Goal: Task Accomplishment & Management: Manage account settings

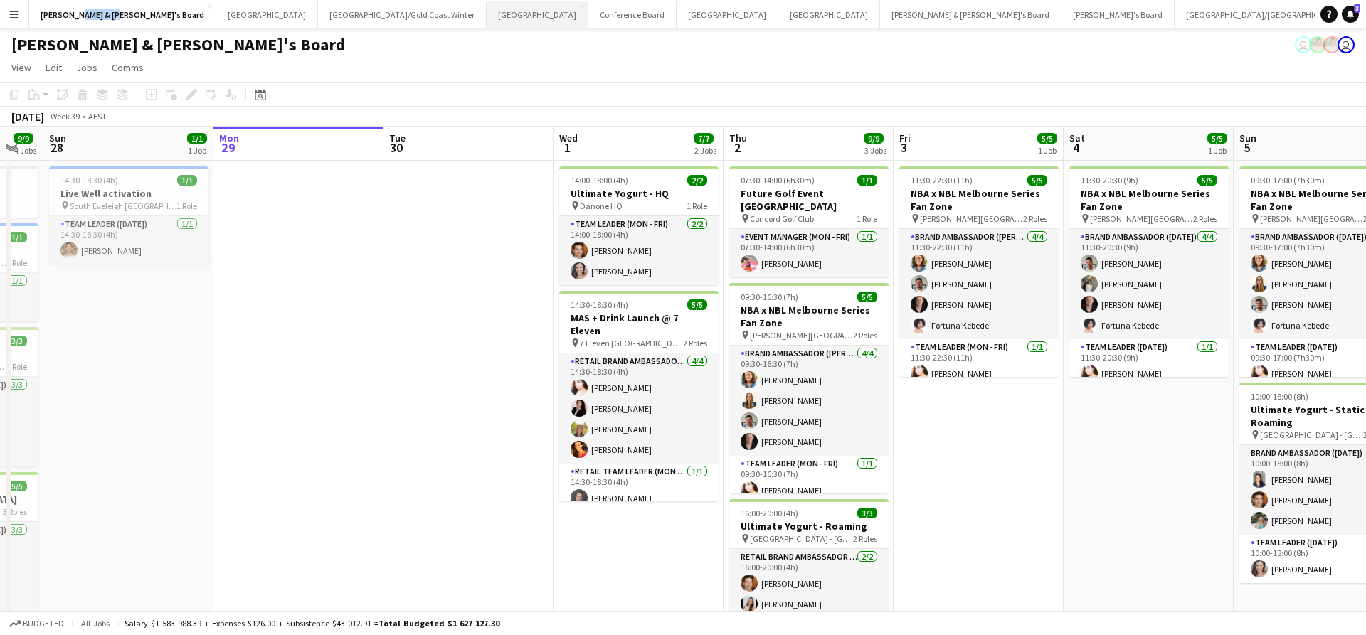
click at [487, 16] on button "Sydney Close" at bounding box center [538, 15] width 102 height 28
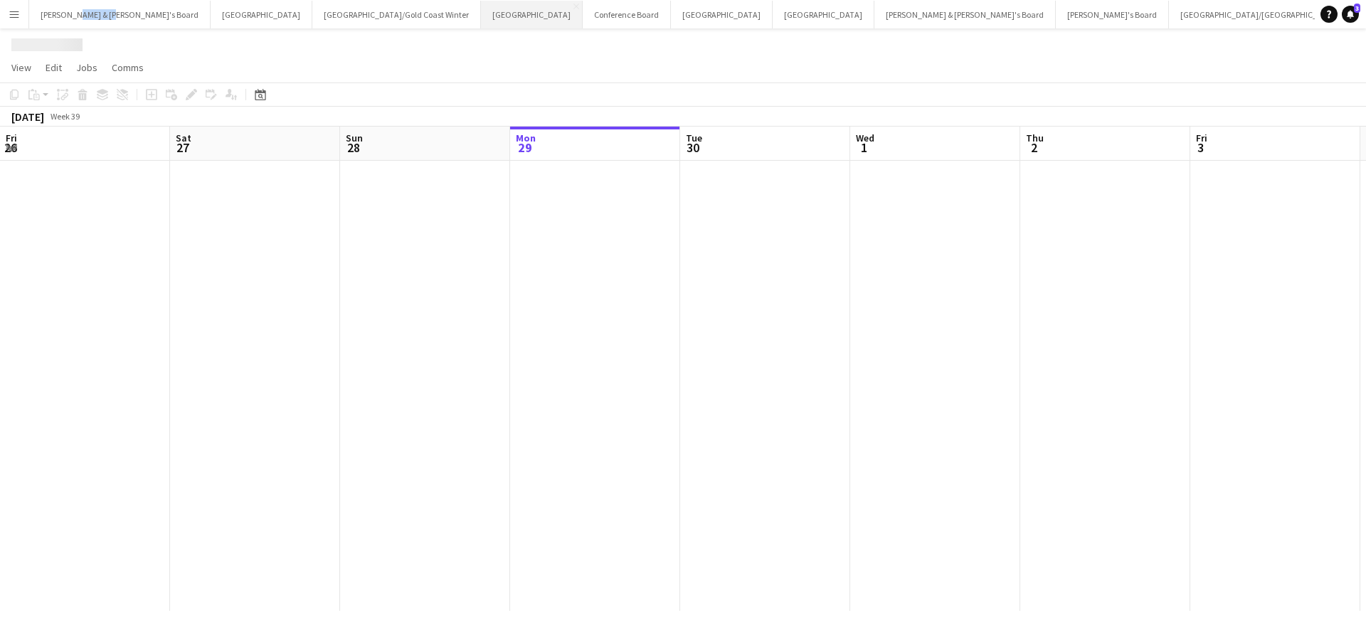
click at [481, 16] on button "Sydney Close" at bounding box center [532, 15] width 102 height 28
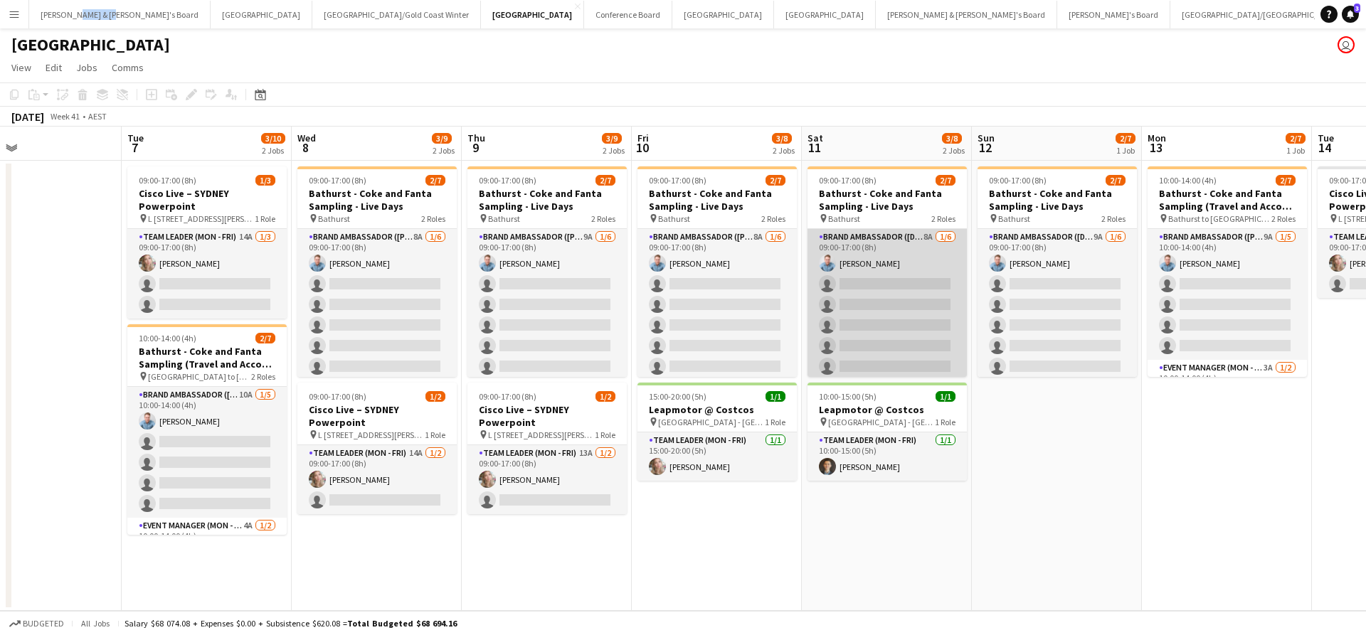
scroll to position [0, 385]
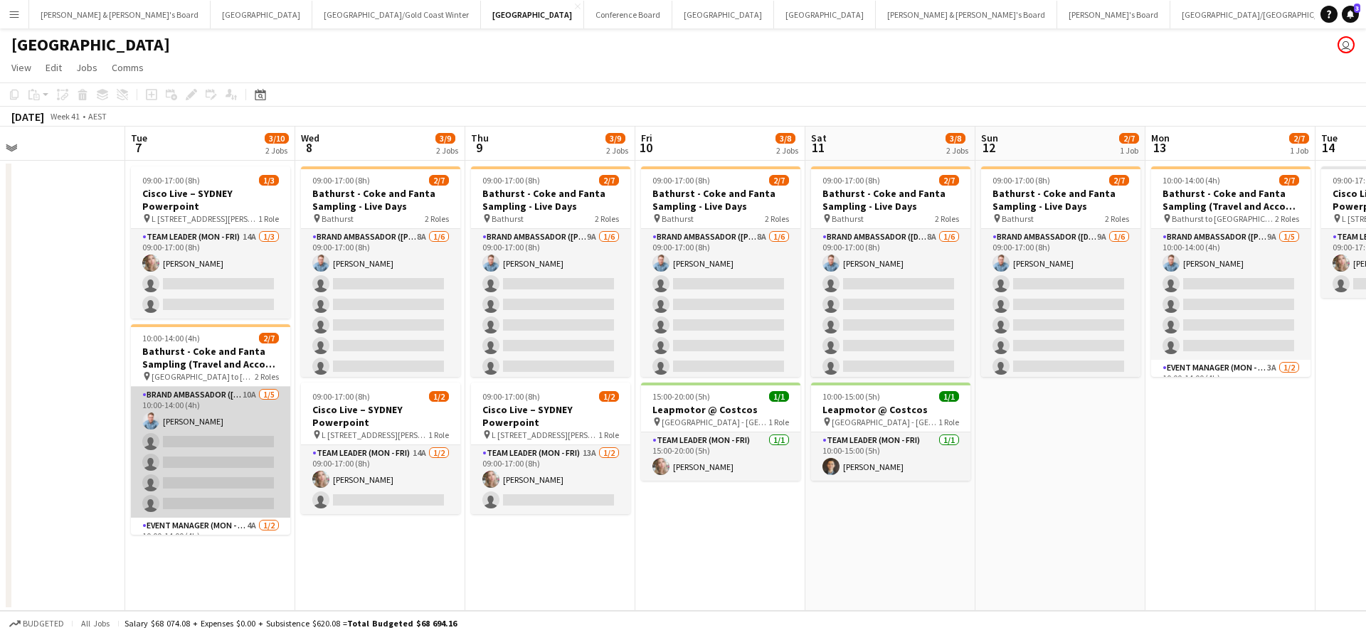
click at [230, 455] on app-card-role "Brand Ambassador (Mon - Fri) 10A [DATE] 10:00-14:00 (4h) [PERSON_NAME] single-n…" at bounding box center [210, 452] width 159 height 131
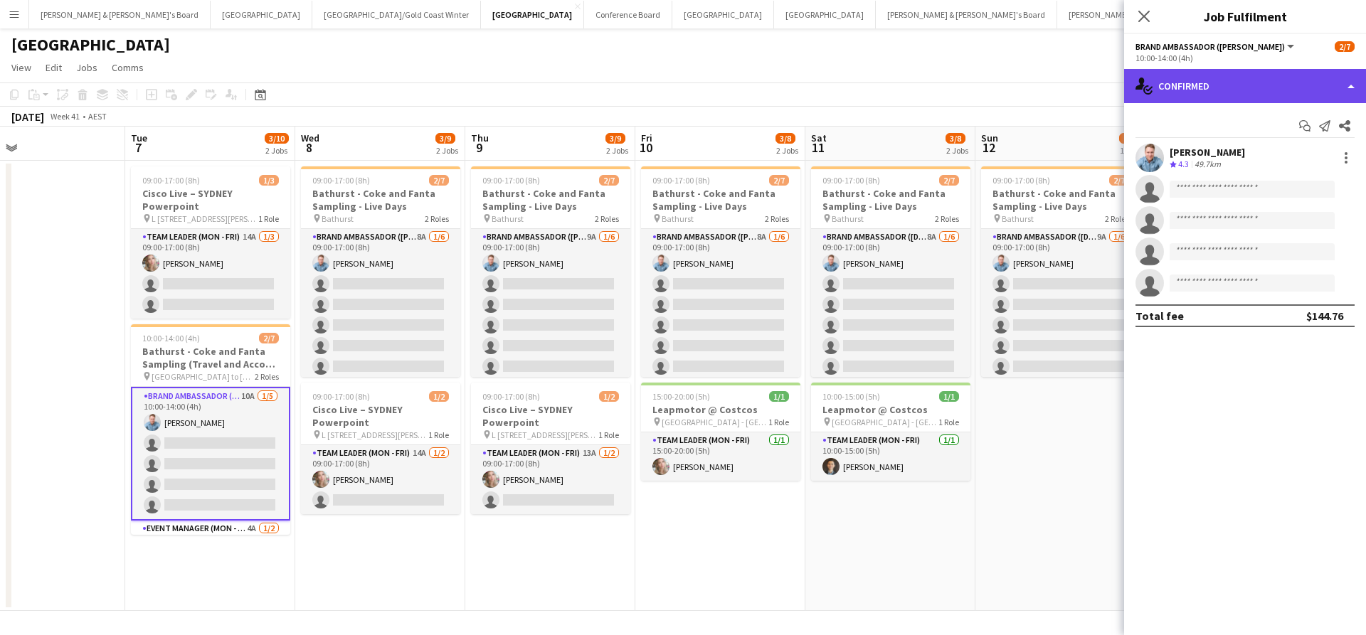
click at [1203, 83] on div "single-neutral-actions-check-2 Confirmed" at bounding box center [1245, 86] width 242 height 34
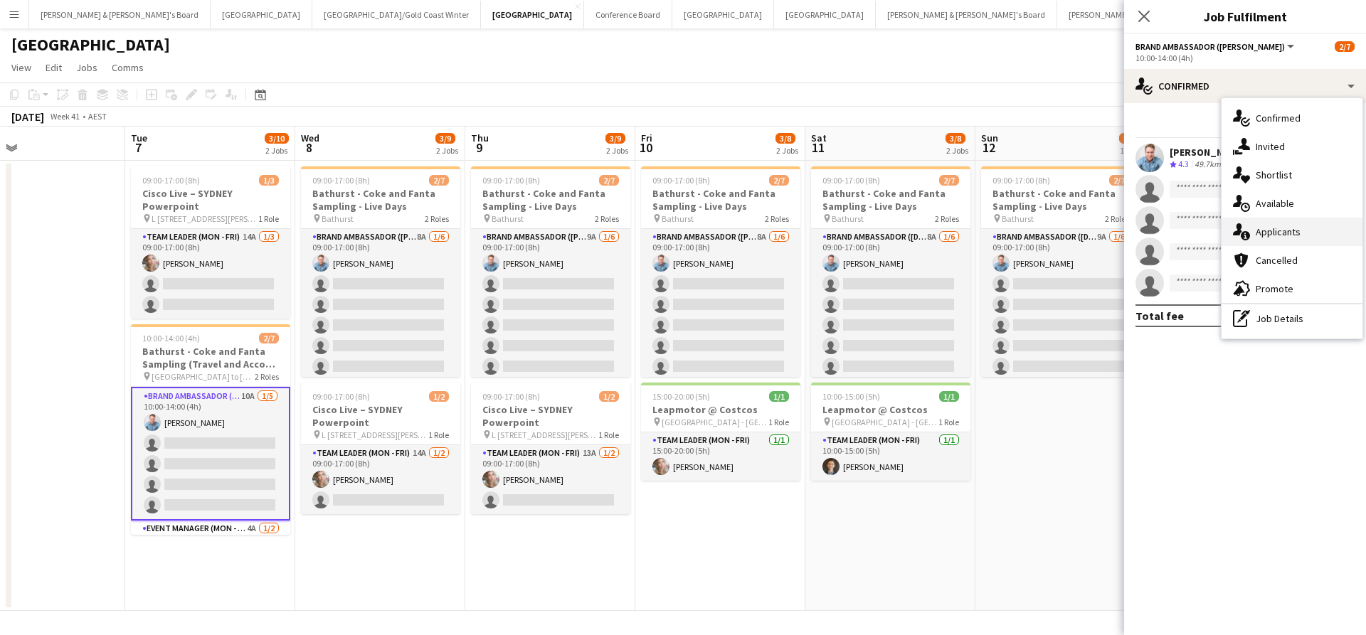
click at [1283, 234] on span "Applicants" at bounding box center [1278, 232] width 45 height 13
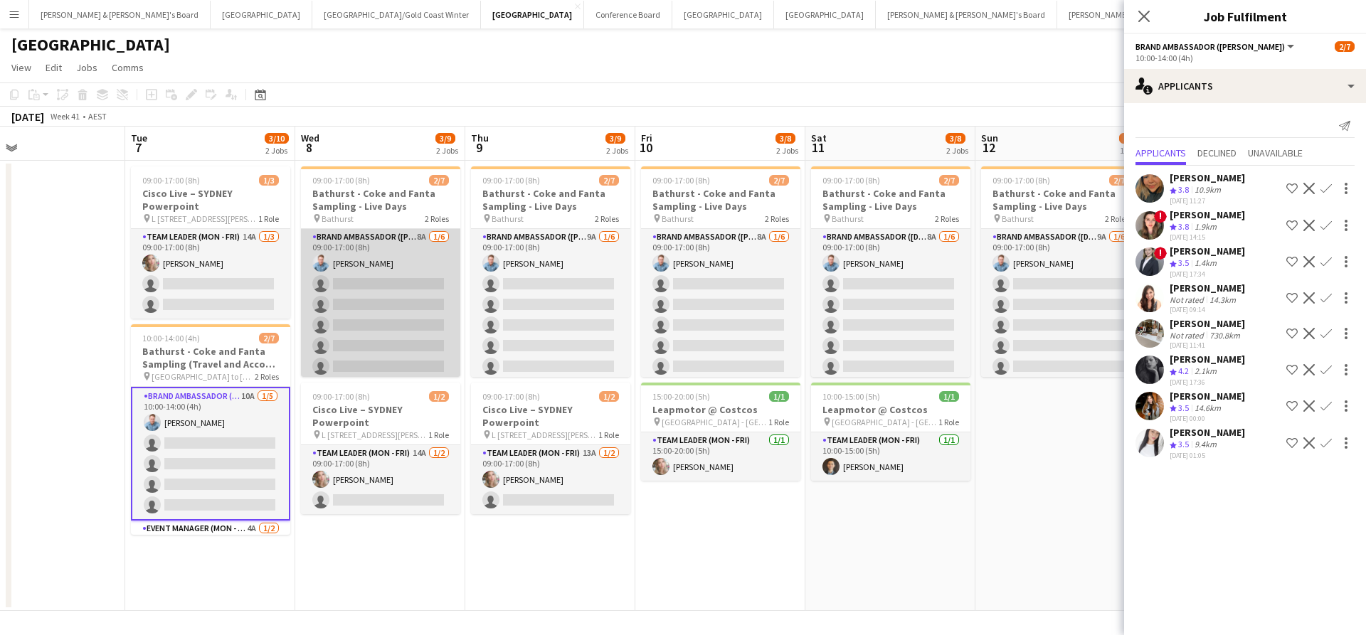
click at [377, 300] on app-card-role "Brand Ambassador (Mon - Fri) 8A 1/6 09:00-17:00 (8h) Blake Feltis single-neutra…" at bounding box center [380, 305] width 159 height 152
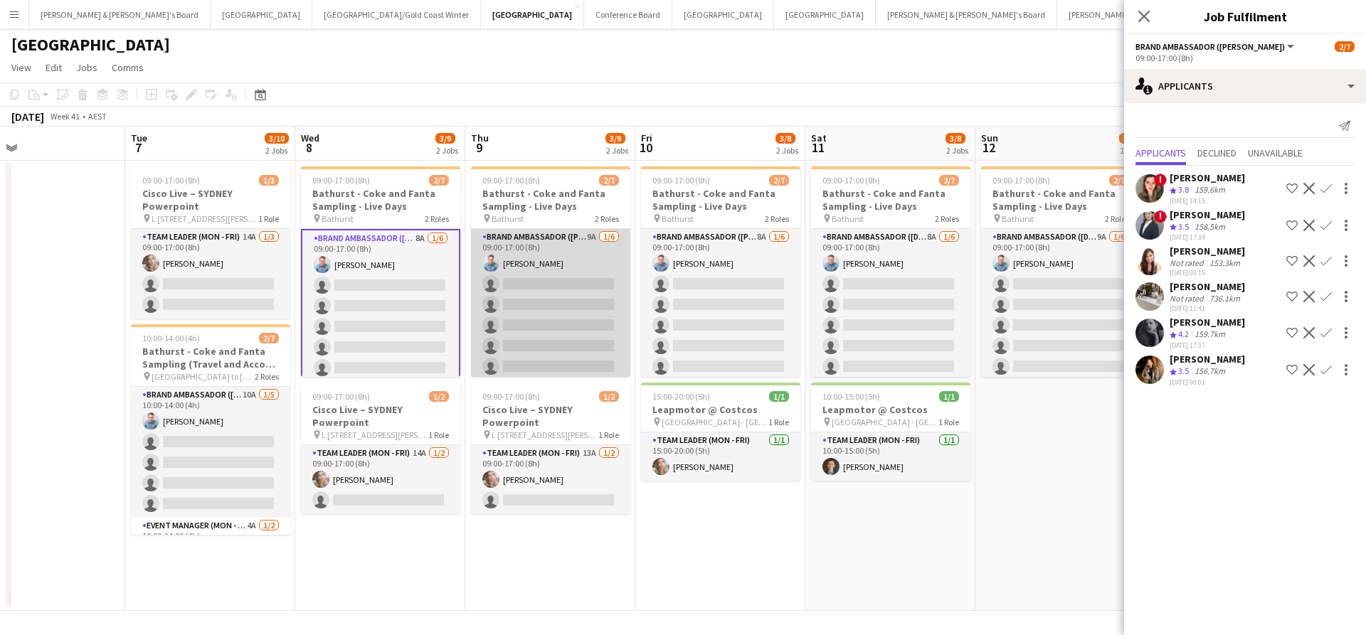
click at [601, 309] on app-card-role "Brand Ambassador (Mon - Fri) 9A 1/6 09:00-17:00 (8h) Blake Feltis single-neutra…" at bounding box center [550, 305] width 159 height 152
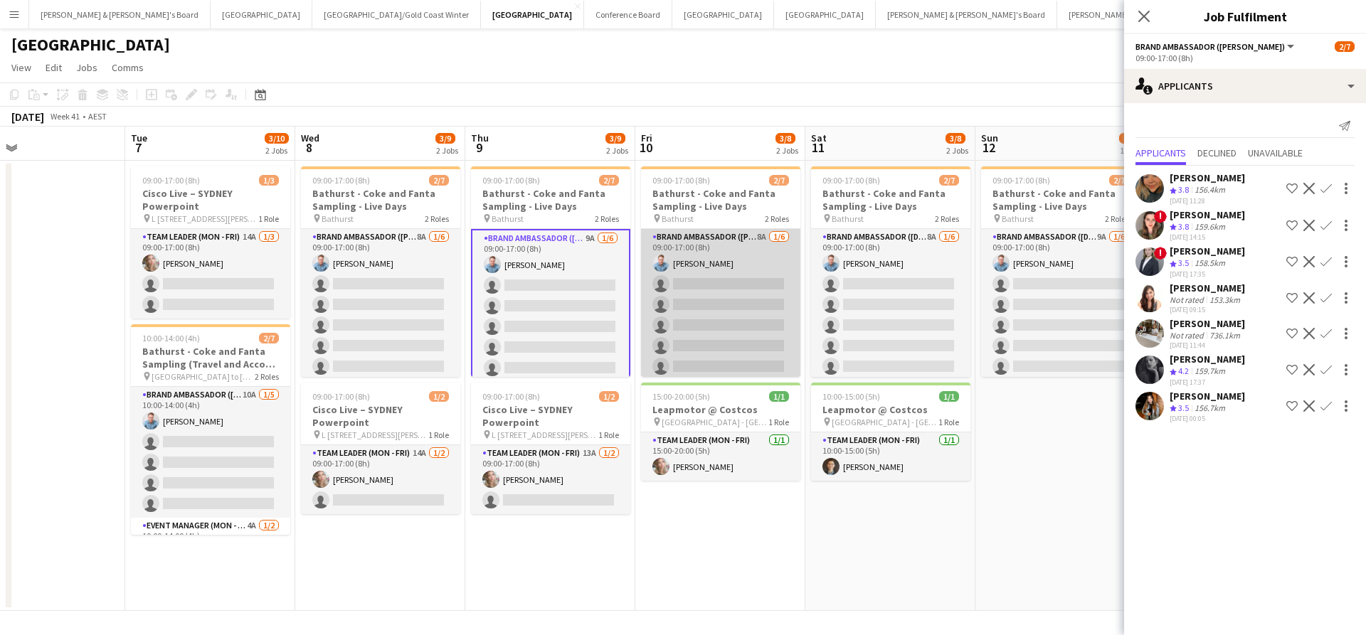
click at [707, 322] on app-card-role "Brand Ambassador (Mon - Fri) 8A 1/6 09:00-17:00 (8h) Blake Feltis single-neutra…" at bounding box center [720, 305] width 159 height 152
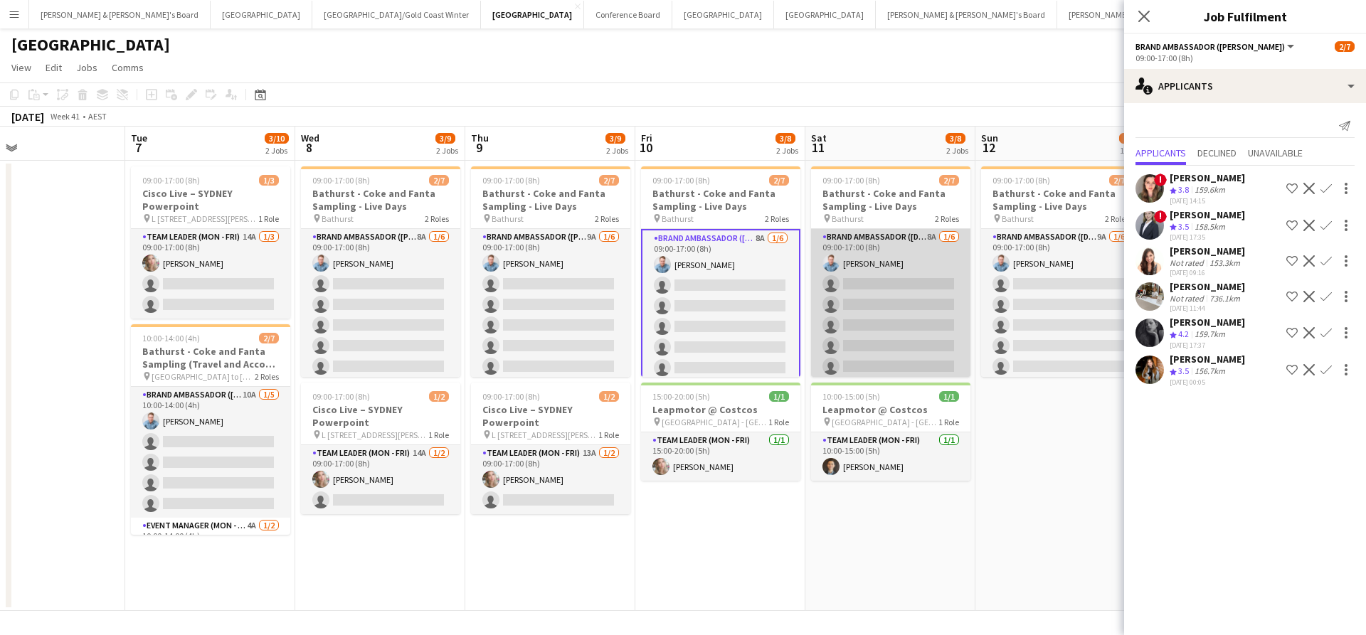
click at [872, 316] on app-card-role "Brand Ambassador (Saturday) 8A 1/6 09:00-17:00 (8h) Blake Feltis single-neutral…" at bounding box center [890, 305] width 159 height 152
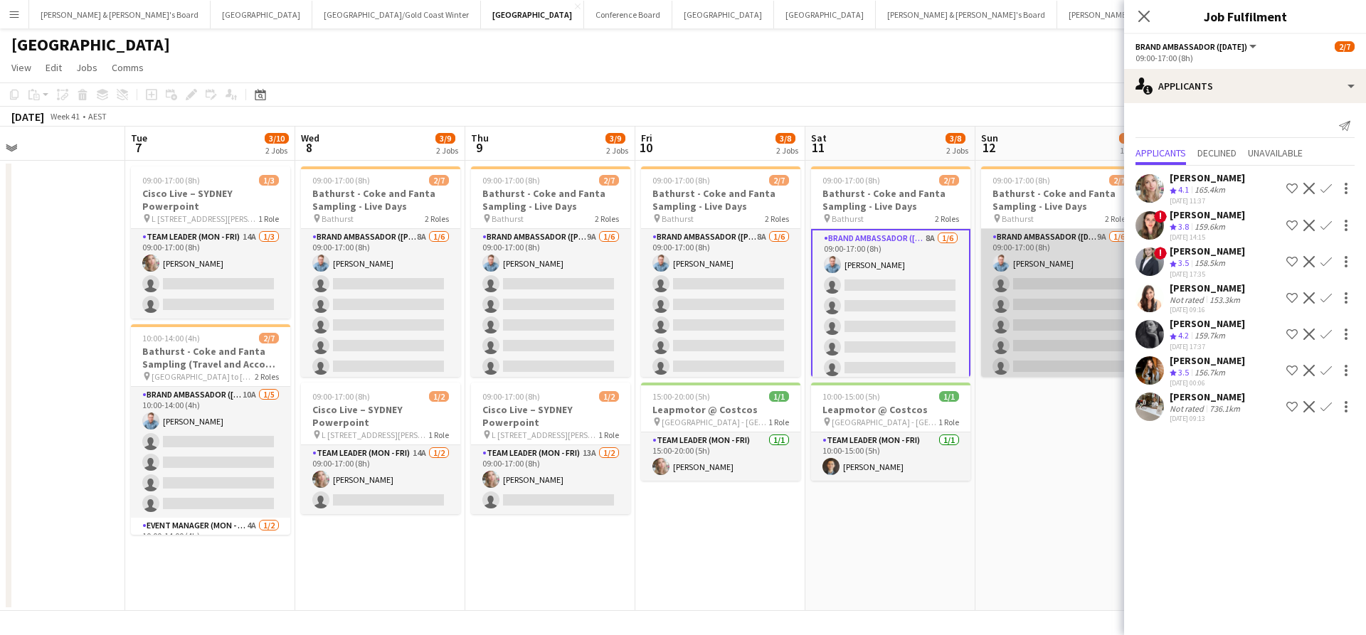
click at [1020, 318] on app-card-role "Brand Ambassador (Sunday) 9A 1/6 09:00-17:00 (8h) Blake Feltis single-neutral-a…" at bounding box center [1060, 305] width 159 height 152
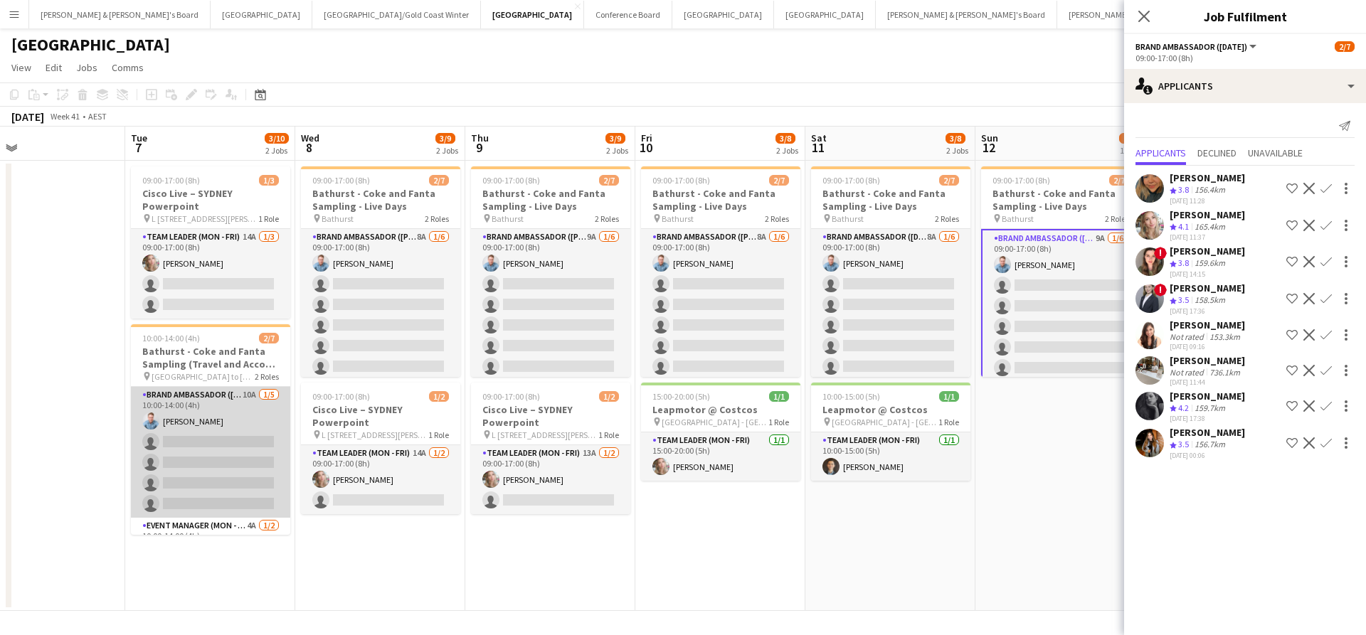
click at [229, 443] on app-card-role "Brand Ambassador (Mon - Fri) 10A 1/5 10:00-14:00 (4h) Blake Feltis single-neutr…" at bounding box center [210, 452] width 159 height 131
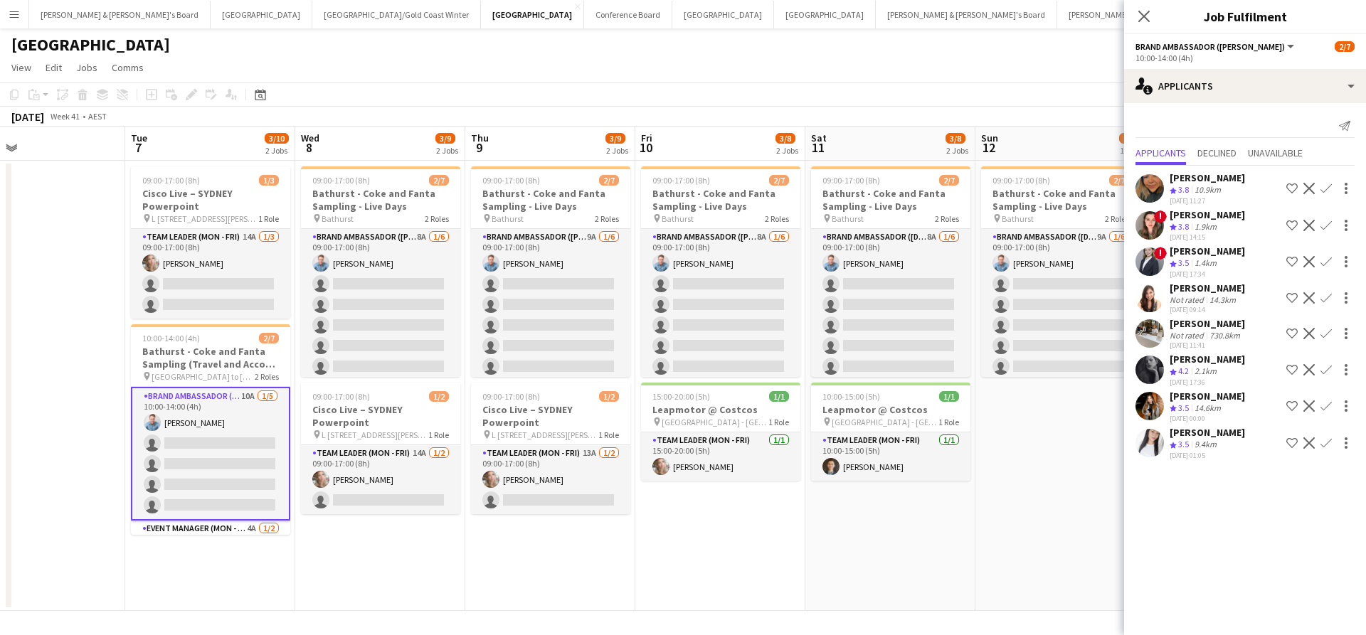
click at [1327, 376] on app-icon "Confirm" at bounding box center [1325, 369] width 11 height 11
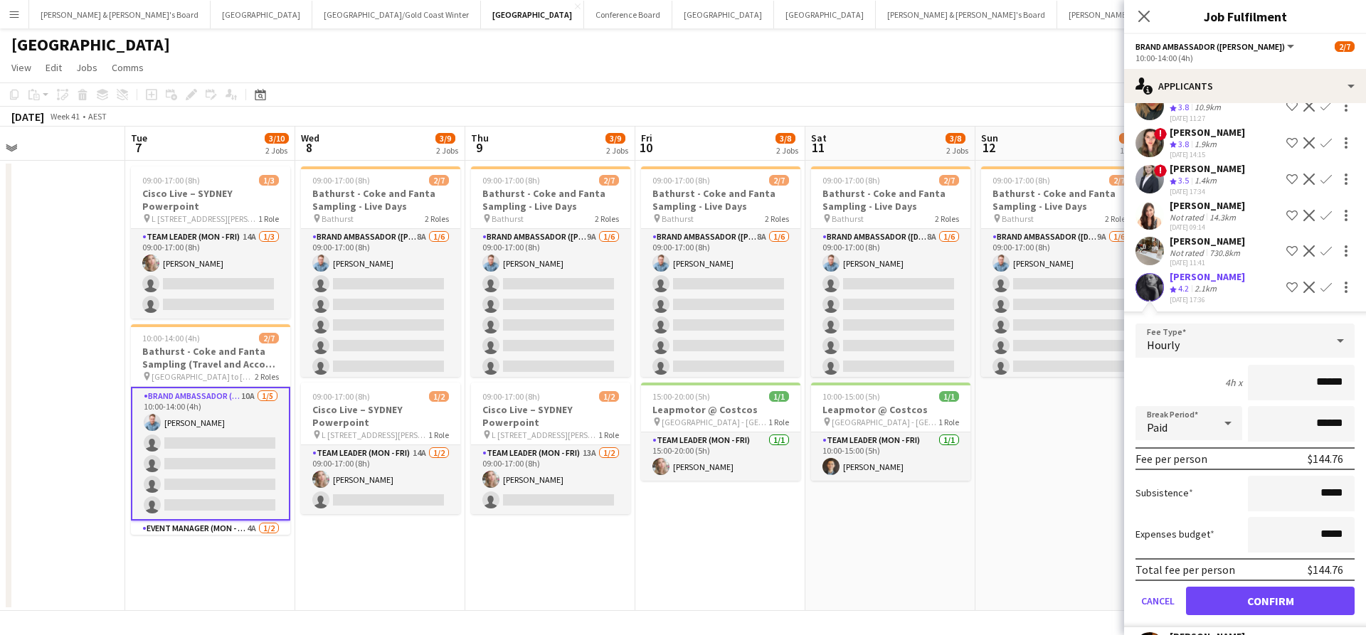
scroll to position [91, 0]
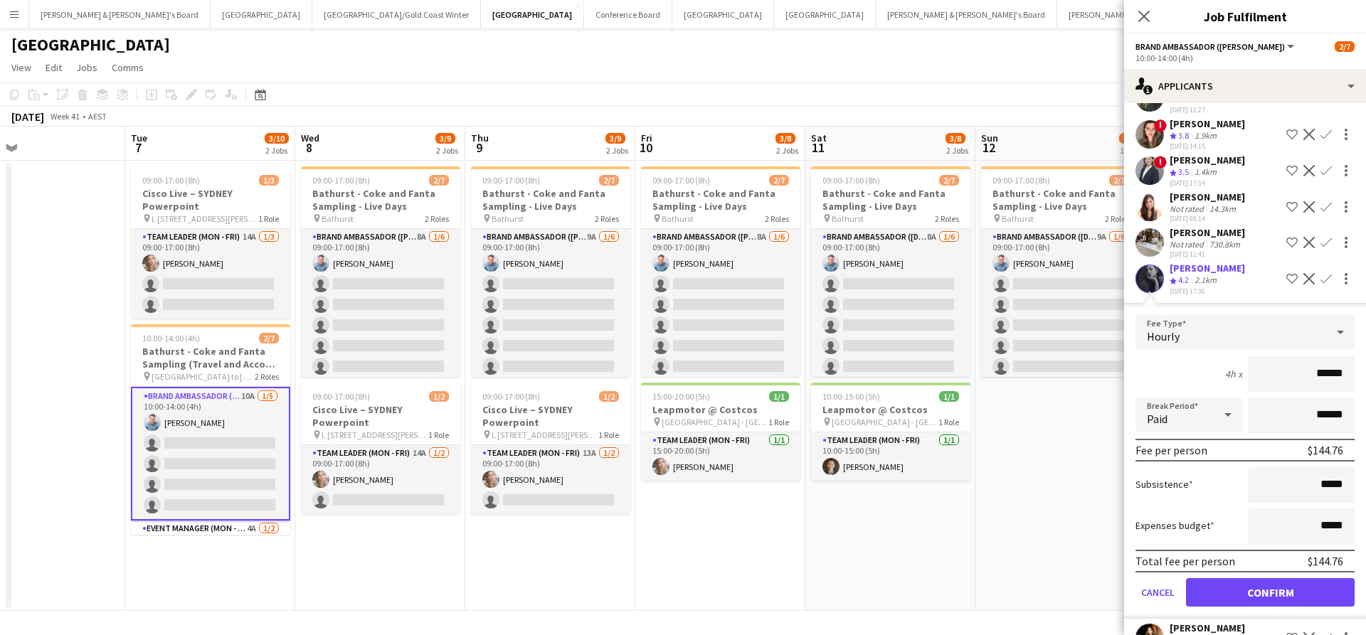
click at [1230, 607] on button "Confirm" at bounding box center [1270, 592] width 169 height 28
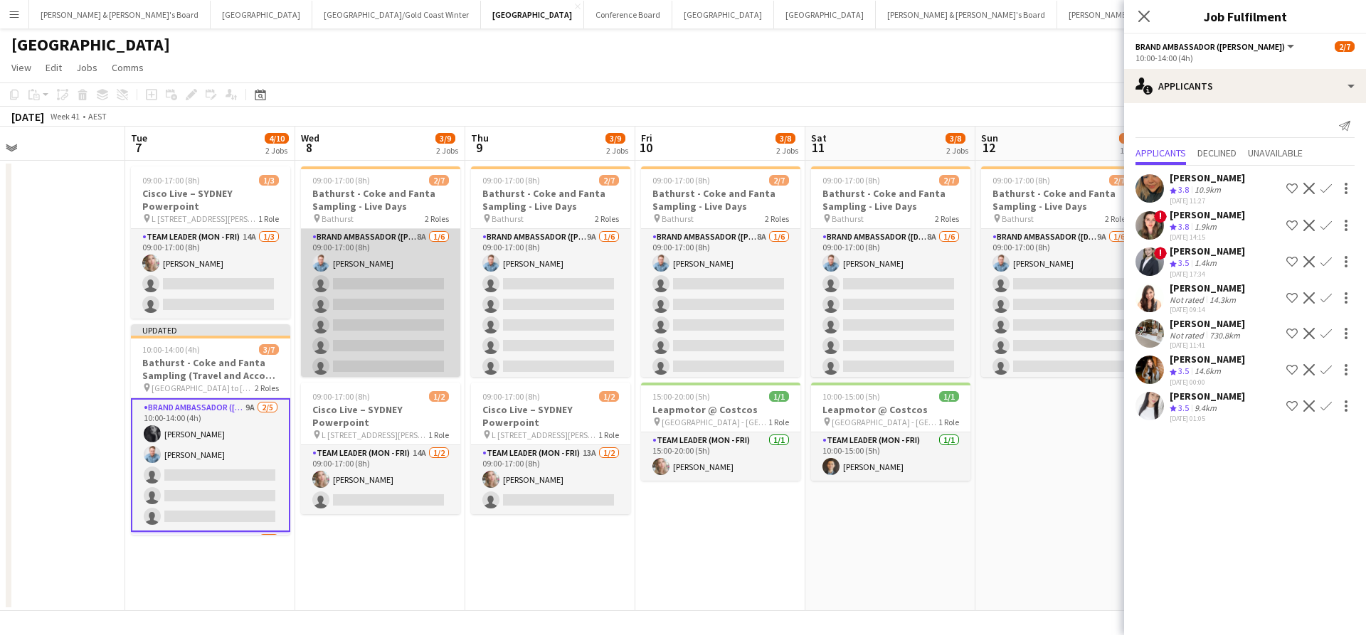
click at [386, 322] on app-card-role "Brand Ambassador (Mon - Fri) 8A 1/6 09:00-17:00 (8h) Blake Feltis single-neutra…" at bounding box center [380, 305] width 159 height 152
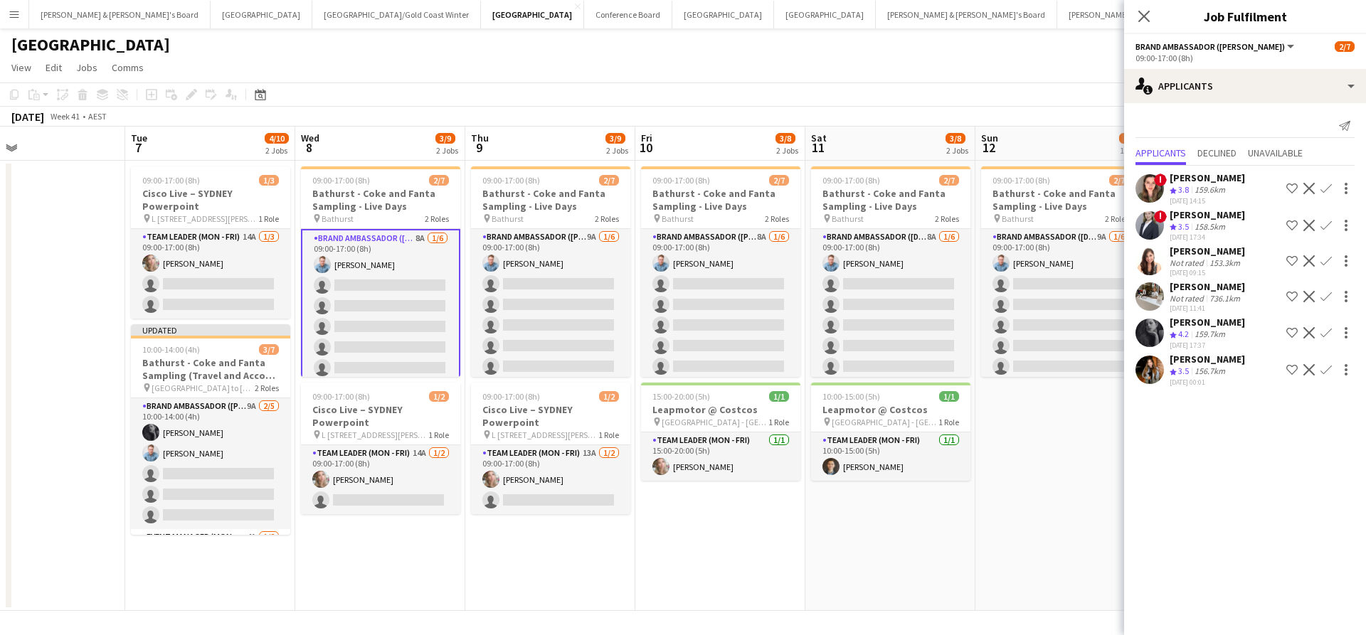
click at [1330, 339] on app-icon "Confirm" at bounding box center [1325, 332] width 11 height 11
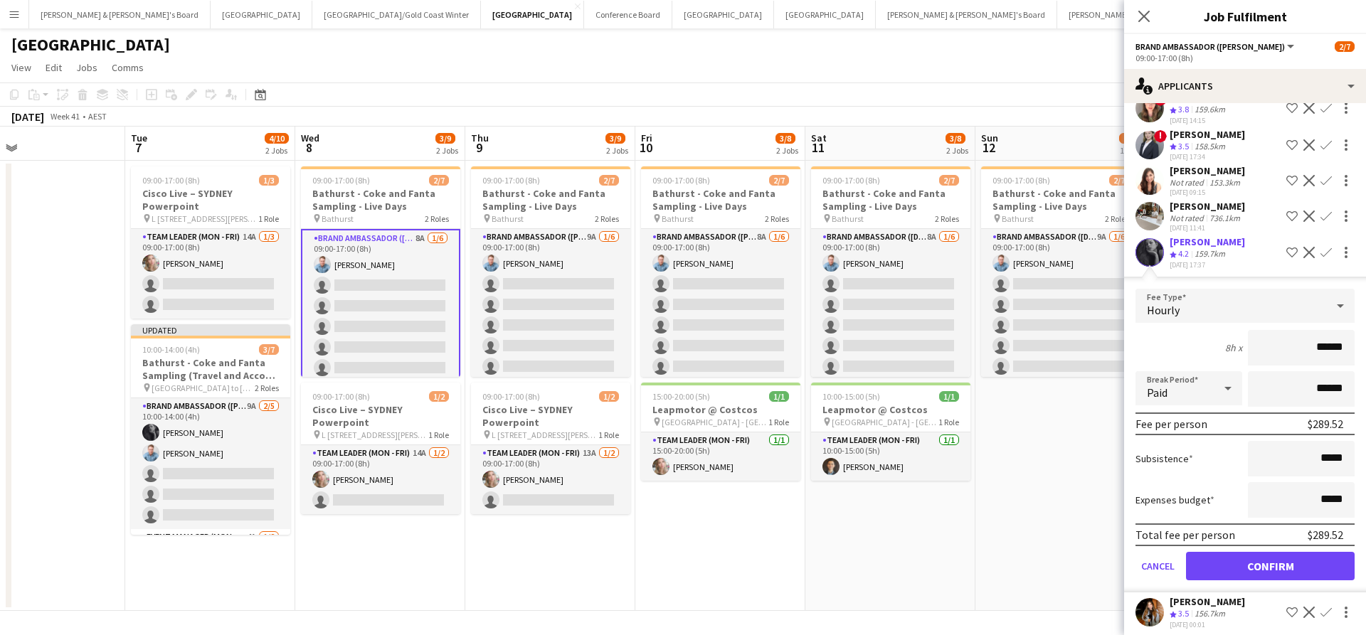
scroll to position [101, 0]
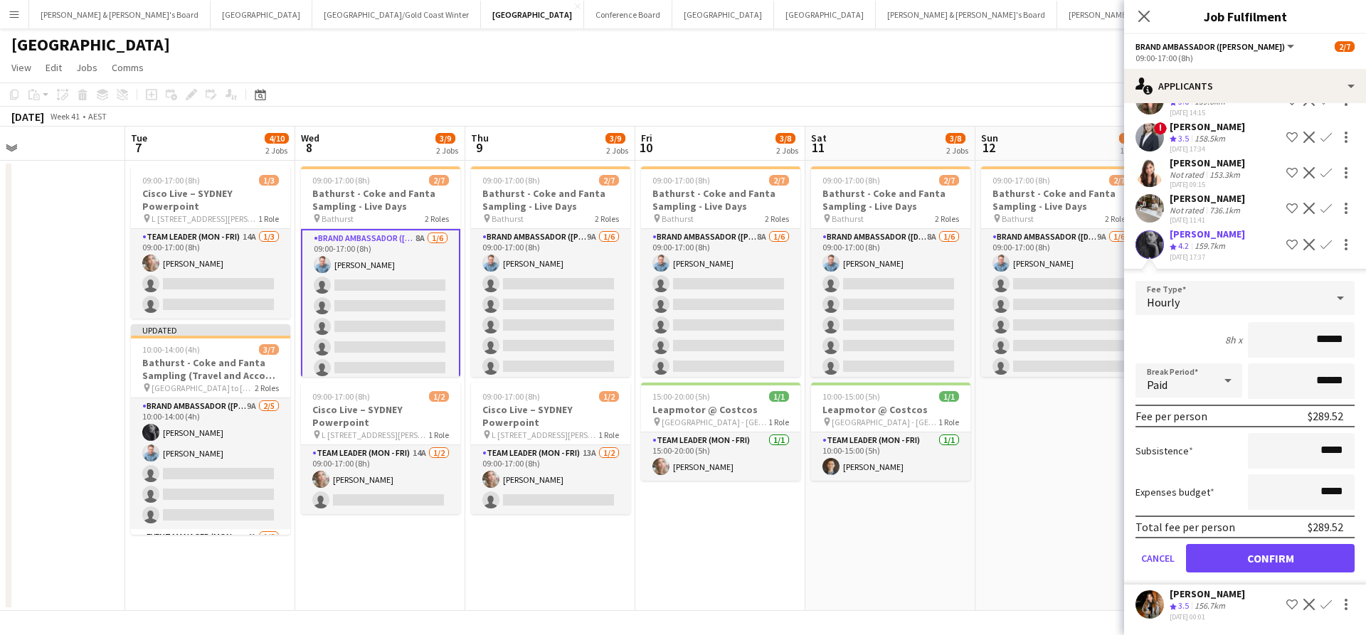
click at [1240, 555] on button "Confirm" at bounding box center [1270, 558] width 169 height 28
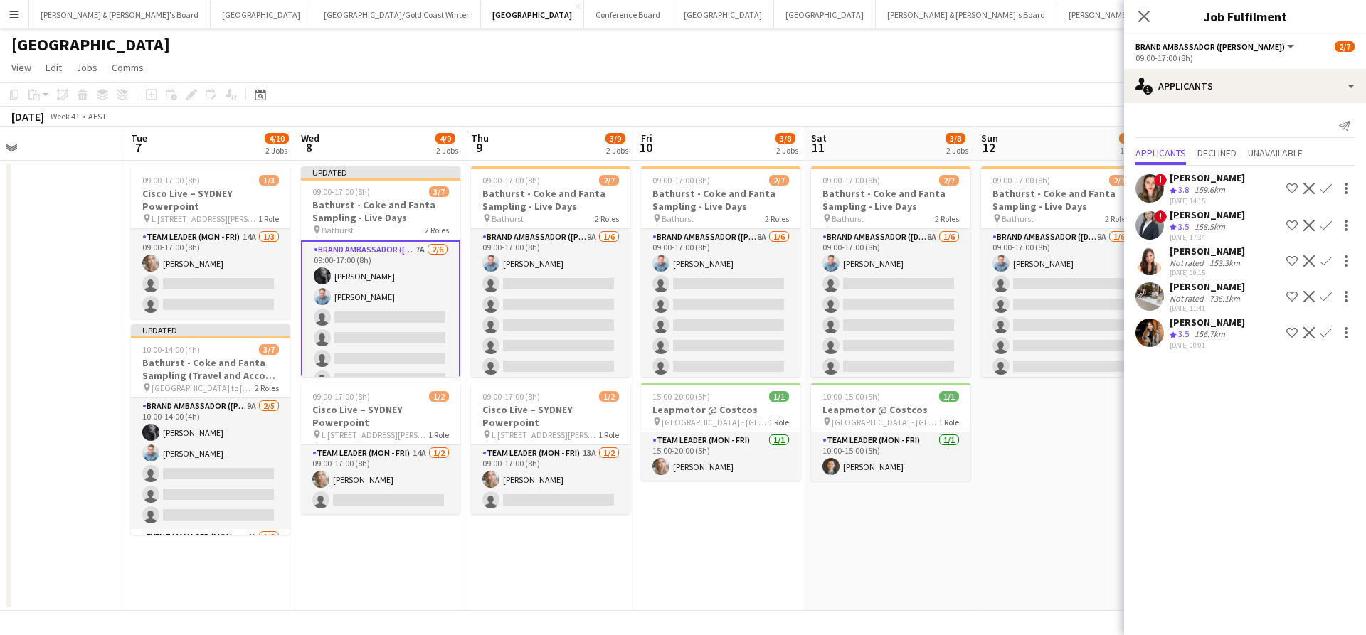
scroll to position [0, 0]
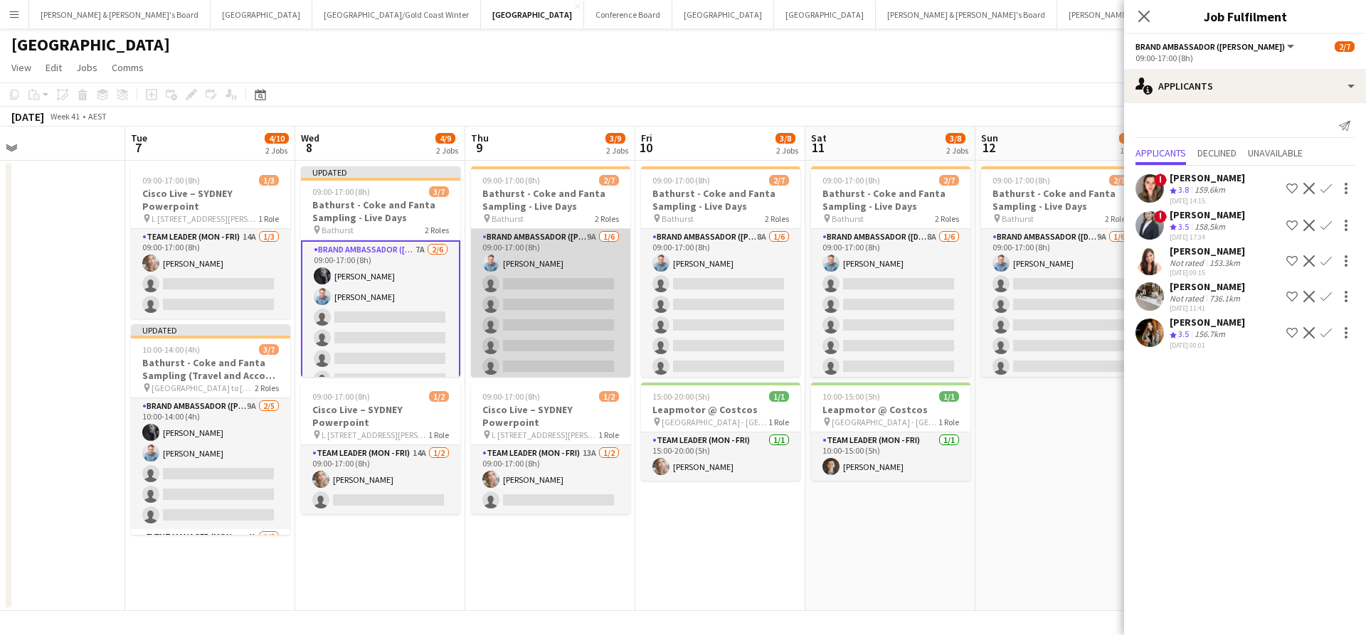
click at [560, 285] on app-card-role "Brand Ambassador (Mon - Fri) 9A 1/6 09:00-17:00 (8h) Blake Feltis single-neutra…" at bounding box center [550, 305] width 159 height 152
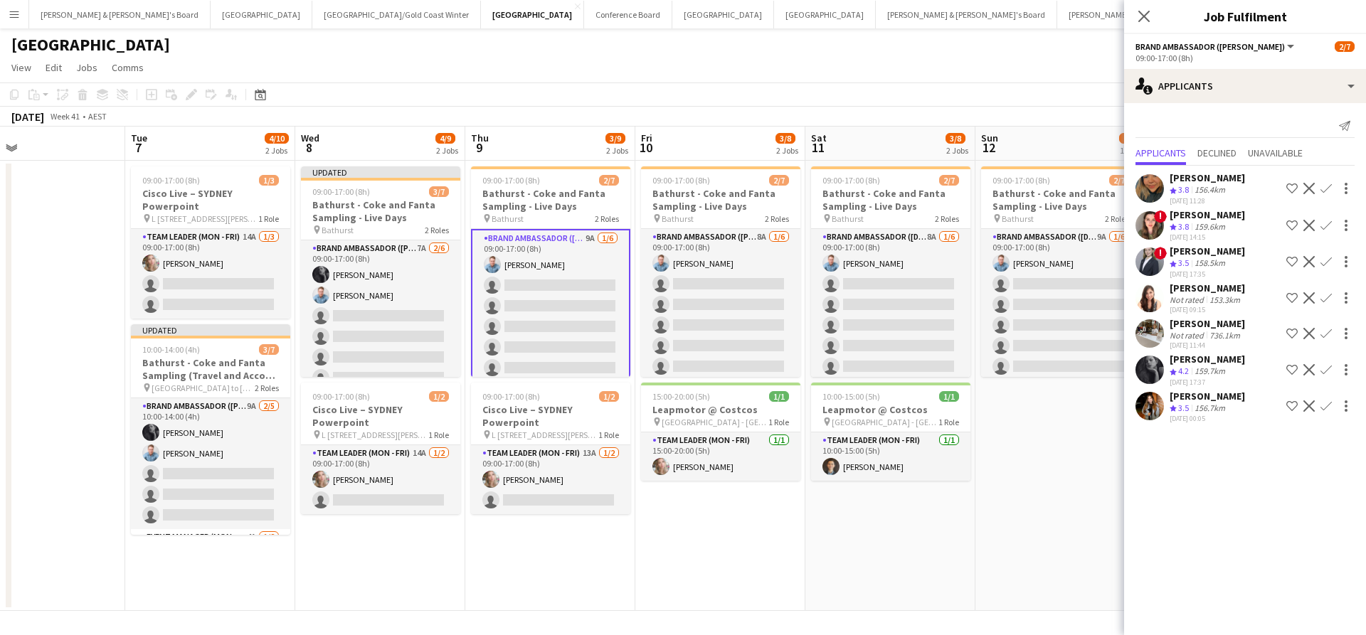
click at [1327, 376] on app-icon "Confirm" at bounding box center [1325, 369] width 11 height 11
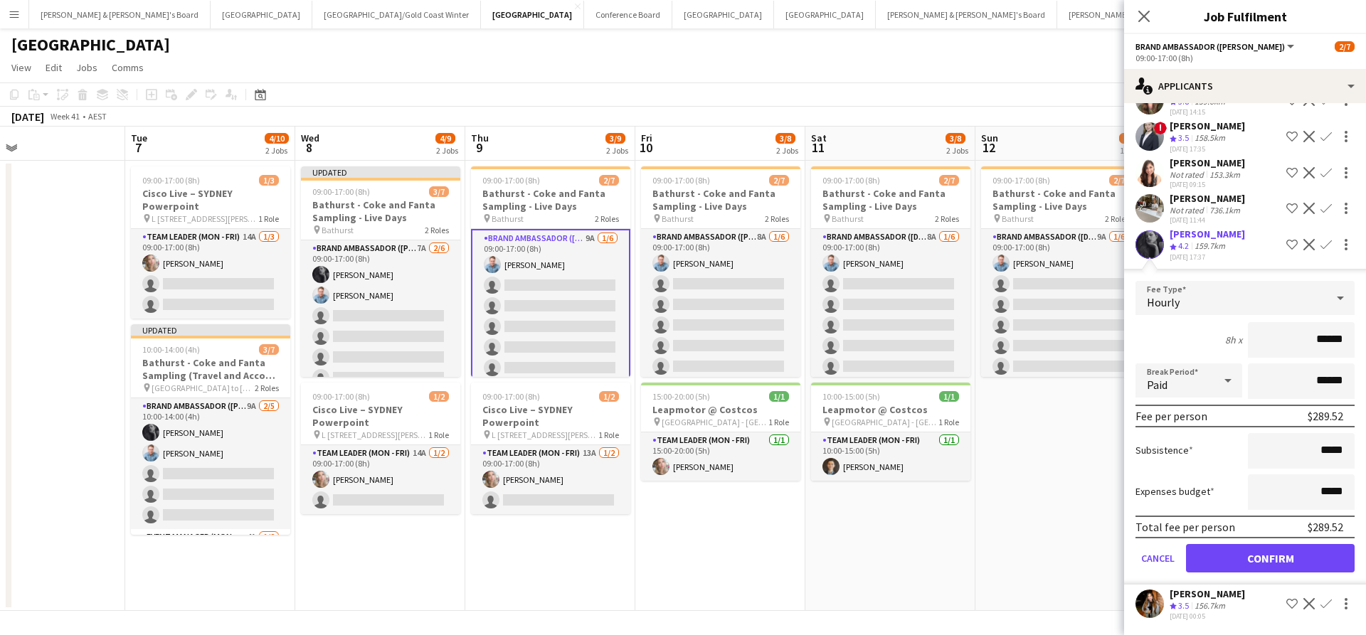
scroll to position [151, 0]
click at [1236, 550] on button "Confirm" at bounding box center [1270, 558] width 169 height 28
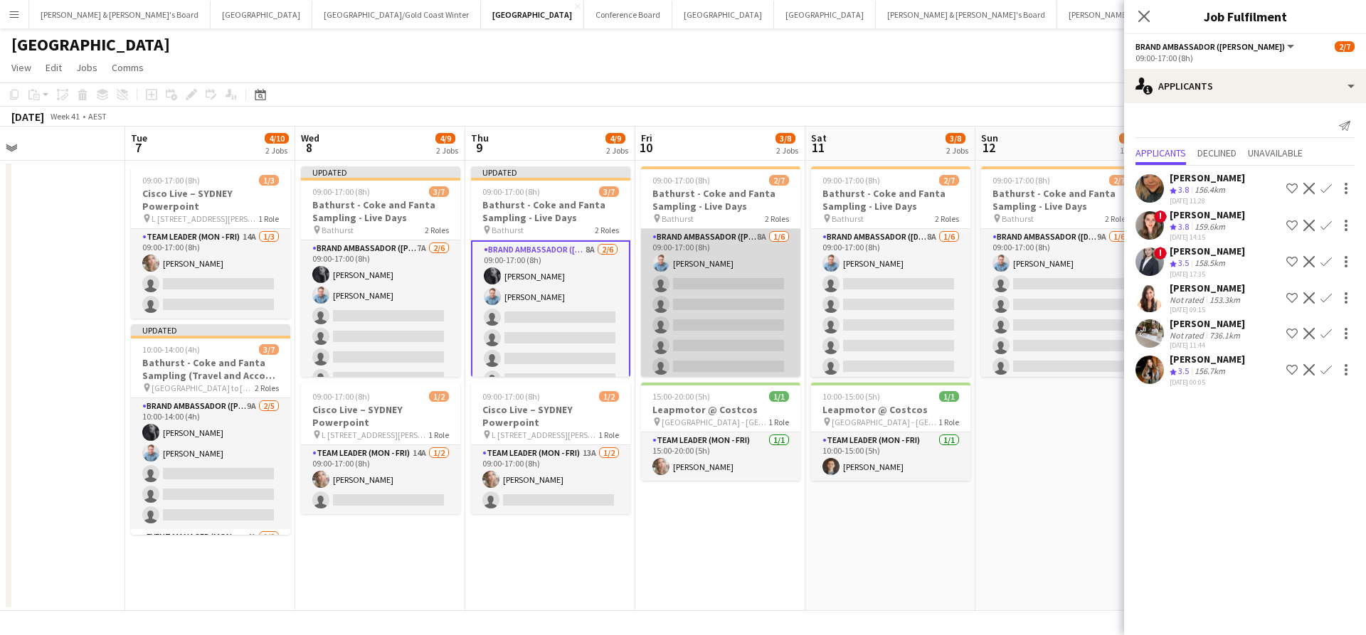
click at [753, 329] on app-card-role "Brand Ambassador (Mon - Fri) 8A 1/6 09:00-17:00 (8h) Blake Feltis single-neutra…" at bounding box center [720, 305] width 159 height 152
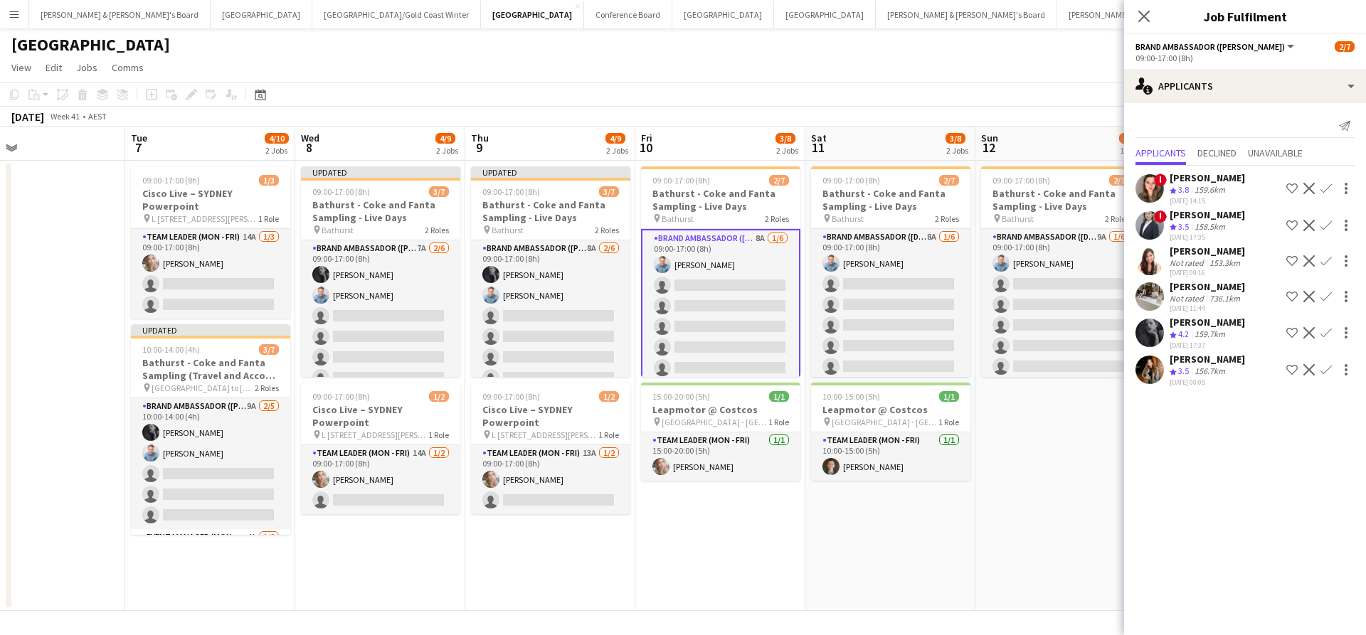
click at [1327, 339] on app-icon "Confirm" at bounding box center [1325, 332] width 11 height 11
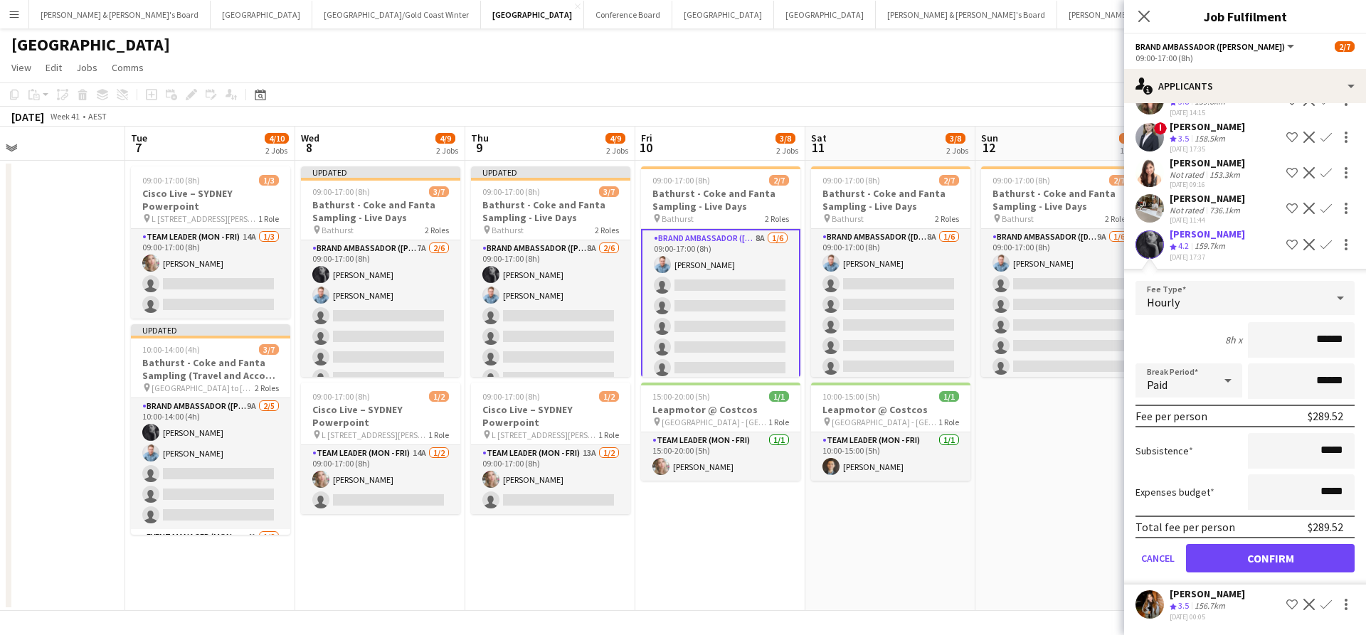
scroll to position [101, 0]
click at [1216, 559] on button "Confirm" at bounding box center [1270, 558] width 169 height 28
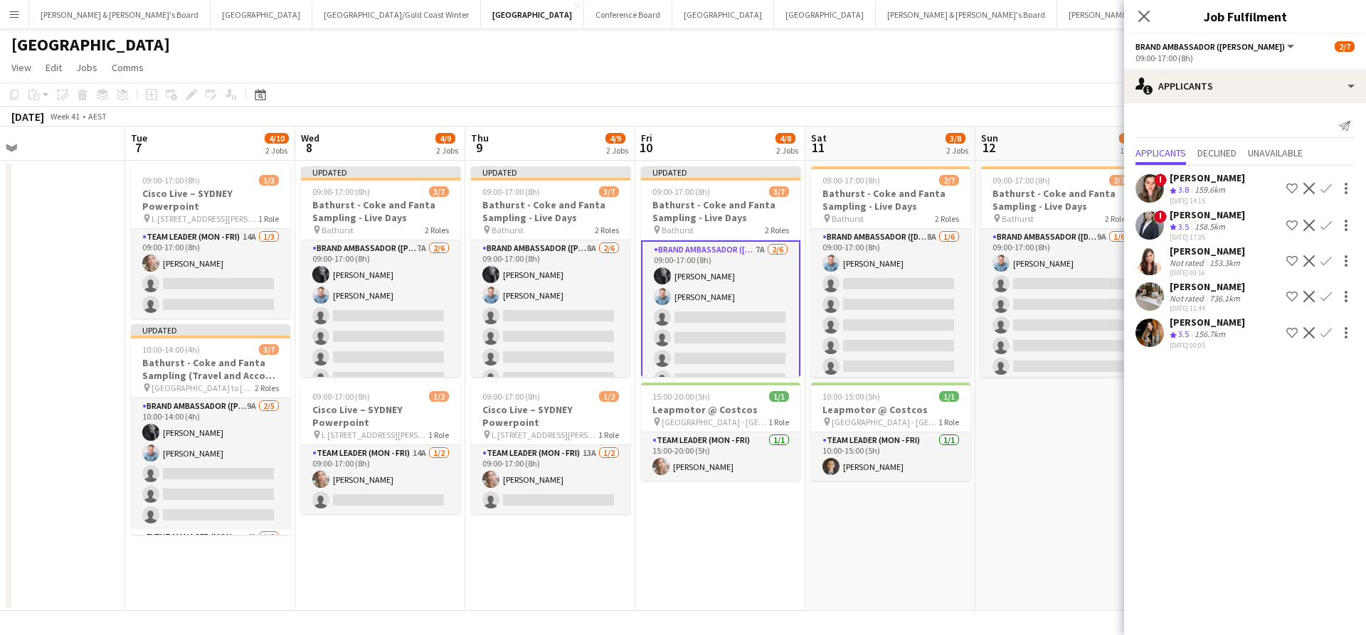
scroll to position [0, 0]
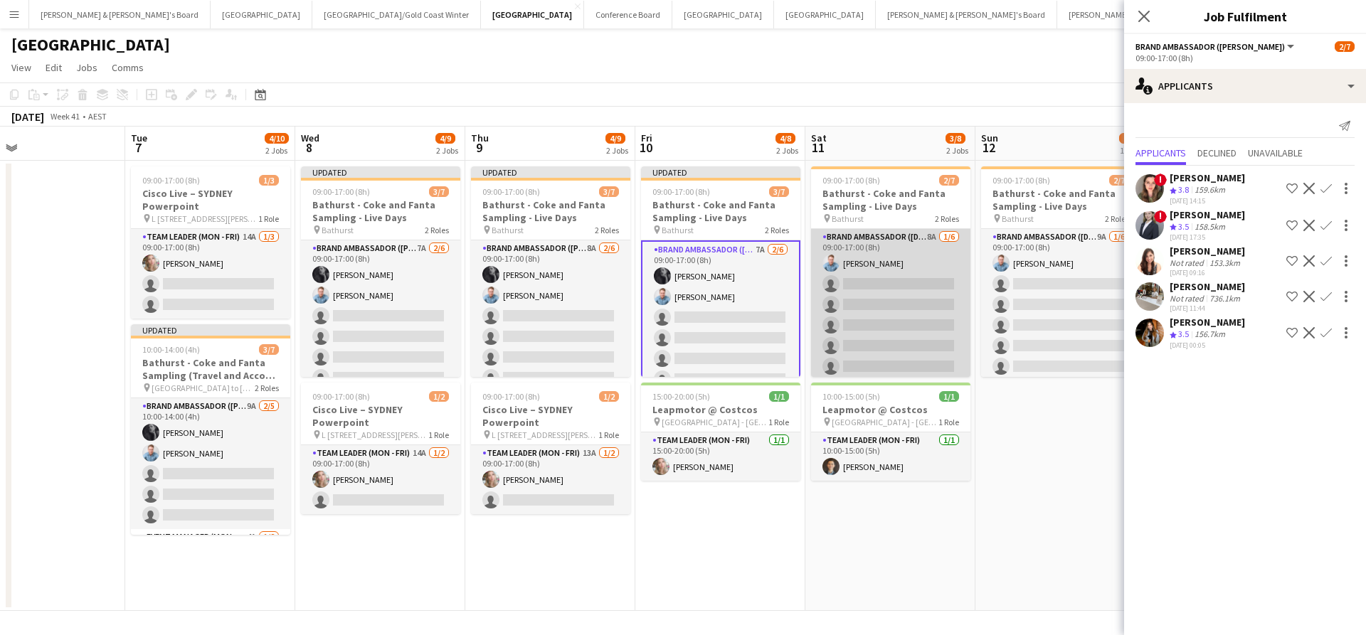
click at [886, 309] on app-card-role "Brand Ambassador (Saturday) 8A 1/6 09:00-17:00 (8h) Blake Feltis single-neutral…" at bounding box center [890, 305] width 159 height 152
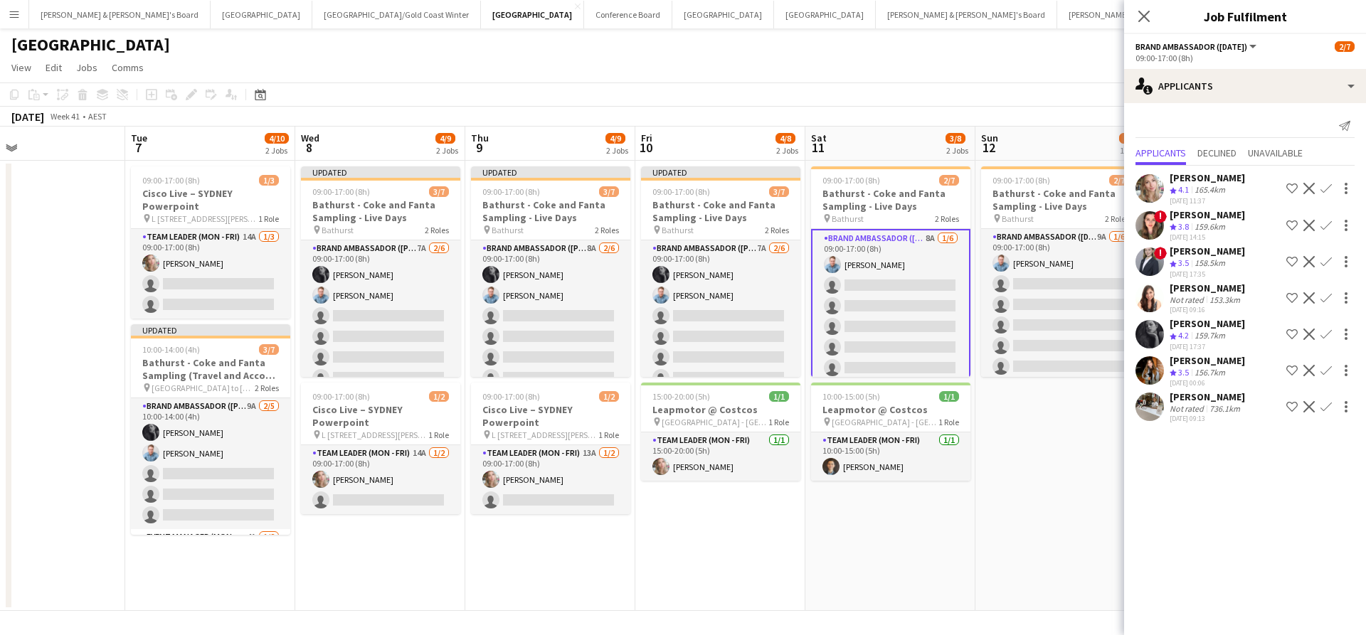
click at [1330, 340] on app-icon "Confirm" at bounding box center [1325, 334] width 11 height 11
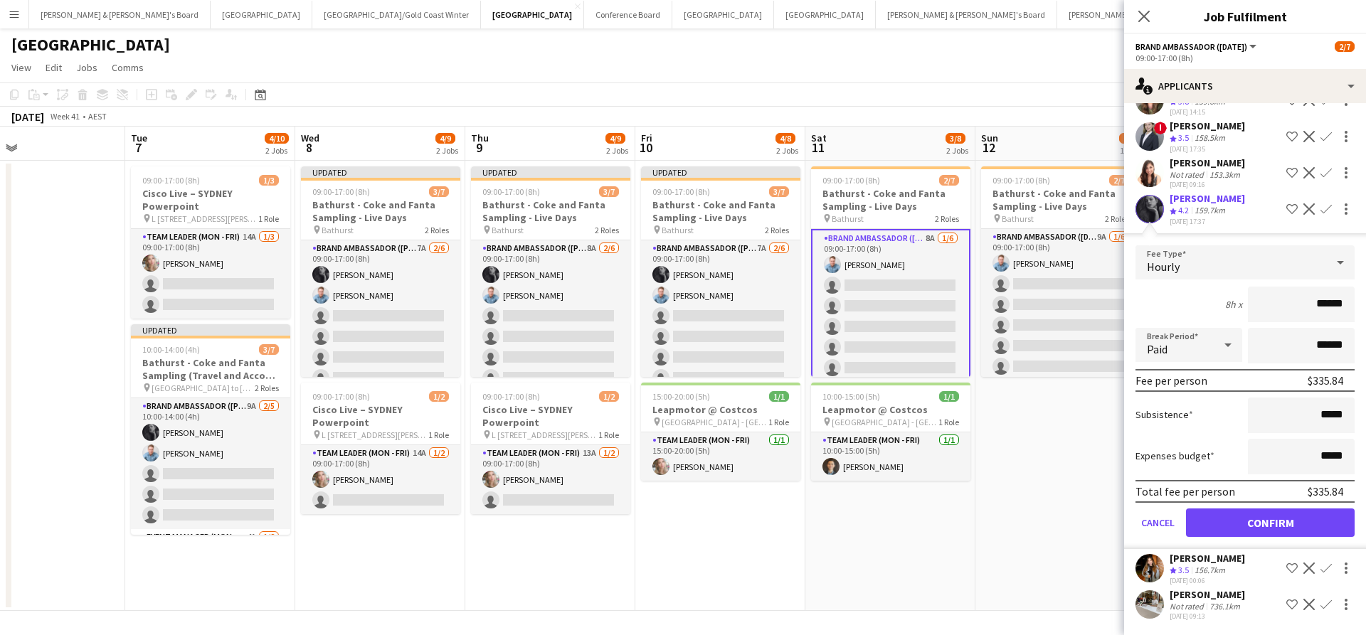
scroll to position [138, 0]
click at [1246, 526] on button "Confirm" at bounding box center [1270, 523] width 169 height 28
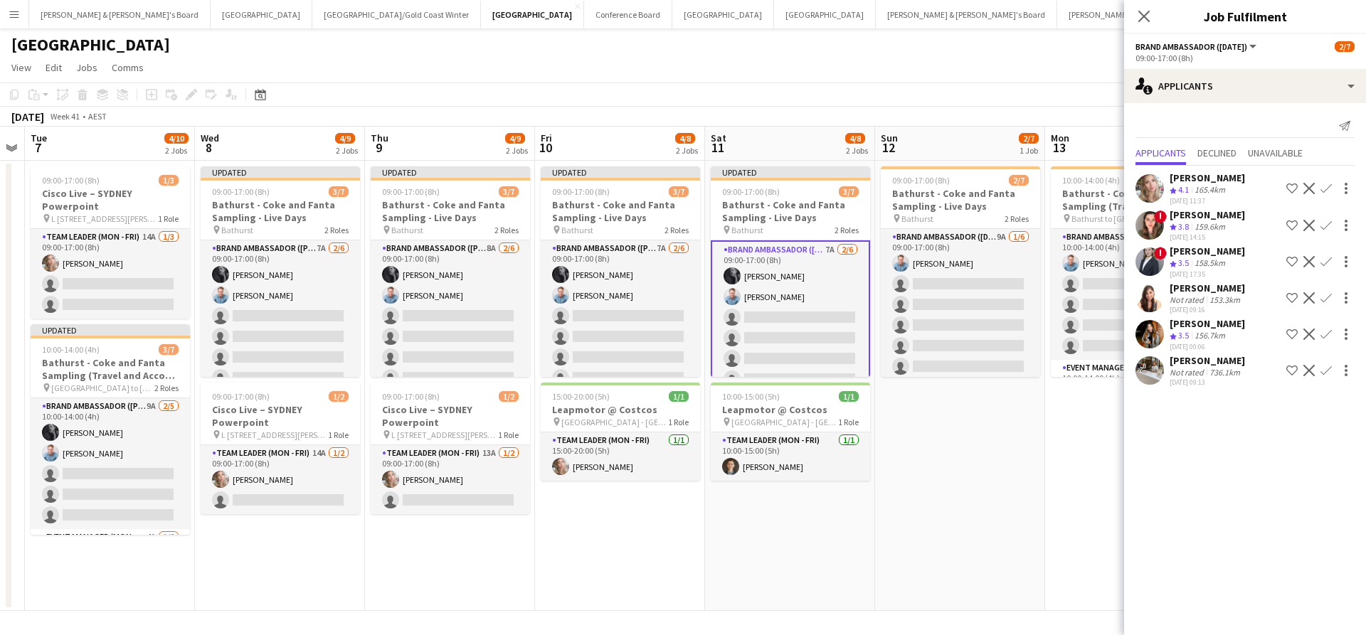
scroll to position [0, 496]
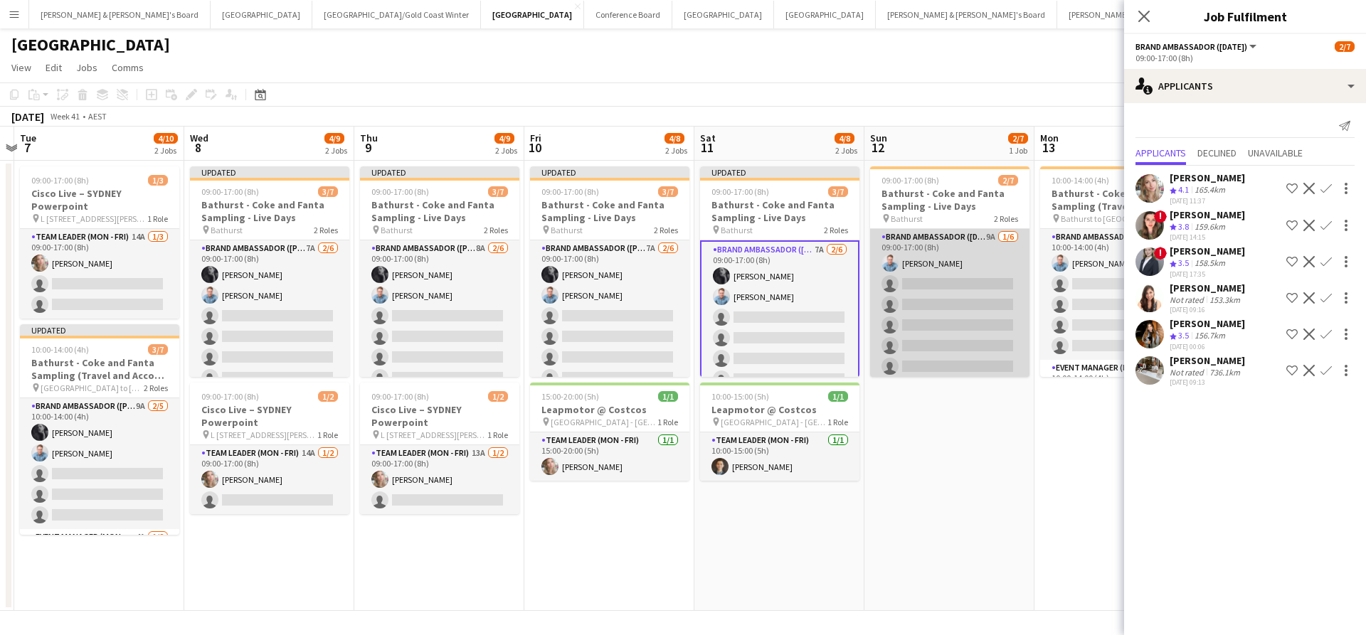
click at [928, 299] on app-card-role "Brand Ambassador (Sunday) 9A 1/6 09:00-17:00 (8h) Blake Feltis single-neutral-a…" at bounding box center [949, 305] width 159 height 152
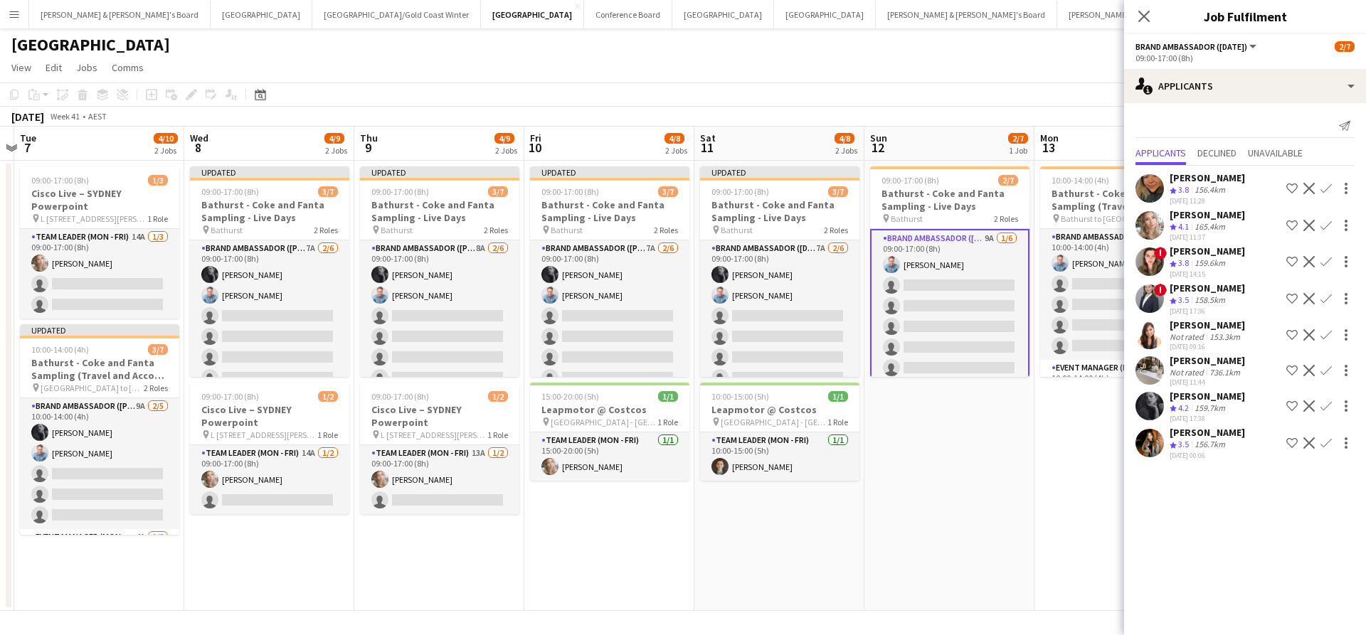
click at [1326, 412] on app-icon "Confirm" at bounding box center [1325, 406] width 11 height 11
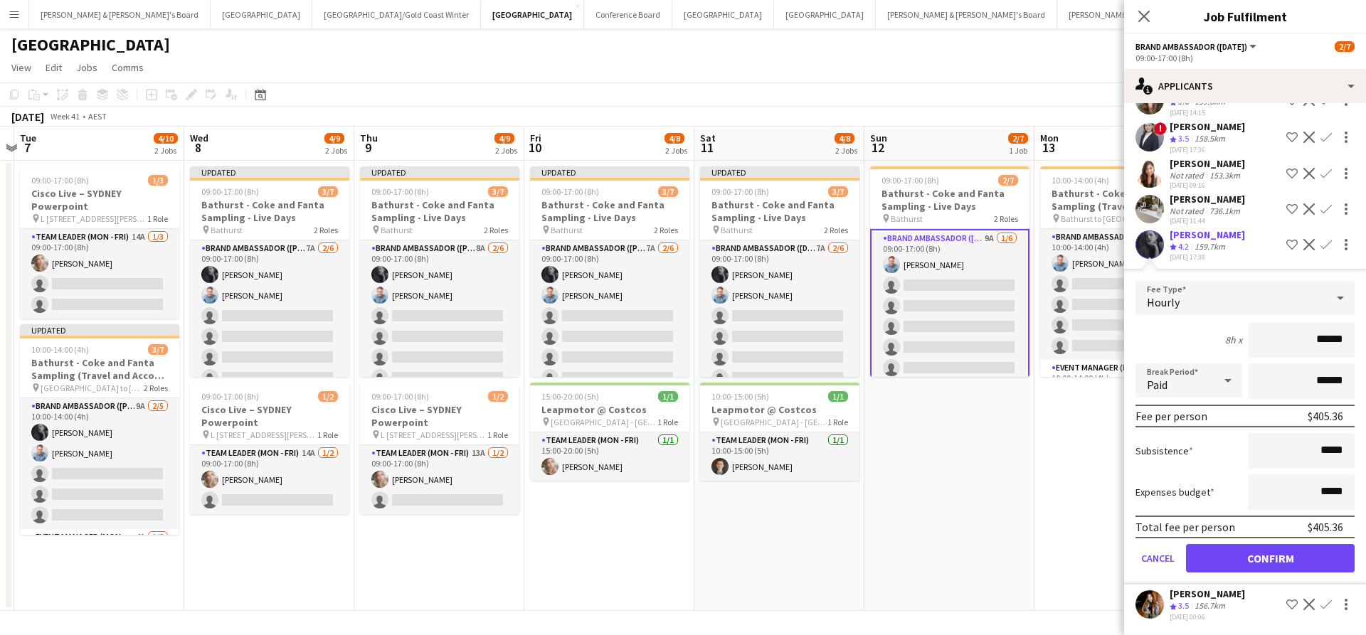
scroll to position [187, 0]
click at [1227, 558] on button "Confirm" at bounding box center [1270, 558] width 169 height 28
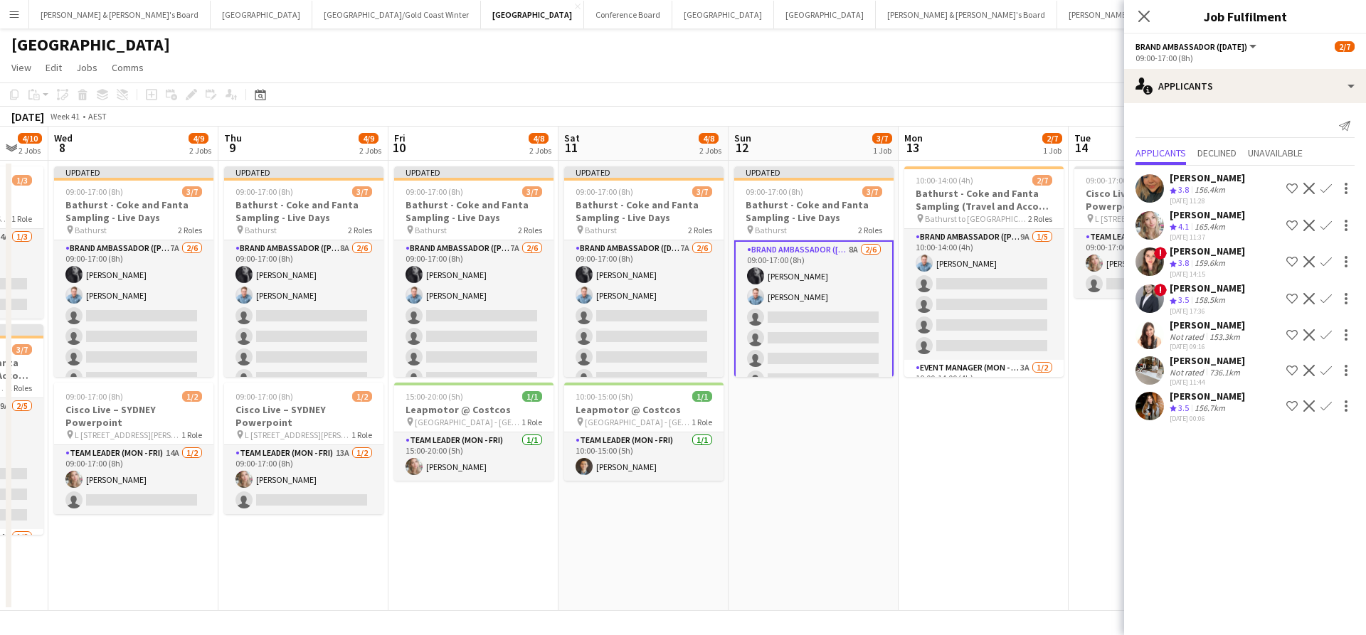
scroll to position [0, 641]
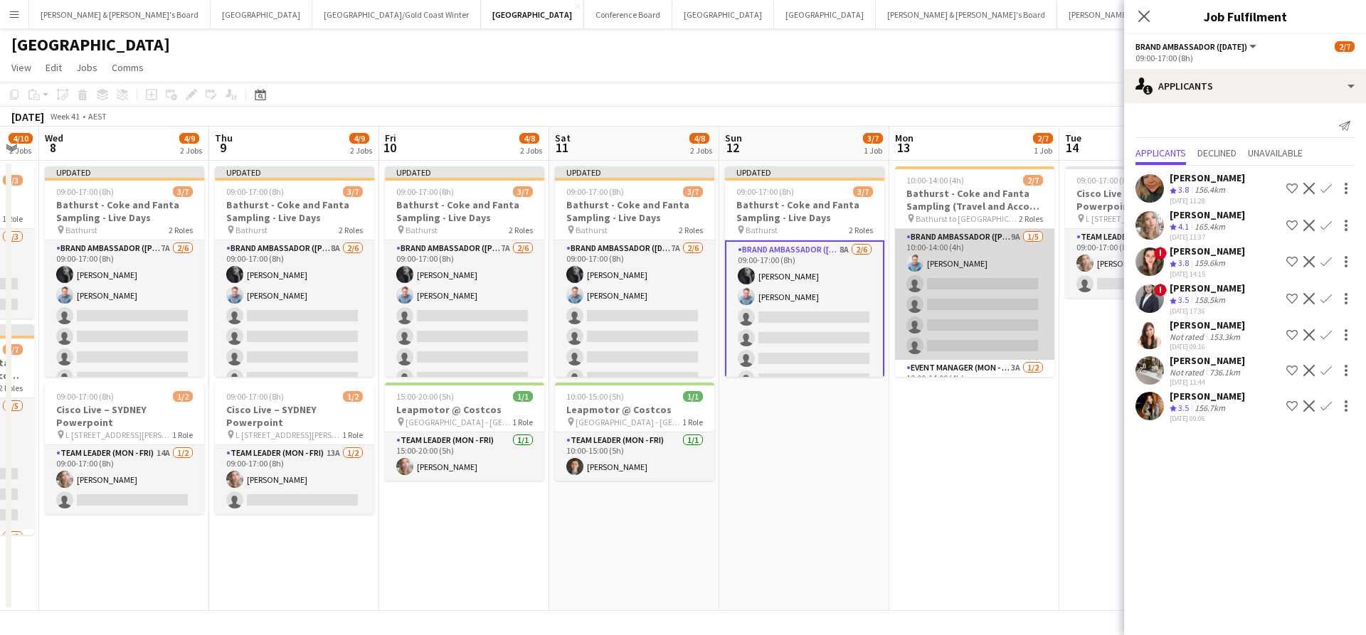
click at [967, 309] on app-card-role "Brand Ambassador (Mon - Fri) 9A 1/5 10:00-14:00 (4h) Blake Feltis single-neutra…" at bounding box center [974, 294] width 159 height 131
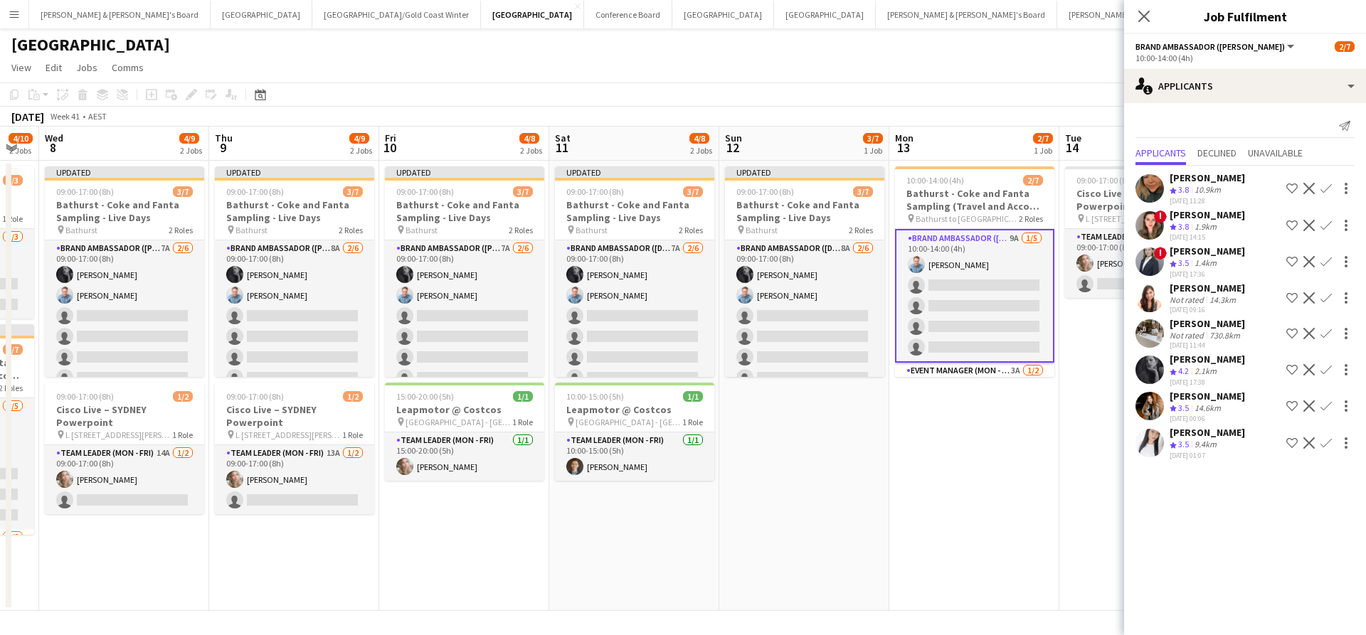
click at [1330, 376] on app-icon "Confirm" at bounding box center [1325, 369] width 11 height 11
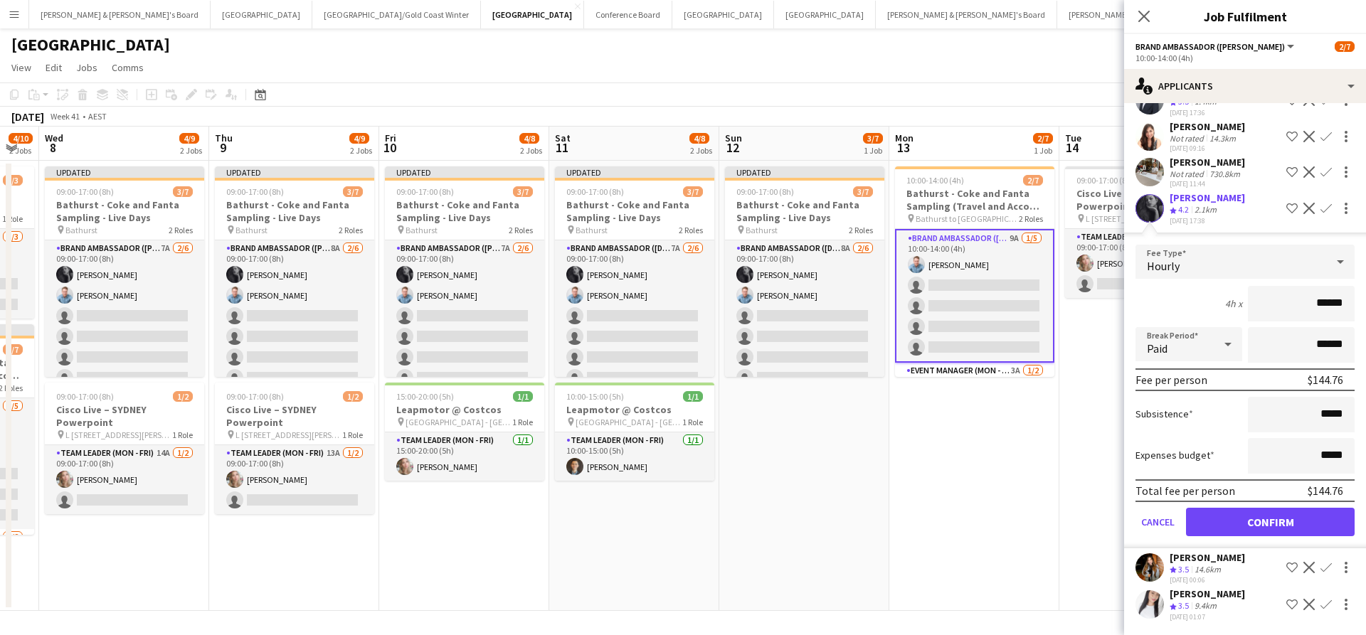
scroll to position [187, 0]
click at [1222, 520] on button "Confirm" at bounding box center [1270, 522] width 169 height 28
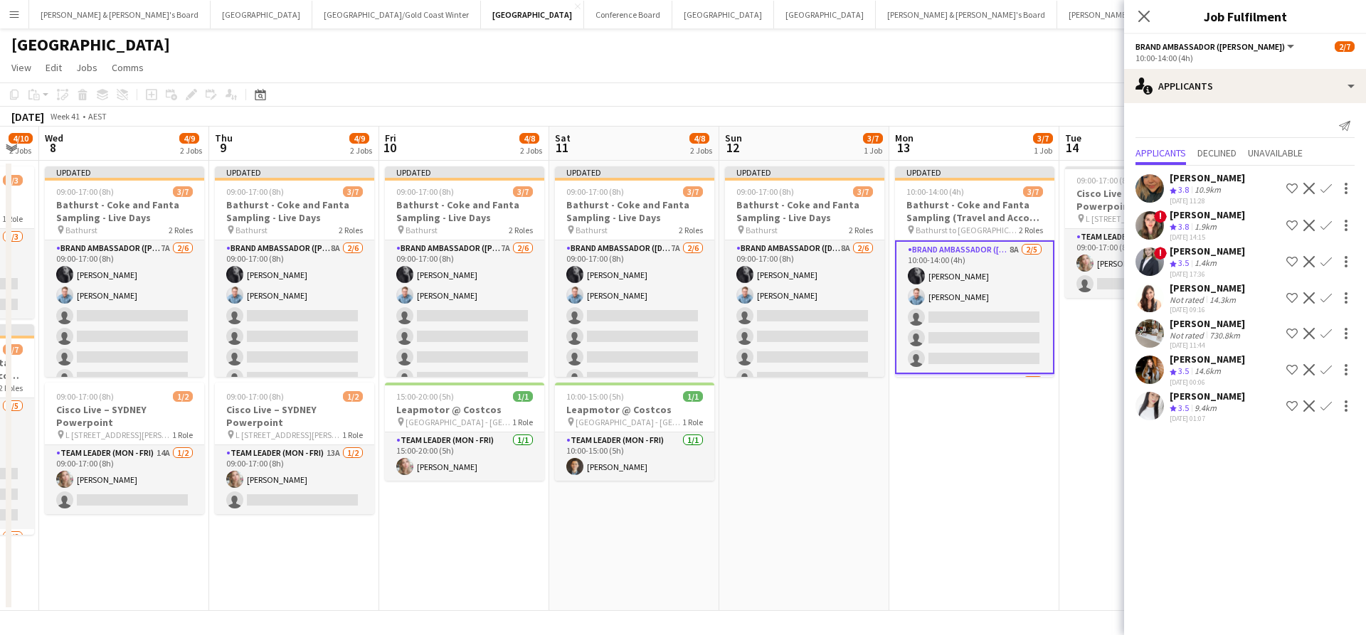
scroll to position [0, 0]
click at [977, 476] on app-date-cell "Updated 10:00-14:00 (4h) 3/7 Bathurst - Coke and Fanta Sampling (Travel and Acc…" at bounding box center [974, 386] width 170 height 450
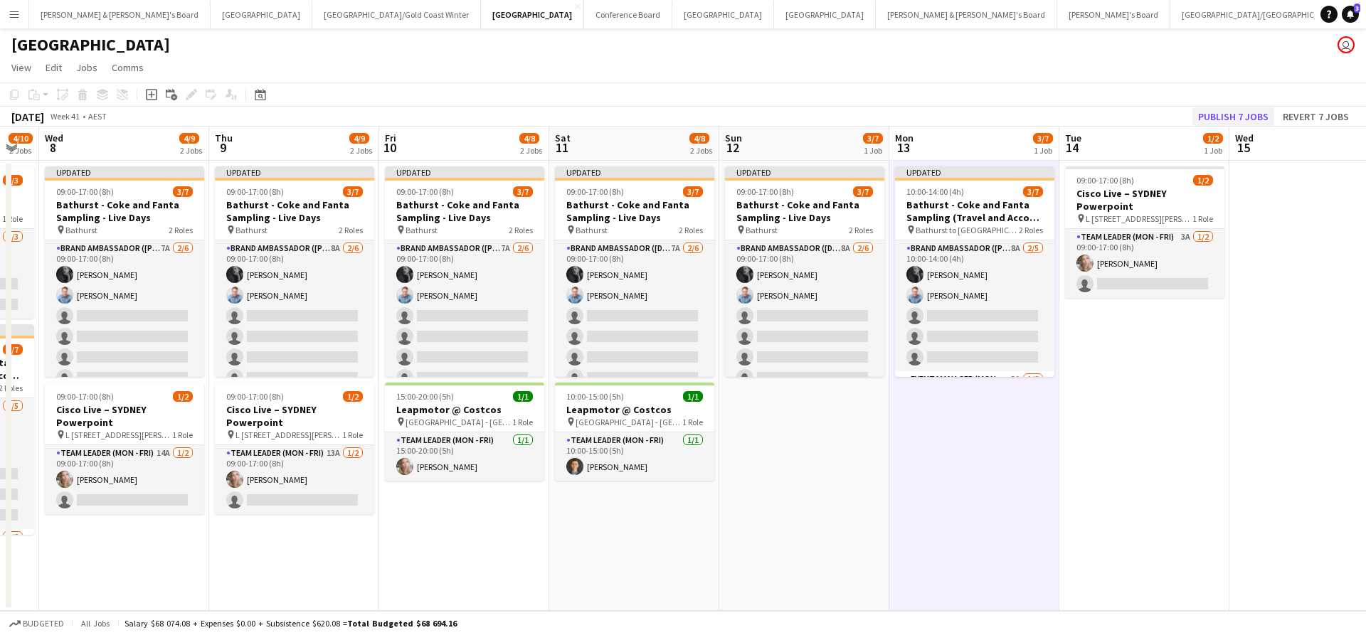
click at [1216, 115] on button "Publish 7 jobs" at bounding box center [1233, 116] width 82 height 18
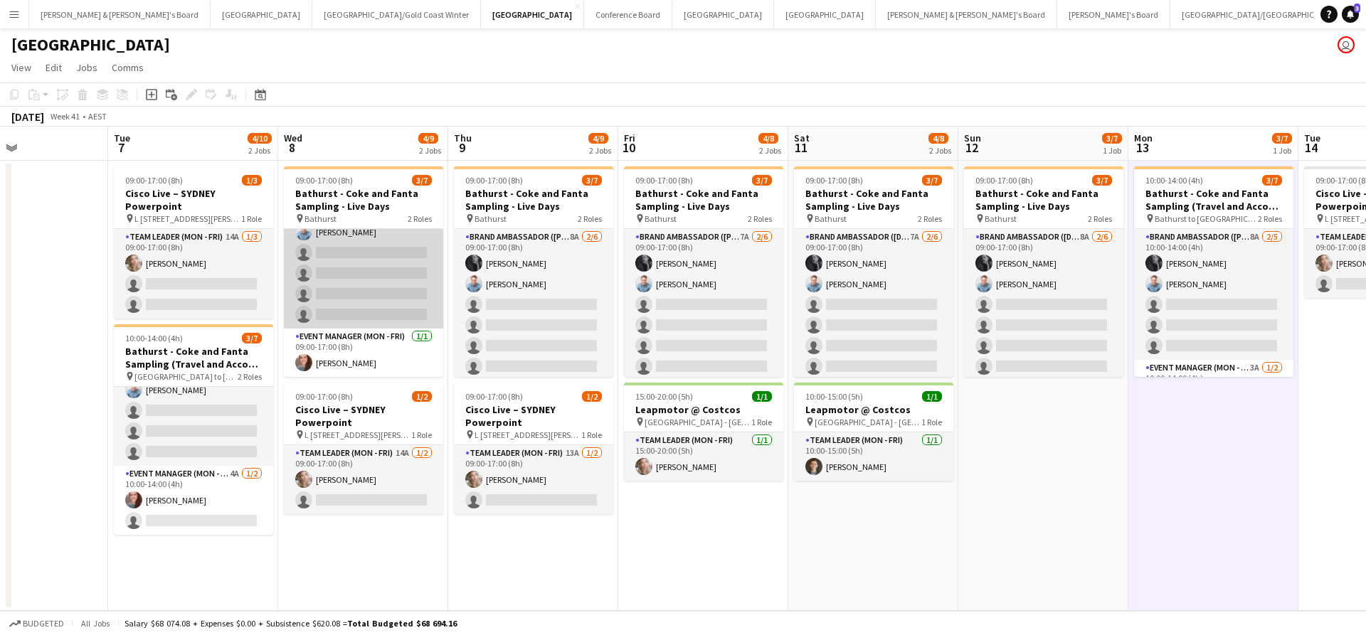
scroll to position [52, 0]
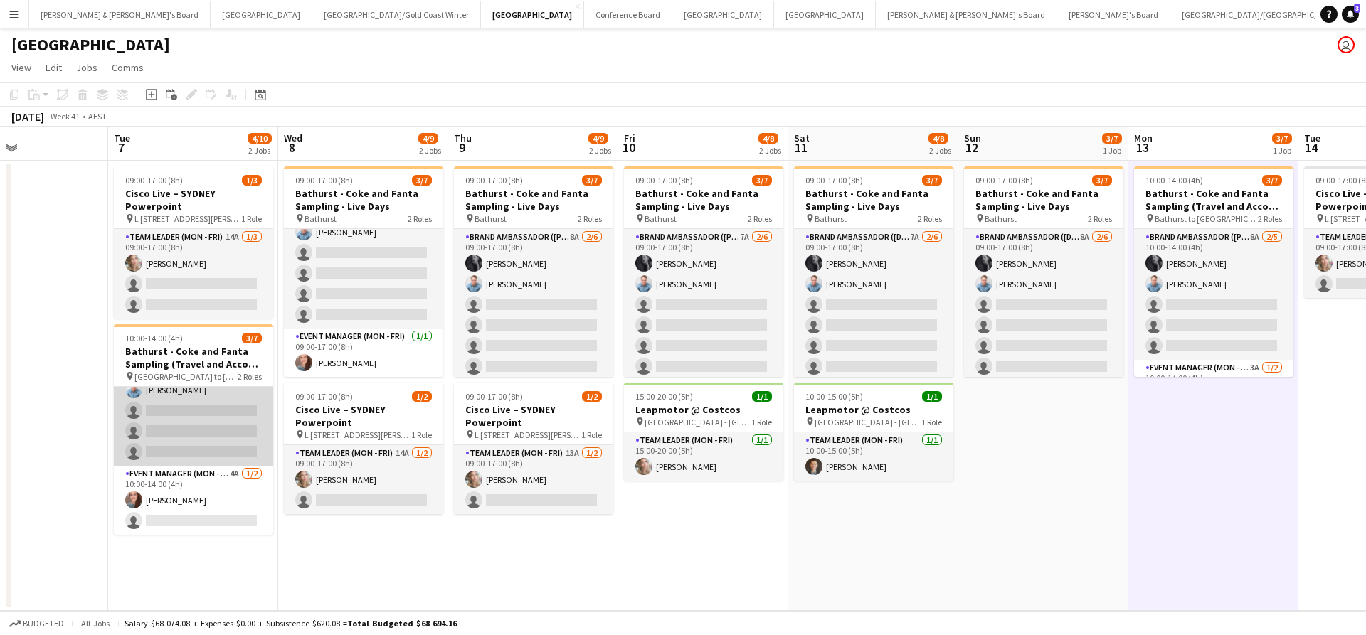
click at [175, 420] on app-card-role "Brand Ambassador (Mon - Fri) 9A 2/5 10:00-14:00 (4h) Beatrice McBride Blake Fel…" at bounding box center [193, 400] width 159 height 131
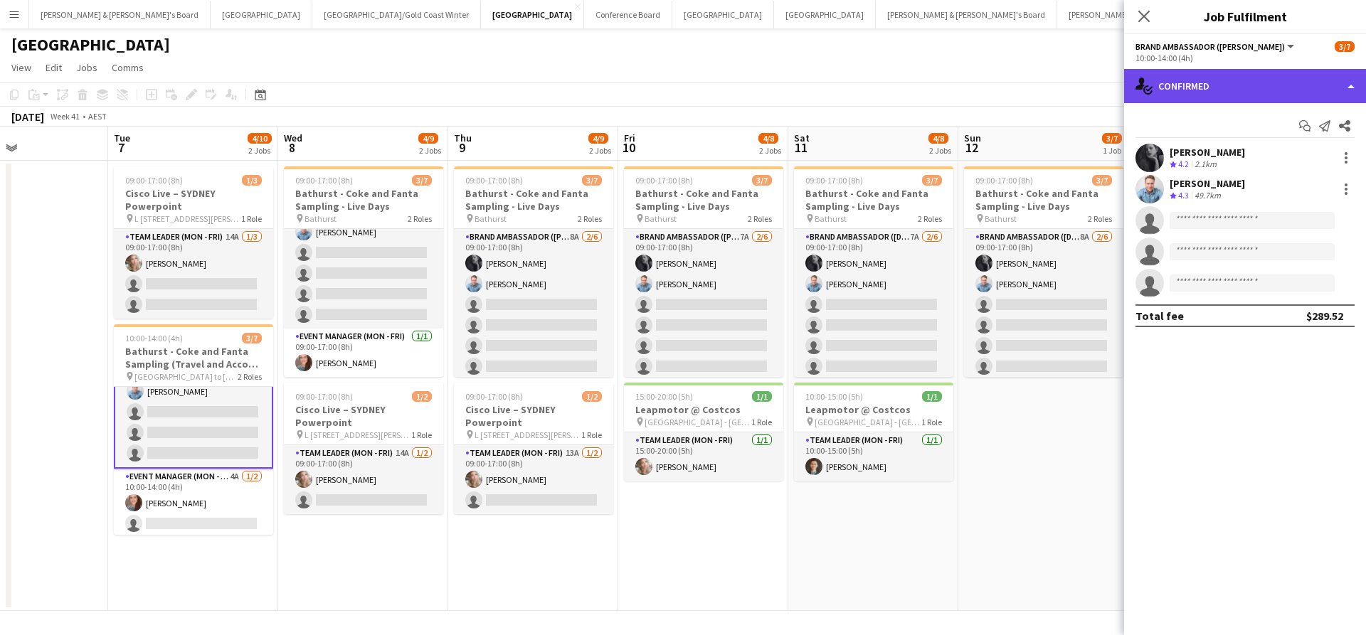
click at [1205, 88] on div "single-neutral-actions-check-2 Confirmed" at bounding box center [1245, 86] width 242 height 34
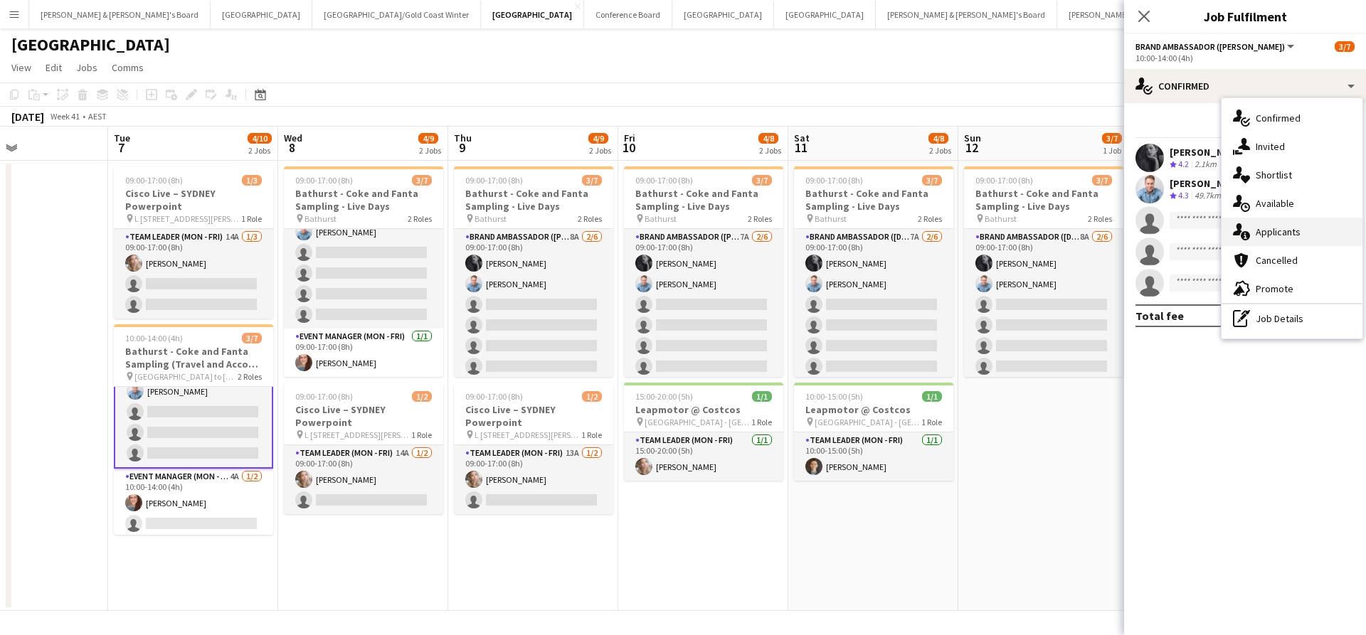
click at [1293, 230] on span "Applicants" at bounding box center [1278, 232] width 45 height 13
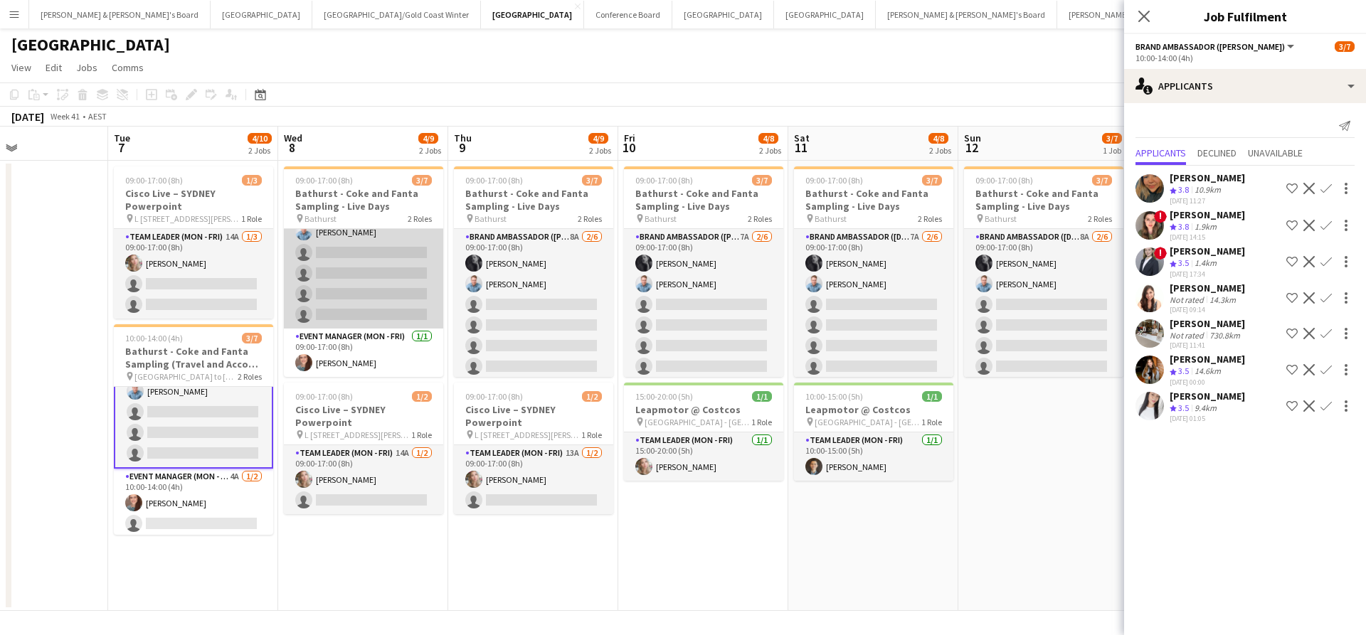
click at [356, 275] on app-card-role "Brand Ambassador (Mon - Fri) 7A 2/6 09:00-17:00 (8h) Beatrice McBride Blake Fel…" at bounding box center [363, 253] width 159 height 152
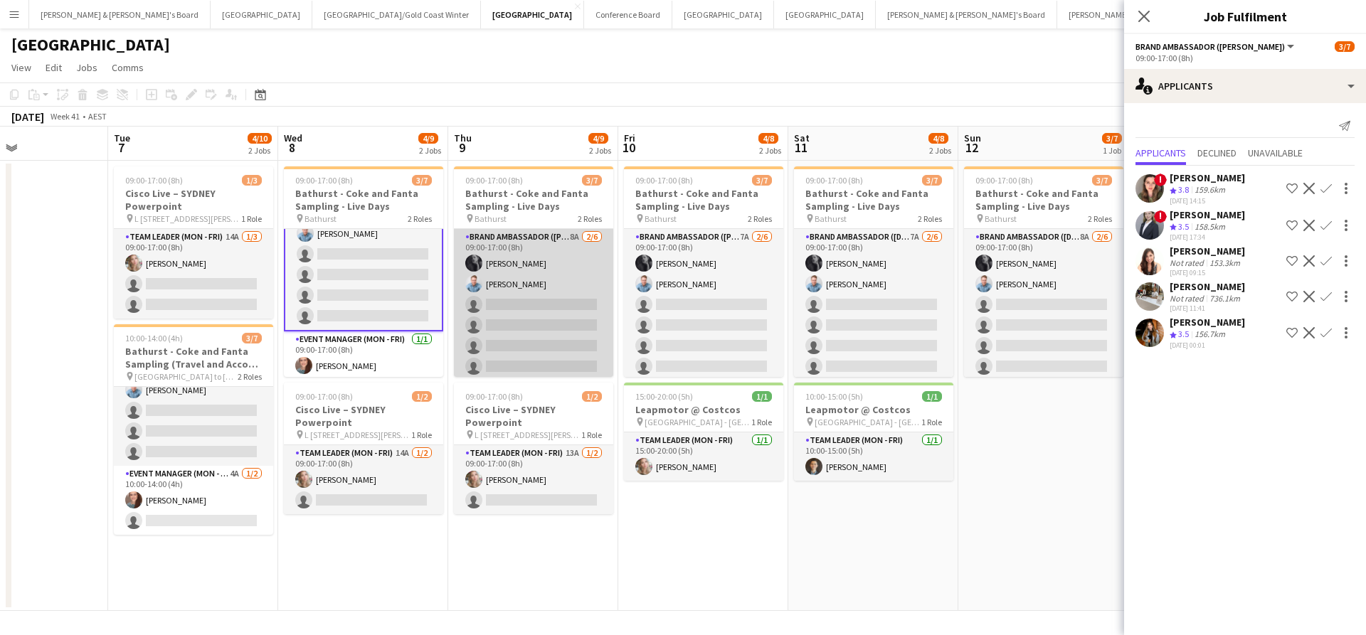
click at [548, 326] on app-card-role "Brand Ambassador (Mon - Fri) 8A 2/6 09:00-17:00 (8h) Beatrice McBride Blake Fel…" at bounding box center [533, 305] width 159 height 152
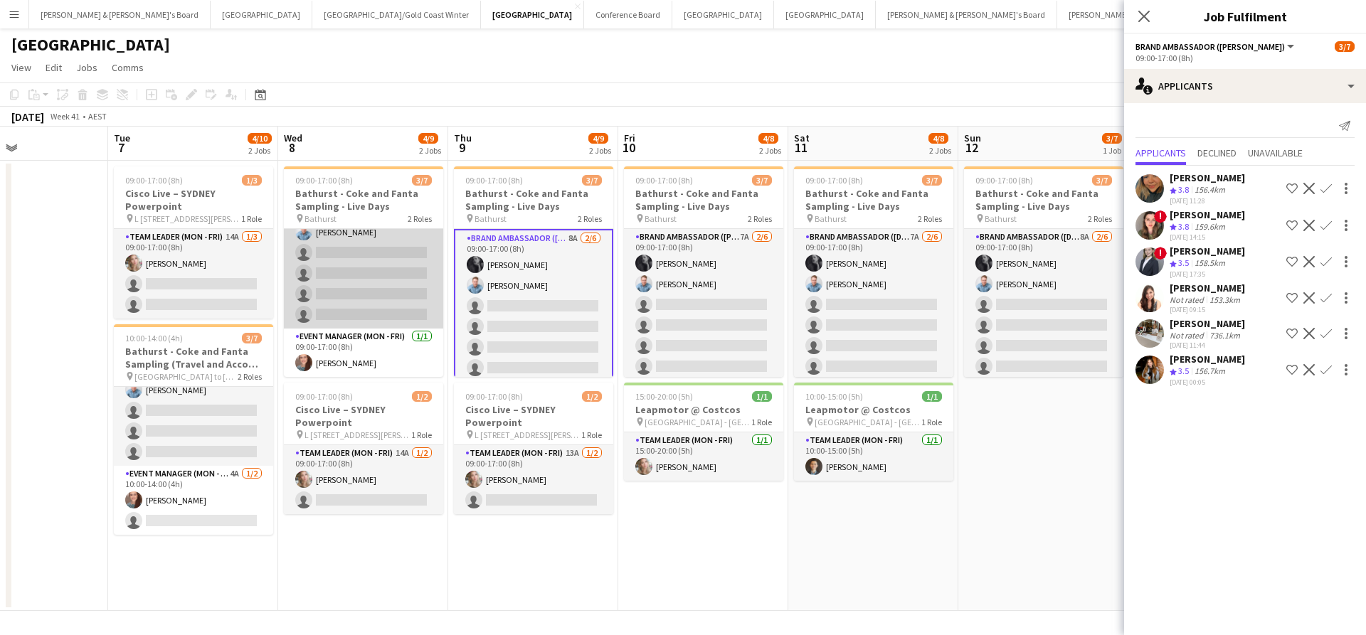
click at [408, 267] on app-card-role "Brand Ambassador (Mon - Fri) 7A 2/6 09:00-17:00 (8h) Beatrice McBride Blake Fel…" at bounding box center [363, 253] width 159 height 152
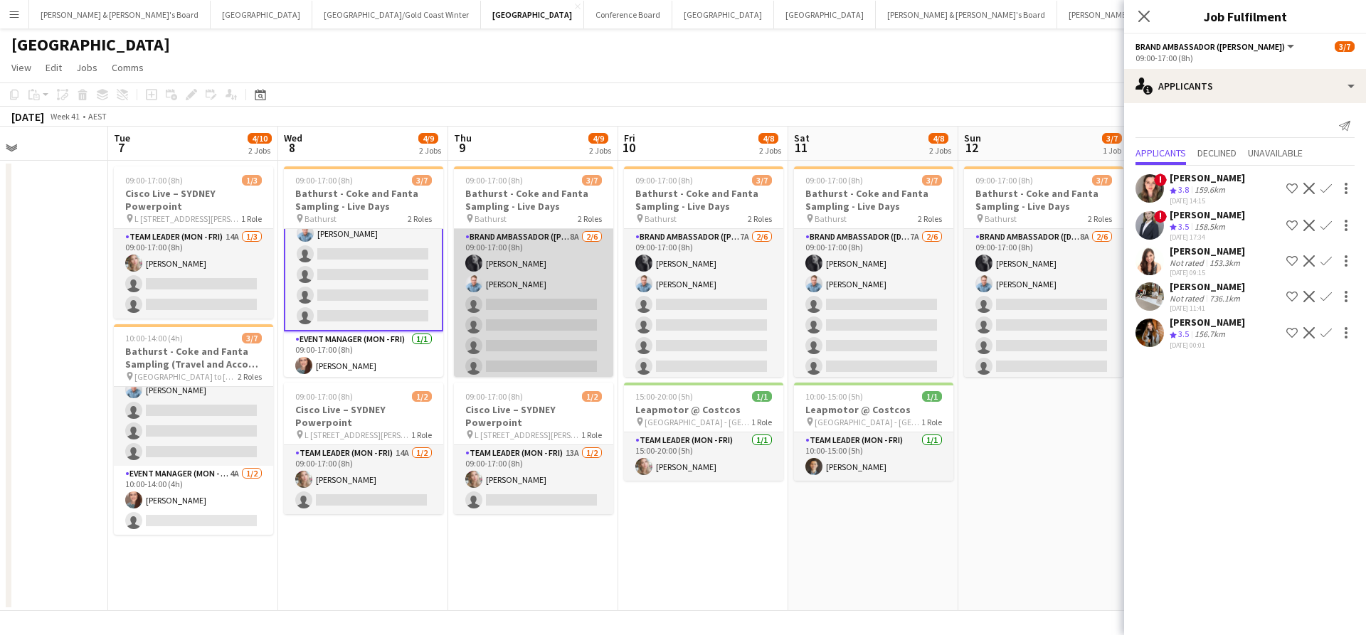
click at [529, 309] on app-card-role "Brand Ambassador (Mon - Fri) 8A 2/6 09:00-17:00 (8h) Beatrice McBride Blake Fel…" at bounding box center [533, 305] width 159 height 152
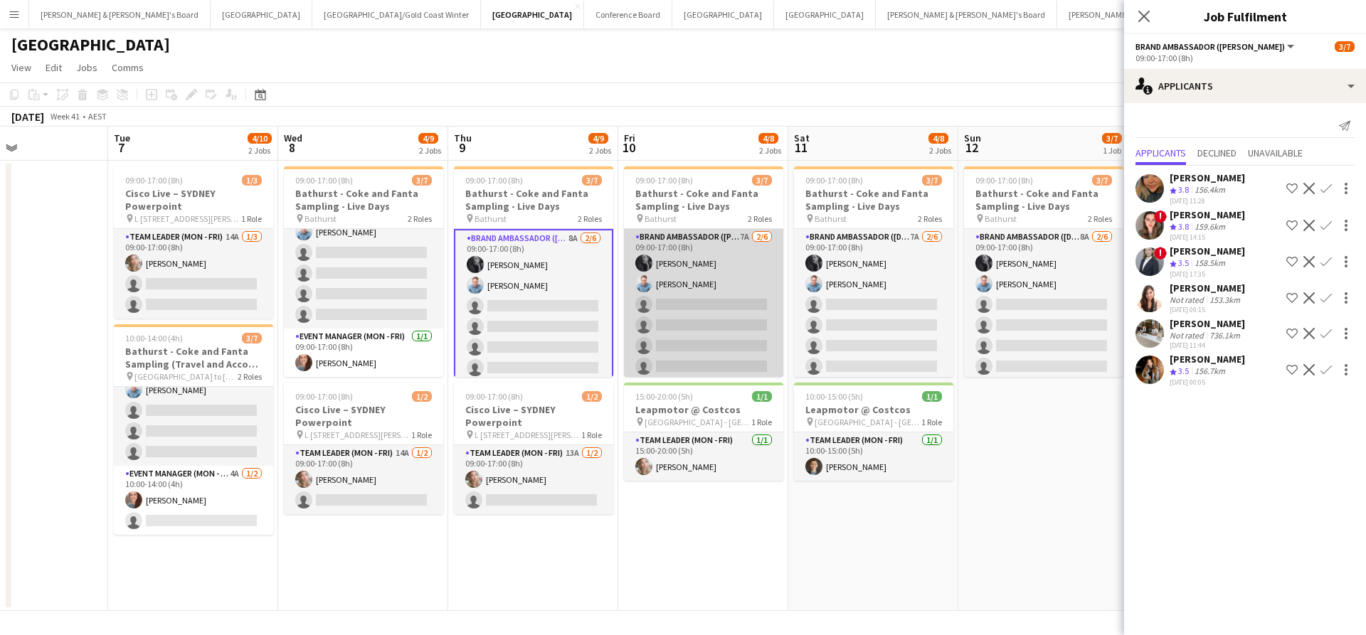
click at [687, 319] on app-card-role "Brand Ambassador (Mon - Fri) 7A 2/6 09:00-17:00 (8h) Beatrice McBride Blake Fel…" at bounding box center [703, 305] width 159 height 152
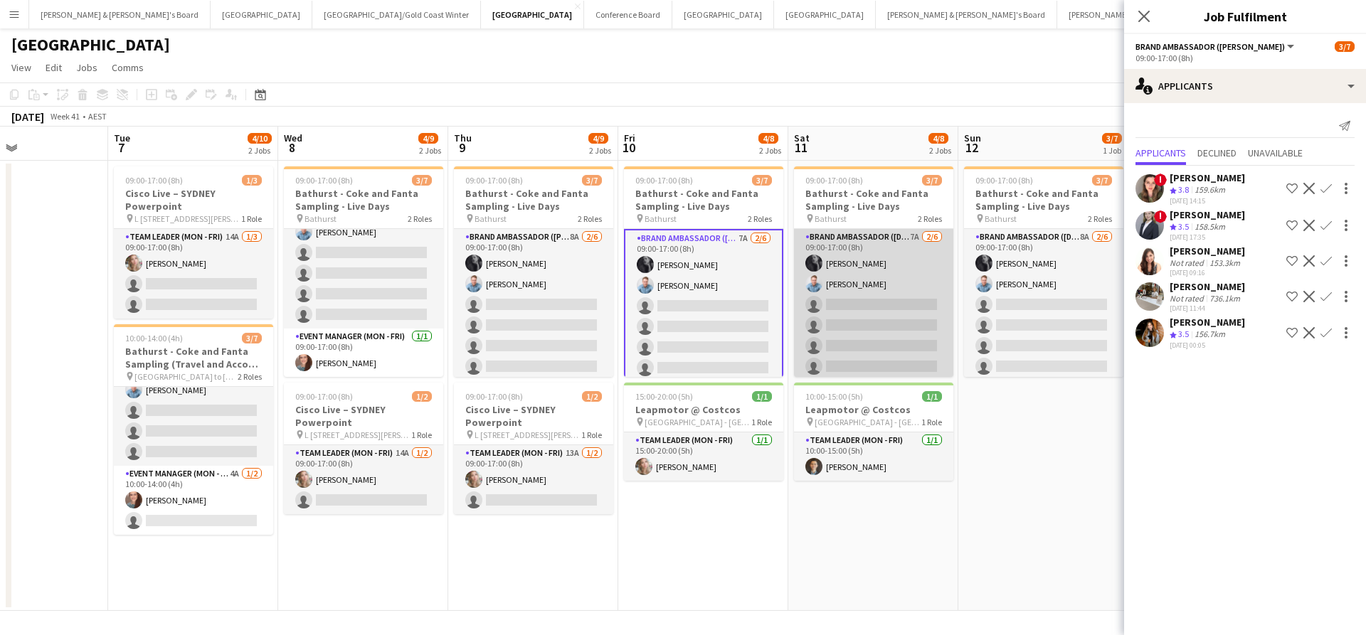
click at [893, 328] on app-card-role "Brand Ambassador (Saturday) 7A 2/6 09:00-17:00 (8h) Beatrice McBride Blake Felt…" at bounding box center [873, 305] width 159 height 152
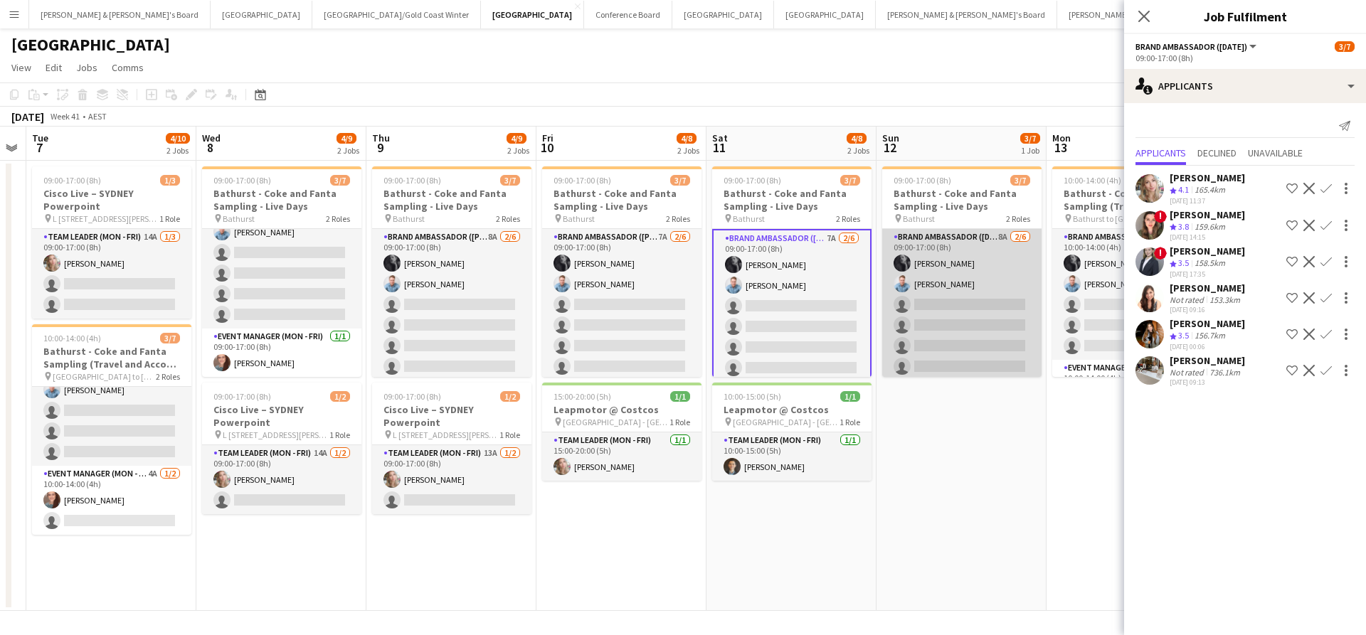
scroll to position [0, 521]
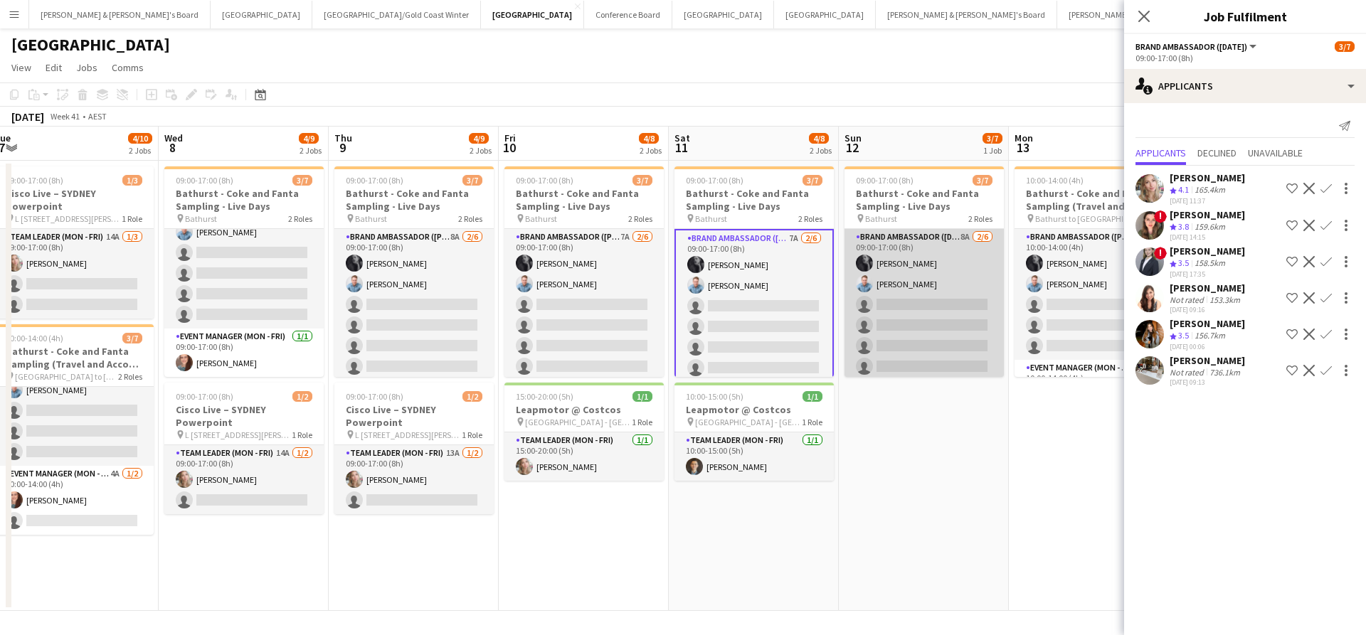
click at [918, 316] on app-card-role "Brand Ambassador (Sunday) 8A 2/6 09:00-17:00 (8h) Beatrice McBride Blake Feltis…" at bounding box center [923, 305] width 159 height 152
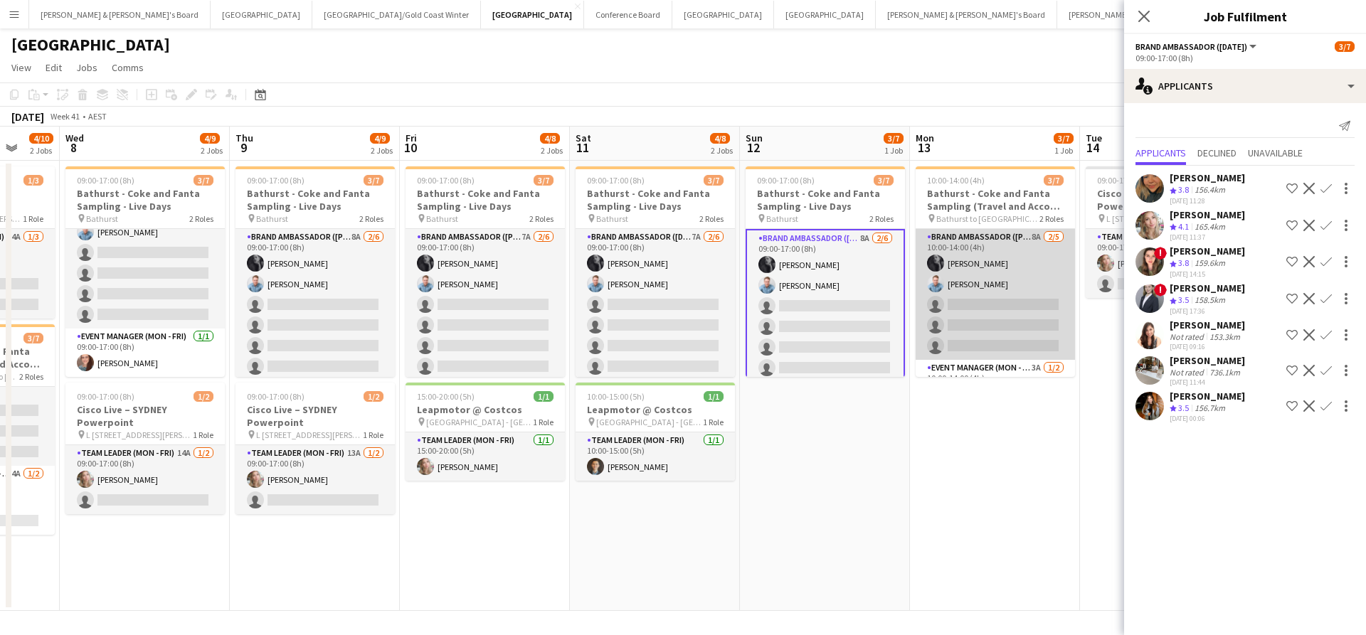
scroll to position [0, 637]
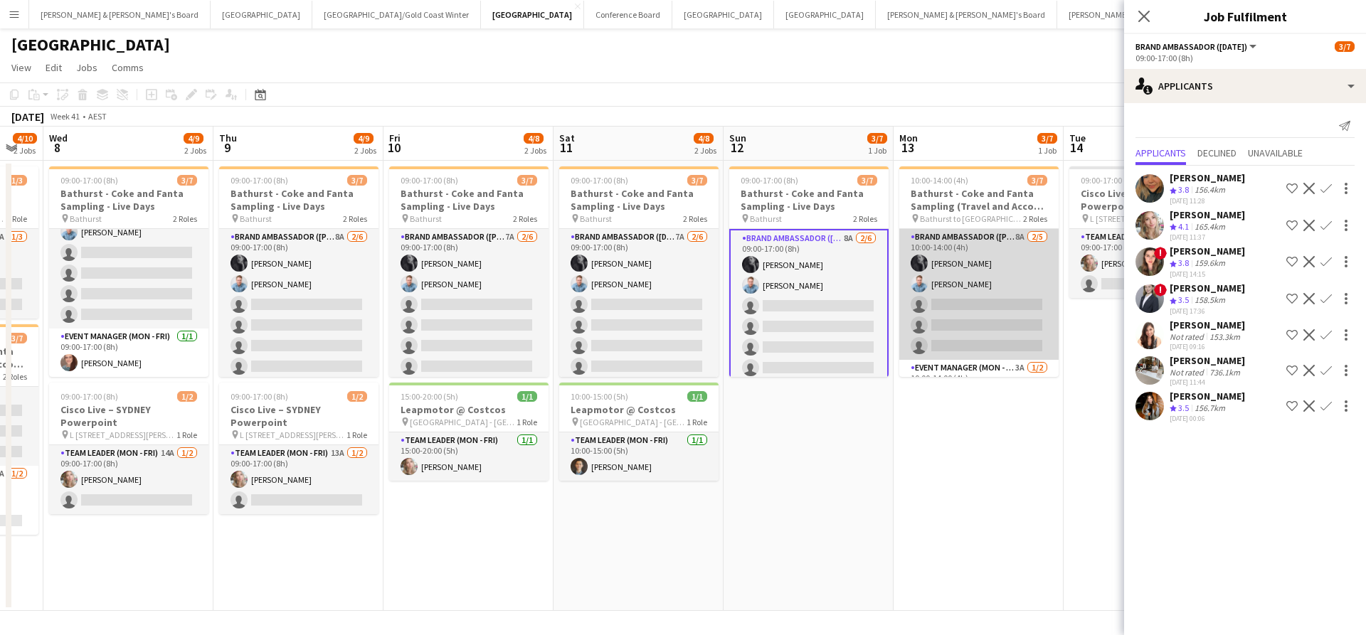
click at [992, 317] on app-card-role "Brand Ambassador (Mon - Fri) 8A 2/5 10:00-14:00 (4h) Beatrice McBride Blake Fel…" at bounding box center [978, 294] width 159 height 131
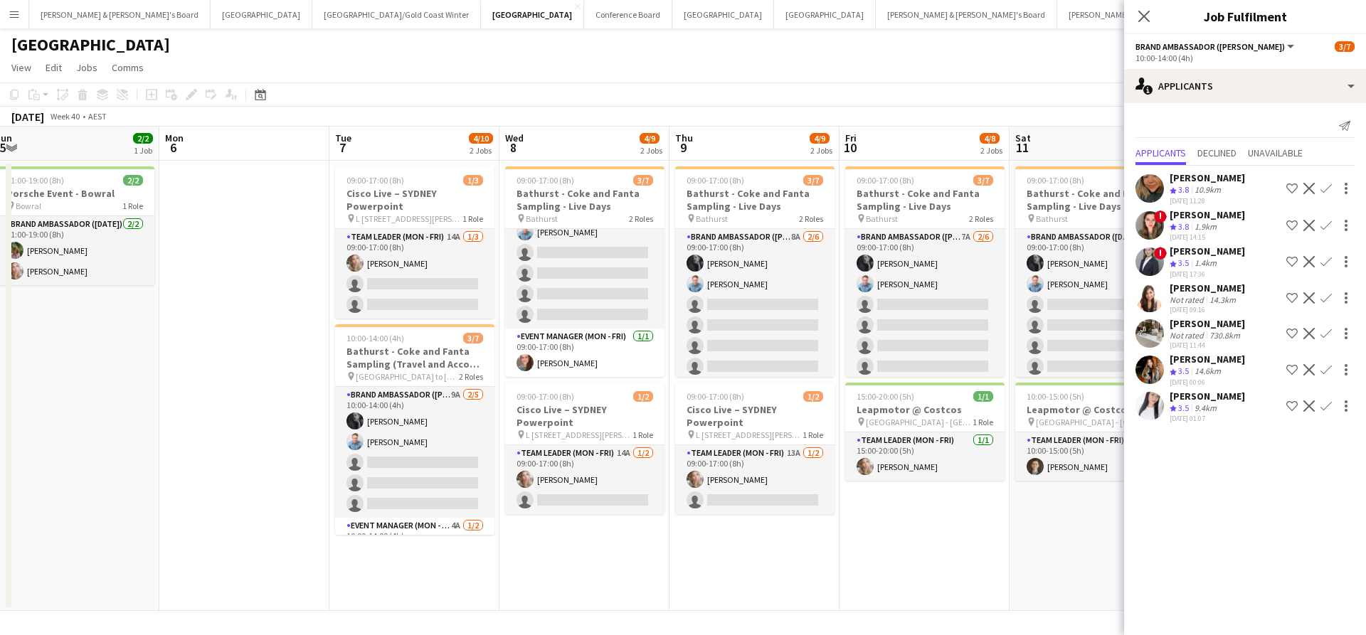
scroll to position [0, 524]
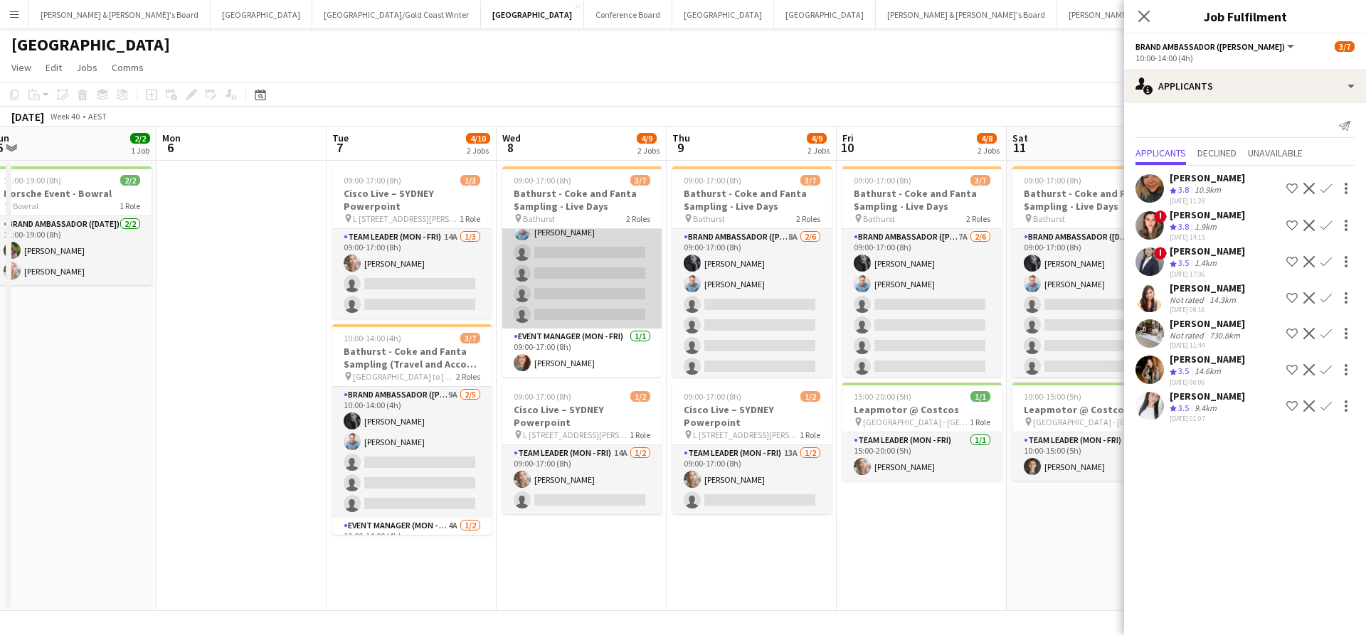
click at [590, 295] on app-card-role "Brand Ambassador (Mon - Fri) 7A 2/6 09:00-17:00 (8h) Beatrice McBride Blake Fel…" at bounding box center [581, 253] width 159 height 152
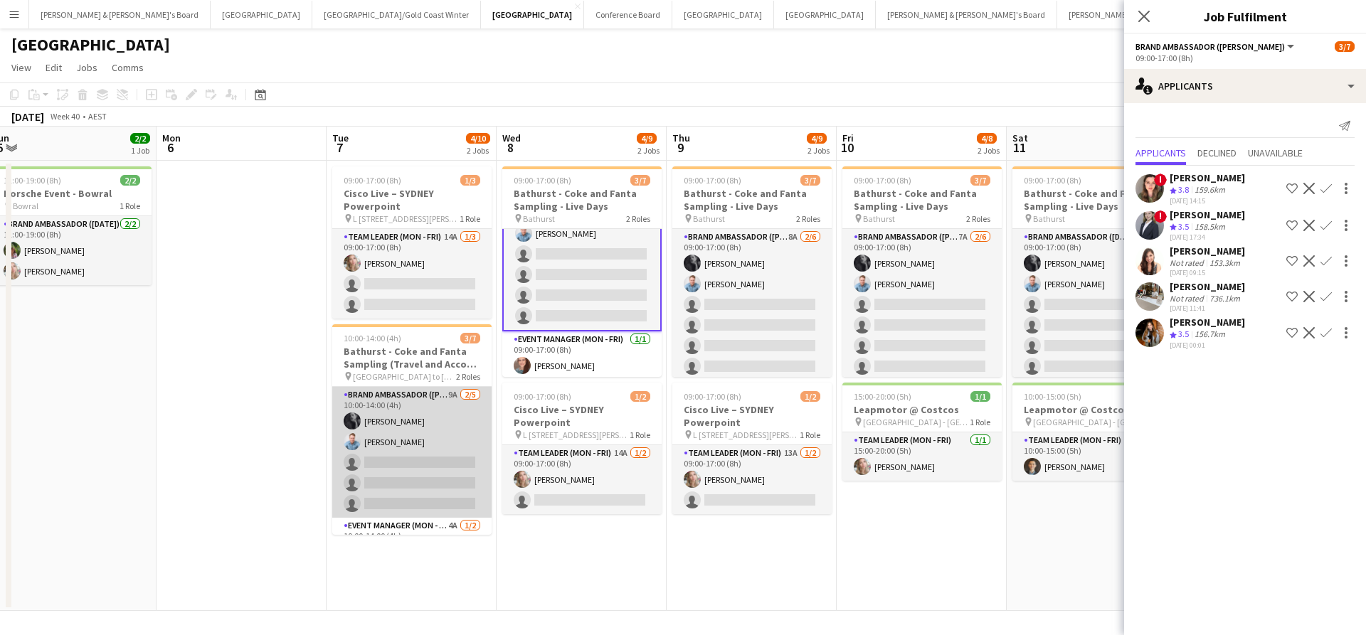
click at [420, 466] on app-card-role "Brand Ambassador (Mon - Fri) 9A 2/5 10:00-14:00 (4h) Beatrice McBride Blake Fel…" at bounding box center [411, 452] width 159 height 131
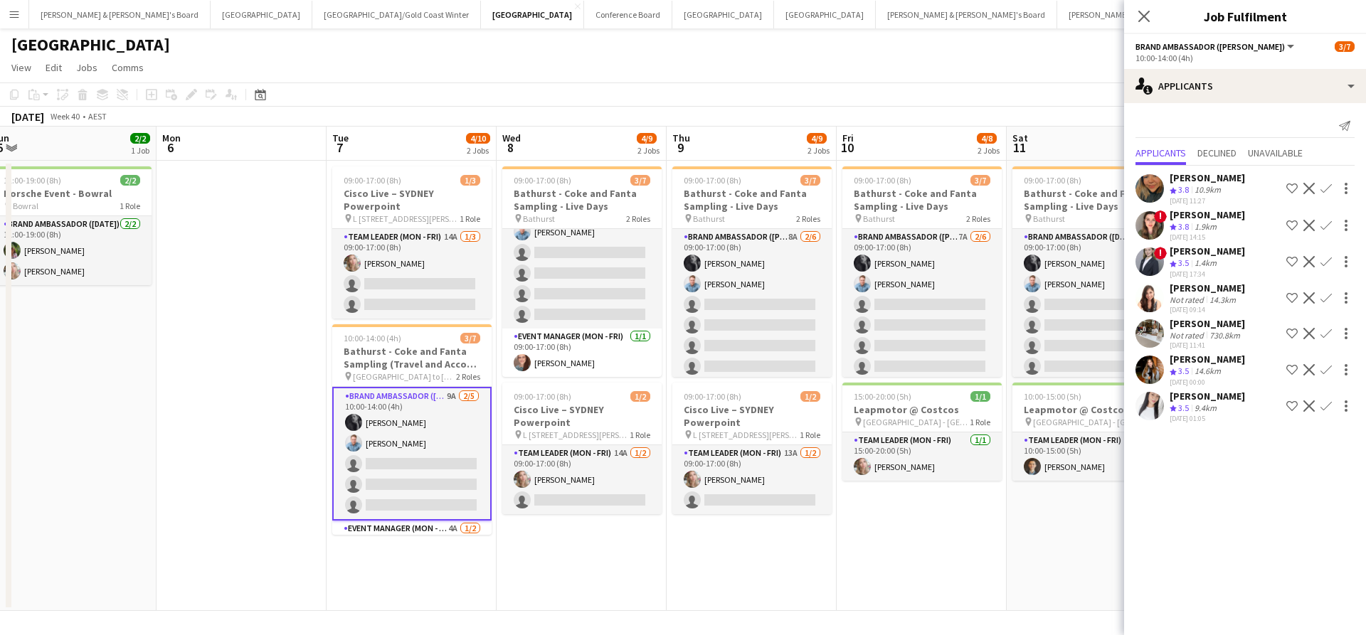
click at [1194, 258] on div "[PERSON_NAME]" at bounding box center [1206, 251] width 75 height 13
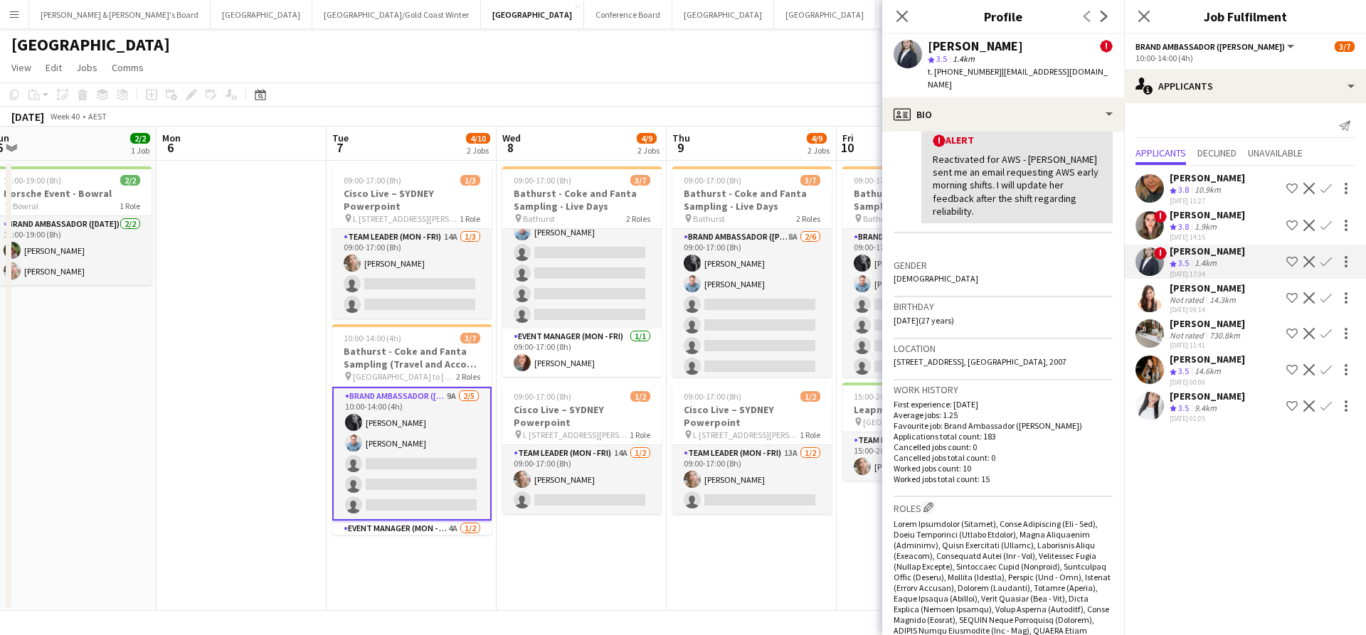
scroll to position [289, 0]
click at [383, 424] on app-card-role "Brand Ambassador (Mon - Fri) 9A 2/5 10:00-14:00 (4h) Beatrice McBride Blake Fel…" at bounding box center [411, 454] width 159 height 134
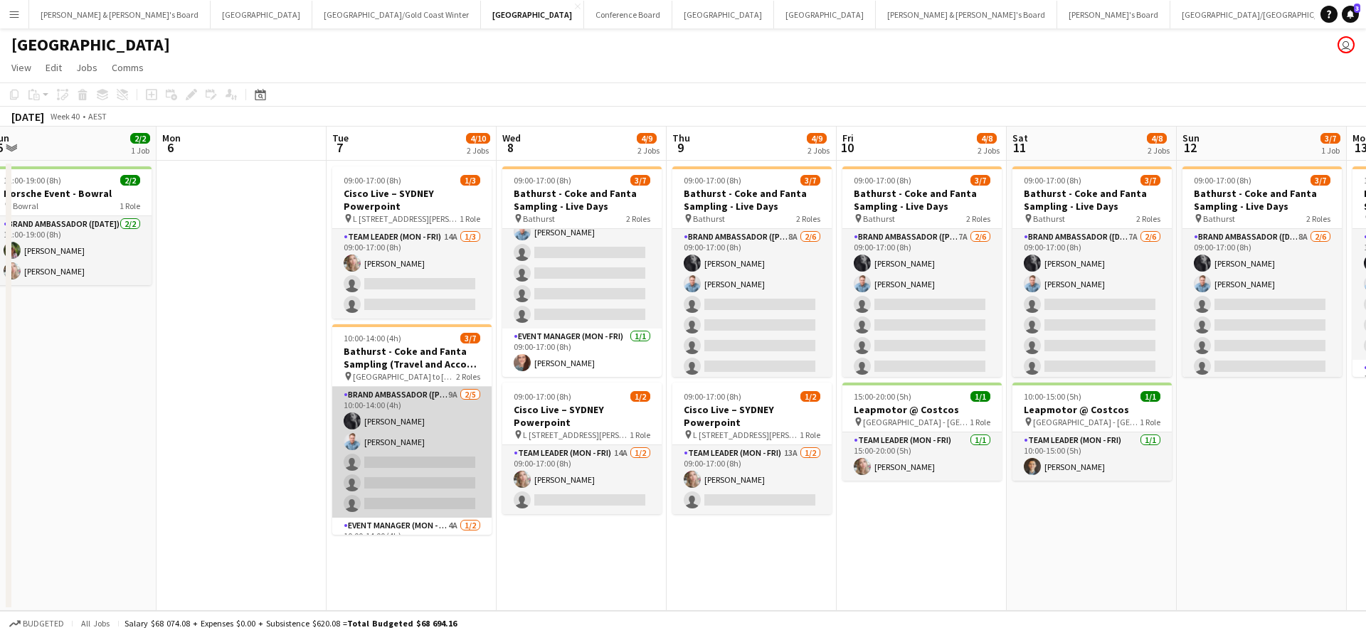
click at [450, 466] on app-card-role "Brand Ambassador (Mon - Fri) 9A 2/5 10:00-14:00 (4h) Beatrice McBride Blake Fel…" at bounding box center [411, 452] width 159 height 131
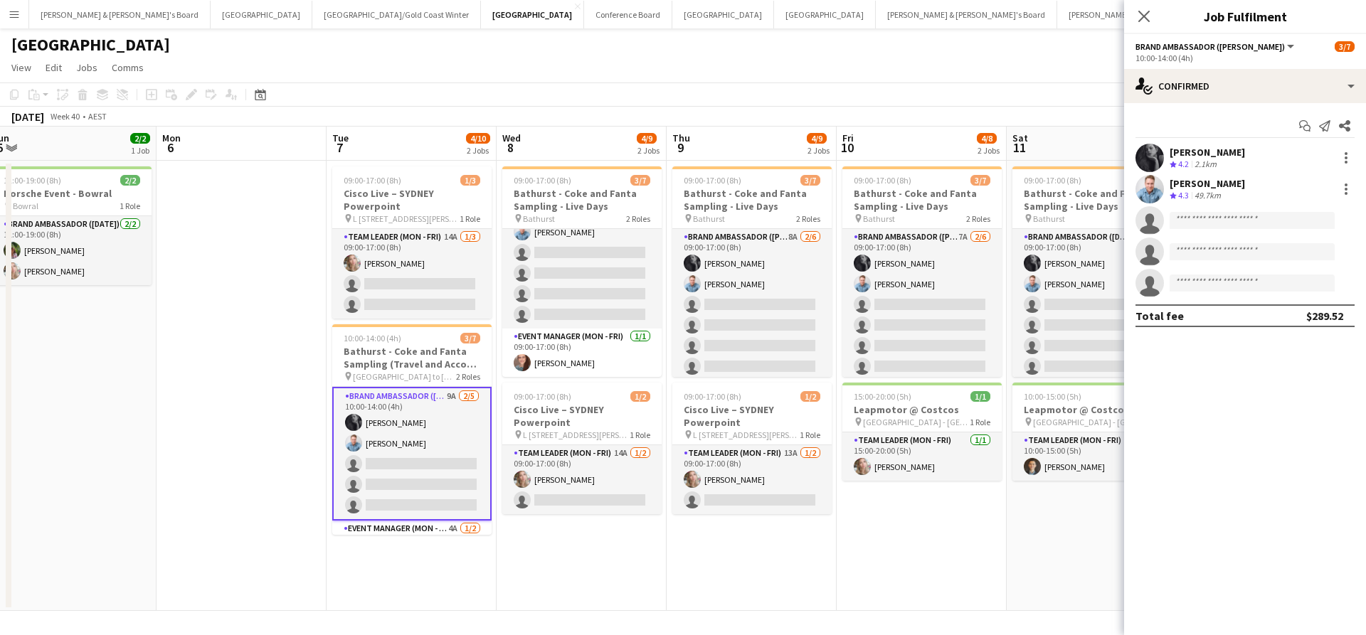
click at [1265, 66] on app-options-switcher "Brand Ambassador (Mon - Fri) All roles Brand Ambassador (Mon - Fri) 3/7 10:00-1…" at bounding box center [1245, 51] width 242 height 35
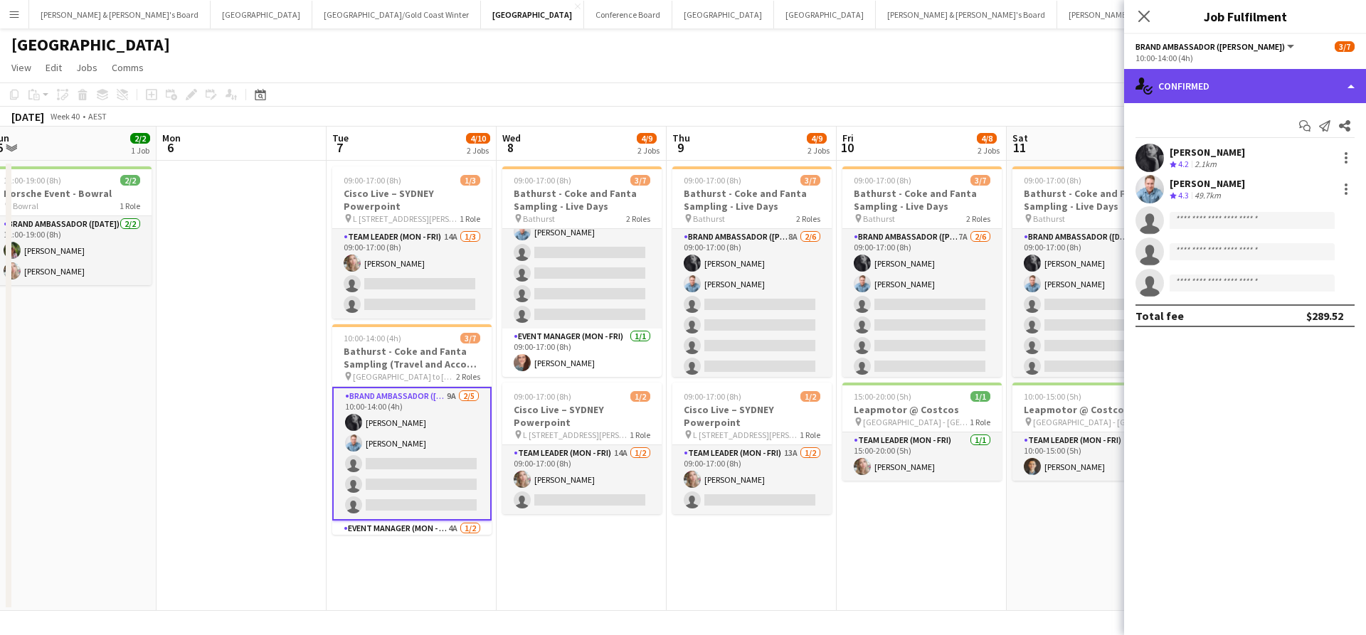
click at [1255, 96] on div "single-neutral-actions-check-2 Confirmed" at bounding box center [1245, 86] width 242 height 34
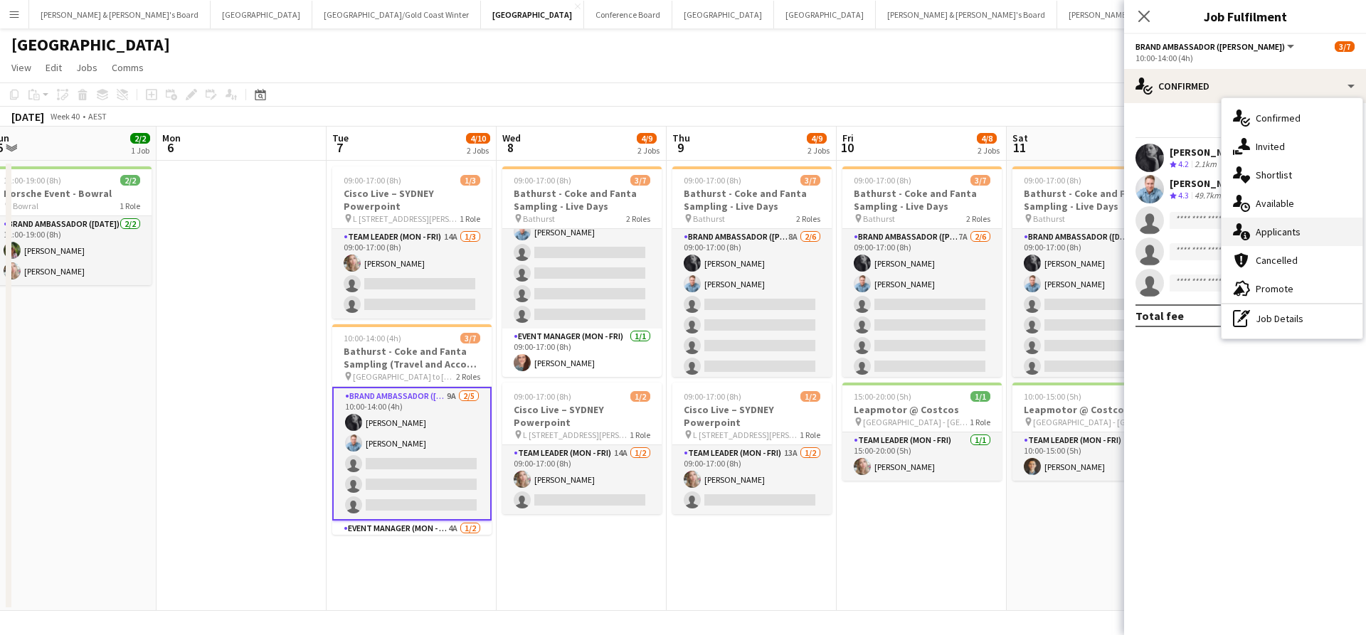
click at [1291, 231] on span "Applicants" at bounding box center [1278, 232] width 45 height 13
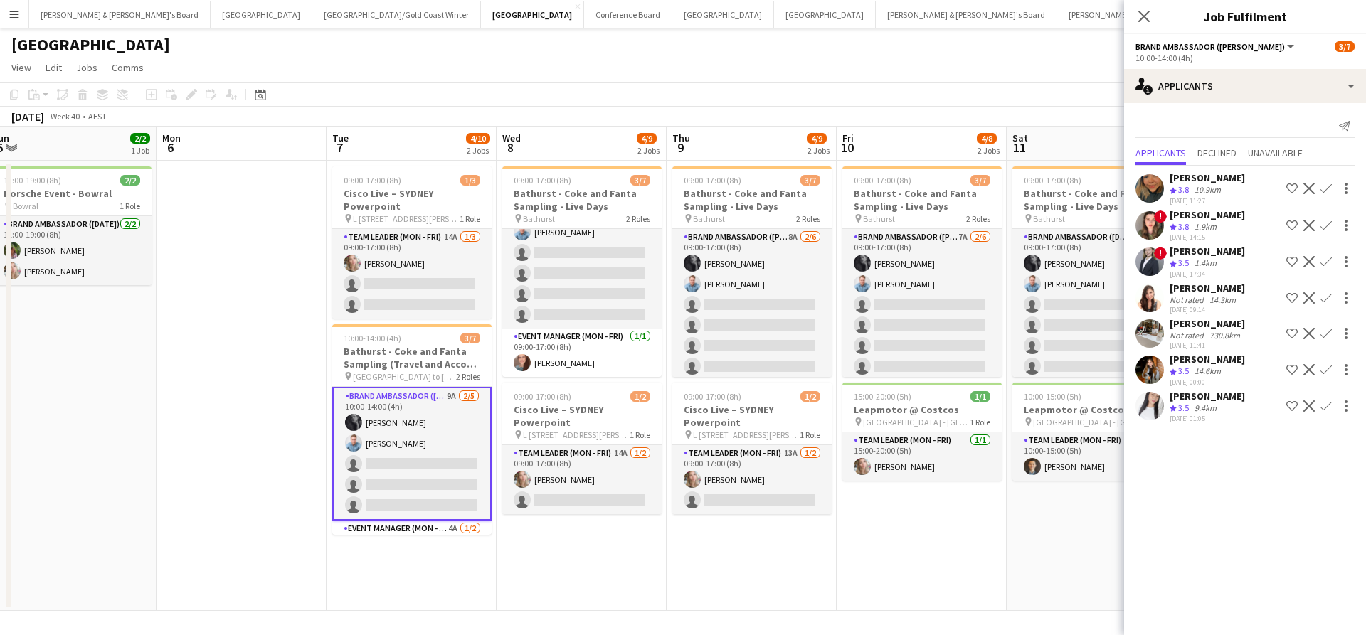
click at [1325, 267] on app-icon "Confirm" at bounding box center [1325, 261] width 11 height 11
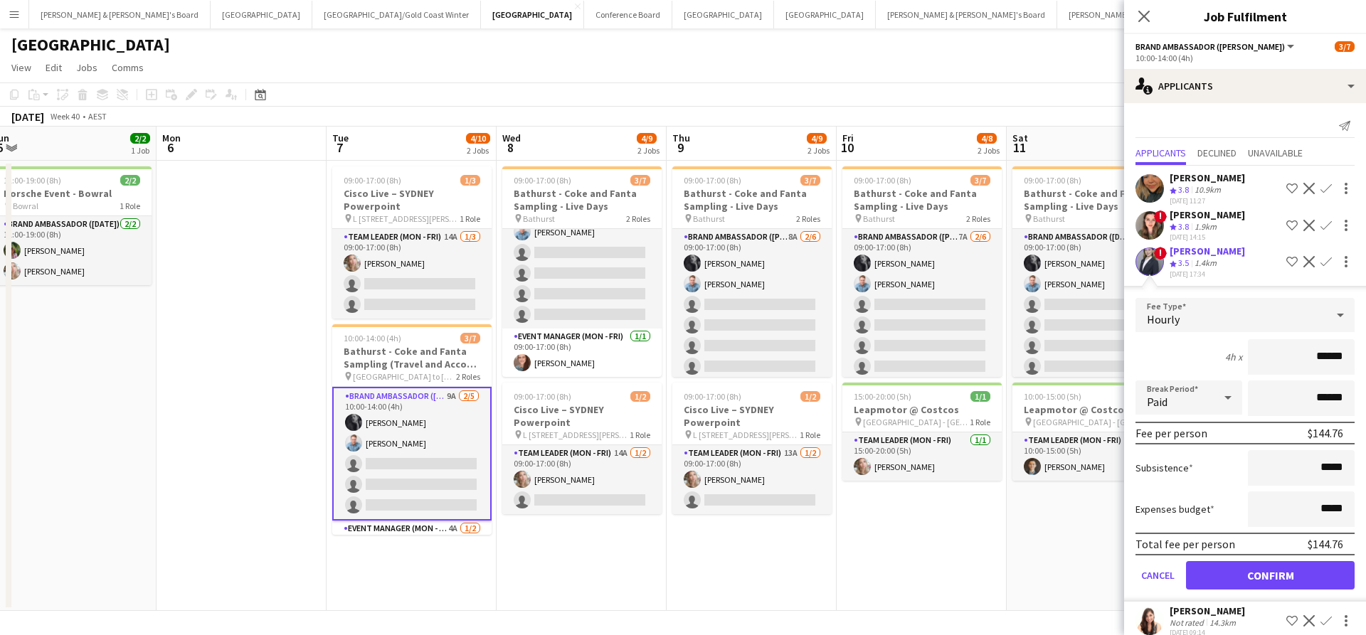
click at [1245, 590] on button "Confirm" at bounding box center [1270, 575] width 169 height 28
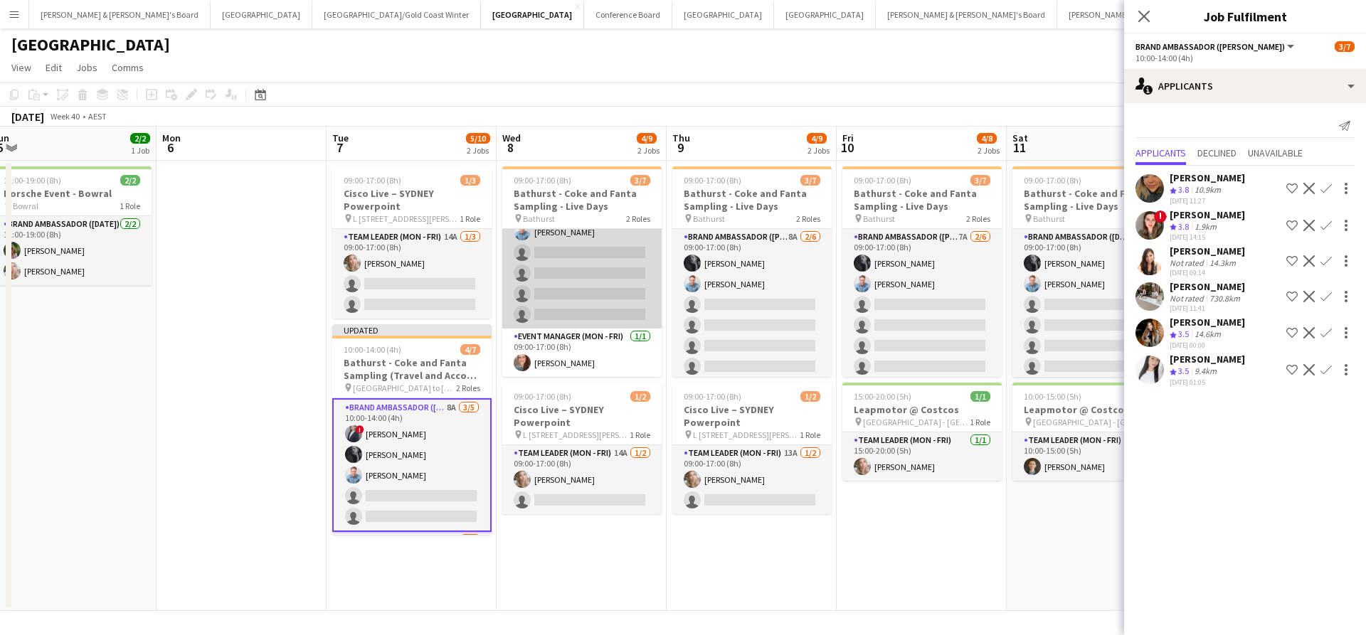
click at [588, 291] on app-card-role "Brand Ambassador (Mon - Fri) 7A 2/6 09:00-17:00 (8h) Beatrice McBride Blake Fel…" at bounding box center [581, 253] width 159 height 152
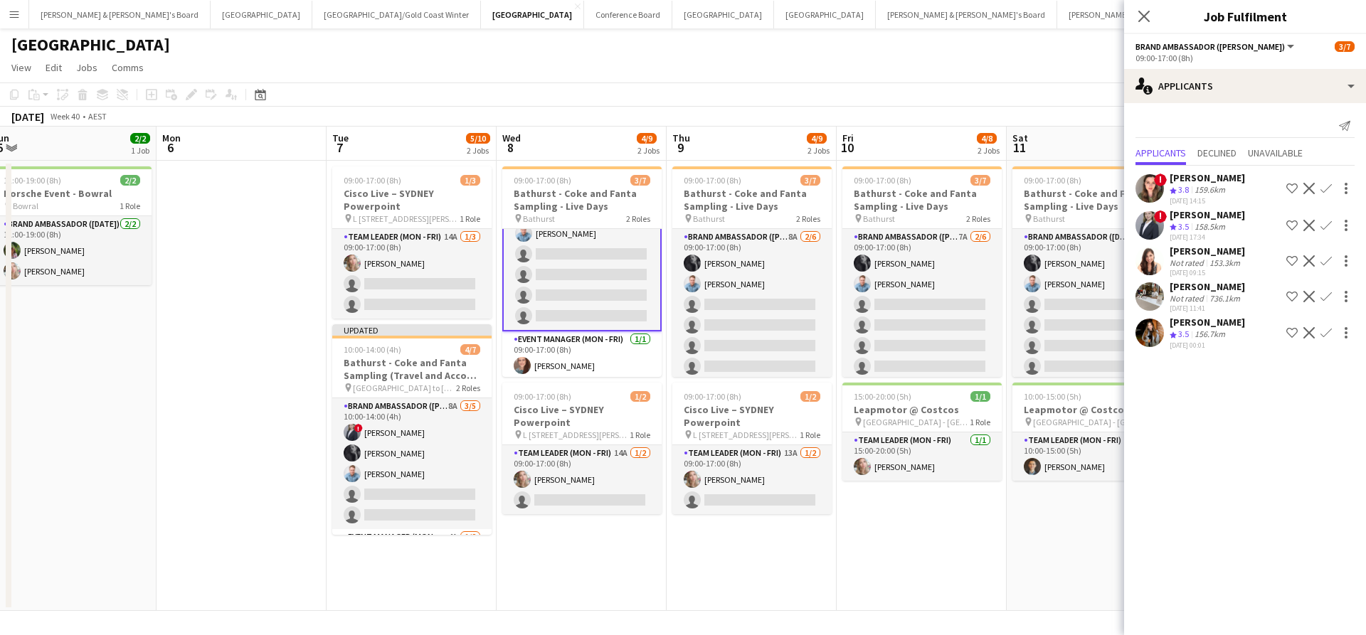
click at [1325, 227] on app-icon "Confirm" at bounding box center [1325, 225] width 11 height 11
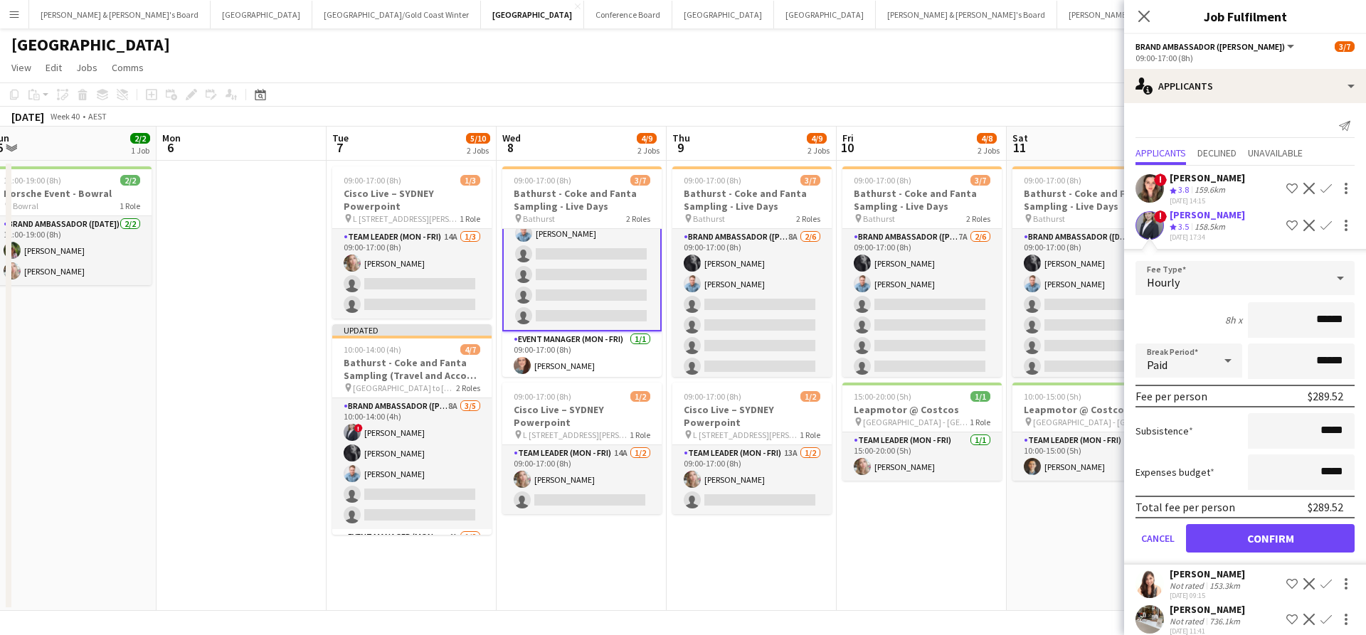
click at [1238, 553] on button "Confirm" at bounding box center [1270, 538] width 169 height 28
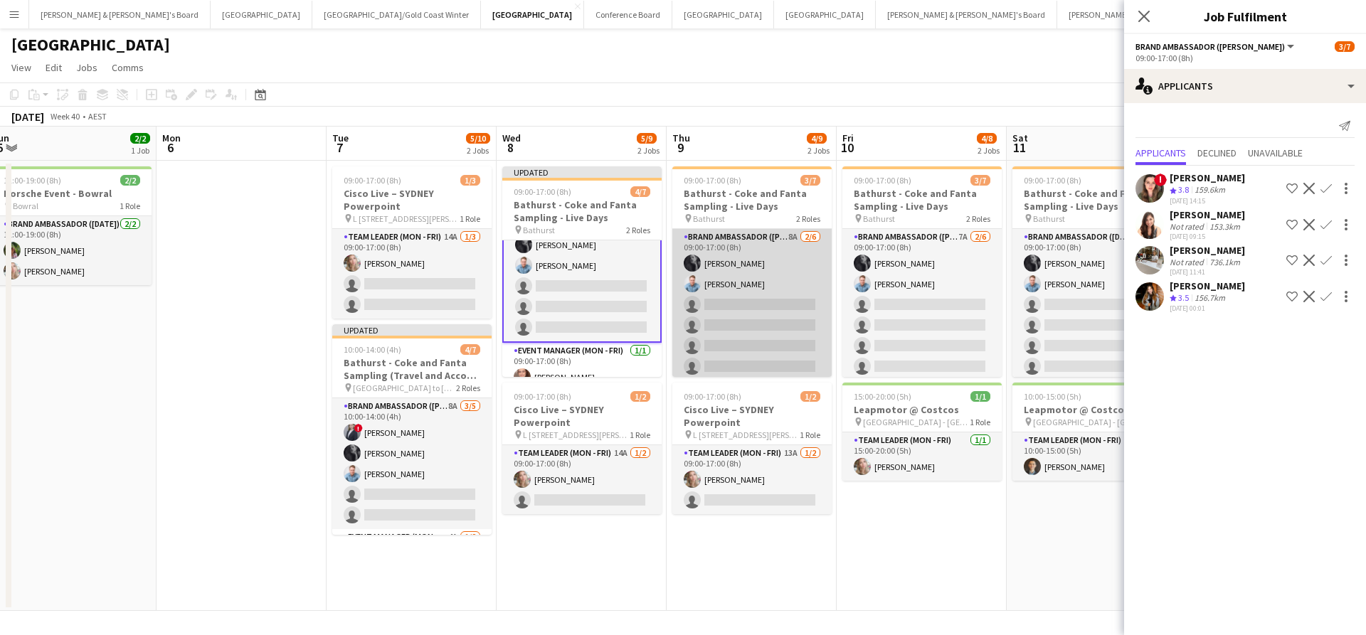
click at [743, 319] on app-card-role "Brand Ambassador (Mon - Fri) 8A 2/6 09:00-17:00 (8h) Beatrice McBride Blake Fel…" at bounding box center [751, 305] width 159 height 152
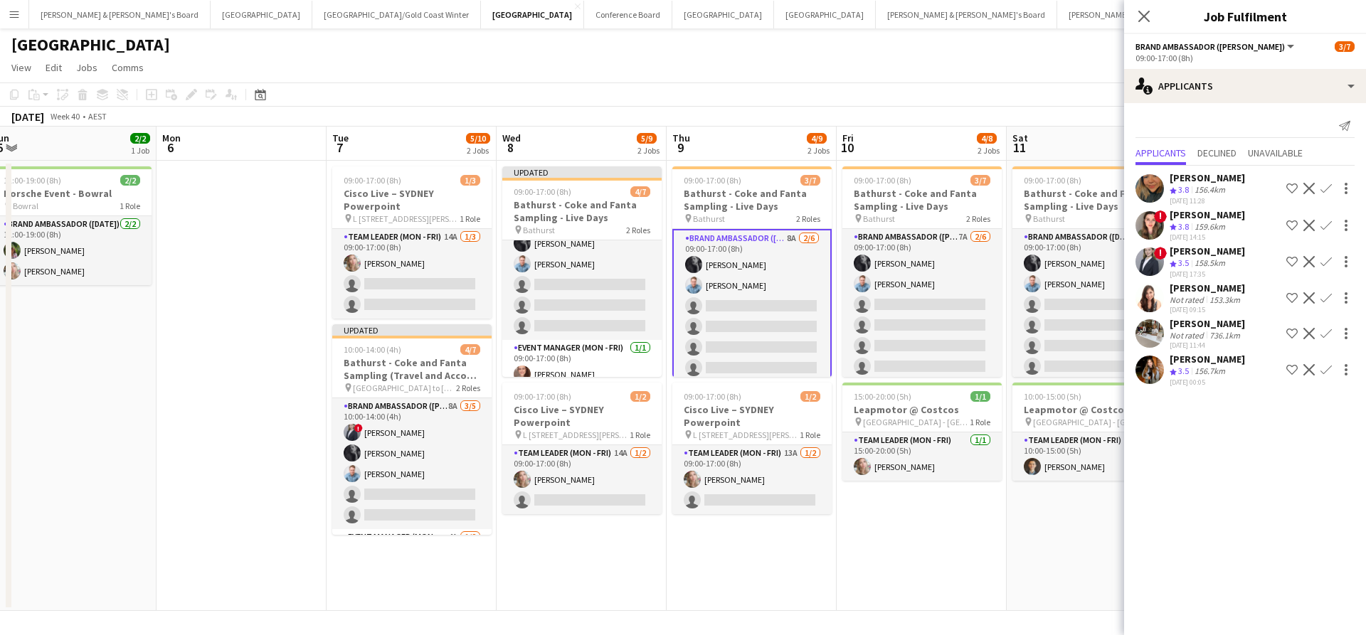
click at [1327, 267] on app-icon "Confirm" at bounding box center [1325, 261] width 11 height 11
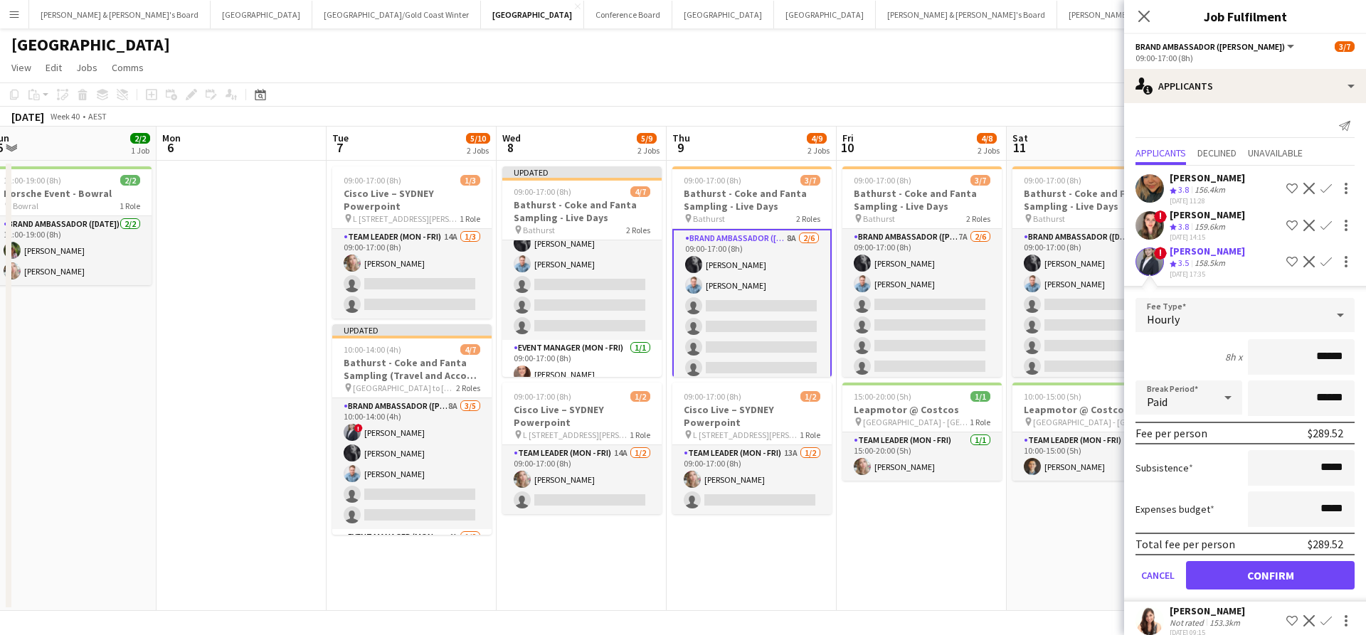
click at [1221, 590] on button "Confirm" at bounding box center [1270, 575] width 169 height 28
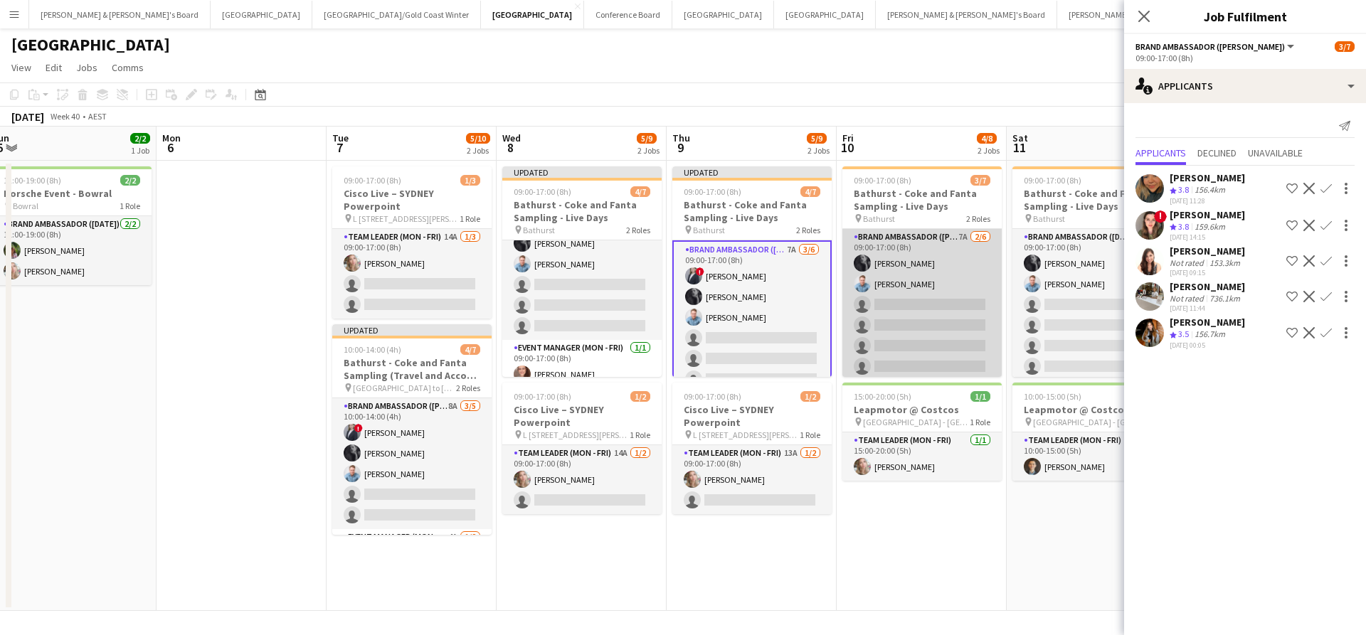
click at [962, 329] on app-card-role "Brand Ambassador (Mon - Fri) 7A 2/6 09:00-17:00 (8h) Beatrice McBride Blake Fel…" at bounding box center [921, 305] width 159 height 152
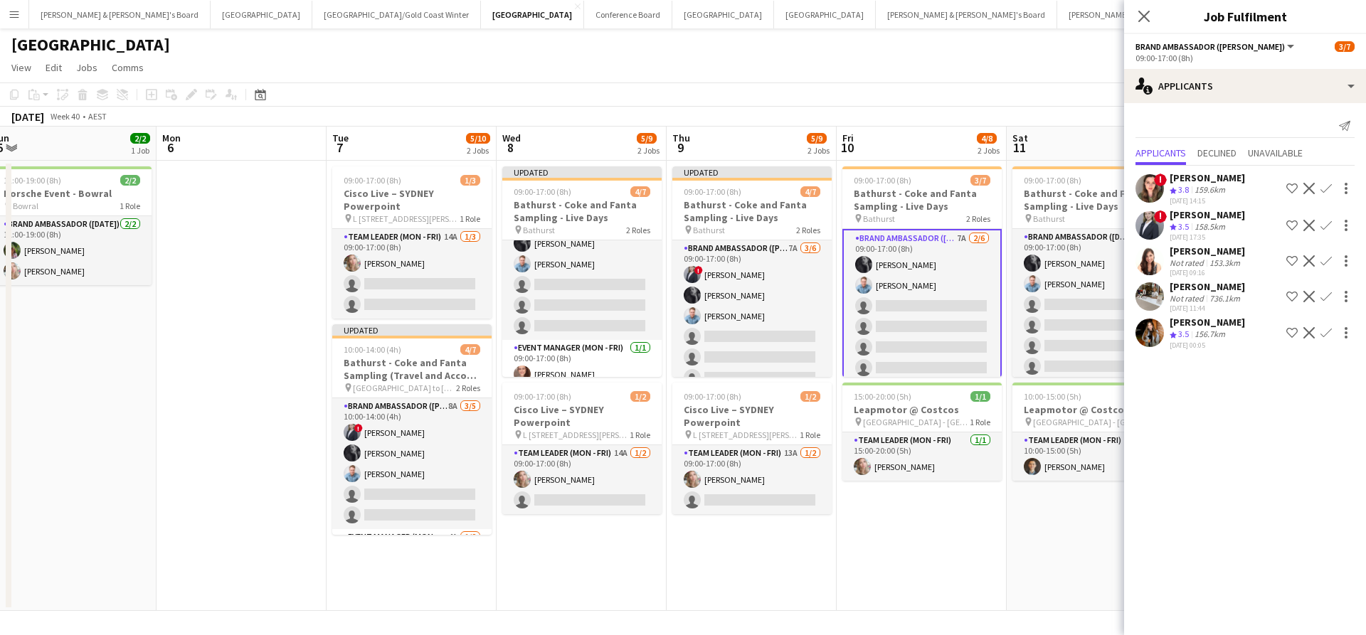
click at [1327, 231] on app-icon "Confirm" at bounding box center [1325, 225] width 11 height 11
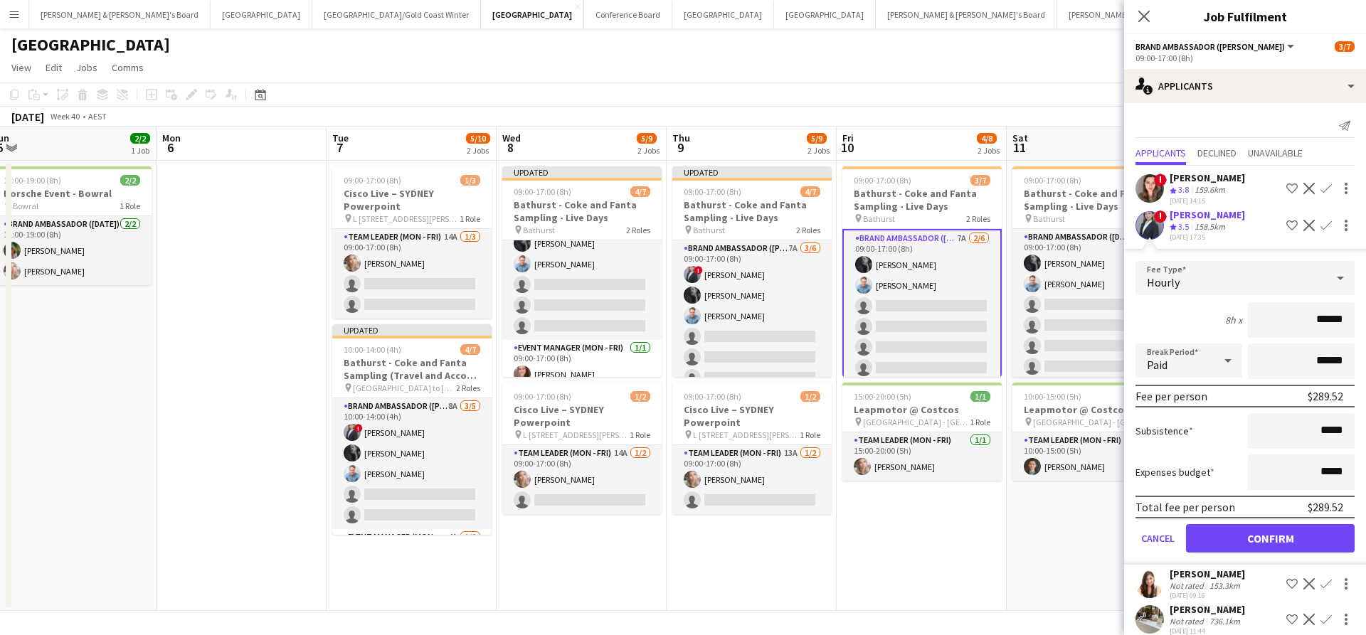
click at [1226, 550] on button "Confirm" at bounding box center [1270, 538] width 169 height 28
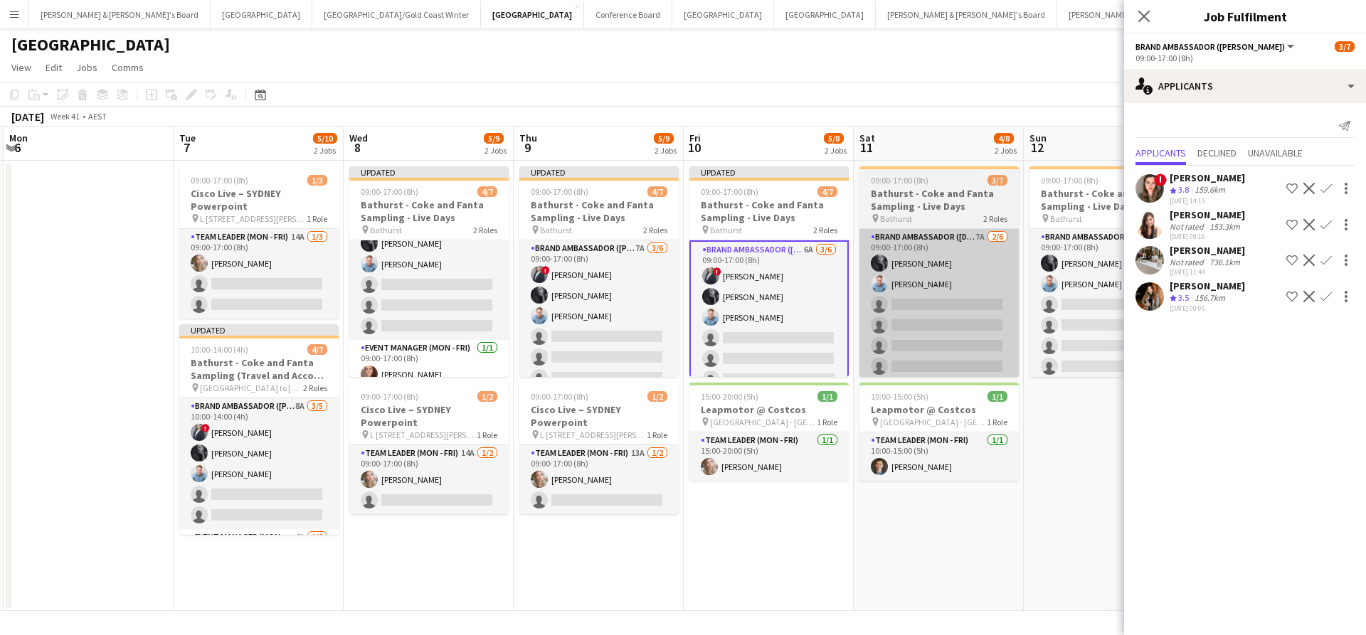
scroll to position [0, 396]
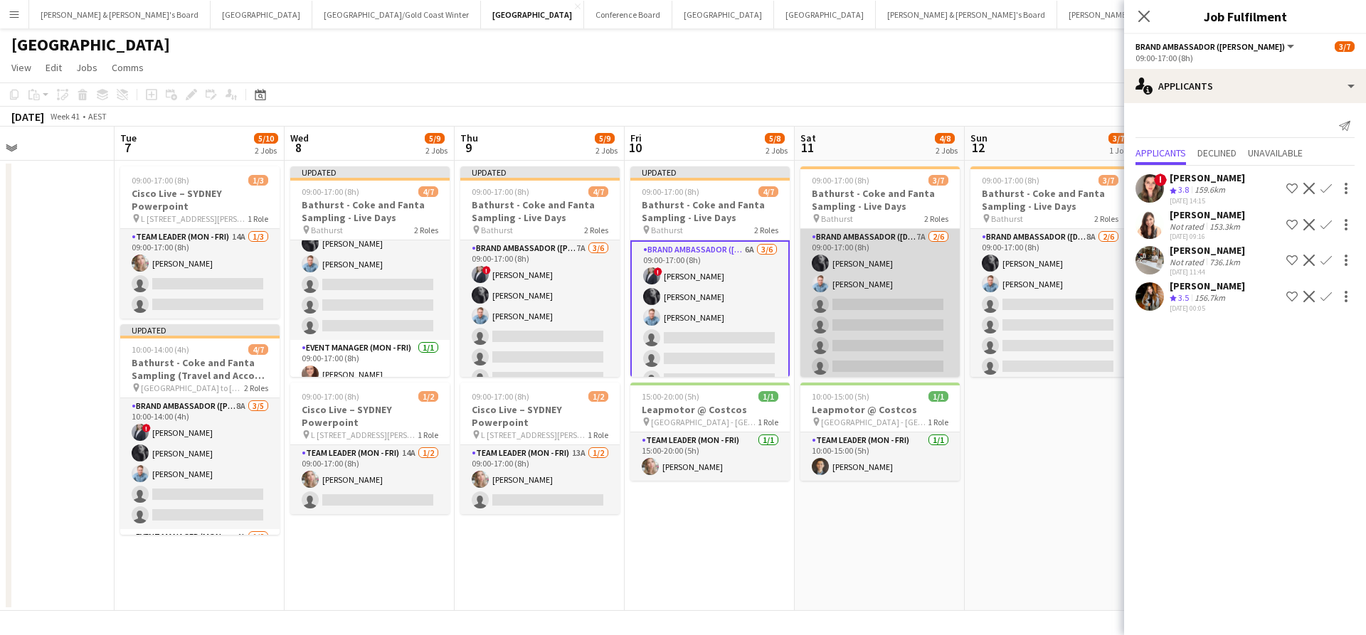
click at [871, 309] on app-card-role "Brand Ambassador (Saturday) 7A 2/6 09:00-17:00 (8h) Beatrice McBride Blake Felt…" at bounding box center [879, 305] width 159 height 152
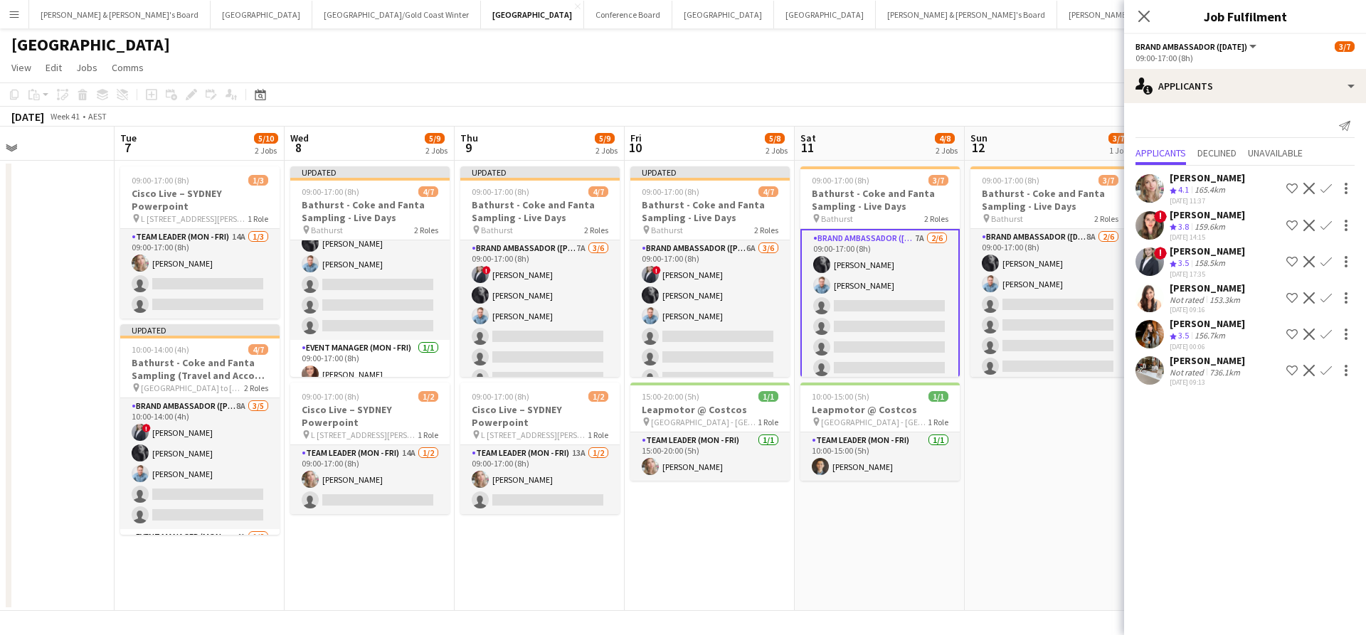
click at [1329, 267] on app-icon "Confirm" at bounding box center [1325, 261] width 11 height 11
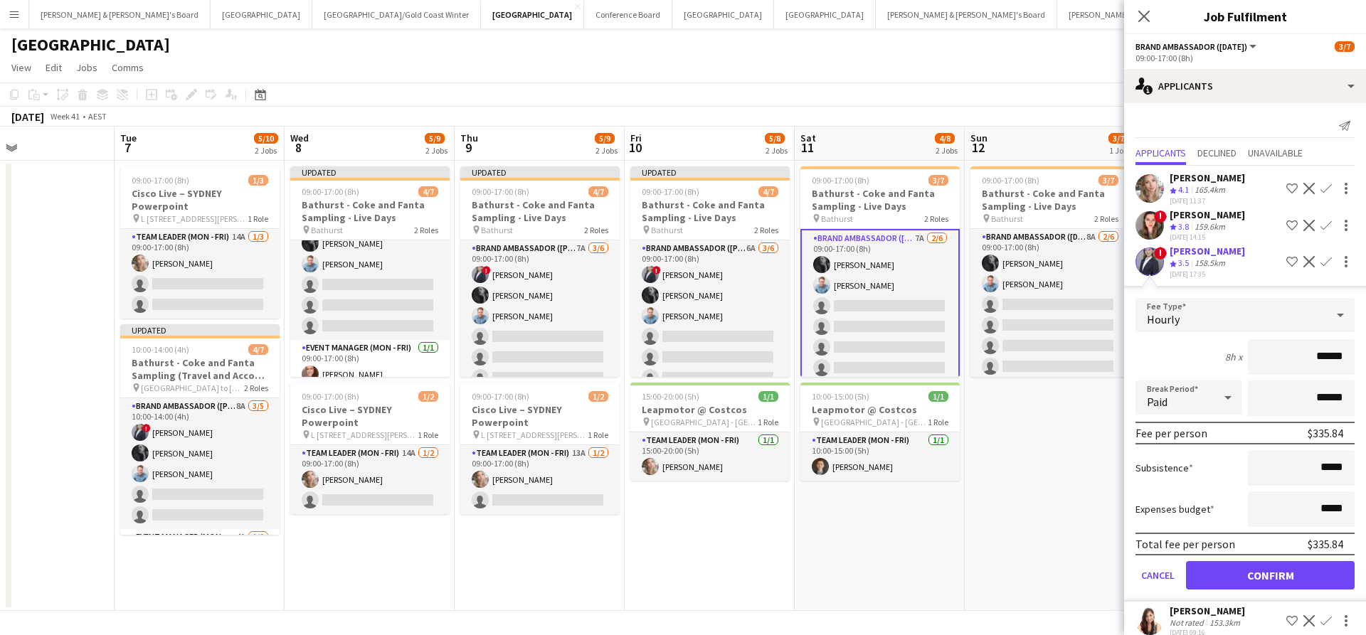
click at [1250, 588] on button "Confirm" at bounding box center [1270, 575] width 169 height 28
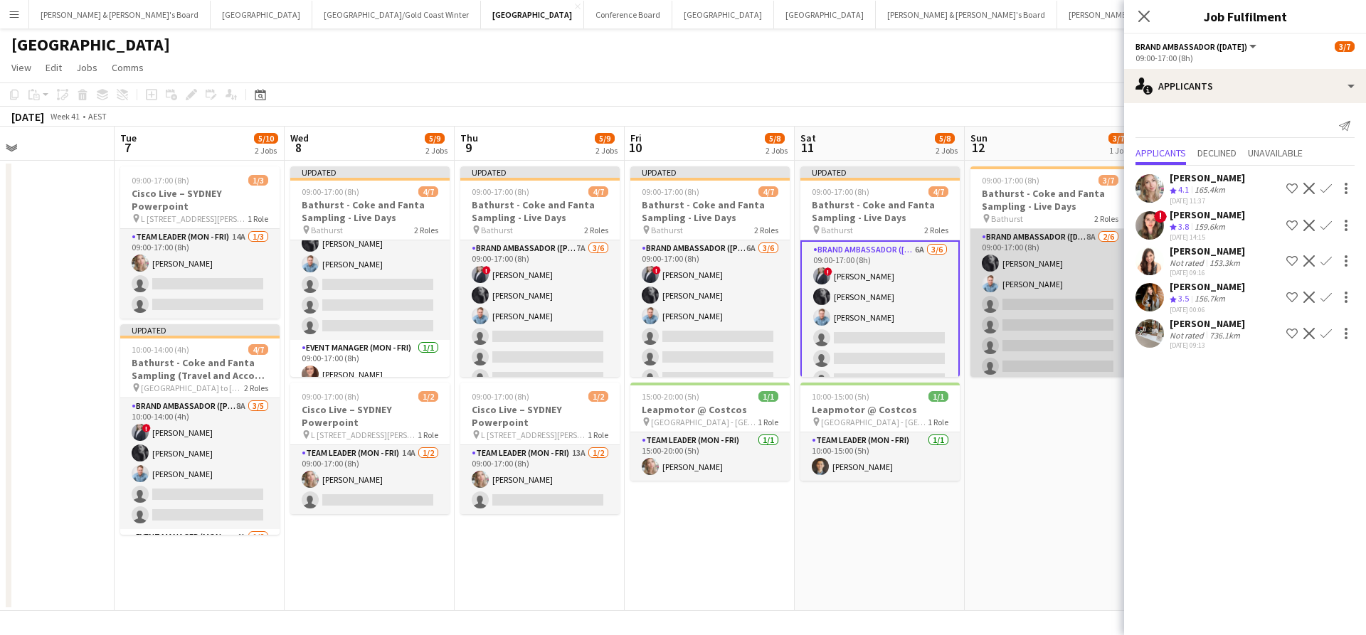
click at [1063, 327] on app-card-role "Brand Ambassador (Sunday) 8A 2/6 09:00-17:00 (8h) Beatrice McBride Blake Feltis…" at bounding box center [1049, 305] width 159 height 152
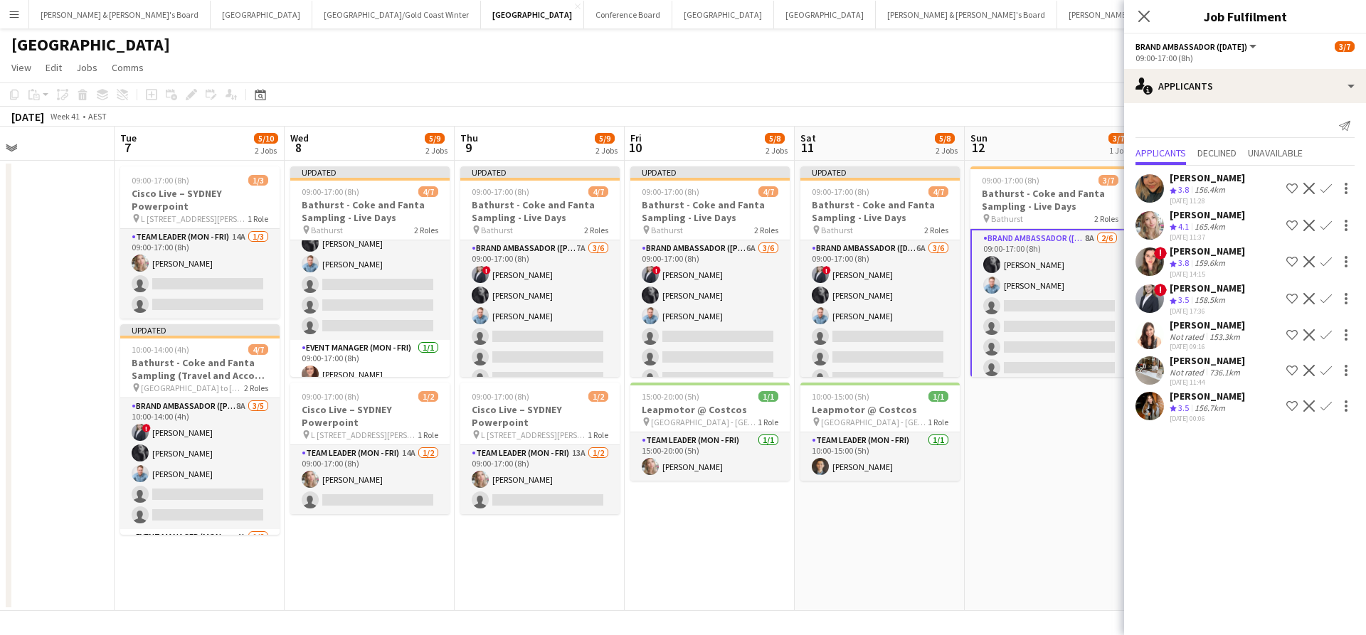
click at [1327, 307] on button "Confirm" at bounding box center [1325, 298] width 17 height 17
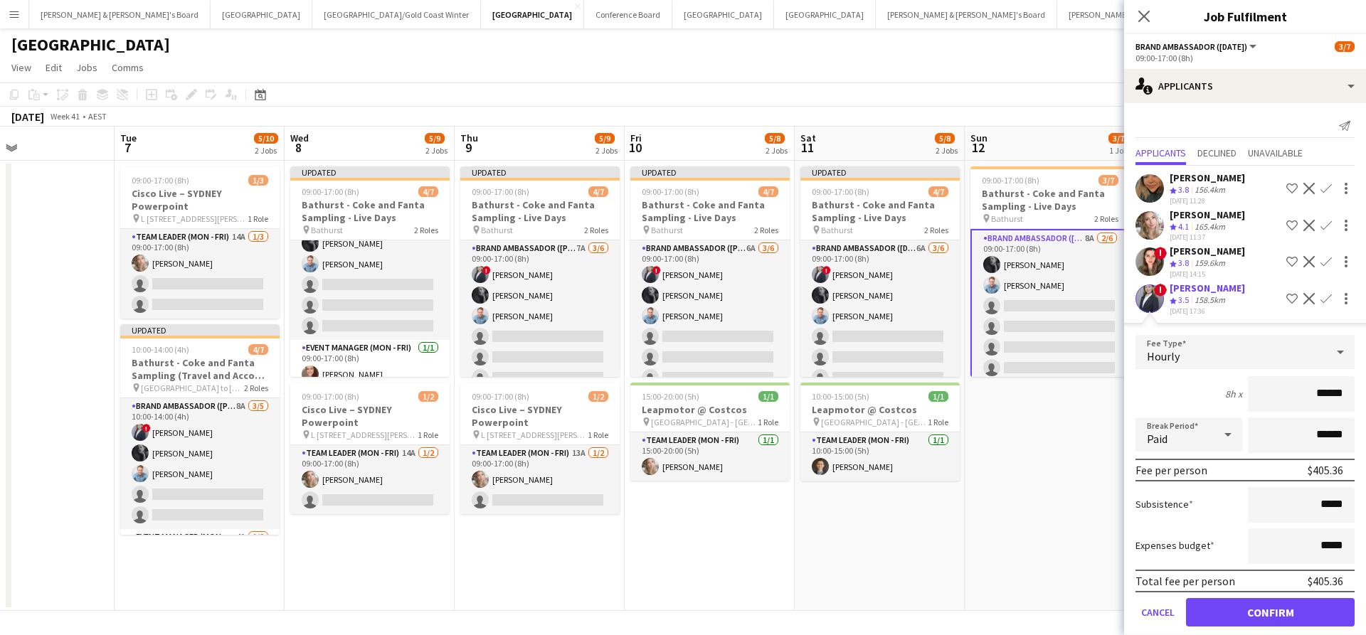
click at [1270, 627] on button "Confirm" at bounding box center [1270, 612] width 169 height 28
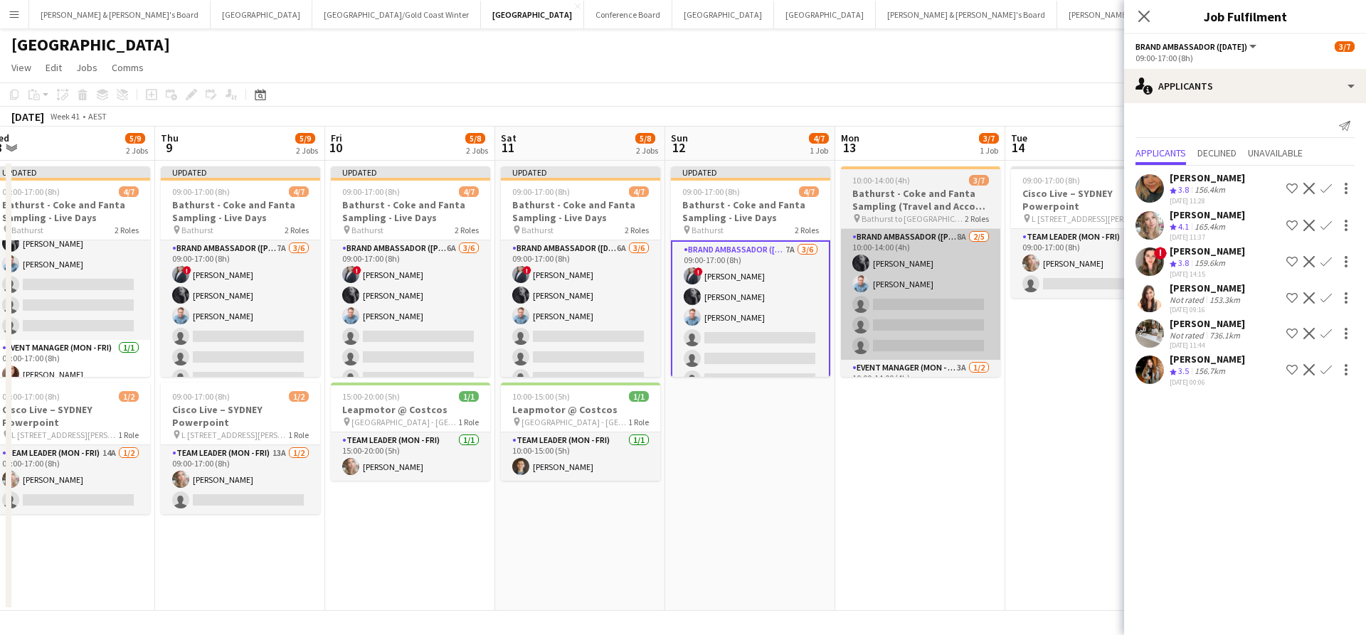
scroll to position [0, 710]
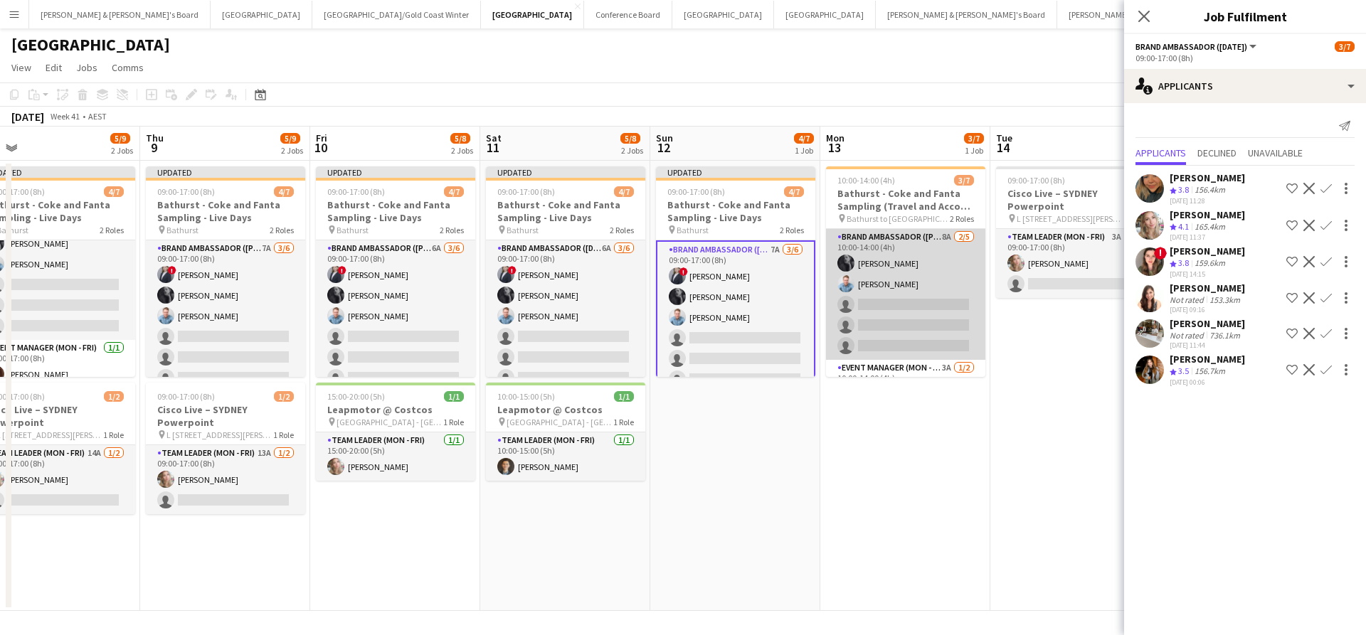
click at [895, 286] on app-card-role "Brand Ambassador (Mon - Fri) 8A 2/5 10:00-14:00 (4h) Beatrice McBride Blake Fel…" at bounding box center [905, 294] width 159 height 131
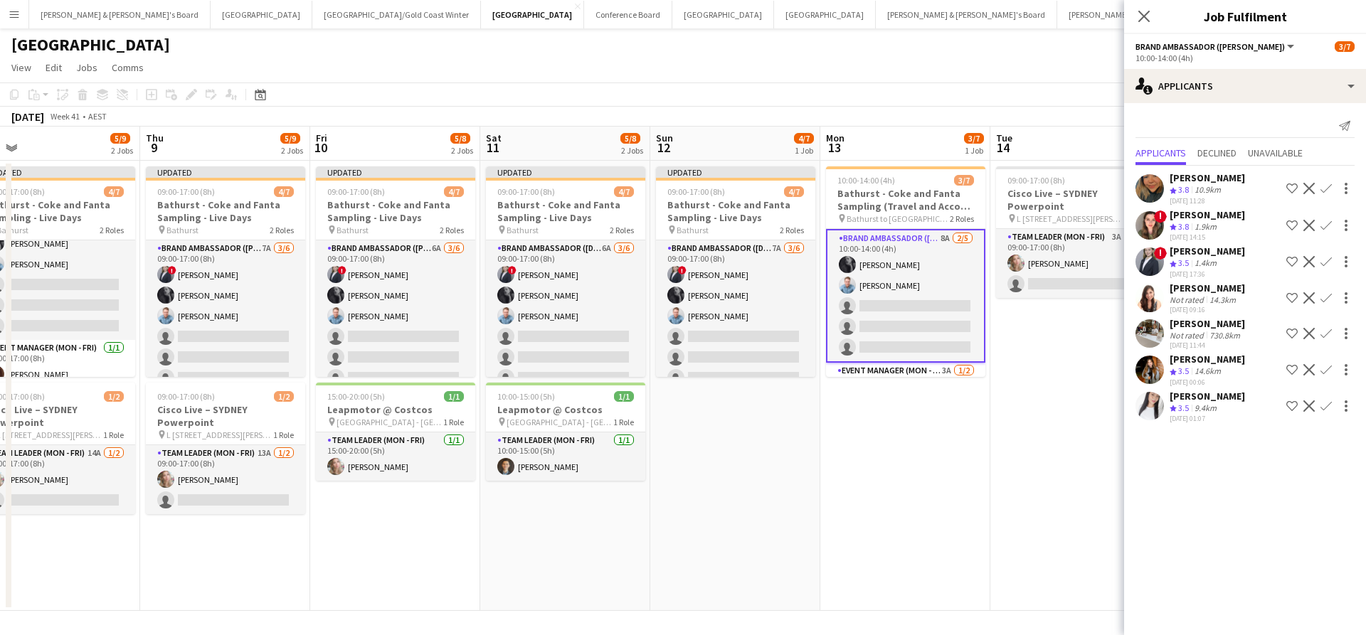
click at [1326, 267] on app-icon "Confirm" at bounding box center [1325, 261] width 11 height 11
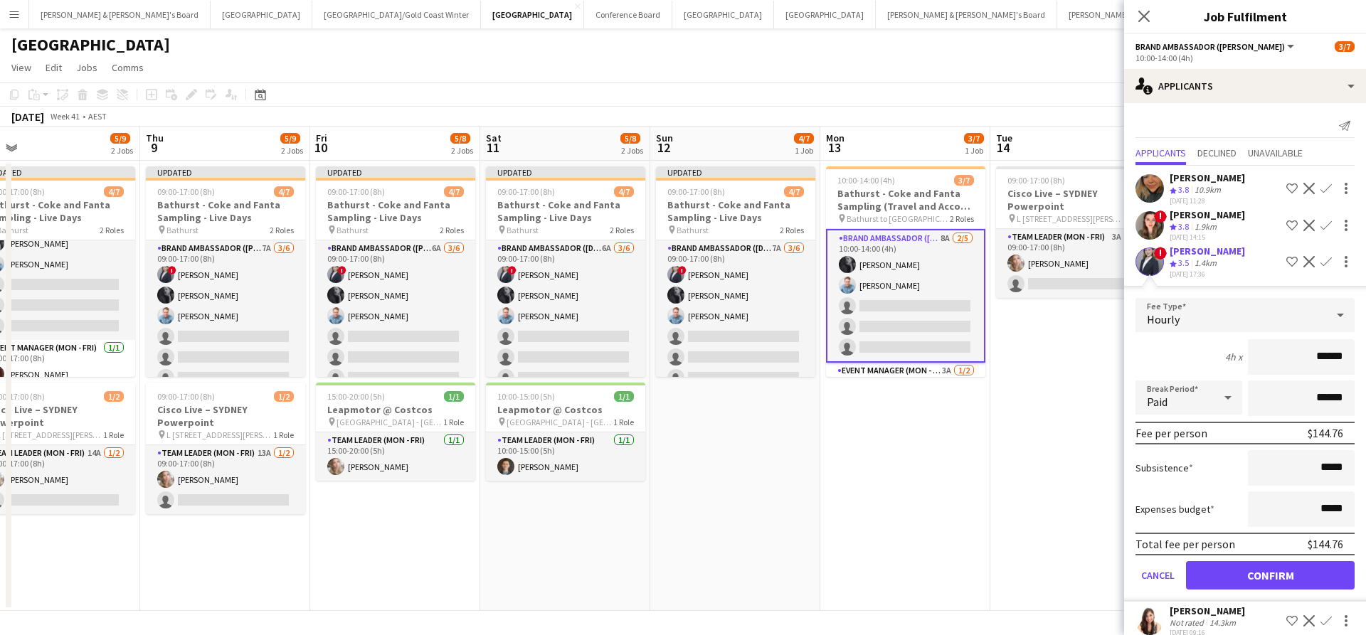
click at [1236, 590] on button "Confirm" at bounding box center [1270, 575] width 169 height 28
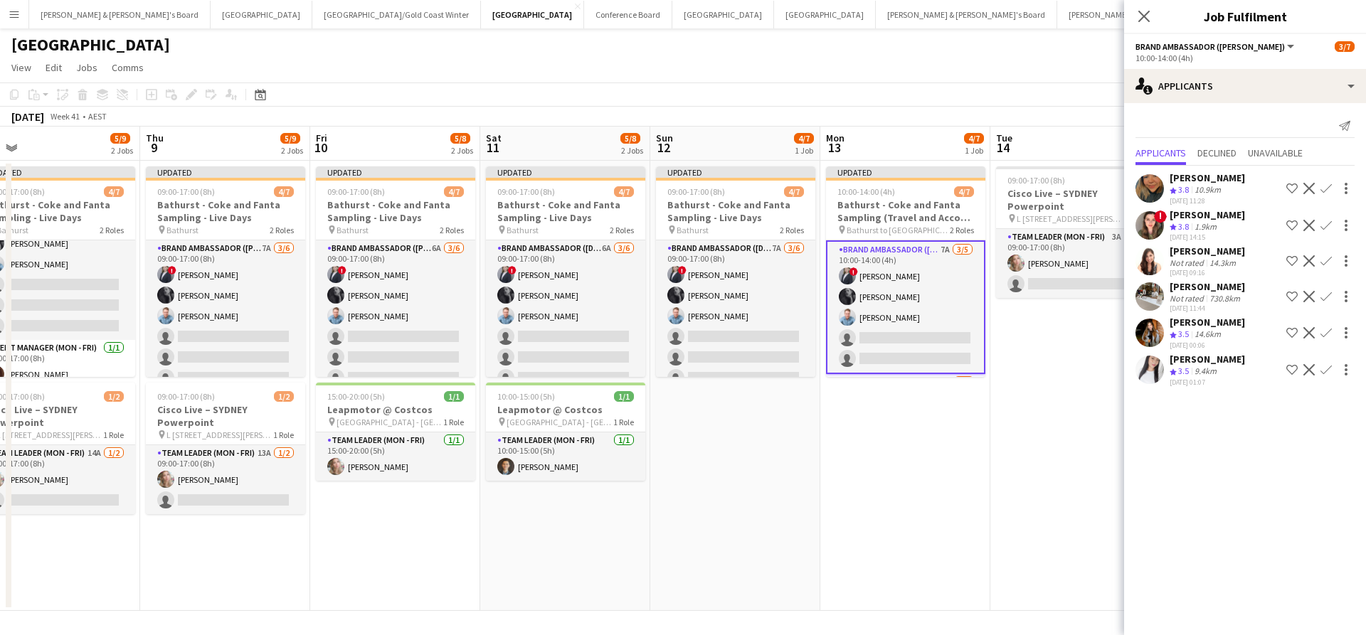
click at [998, 508] on app-date-cell "09:00-17:00 (8h) 1/2 Cisco Live – SYDNEY Powerpoint pin L 7, 99 Walker Street, …" at bounding box center [1075, 386] width 170 height 450
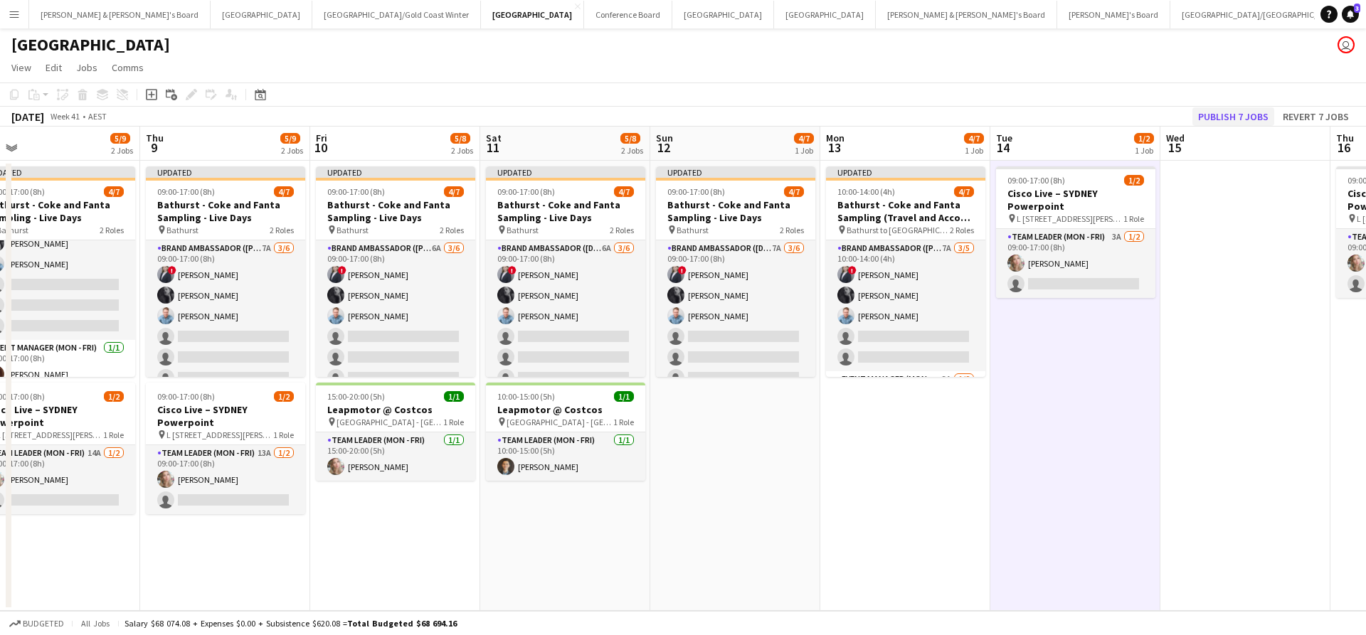
click at [1224, 118] on button "Publish 7 jobs" at bounding box center [1233, 116] width 82 height 18
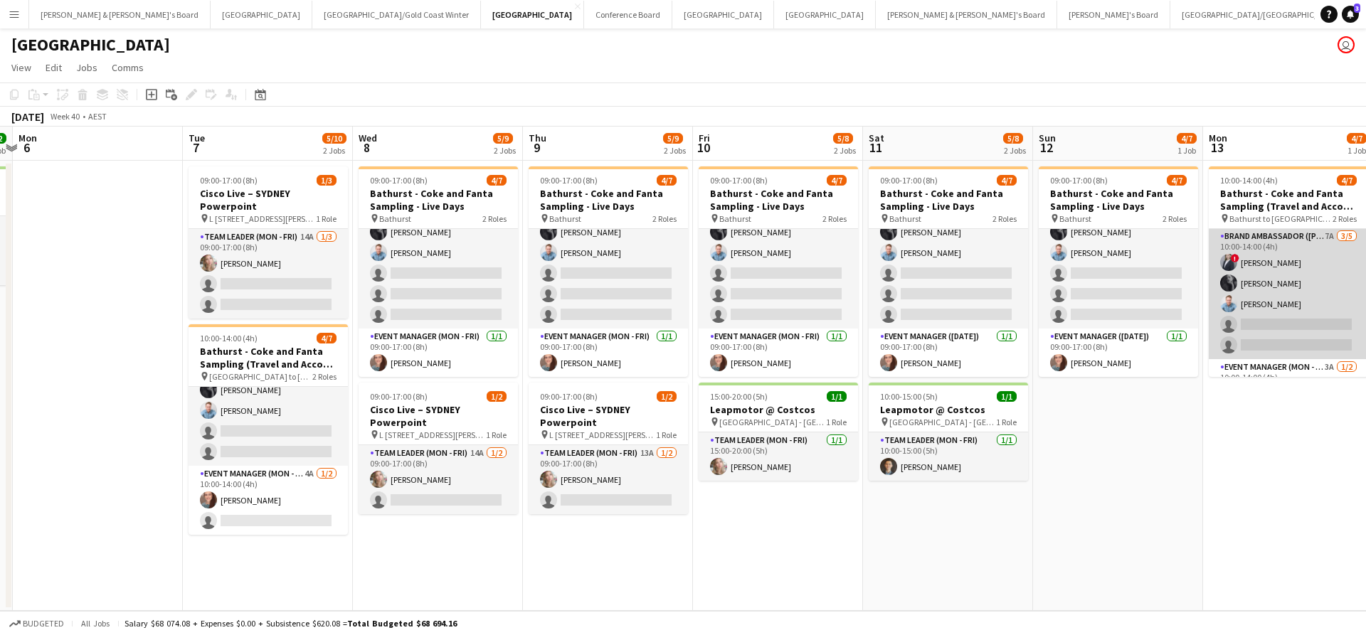
scroll to position [0, 0]
click at [1257, 285] on app-card-role "Brand Ambassador (Mon - Fri) 7A 3/5 10:00-14:00 (4h) ! Marcy Lyudmyla Golovach …" at bounding box center [1288, 294] width 159 height 131
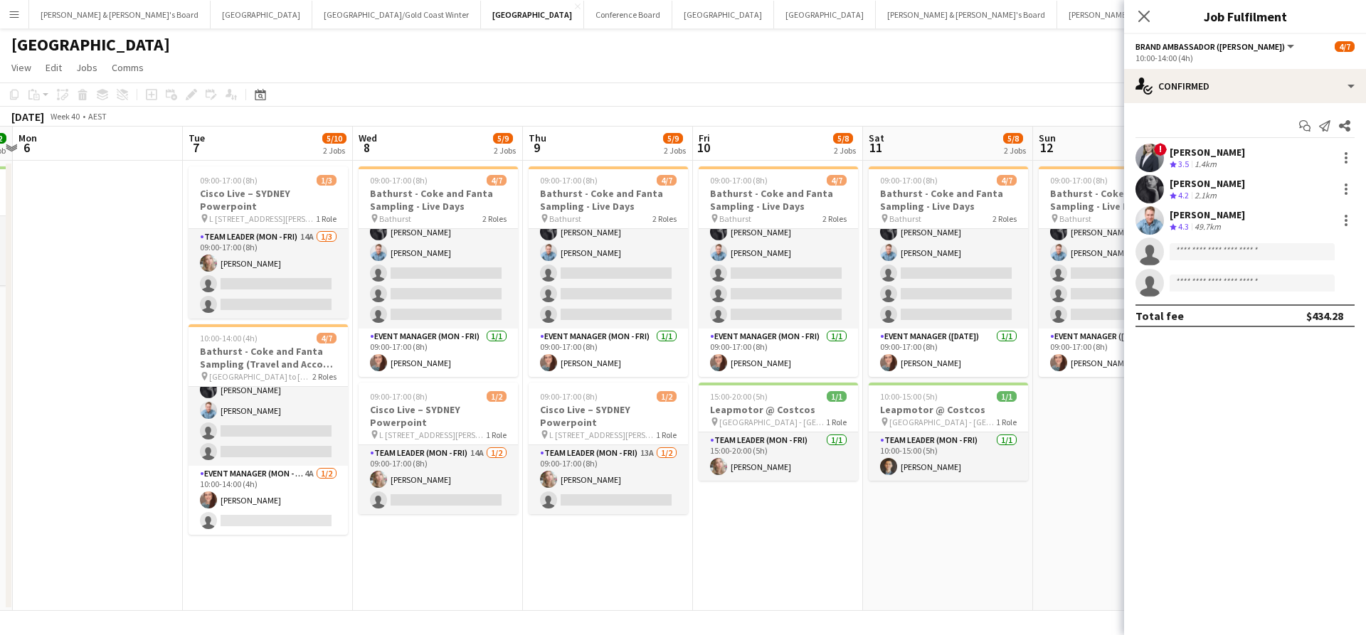
click at [1224, 185] on div "[PERSON_NAME]" at bounding box center [1206, 183] width 75 height 13
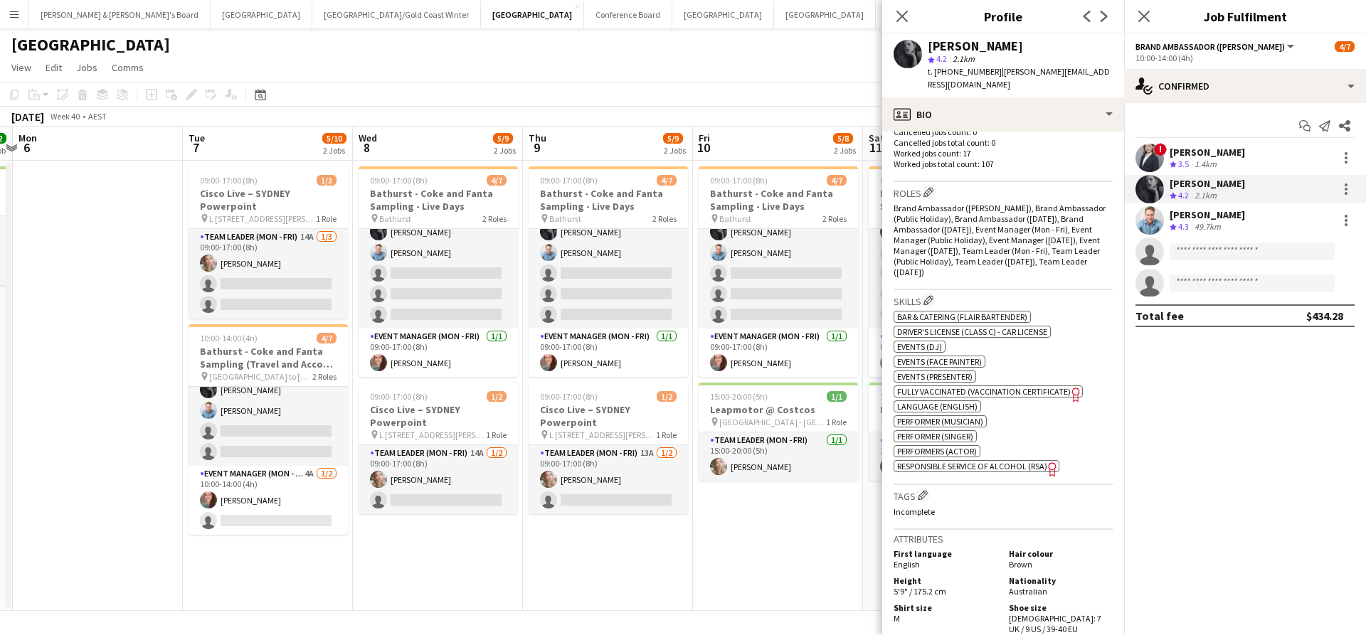
scroll to position [417, 0]
click at [796, 598] on app-date-cell "09:00-17:00 (8h) 4/7 Bathurst - Coke and Fanta Sampling - Live Days pin Bathurs…" at bounding box center [778, 386] width 170 height 450
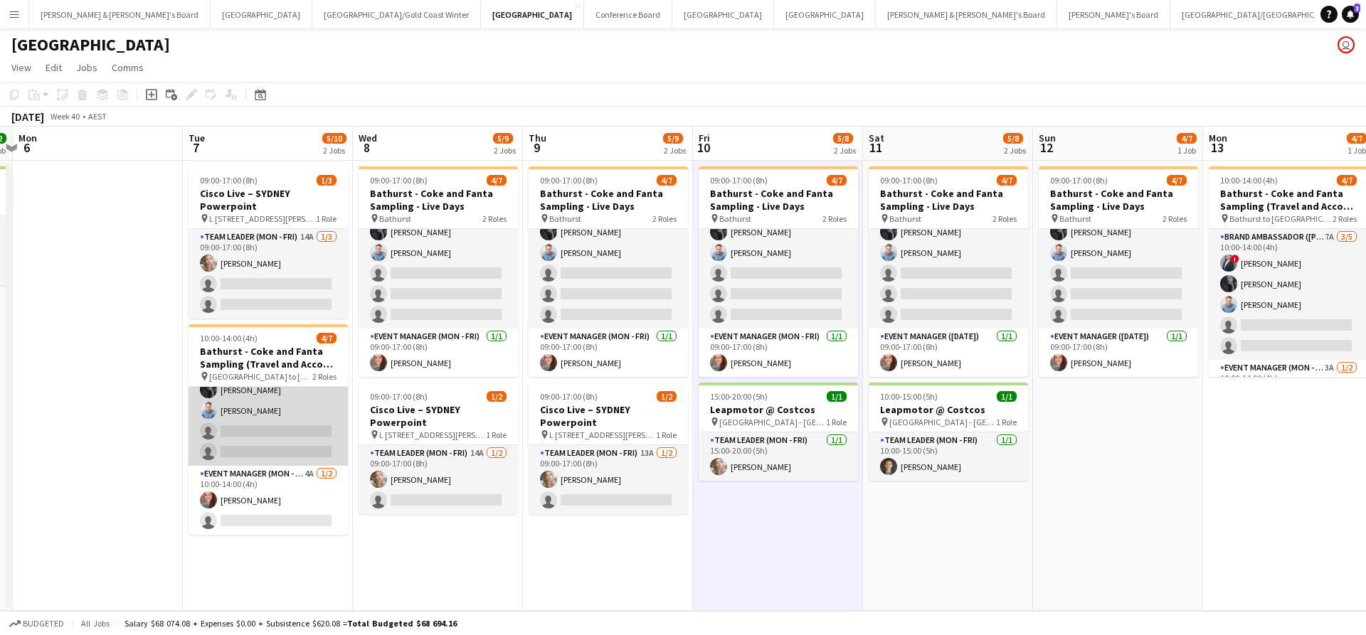
click at [270, 421] on app-card-role "Brand Ambassador (Mon - Fri) 8A 3/5 10:00-14:00 (4h) ! Marcy Lyudmyla Golovach …" at bounding box center [268, 400] width 159 height 131
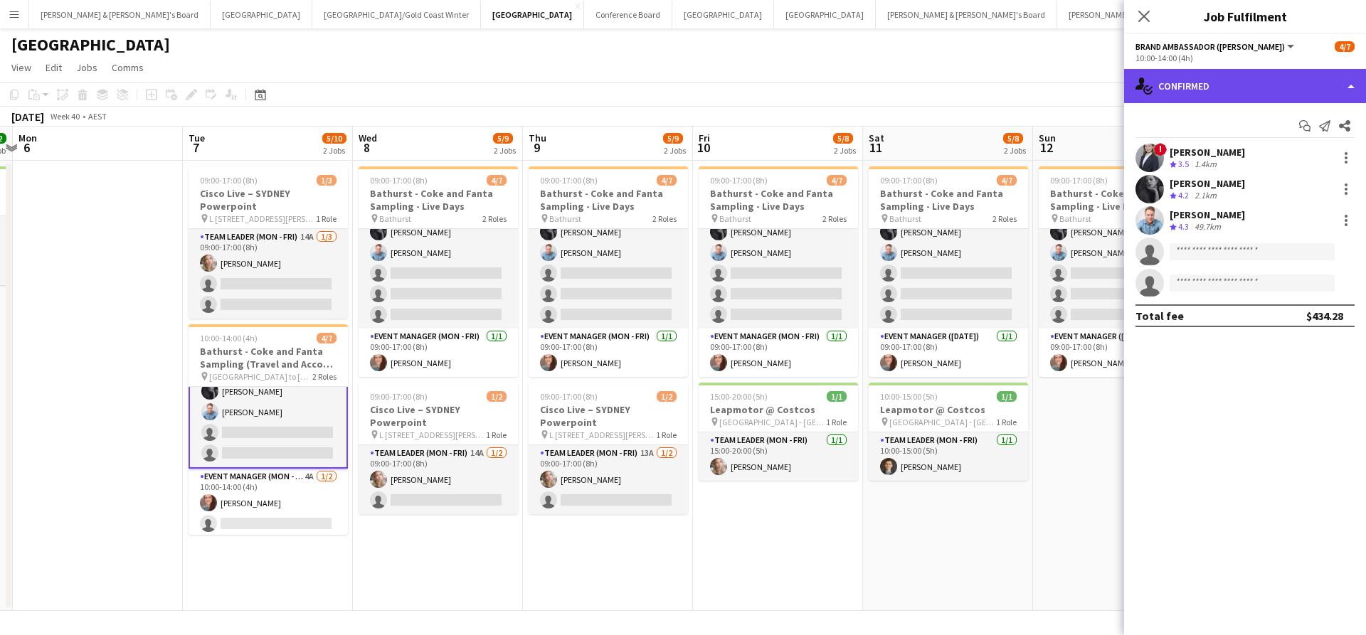
click at [1212, 73] on div "single-neutral-actions-check-2 Confirmed" at bounding box center [1245, 86] width 242 height 34
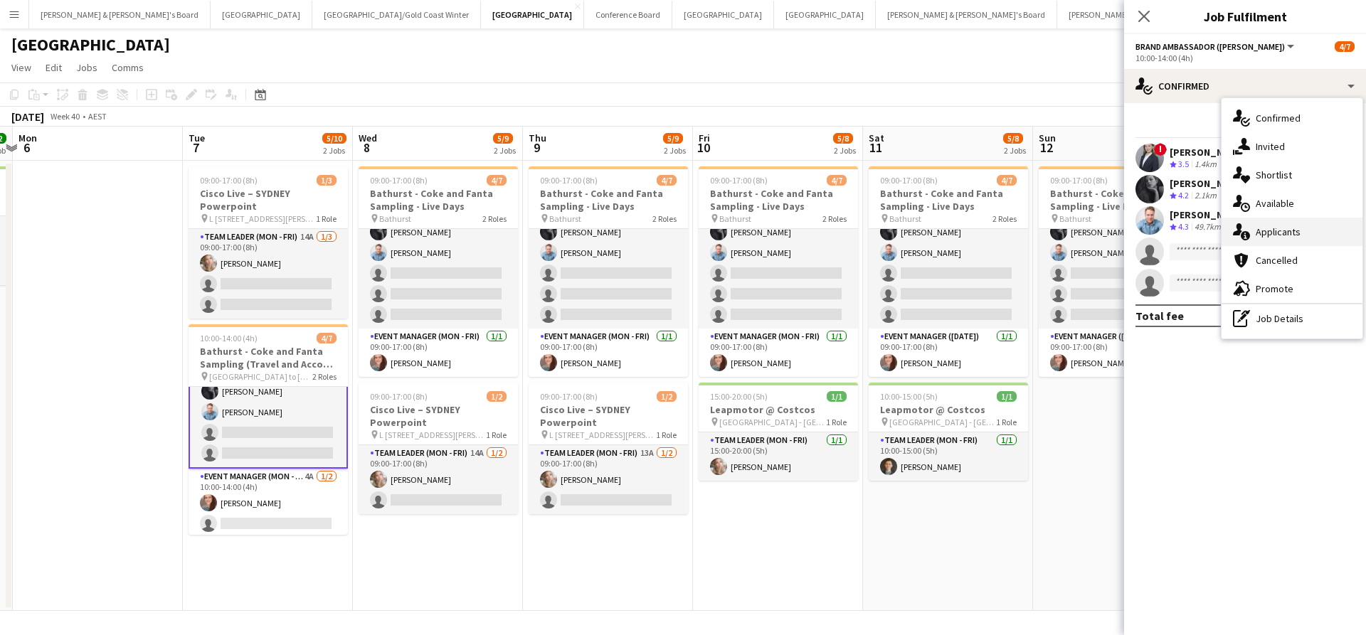
click at [1282, 235] on span "Applicants" at bounding box center [1278, 232] width 45 height 13
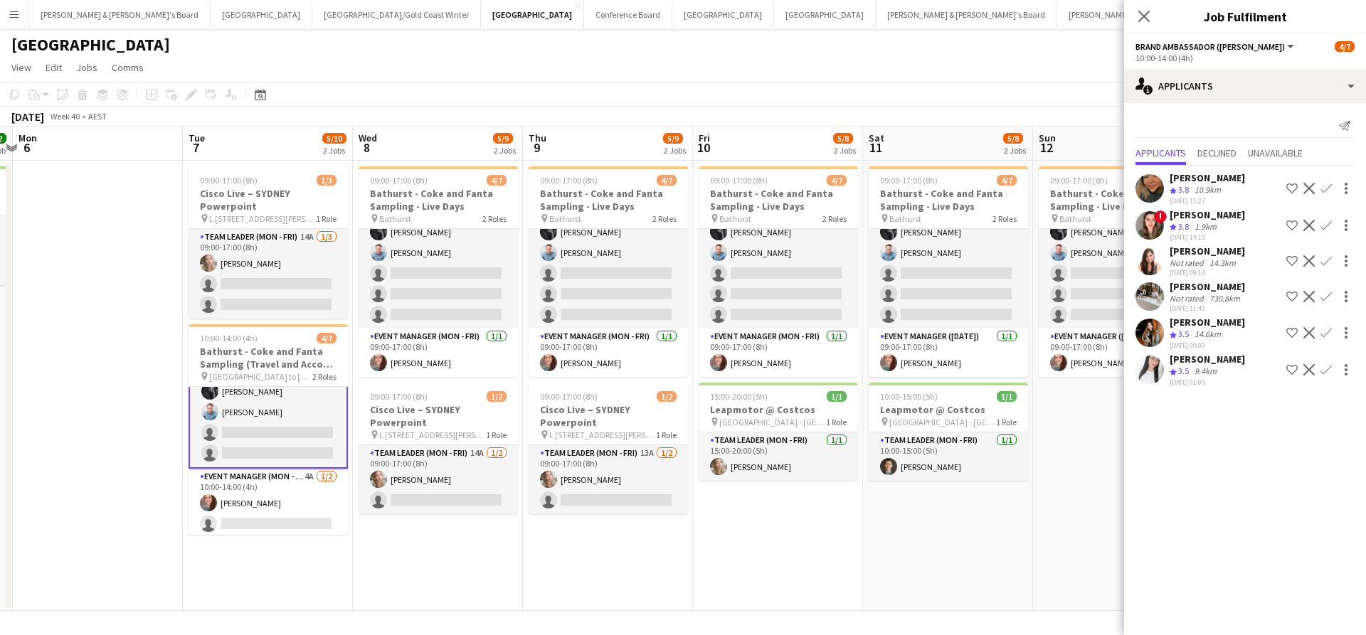
click at [1199, 350] on div "29-09-2025 00:00" at bounding box center [1206, 345] width 75 height 9
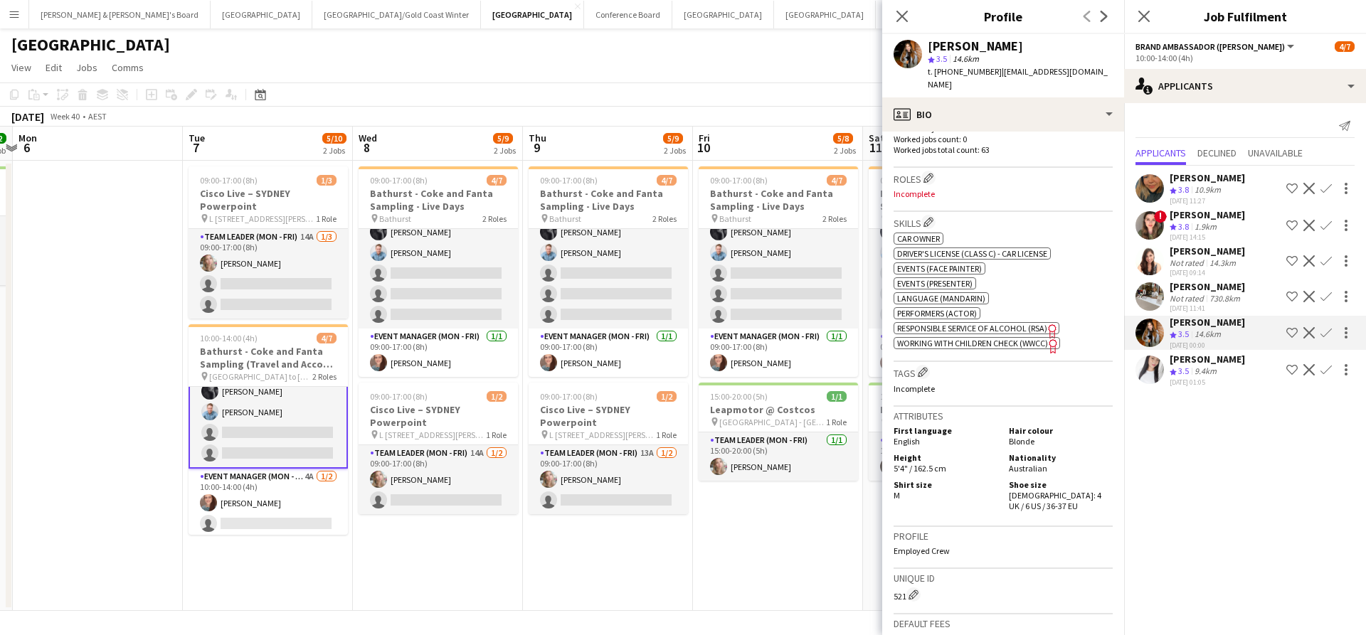
scroll to position [426, 0]
click at [1206, 258] on div "Alejandra Tello" at bounding box center [1206, 251] width 75 height 13
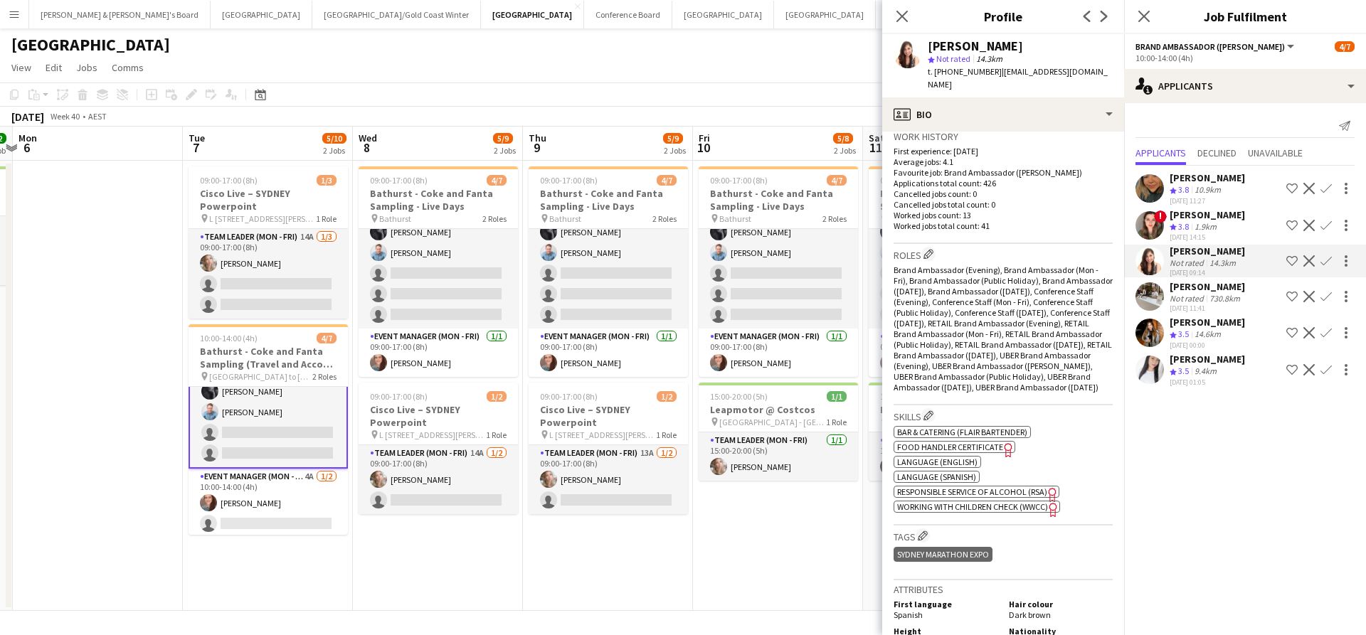
scroll to position [354, 0]
click at [753, 601] on app-date-cell "09:00-17:00 (8h) 4/7 Bathurst - Coke and Fanta Sampling - Live Days pin Bathurs…" at bounding box center [778, 386] width 170 height 450
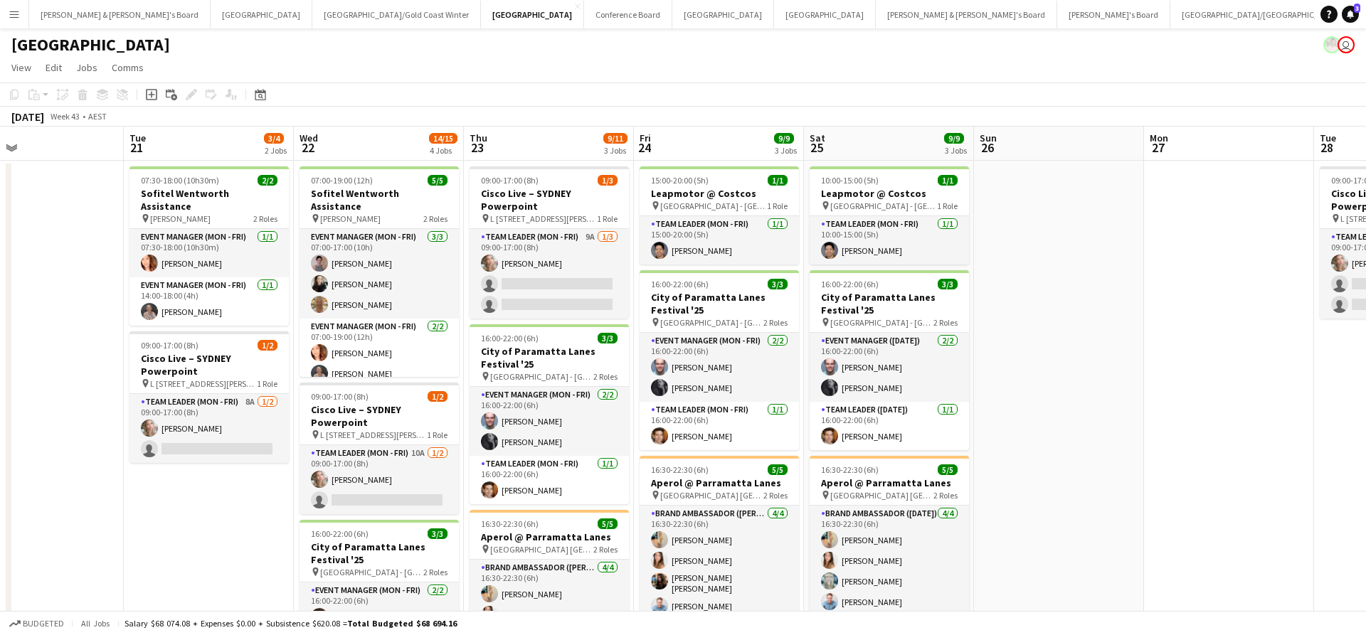
scroll to position [0, 0]
click at [87, 18] on button "[PERSON_NAME] & [PERSON_NAME]'s Board Close" at bounding box center [119, 15] width 181 height 28
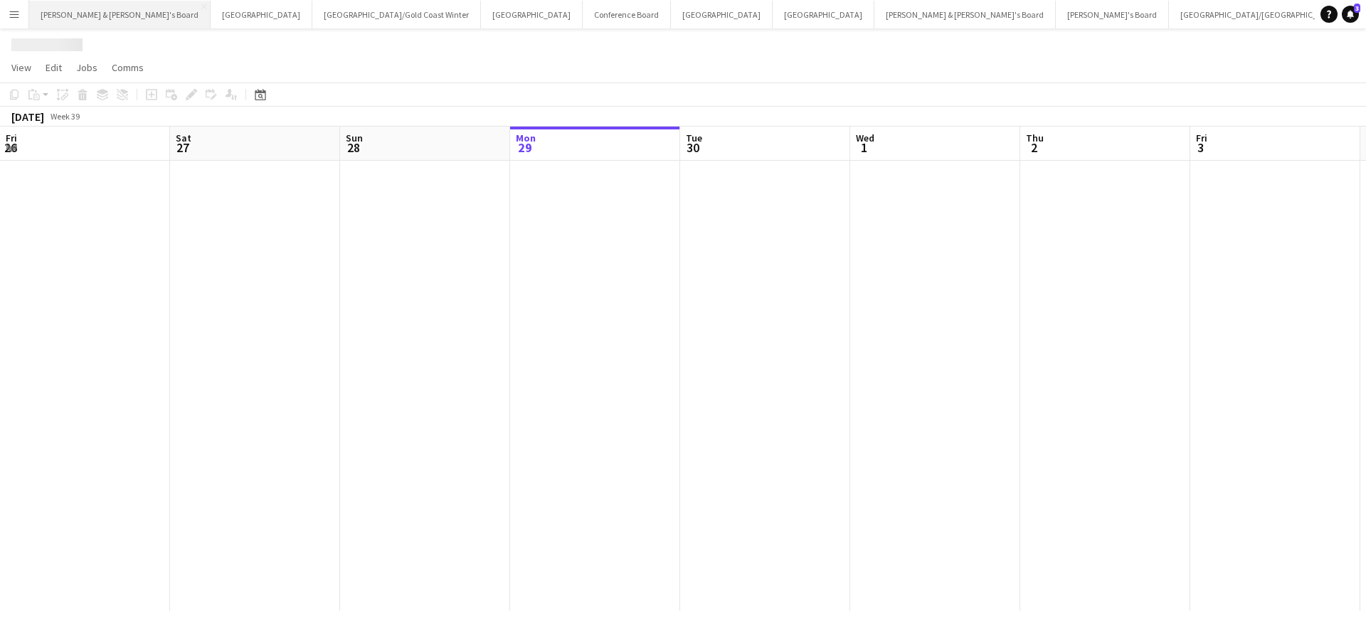
click at [87, 18] on button "[PERSON_NAME] & [PERSON_NAME]'s Board Close" at bounding box center [119, 15] width 181 height 28
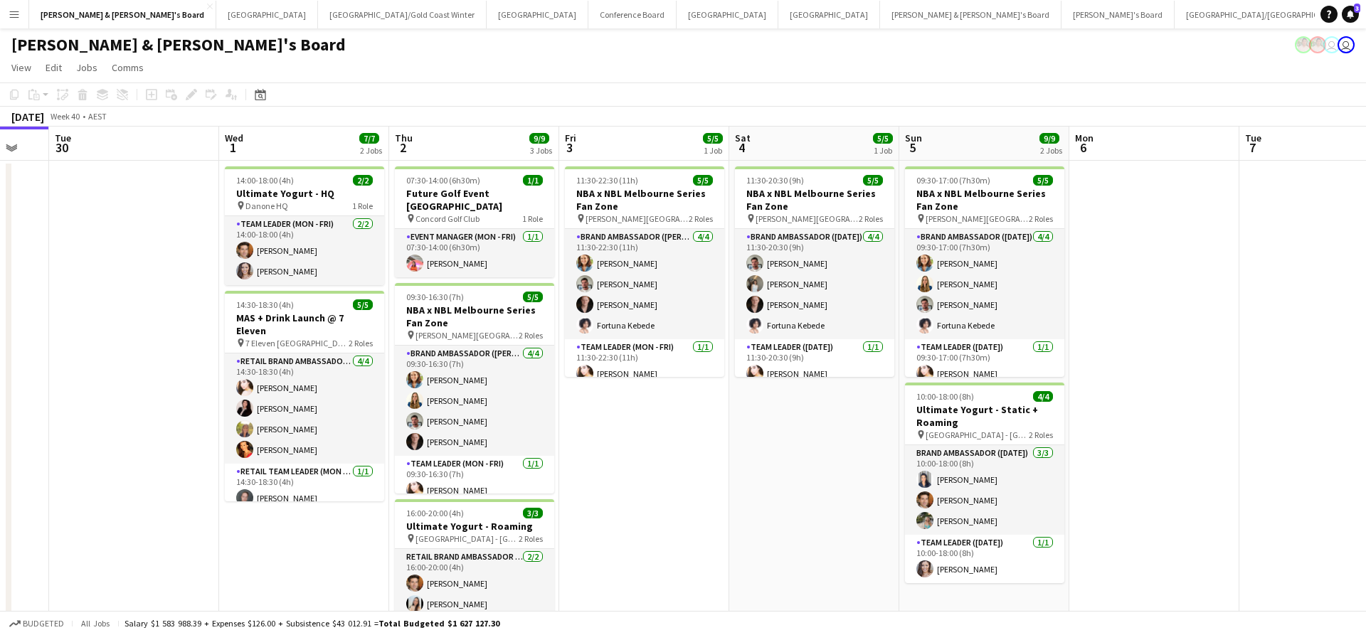
scroll to position [0, 289]
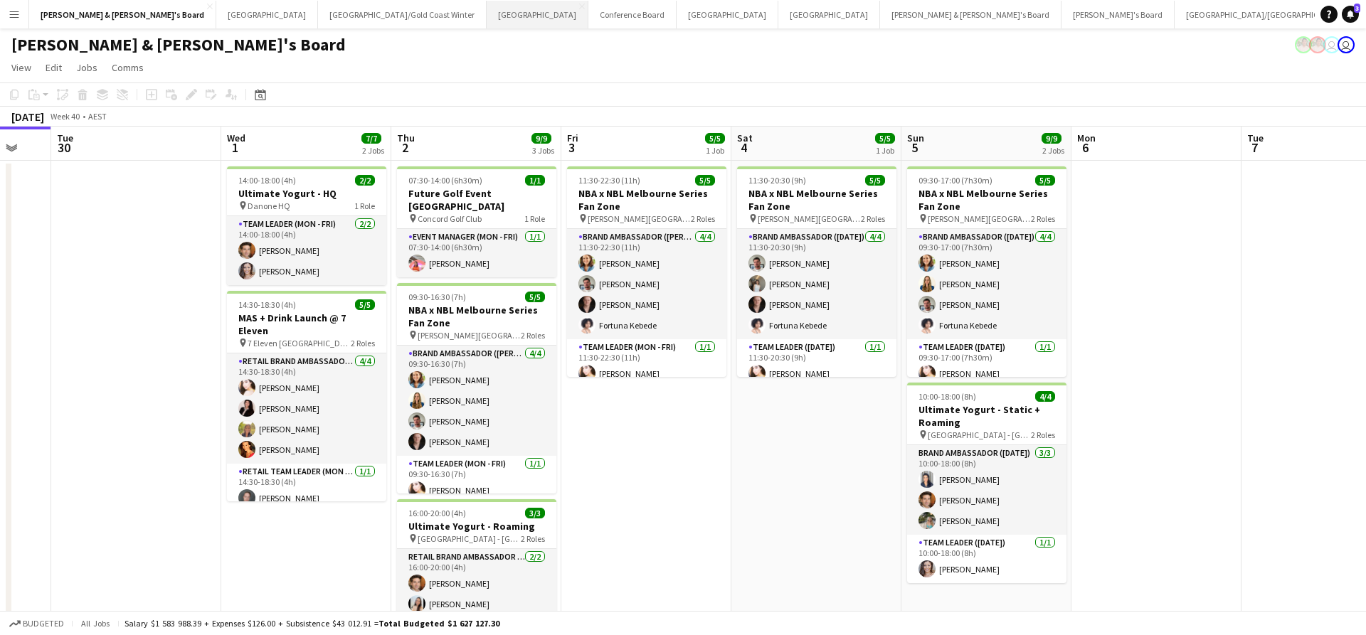
drag, startPoint x: 665, startPoint y: 369, endPoint x: 333, endPoint y: 14, distance: 486.2
click at [487, 14] on button "Sydney Close" at bounding box center [538, 15] width 102 height 28
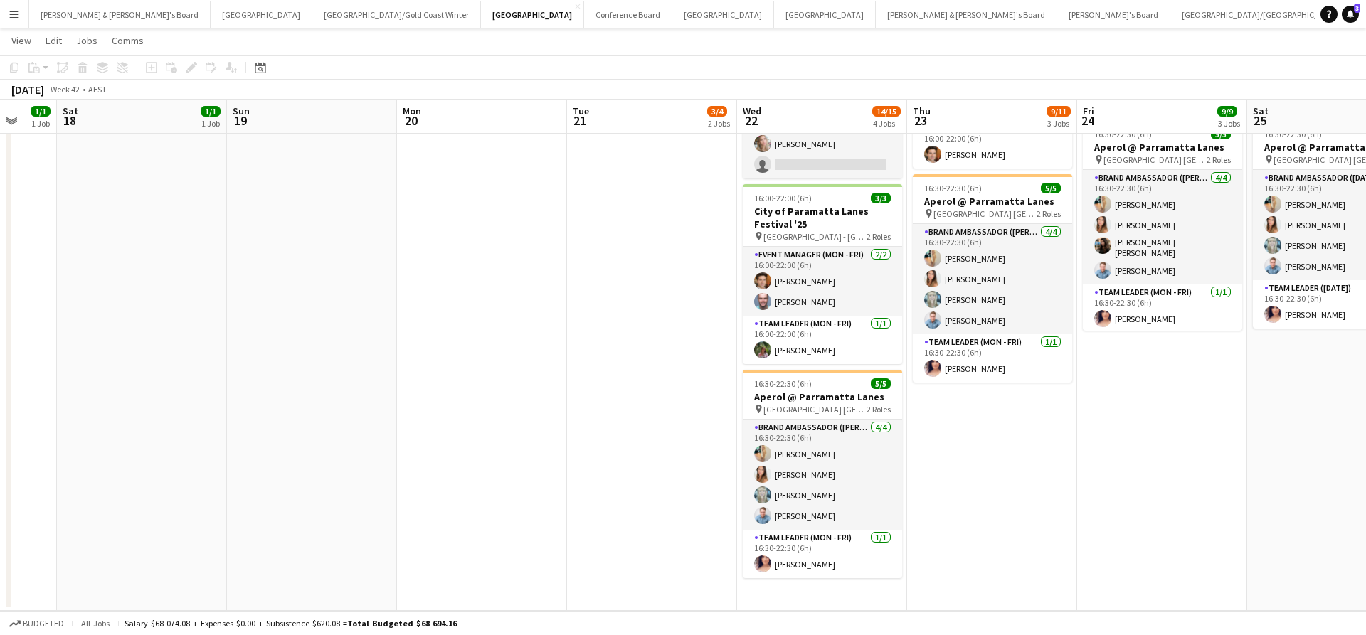
scroll to position [334, 0]
click at [106, 21] on button "[PERSON_NAME] & [PERSON_NAME]'s Board Close" at bounding box center [119, 15] width 181 height 28
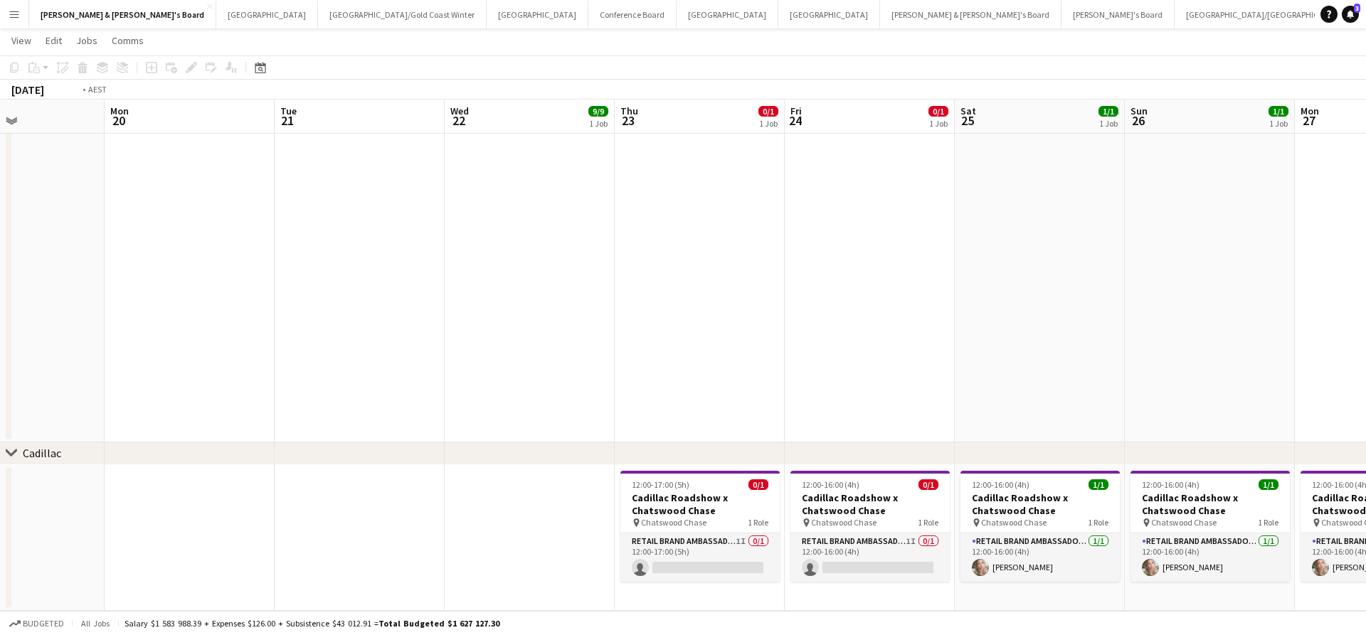
scroll to position [0, 407]
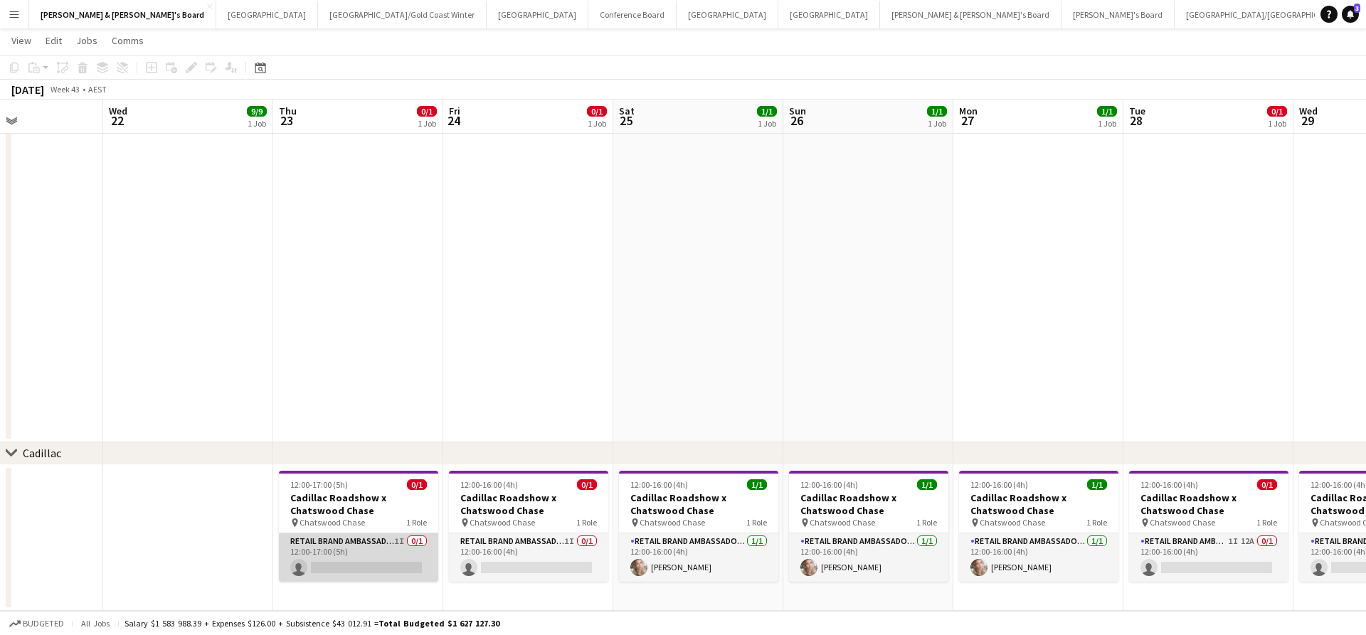
click at [369, 561] on app-card-role "RETAIL Brand Ambassador (Mon - Fri) 1I 0/1 12:00-17:00 (5h) single-neutral-acti…" at bounding box center [358, 558] width 159 height 48
click at [354, 566] on app-card-role "RETAIL Brand Ambassador (Mon - Fri) 1I 0/1 12:00-17:00 (5h) single-neutral-acti…" at bounding box center [359, 558] width 159 height 48
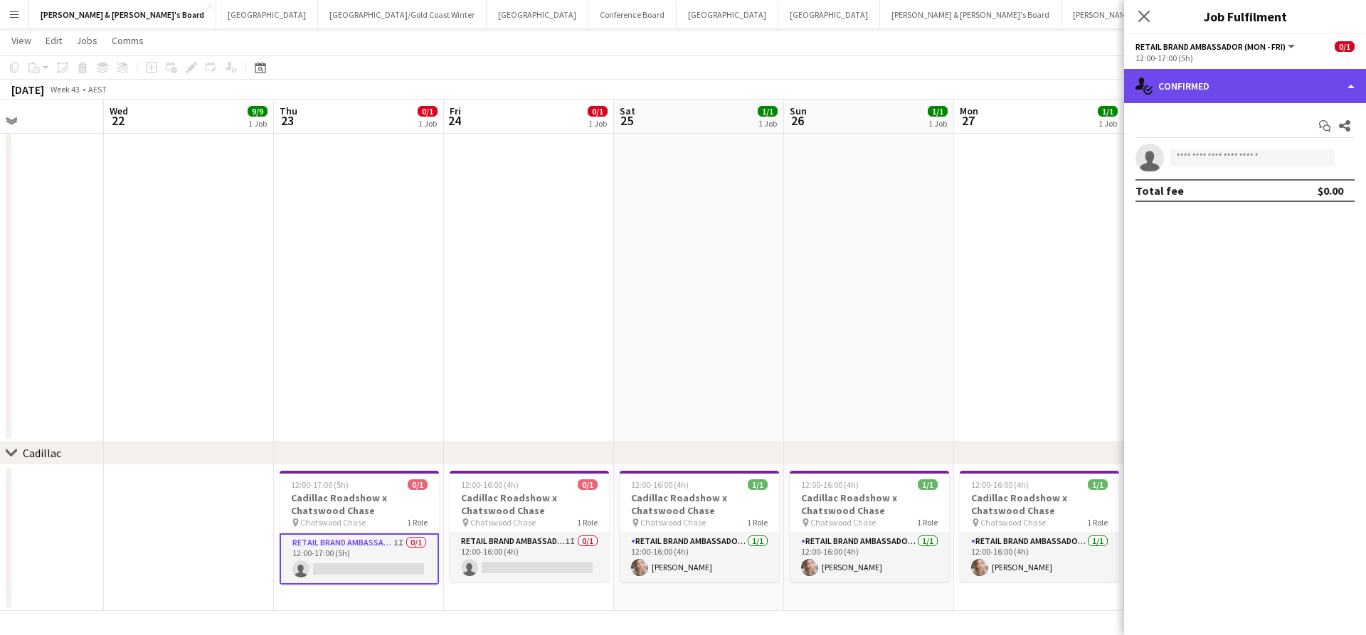
click at [1251, 84] on div "single-neutral-actions-check-2 Confirmed" at bounding box center [1245, 86] width 242 height 34
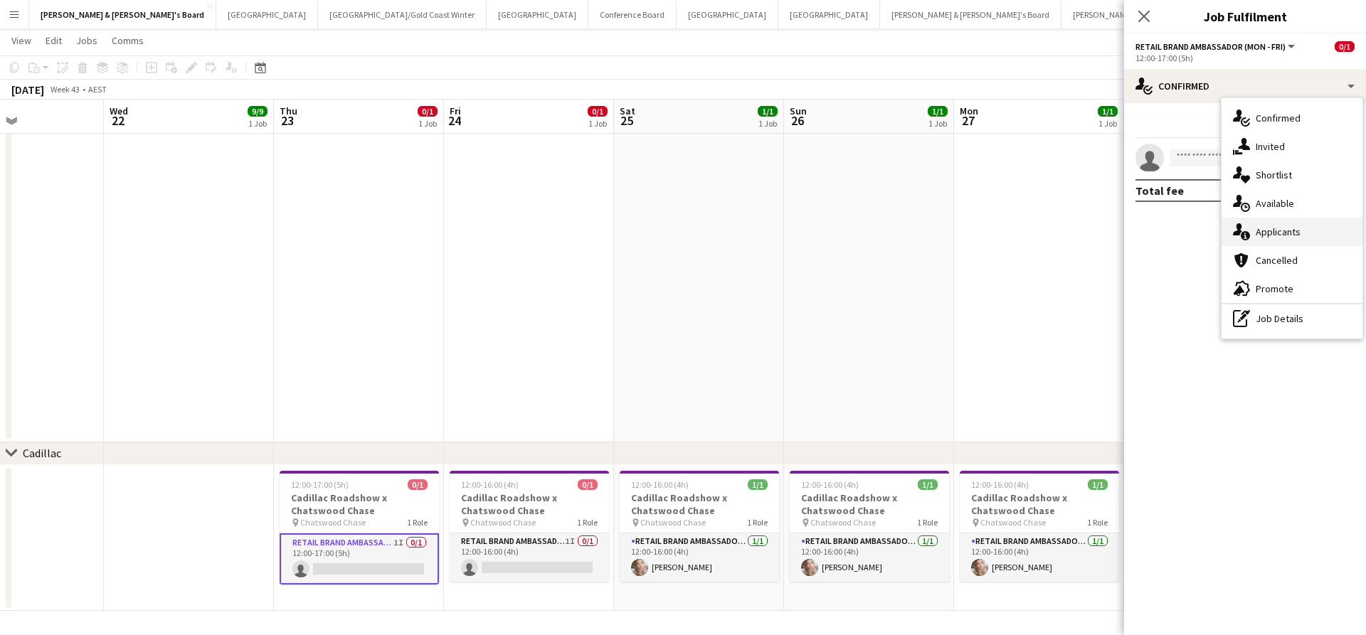
click at [1270, 225] on div "single-neutral-actions-information Applicants" at bounding box center [1291, 232] width 141 height 28
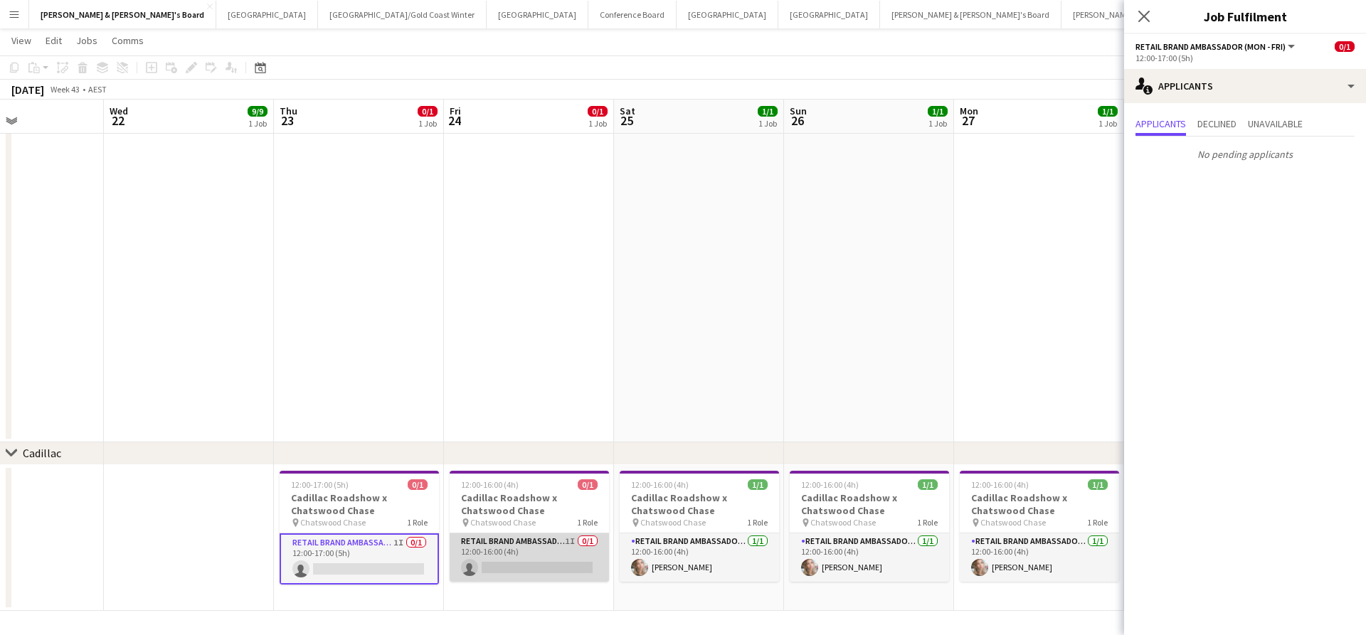
click at [559, 554] on app-card-role "RETAIL Brand Ambassador (Mon - Fri) 1I 0/1 12:00-16:00 (4h) single-neutral-acti…" at bounding box center [529, 558] width 159 height 48
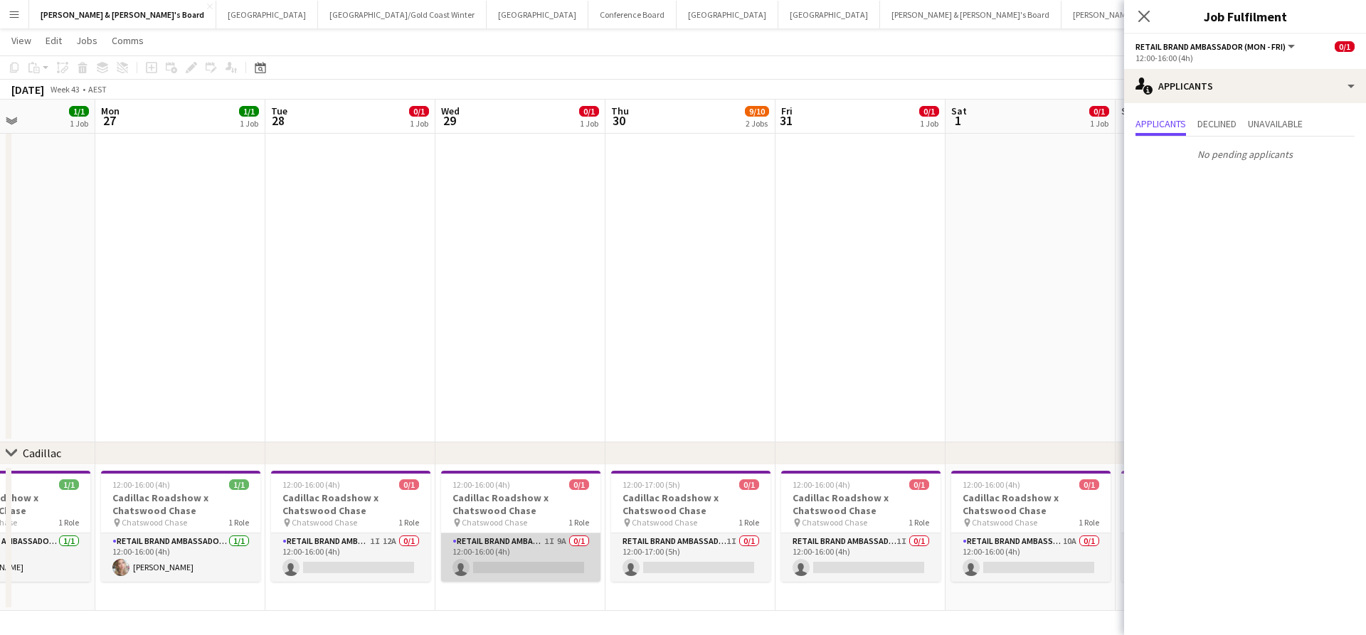
scroll to position [0, 585]
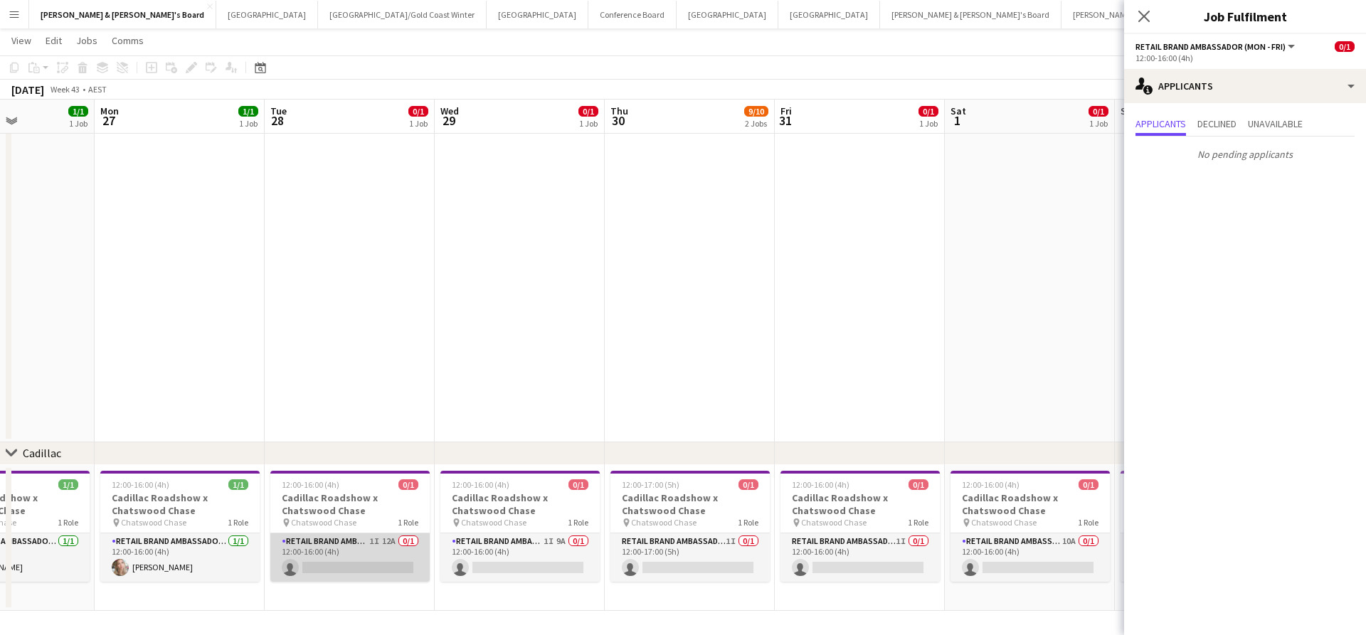
click at [322, 563] on app-card-role "RETAIL Brand Ambassador (Mon - Fri) 1I 12A 0/1 12:00-16:00 (4h) single-neutral-…" at bounding box center [349, 558] width 159 height 48
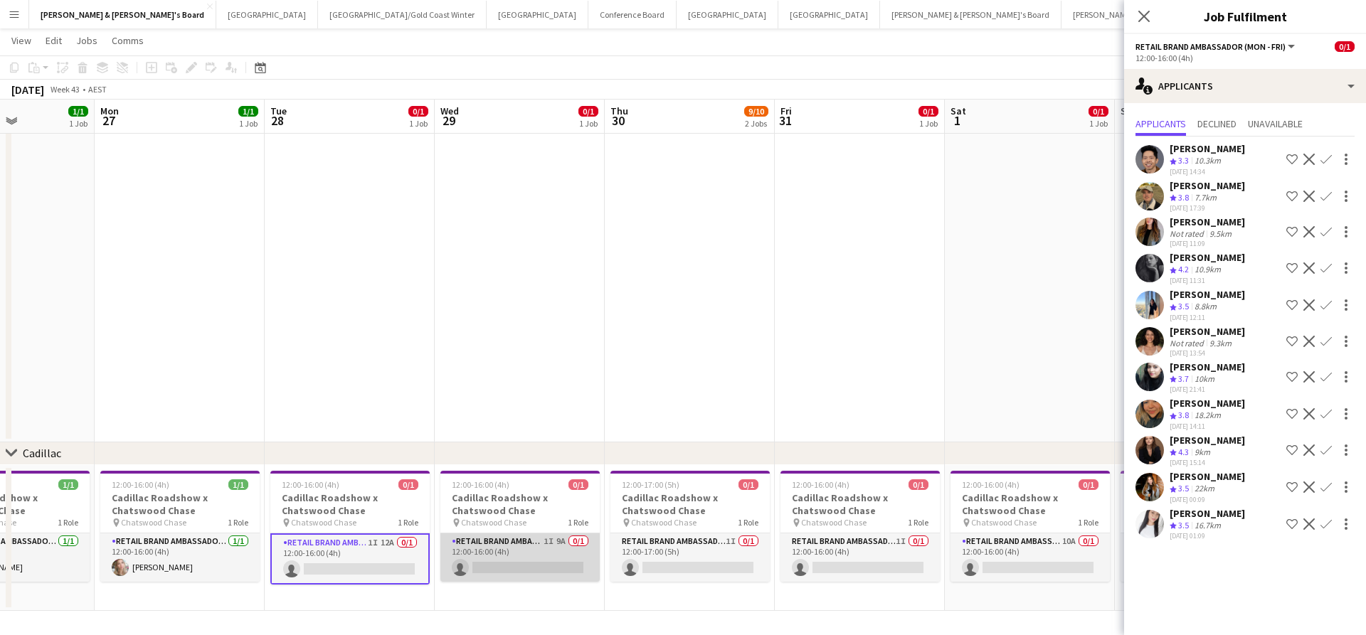
click at [529, 563] on app-card-role "RETAIL Brand Ambassador (Mon - Fri) 1I 9A 0/1 12:00-16:00 (4h) single-neutral-a…" at bounding box center [519, 558] width 159 height 48
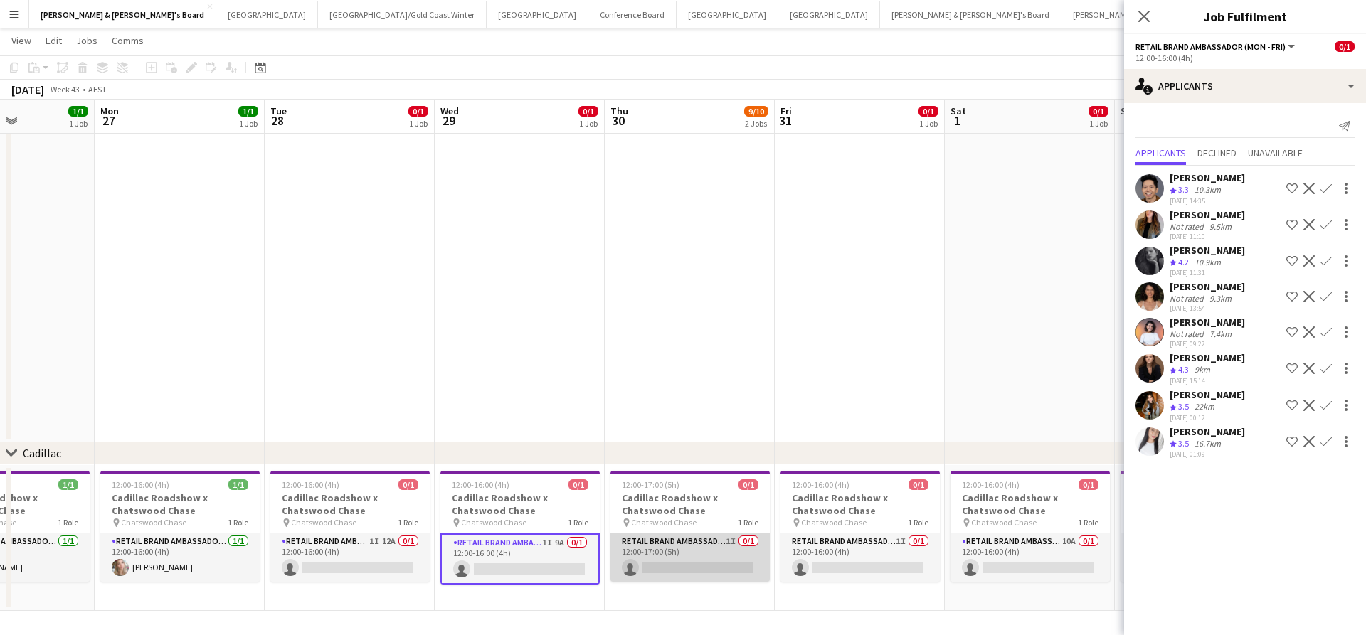
click at [681, 553] on app-card-role "RETAIL Brand Ambassador (Mon - Fri) 1I 0/1 12:00-17:00 (5h) single-neutral-acti…" at bounding box center [689, 558] width 159 height 48
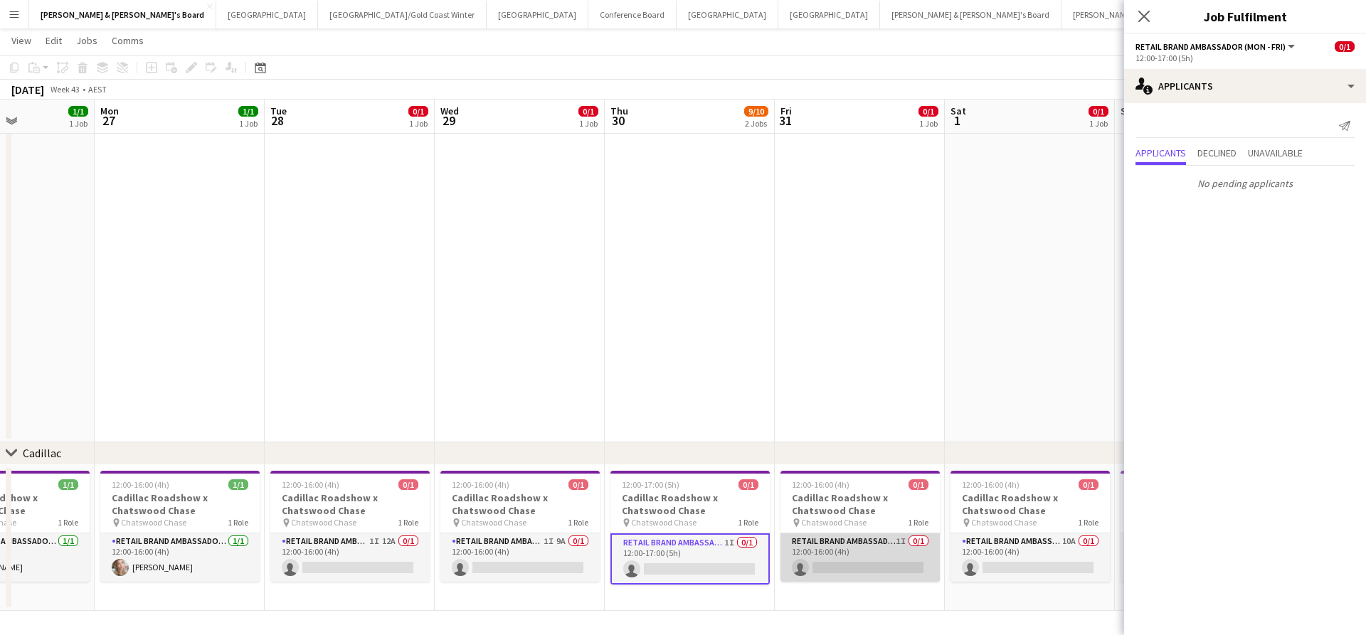
click at [861, 551] on app-card-role "RETAIL Brand Ambassador (Mon - Fri) 1I 0/1 12:00-16:00 (4h) single-neutral-acti…" at bounding box center [859, 558] width 159 height 48
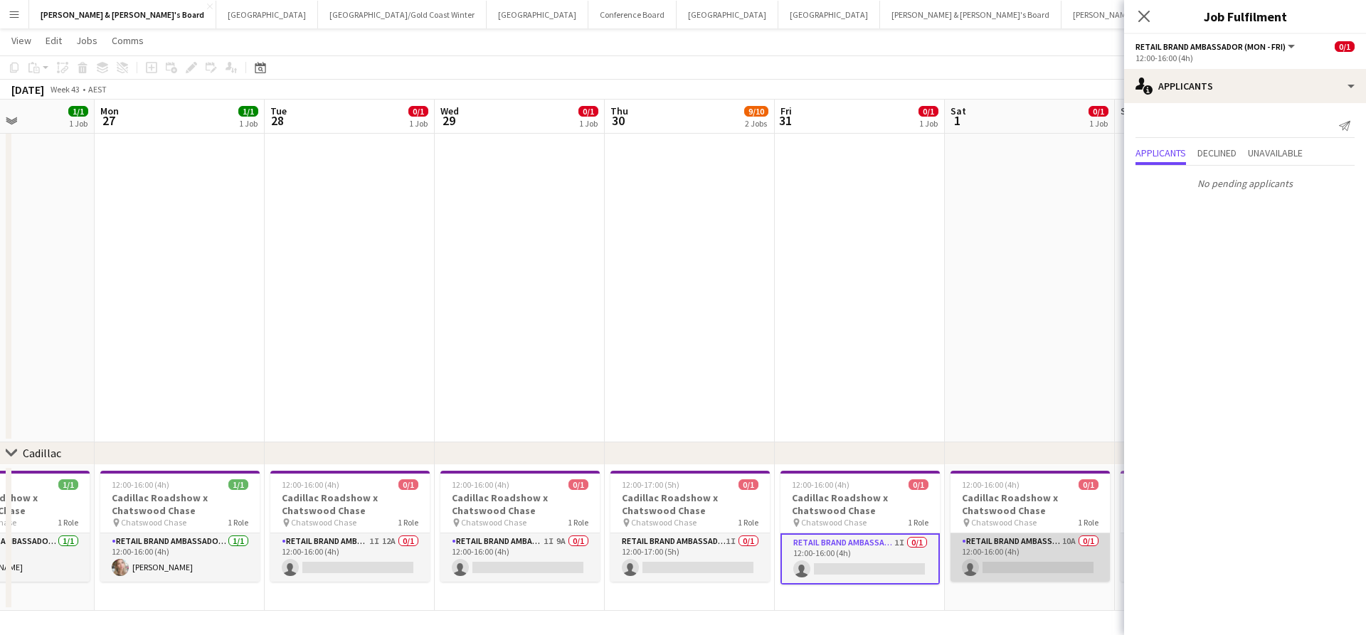
click at [1002, 556] on app-card-role "RETAIL Brand Ambassador (Saturday) 10A 0/1 12:00-16:00 (4h) single-neutral-acti…" at bounding box center [1029, 558] width 159 height 48
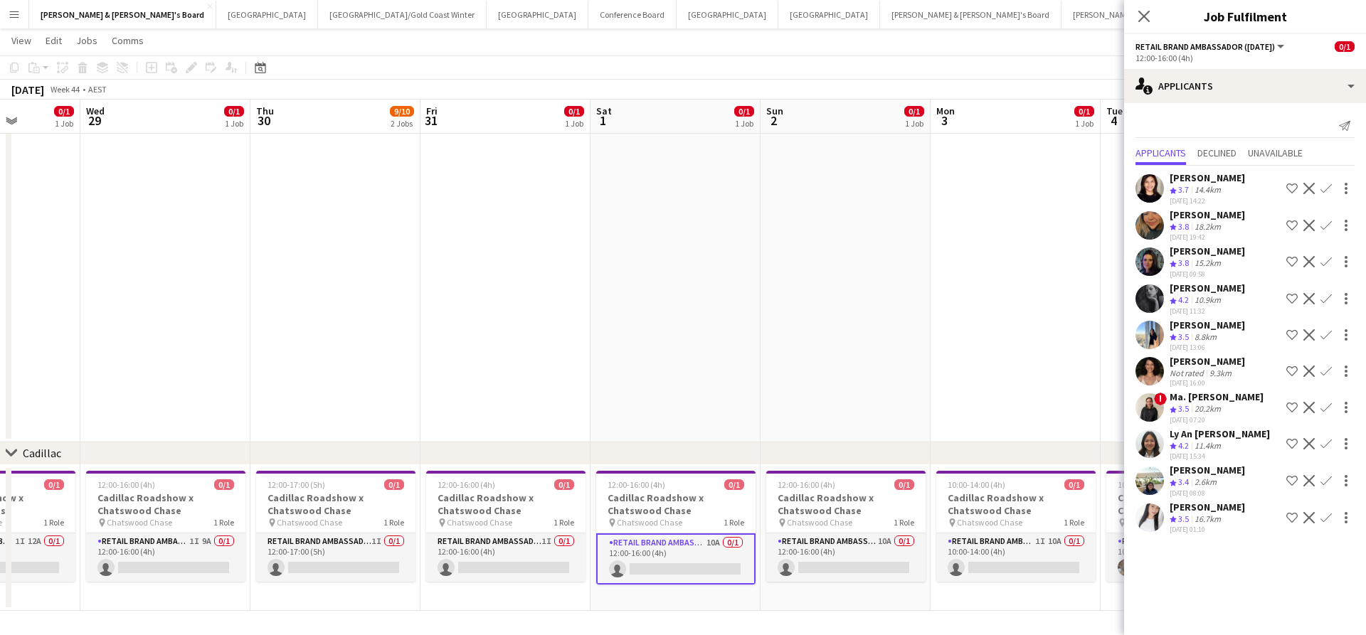
scroll to position [0, 628]
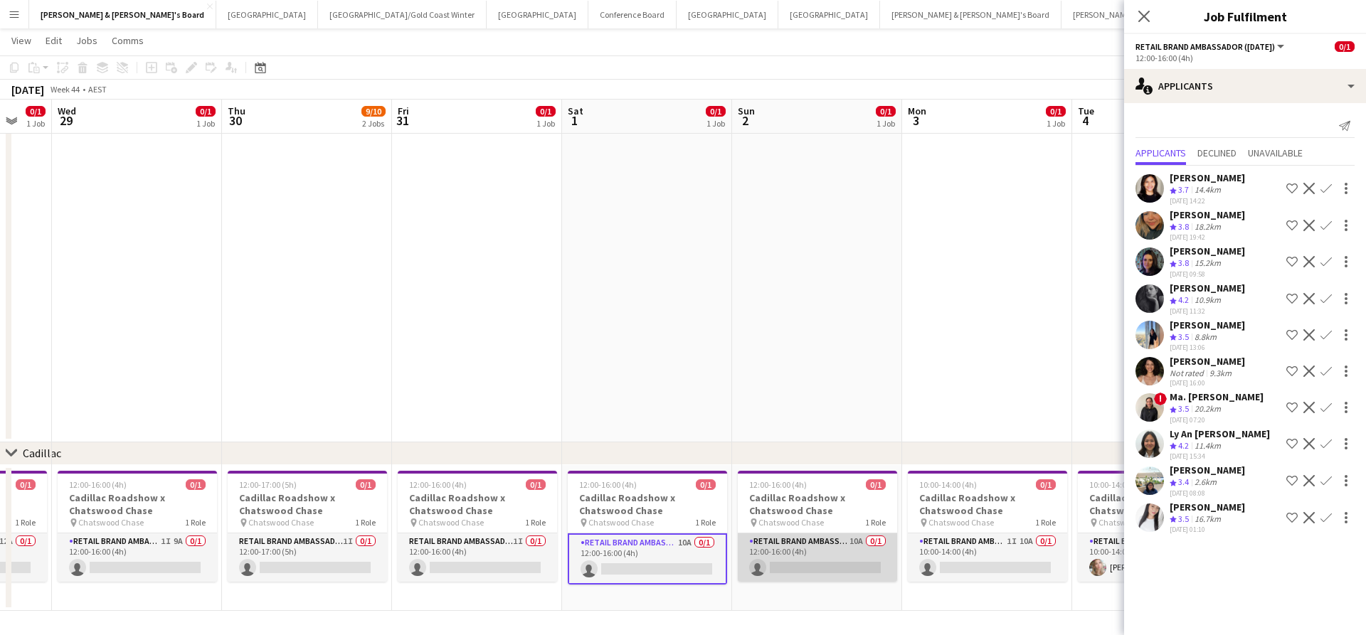
click at [832, 551] on app-card-role "RETAIL Brand Ambassador (Sunday) 10A 0/1 12:00-16:00 (4h) single-neutral-actions" at bounding box center [817, 558] width 159 height 48
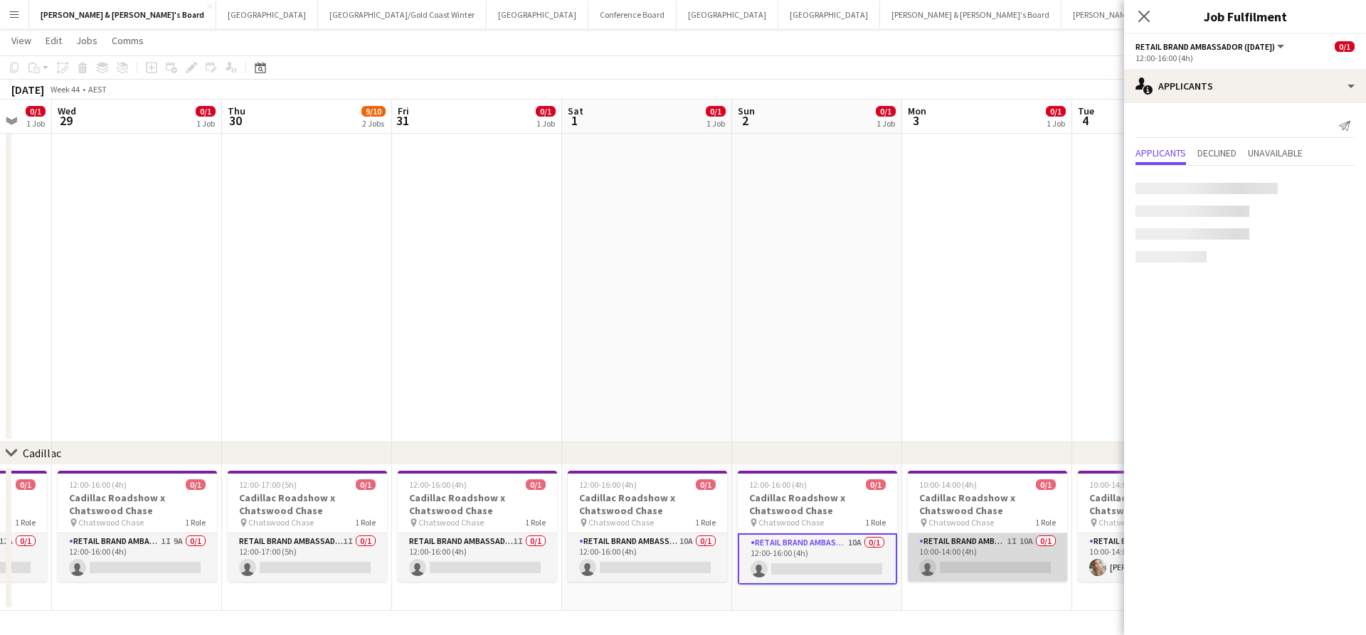
click at [1001, 566] on app-card-role "RETAIL Brand Ambassador (Mon - Fri) 1I 10A 0/1 10:00-14:00 (4h) single-neutral-…" at bounding box center [987, 558] width 159 height 48
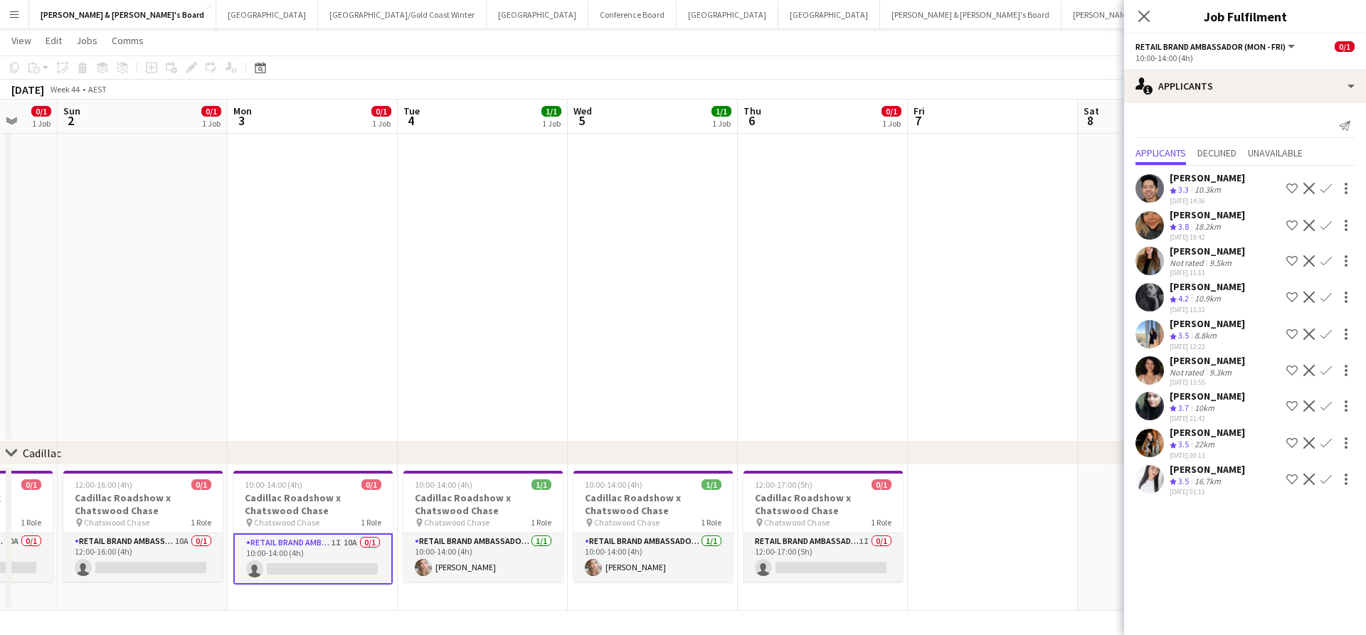
scroll to position [0, 657]
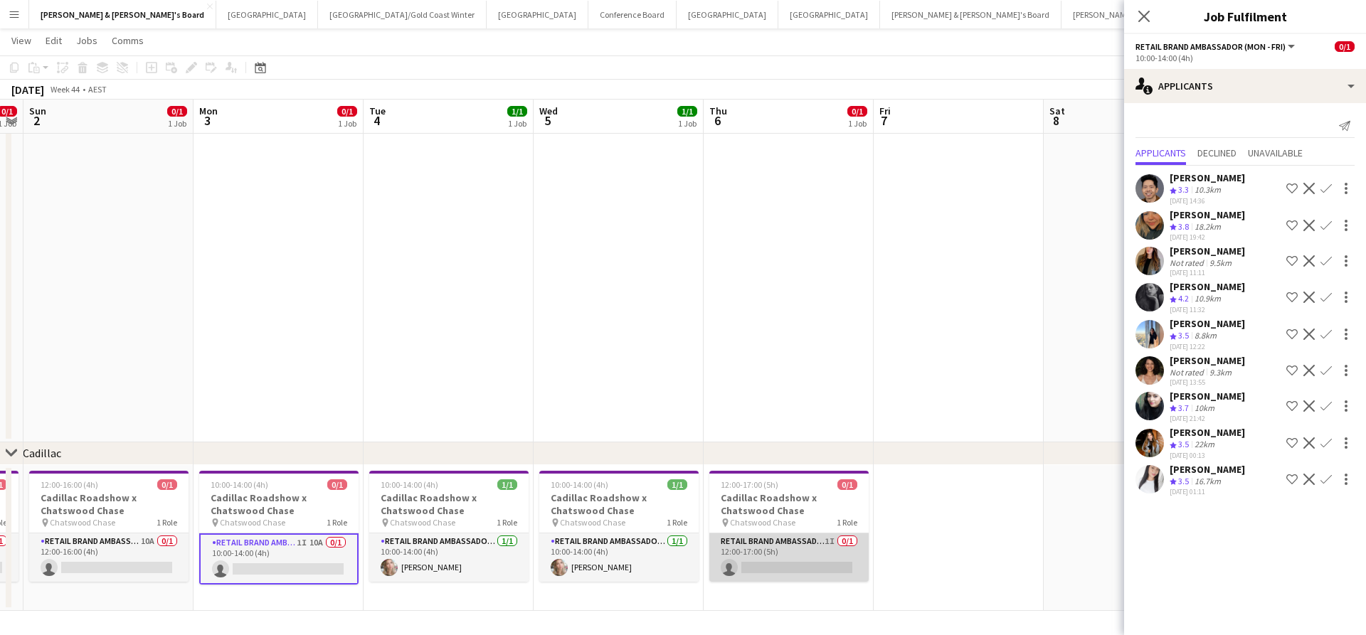
click at [794, 553] on app-card-role "RETAIL Brand Ambassador (Mon - Fri) 1I 0/1 12:00-17:00 (5h) single-neutral-acti…" at bounding box center [788, 558] width 159 height 48
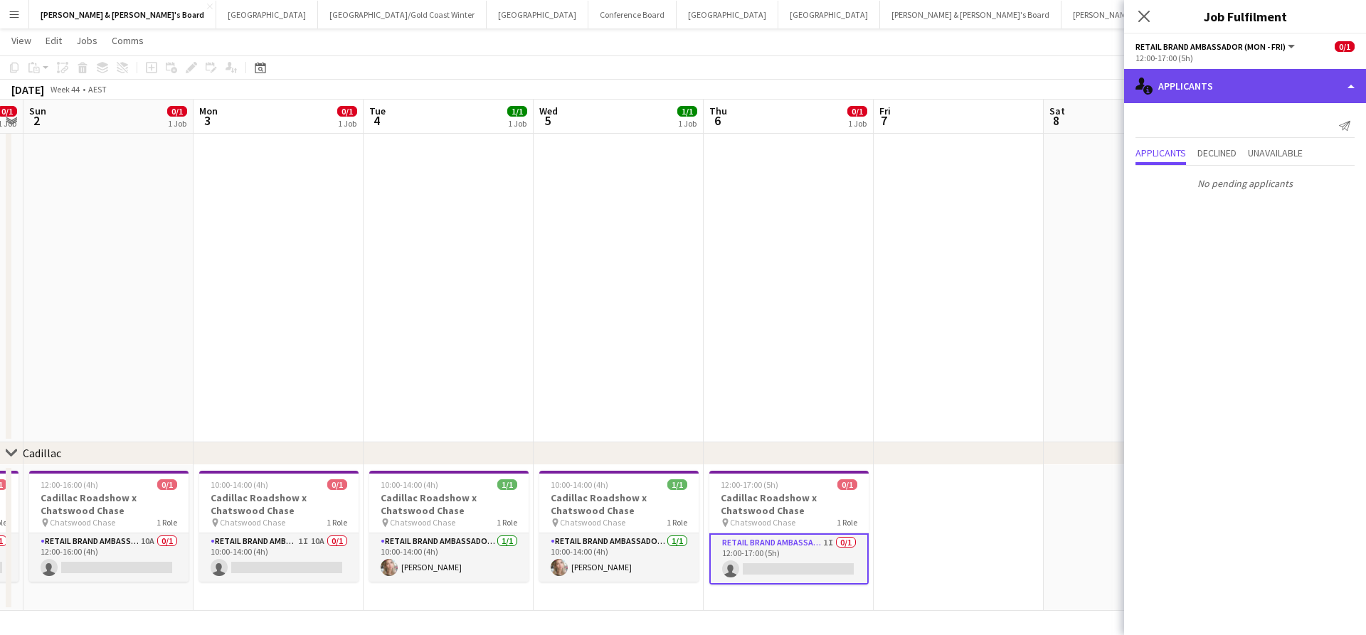
click at [1218, 99] on div "single-neutral-actions-information Applicants" at bounding box center [1245, 86] width 242 height 34
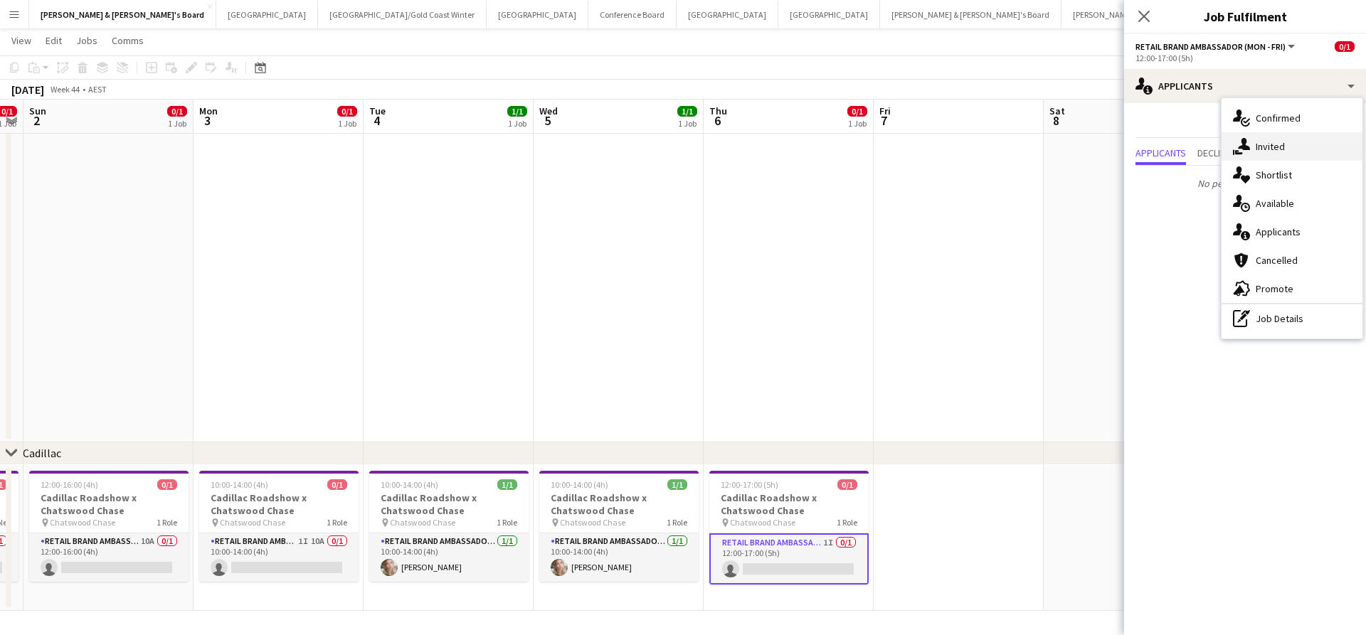
click at [1285, 136] on div "single-neutral-actions-share-1 Invited" at bounding box center [1291, 146] width 141 height 28
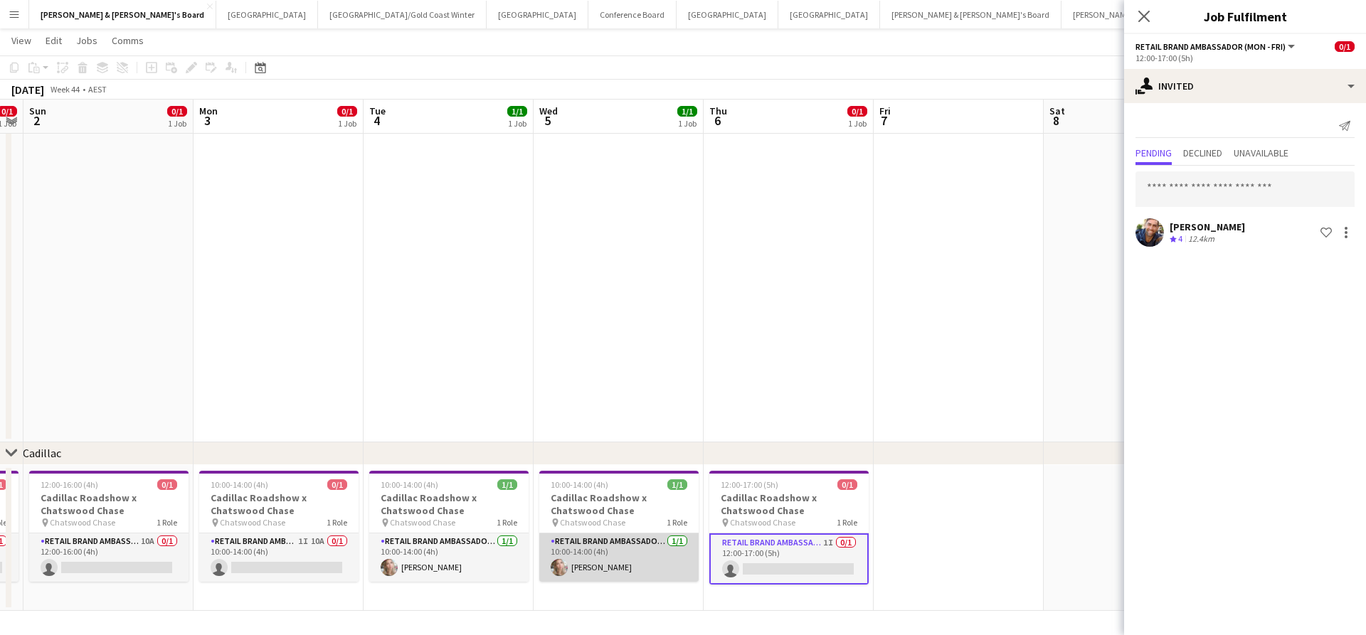
click at [581, 562] on app-card-role "RETAIL Brand Ambassador (Mon - Fri) 1/1 10:00-14:00 (4h) Annie Anderson" at bounding box center [618, 558] width 159 height 48
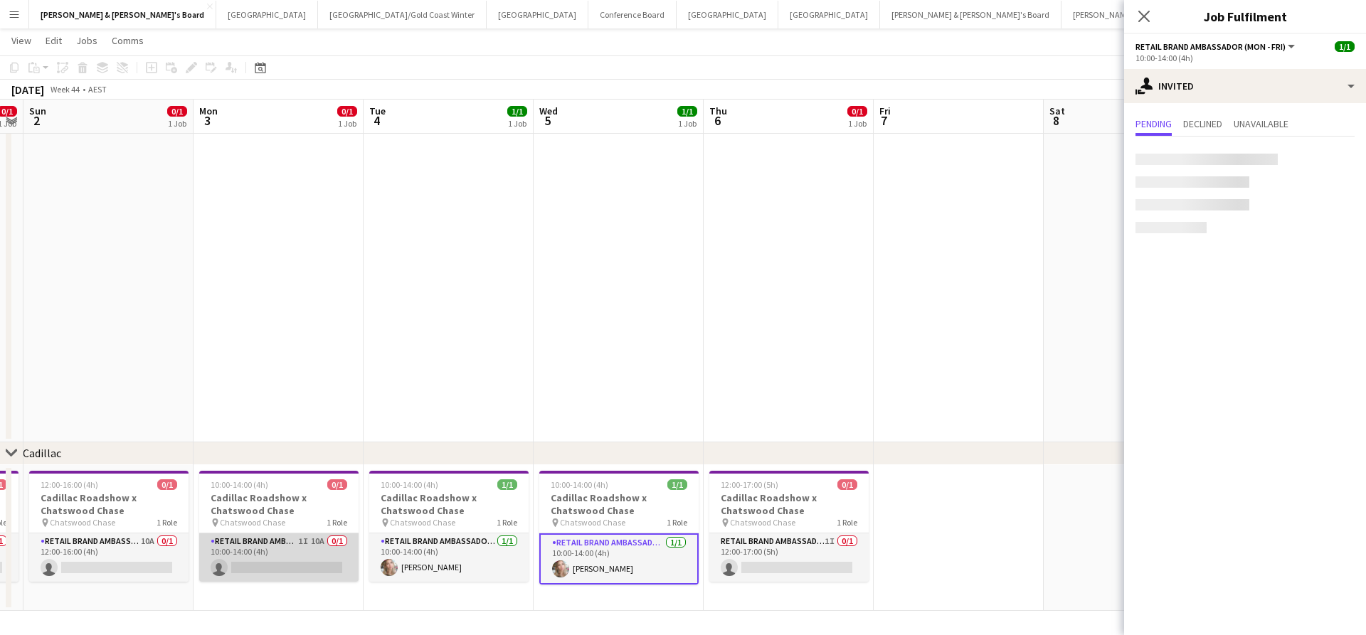
click at [292, 547] on app-card-role "RETAIL Brand Ambassador (Mon - Fri) 1I 10A 0/1 10:00-14:00 (4h) single-neutral-…" at bounding box center [278, 558] width 159 height 48
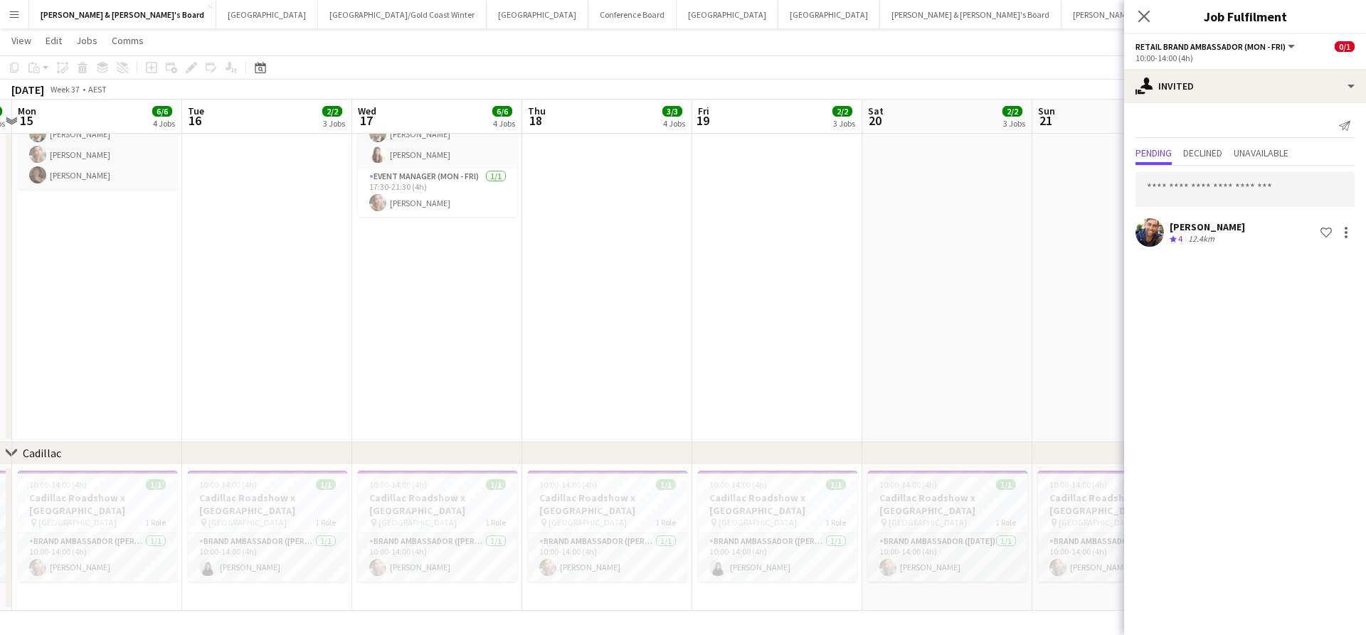
scroll to position [0, 314]
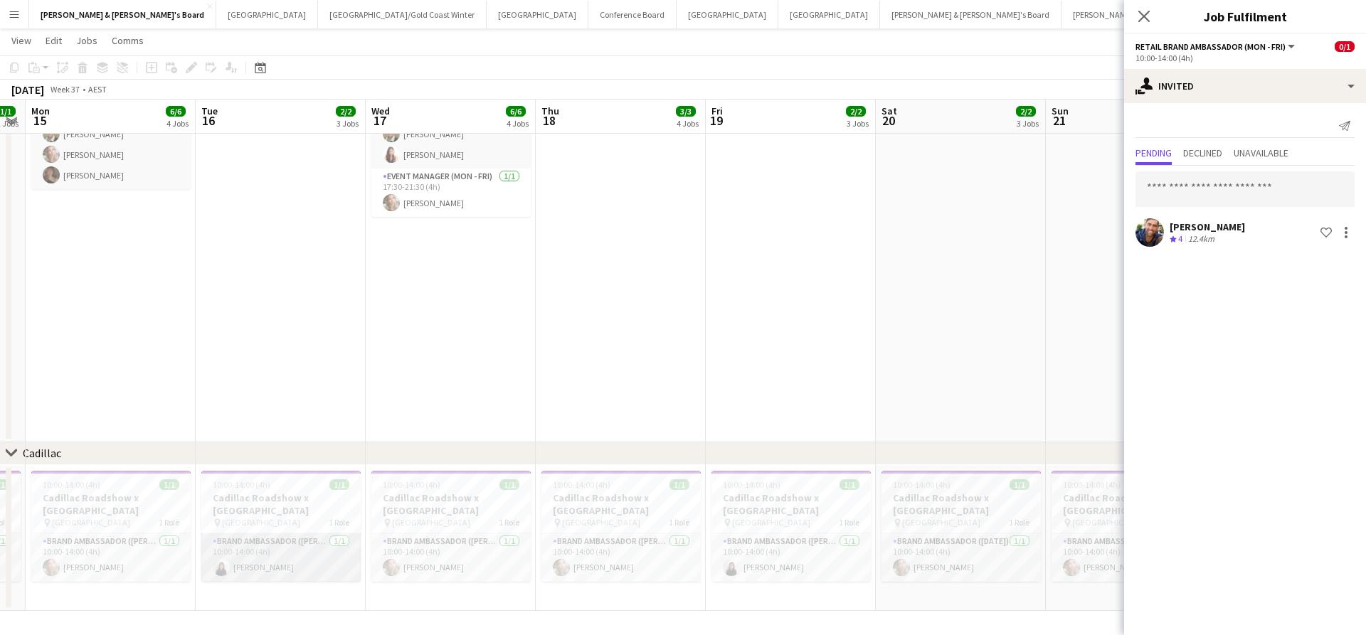
click at [290, 555] on app-card-role "Brand Ambassador (Mon - Fri) 1/1 10:00-14:00 (4h) Chen Qiu" at bounding box center [280, 558] width 159 height 48
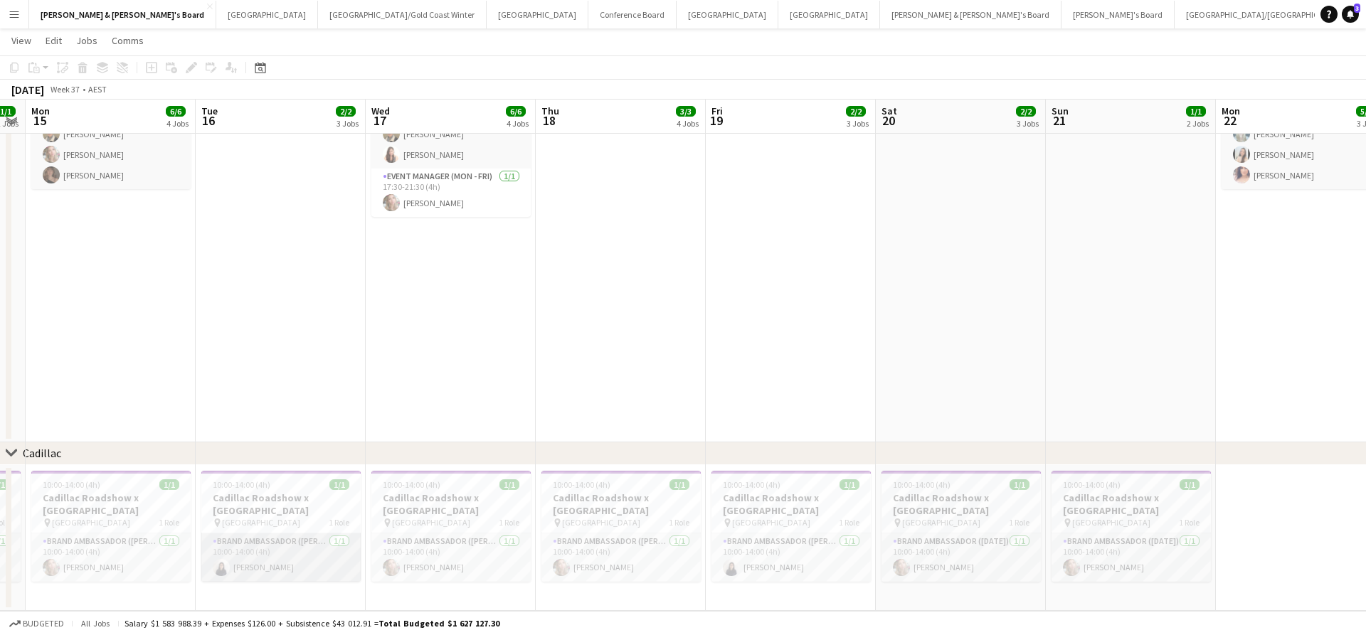
click at [292, 553] on app-card-role "Brand Ambassador (Mon - Fri) 1/1 10:00-14:00 (4h) Chen Qiu" at bounding box center [280, 558] width 159 height 48
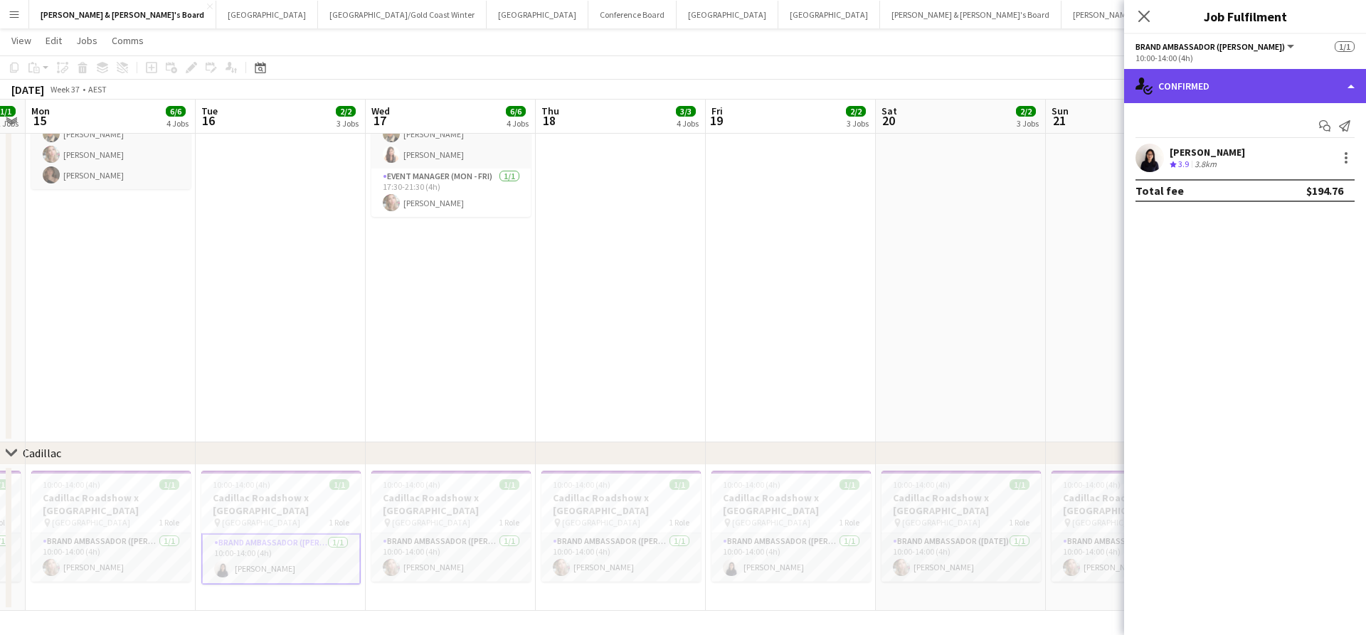
click at [1225, 77] on div "single-neutral-actions-check-2 Confirmed" at bounding box center [1245, 86] width 242 height 34
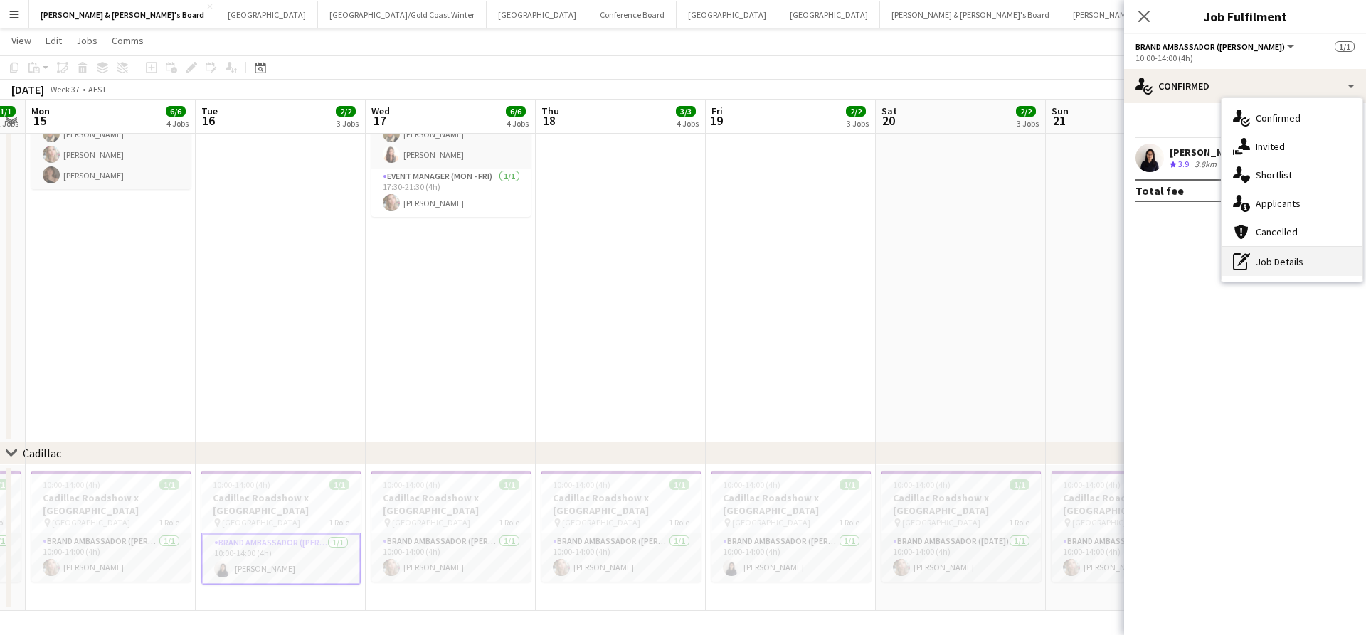
click at [1287, 270] on div "pen-write Job Details" at bounding box center [1291, 262] width 141 height 28
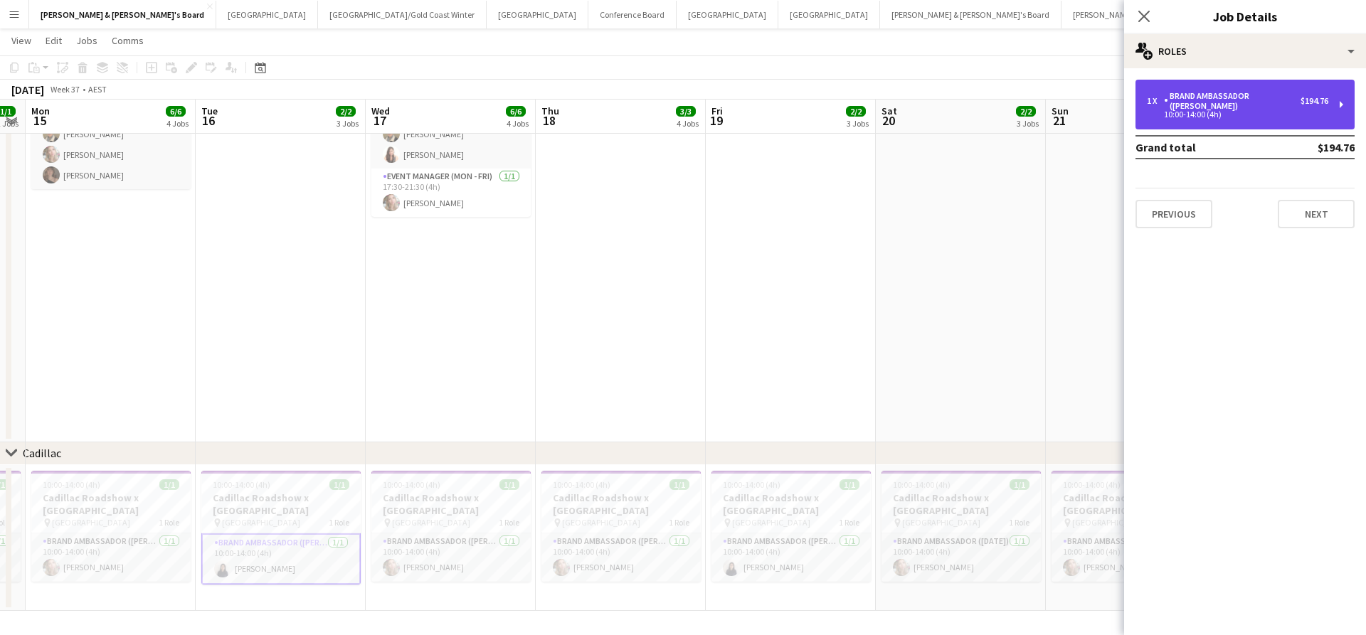
click at [1255, 111] on div "10:00-14:00 (4h)" at bounding box center [1237, 114] width 181 height 7
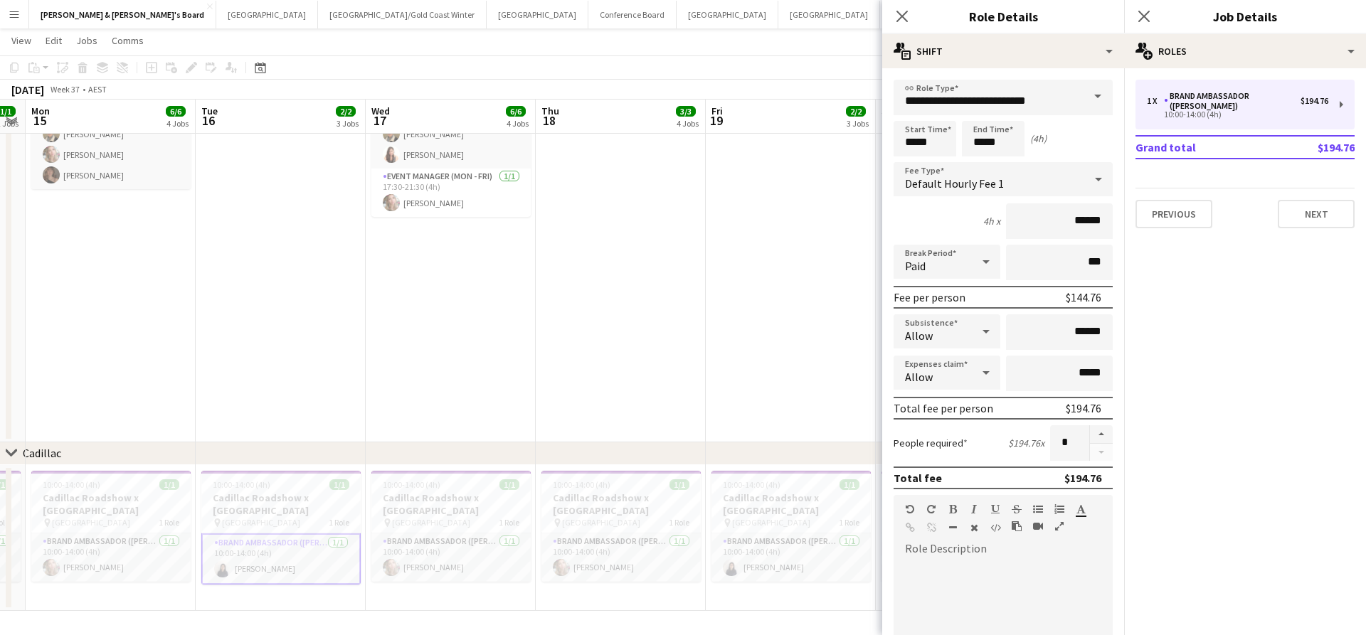
click at [817, 388] on app-date-cell "ANZ Falcon Watch pin Brisbane 14:00-18:30 (4h30m) 1/1 Live Well activation pin …" at bounding box center [791, 146] width 170 height 593
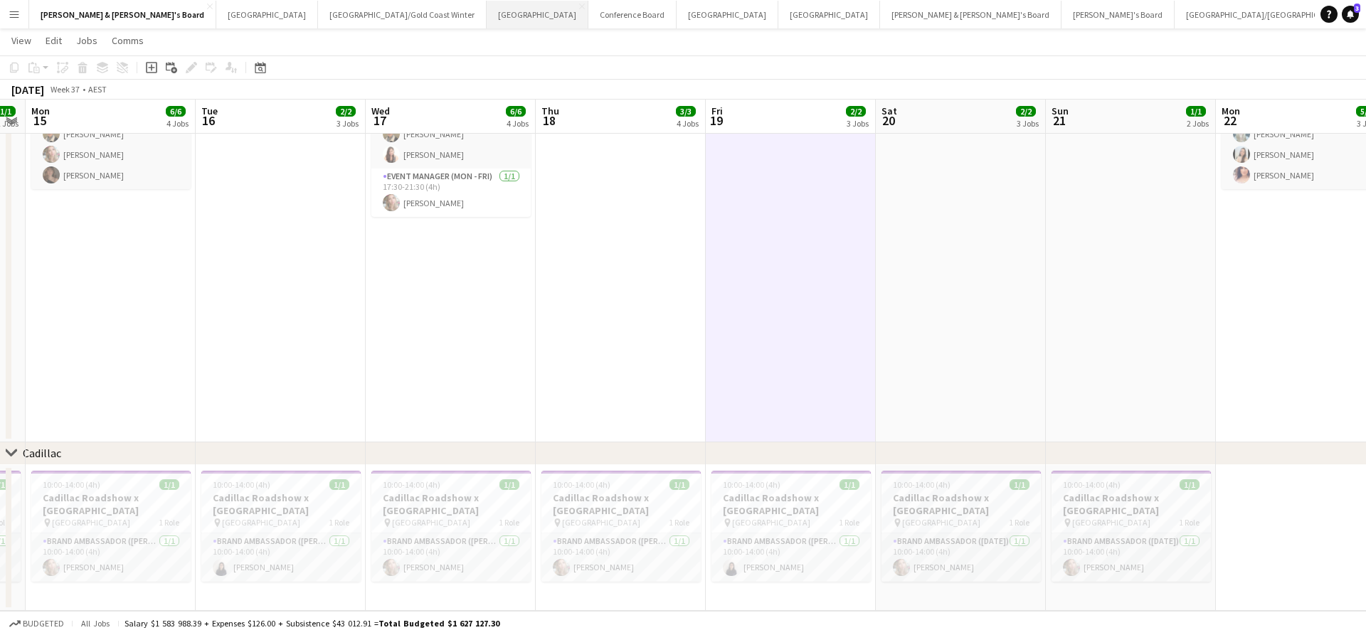
click at [487, 18] on button "Sydney Close" at bounding box center [538, 15] width 102 height 28
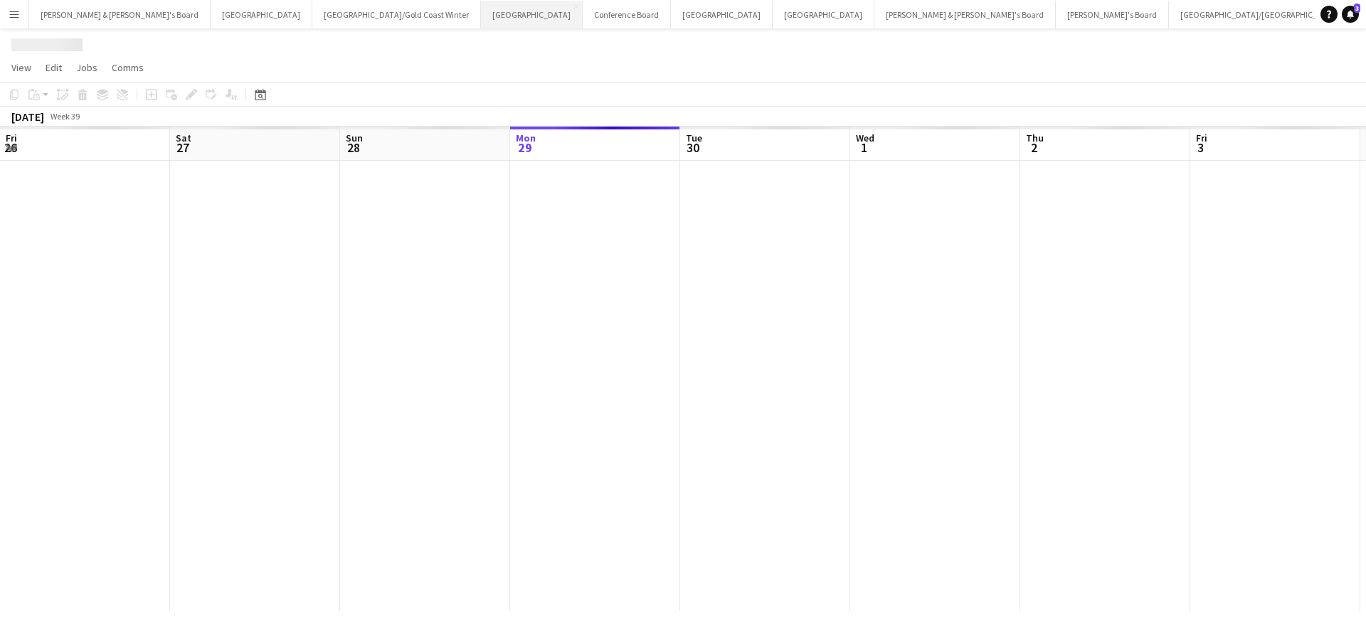
scroll to position [0, 340]
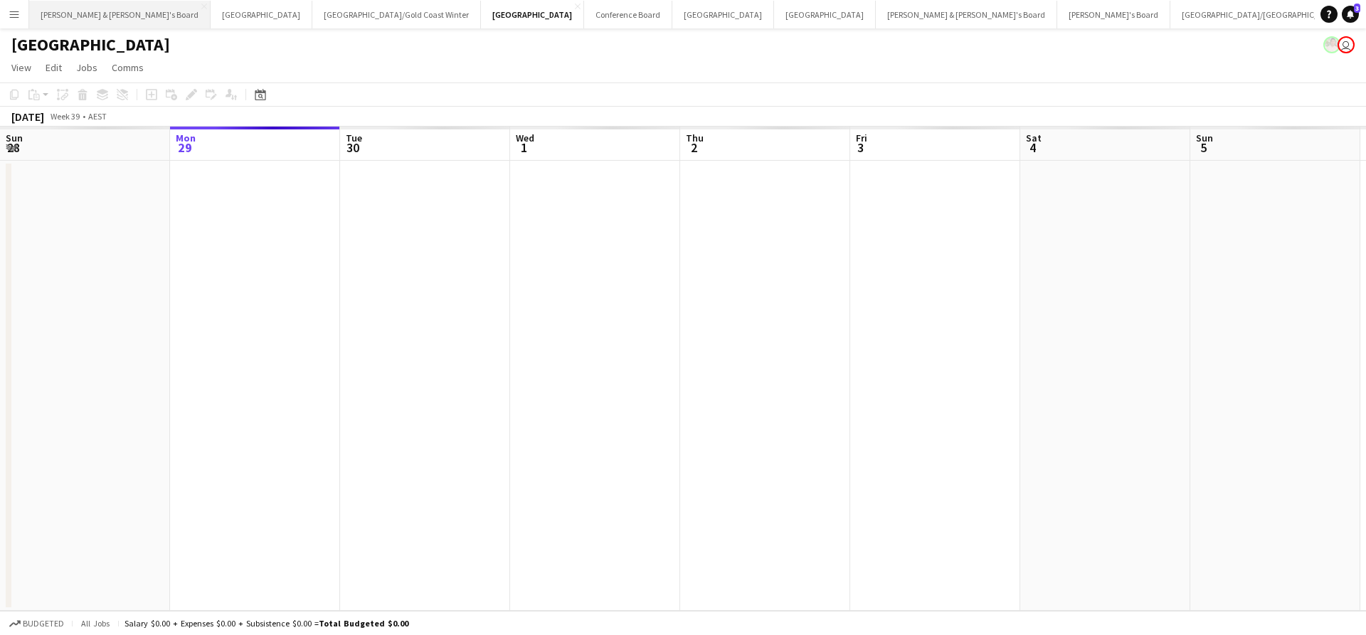
click at [90, 20] on button "[PERSON_NAME] & [PERSON_NAME]'s Board Close" at bounding box center [119, 15] width 181 height 28
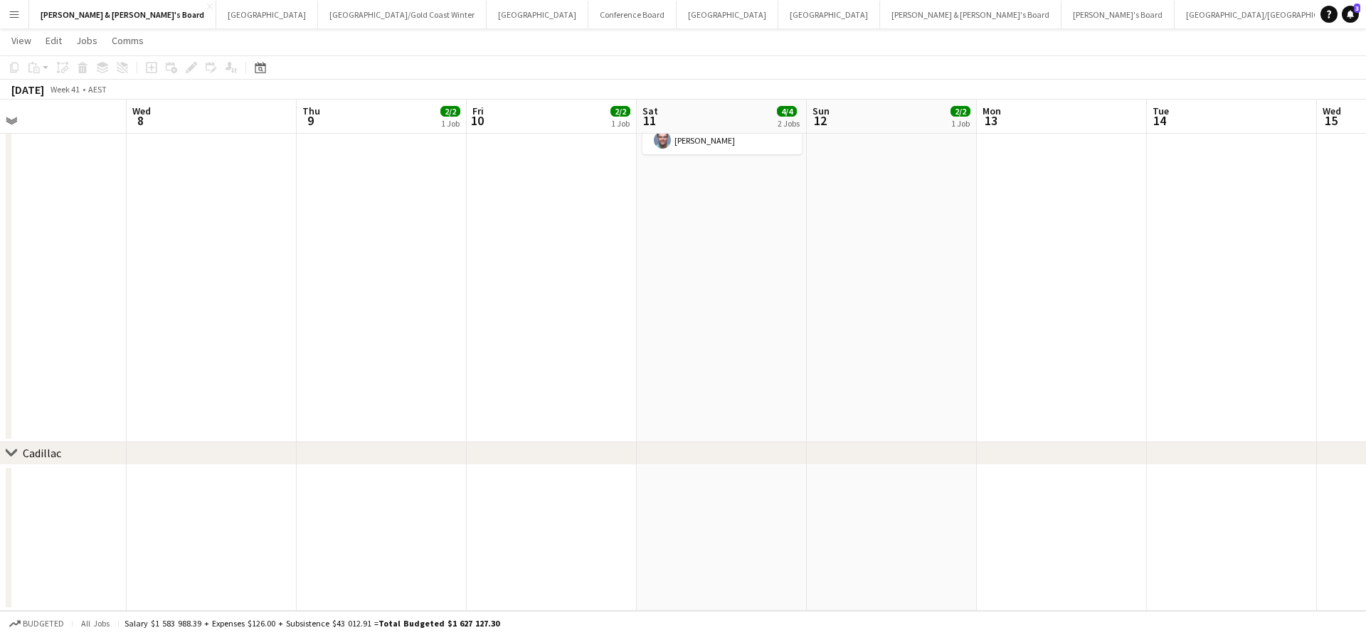
scroll to position [0, 567]
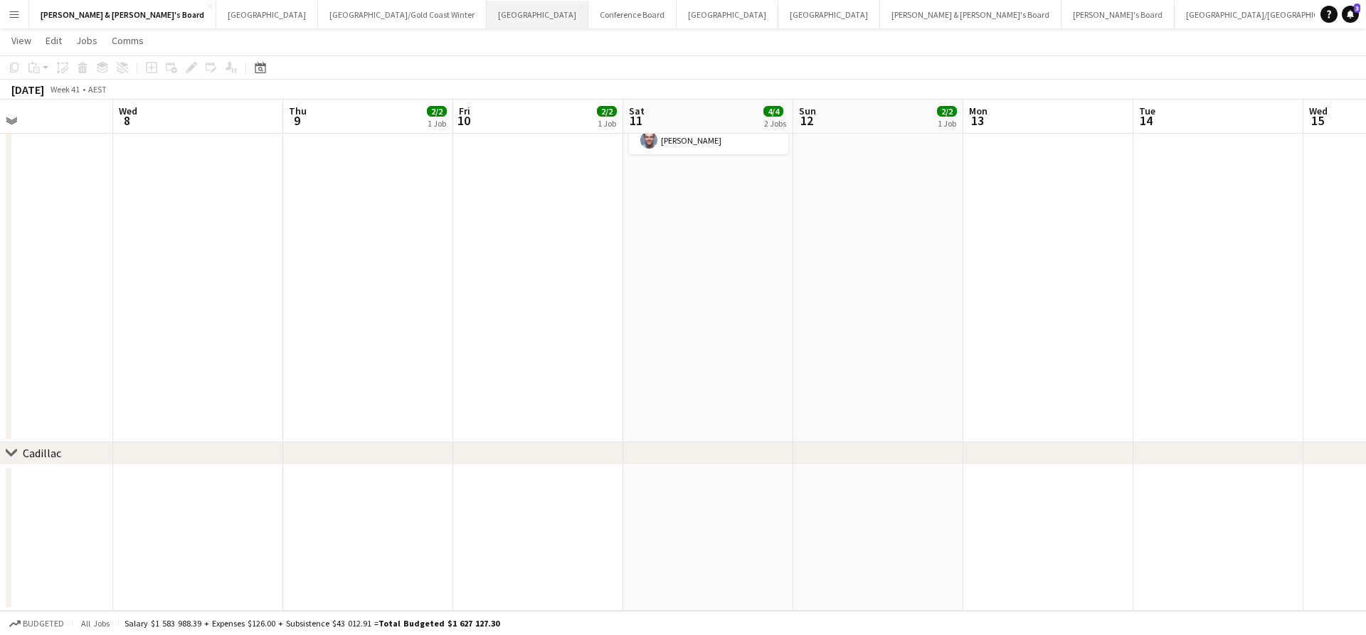
click at [487, 21] on button "Sydney Close" at bounding box center [538, 15] width 102 height 28
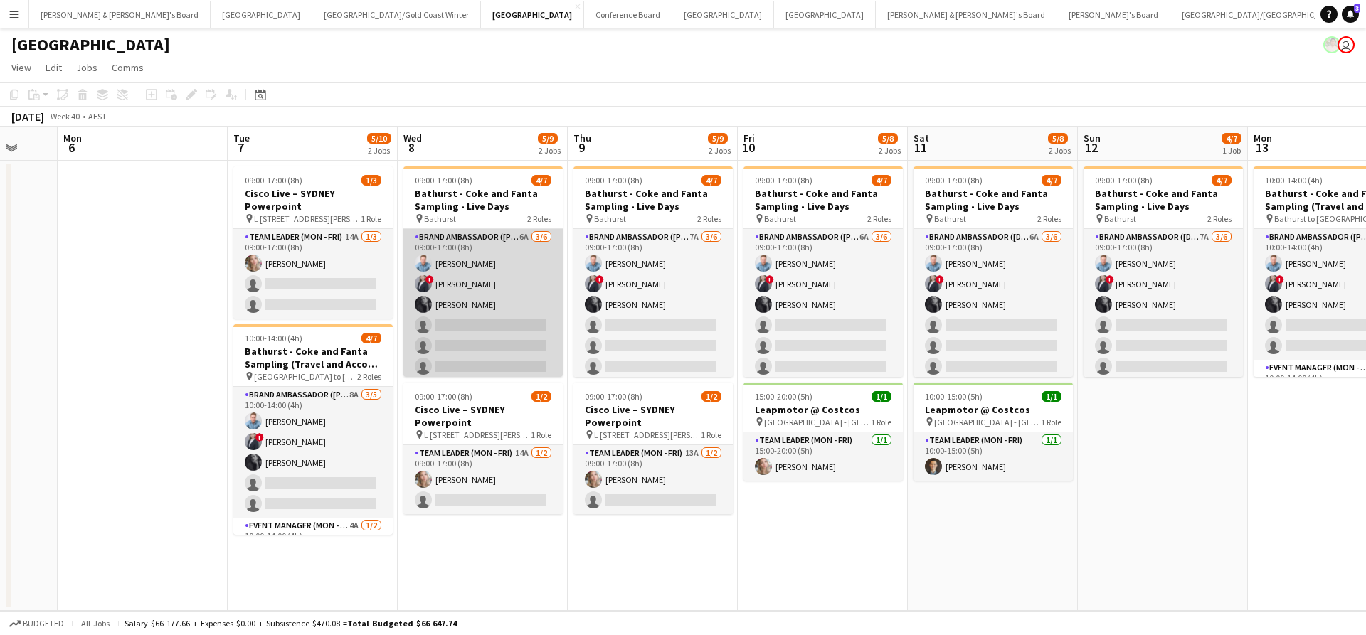
scroll to position [0, 629]
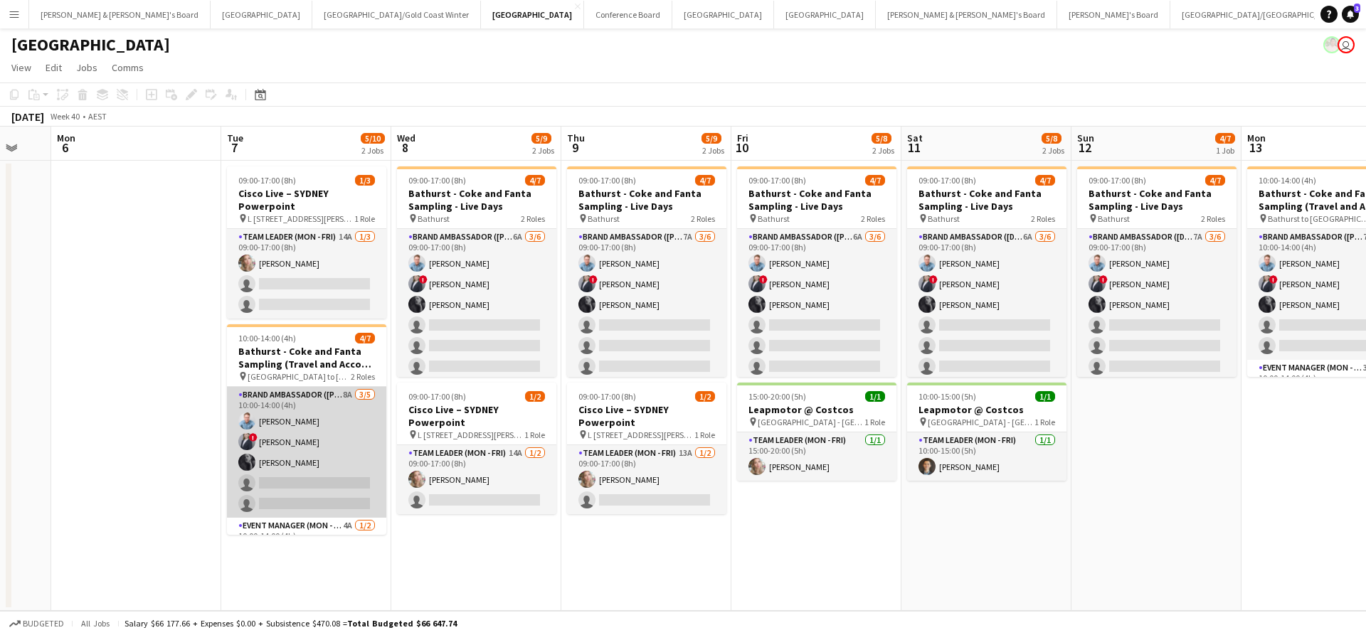
click at [344, 469] on app-card-role "Brand Ambassador (Mon - Fri) 8A 3/5 10:00-14:00 (4h) Blake Feltis ! Marcy Lyudm…" at bounding box center [306, 452] width 159 height 131
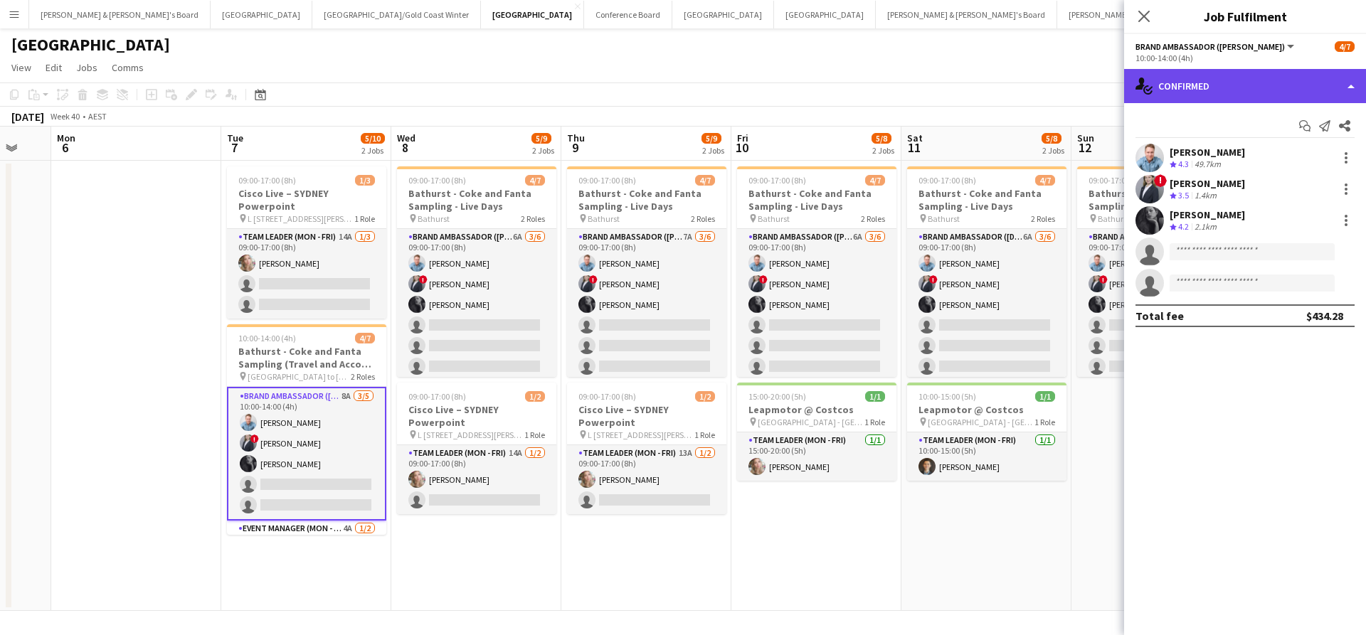
click at [1195, 87] on div "single-neutral-actions-check-2 Confirmed" at bounding box center [1245, 86] width 242 height 34
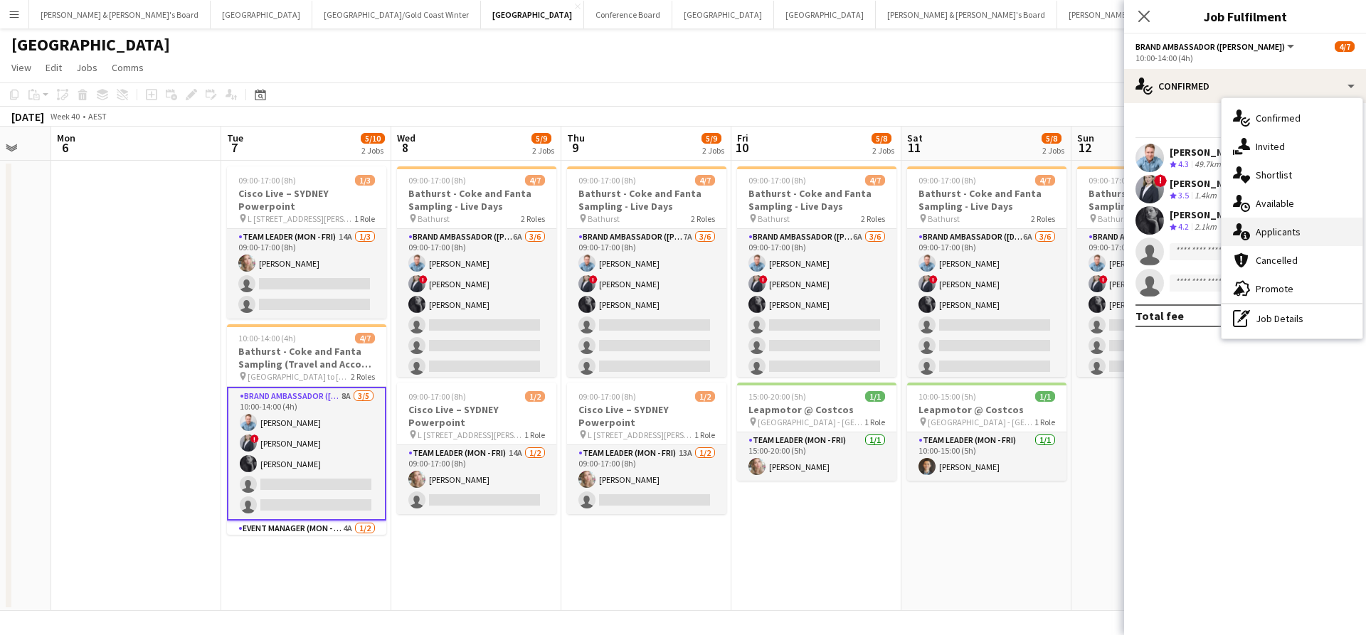
click at [1291, 234] on span "Applicants" at bounding box center [1278, 232] width 45 height 13
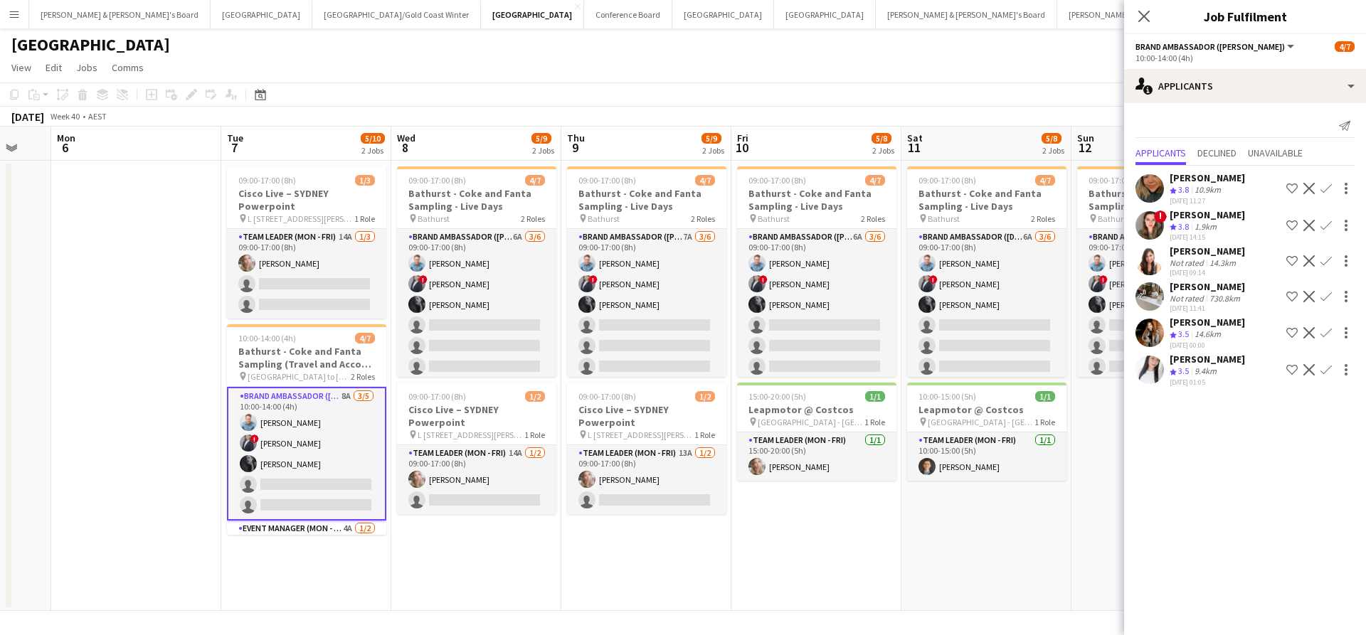
click at [1330, 339] on app-icon "Confirm" at bounding box center [1325, 332] width 11 height 11
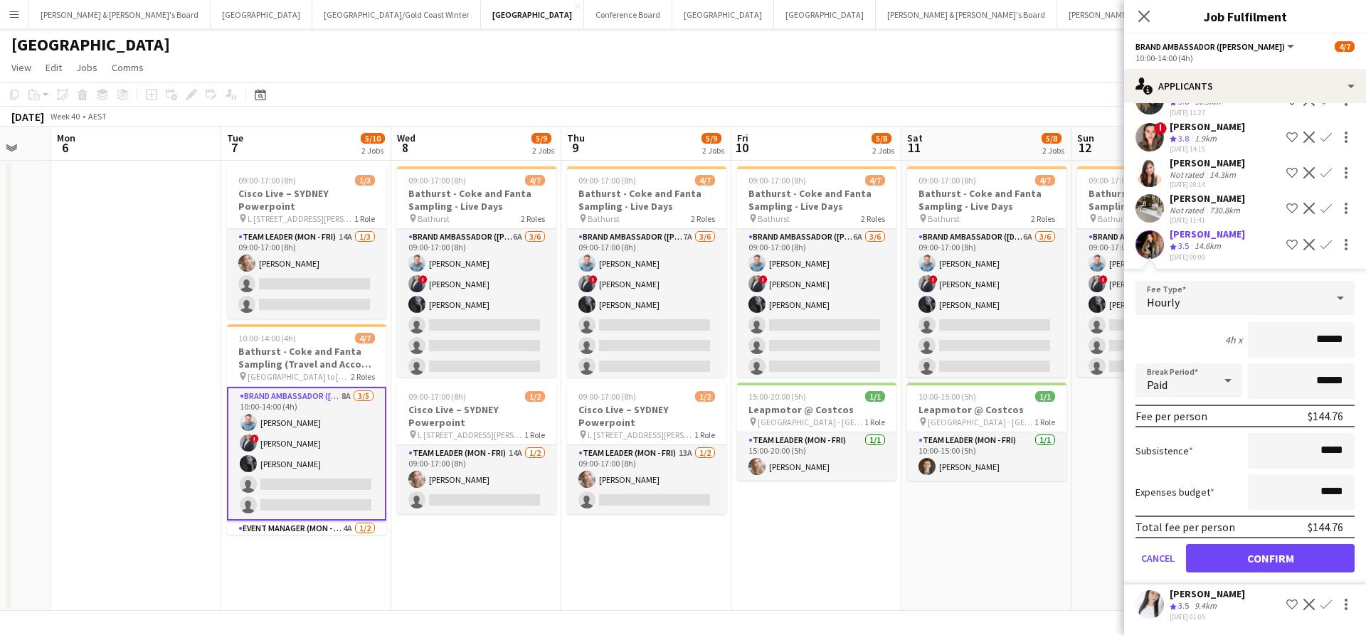
scroll to position [101, 0]
click at [1251, 565] on button "Confirm" at bounding box center [1270, 558] width 169 height 28
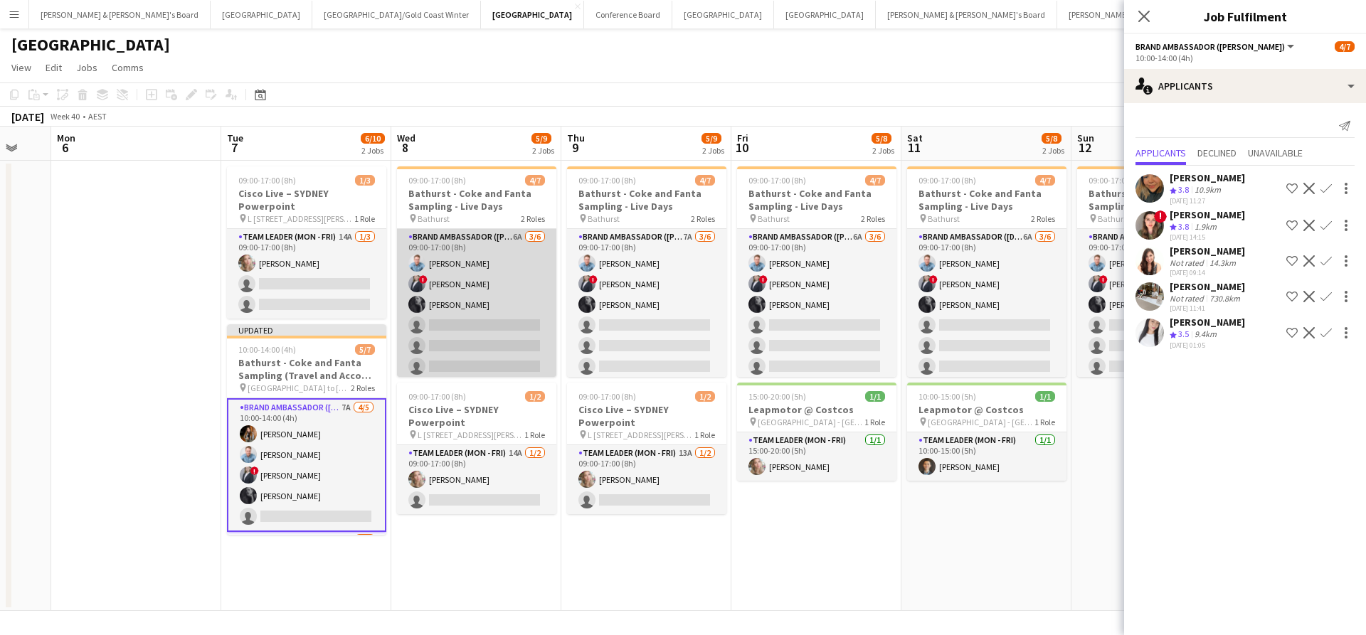
click at [494, 319] on app-card-role "Brand Ambassador (Mon - Fri) 6A 3/6 09:00-17:00 (8h) Blake Feltis ! Marcy Lyudm…" at bounding box center [476, 305] width 159 height 152
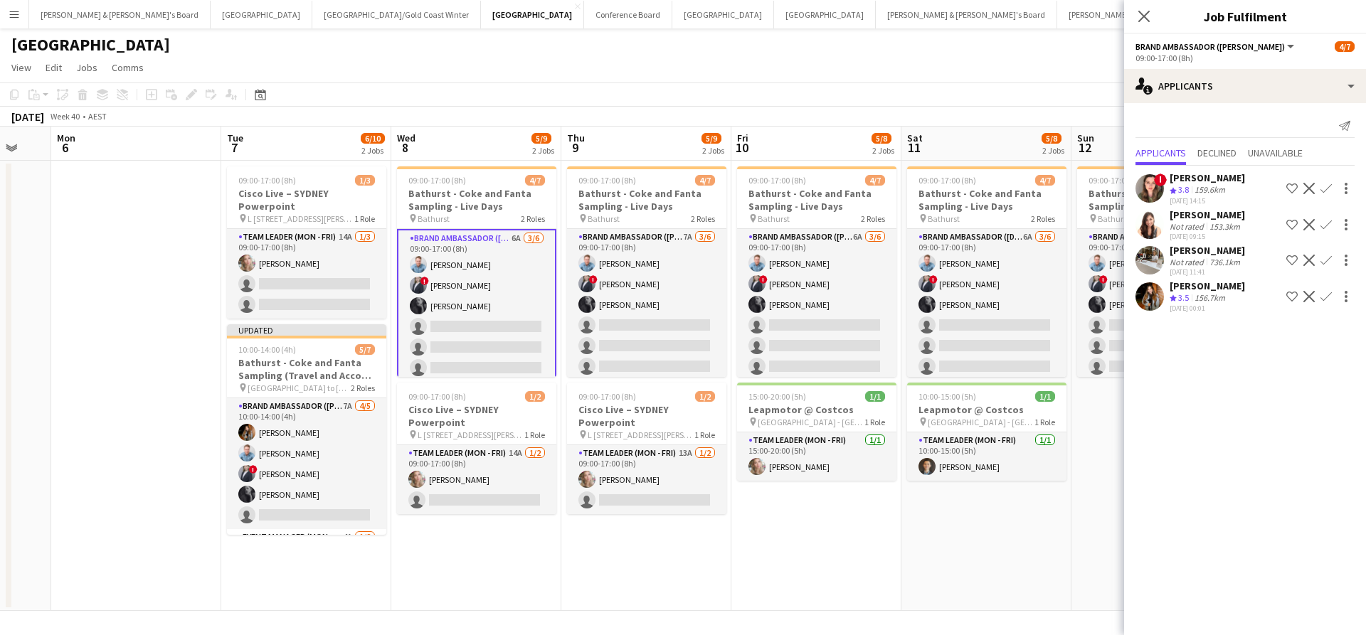
click at [1327, 292] on app-icon "Confirm" at bounding box center [1325, 296] width 11 height 11
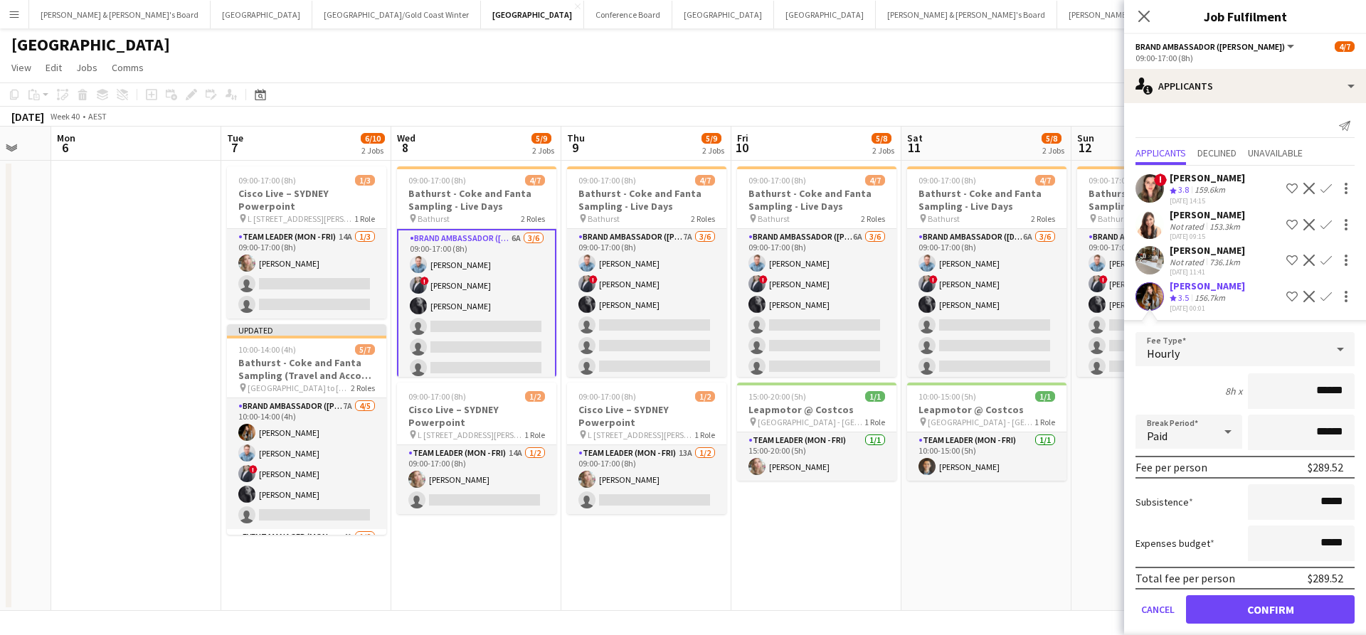
click at [1253, 611] on button "Confirm" at bounding box center [1270, 609] width 169 height 28
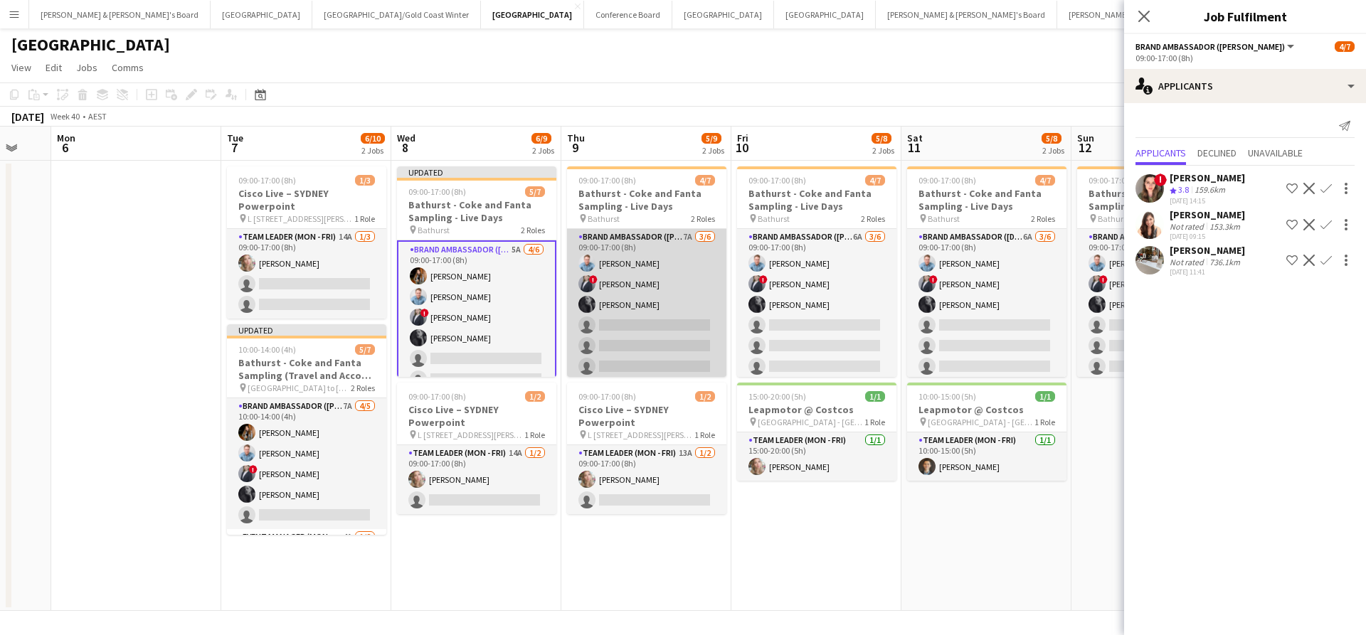
click at [649, 334] on app-card-role "Brand Ambassador (Mon - Fri) 7A 3/6 09:00-17:00 (8h) Blake Feltis ! Marcy Lyudm…" at bounding box center [646, 305] width 159 height 152
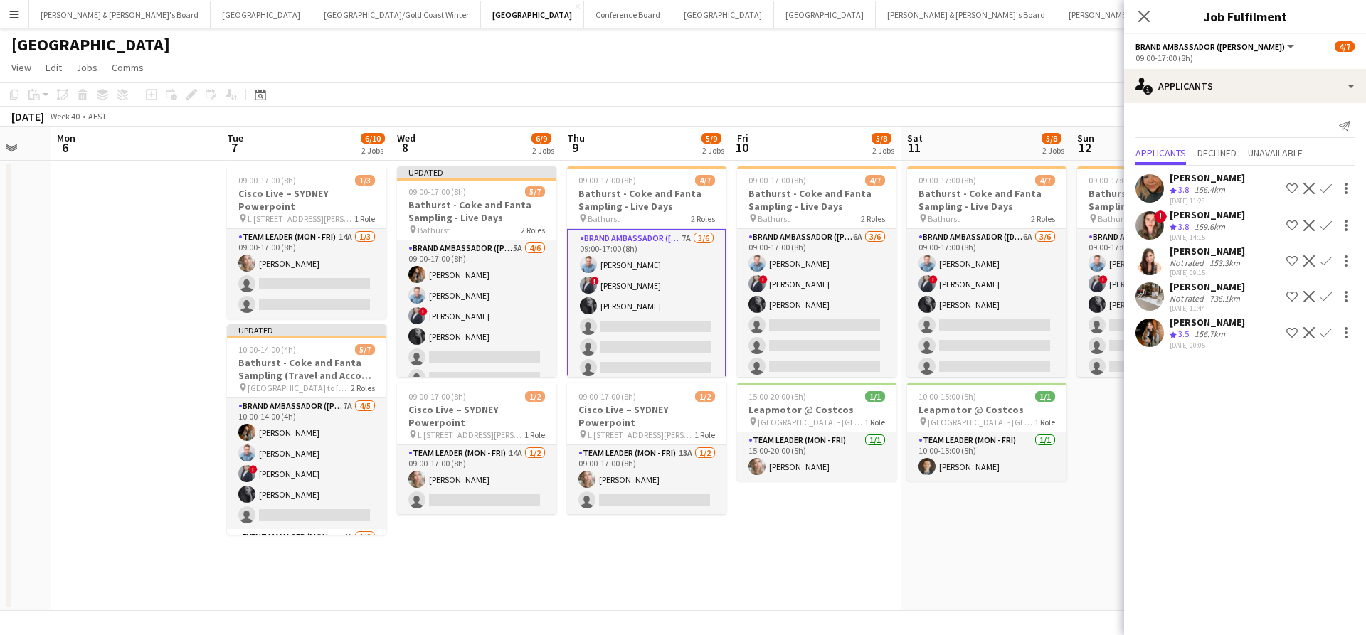
click at [1330, 339] on app-icon "Confirm" at bounding box center [1325, 332] width 11 height 11
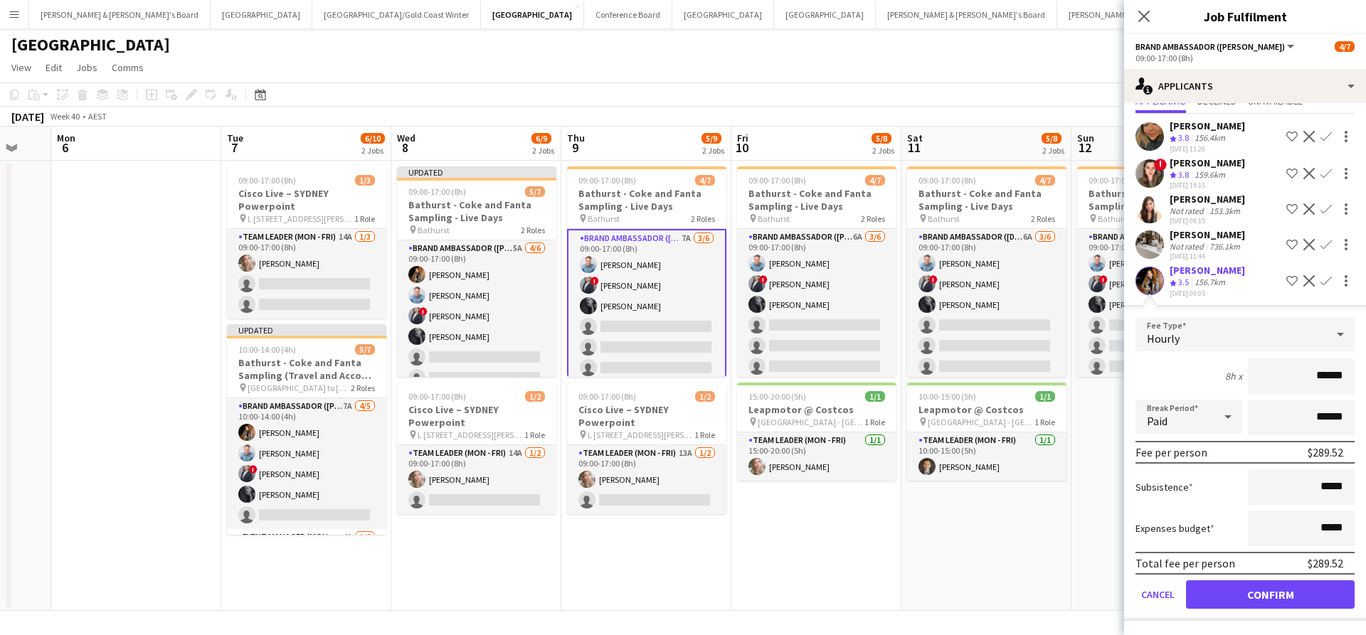
scroll to position [65, 0]
click at [1246, 601] on button "Confirm" at bounding box center [1270, 594] width 169 height 28
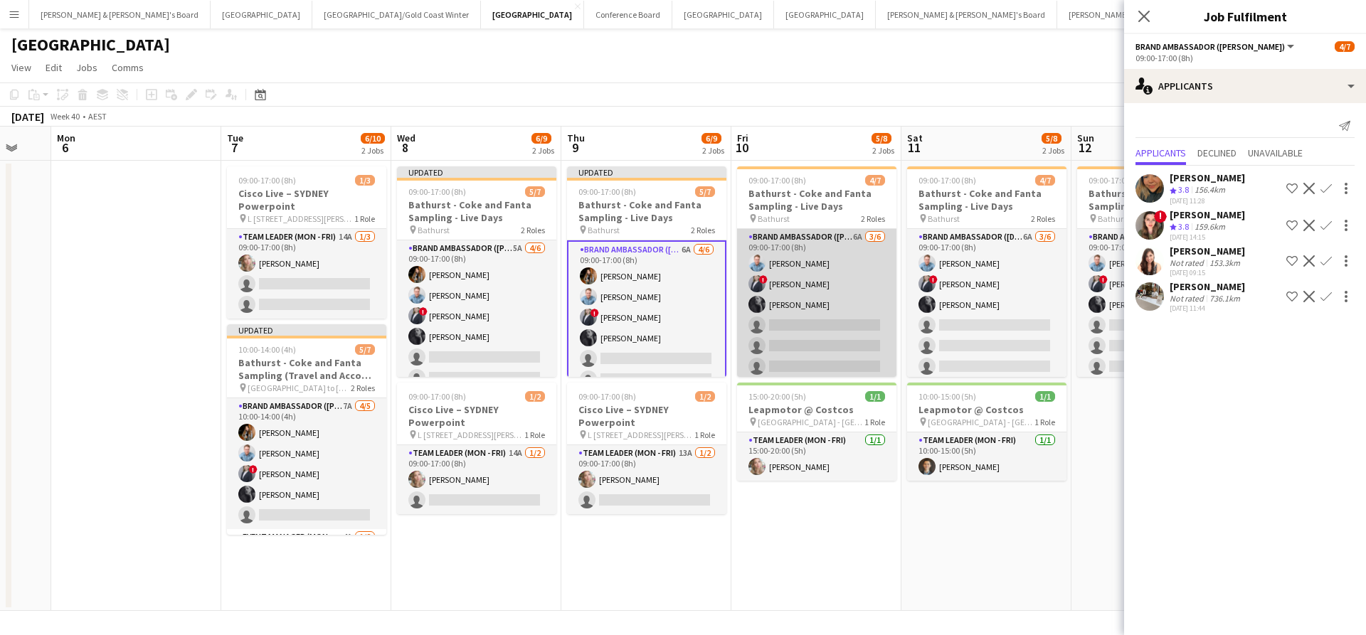
click at [809, 329] on app-card-role "Brand Ambassador (Mon - Fri) 6A 3/6 09:00-17:00 (8h) Blake Feltis ! Marcy Lyudm…" at bounding box center [816, 305] width 159 height 152
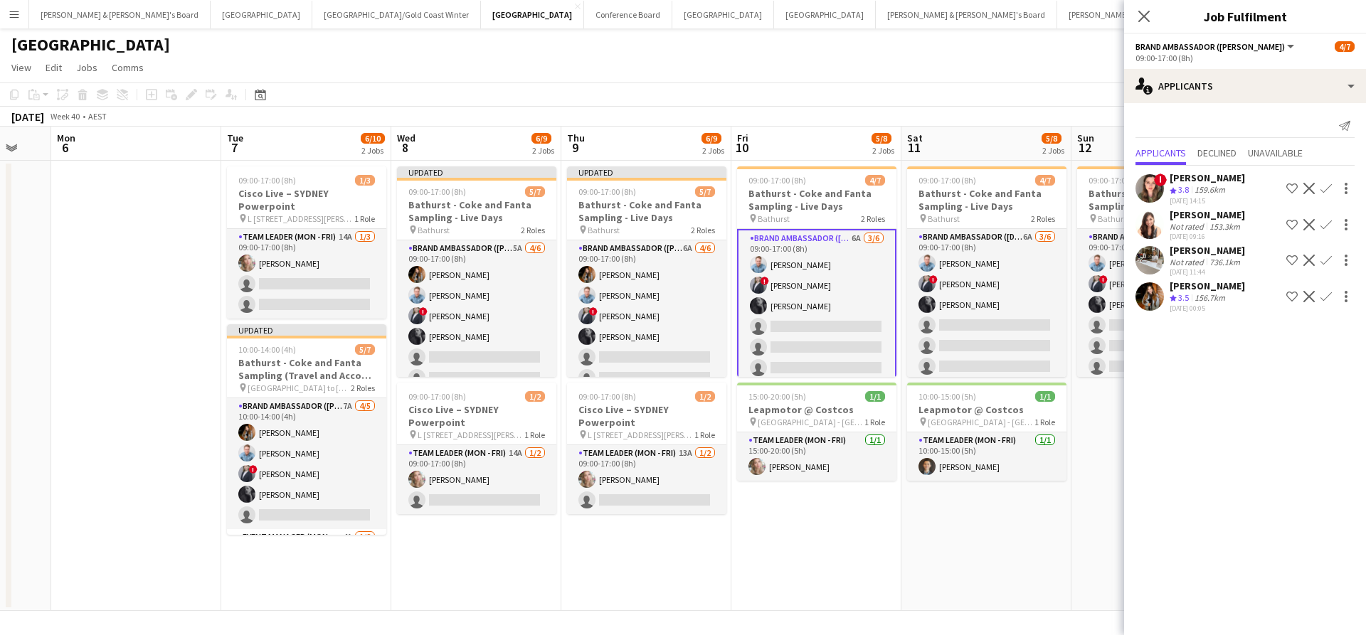
click at [1325, 297] on app-icon "Confirm" at bounding box center [1325, 296] width 11 height 11
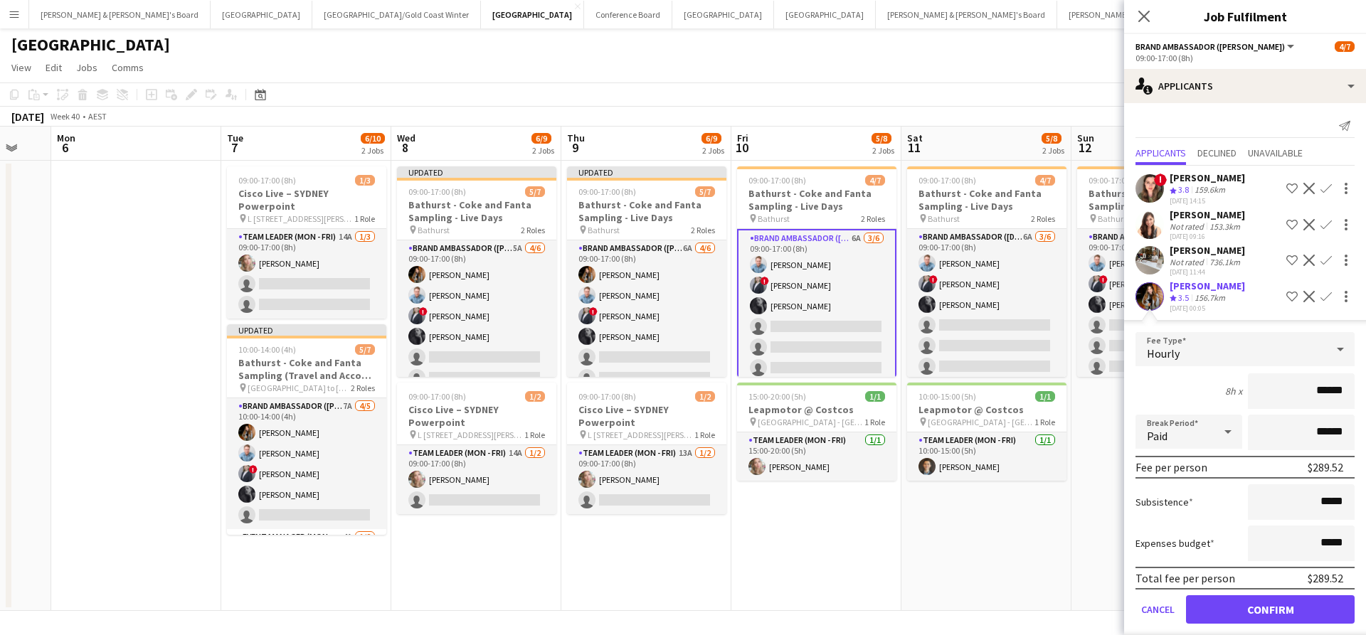
click at [1235, 608] on button "Confirm" at bounding box center [1270, 609] width 169 height 28
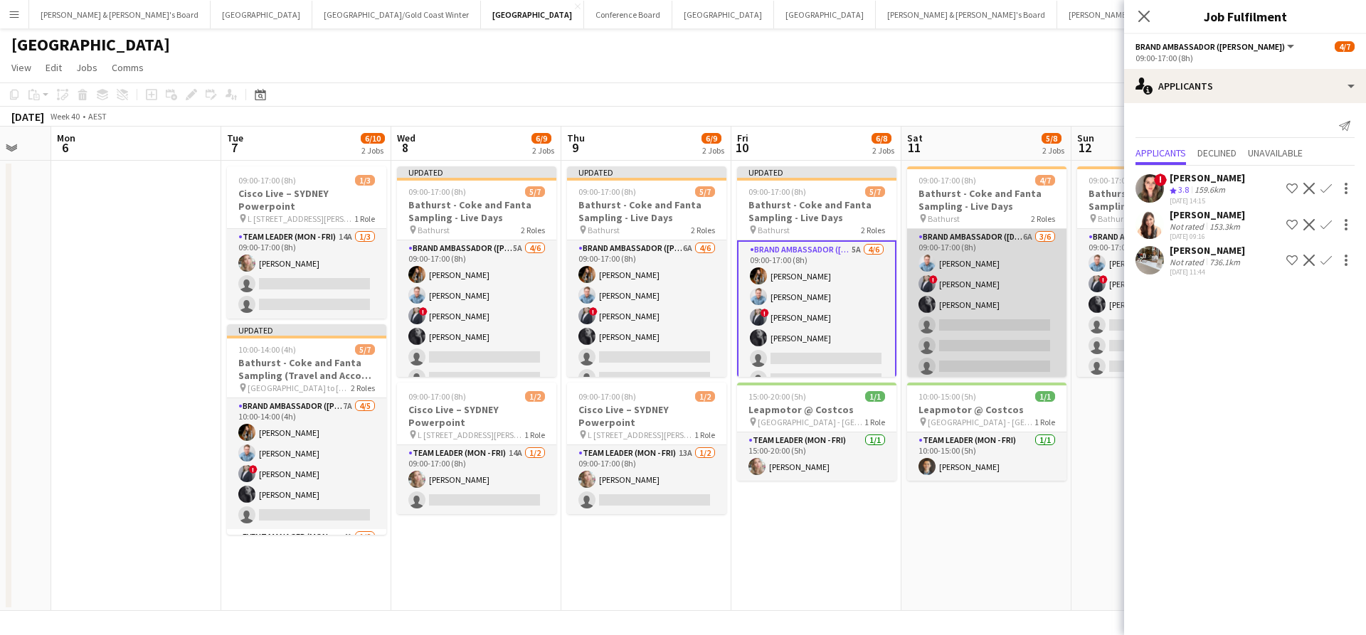
click at [999, 309] on app-card-role "Brand Ambassador (Saturday) 6A 3/6 09:00-17:00 (8h) Blake Feltis ! Marcy Lyudmy…" at bounding box center [986, 305] width 159 height 152
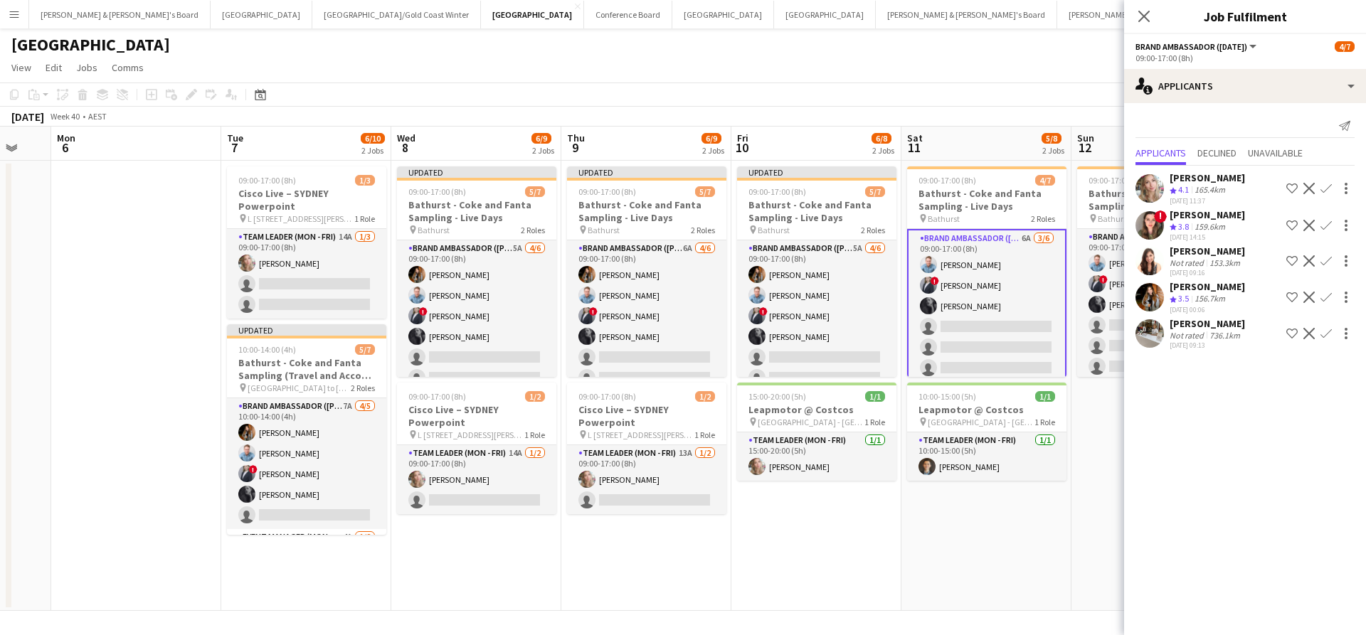
click at [1326, 294] on app-icon "Confirm" at bounding box center [1325, 297] width 11 height 11
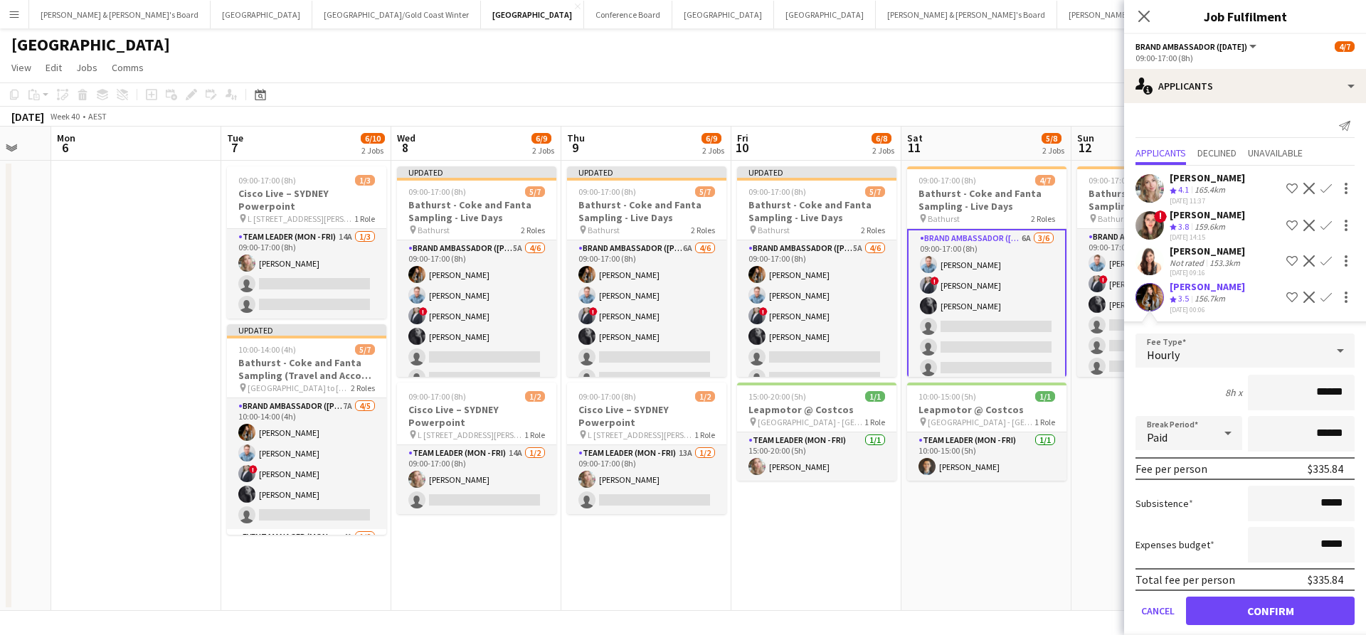
click at [1219, 619] on button "Confirm" at bounding box center [1270, 611] width 169 height 28
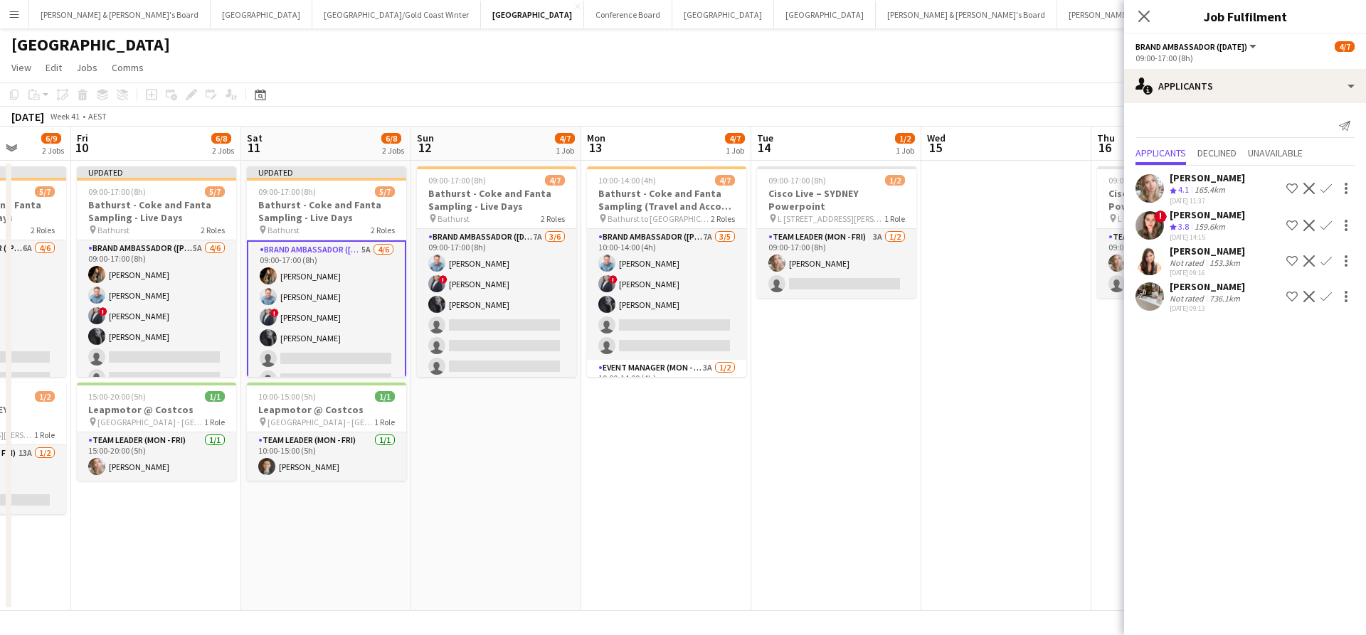
scroll to position [0, 620]
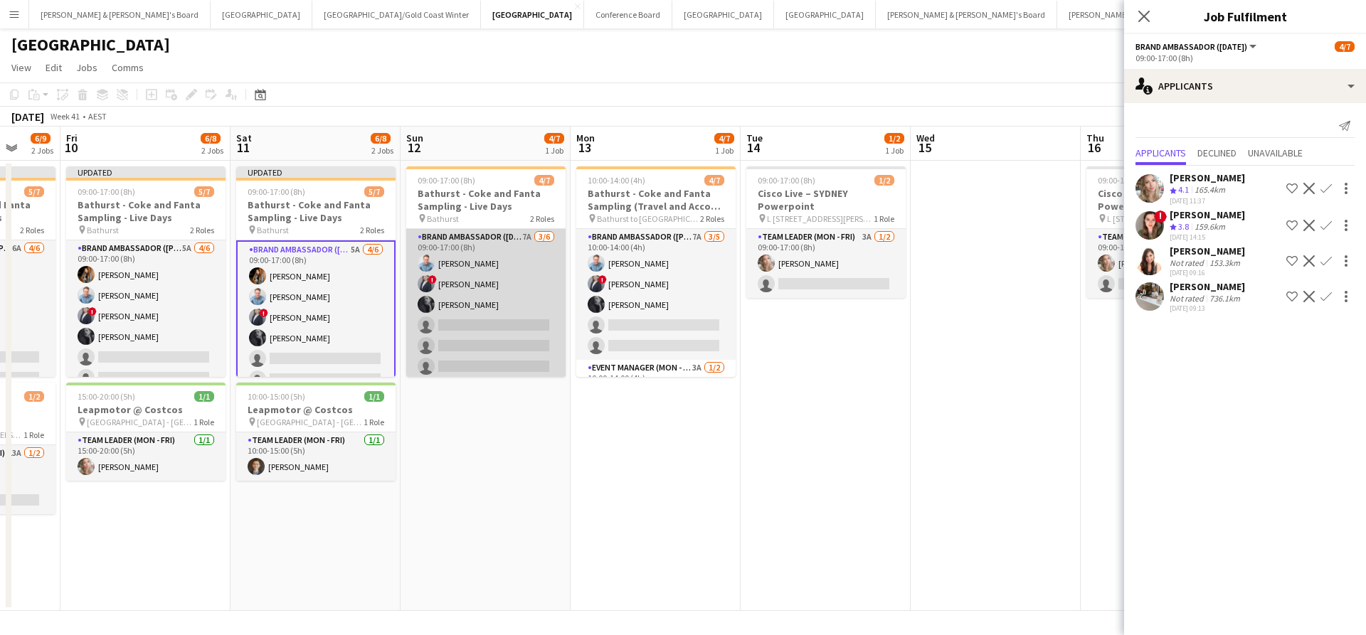
click at [511, 313] on app-card-role "Brand Ambassador (Sunday) 7A 3/6 09:00-17:00 (8h) Blake Feltis ! Marcy Lyudmyla…" at bounding box center [485, 305] width 159 height 152
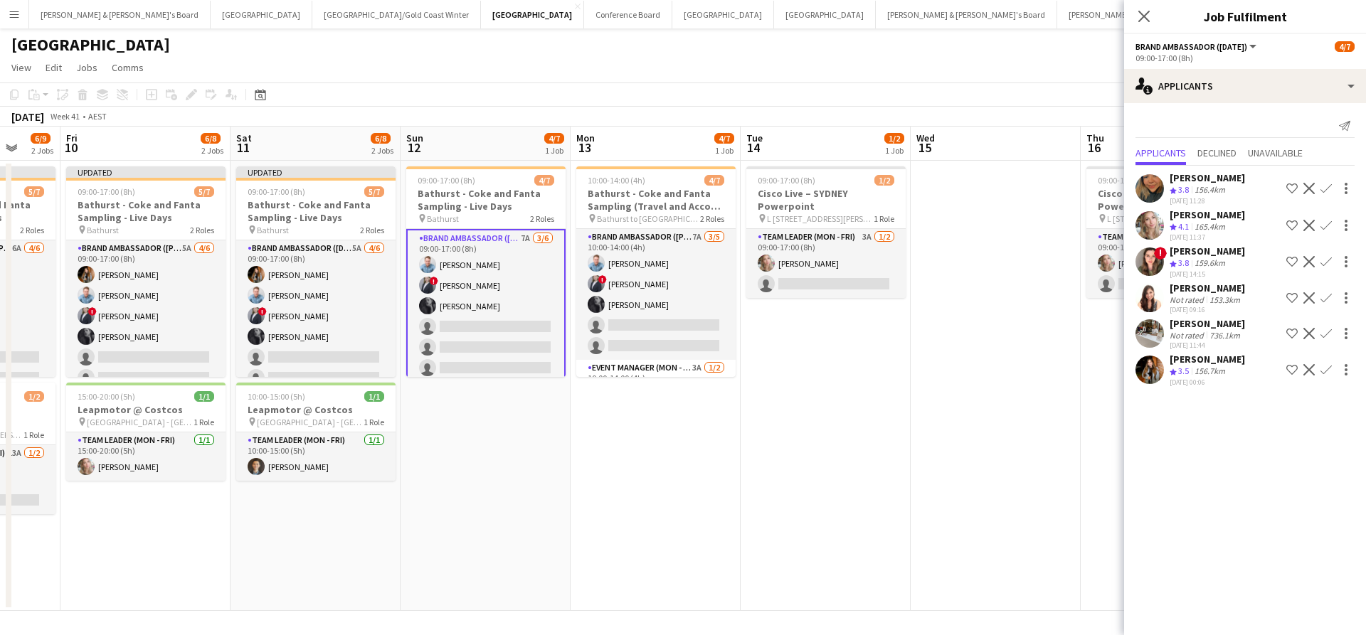
click at [1327, 376] on app-icon "Confirm" at bounding box center [1325, 369] width 11 height 11
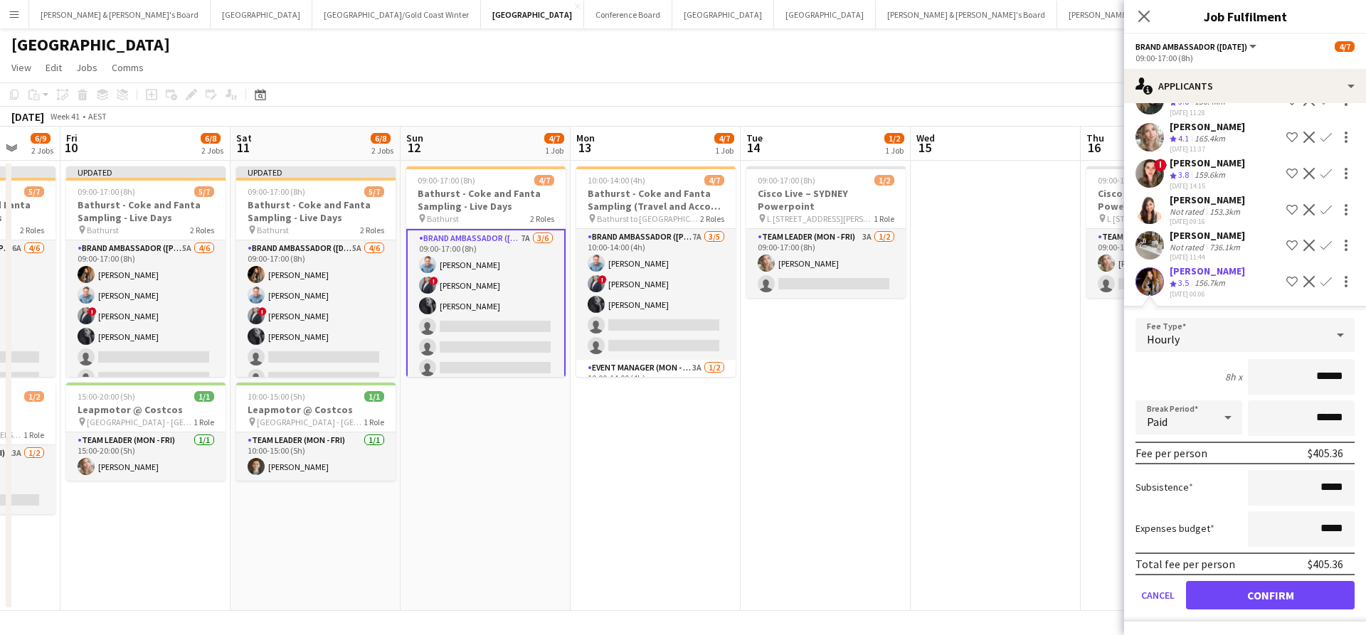
scroll to position [101, 0]
click at [1226, 592] on button "Confirm" at bounding box center [1270, 595] width 169 height 28
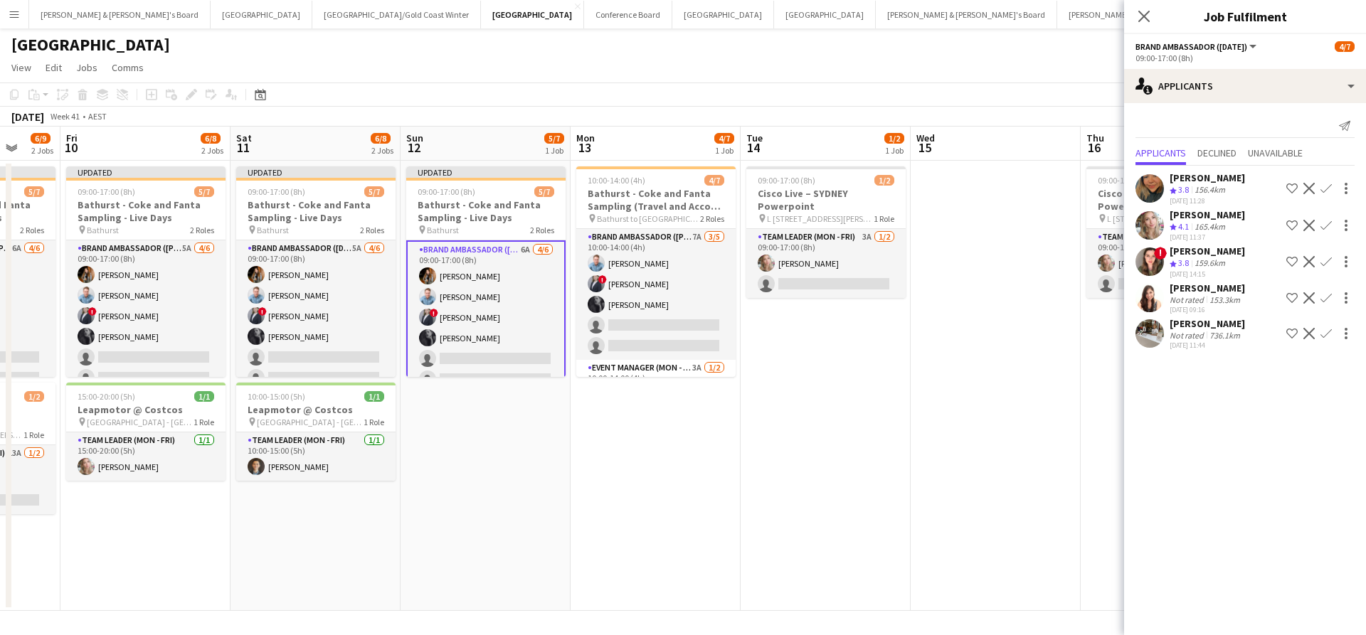
scroll to position [0, 0]
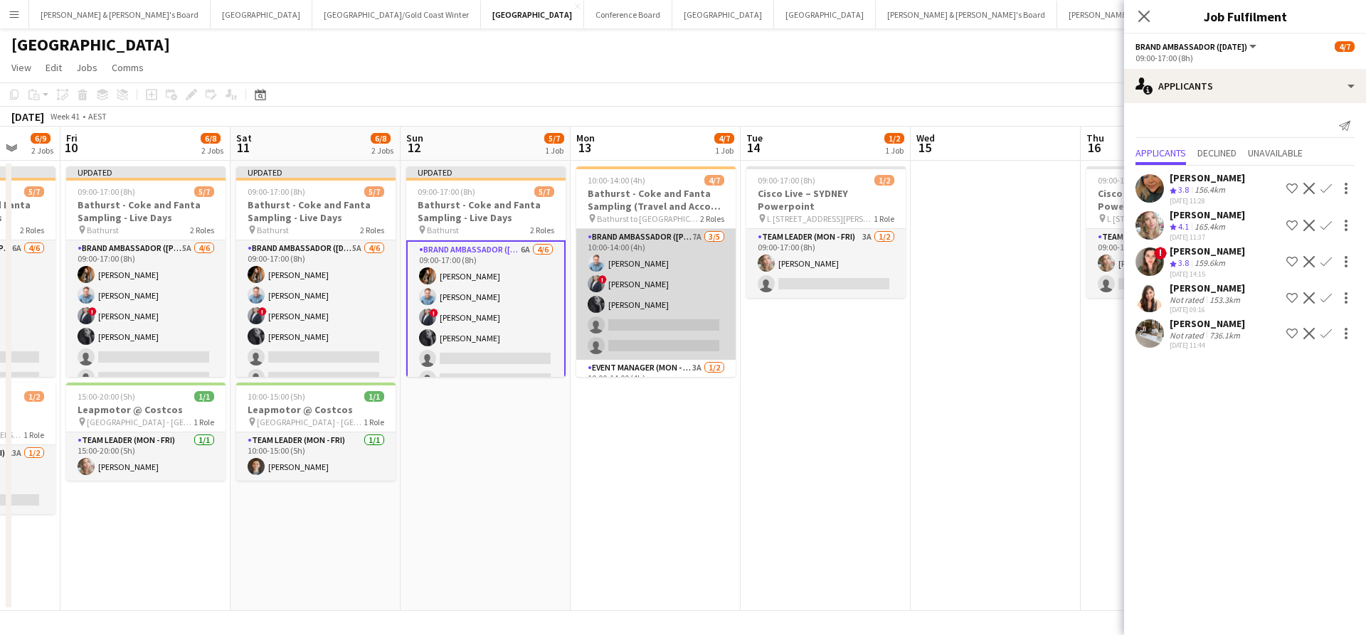
click at [659, 330] on app-card-role "Brand Ambassador (Mon - Fri) 7A 3/5 10:00-14:00 (4h) Blake Feltis ! Marcy Lyudm…" at bounding box center [655, 294] width 159 height 131
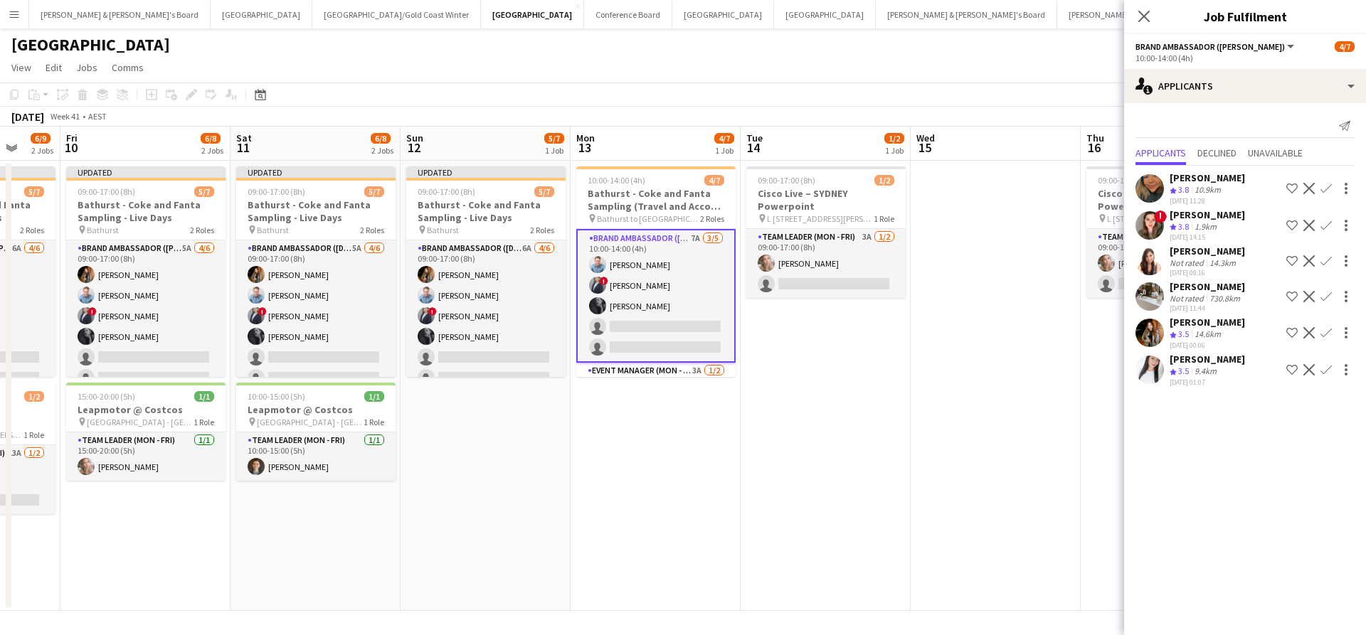
click at [1327, 339] on app-icon "Confirm" at bounding box center [1325, 332] width 11 height 11
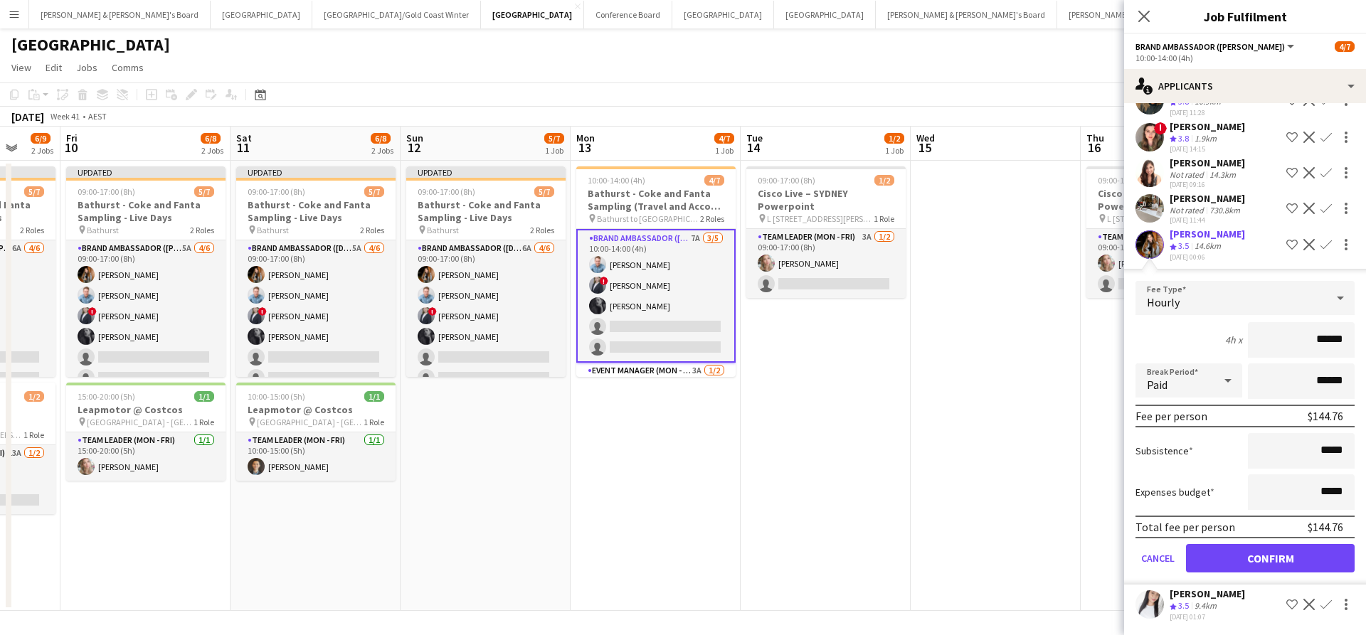
scroll to position [101, 0]
click at [1221, 556] on button "Confirm" at bounding box center [1270, 558] width 169 height 28
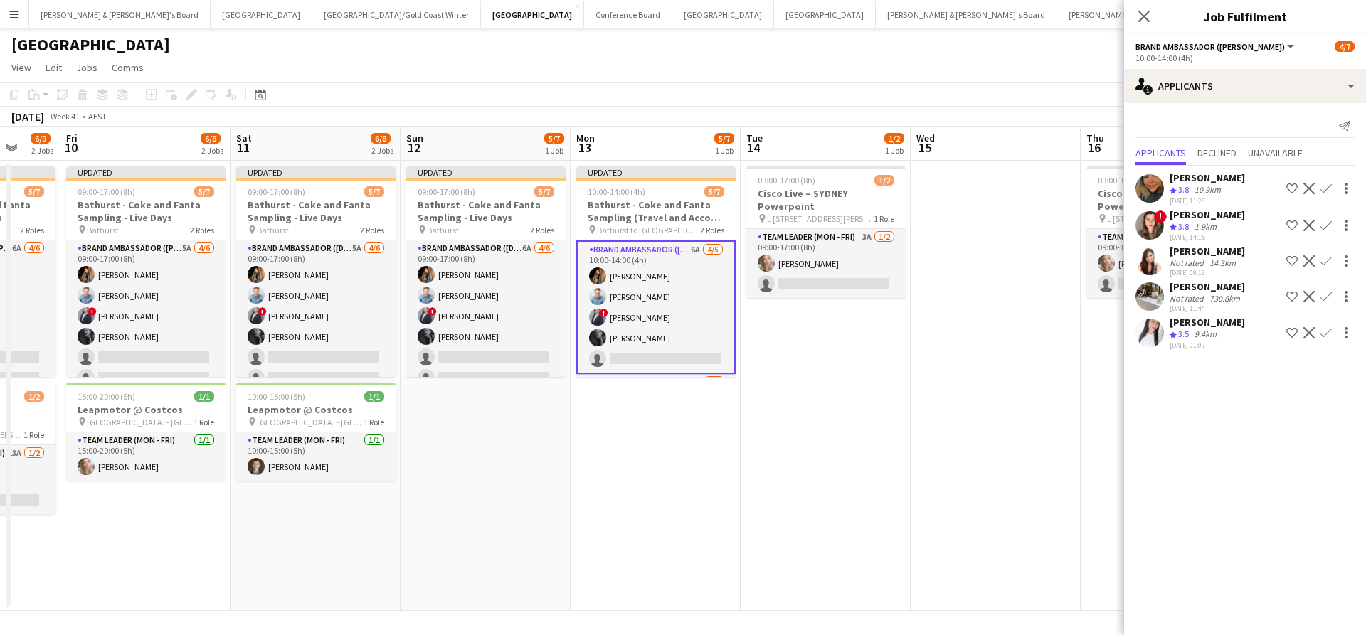
click at [889, 461] on app-date-cell "09:00-17:00 (8h) 1/2 Cisco Live – SYDNEY Powerpoint pin L 7, 99 Walker Street, …" at bounding box center [826, 386] width 170 height 450
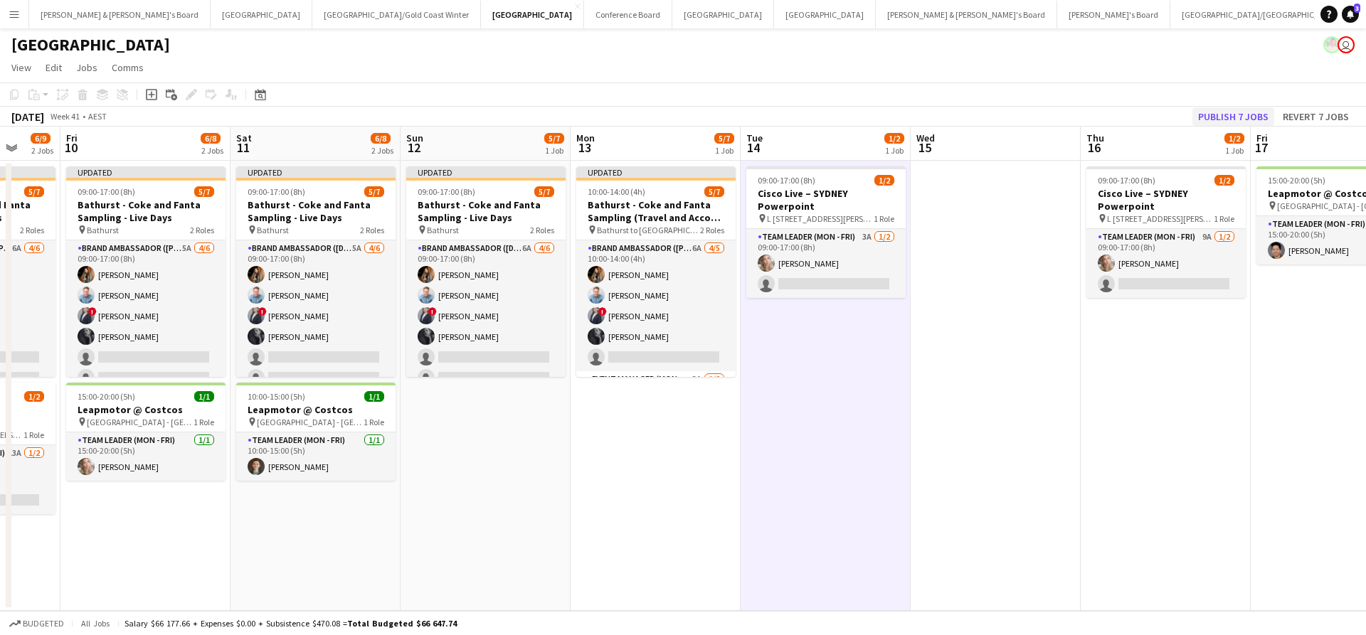
click at [1220, 120] on button "Publish 7 jobs" at bounding box center [1233, 116] width 82 height 18
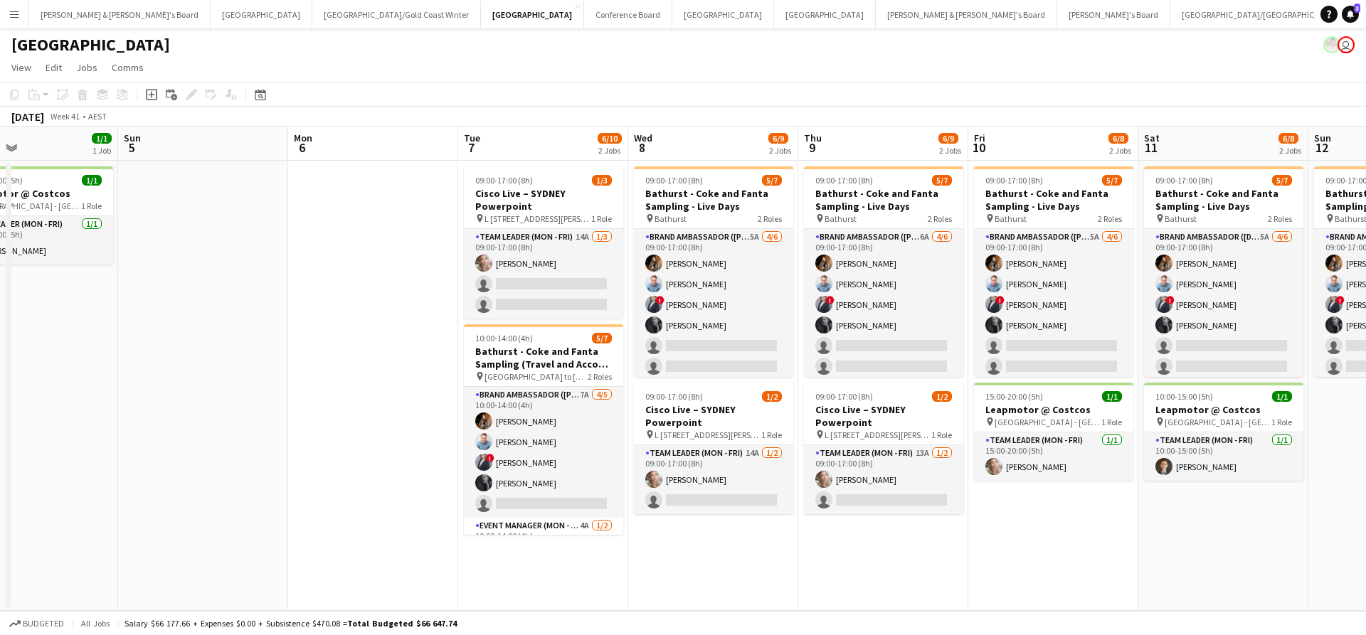
scroll to position [0, 386]
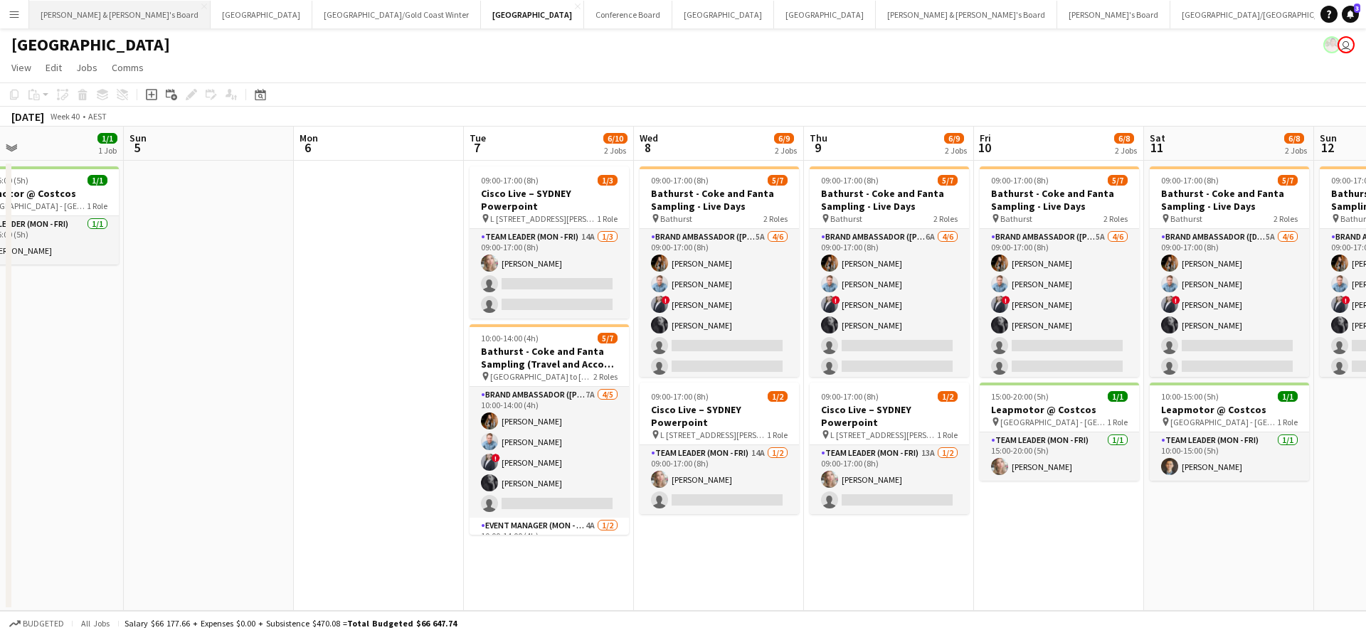
click at [92, 17] on button "[PERSON_NAME] & [PERSON_NAME]'s Board Close" at bounding box center [119, 15] width 181 height 28
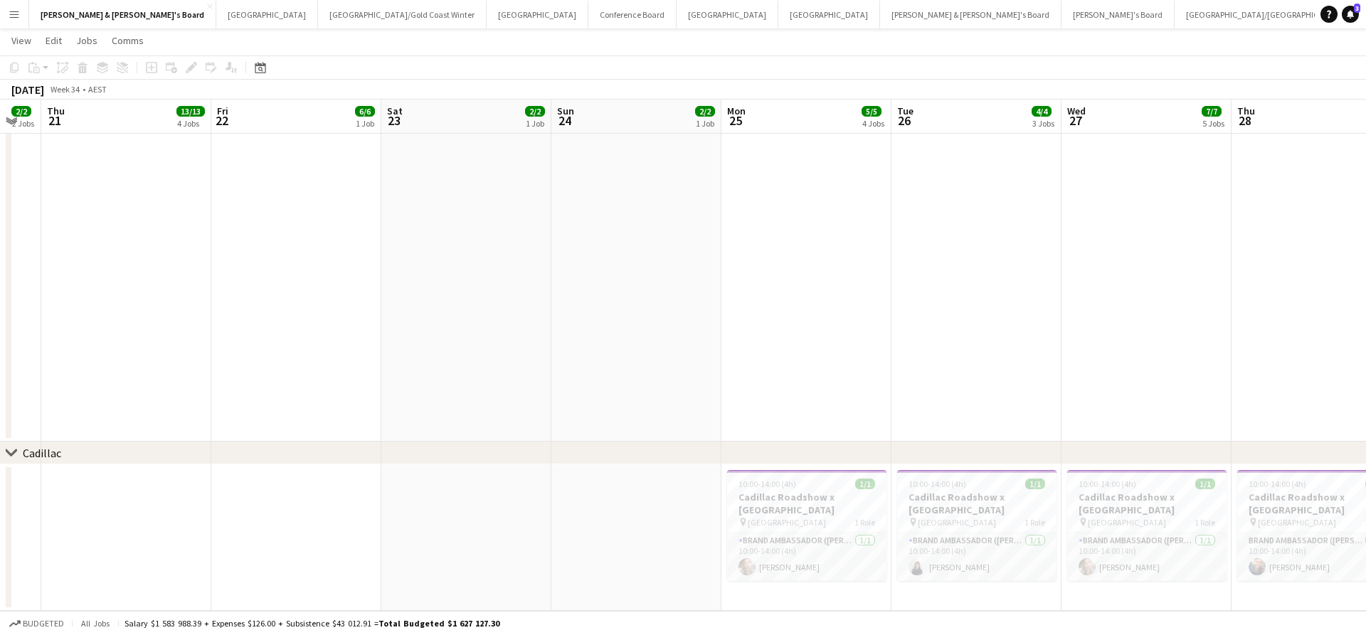
scroll to position [0, 649]
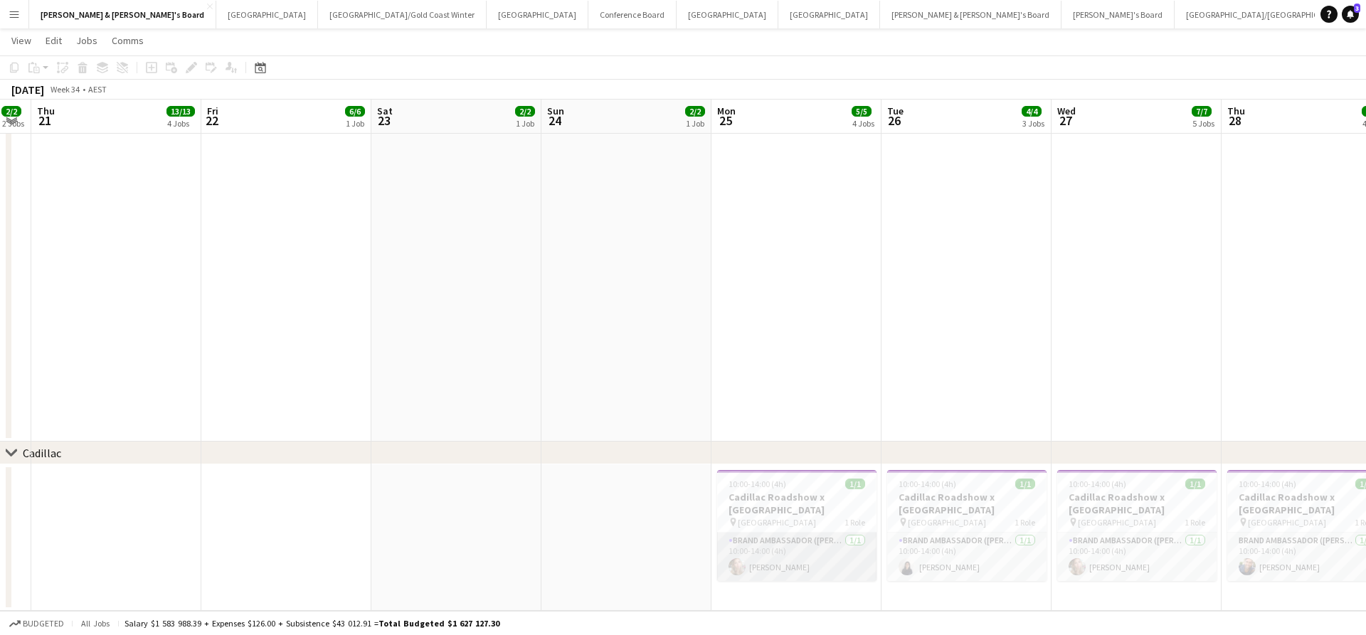
click at [818, 548] on app-card-role "Brand Ambassador (Mon - Fri) 1/1 10:00-14:00 (4h) Annie Anderson" at bounding box center [796, 557] width 159 height 48
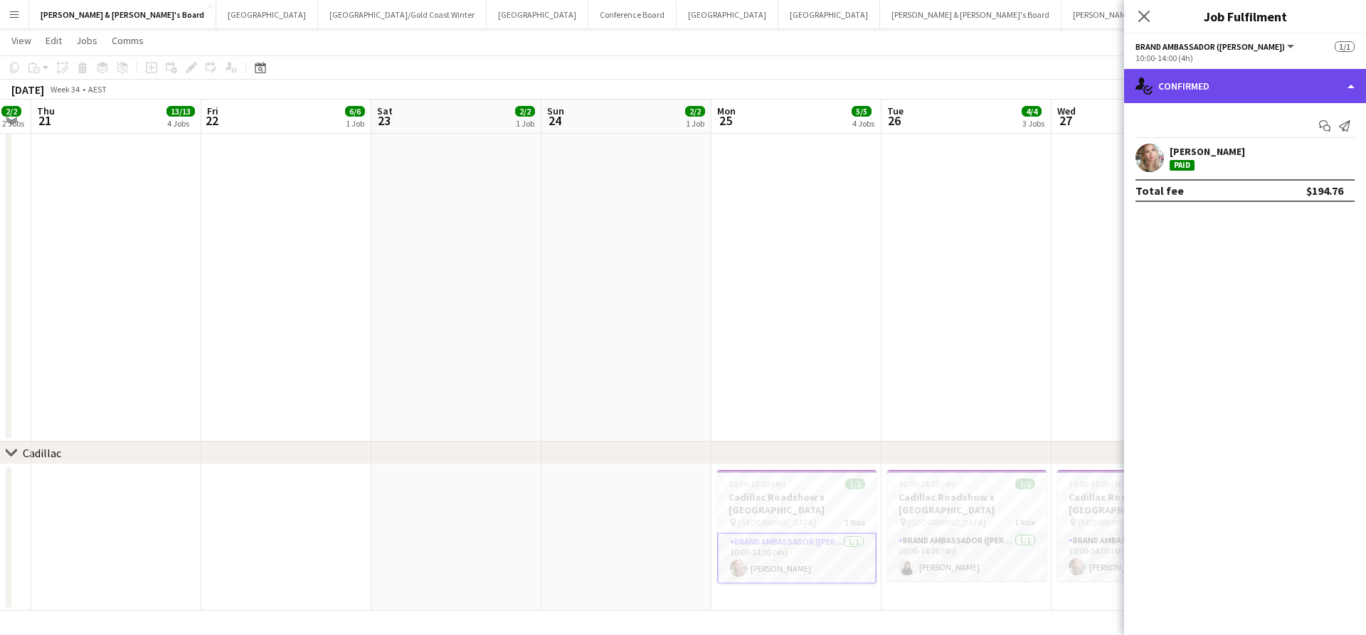
click at [1210, 80] on div "single-neutral-actions-check-2 Confirmed" at bounding box center [1245, 86] width 242 height 34
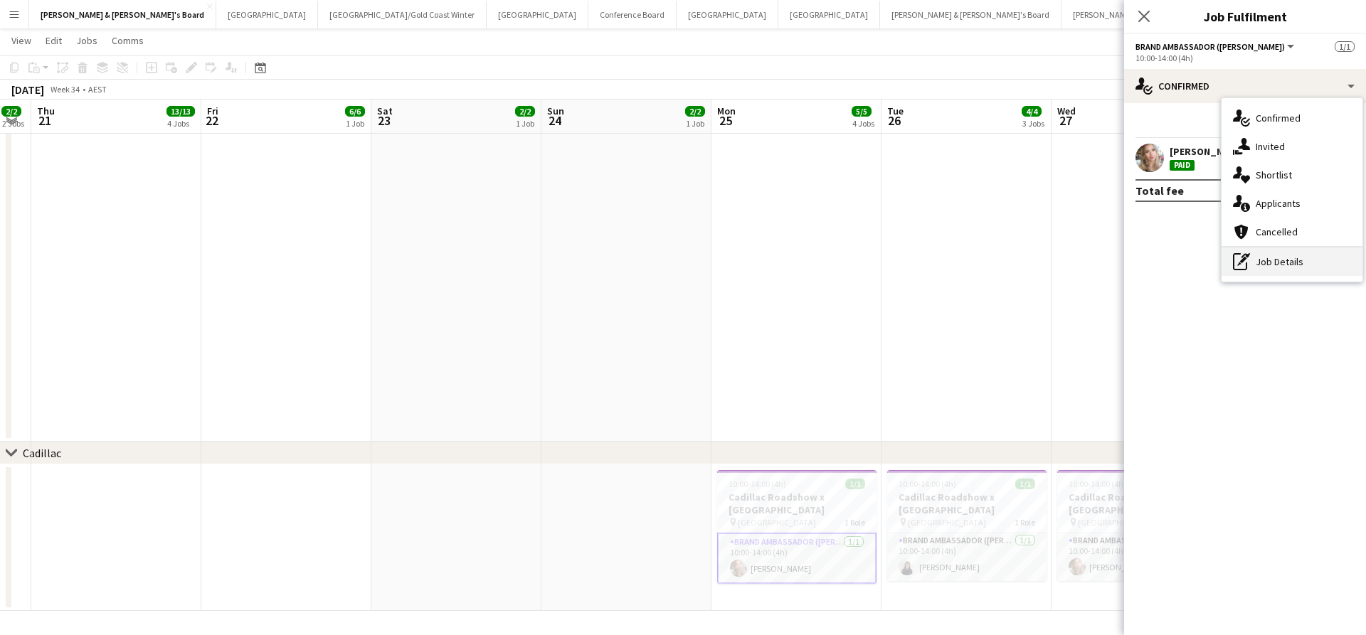
click at [1267, 267] on div "pen-write Job Details" at bounding box center [1291, 262] width 141 height 28
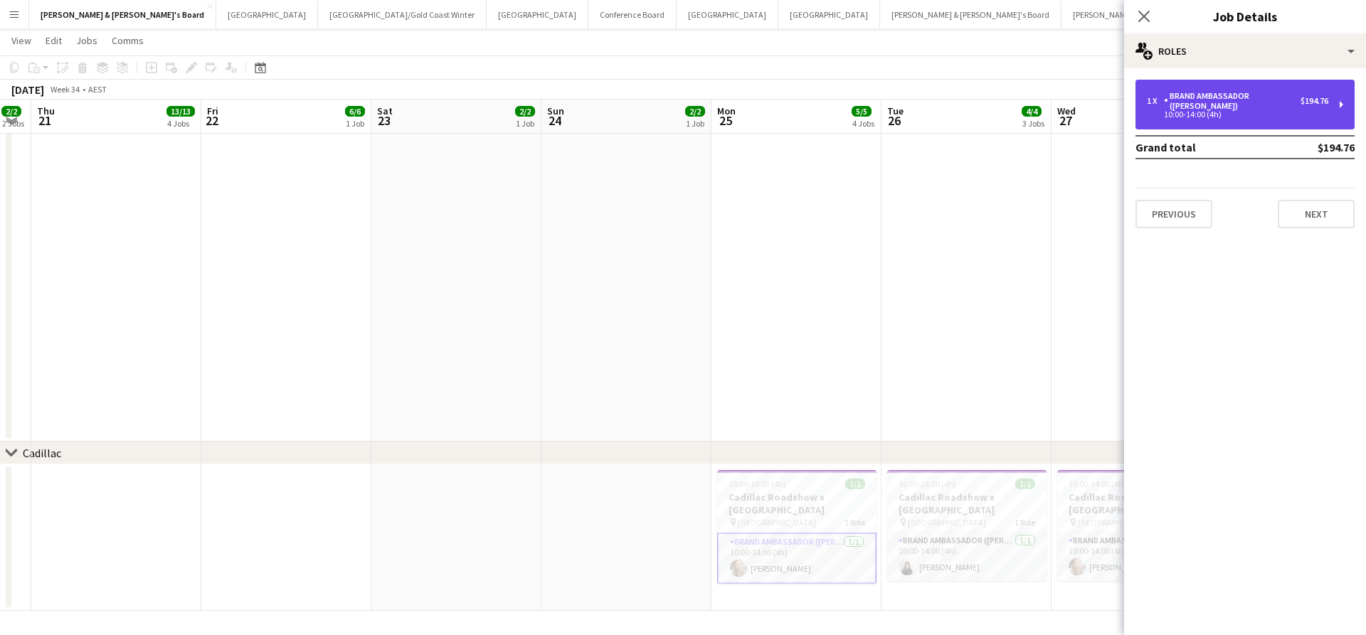
click at [1258, 109] on div "1 x Brand Ambassador (Mon - Fri) $194.76 10:00-14:00 (4h)" at bounding box center [1244, 105] width 219 height 50
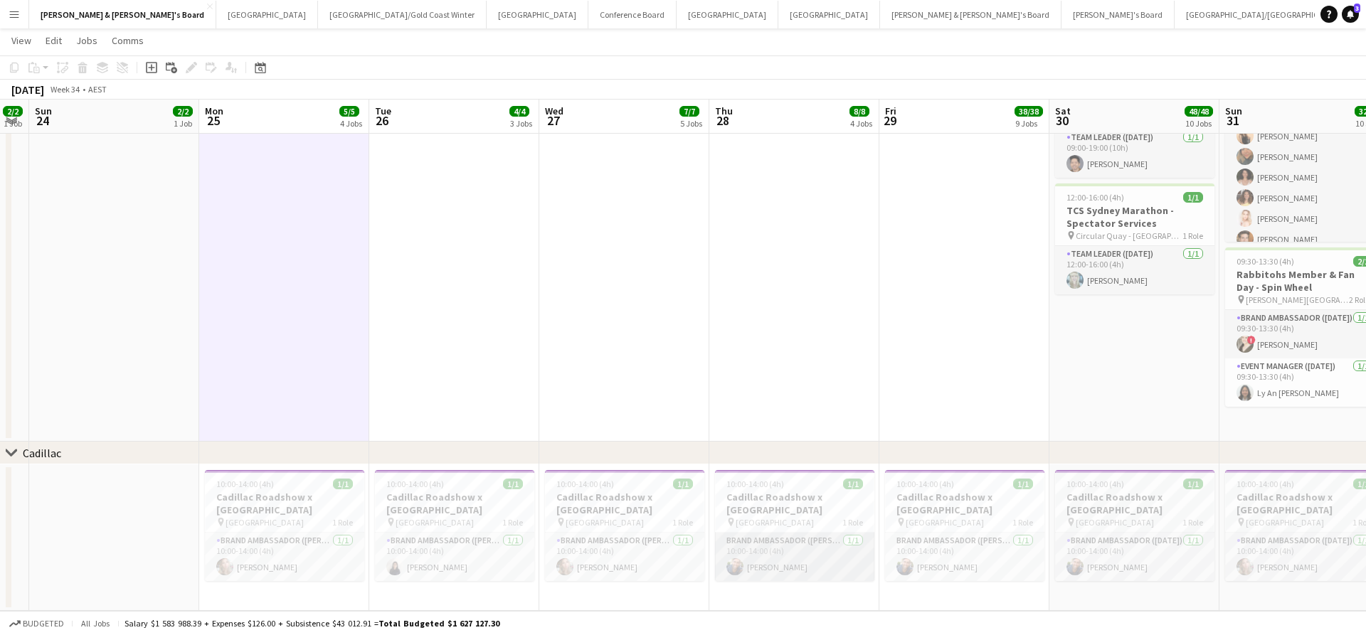
scroll to position [0, 480]
click at [758, 557] on app-card-role "Brand Ambassador (Mon - Fri) 1/1 10:00-14:00 (4h) Luke Reeves" at bounding box center [795, 557] width 159 height 48
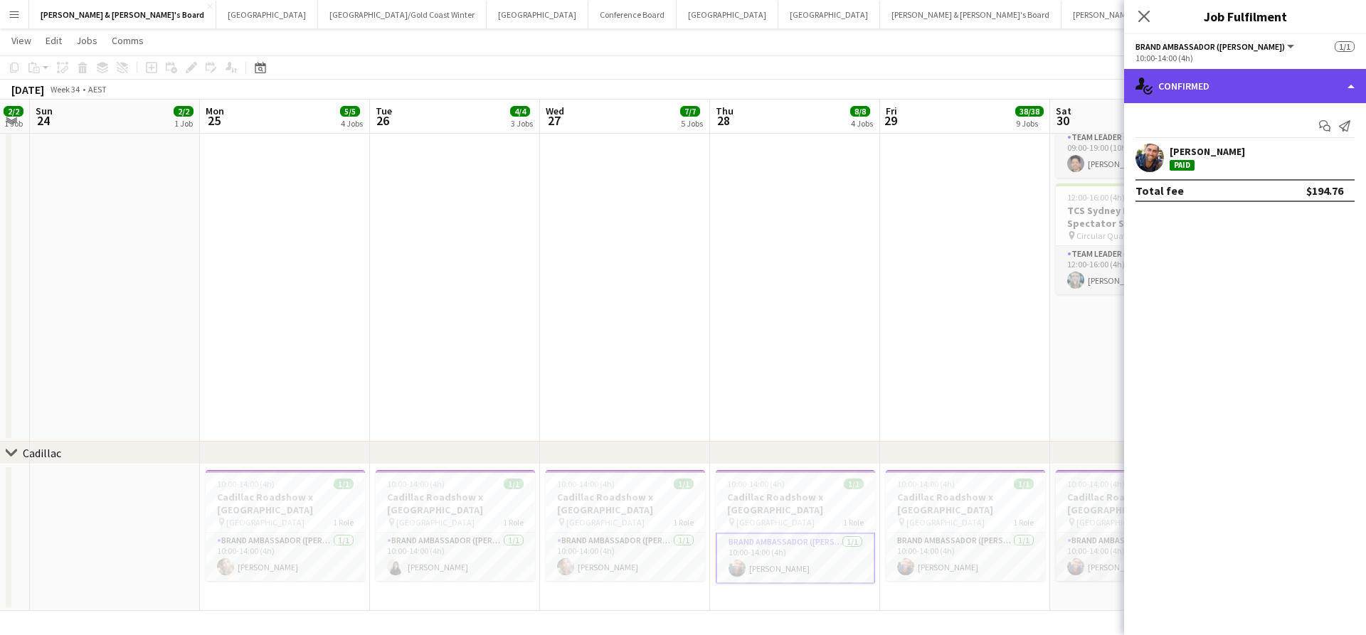
click at [1237, 83] on div "single-neutral-actions-check-2 Confirmed" at bounding box center [1245, 86] width 242 height 34
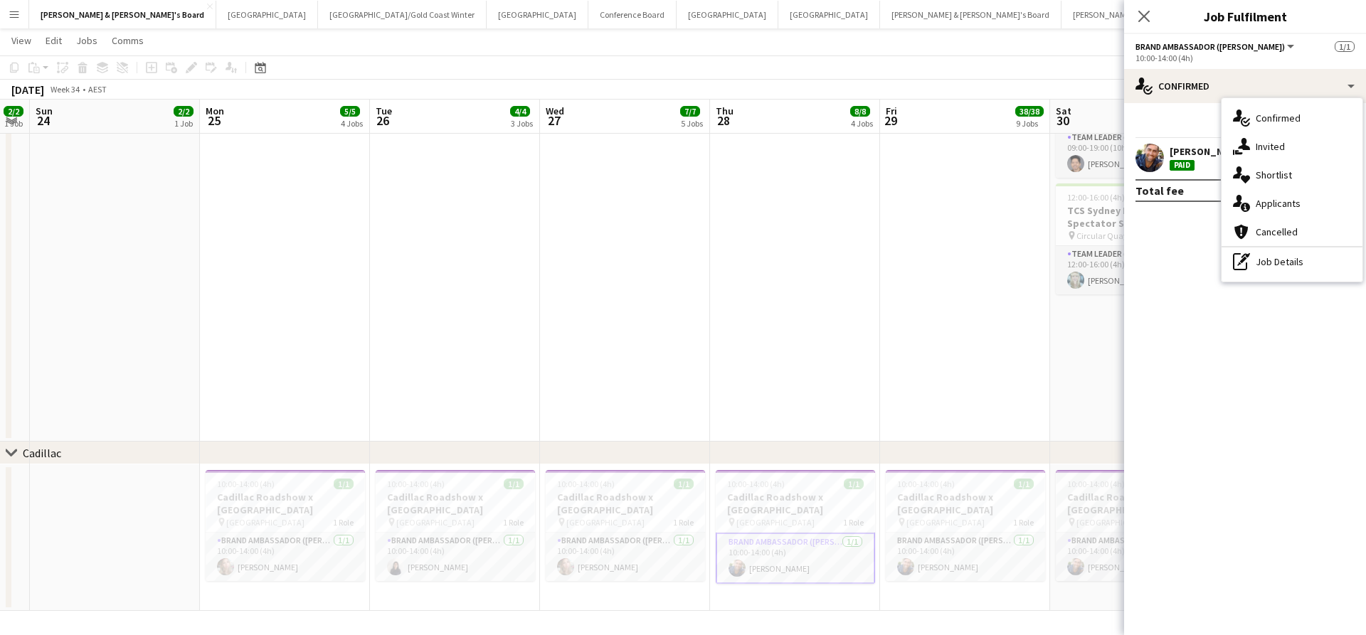
click at [1257, 265] on div "pen-write Job Details" at bounding box center [1291, 262] width 141 height 28
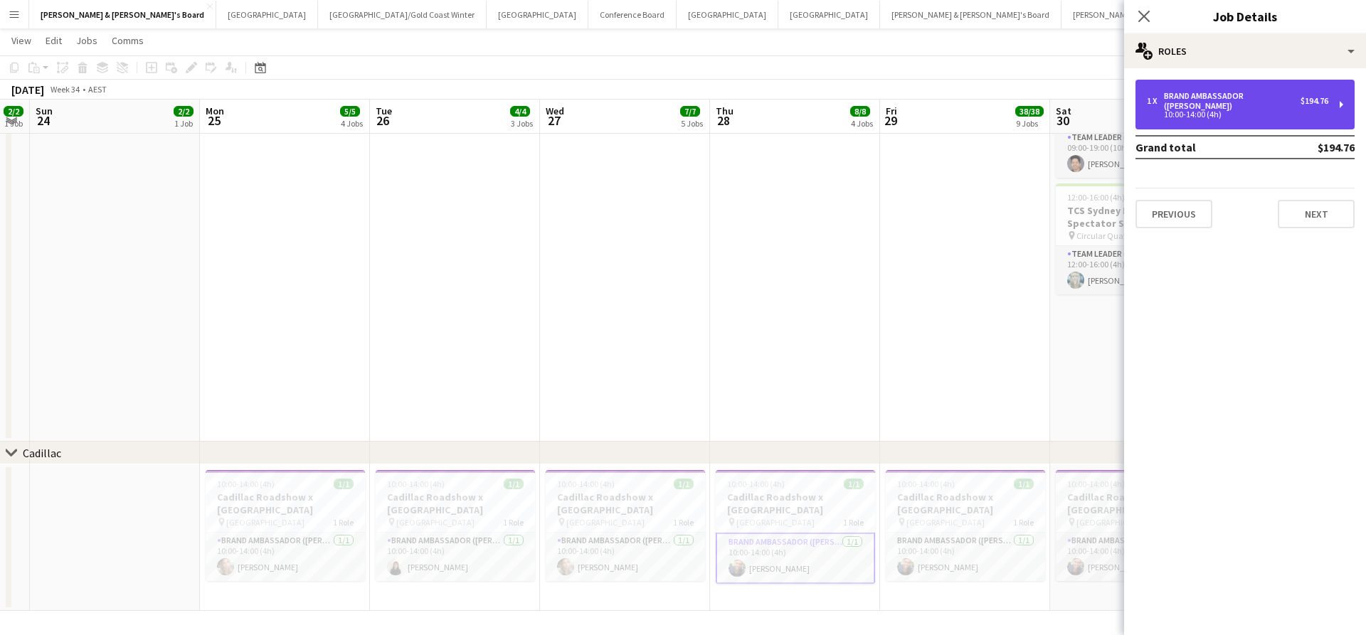
click at [1245, 110] on div "1 x Brand Ambassador (Mon - Fri) $194.76 10:00-14:00 (4h)" at bounding box center [1244, 105] width 219 height 50
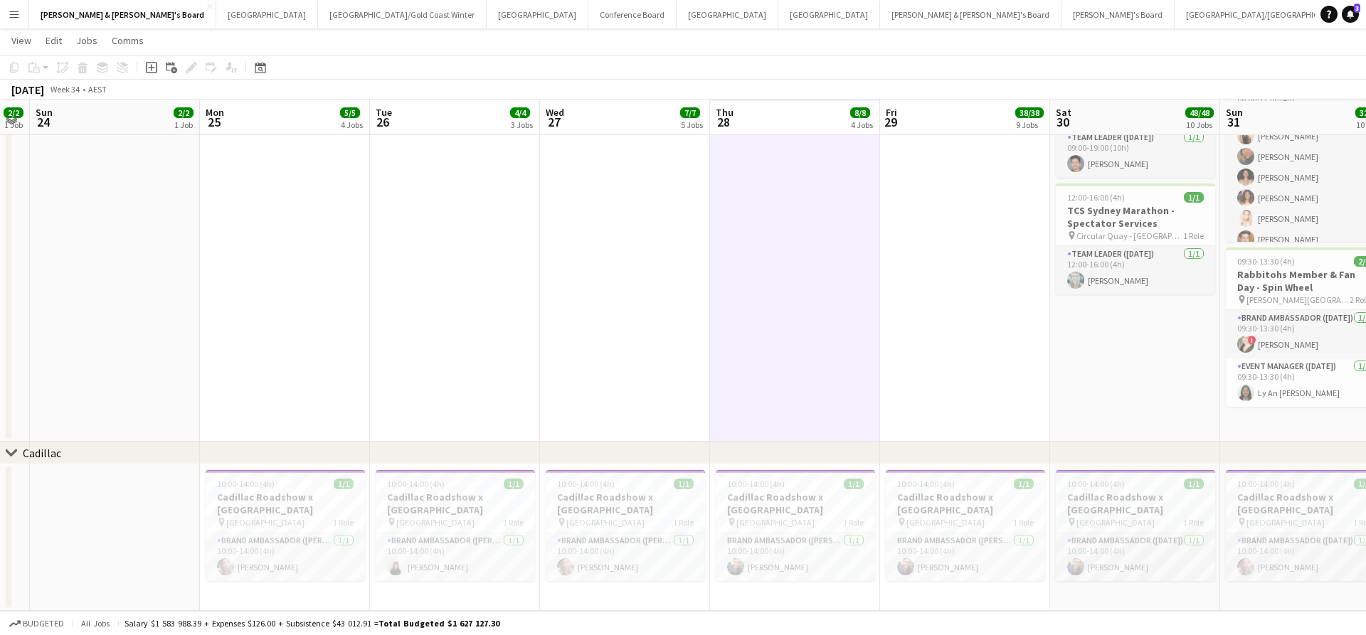
scroll to position [1308, 0]
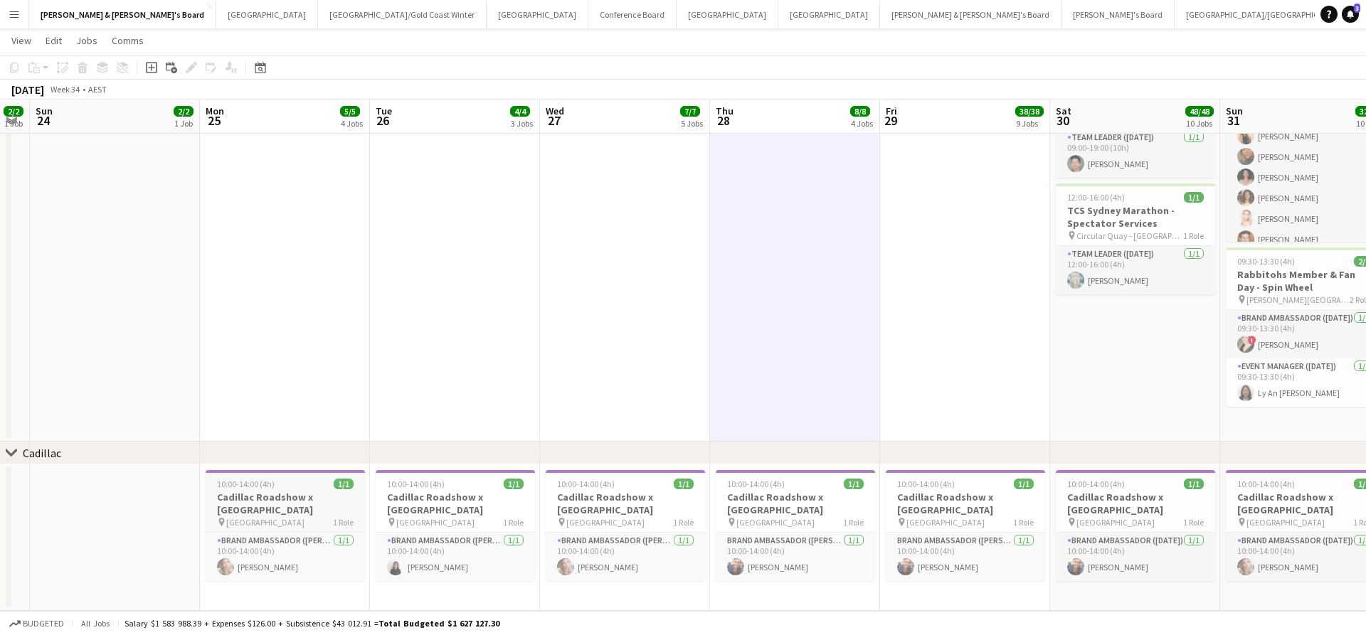
click at [262, 503] on h3 "Cadillac Roadshow x Sydney Airport" at bounding box center [285, 504] width 159 height 26
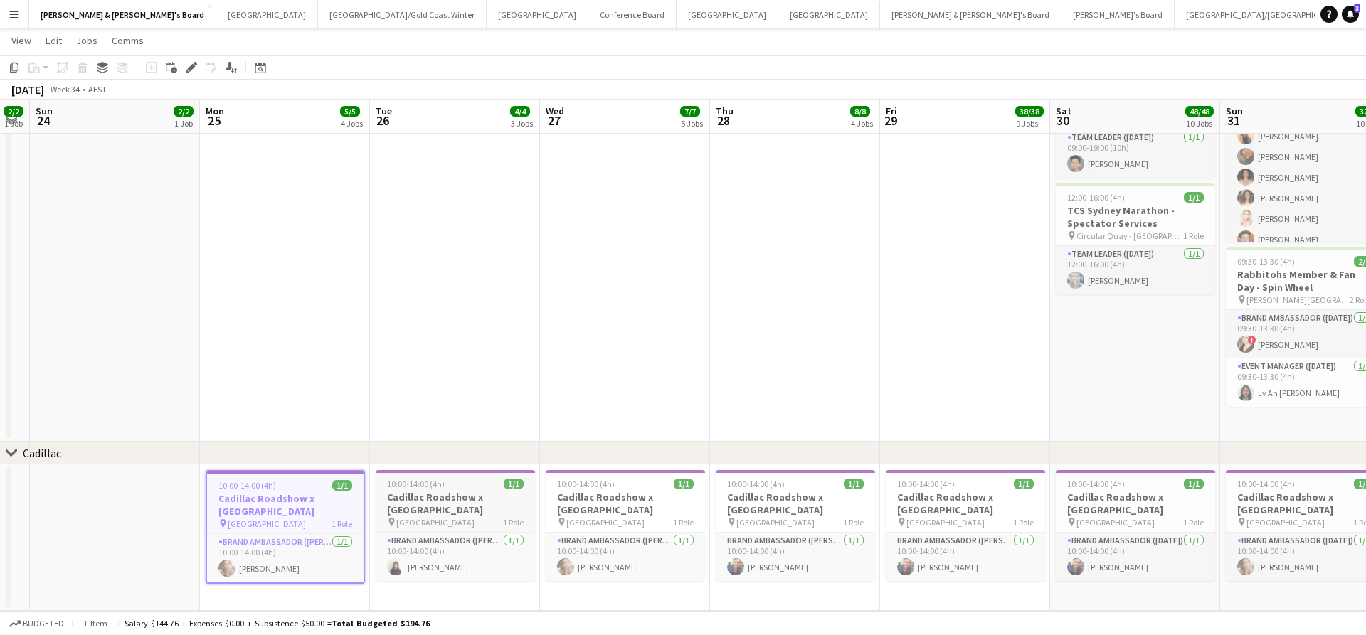
click at [418, 505] on h3 "Cadillac Roadshow x Sydney Airport" at bounding box center [455, 504] width 159 height 26
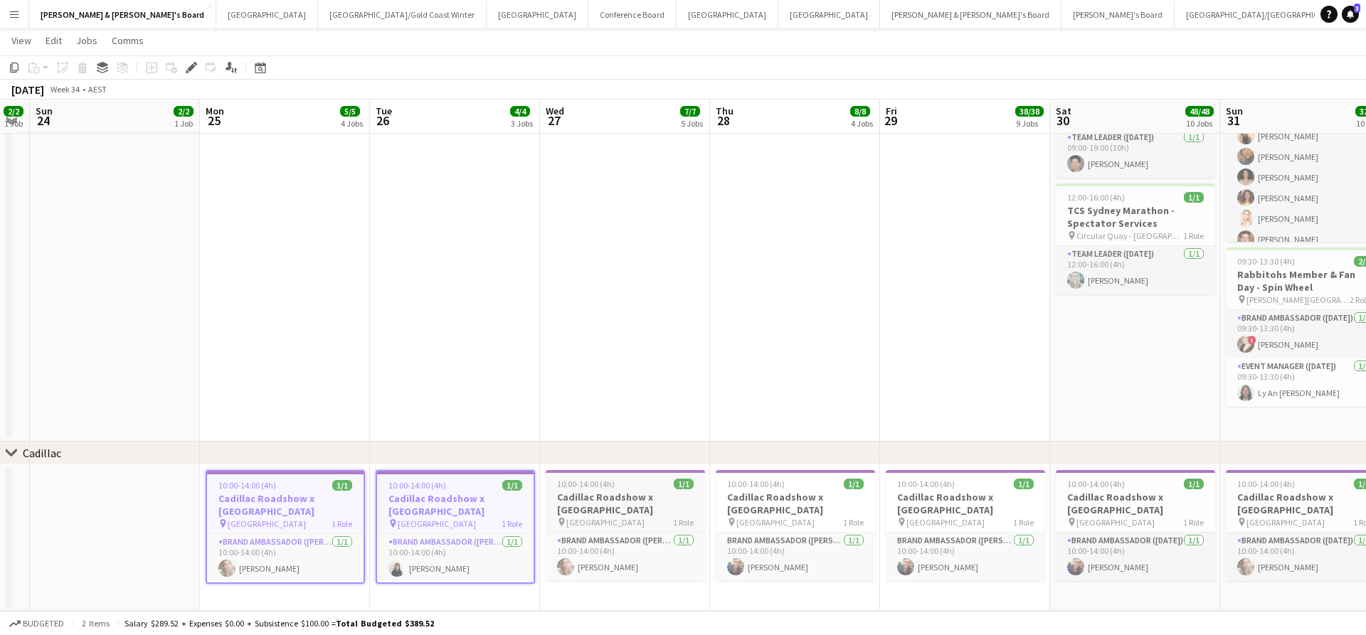
click at [684, 506] on h3 "Cadillac Roadshow x Sydney Airport" at bounding box center [625, 504] width 159 height 26
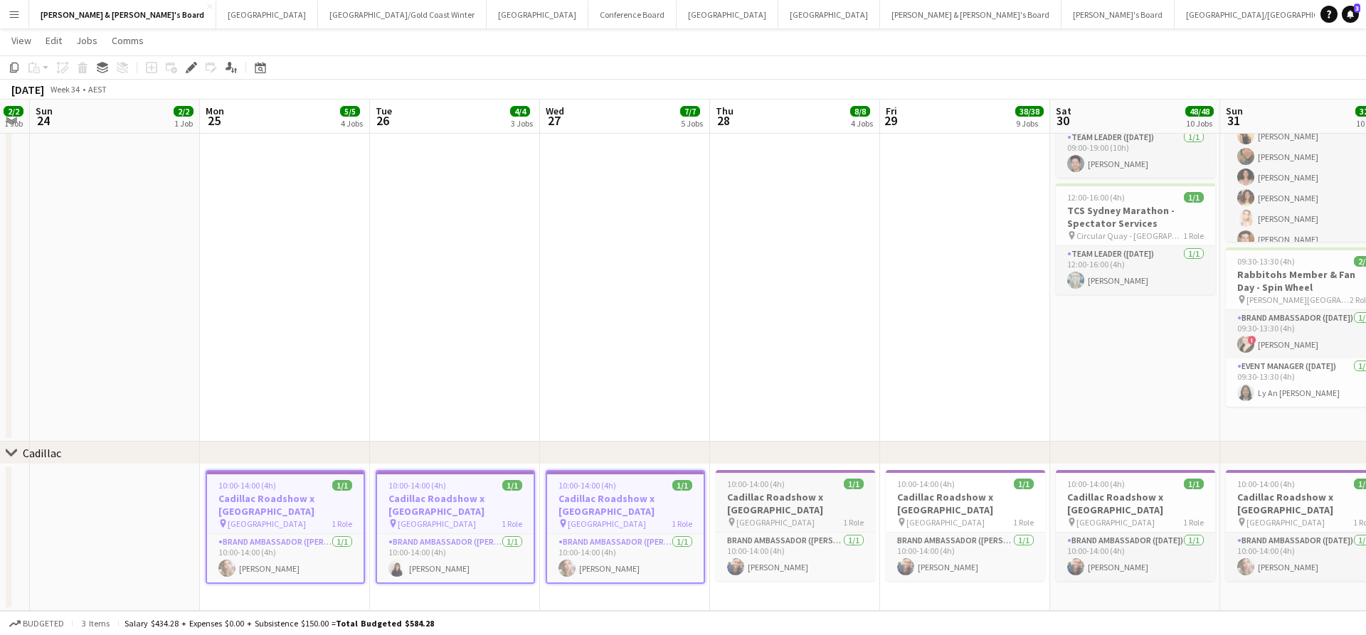
click at [815, 492] on h3 "Cadillac Roadshow x Sydney Airport" at bounding box center [795, 504] width 159 height 26
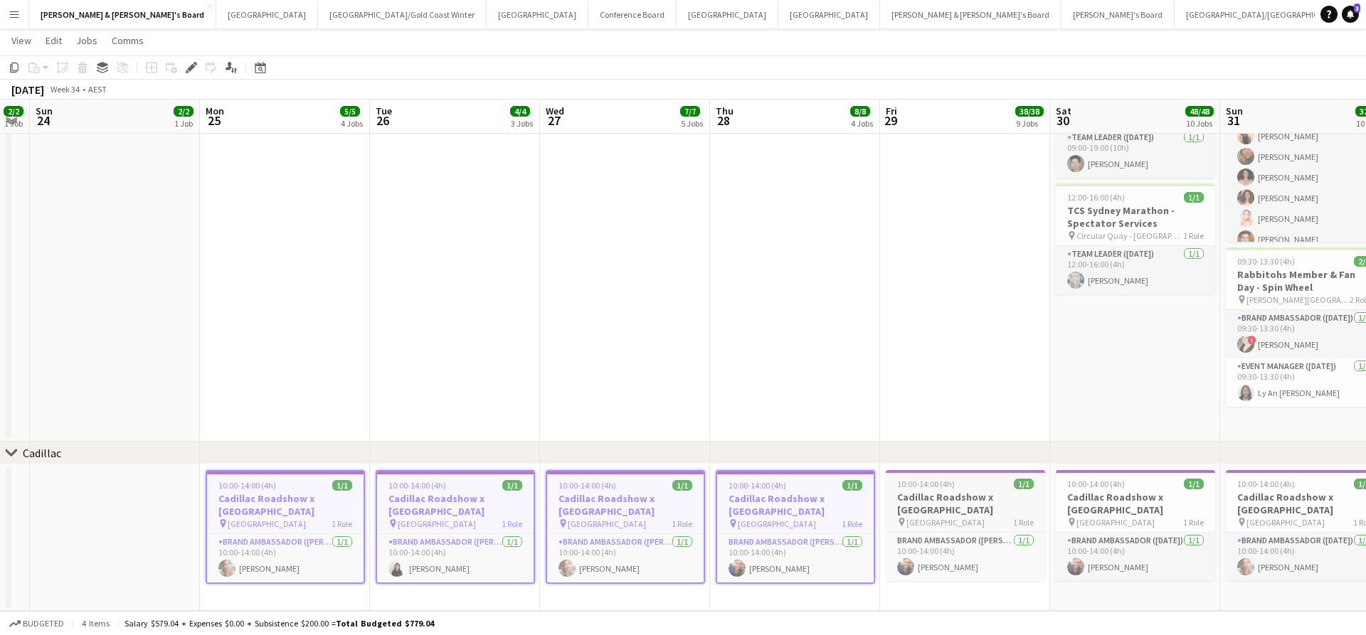
click at [950, 502] on h3 "Cadillac Roadshow x Sydney Airport" at bounding box center [965, 504] width 159 height 26
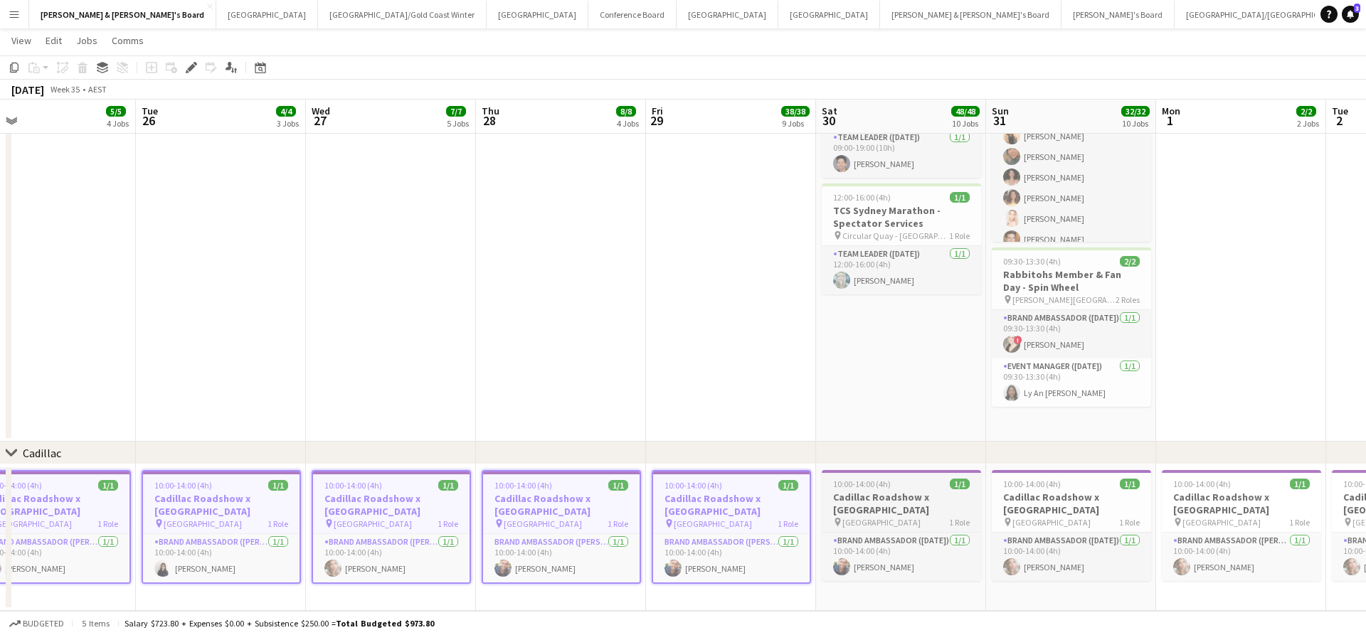
scroll to position [0, 721]
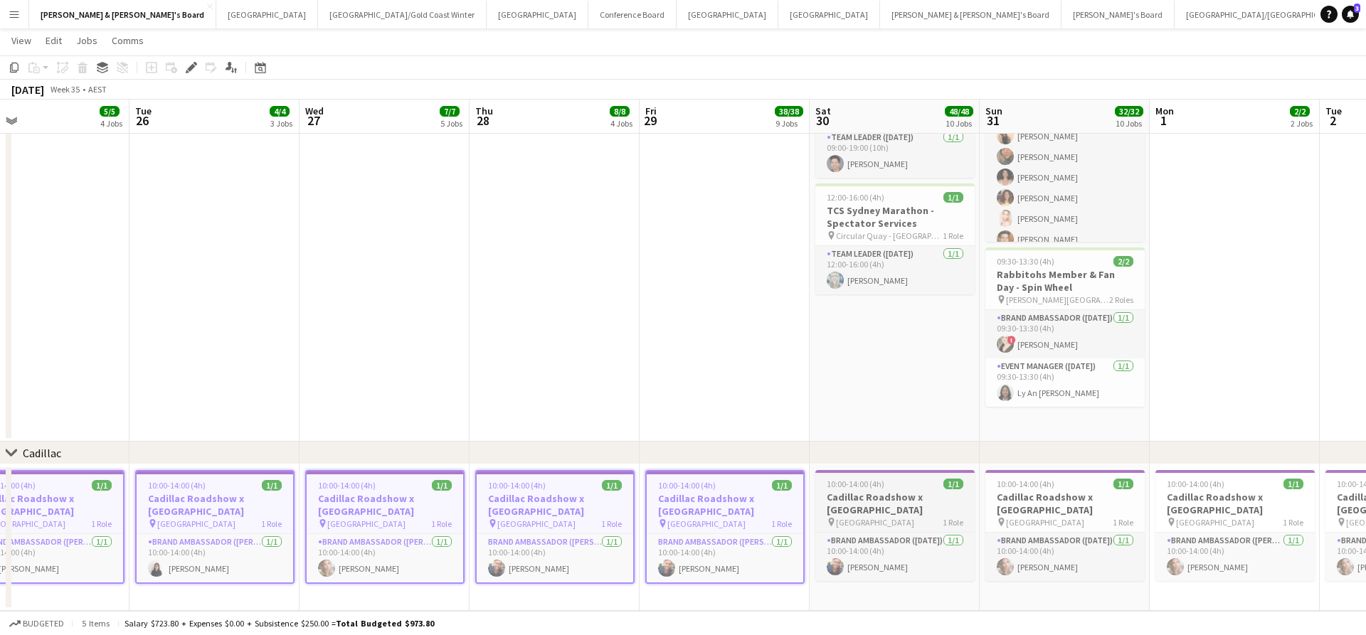
click at [909, 513] on h3 "Cadillac Roadshow x Sydney Airport" at bounding box center [894, 504] width 159 height 26
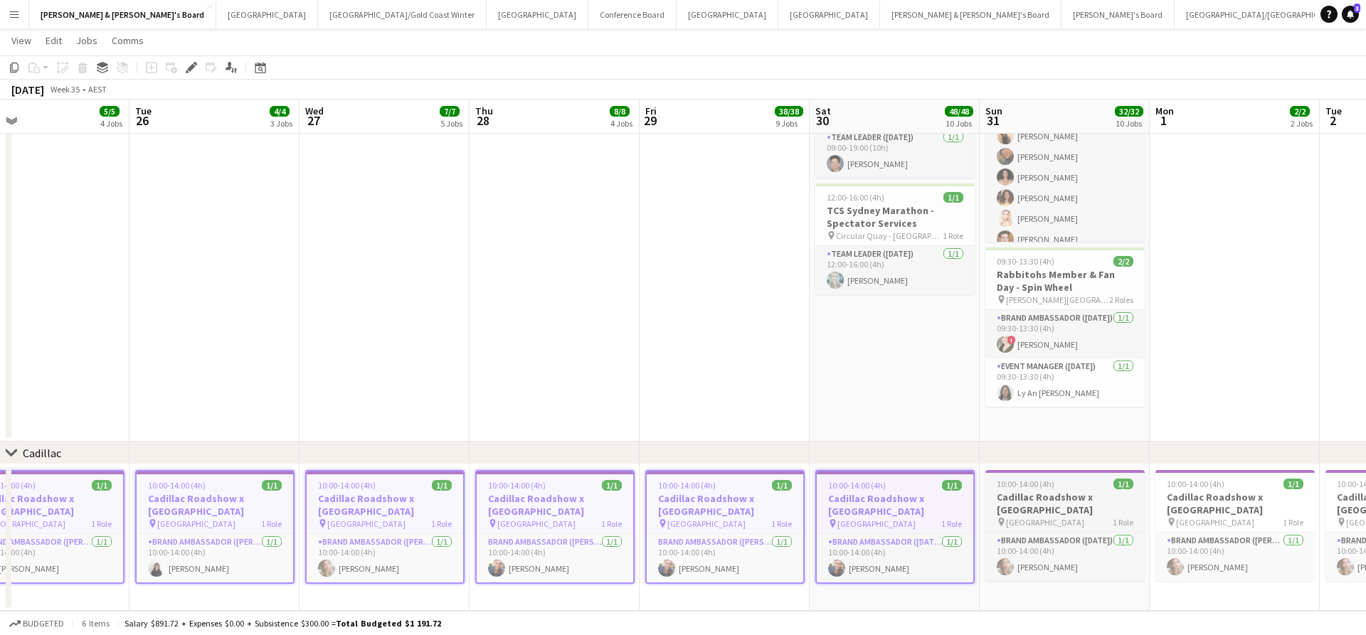
click at [1028, 511] on h3 "Cadillac Roadshow x Sydney Airport" at bounding box center [1064, 504] width 159 height 26
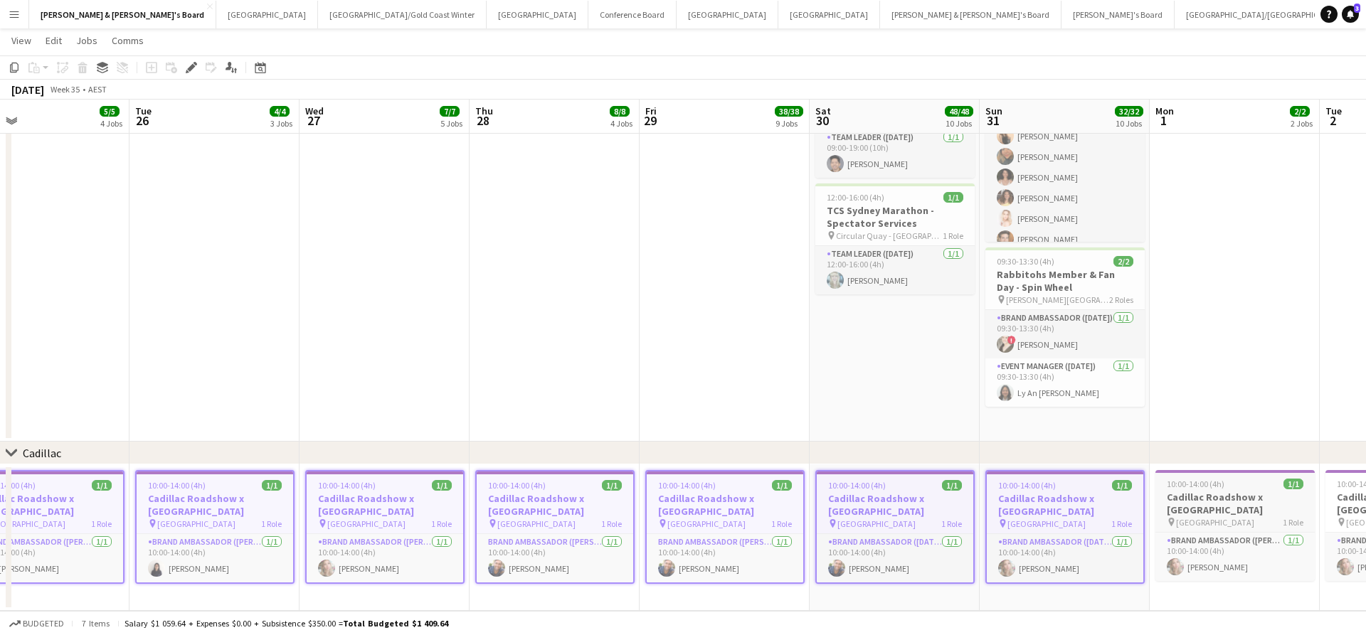
click at [1199, 516] on h3 "Cadillac Roadshow x Sydney Airport" at bounding box center [1234, 504] width 159 height 26
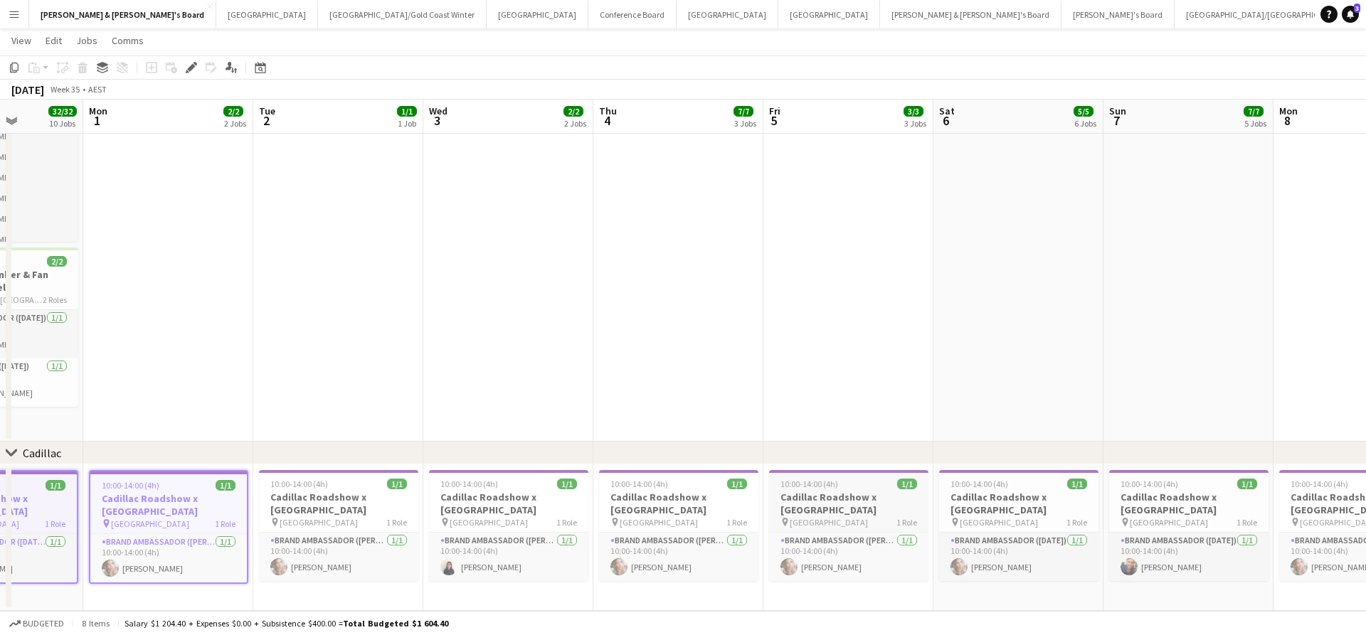
scroll to position [0, 428]
click at [339, 504] on h3 "Cadillac Roadshow x Sydney Airport" at bounding box center [337, 504] width 159 height 26
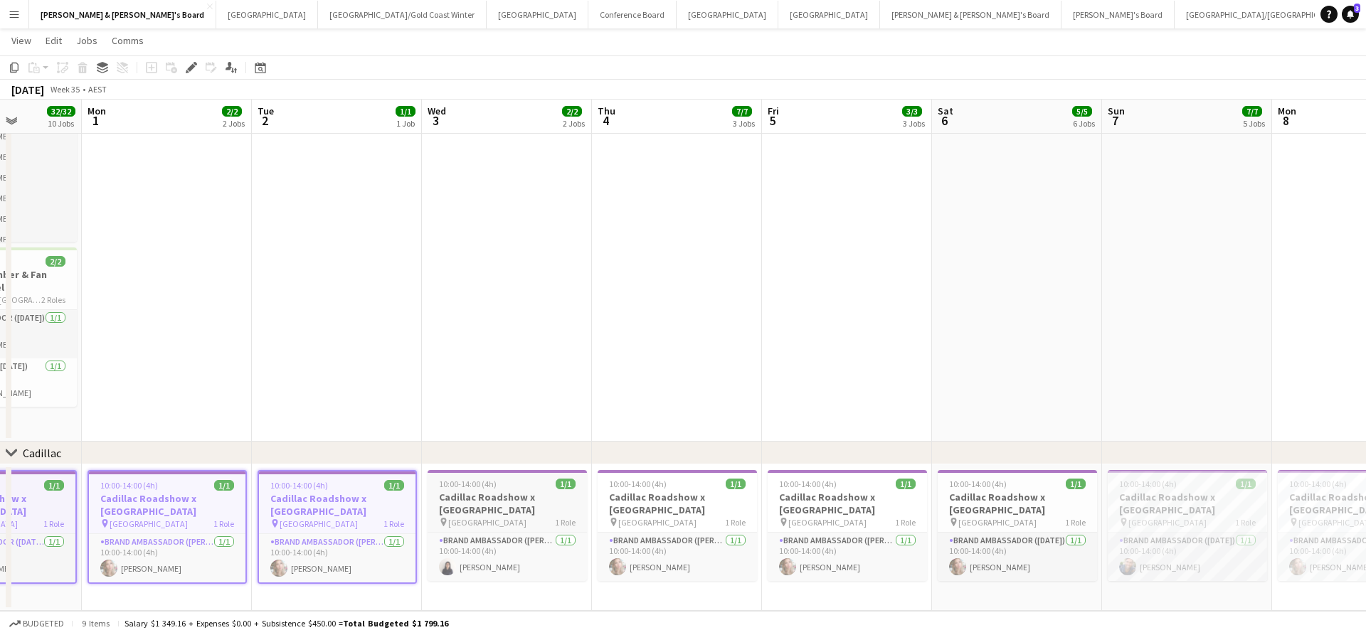
click at [492, 492] on h3 "Cadillac Roadshow x Sydney Airport" at bounding box center [507, 504] width 159 height 26
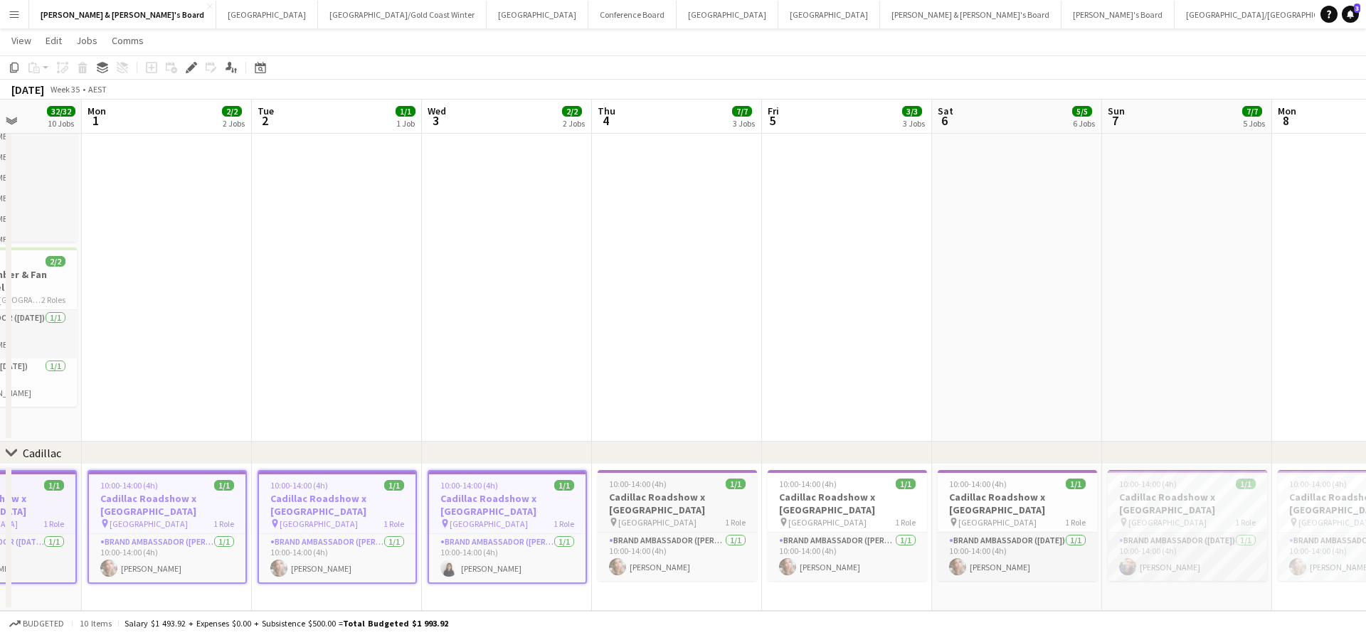
click at [637, 498] on h3 "Cadillac Roadshow x Sydney Airport" at bounding box center [677, 504] width 159 height 26
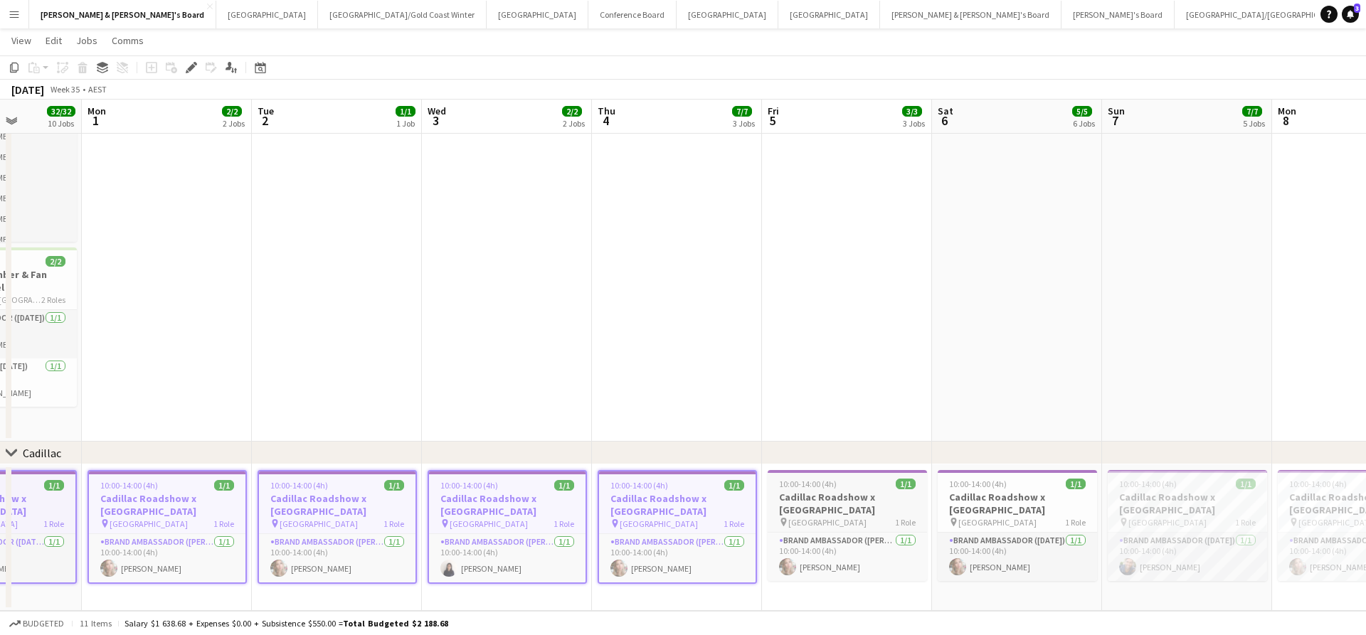
click at [889, 489] on app-job-card "10:00-14:00 (4h) 1/1 Cadillac Roadshow x Sydney Airport pin Sydney Airport 1 Ro…" at bounding box center [847, 525] width 159 height 111
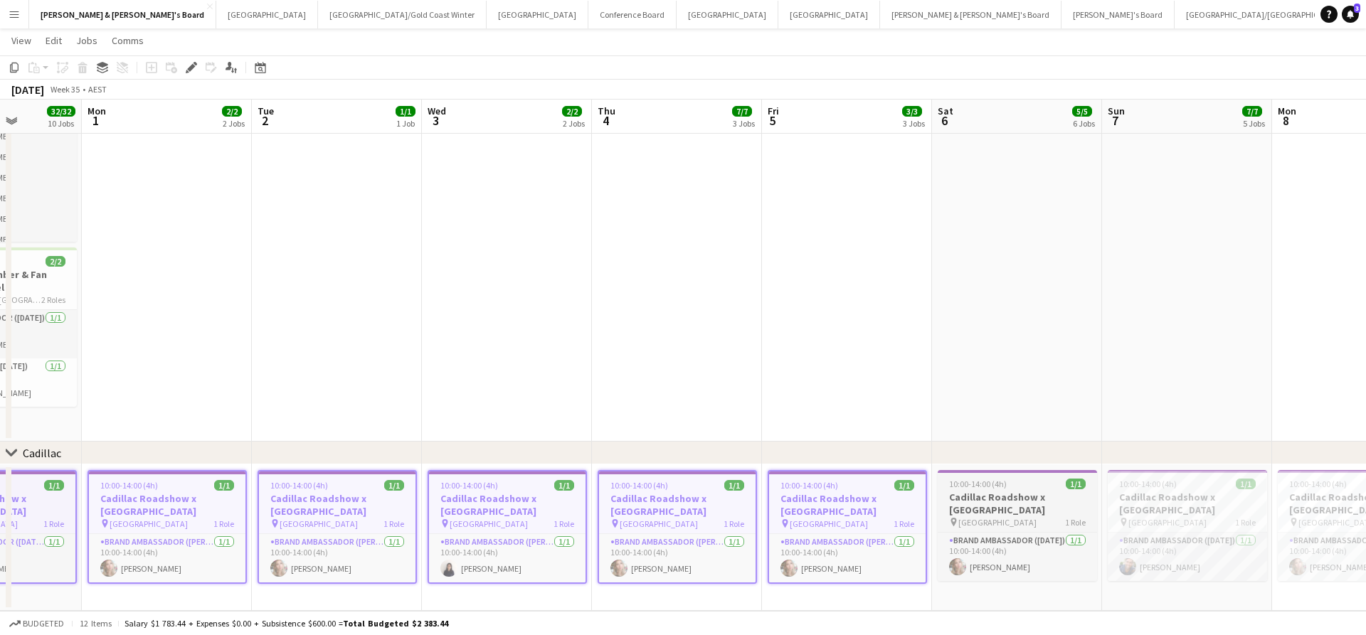
click at [1023, 491] on h3 "Cadillac Roadshow x Sydney Airport" at bounding box center [1017, 504] width 159 height 26
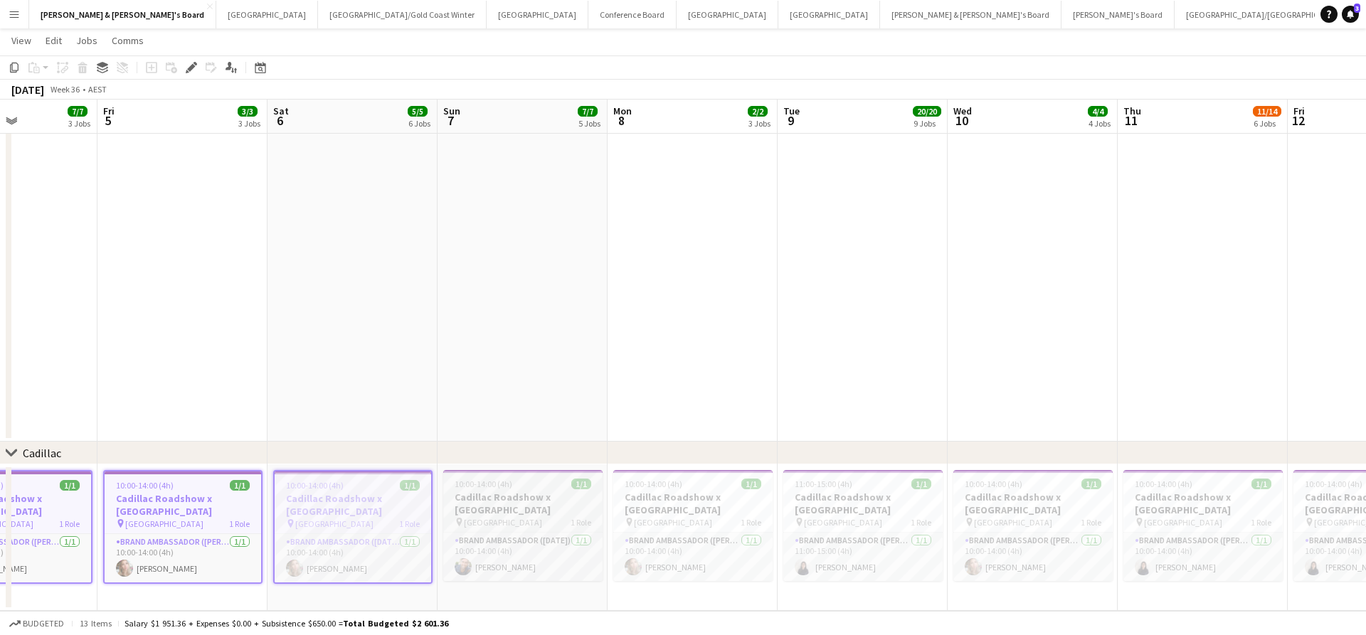
scroll to position [0, 454]
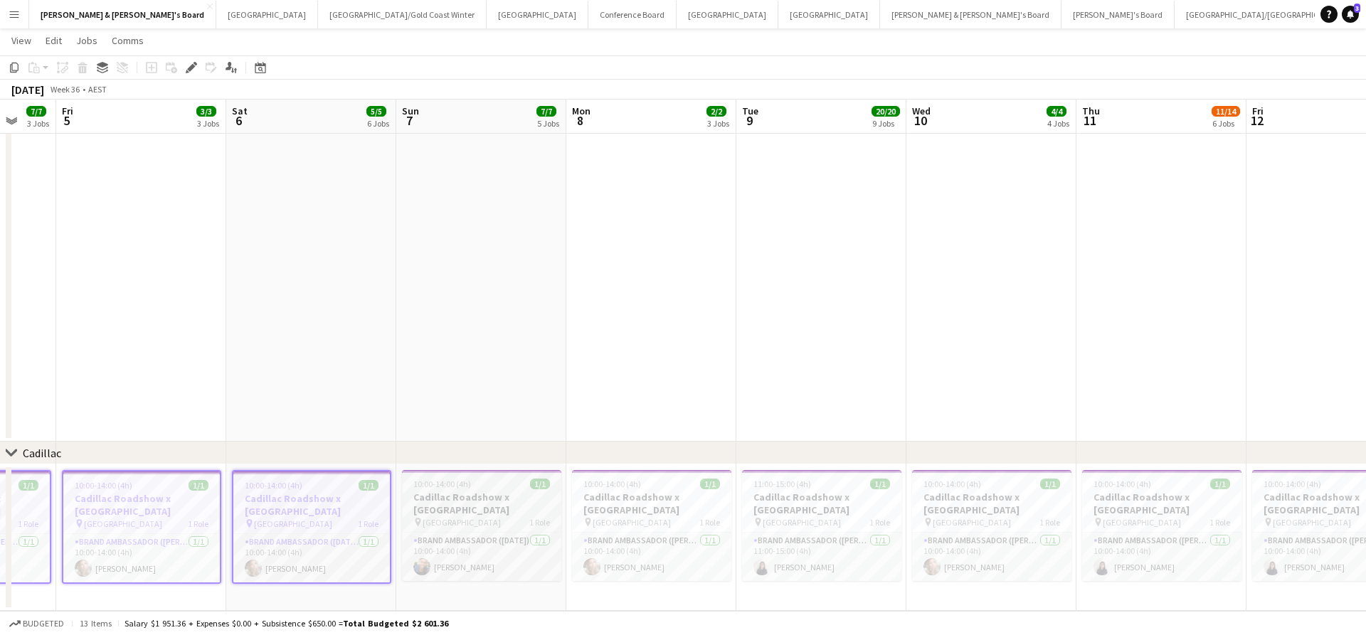
click at [470, 497] on h3 "Cadillac Roadshow x Sydney Airport" at bounding box center [481, 504] width 159 height 26
click at [668, 498] on h3 "Cadillac Roadshow x Sydney Airport" at bounding box center [651, 504] width 159 height 26
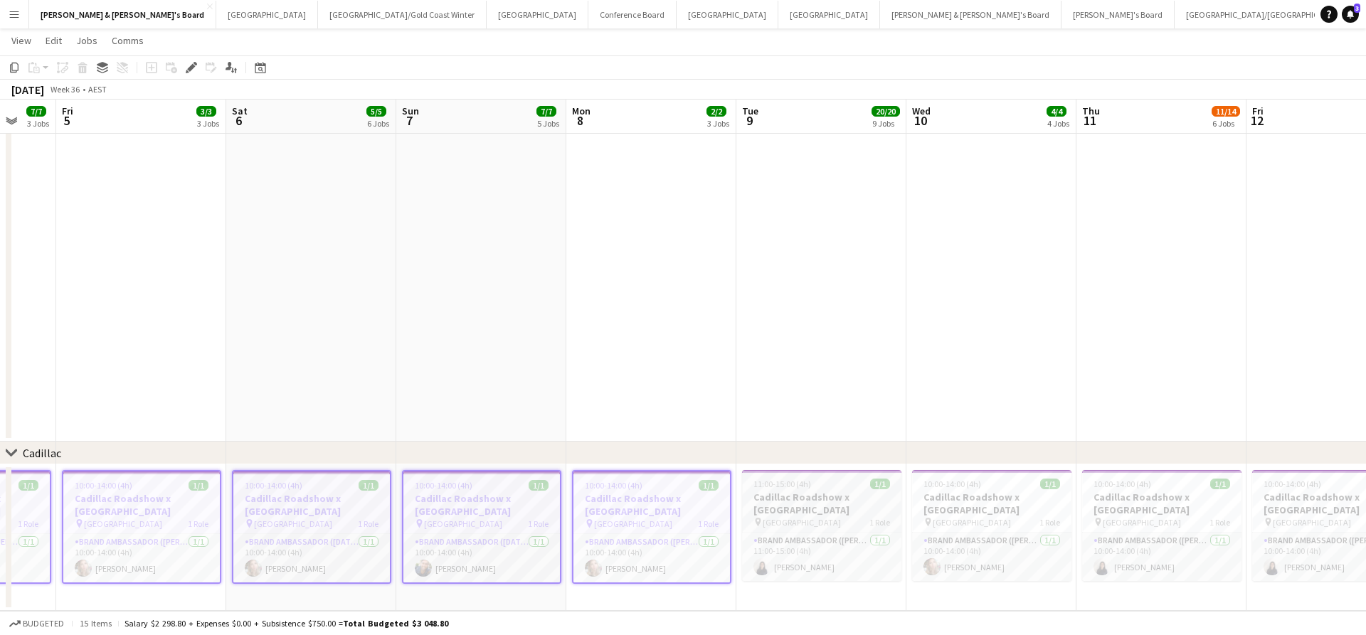
click at [842, 492] on h3 "Cadillac Roadshow x Sydney Airport" at bounding box center [821, 504] width 159 height 26
click at [996, 497] on h3 "Cadillac Roadshow x Sydney Airport" at bounding box center [991, 504] width 159 height 26
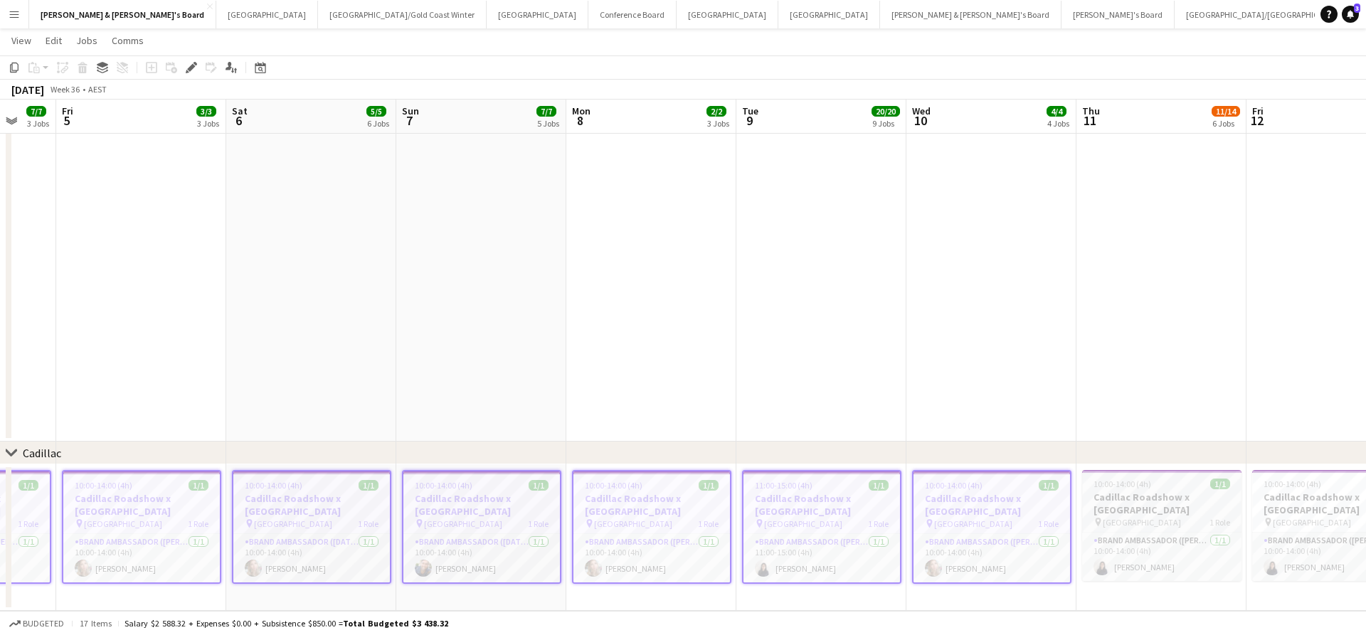
click at [1202, 506] on h3 "Cadillac Roadshow x Sydney Airport" at bounding box center [1161, 504] width 159 height 26
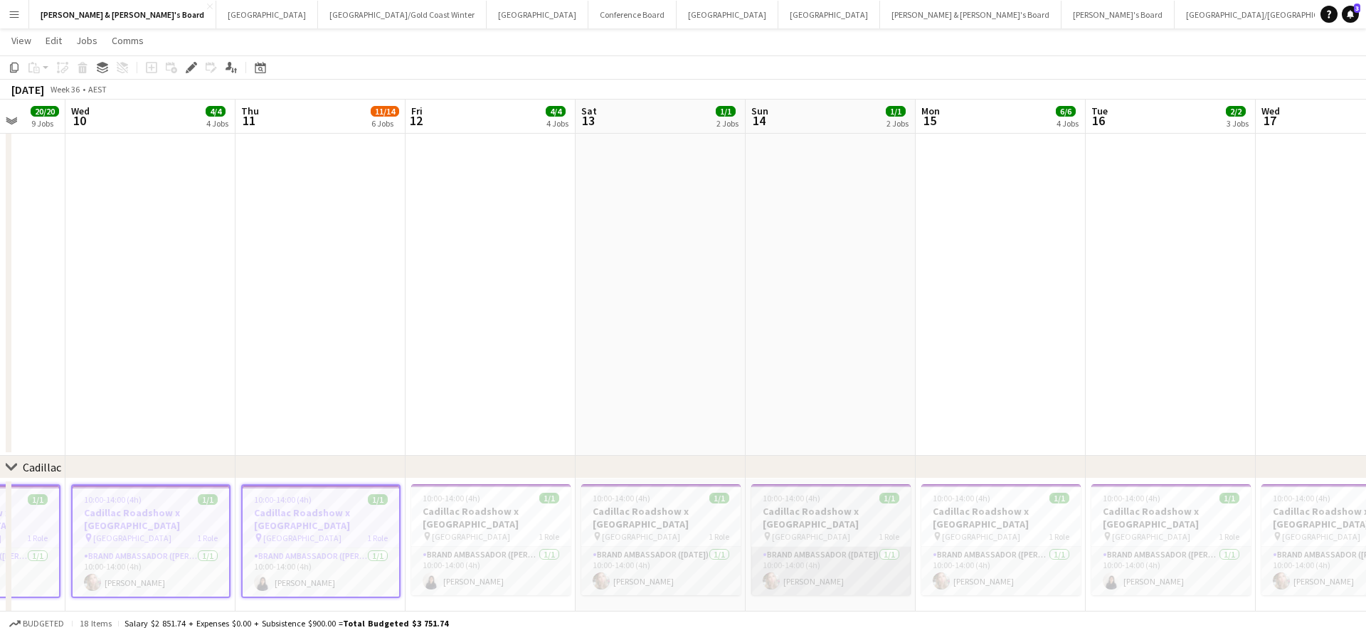
scroll to position [0, 622]
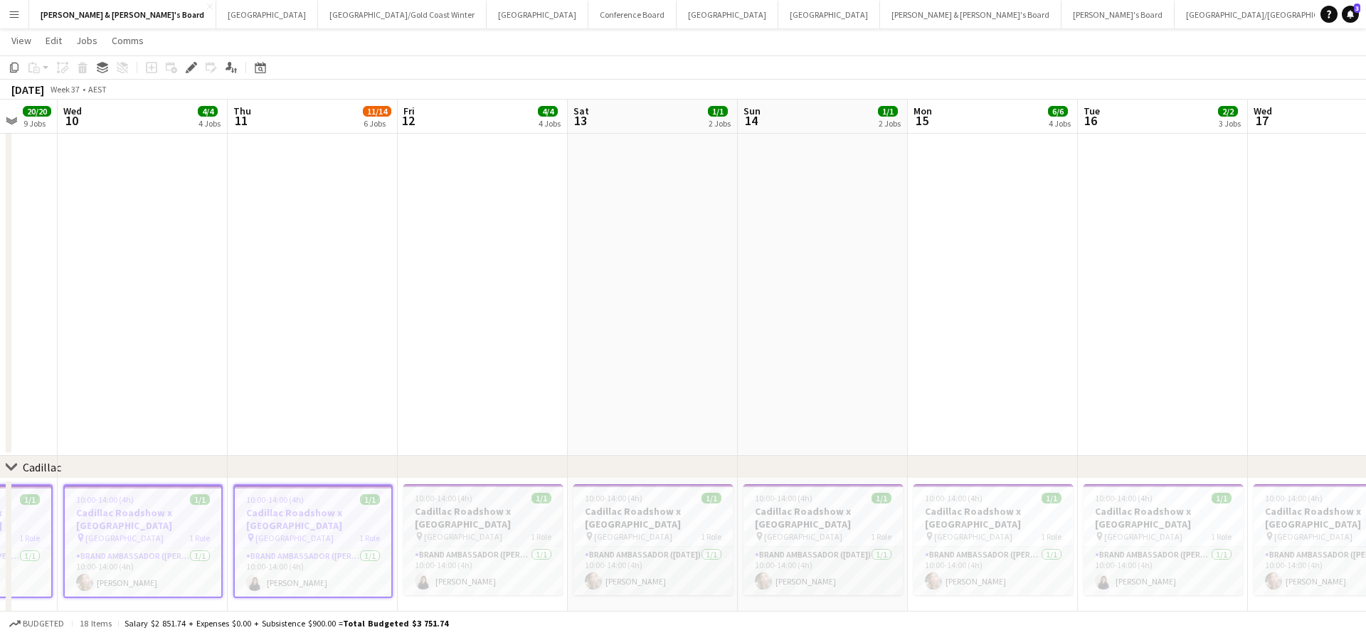
click at [492, 529] on h3 "Cadillac Roadshow x Sydney Airport" at bounding box center [482, 518] width 159 height 26
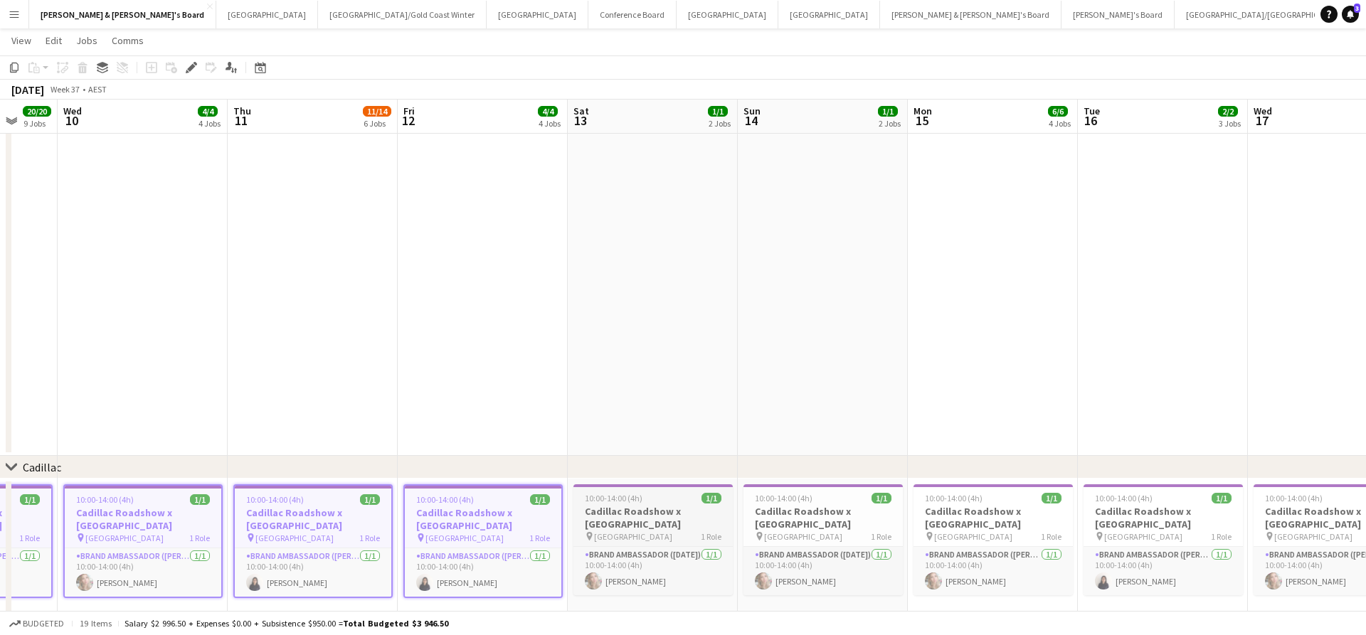
click at [632, 523] on h3 "Cadillac Roadshow x Sydney Airport" at bounding box center [652, 518] width 159 height 26
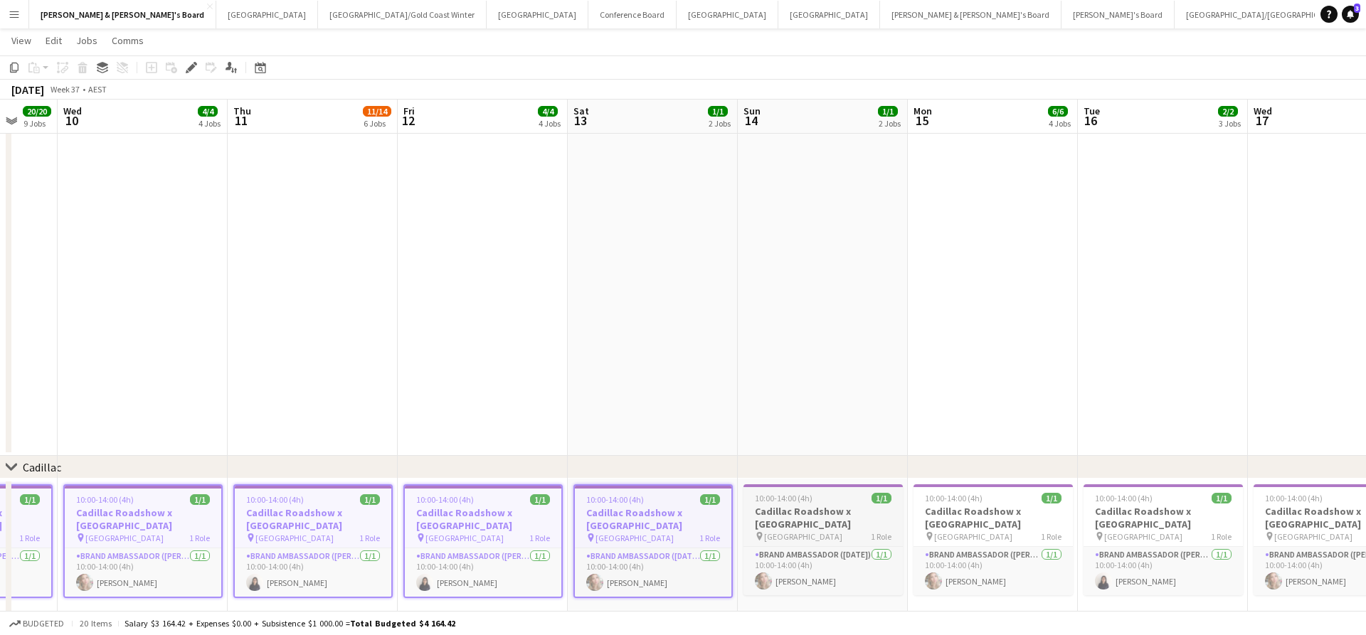
click at [854, 512] on h3 "Cadillac Roadshow x Sydney Airport" at bounding box center [822, 518] width 159 height 26
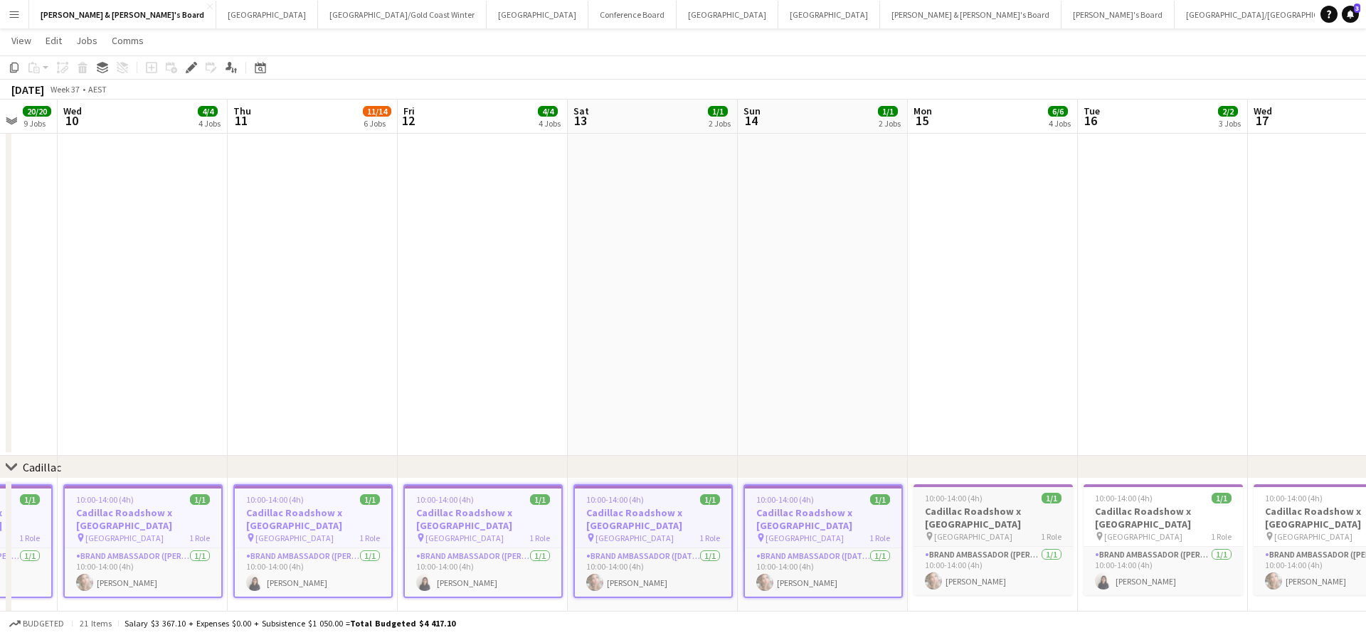
click at [992, 513] on h3 "Cadillac Roadshow x Sydney Airport" at bounding box center [992, 518] width 159 height 26
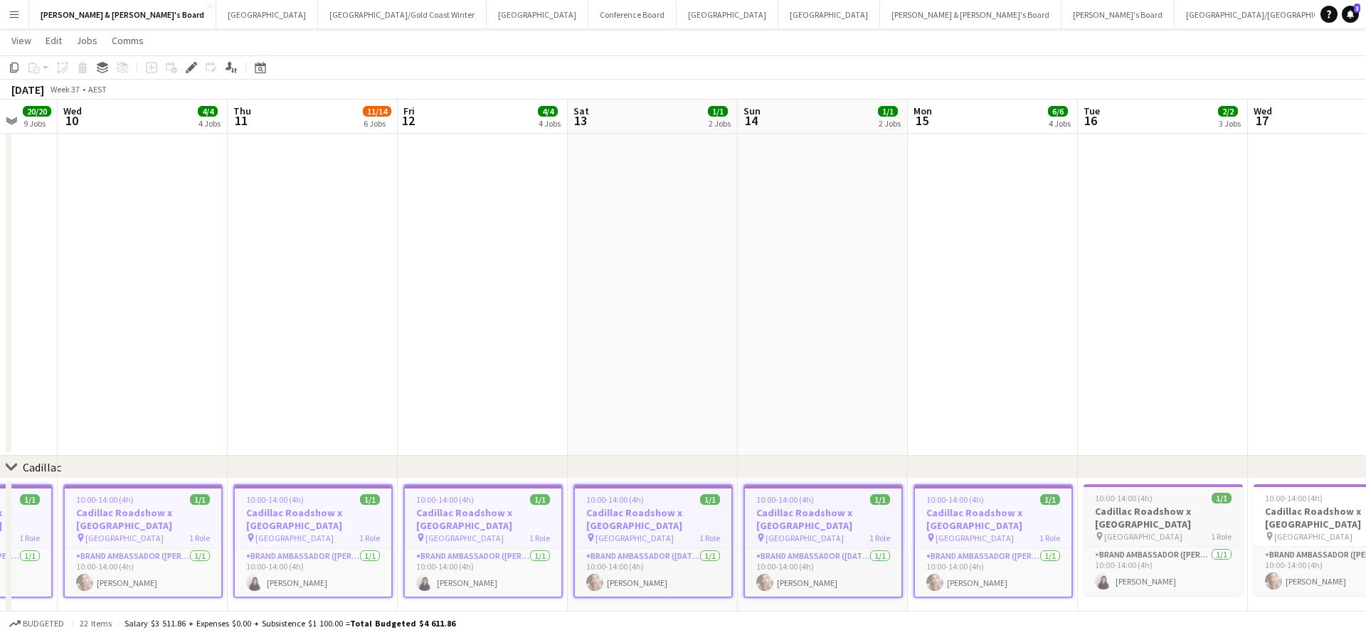
click at [1185, 511] on h3 "Cadillac Roadshow x Sydney Airport" at bounding box center [1162, 518] width 159 height 26
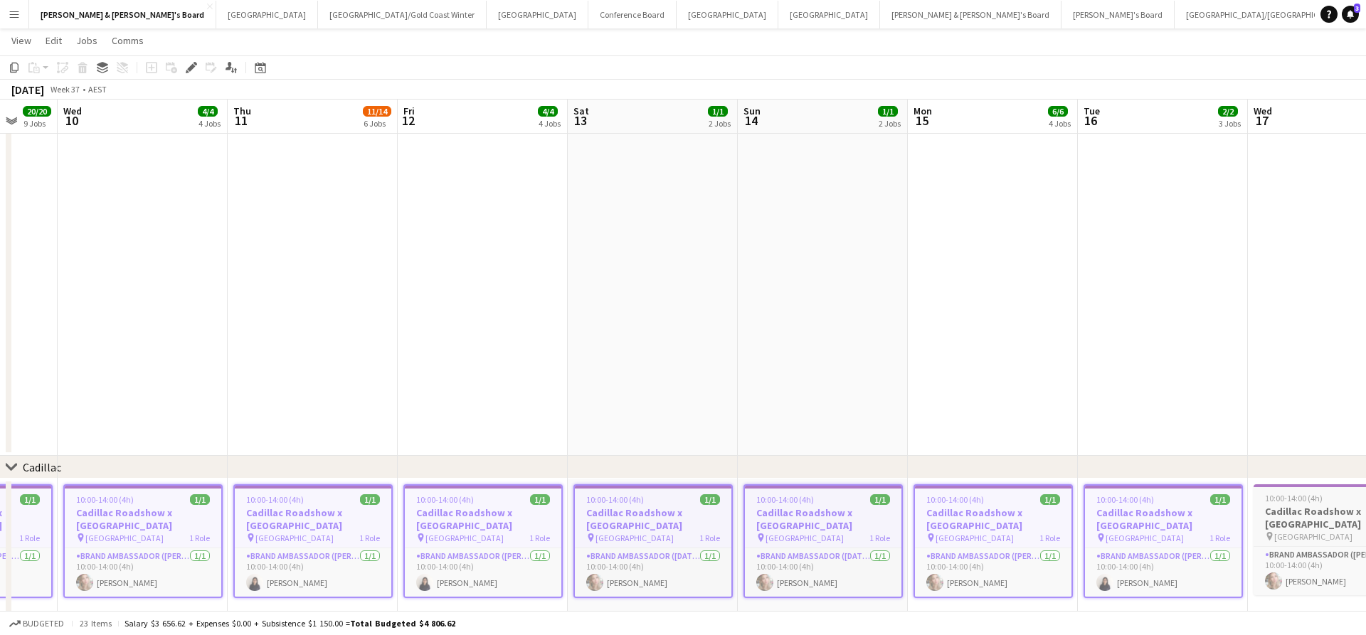
click at [1321, 509] on h3 "Cadillac Roadshow x Sydney Airport" at bounding box center [1332, 518] width 159 height 26
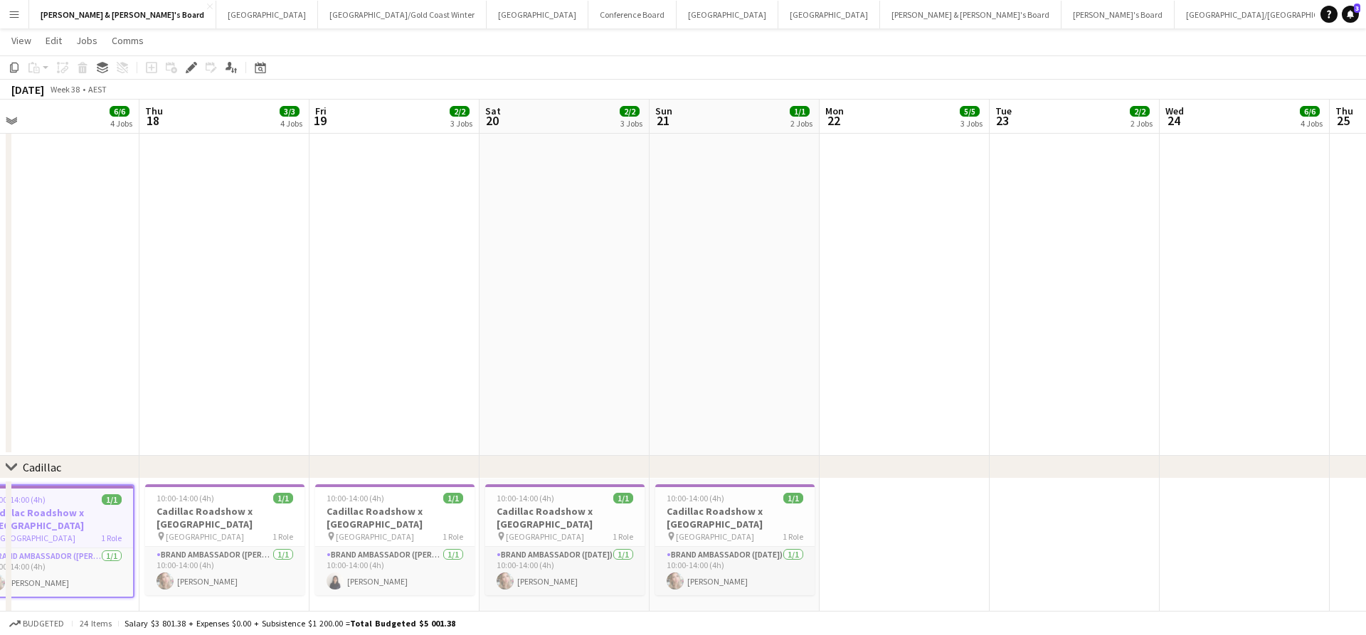
scroll to position [0, 576]
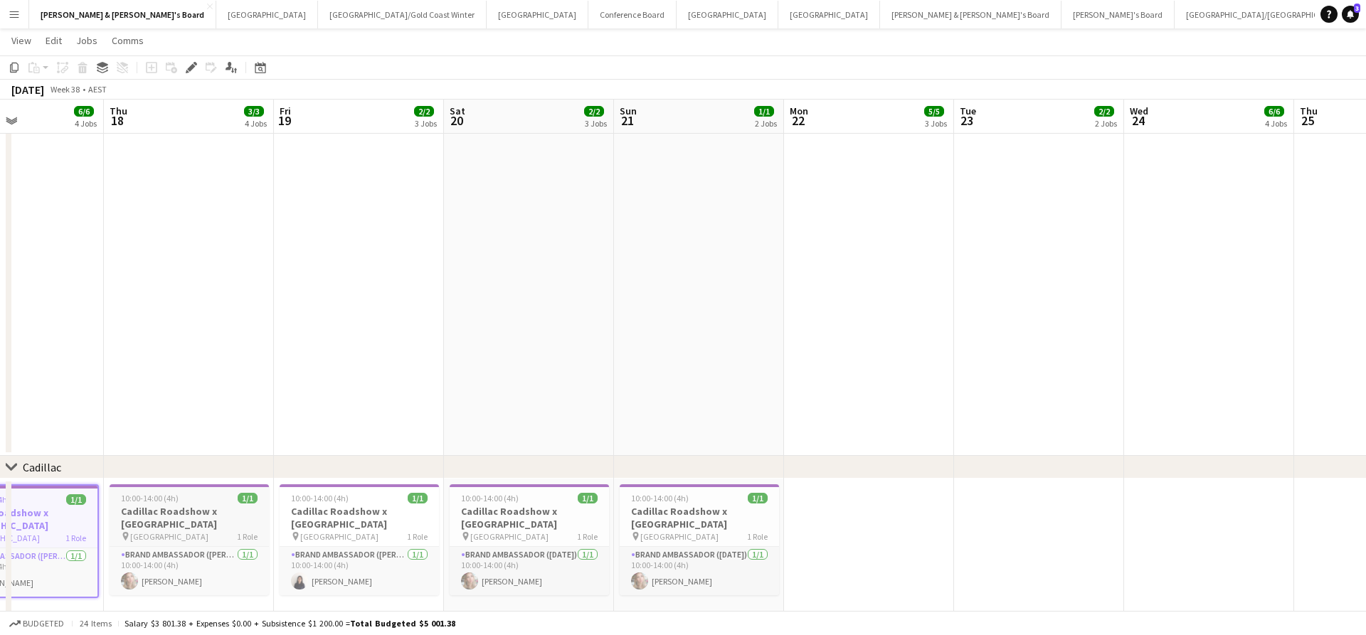
click at [169, 523] on h3 "Cadillac Roadshow x Sydney Airport" at bounding box center [189, 518] width 159 height 26
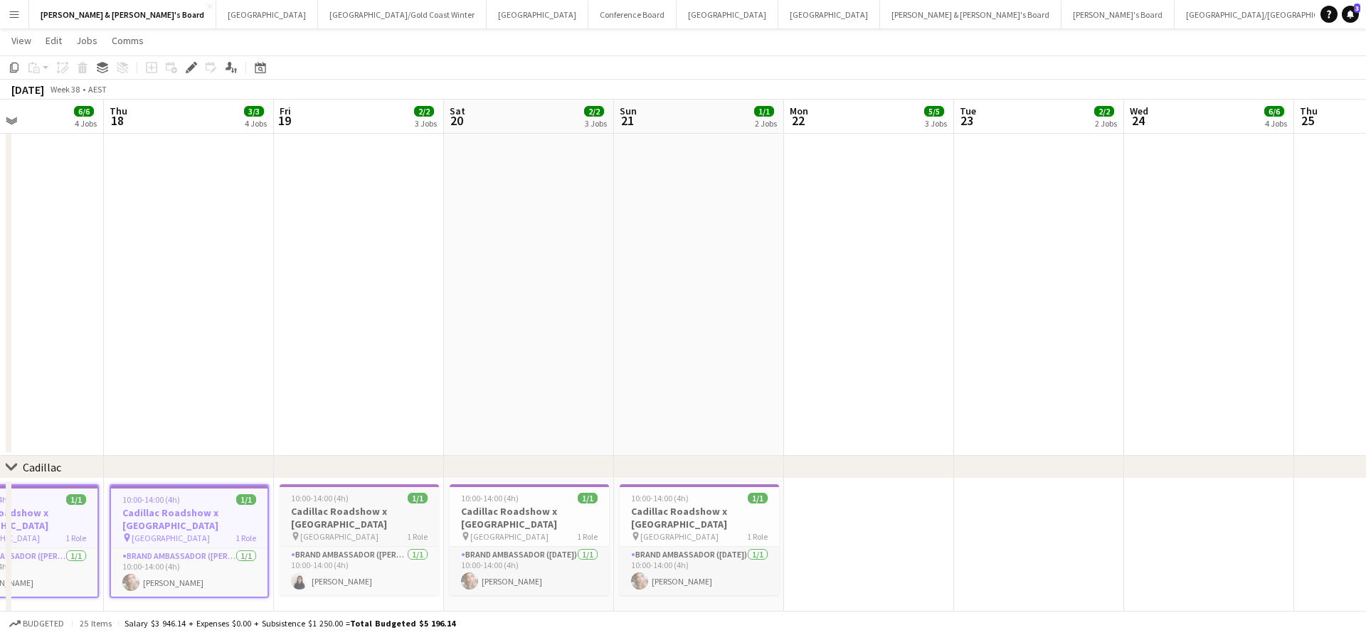
click at [349, 539] on span "Sydney Airport" at bounding box center [339, 536] width 78 height 11
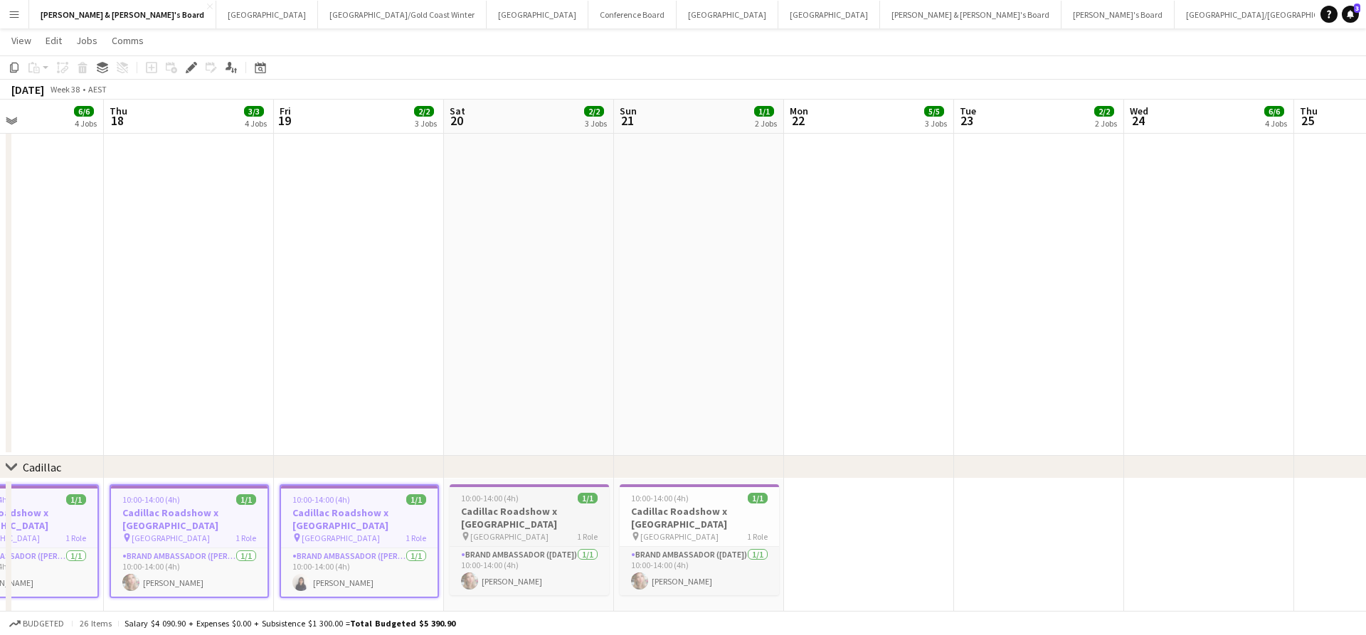
click at [532, 516] on h3 "Cadillac Roadshow x Sydney Airport" at bounding box center [529, 518] width 159 height 26
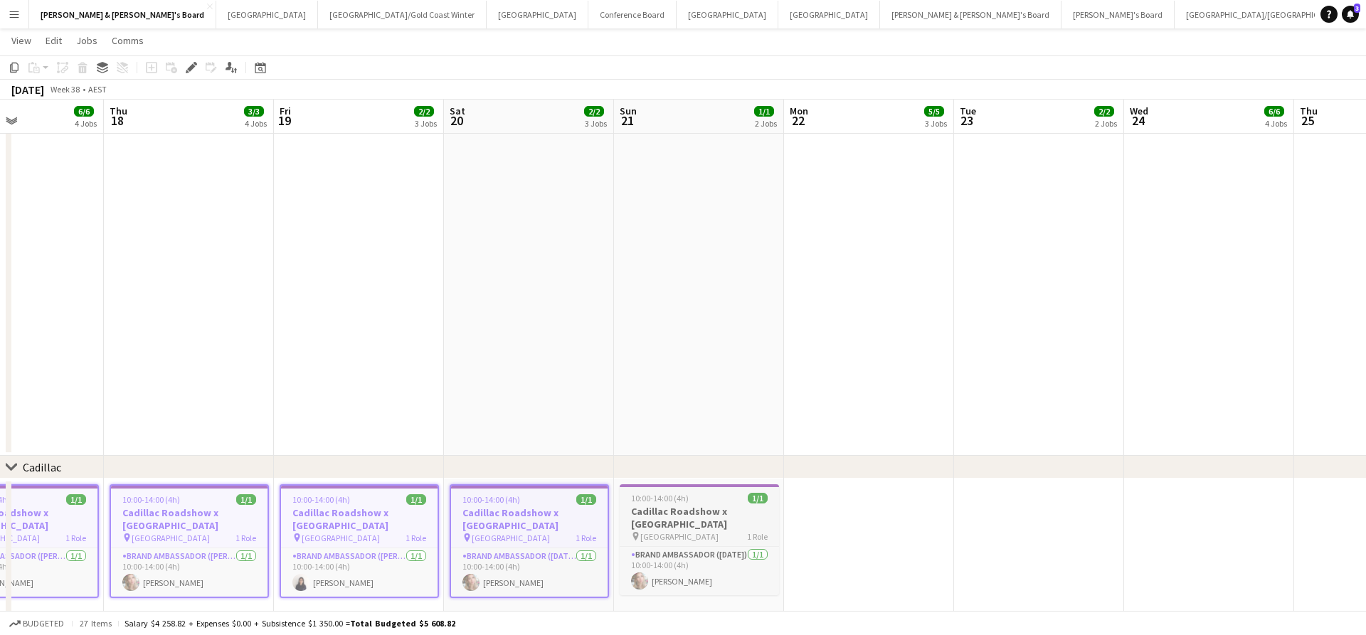
click at [703, 510] on h3 "Cadillac Roadshow x Sydney Airport" at bounding box center [699, 518] width 159 height 26
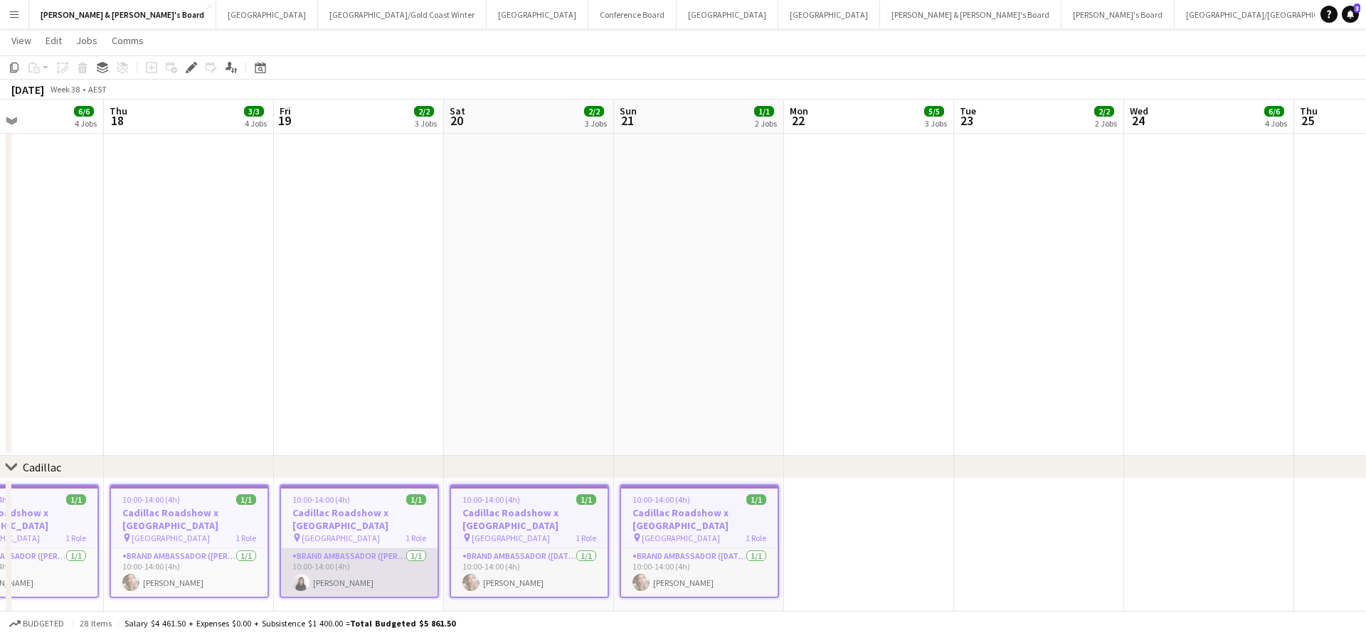
click at [351, 576] on app-card-role "Brand Ambassador (Mon - Fri) 1/1 10:00-14:00 (4h) Chen Qiu" at bounding box center [359, 572] width 157 height 48
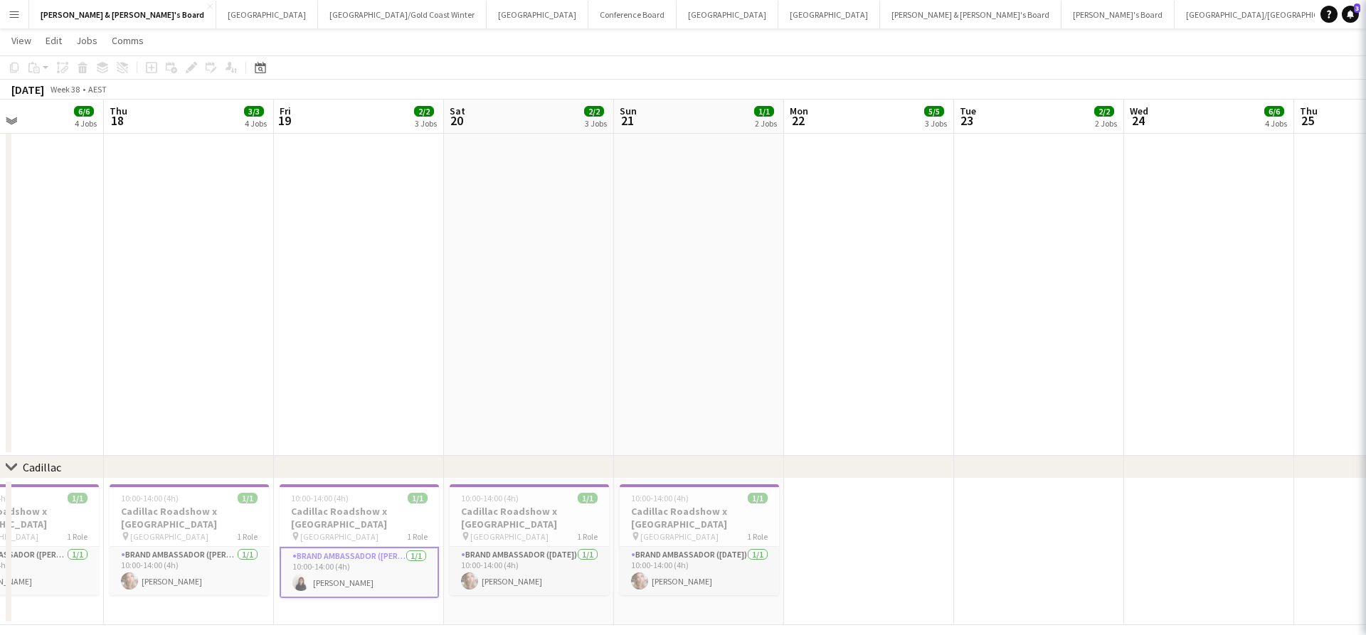
click at [351, 576] on app-card-role "Brand Ambassador (Mon - Fri) 1/1 10:00-14:00 (4h) Chen Qiu" at bounding box center [359, 572] width 159 height 51
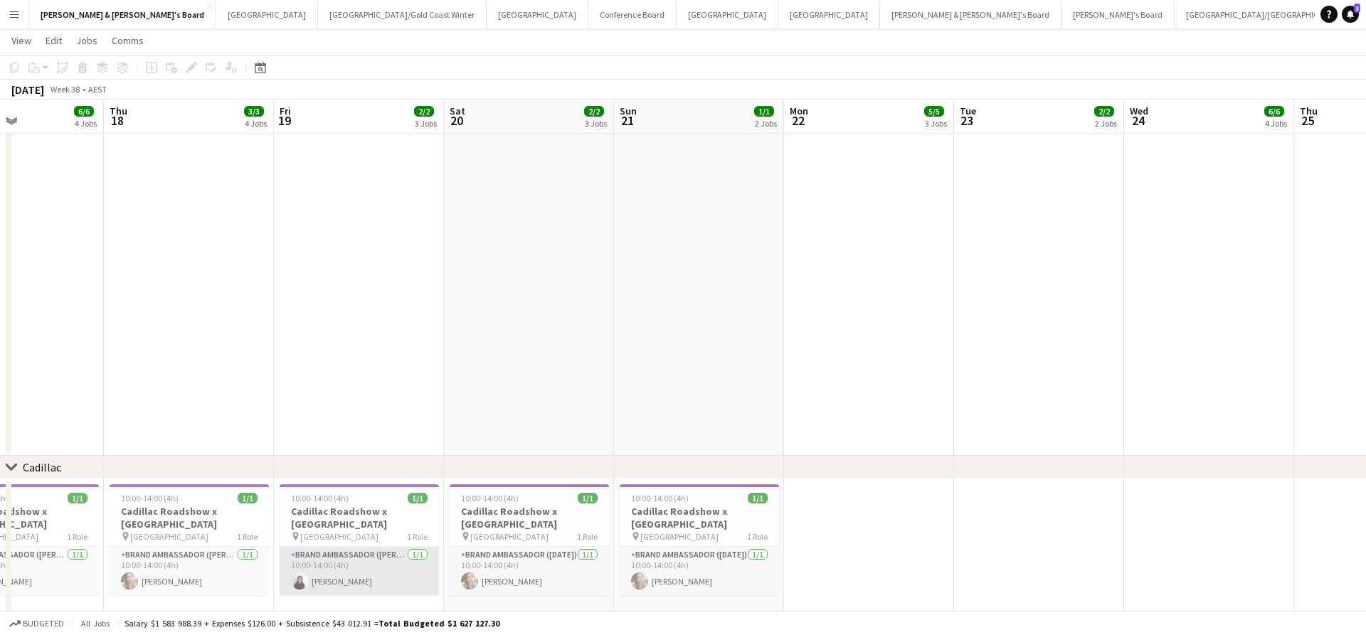
click at [351, 576] on app-card-role "Brand Ambassador (Mon - Fri) 1/1 10:00-14:00 (4h) Chen Qiu" at bounding box center [359, 571] width 159 height 48
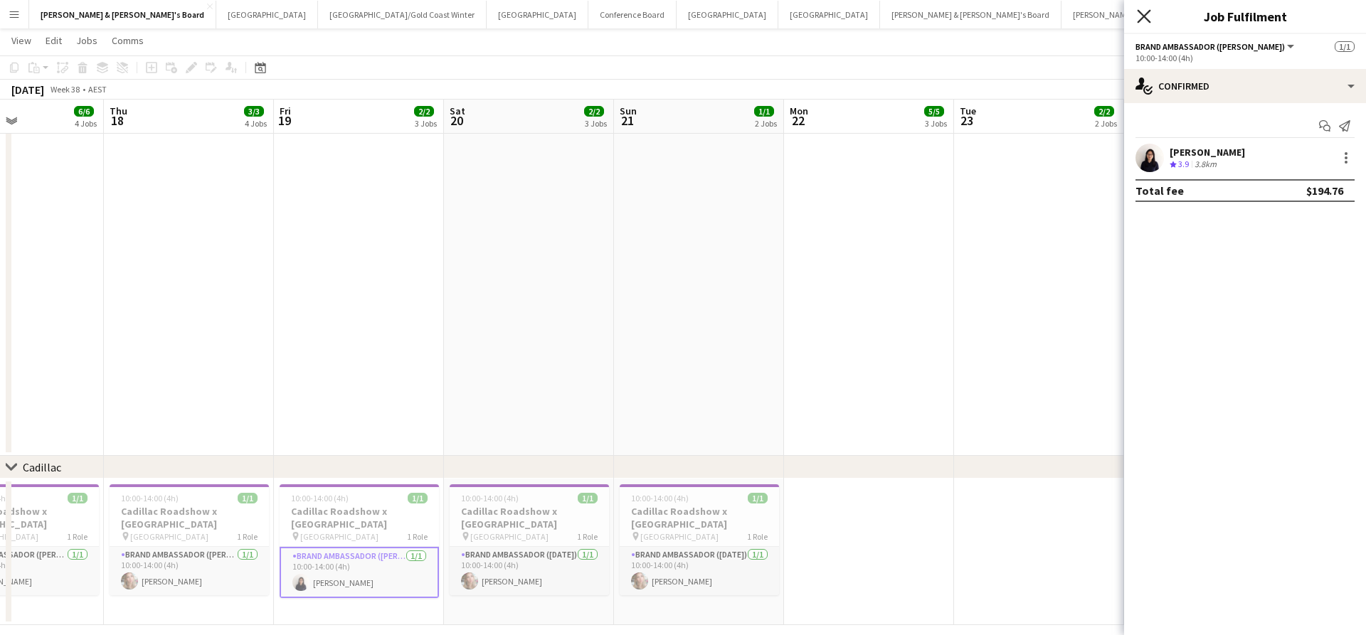
click at [1143, 14] on icon "Close pop-in" at bounding box center [1144, 16] width 14 height 14
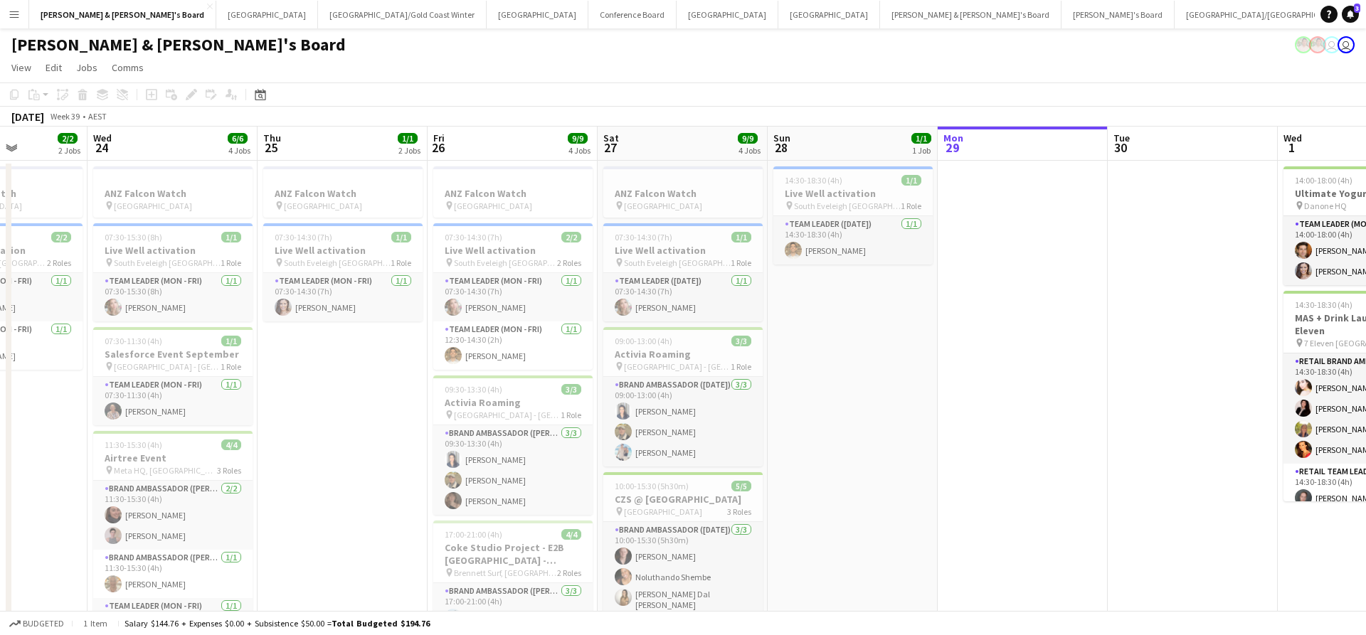
scroll to position [0, 0]
click at [677, 19] on button "Melbourne Close" at bounding box center [728, 15] width 102 height 28
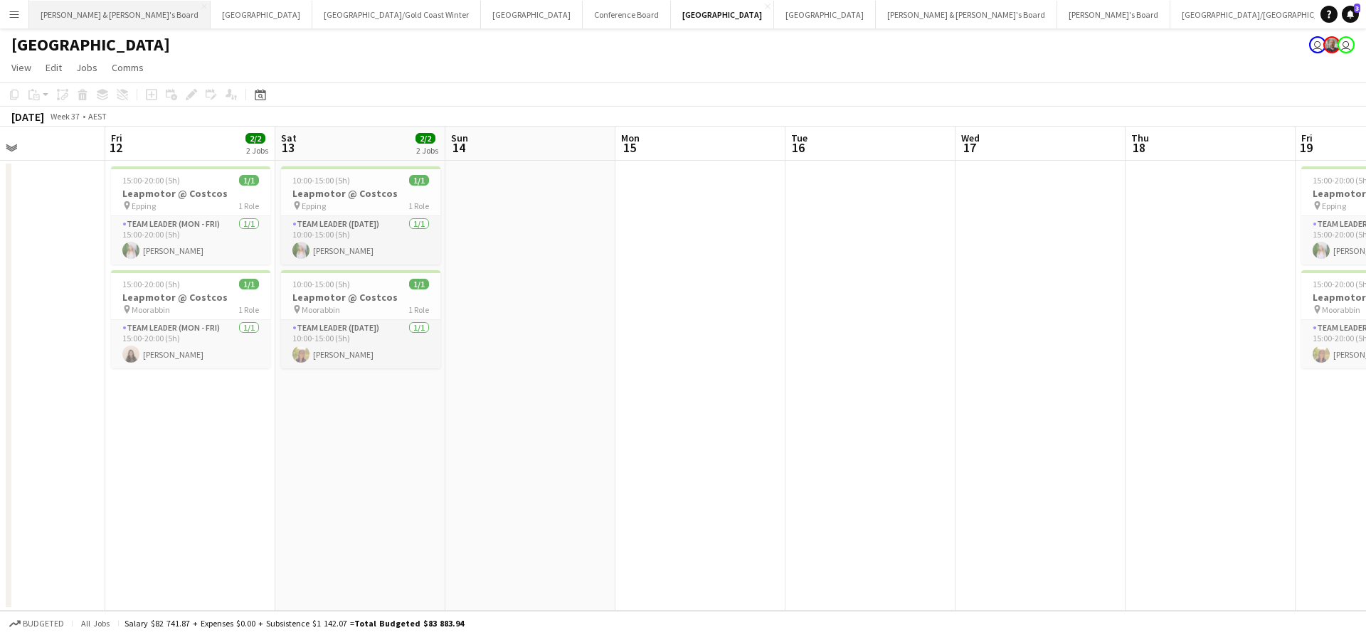
click at [105, 21] on button "[PERSON_NAME] & [PERSON_NAME]'s Board Close" at bounding box center [119, 15] width 181 height 28
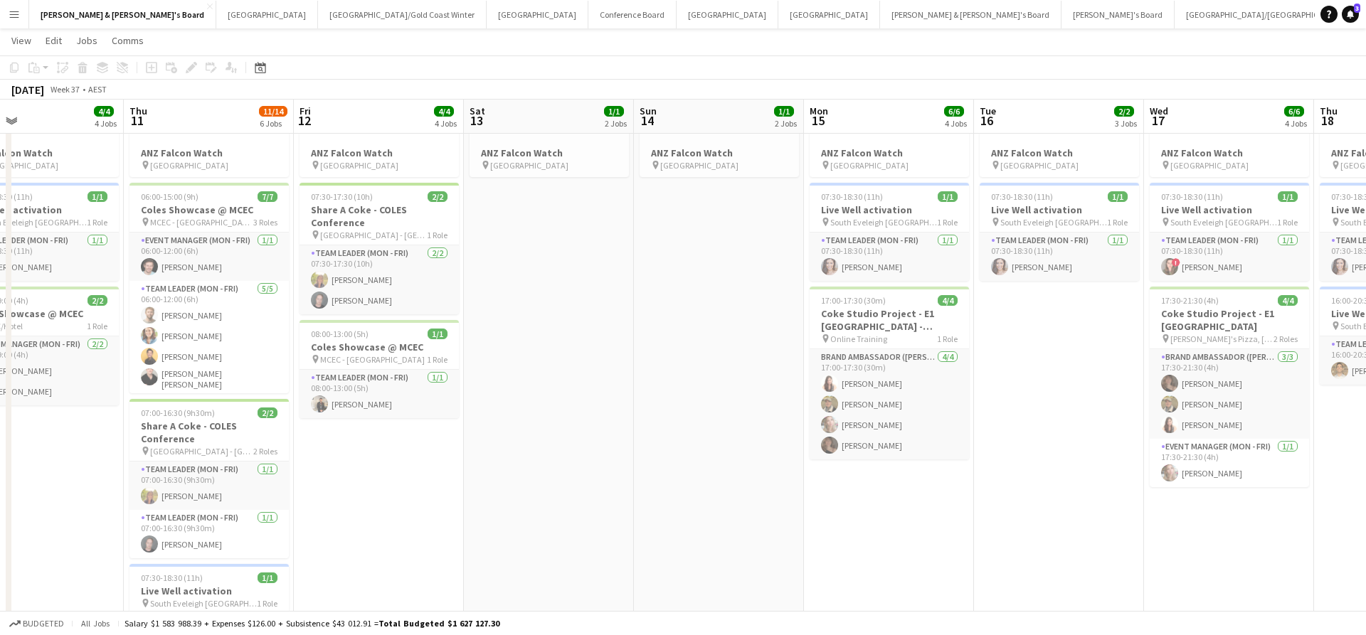
scroll to position [41, 0]
click at [386, 288] on app-card-role "Team Leader (Mon - Fri) 2/2 07:30-17:30 (10h) Samantha Bourjau Jy Samon" at bounding box center [378, 278] width 159 height 69
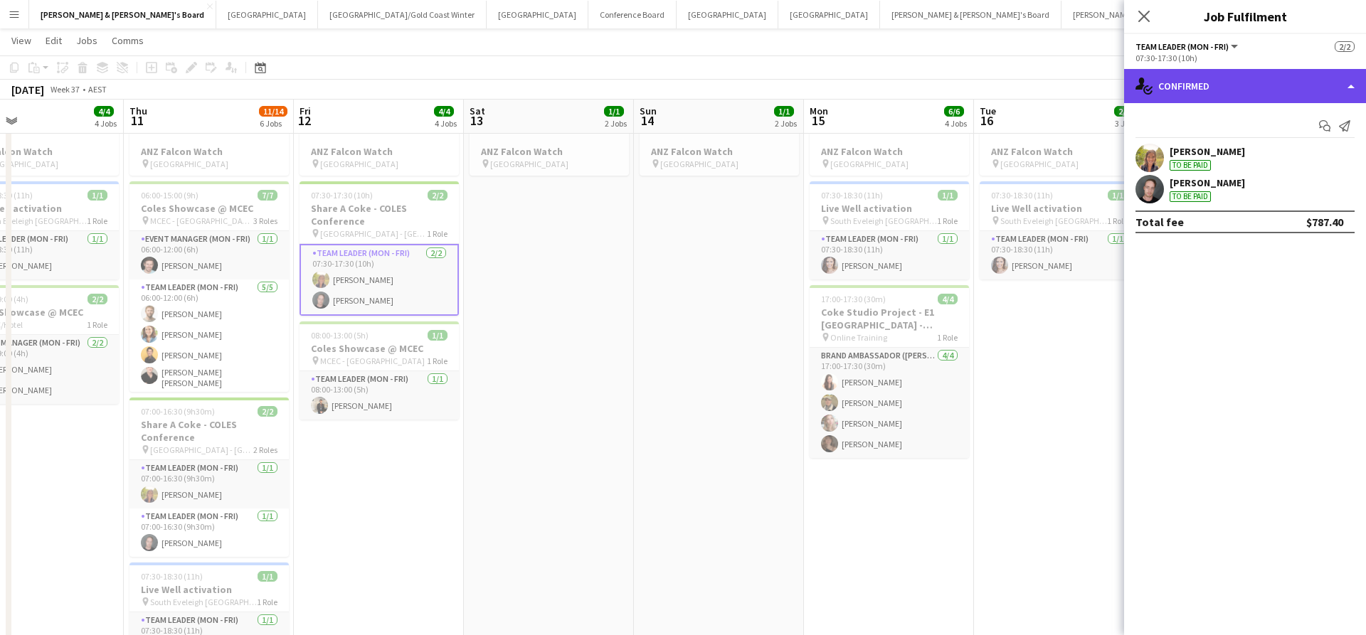
click at [1229, 87] on div "single-neutral-actions-check-2 Confirmed" at bounding box center [1245, 86] width 242 height 34
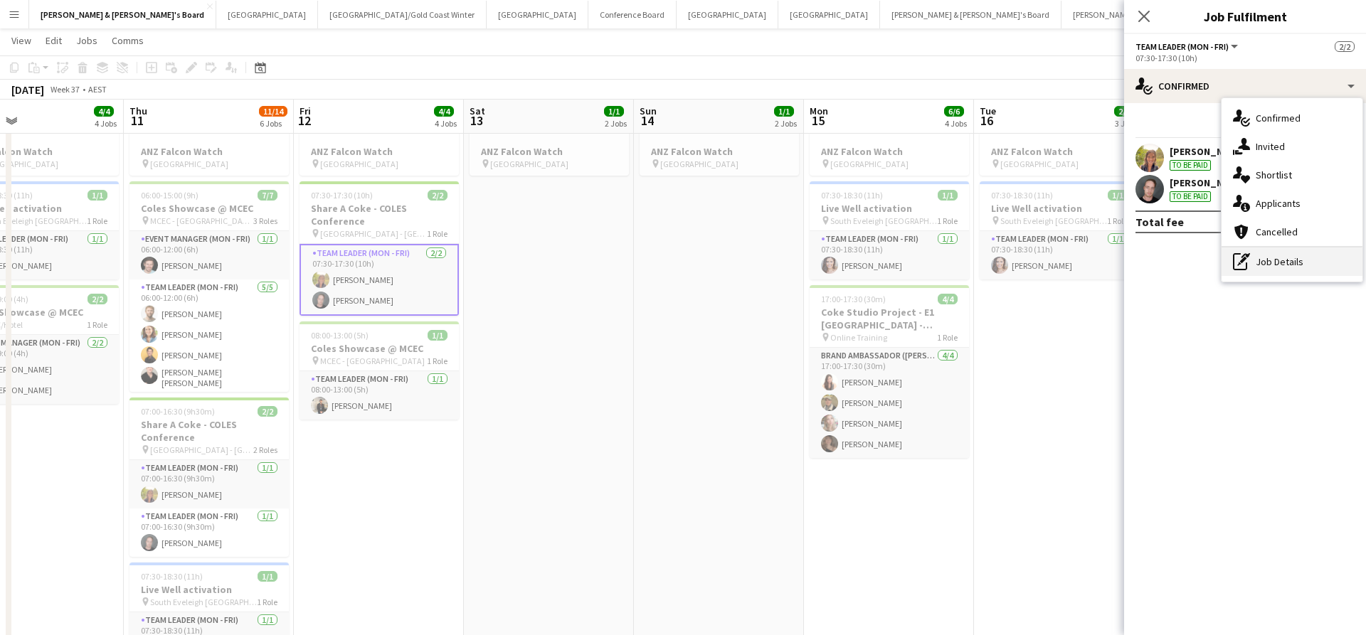
click at [1269, 263] on div "pen-write Job Details" at bounding box center [1291, 262] width 141 height 28
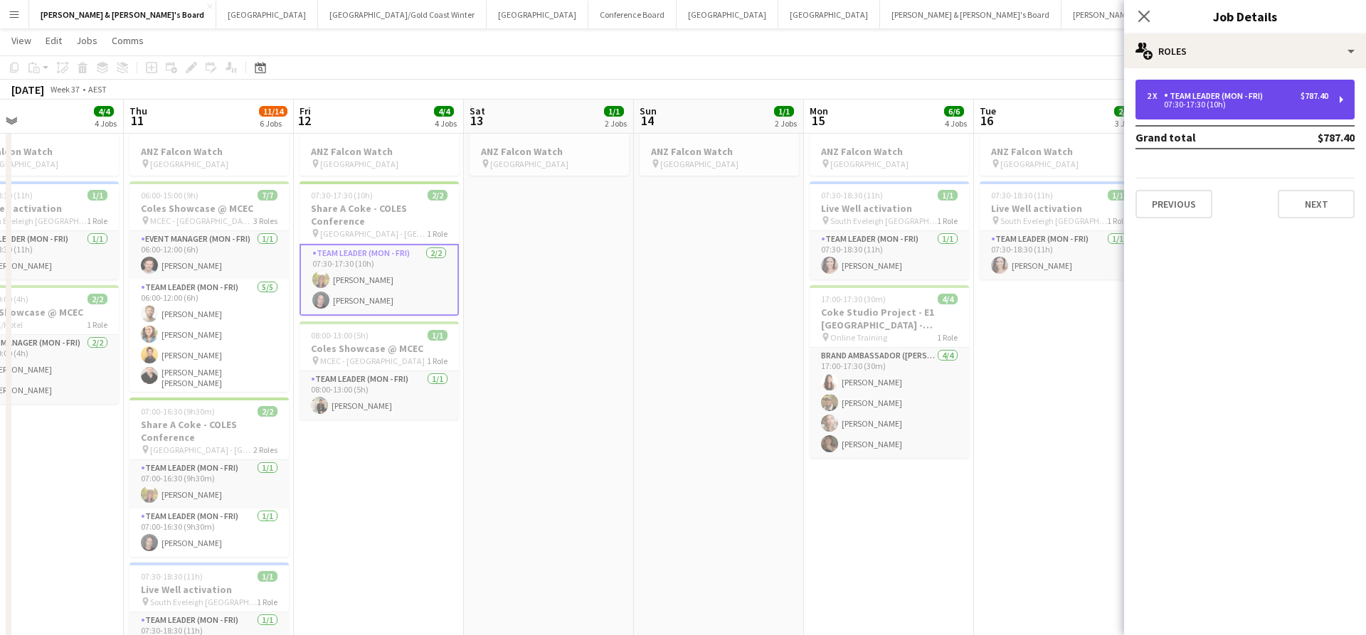
click at [1240, 97] on div "Team Leader (Mon - Fri)" at bounding box center [1216, 96] width 105 height 10
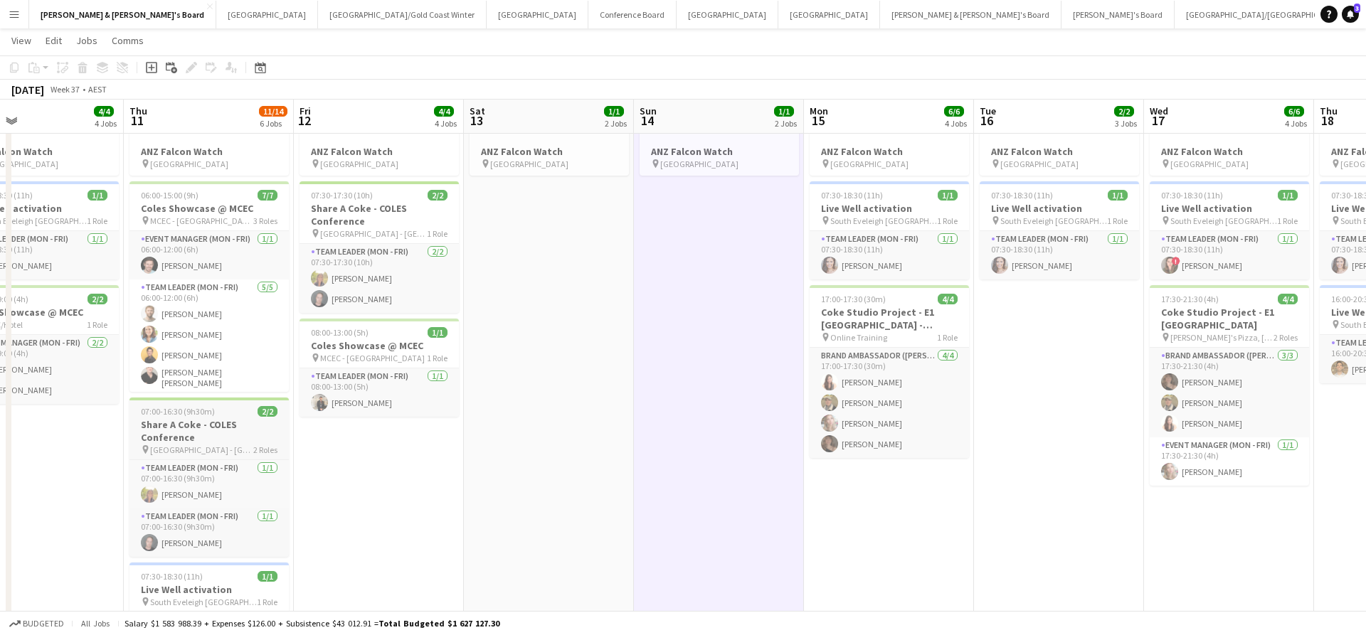
click at [224, 434] on h3 "Share A Coke - COLES Conference" at bounding box center [208, 431] width 159 height 26
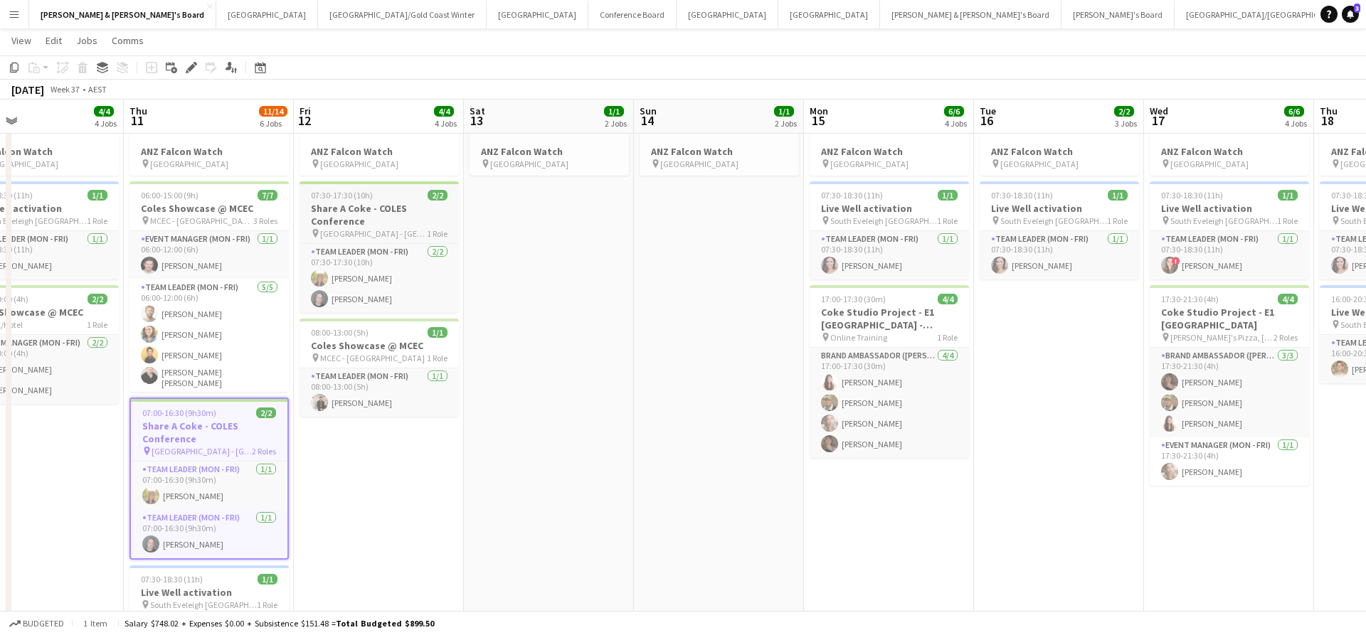
click at [396, 207] on h3 "Share A Coke - COLES Conference" at bounding box center [378, 215] width 159 height 26
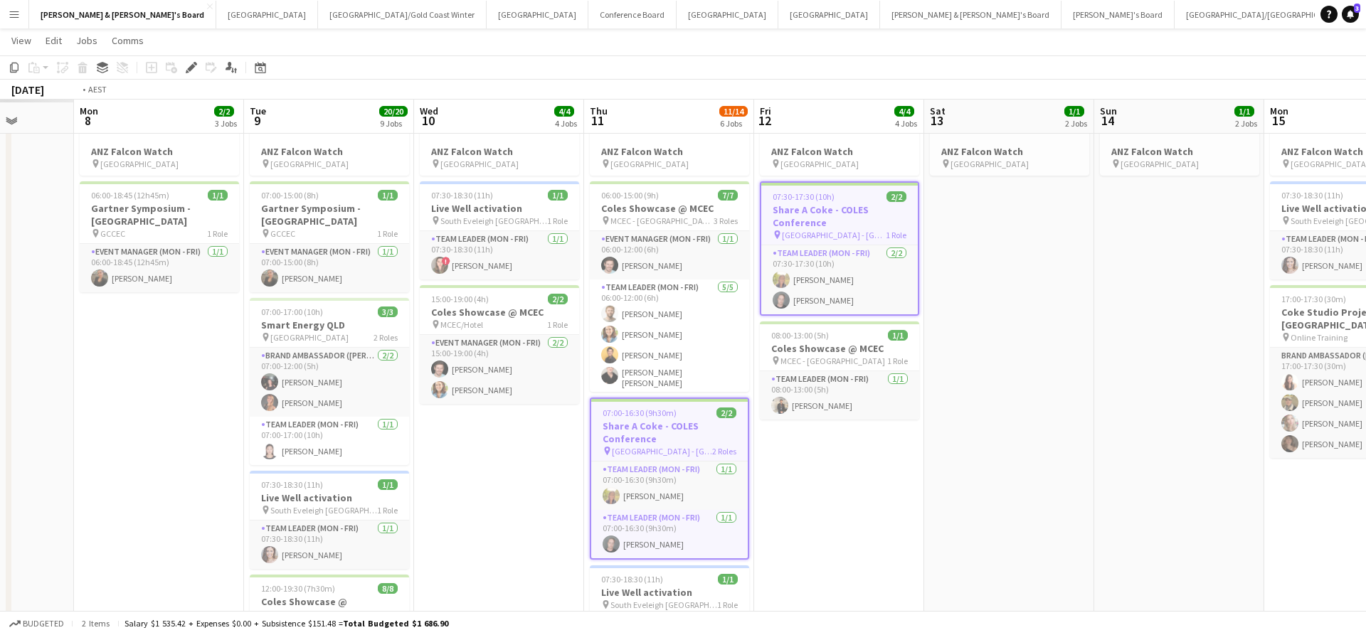
scroll to position [0, 309]
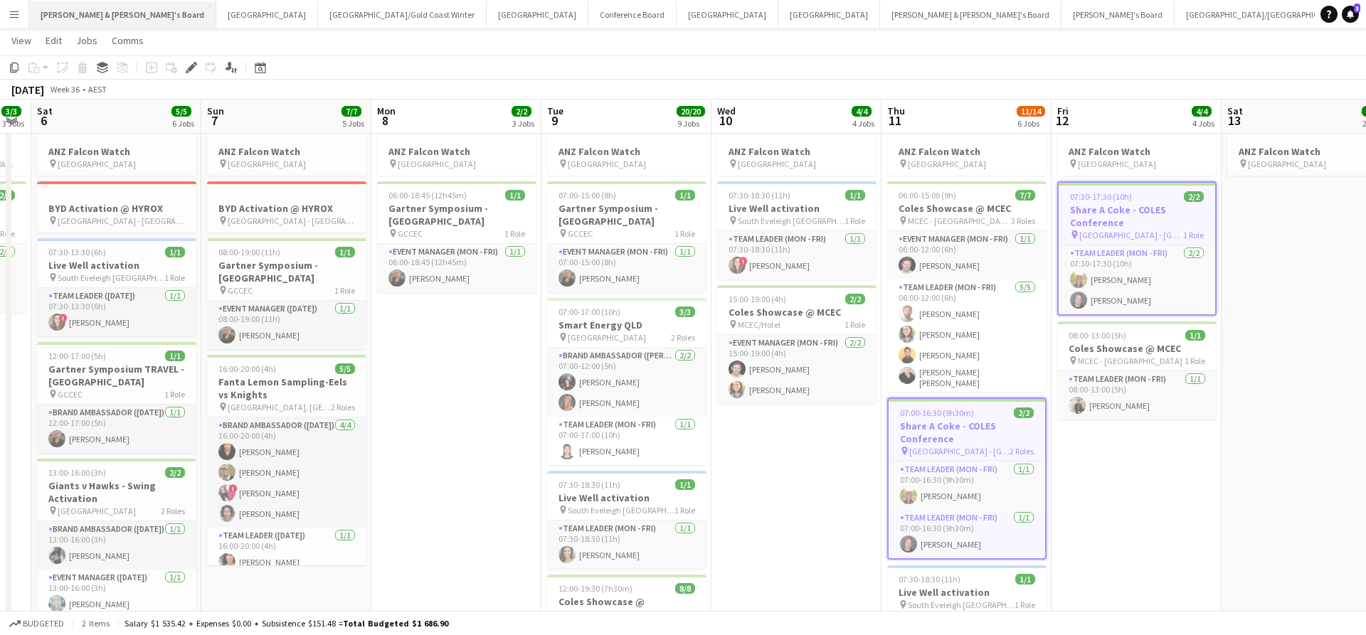
click at [102, 20] on button "[PERSON_NAME] & [PERSON_NAME]'s Board Close" at bounding box center [122, 15] width 187 height 28
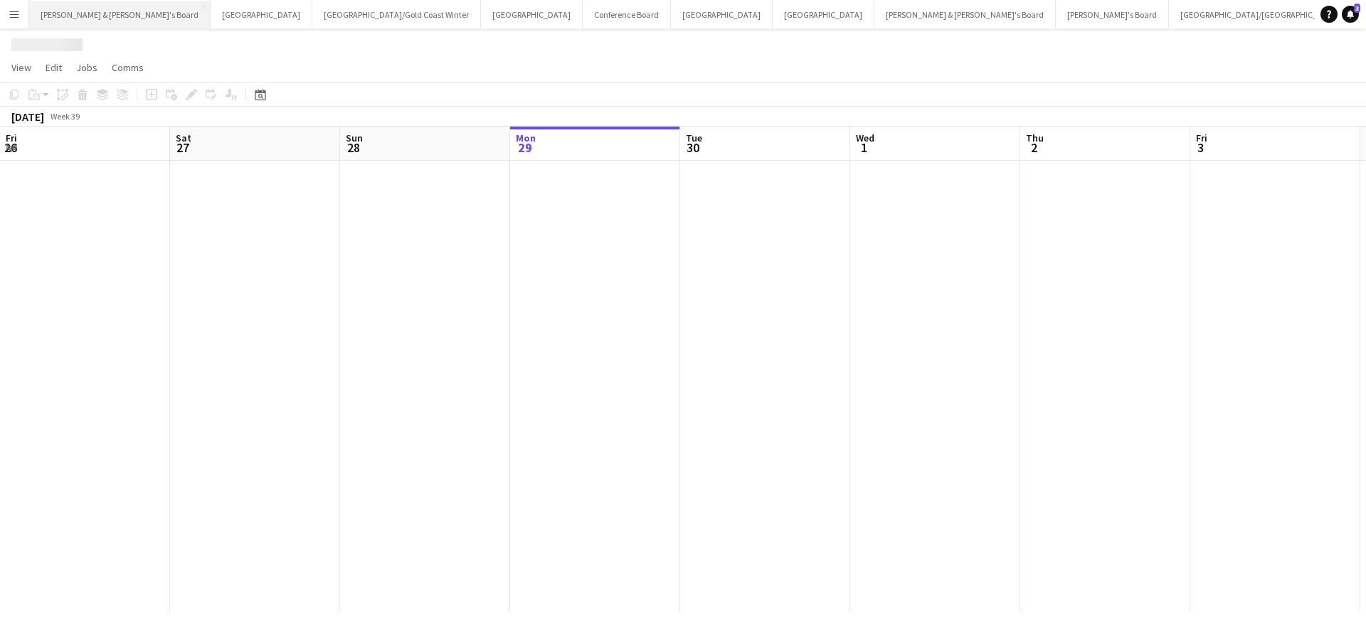
click at [102, 20] on button "[PERSON_NAME] & [PERSON_NAME]'s Board Close" at bounding box center [119, 15] width 181 height 28
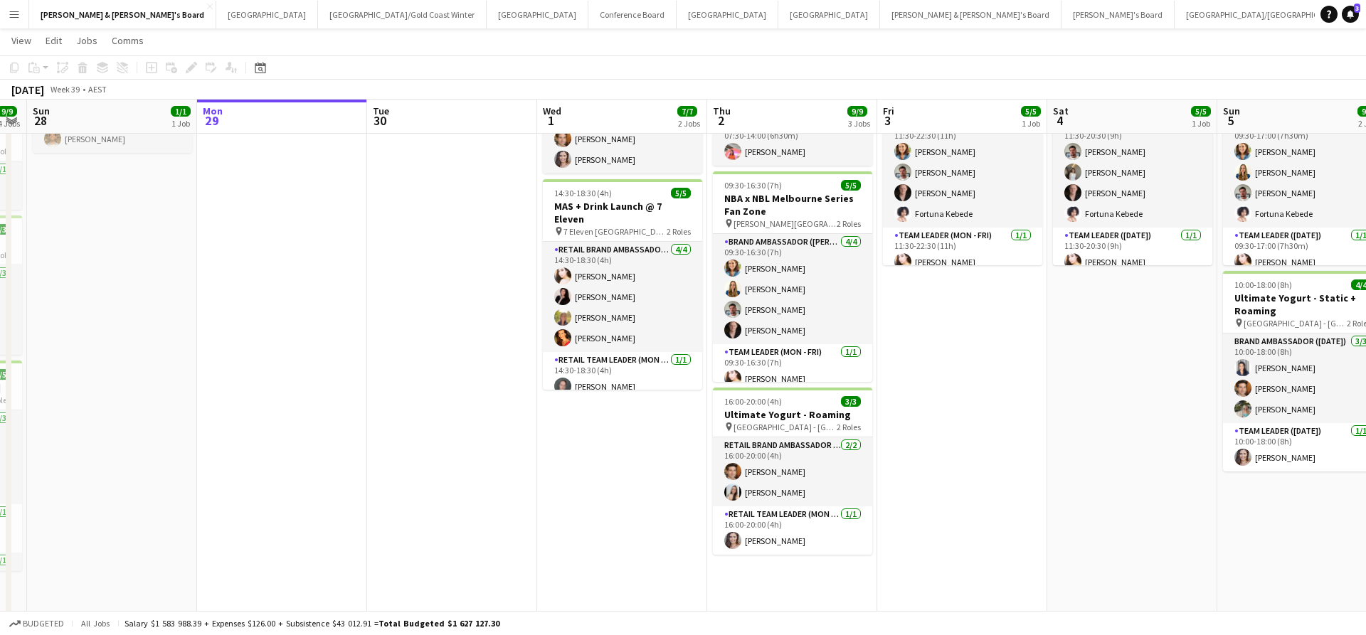
scroll to position [110, 0]
click at [773, 477] on app-card-role "RETAIL Brand Ambassador (Mon - Fri) 2/2 16:00-20:00 (4h) Juan Montes Jessica Am…" at bounding box center [792, 471] width 159 height 69
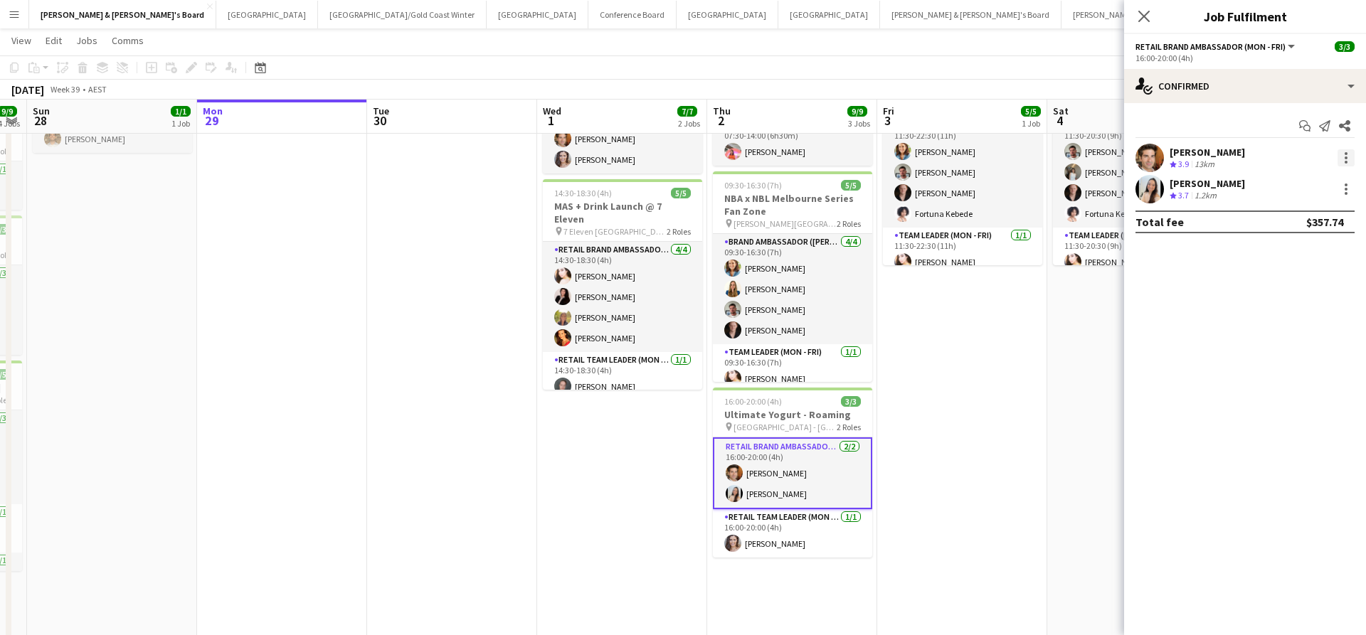
click at [1345, 162] on div at bounding box center [1345, 162] width 3 height 3
click at [1273, 322] on span "Remove" at bounding box center [1276, 320] width 43 height 12
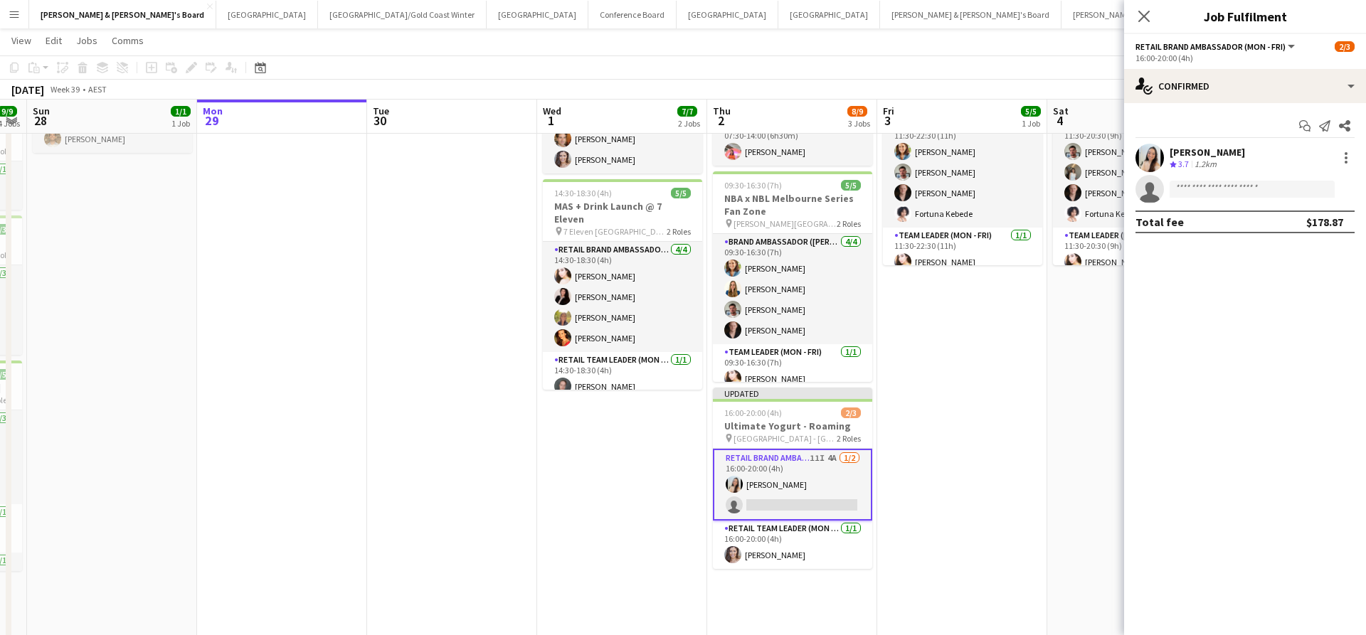
click at [1033, 381] on app-date-cell "11:30-22:30 (11h) 5/5 NBA x NBL Melbourne Series Fan Zone pin [PERSON_NAME][GEO…" at bounding box center [962, 345] width 170 height 593
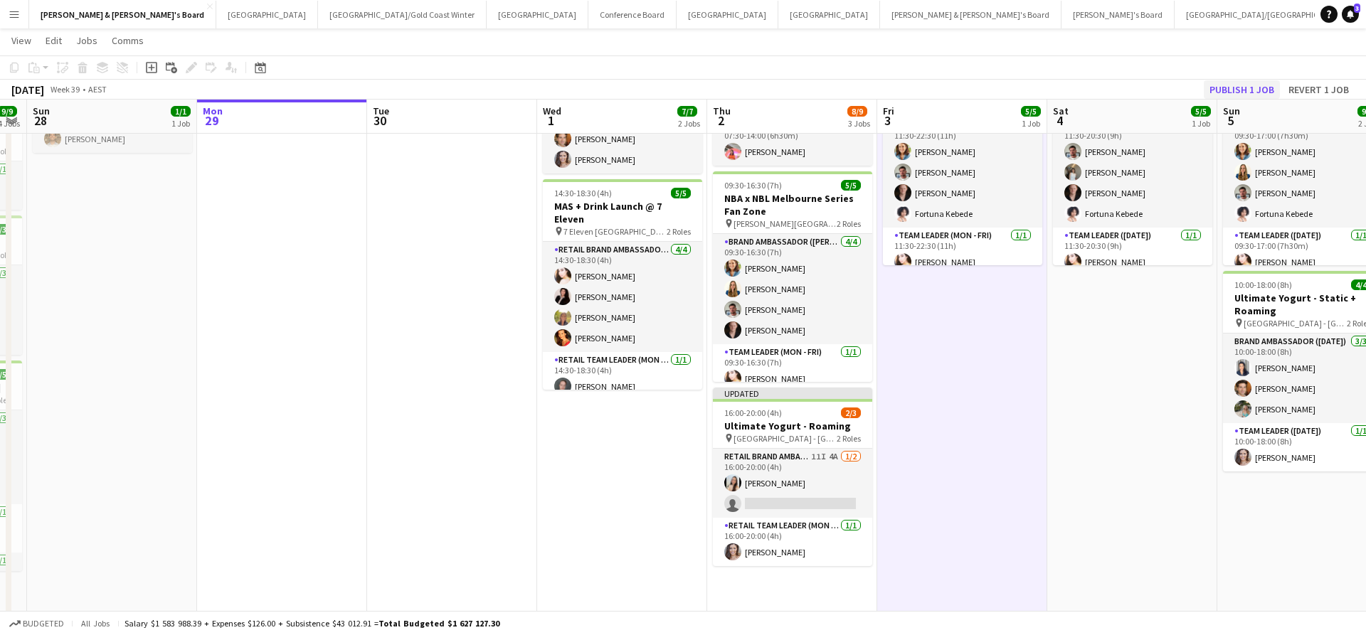
click at [1227, 95] on button "Publish 1 job" at bounding box center [1242, 89] width 76 height 18
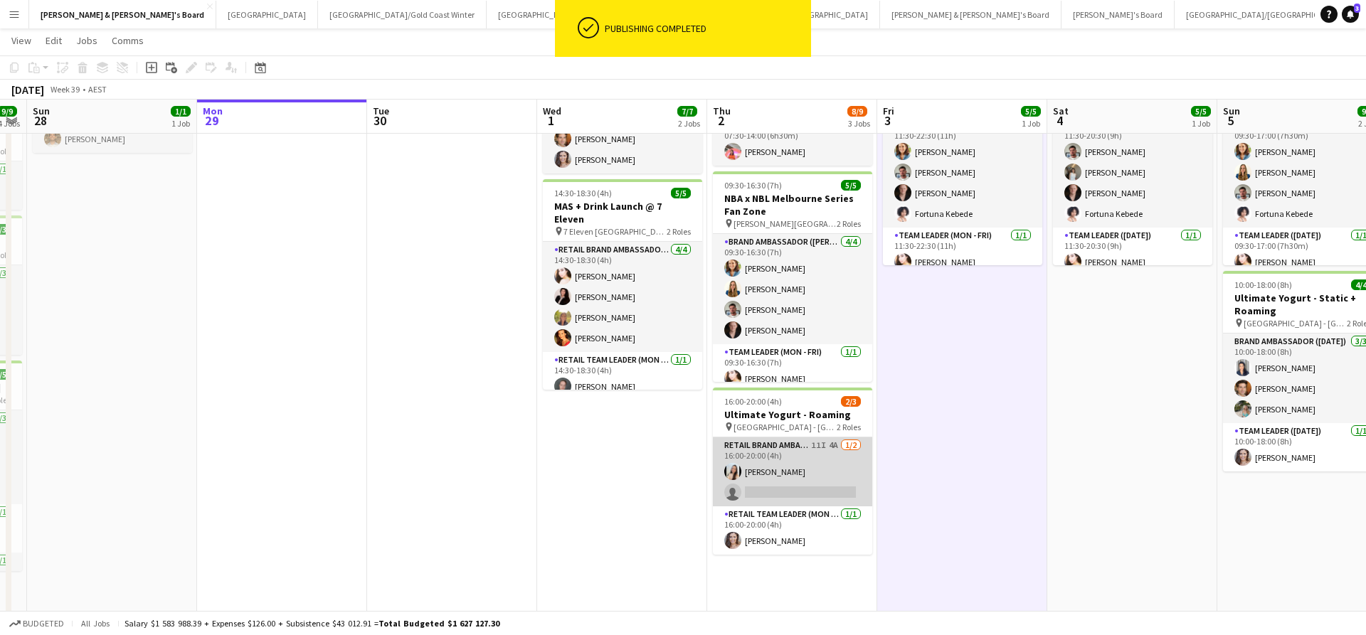
click at [811, 471] on app-card-role "RETAIL Brand Ambassador (Mon - Fri) 11I 4A 1/2 16:00-20:00 (4h) Jessica Amancio…" at bounding box center [792, 471] width 159 height 69
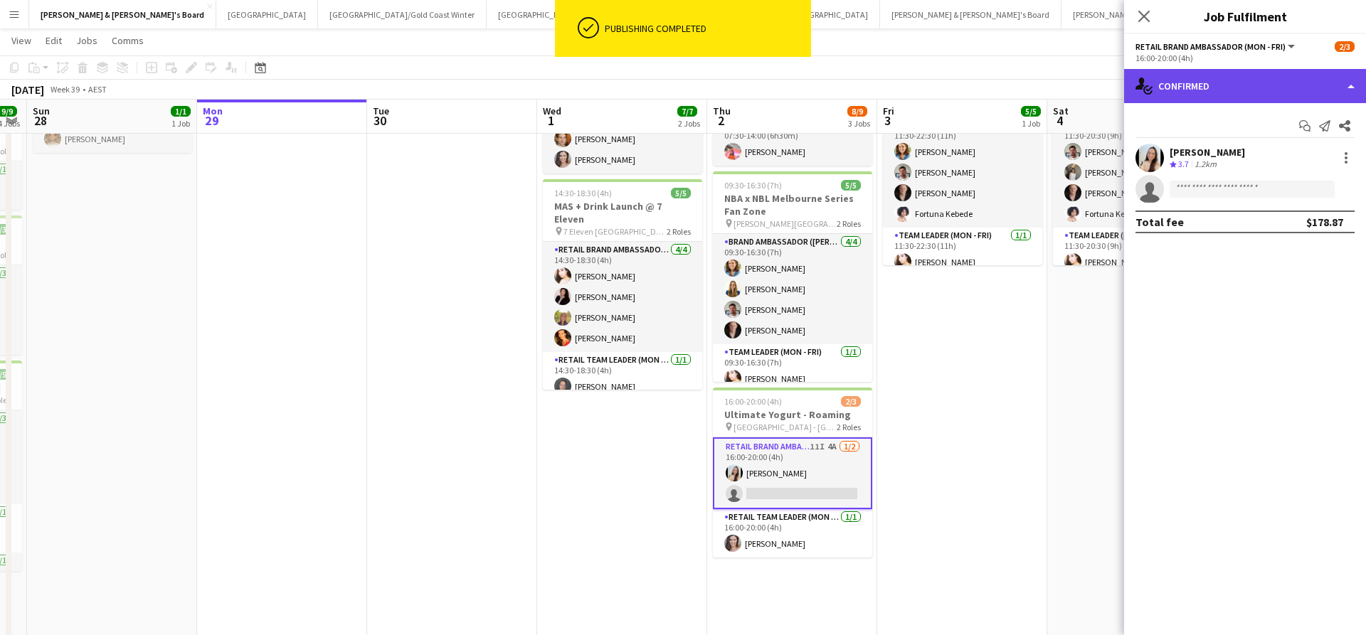
click at [1224, 83] on div "single-neutral-actions-check-2 Confirmed" at bounding box center [1245, 86] width 242 height 34
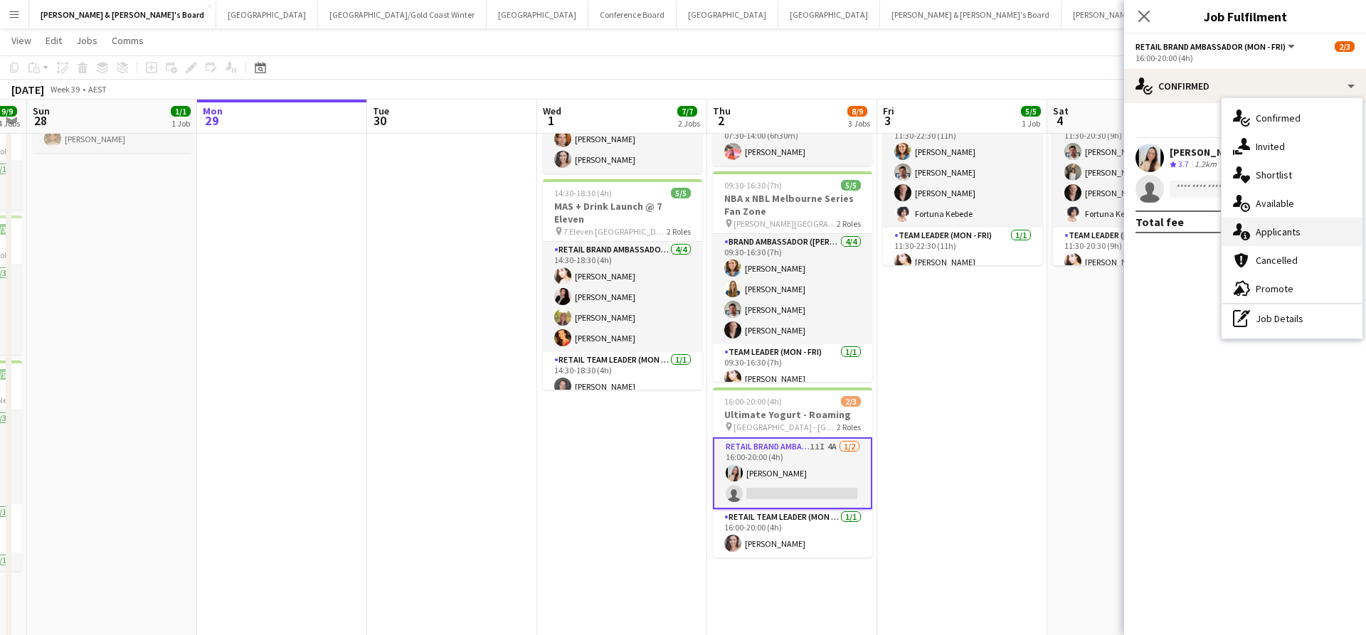
click at [1290, 234] on span "Applicants" at bounding box center [1278, 232] width 45 height 13
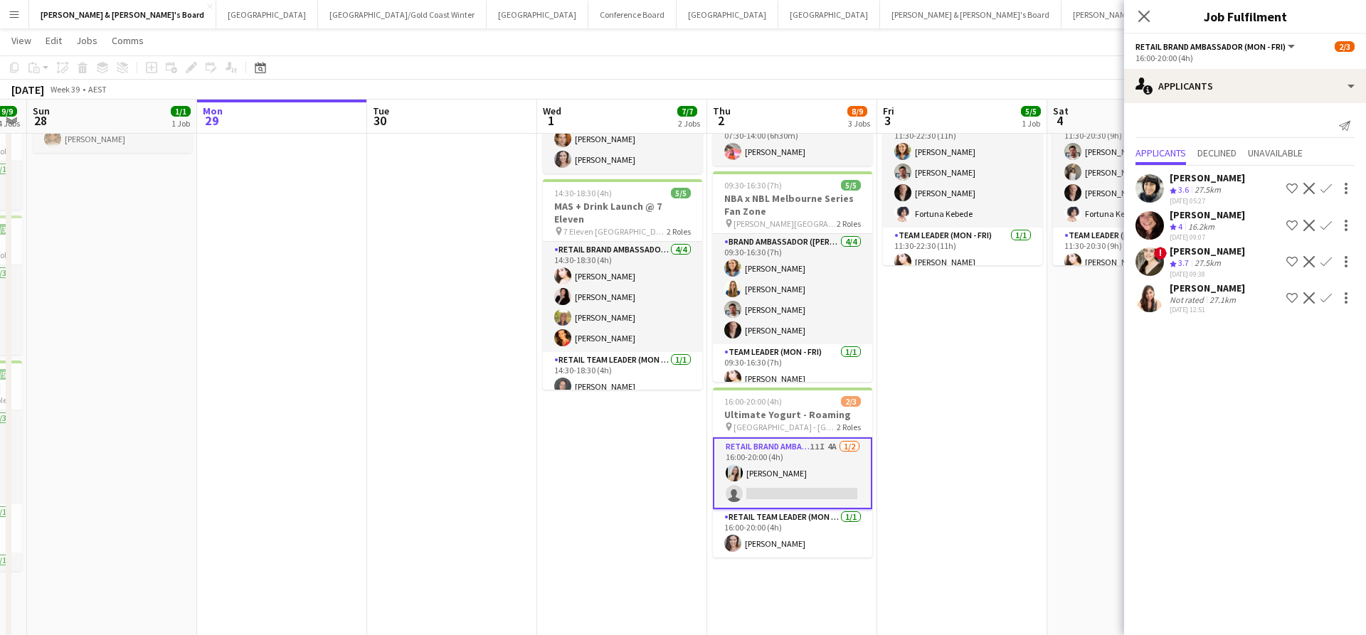
click at [1064, 423] on app-date-cell "11:30-20:30 (9h) 5/5 NBA x NBL Melbourne Series Fan Zone pin [PERSON_NAME][GEOG…" at bounding box center [1132, 345] width 170 height 593
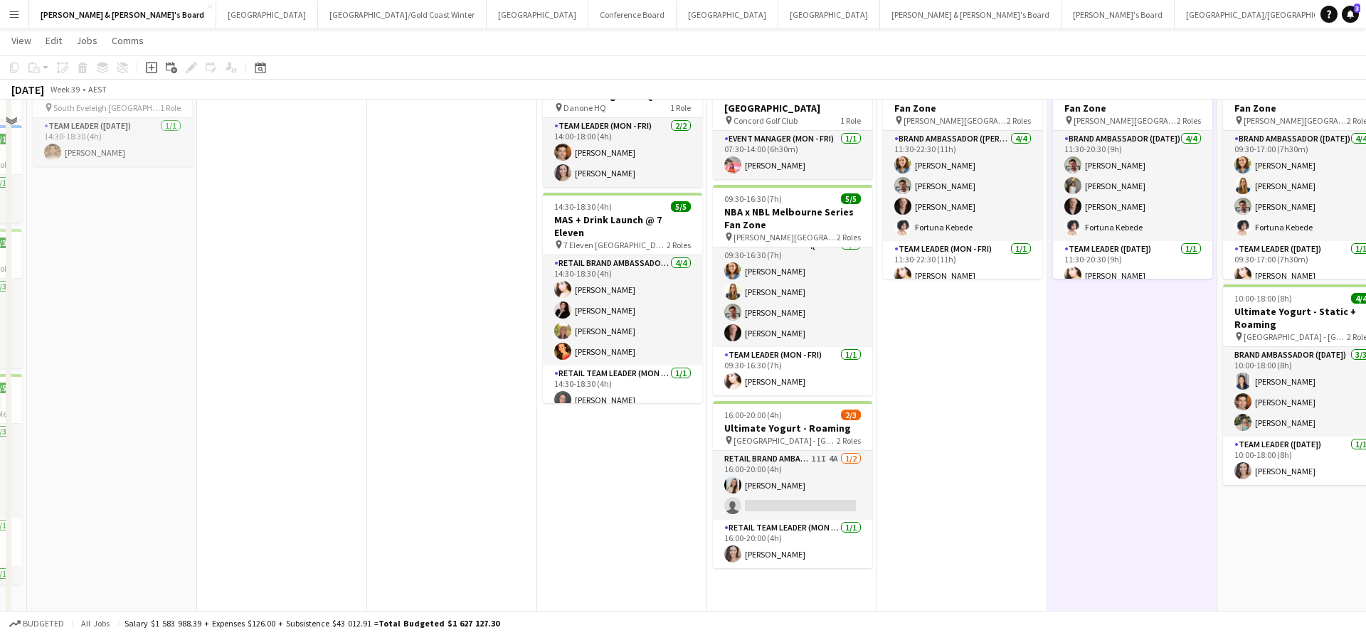
scroll to position [100, 0]
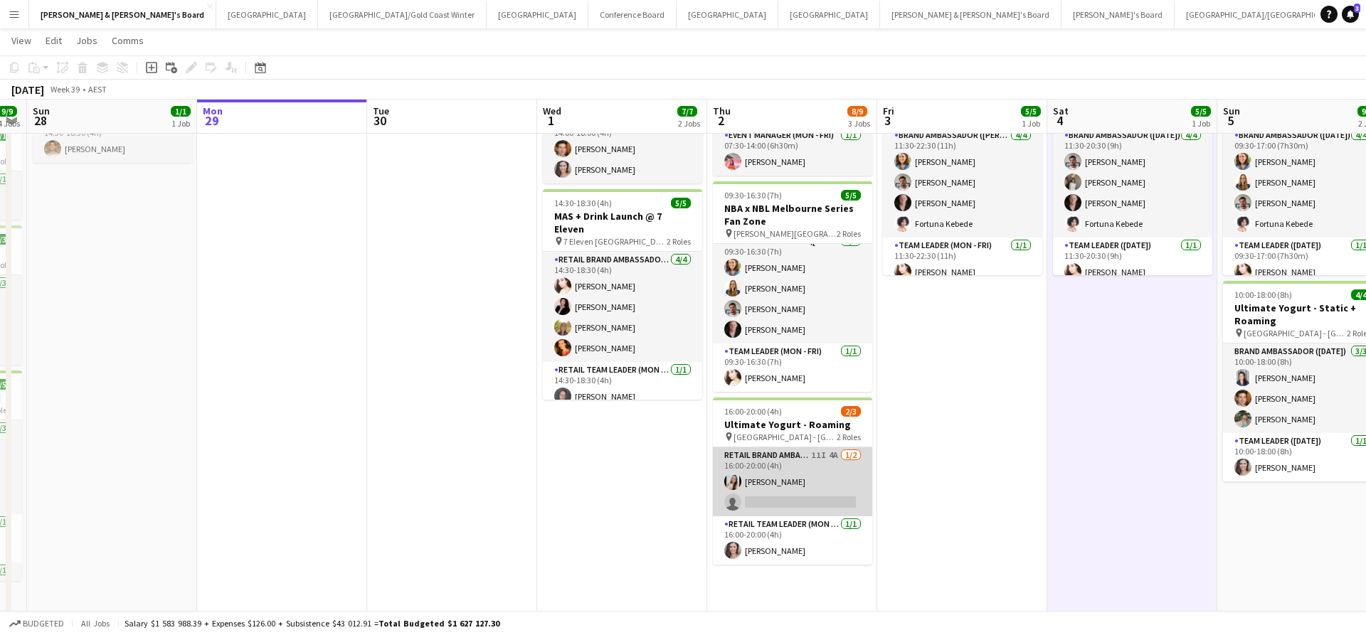
click at [812, 470] on app-card-role "RETAIL Brand Ambassador (Mon - Fri) 11I 4A 1/2 16:00-20:00 (4h) Jessica Amancio…" at bounding box center [792, 481] width 159 height 69
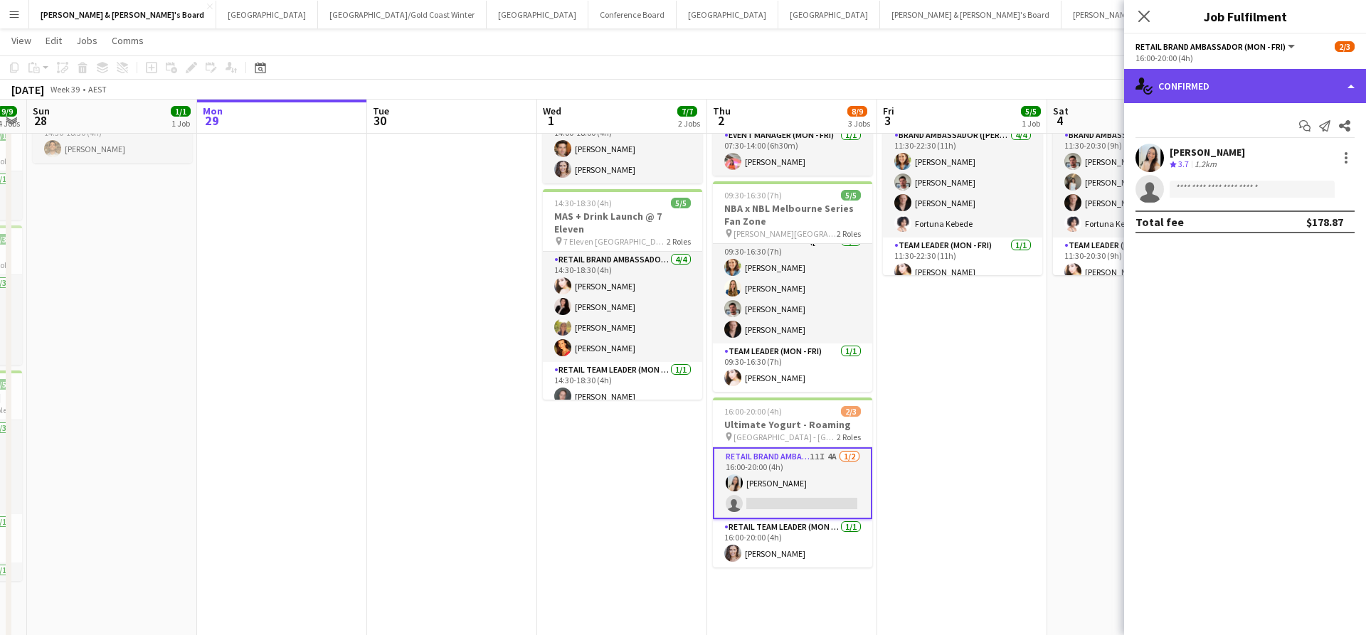
click at [1214, 82] on div "single-neutral-actions-check-2 Confirmed" at bounding box center [1245, 86] width 242 height 34
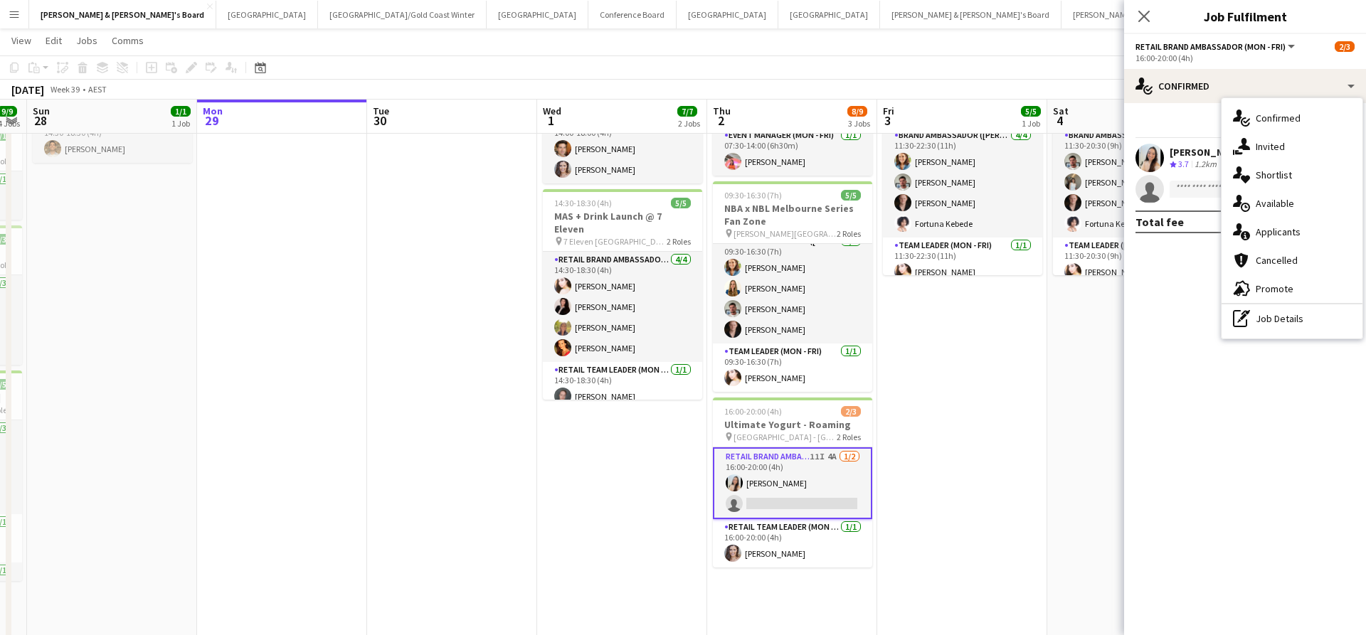
click at [827, 494] on app-card-role "RETAIL Brand Ambassador (Mon - Fri) 11I 4A 1/2 16:00-20:00 (4h) Jessica Amancio…" at bounding box center [792, 483] width 159 height 72
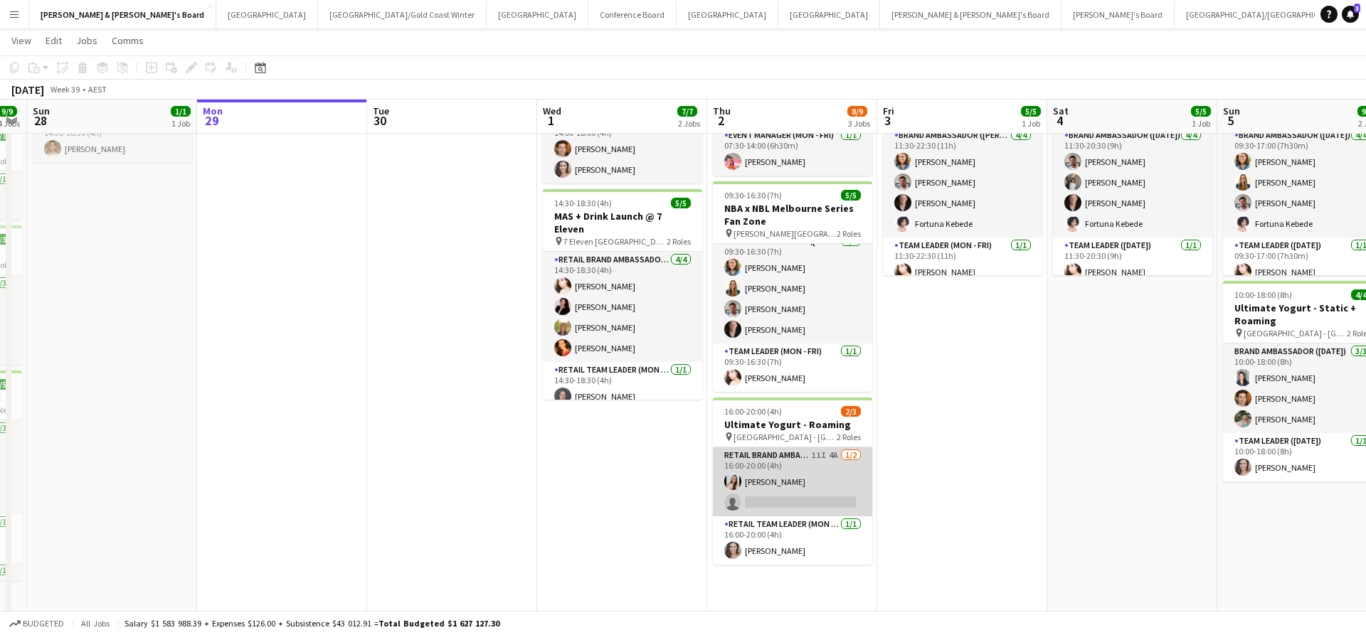
click at [827, 494] on app-card-role "RETAIL Brand Ambassador (Mon - Fri) 11I 4A 1/2 16:00-20:00 (4h) Jessica Amancio…" at bounding box center [792, 481] width 159 height 69
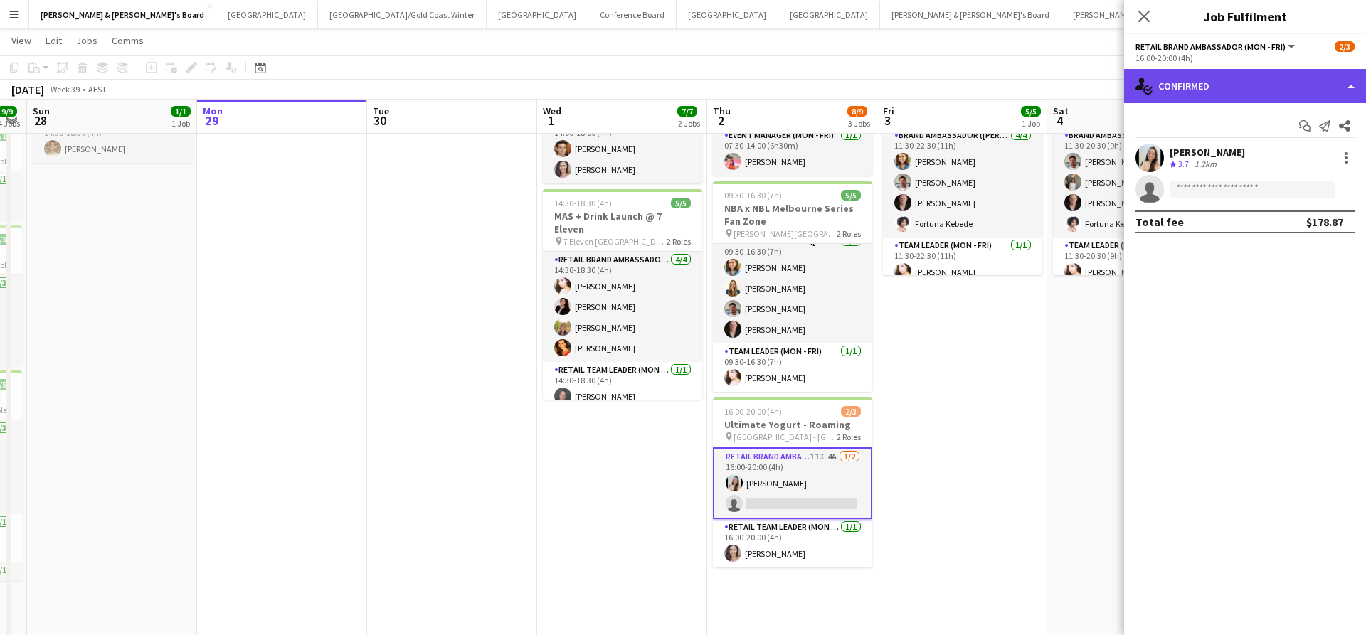
click at [1215, 92] on div "single-neutral-actions-check-2 Confirmed" at bounding box center [1245, 86] width 242 height 34
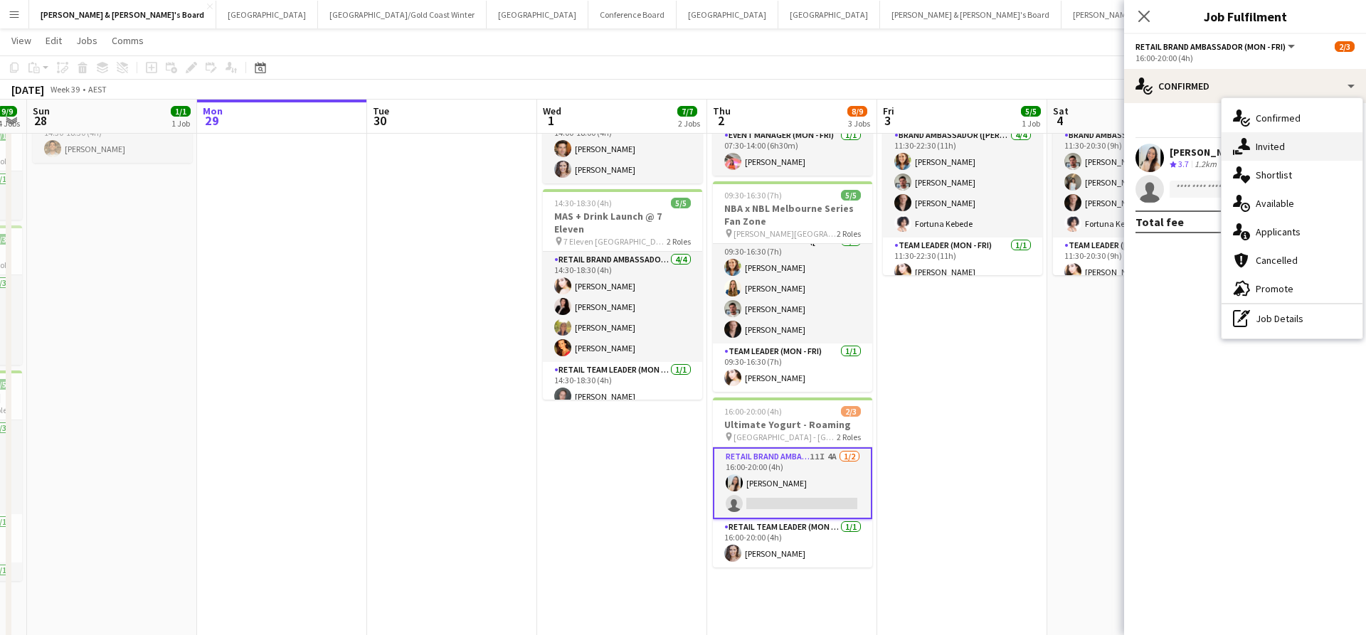
click at [1284, 147] on span "Invited" at bounding box center [1270, 146] width 29 height 13
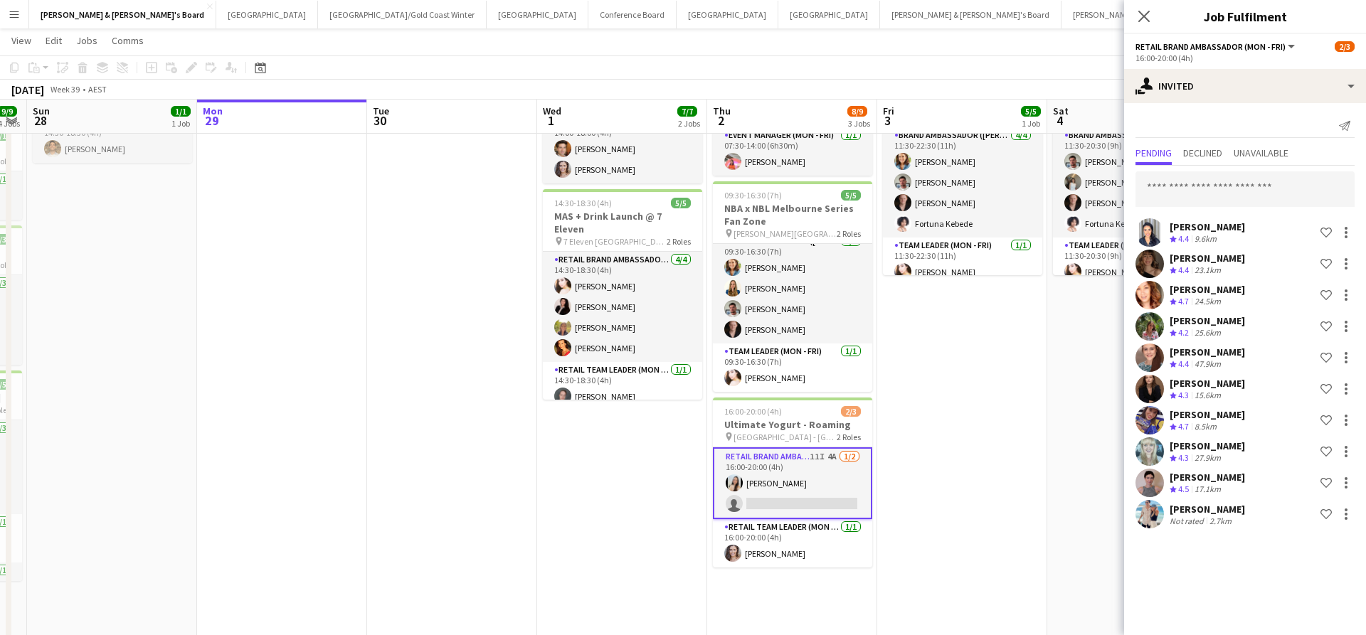
click at [1218, 516] on div "2.7km" at bounding box center [1220, 521] width 28 height 11
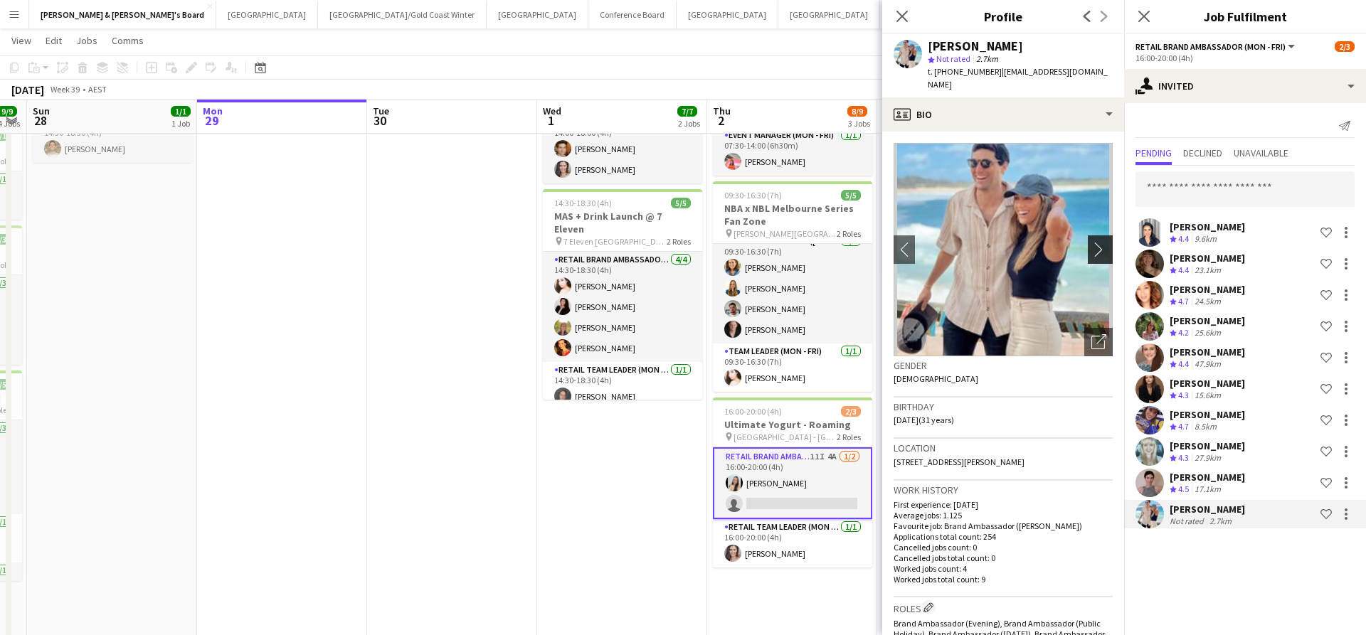
click at [1100, 242] on app-icon "chevron-right" at bounding box center [1102, 249] width 22 height 15
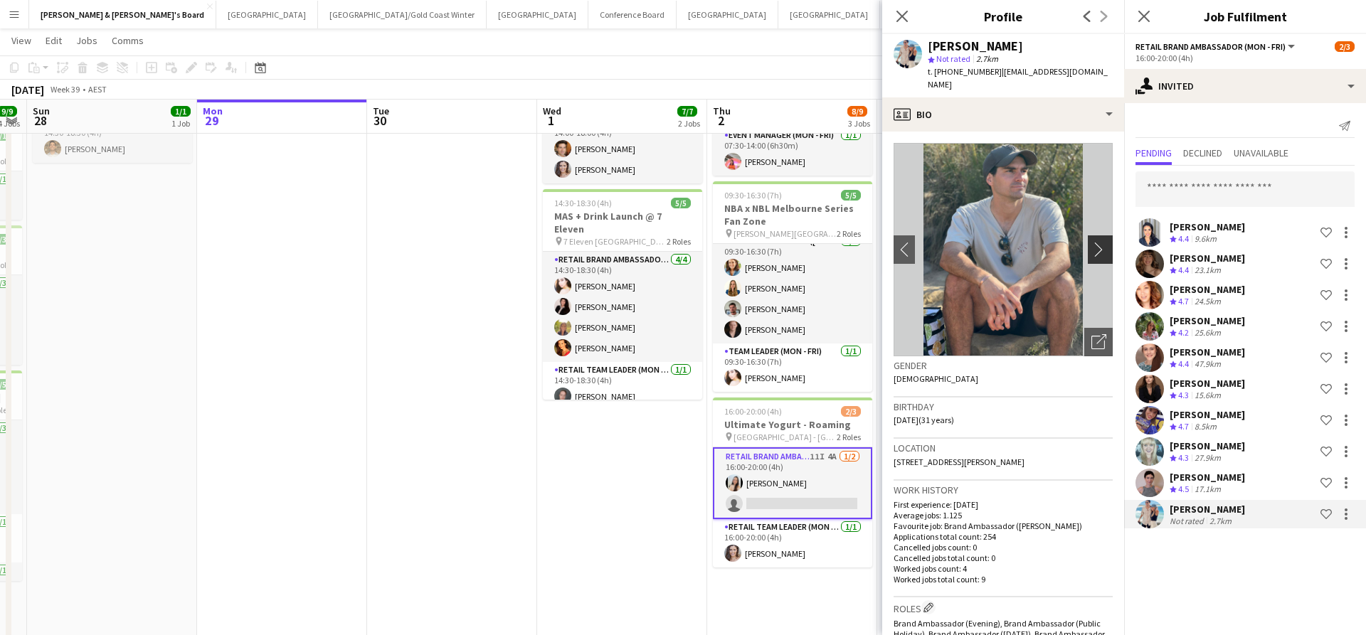
click at [1095, 242] on app-icon "chevron-right" at bounding box center [1102, 249] width 22 height 15
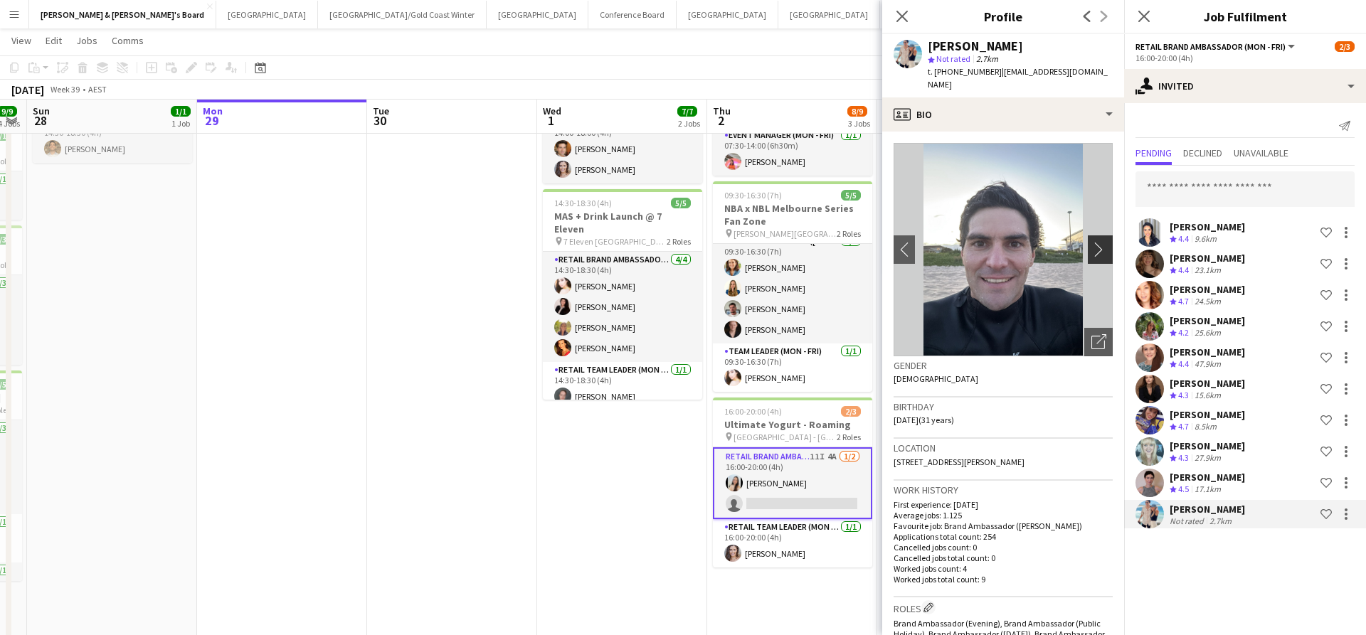
click at [1099, 242] on app-icon "chevron-right" at bounding box center [1102, 249] width 22 height 15
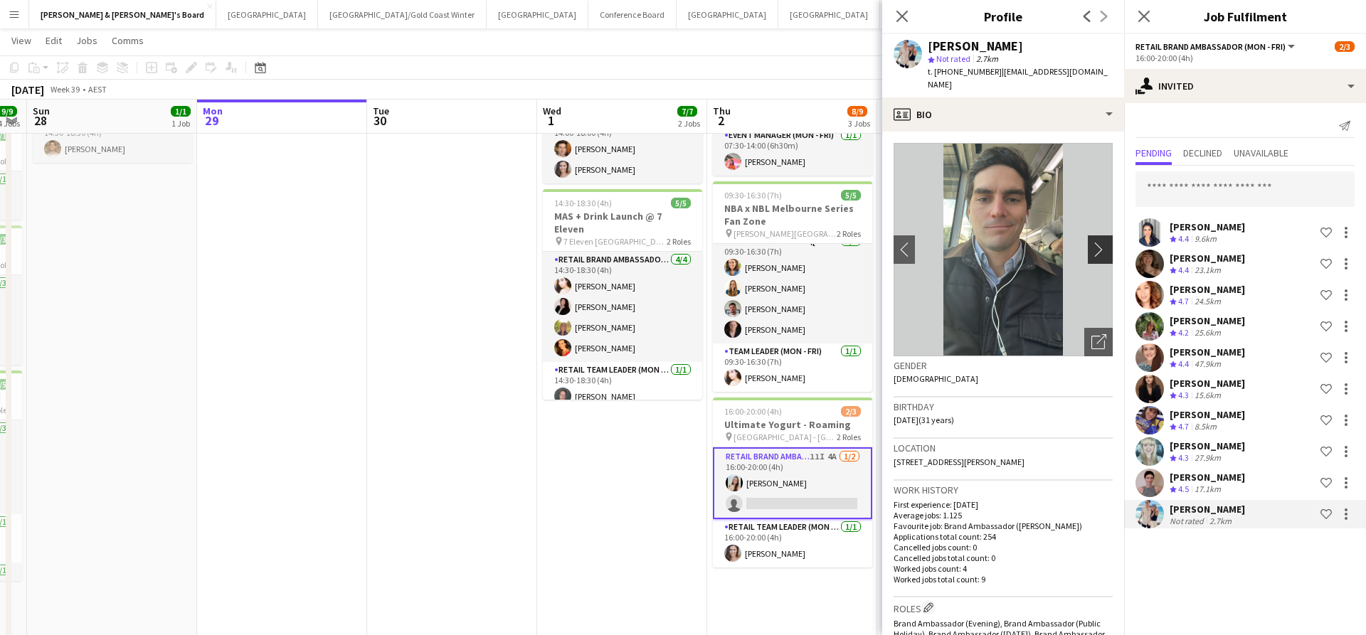
click at [1099, 242] on app-icon "chevron-right" at bounding box center [1102, 249] width 22 height 15
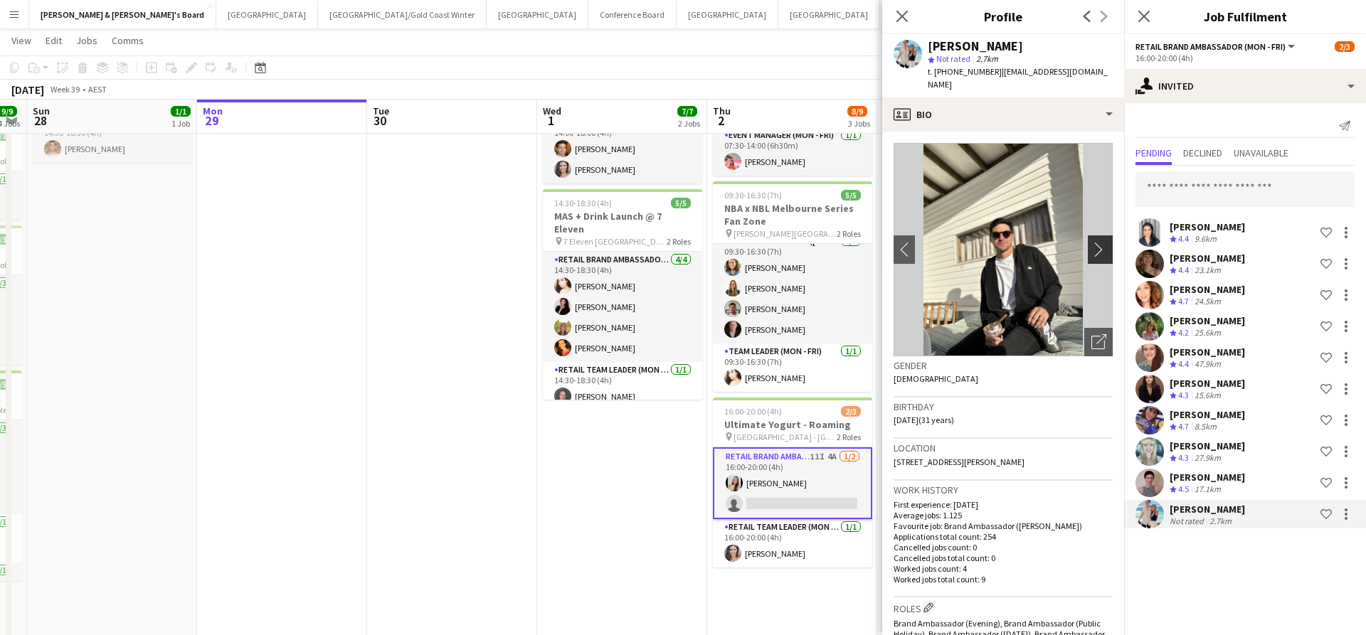
click at [1099, 242] on app-icon "chevron-right" at bounding box center [1102, 249] width 22 height 15
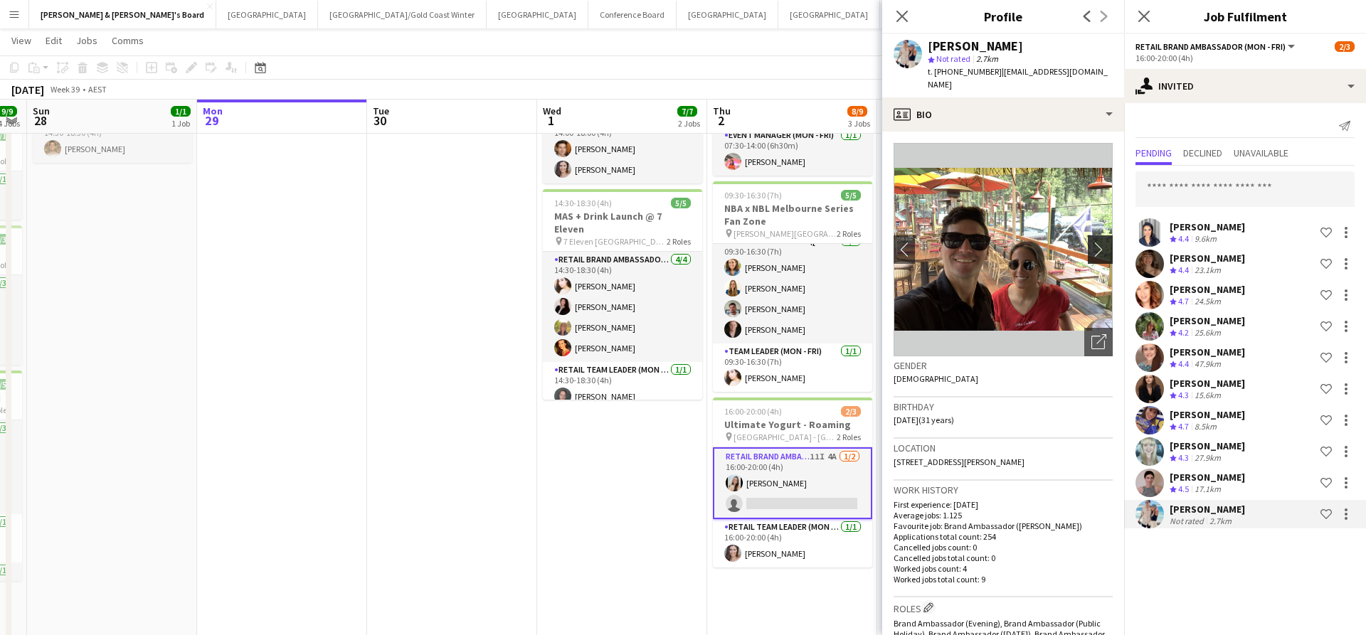
click at [1099, 242] on app-icon "chevron-right" at bounding box center [1102, 249] width 22 height 15
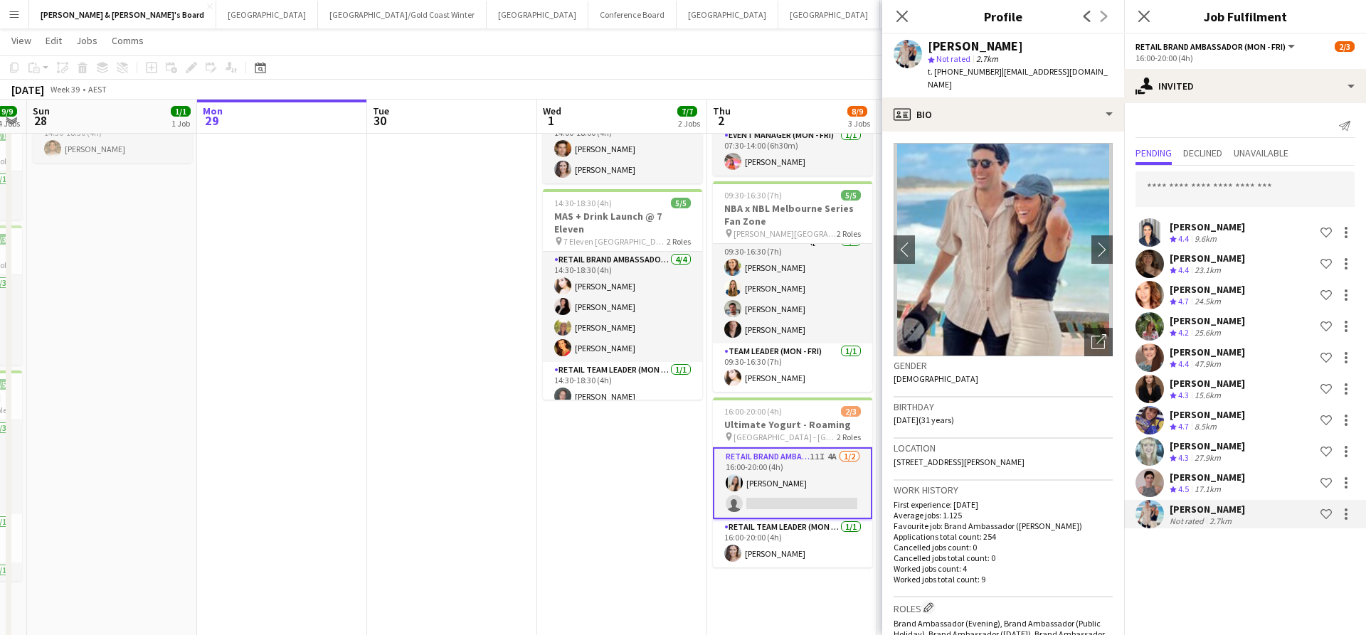
click at [770, 489] on app-card-role "RETAIL Brand Ambassador (Mon - Fri) 11I 4A 1/2 16:00-20:00 (4h) Jessica Amancio…" at bounding box center [792, 483] width 159 height 72
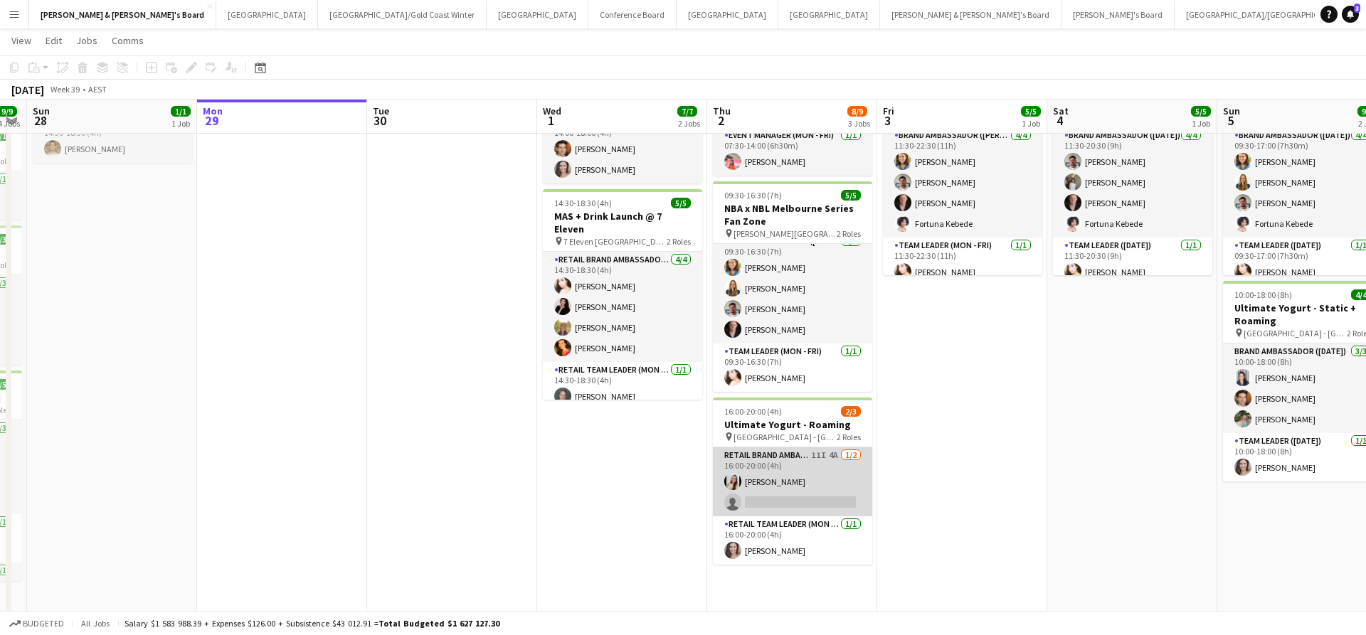
click at [807, 492] on app-card-role "RETAIL Brand Ambassador (Mon - Fri) 11I 4A 1/2 16:00-20:00 (4h) Jessica Amancio…" at bounding box center [792, 481] width 159 height 69
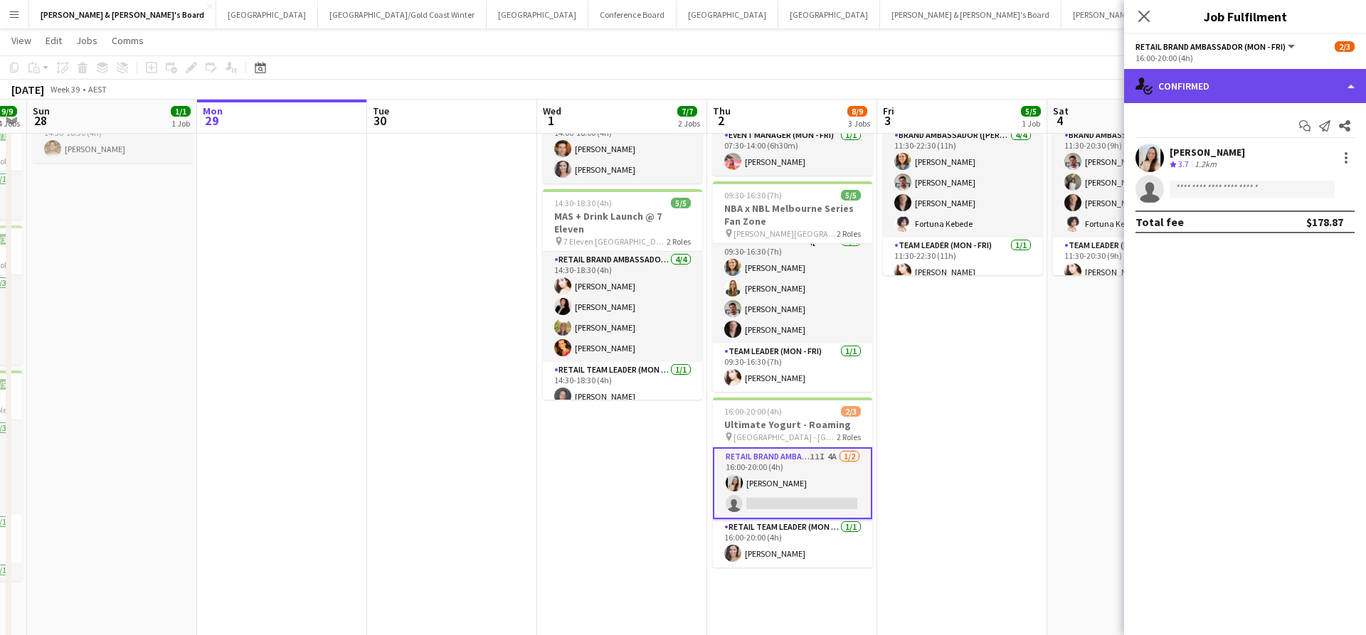
click at [1227, 75] on div "single-neutral-actions-check-2 Confirmed" at bounding box center [1245, 86] width 242 height 34
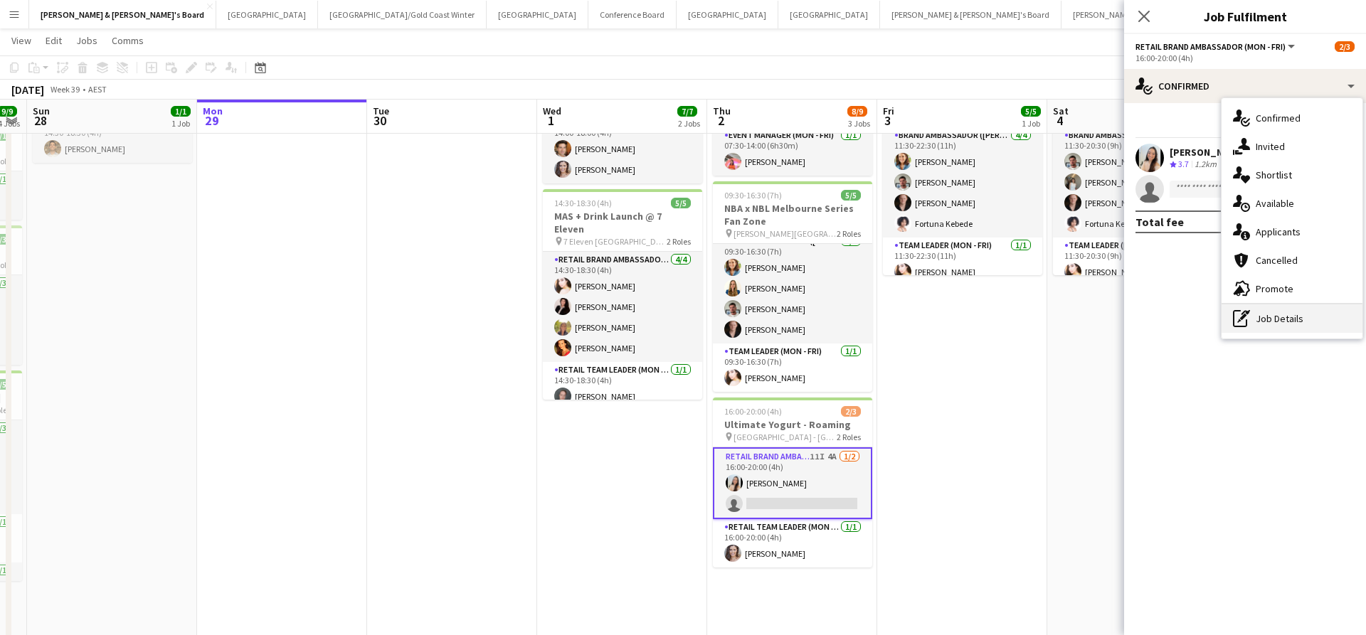
click at [1268, 322] on div "pen-write Job Details" at bounding box center [1291, 318] width 141 height 28
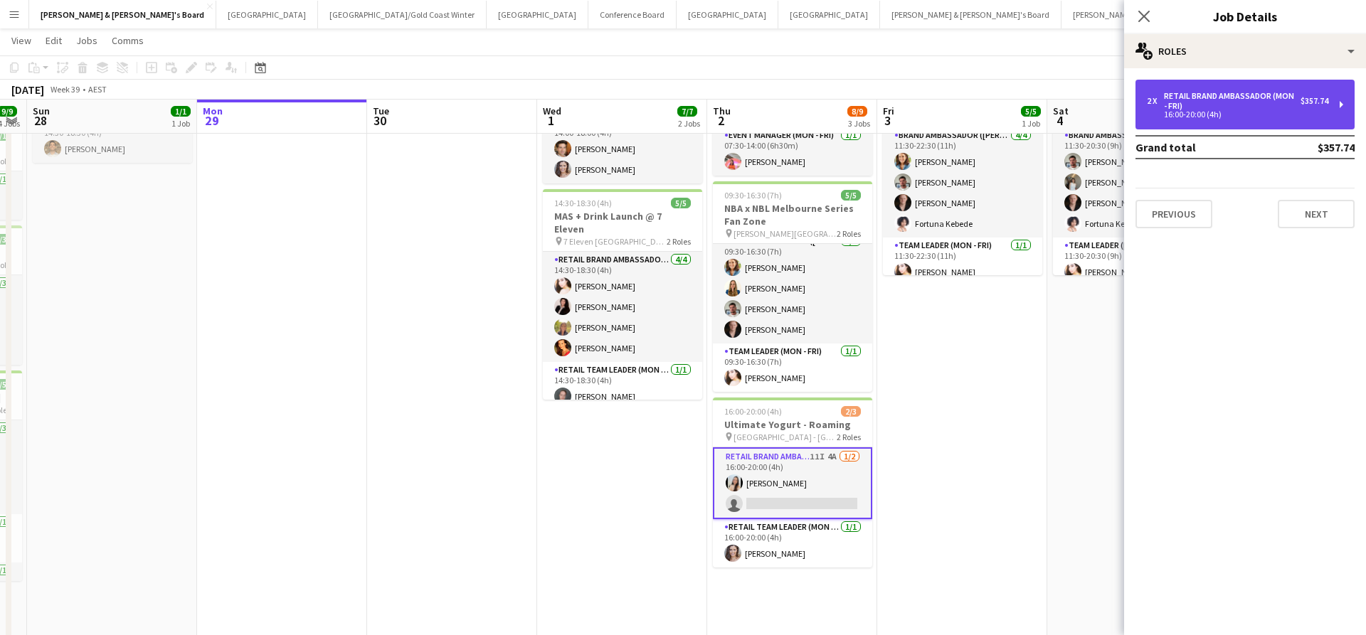
click at [1231, 107] on div "RETAIL Brand Ambassador (Mon - Fri)" at bounding box center [1232, 101] width 137 height 20
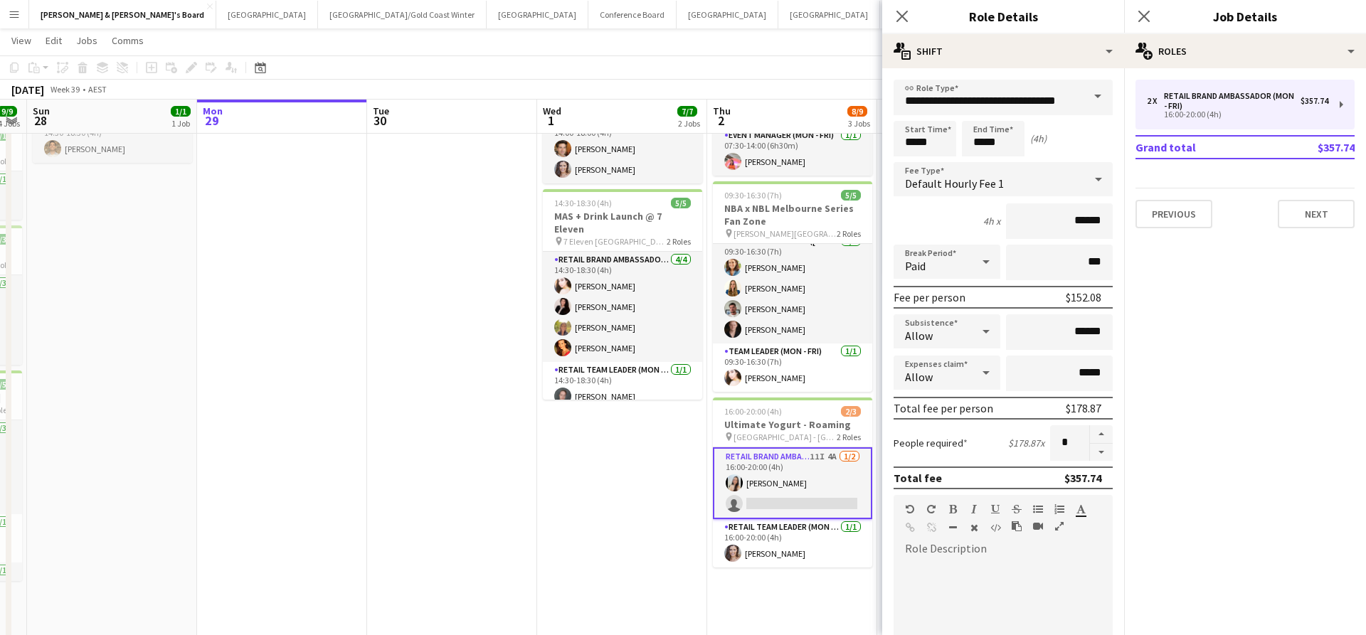
click at [612, 494] on app-date-cell "14:00-18:00 (4h) 2/2 Ultimate Yogurt - HQ pin Danone HQ 1 Role Team Leader (Mon…" at bounding box center [622, 355] width 170 height 593
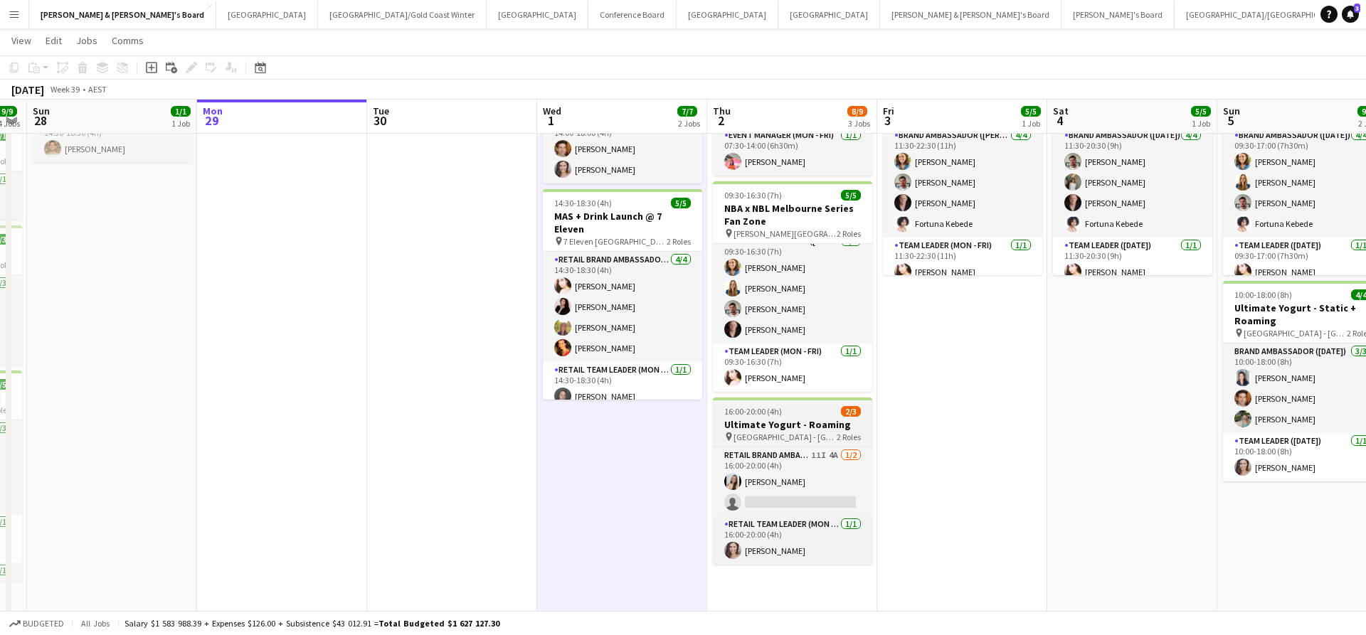
click at [778, 428] on h3 "Ultimate Yogurt - Roaming" at bounding box center [792, 424] width 159 height 13
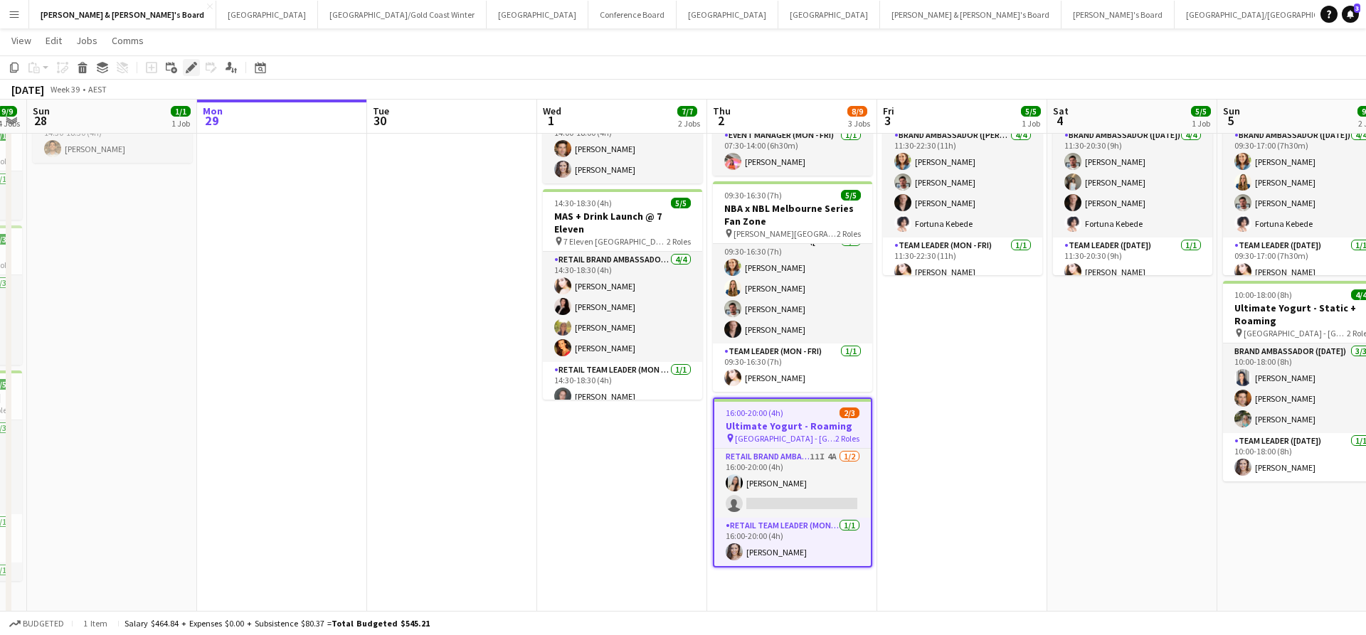
click at [189, 68] on icon at bounding box center [191, 68] width 8 height 8
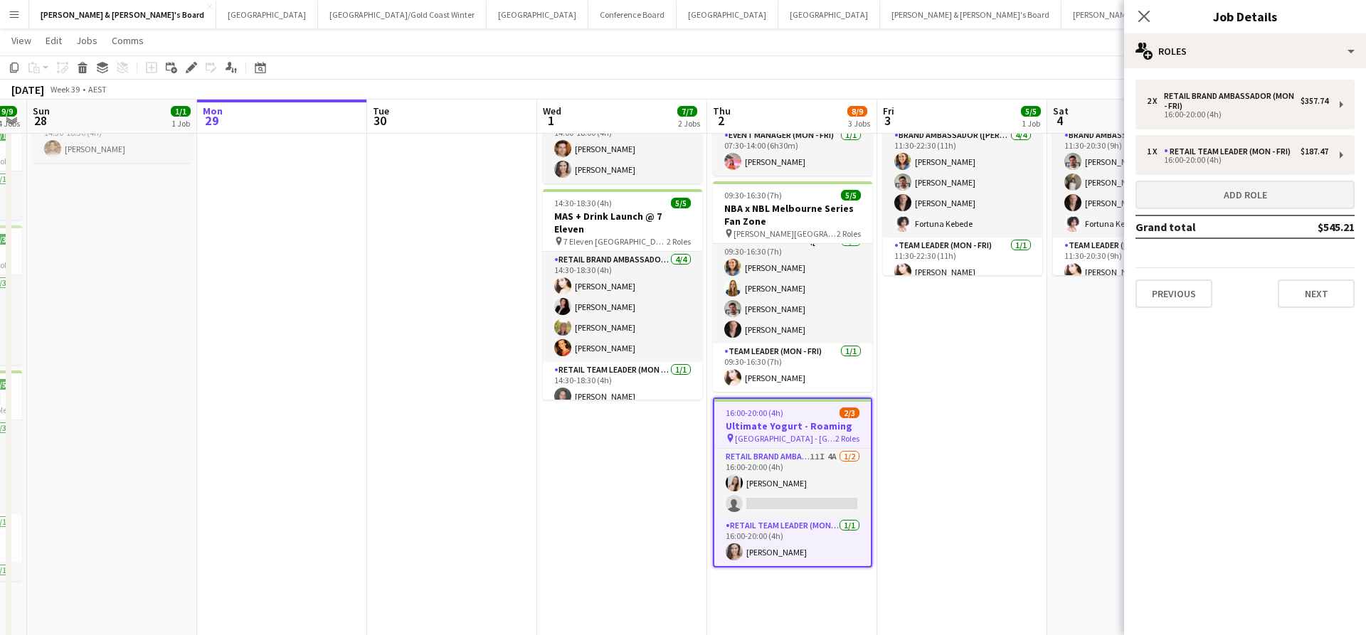
click at [1231, 195] on button "Add role" at bounding box center [1244, 195] width 219 height 28
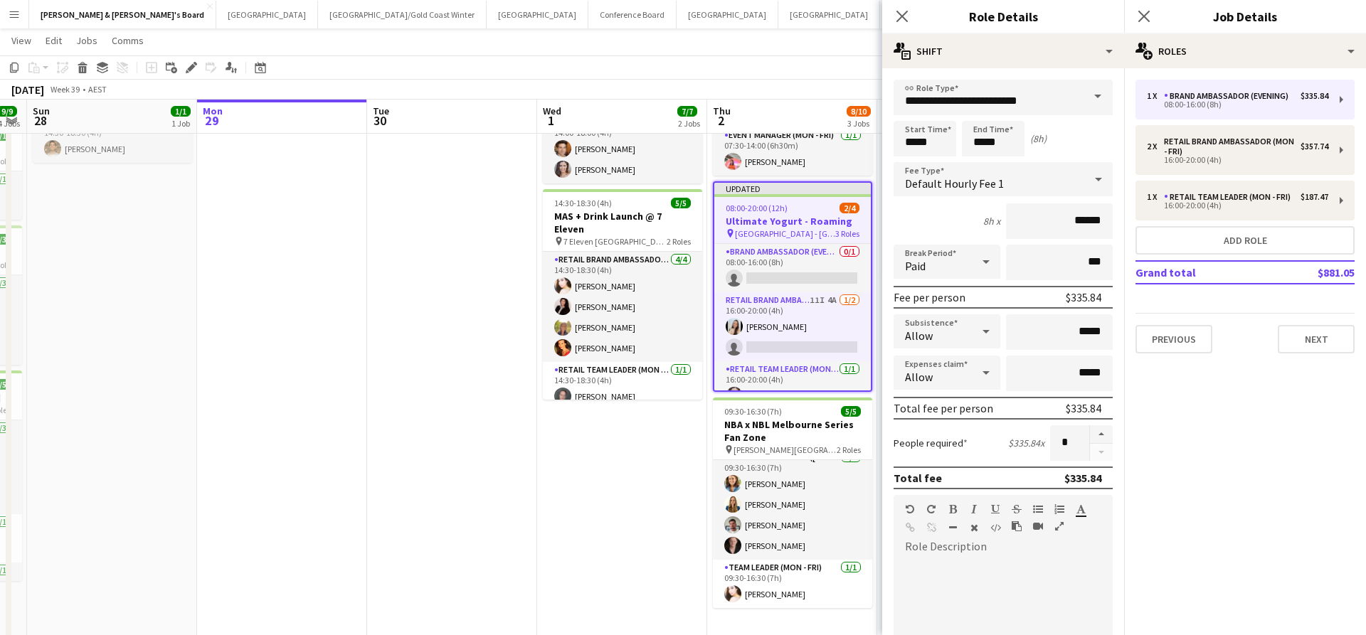
click at [1098, 97] on span at bounding box center [1098, 97] width 30 height 34
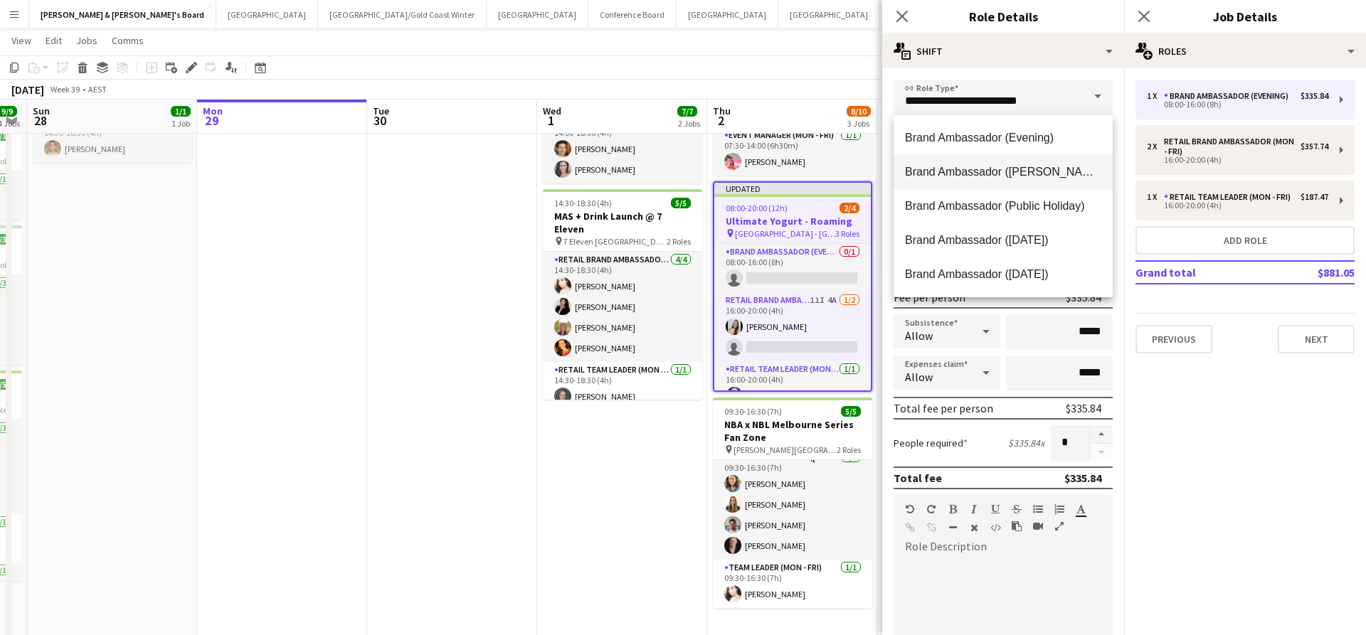
click at [1034, 174] on span "Brand Ambassador ([PERSON_NAME])" at bounding box center [1003, 172] width 196 height 14
type input "**********"
type input "******"
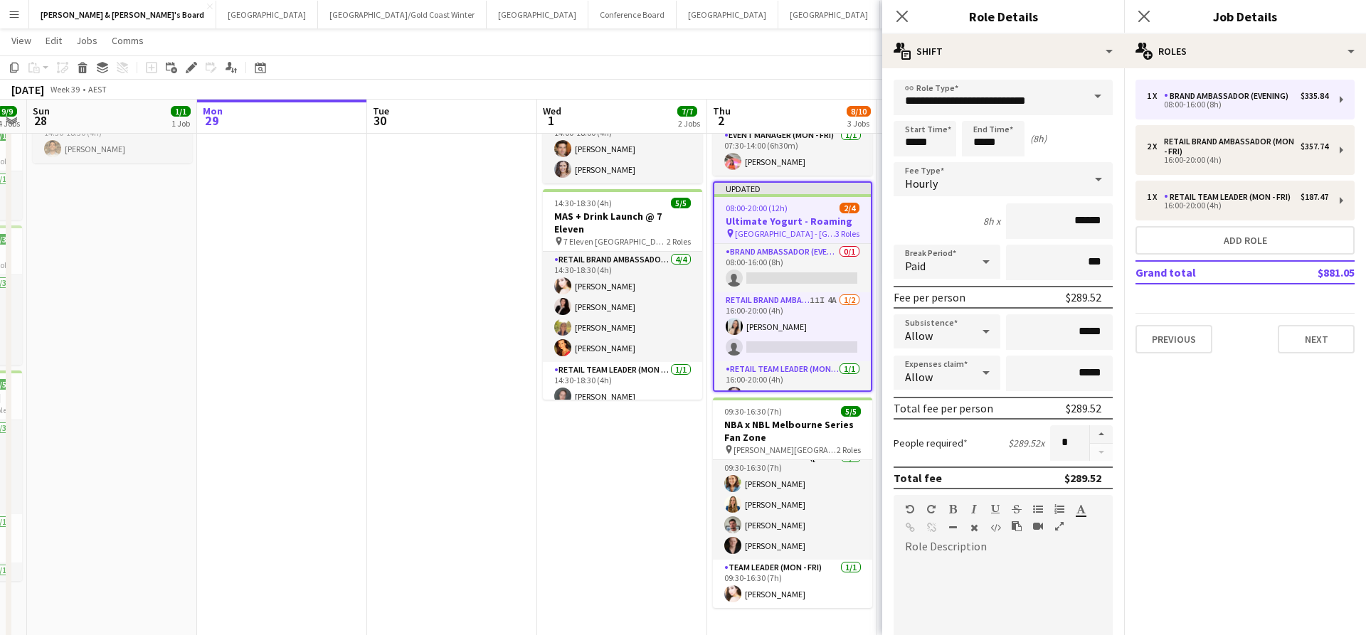
click at [1095, 95] on span at bounding box center [1098, 97] width 30 height 34
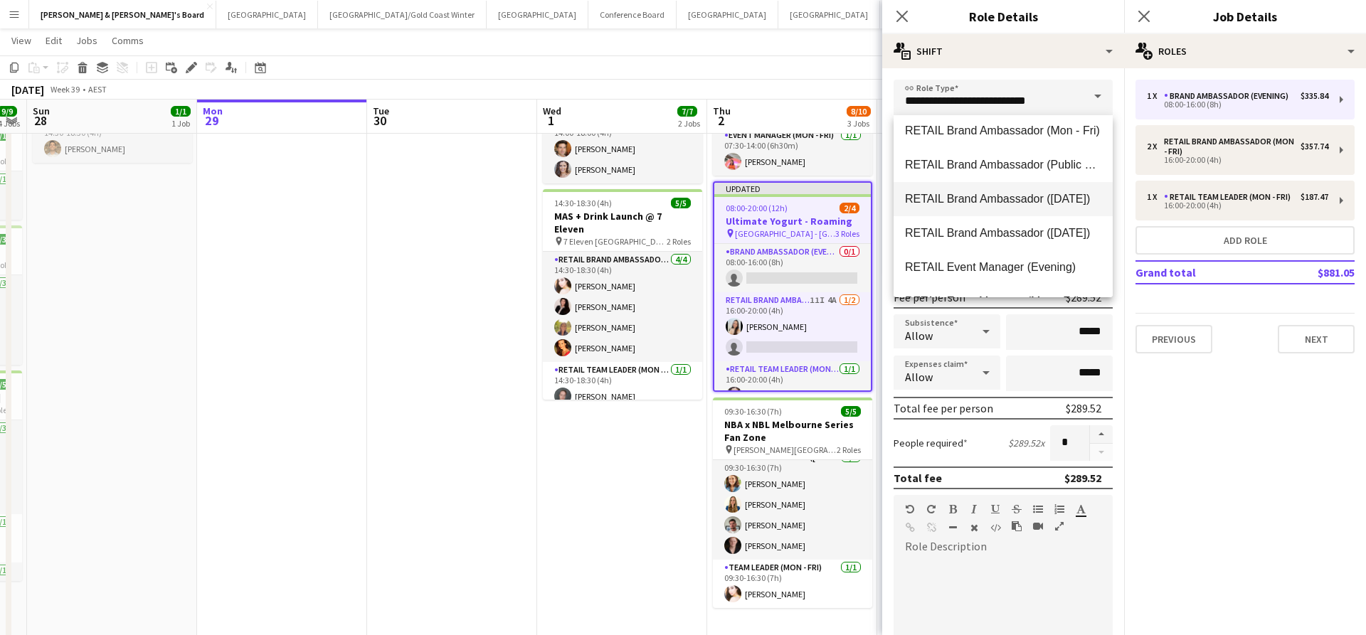
scroll to position [925, 0]
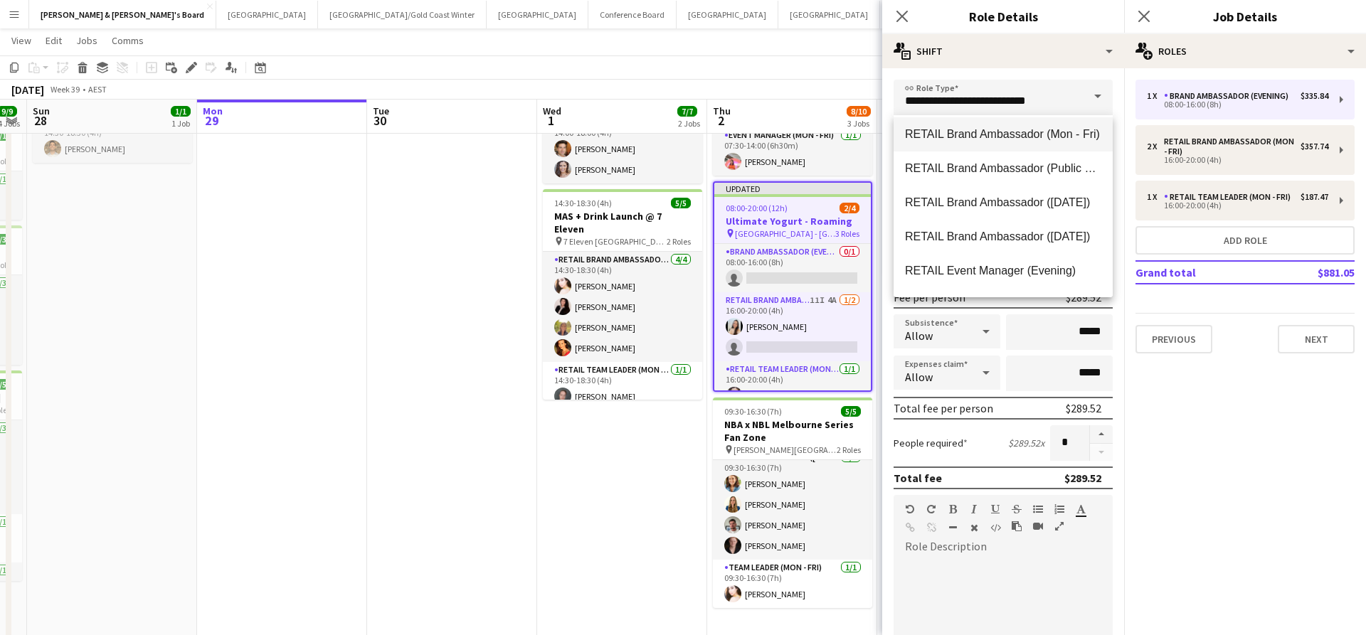
click at [982, 139] on span "RETAIL Brand Ambassador (Mon - Fri)" at bounding box center [1003, 134] width 196 height 14
type input "**********"
type input "******"
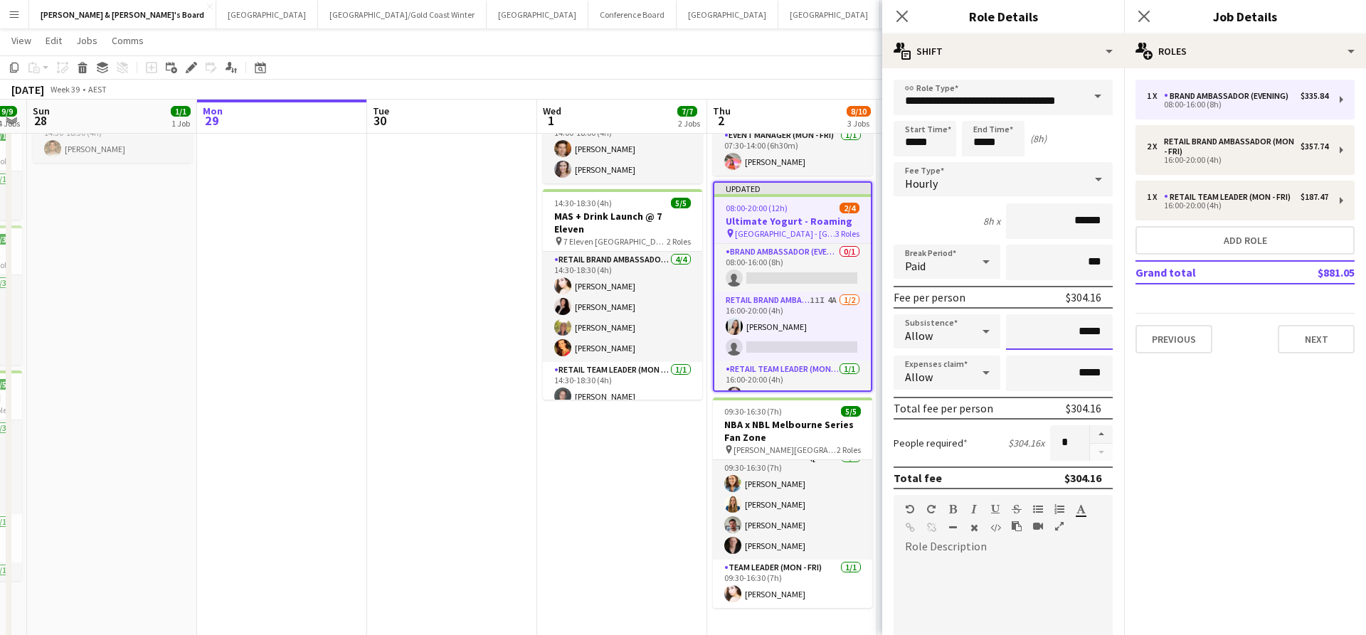
drag, startPoint x: 1083, startPoint y: 332, endPoint x: 1121, endPoint y: 333, distance: 38.4
click at [1121, 333] on form "**********" at bounding box center [1003, 522] width 242 height 884
type input "******"
click at [914, 135] on input "*****" at bounding box center [924, 139] width 63 height 36
click at [909, 112] on div at bounding box center [910, 114] width 28 height 14
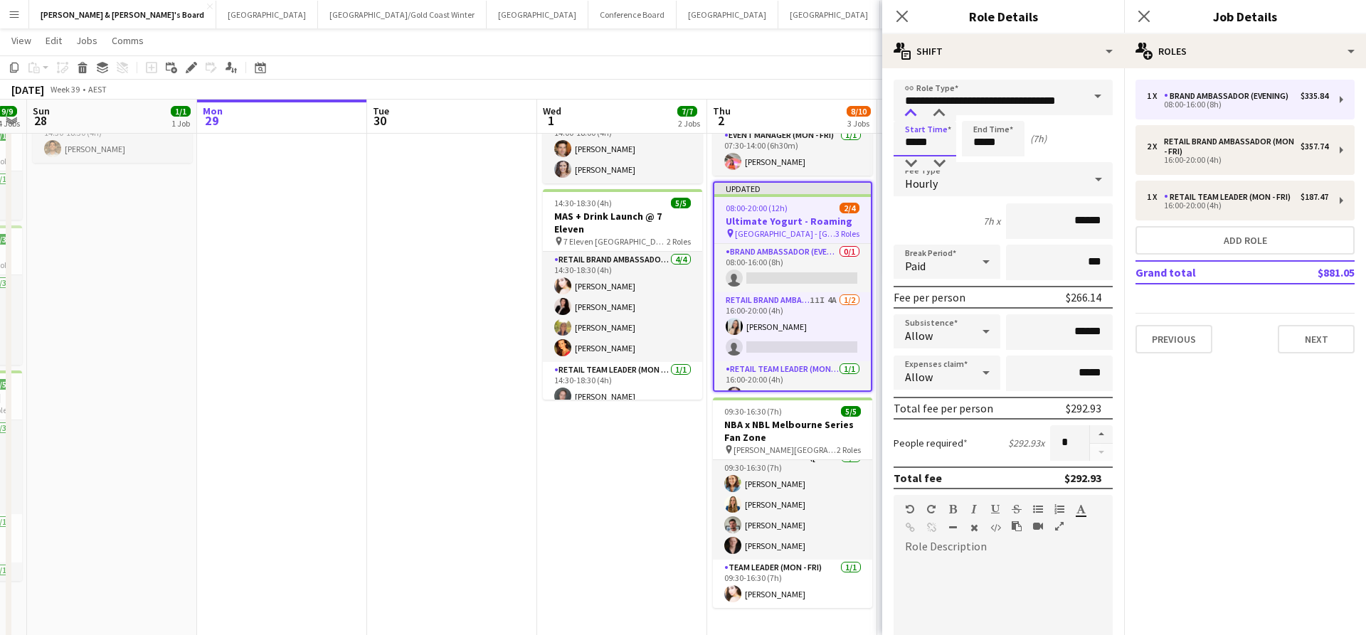
click at [909, 112] on div at bounding box center [910, 114] width 28 height 14
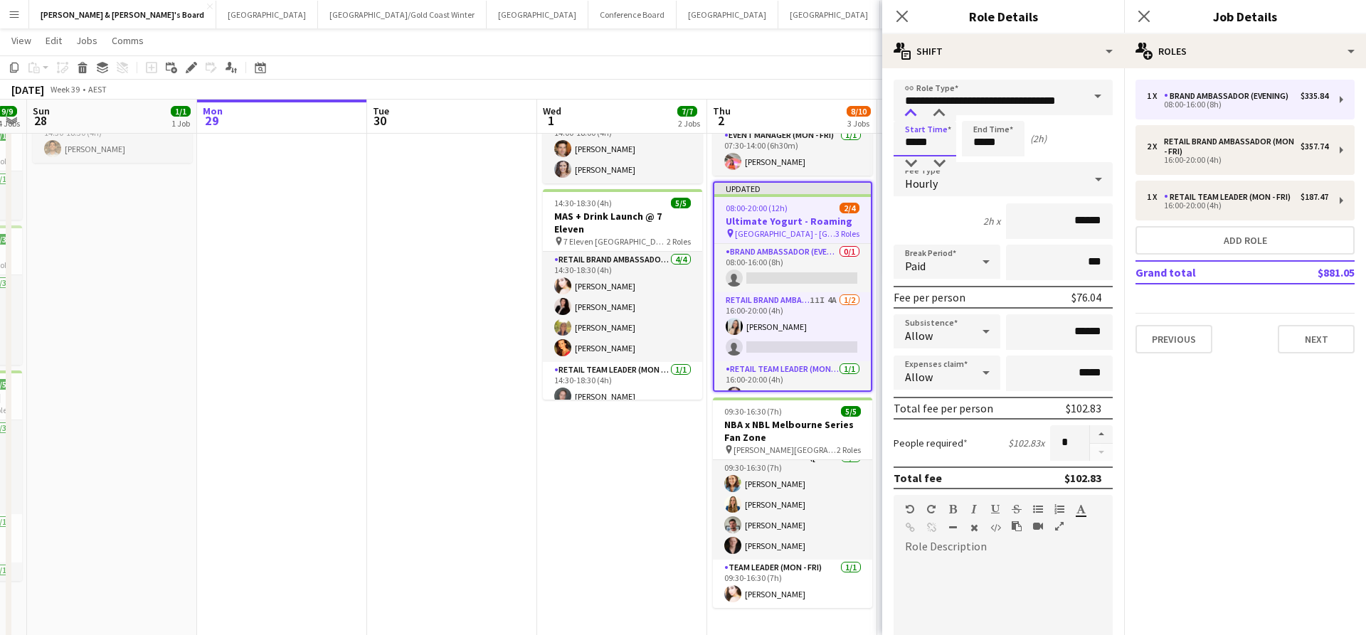
click at [909, 112] on div at bounding box center [910, 114] width 28 height 14
type input "*****"
click at [909, 112] on div at bounding box center [910, 114] width 28 height 14
click at [989, 144] on input "*****" at bounding box center [993, 139] width 63 height 36
click at [979, 116] on div at bounding box center [979, 114] width 28 height 14
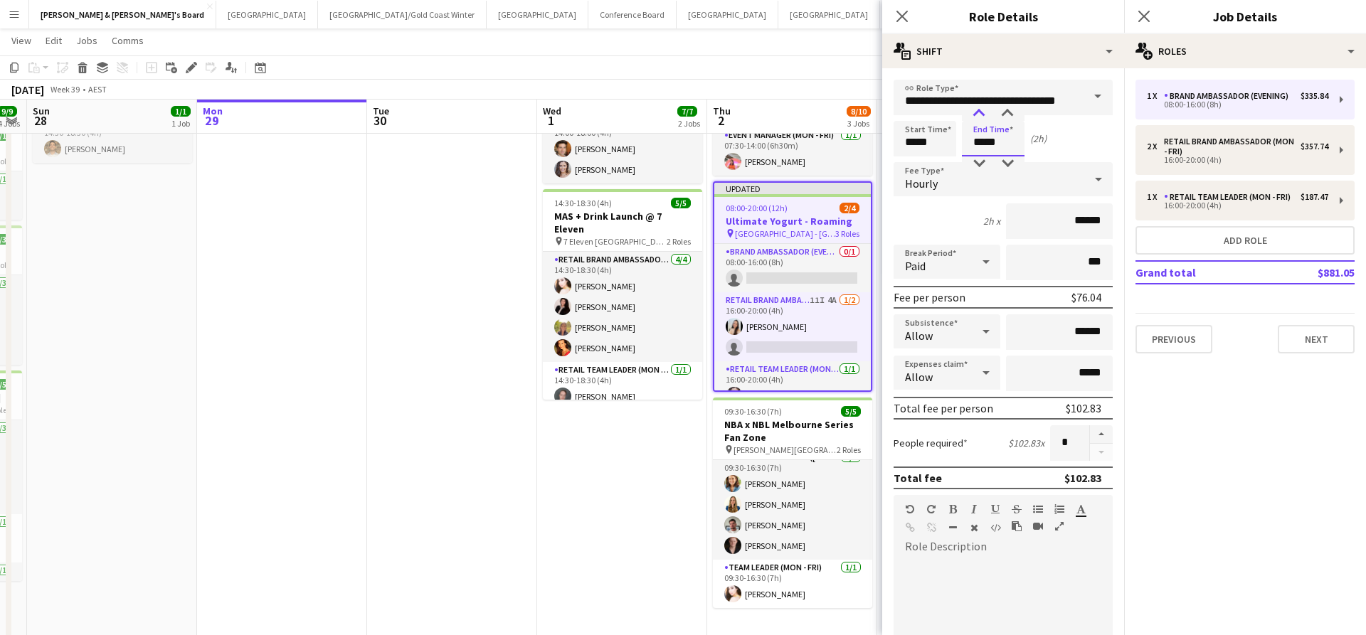
click at [979, 116] on div at bounding box center [979, 114] width 28 height 14
type input "*****"
click at [979, 116] on div at bounding box center [979, 114] width 28 height 14
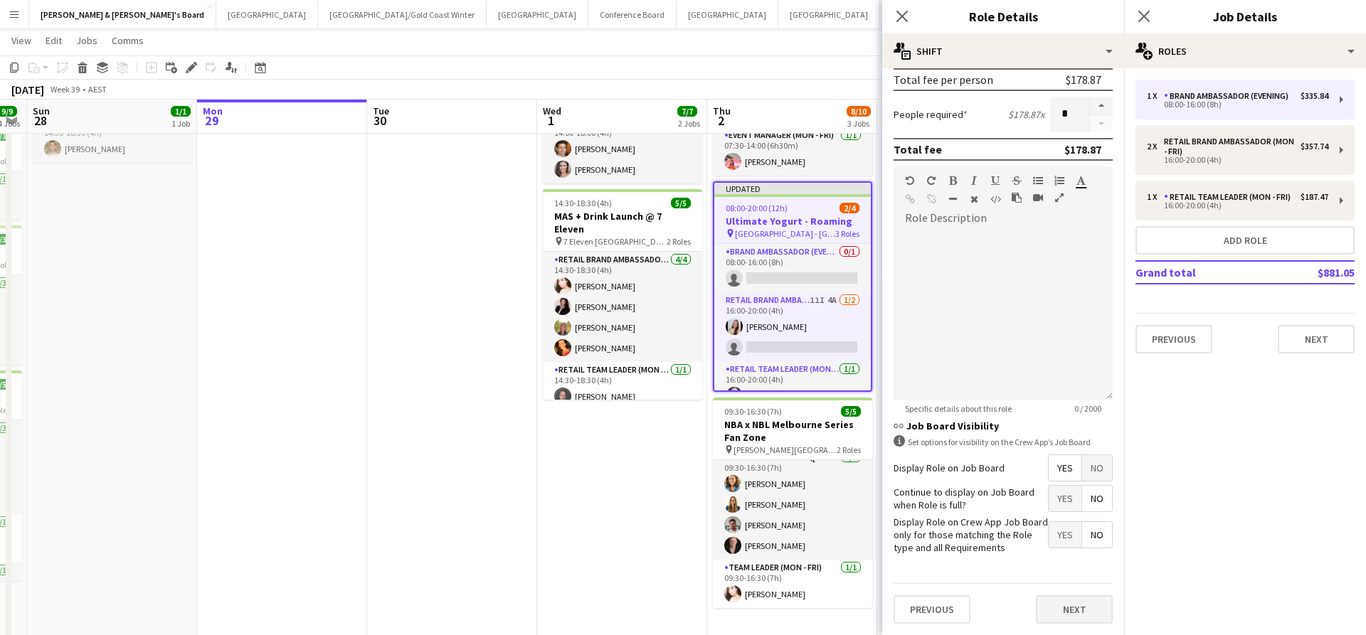
scroll to position [328, 0]
click at [1074, 610] on button "Next" at bounding box center [1074, 610] width 77 height 28
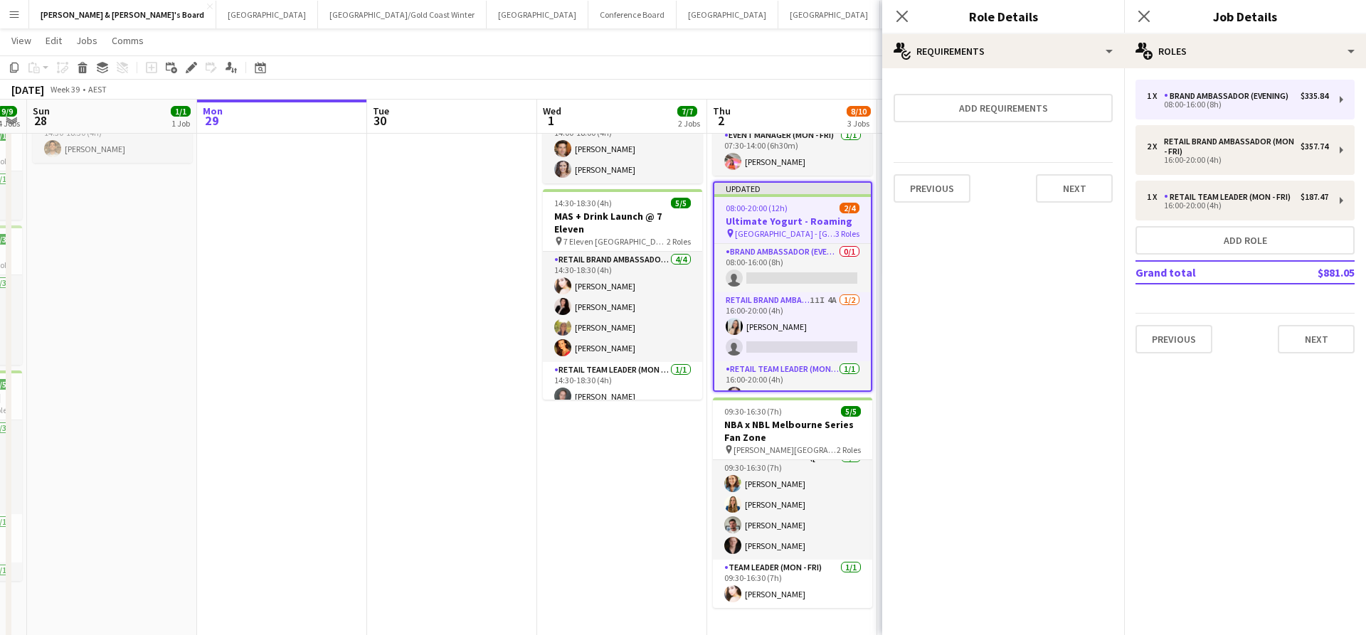
scroll to position [0, 0]
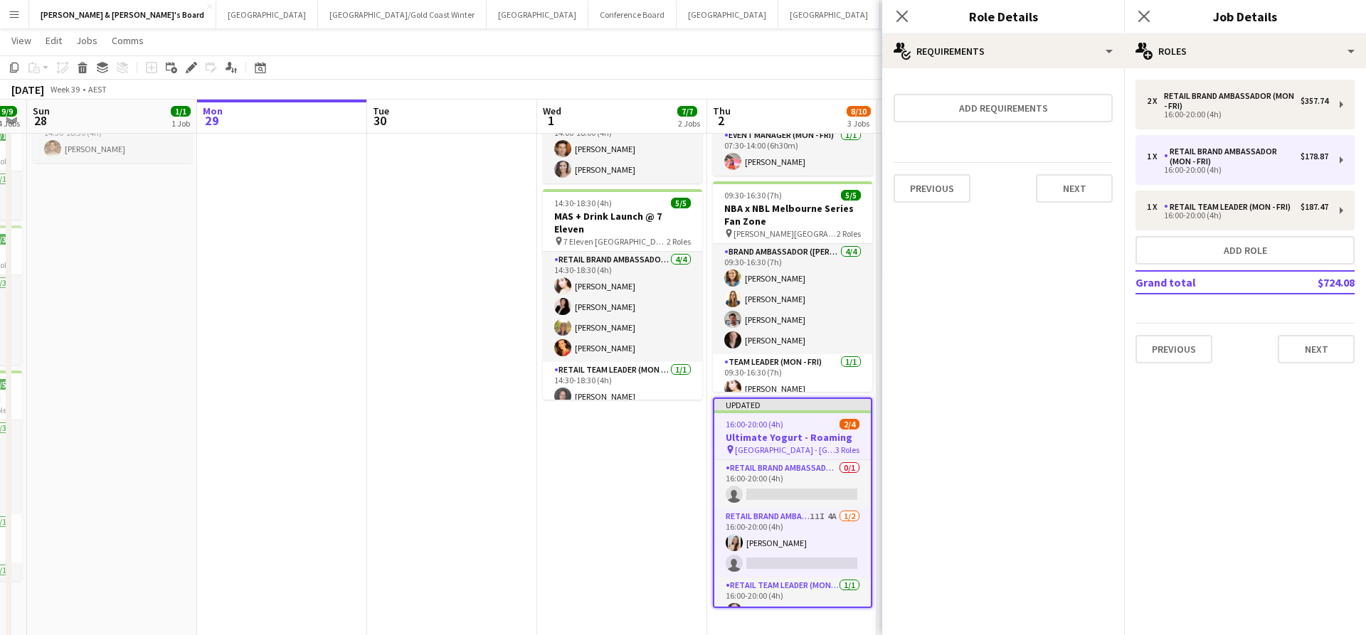
click at [576, 474] on app-date-cell "14:00-18:00 (4h) 2/2 Ultimate Yogurt - HQ pin Danone HQ 1 Role Team Leader (Mon…" at bounding box center [622, 355] width 170 height 593
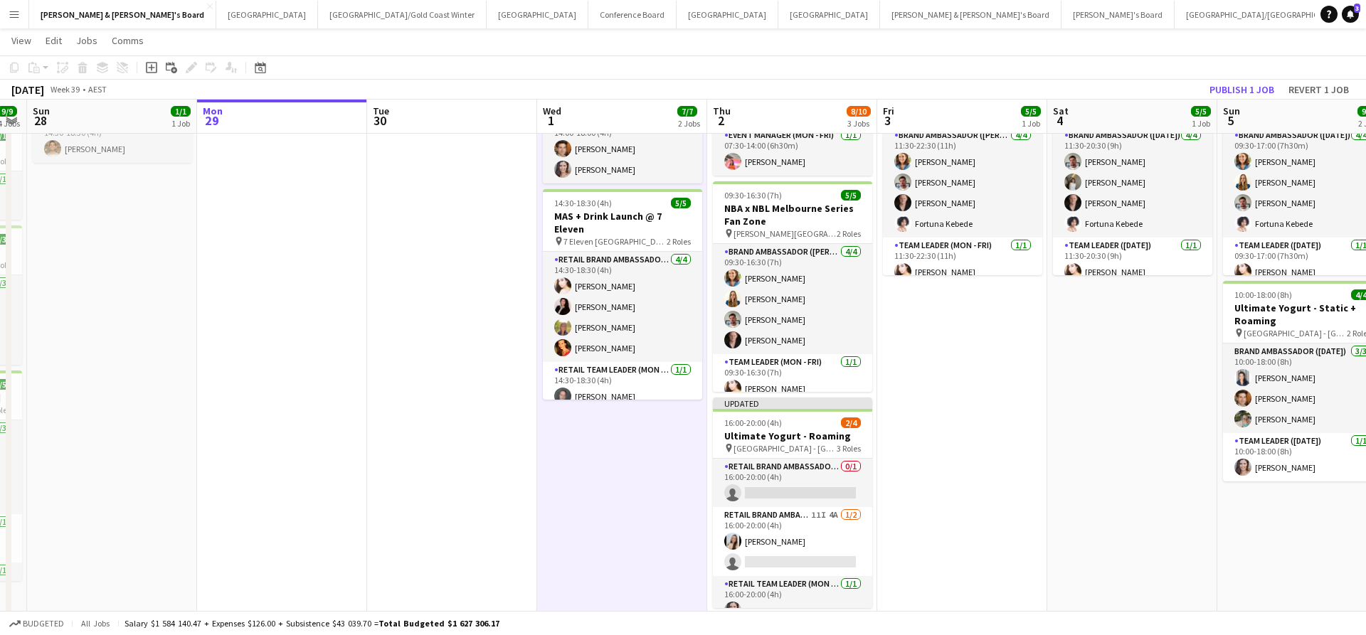
click at [965, 536] on app-date-cell "11:30-22:30 (11h) 5/5 NBA x NBL Melbourne Series Fan Zone pin [PERSON_NAME][GEO…" at bounding box center [962, 355] width 170 height 593
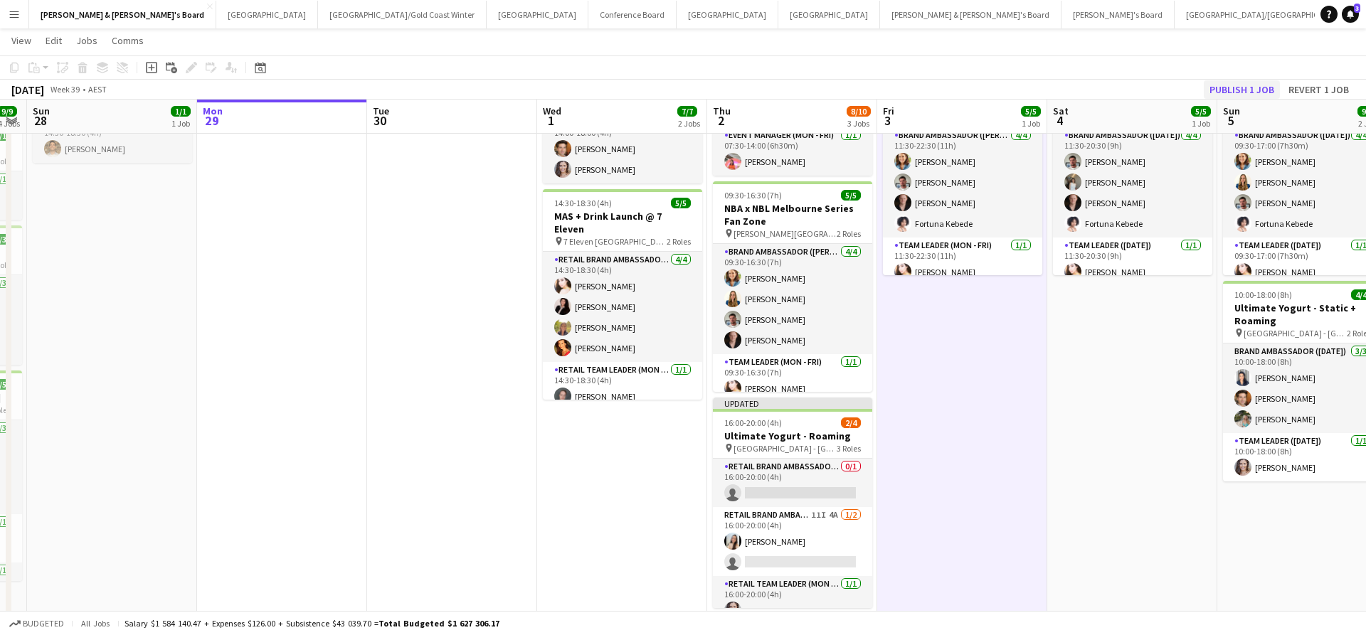
click at [1238, 85] on button "Publish 1 job" at bounding box center [1242, 89] width 76 height 18
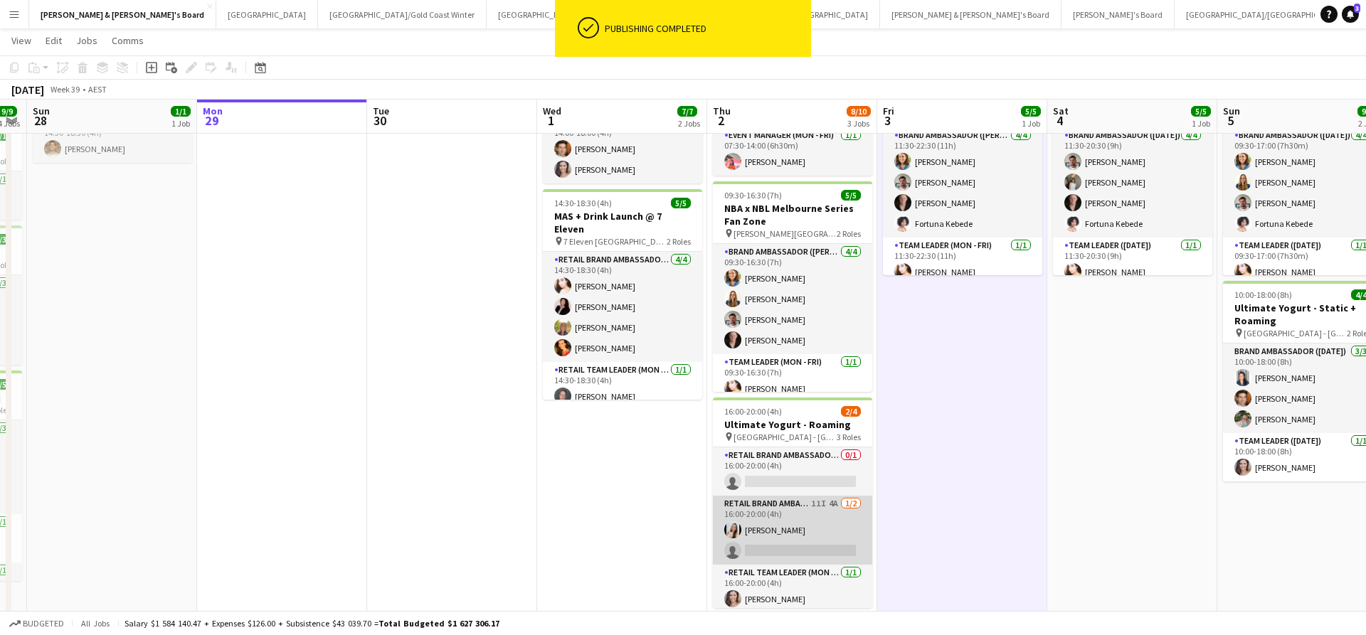
click at [827, 531] on app-card-role "RETAIL Brand Ambassador (Mon - Fri) 11I 4A 1/2 16:00-20:00 (4h) Jessica Amancio…" at bounding box center [792, 530] width 159 height 69
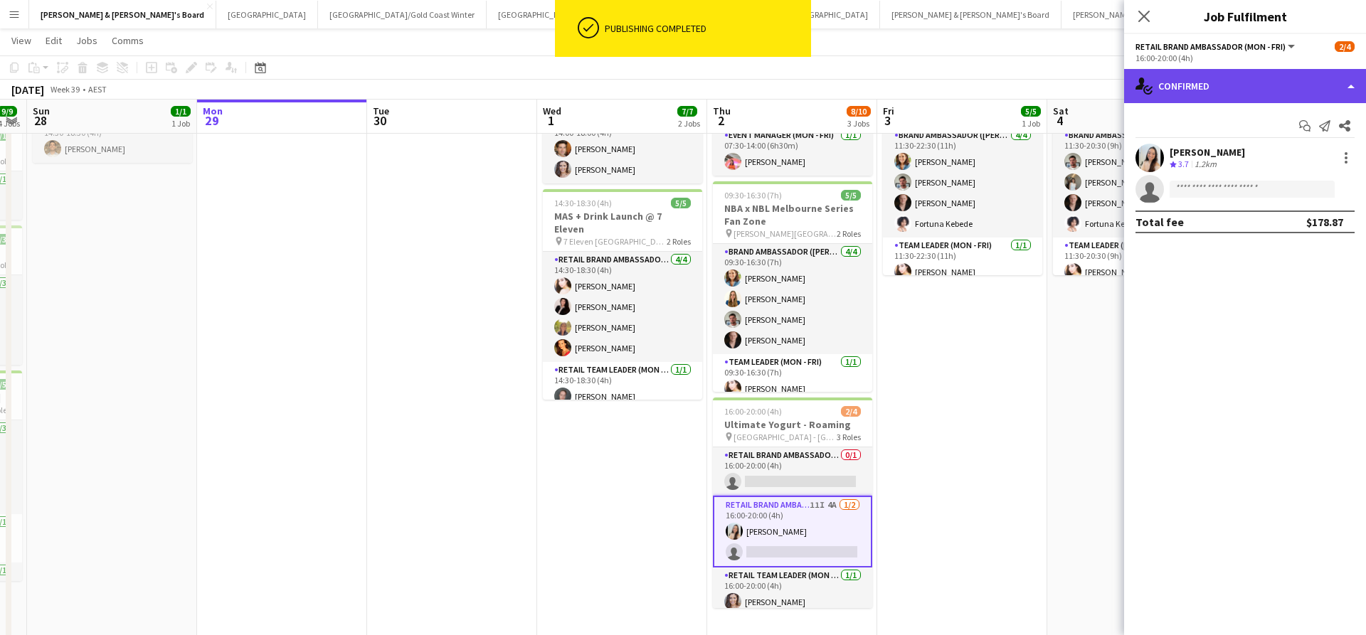
click at [1263, 85] on div "single-neutral-actions-check-2 Confirmed" at bounding box center [1245, 86] width 242 height 34
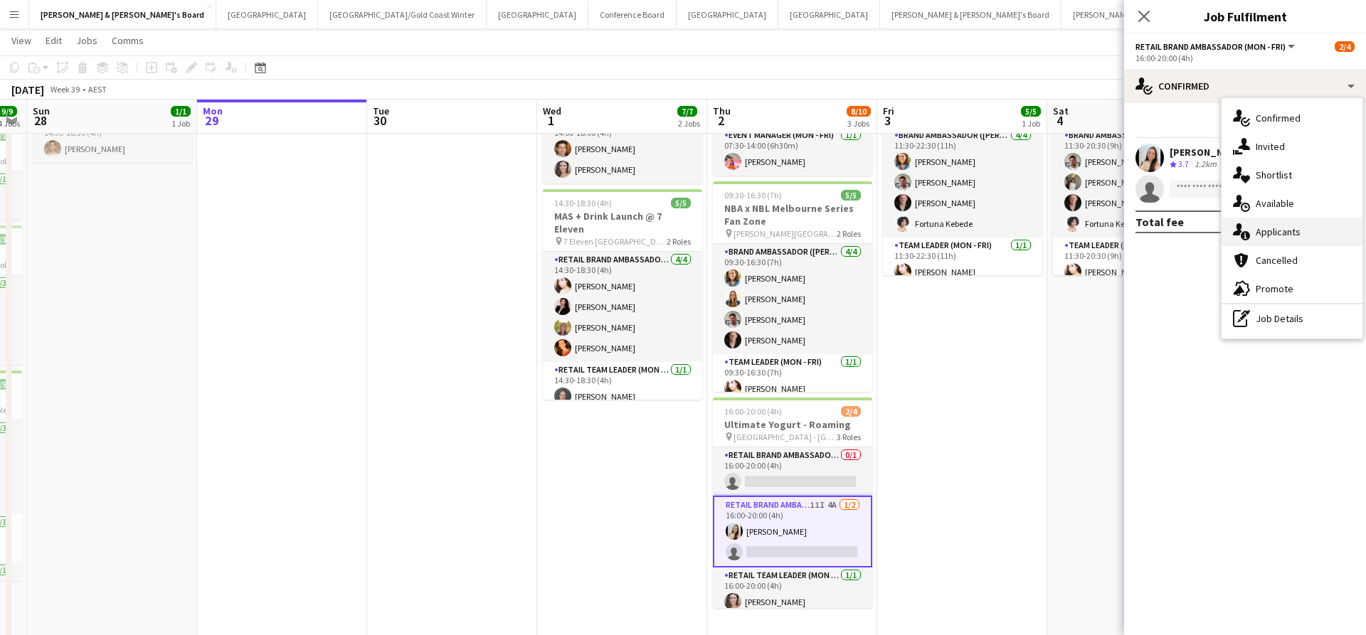
click at [1288, 238] on div "single-neutral-actions-information Applicants" at bounding box center [1291, 232] width 141 height 28
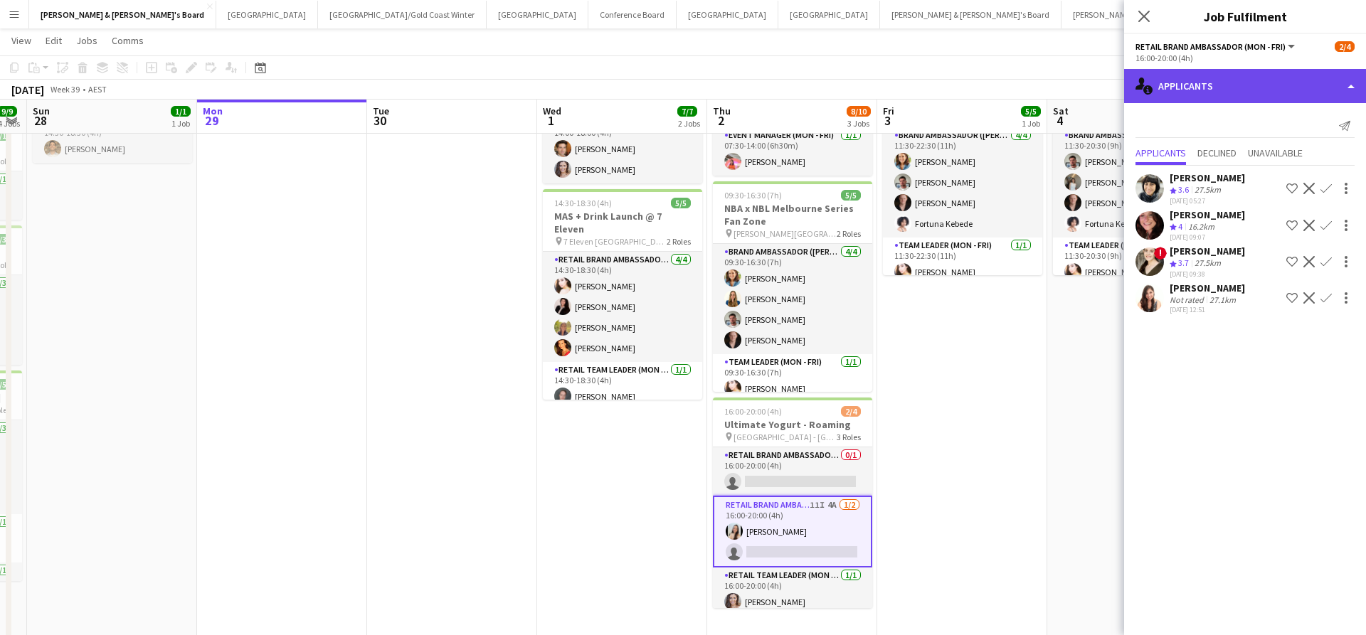
click at [1239, 89] on div "single-neutral-actions-information Applicants" at bounding box center [1245, 86] width 242 height 34
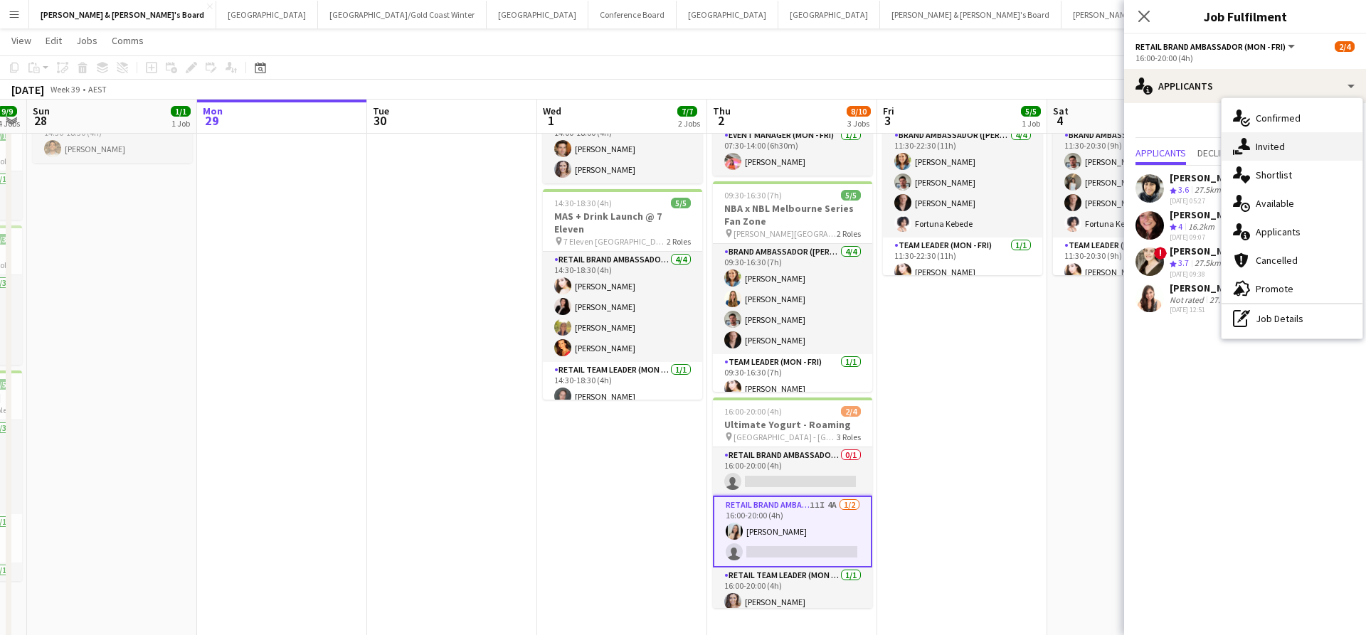
click at [1284, 147] on span "Invited" at bounding box center [1270, 146] width 29 height 13
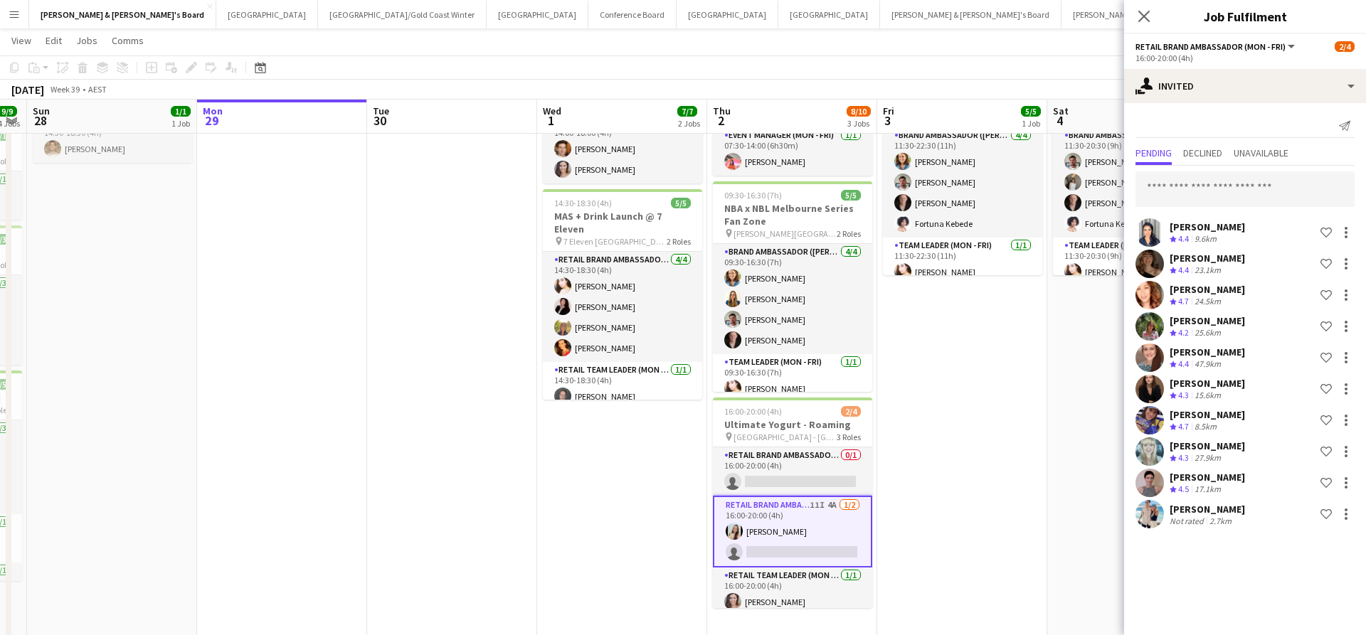
scroll to position [100, 1]
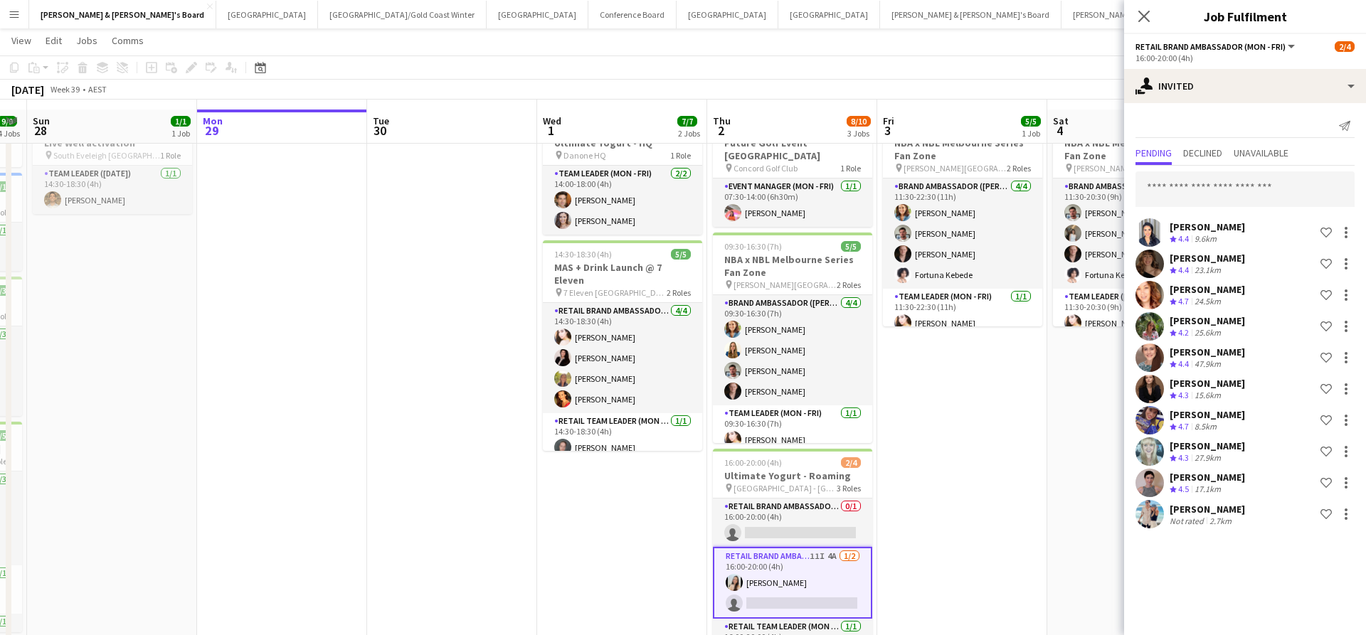
click at [997, 417] on app-date-cell "11:30-22:30 (11h) 5/5 NBA x NBL Melbourne Series Fan Zone pin [PERSON_NAME][GEO…" at bounding box center [962, 406] width 170 height 593
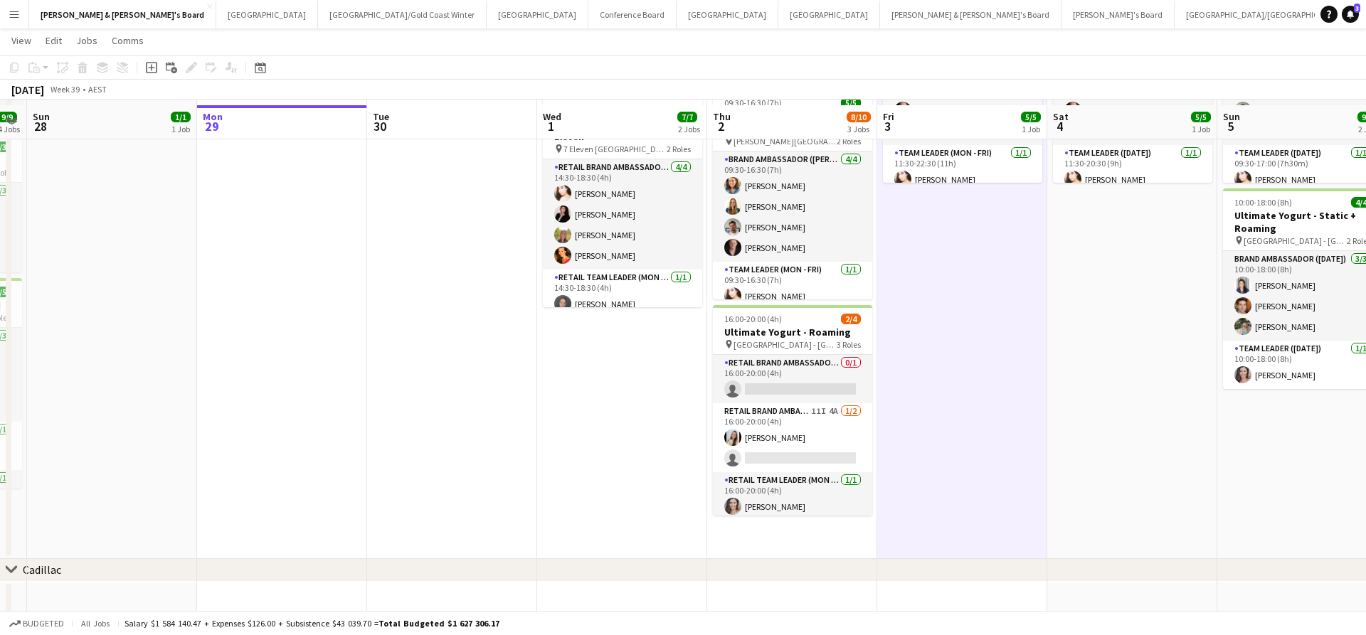
scroll to position [198, 0]
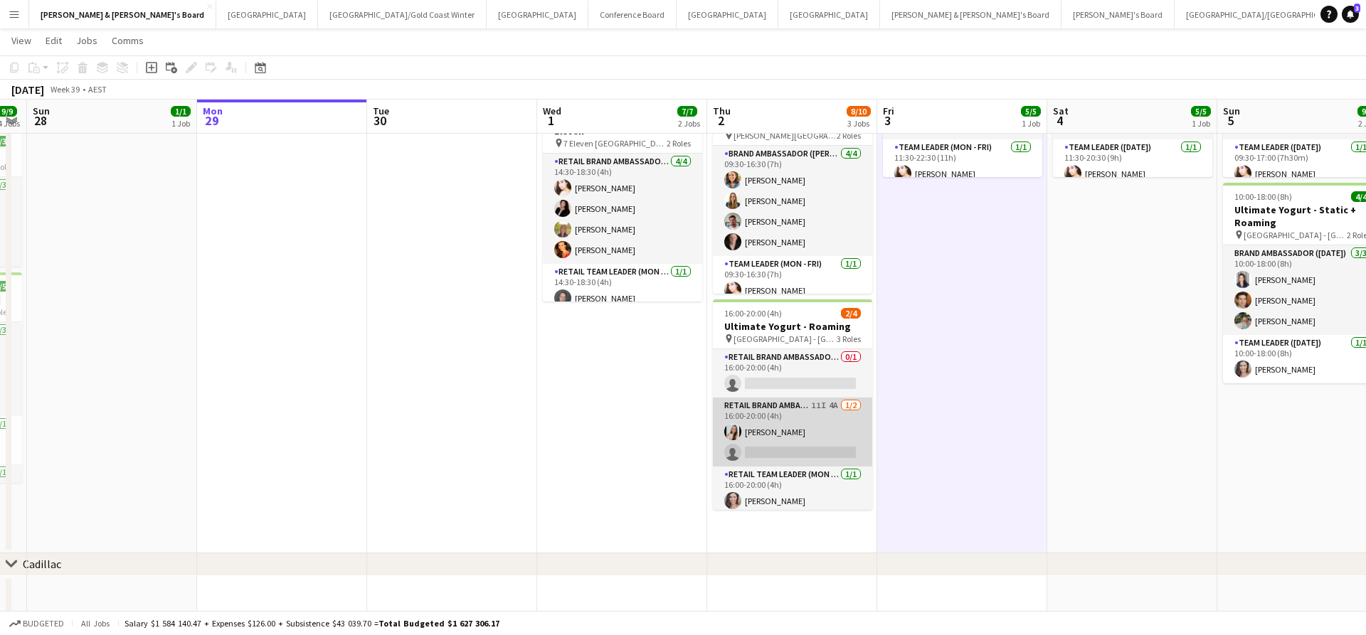
click at [805, 431] on app-card-role "RETAIL Brand Ambassador (Mon - Fri) 11I 4A 1/2 16:00-20:00 (4h) Jessica Amancio…" at bounding box center [792, 432] width 159 height 69
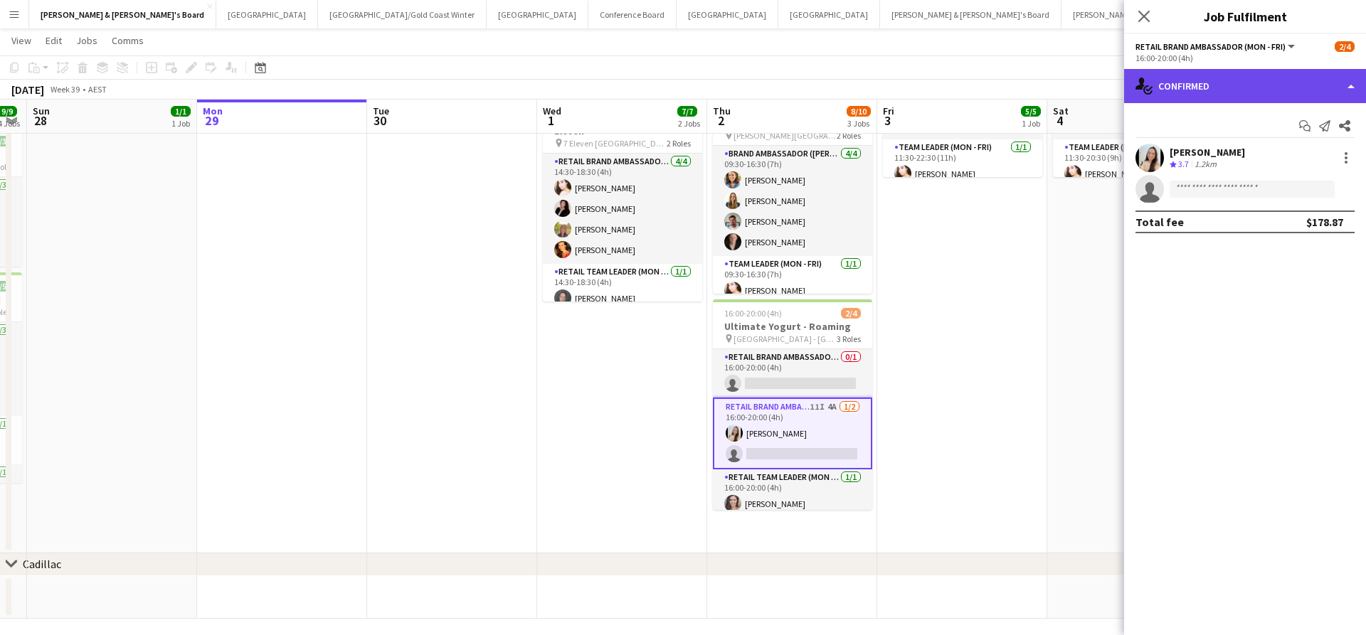
click at [1242, 95] on div "single-neutral-actions-check-2 Confirmed" at bounding box center [1245, 86] width 242 height 34
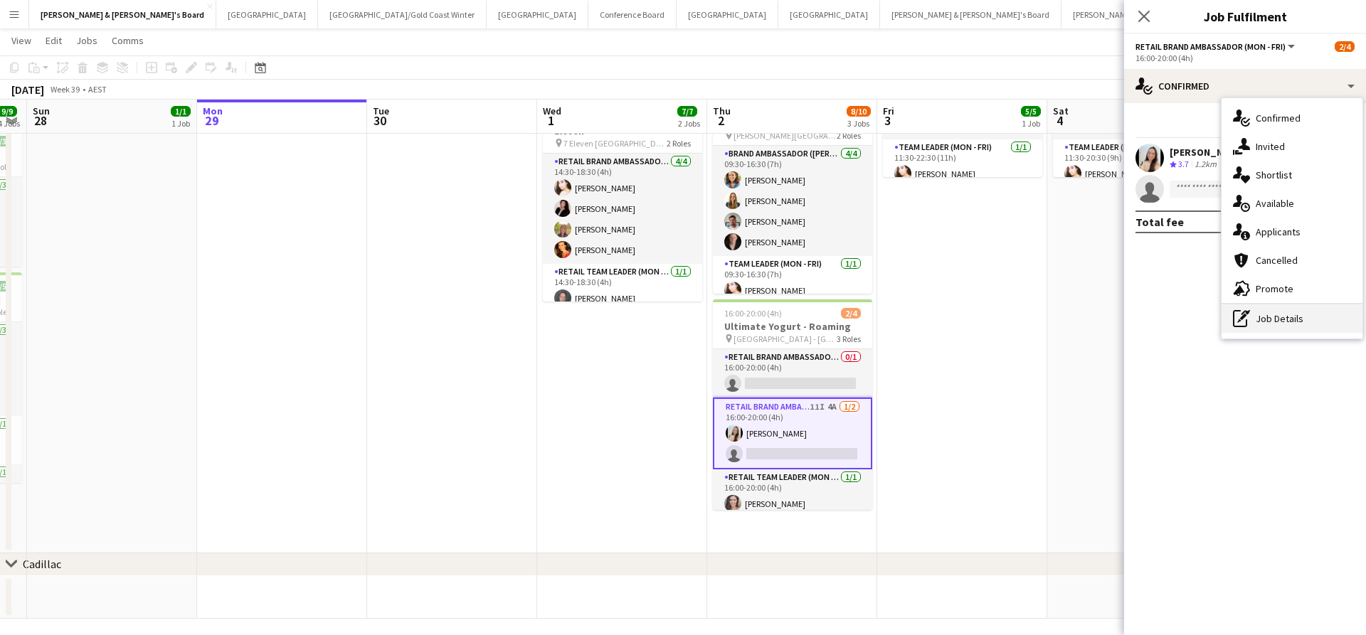
click at [1255, 323] on div "pen-write Job Details" at bounding box center [1291, 318] width 141 height 28
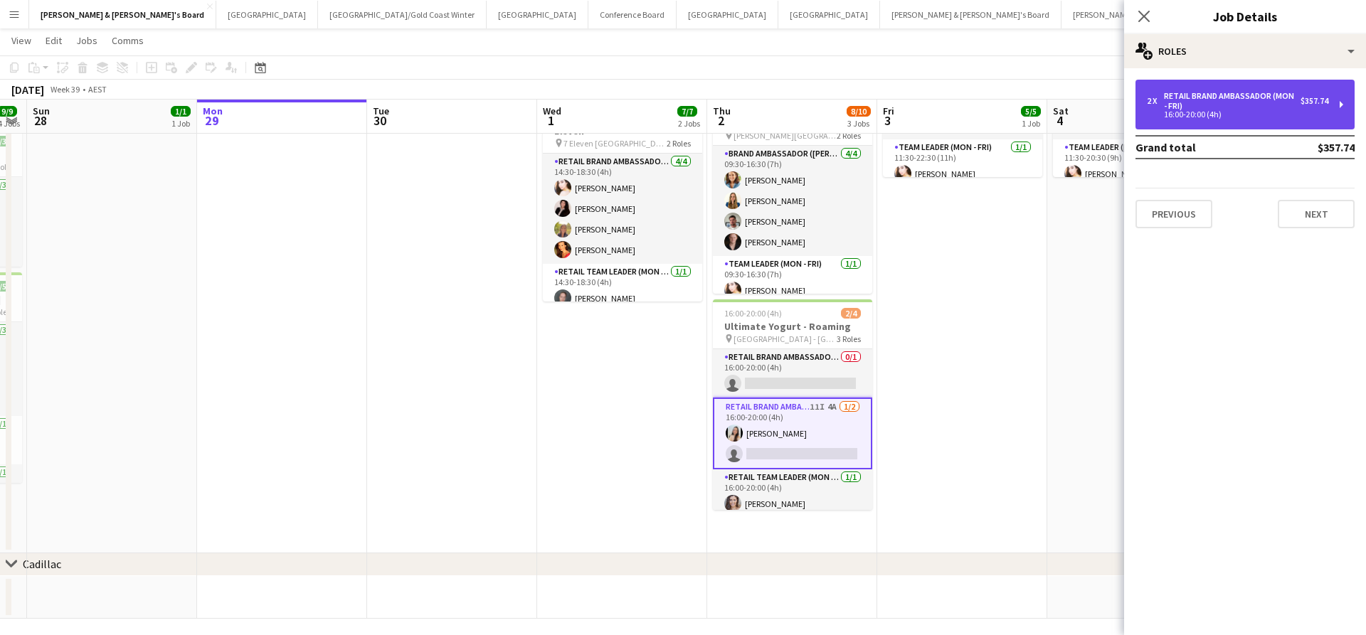
click at [1236, 104] on div "RETAIL Brand Ambassador (Mon - Fri)" at bounding box center [1232, 101] width 137 height 20
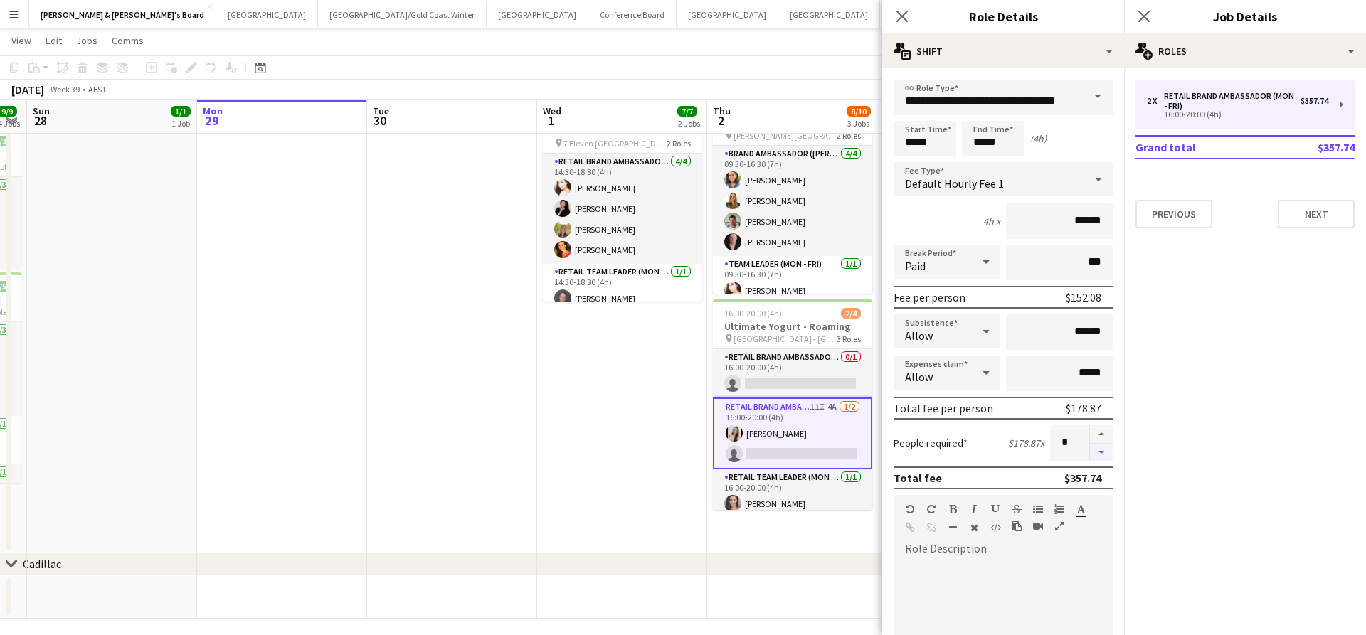
click at [1100, 451] on button "button" at bounding box center [1101, 453] width 23 height 18
type input "*"
click at [508, 473] on app-date-cell at bounding box center [452, 257] width 170 height 593
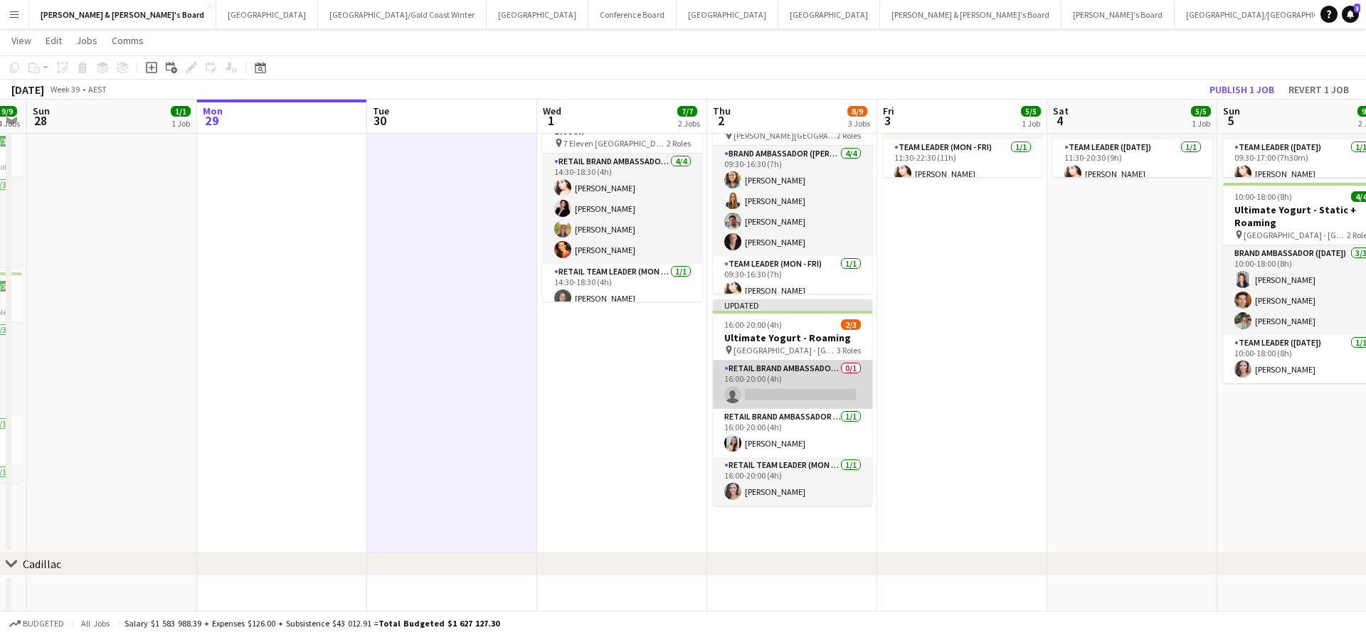
click at [800, 379] on app-card-role "RETAIL Brand Ambassador (Mon - Fri) 0/1 16:00-20:00 (4h) single-neutral-actions" at bounding box center [792, 385] width 159 height 48
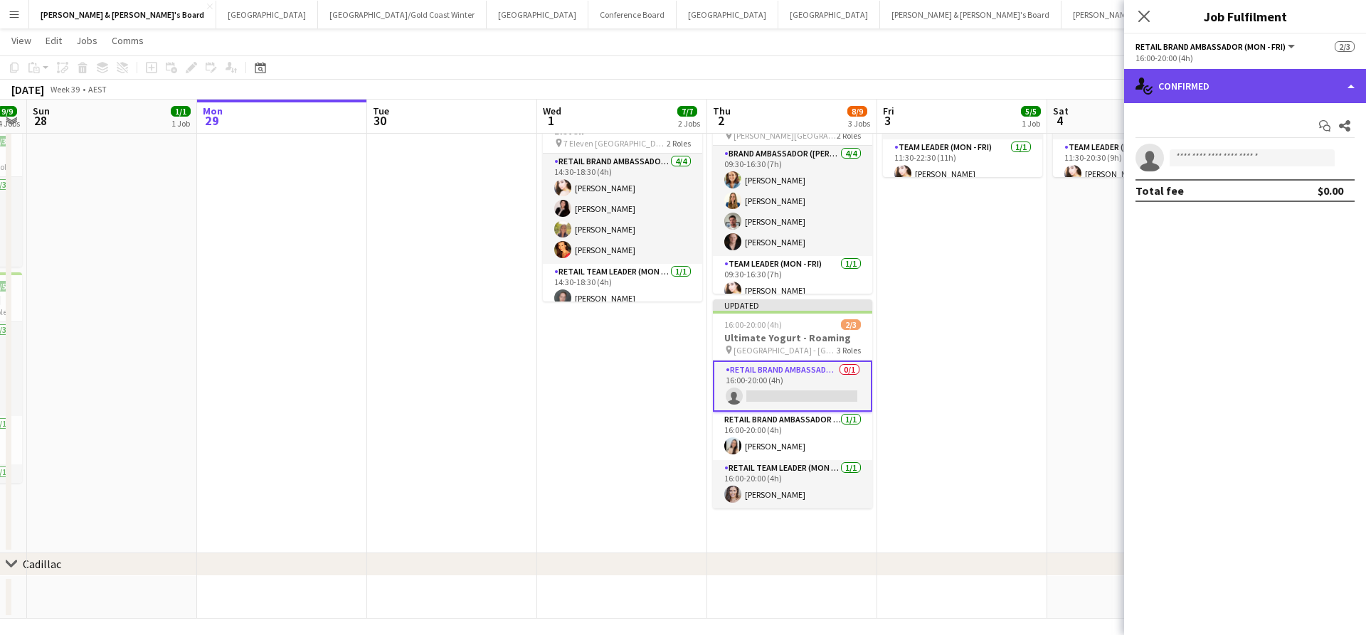
click at [1232, 85] on div "single-neutral-actions-check-2 Confirmed" at bounding box center [1245, 86] width 242 height 34
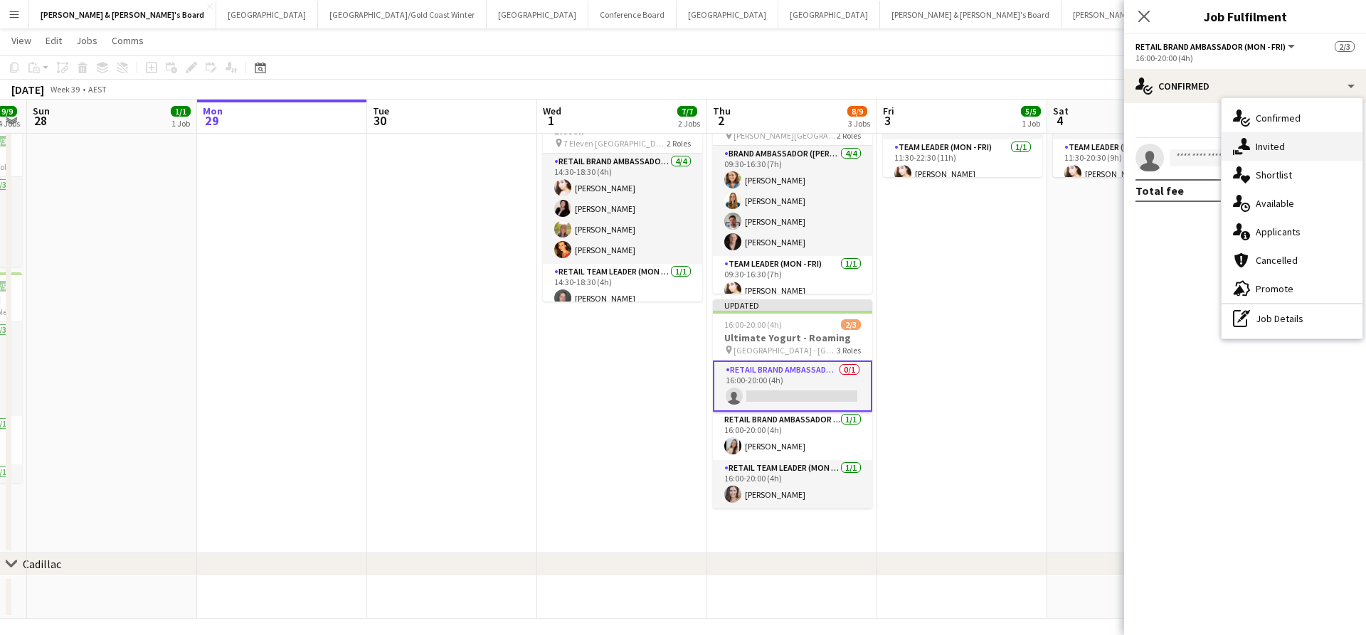
click at [1295, 147] on div "single-neutral-actions-share-1 Invited" at bounding box center [1291, 146] width 141 height 28
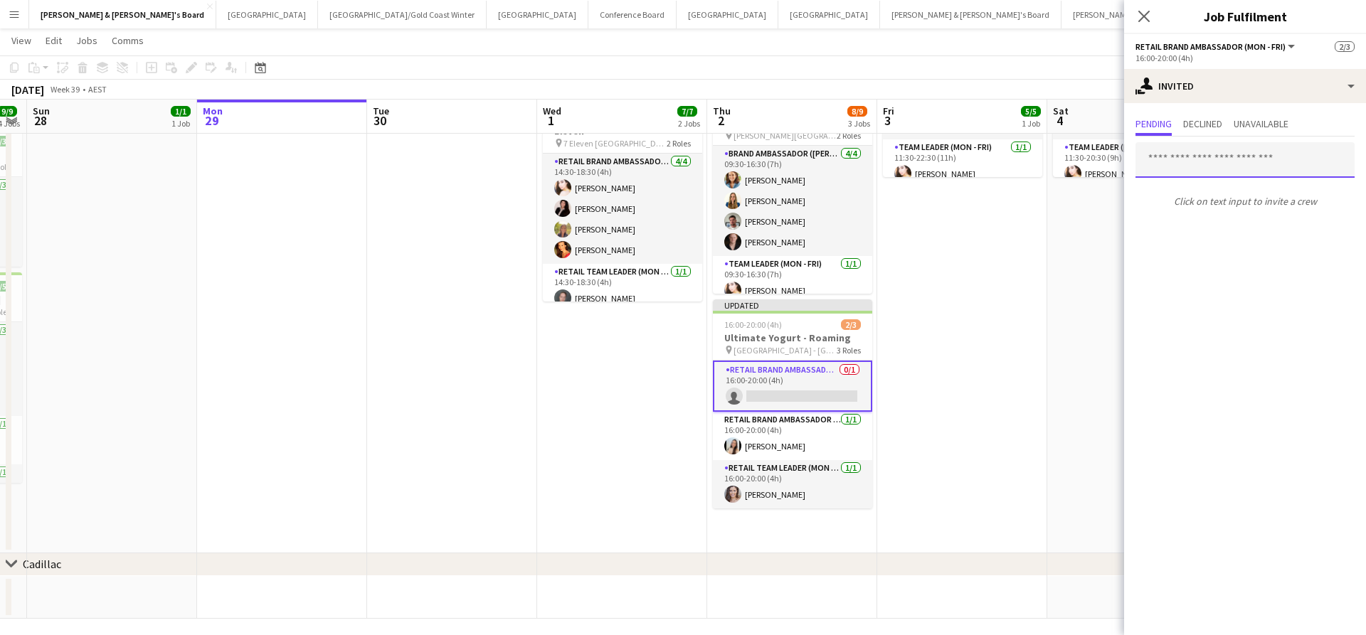
click at [1211, 162] on input "text" at bounding box center [1244, 160] width 219 height 36
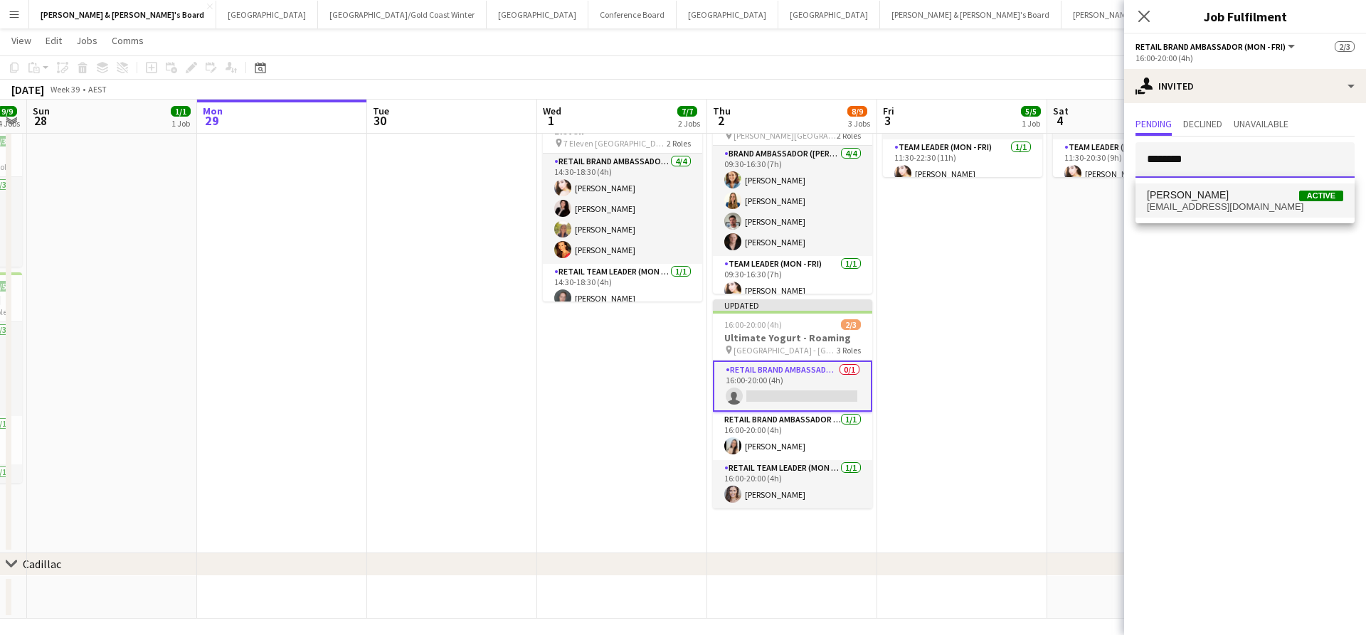
type input "*******"
click at [1219, 214] on mat-option "Antonio Rogers Active rogersantonio7@gmail.com" at bounding box center [1244, 201] width 219 height 34
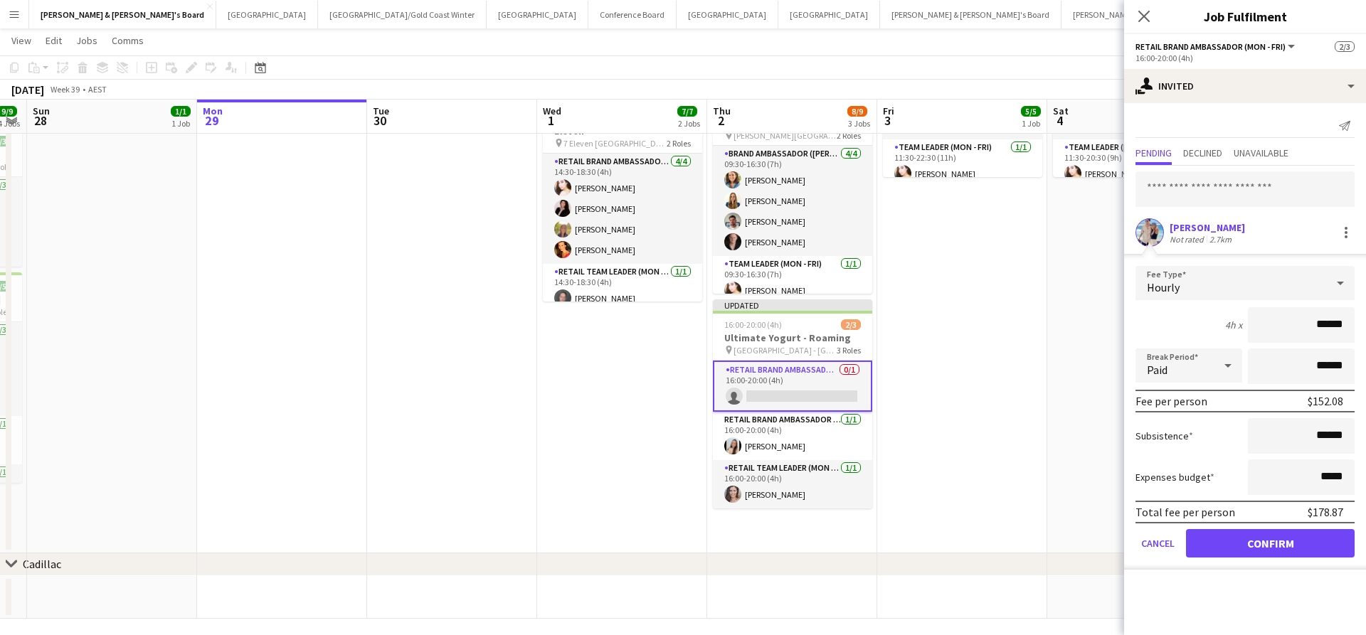
click at [1201, 543] on button "Confirm" at bounding box center [1270, 543] width 169 height 28
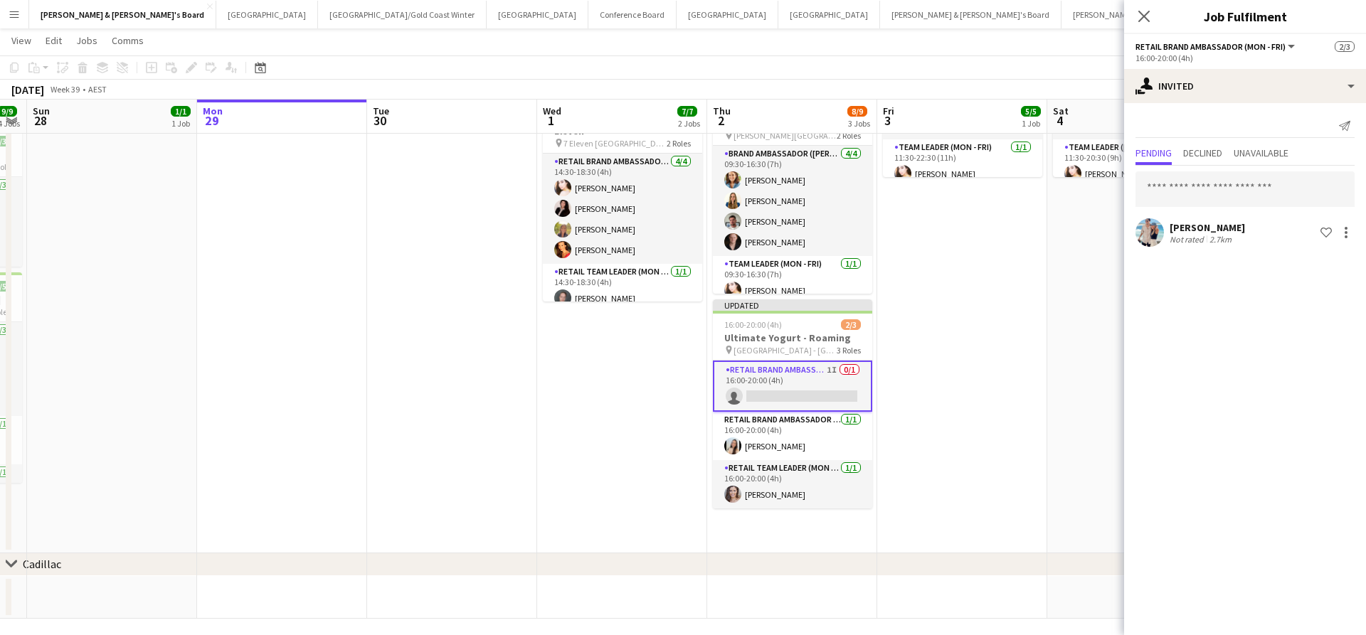
click at [1041, 404] on app-date-cell "11:30-22:30 (11h) 5/5 NBA x NBL Melbourne Series Fan Zone pin [PERSON_NAME][GEO…" at bounding box center [962, 257] width 170 height 593
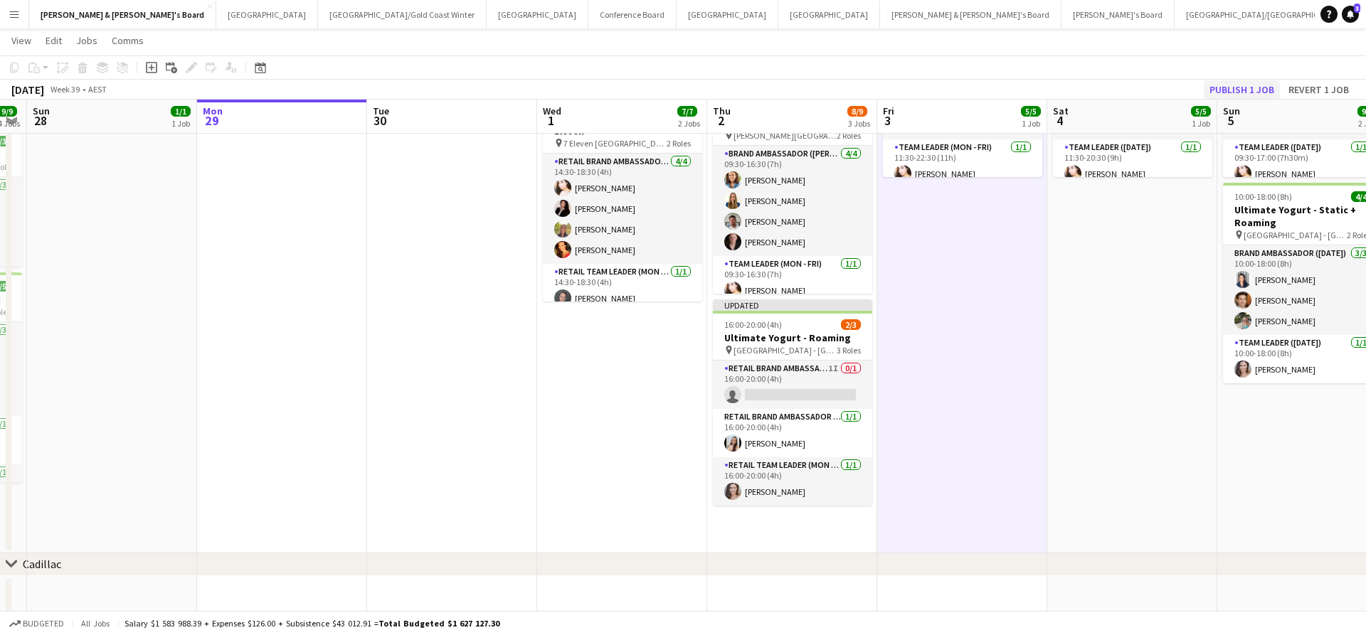
click at [1223, 92] on button "Publish 1 job" at bounding box center [1242, 89] width 76 height 18
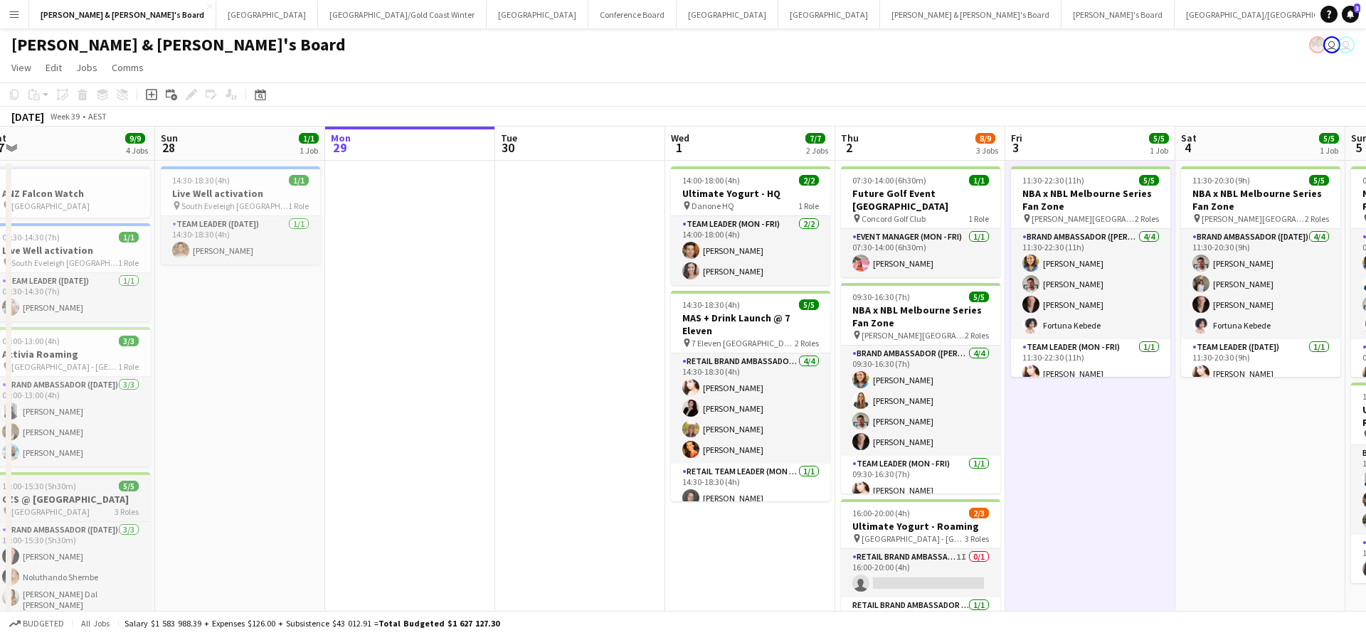
scroll to position [0, 0]
click at [930, 577] on app-card-role "RETAIL Brand Ambassador (Mon - Fri) 1I 0/1 16:00-20:00 (4h) single-neutral-acti…" at bounding box center [920, 573] width 159 height 48
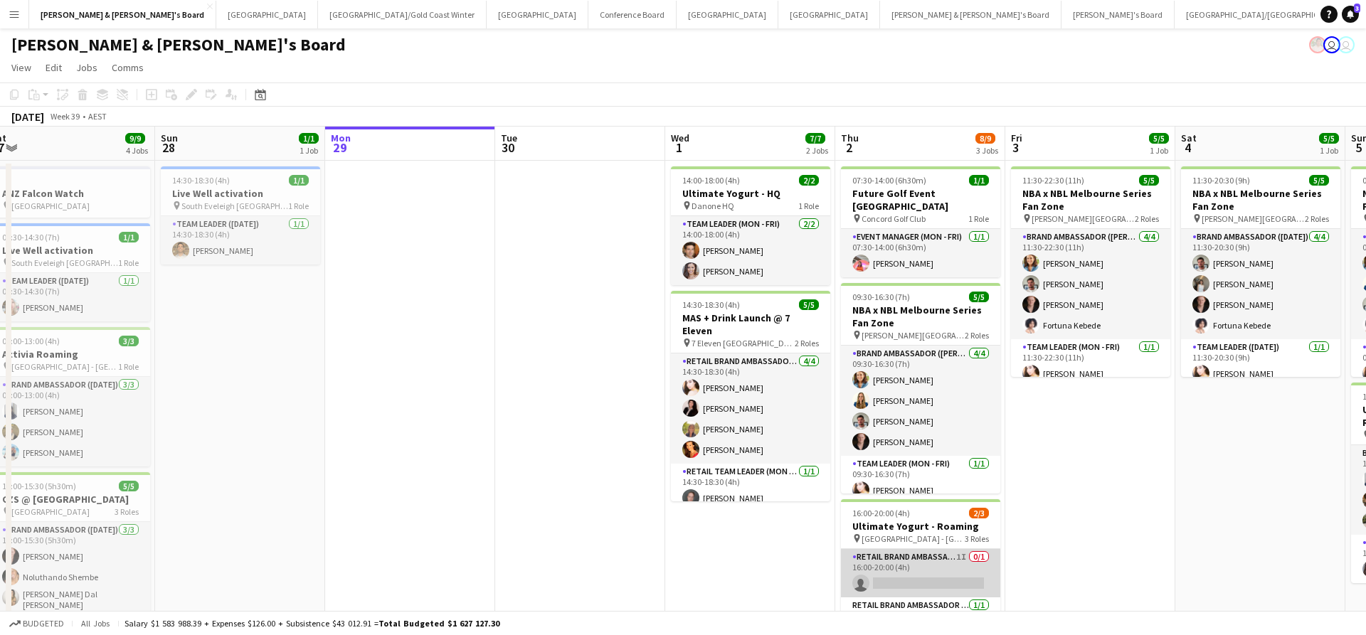
click at [908, 571] on app-card-role "RETAIL Brand Ambassador (Mon - Fri) 1I 0/1 16:00-20:00 (4h) single-neutral-acti…" at bounding box center [920, 573] width 159 height 48
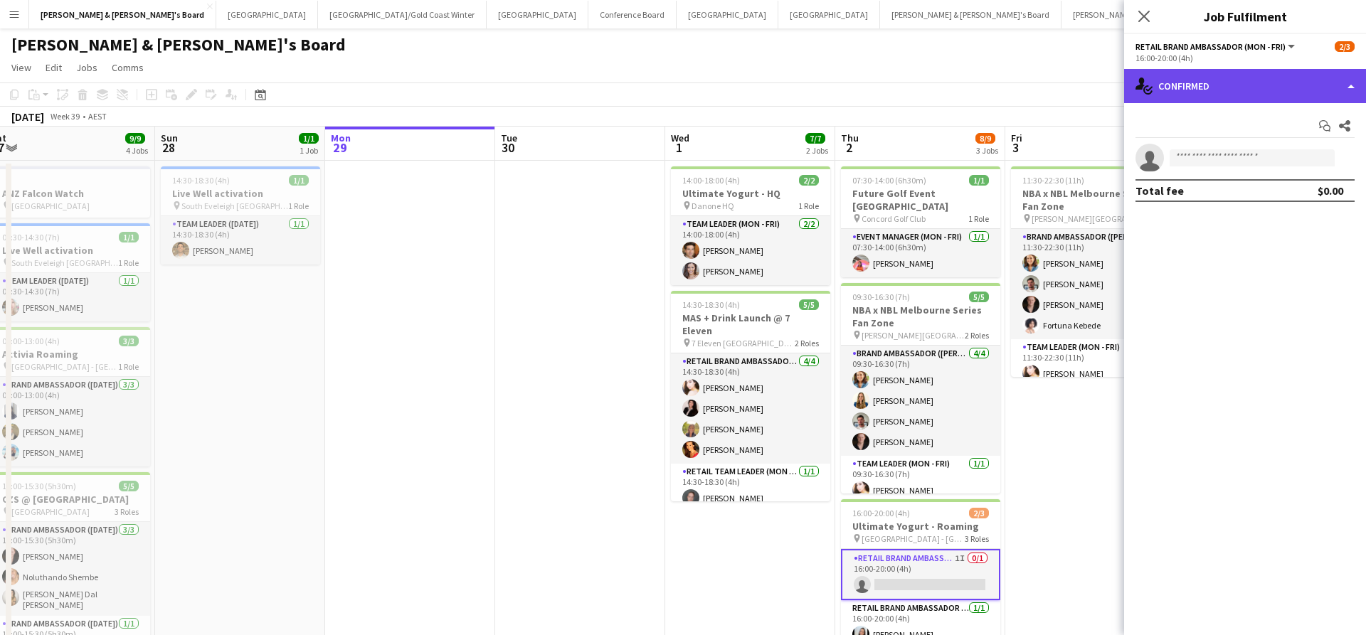
click at [1209, 78] on div "single-neutral-actions-check-2 Confirmed" at bounding box center [1245, 86] width 242 height 34
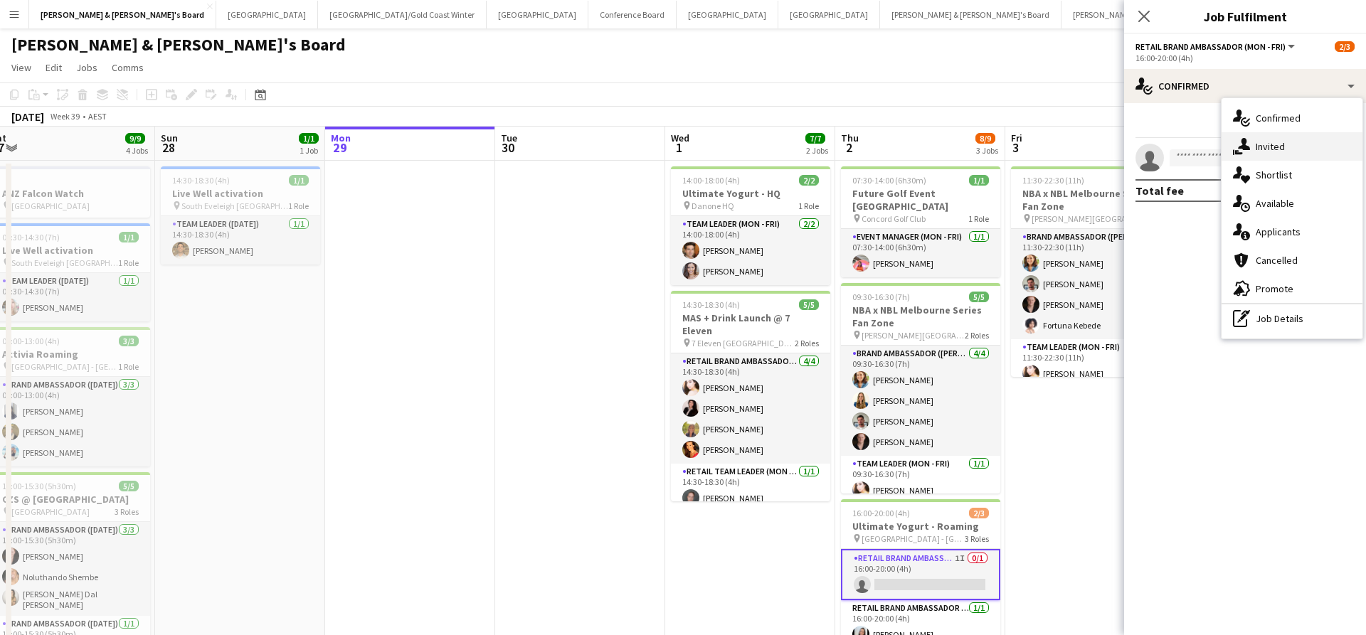
click at [1281, 142] on span "Invited" at bounding box center [1270, 146] width 29 height 13
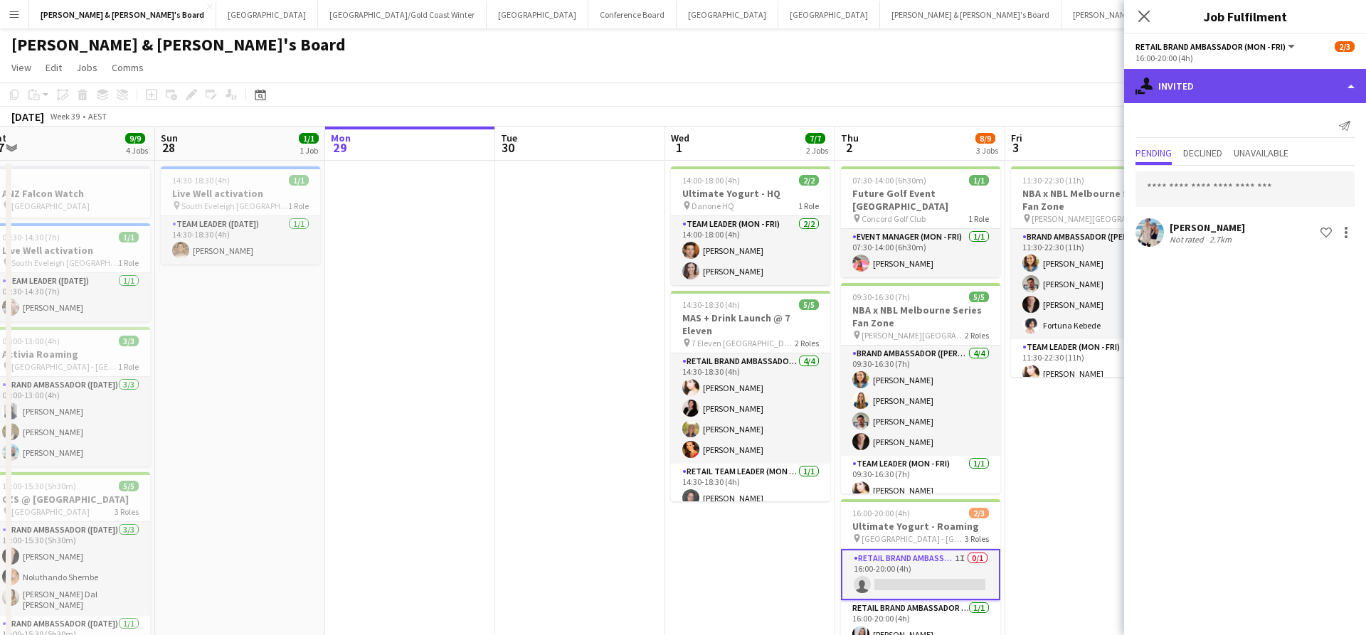
click at [1218, 84] on div "single-neutral-actions-share-1 Invited" at bounding box center [1245, 86] width 242 height 34
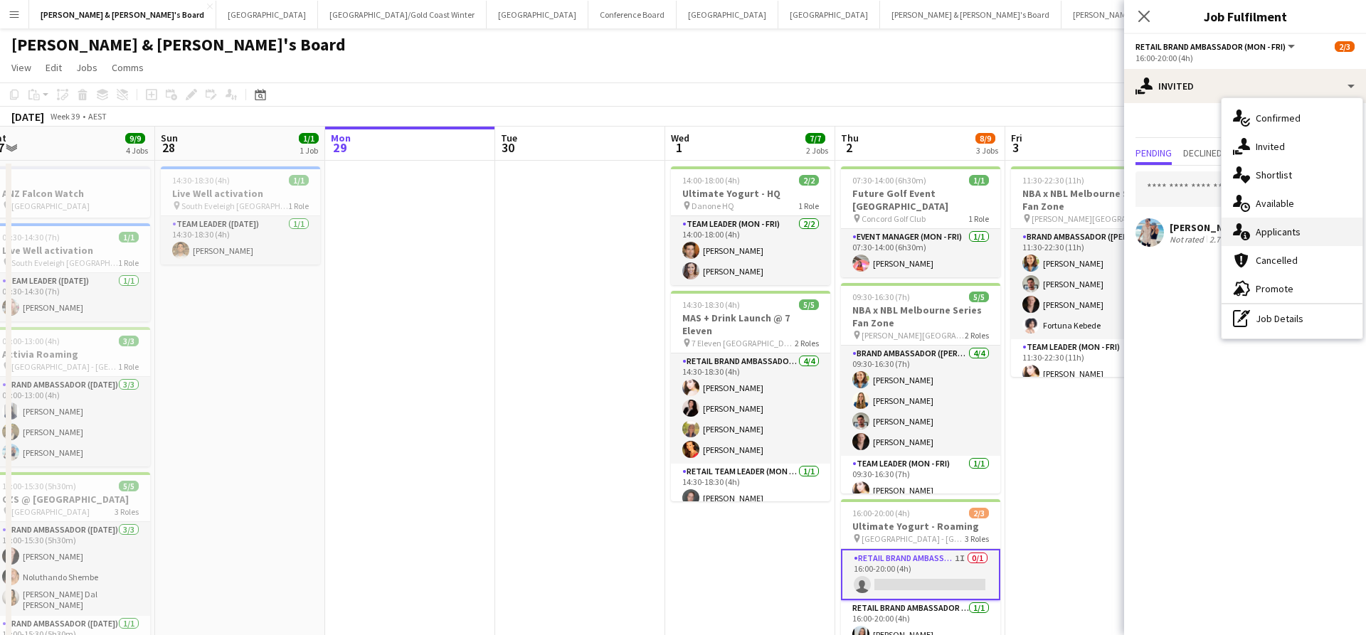
click at [1282, 233] on span "Applicants" at bounding box center [1278, 232] width 45 height 13
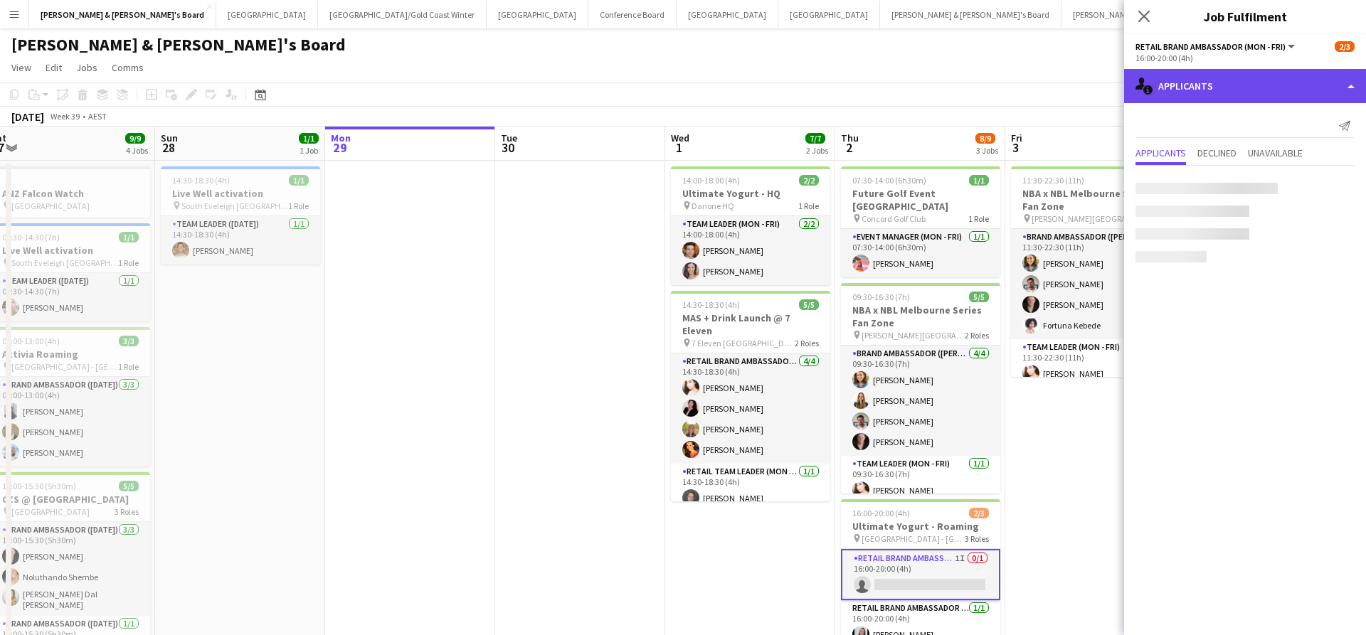
click at [1233, 93] on div "single-neutral-actions-information Applicants" at bounding box center [1245, 86] width 242 height 34
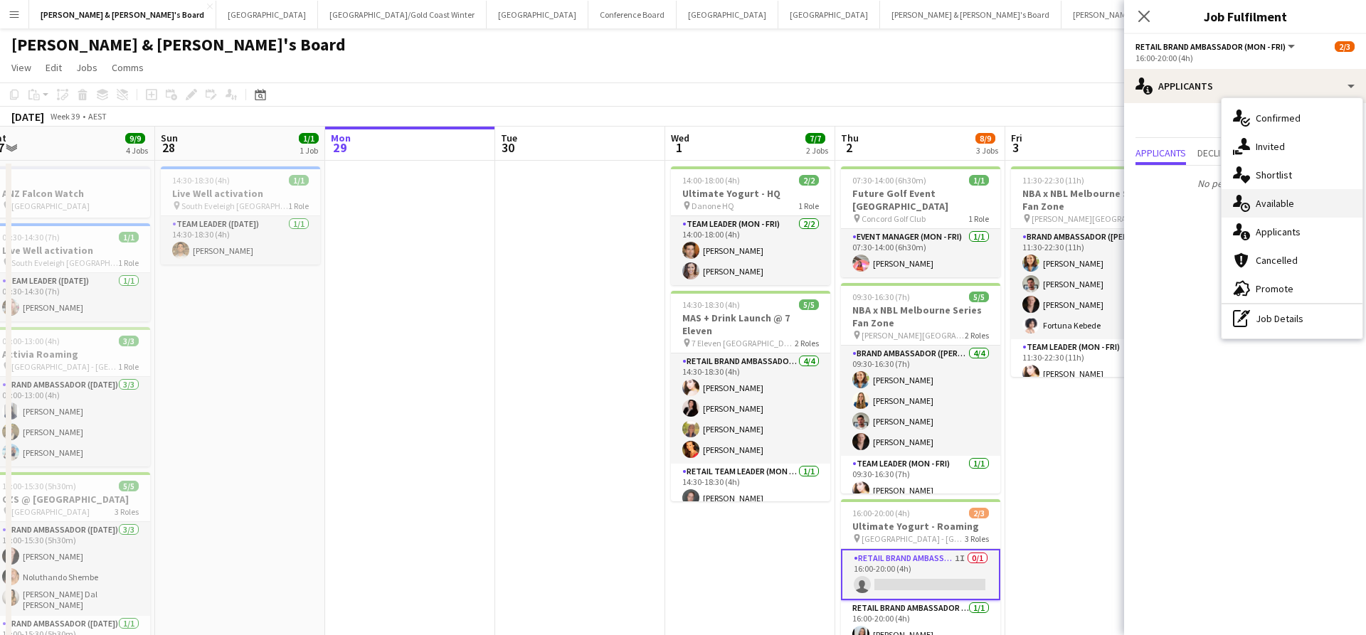
click at [1295, 201] on div "single-neutral-actions-upload Available" at bounding box center [1291, 203] width 141 height 28
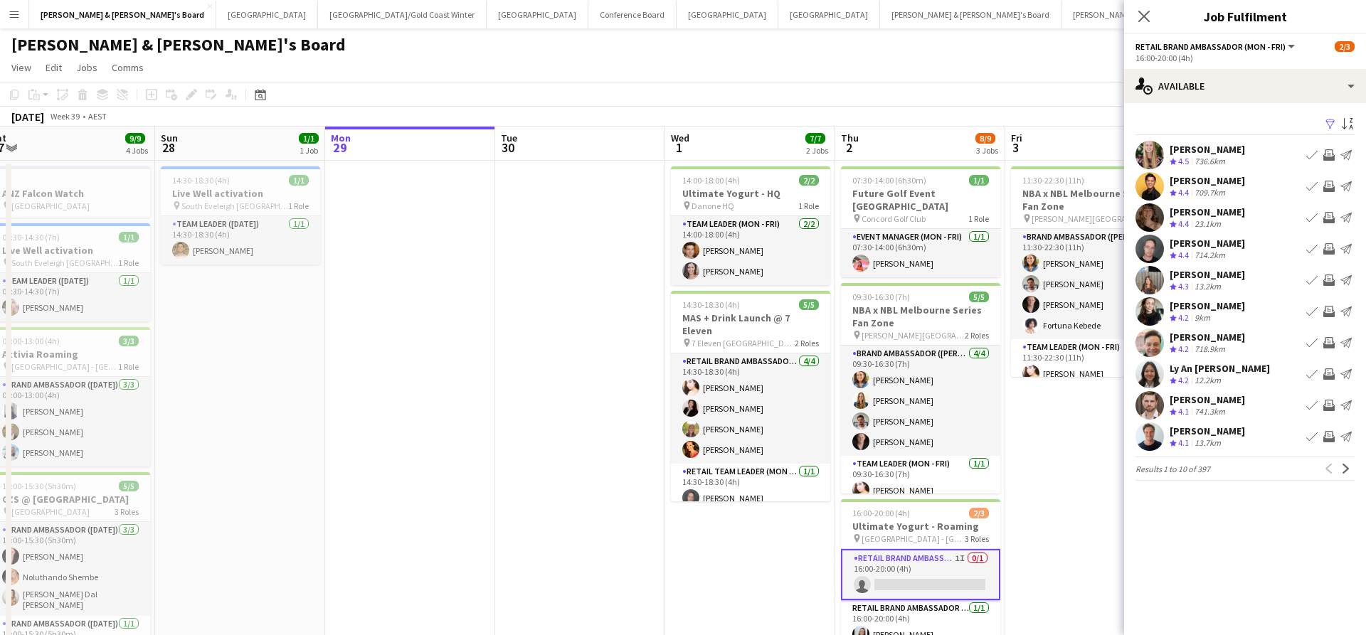
click at [1330, 120] on app-icon "Filter" at bounding box center [1330, 125] width 11 height 14
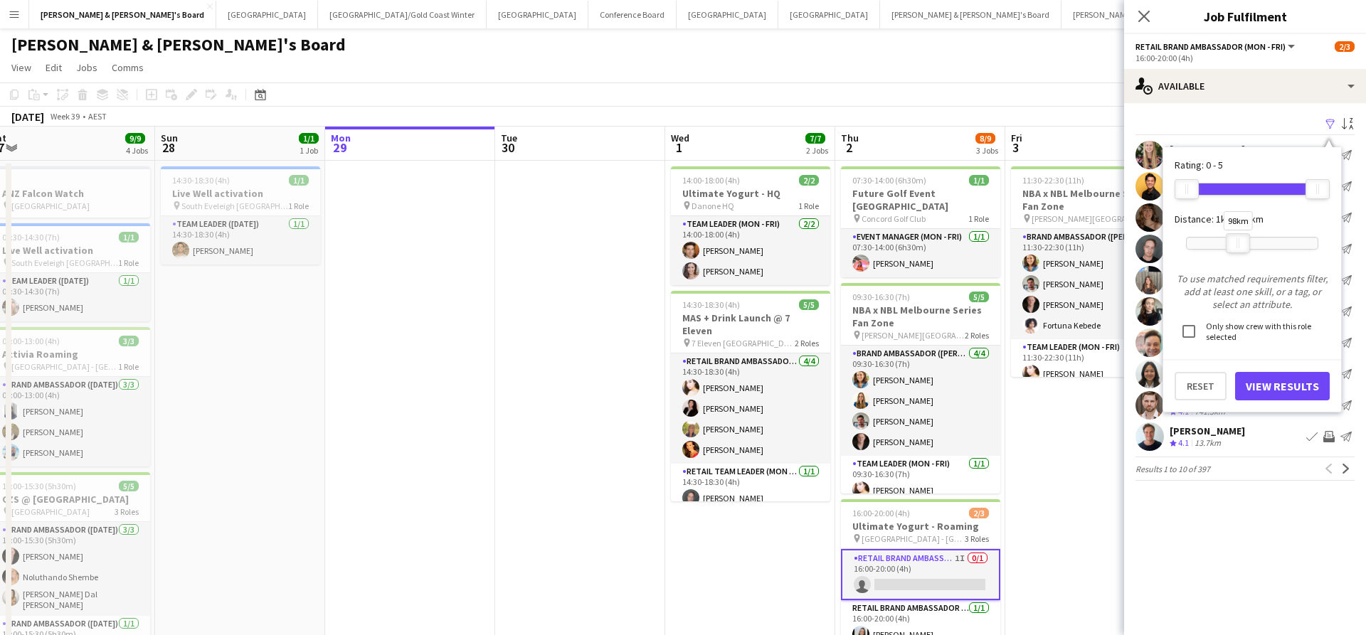
drag, startPoint x: 1312, startPoint y: 244, endPoint x: 1232, endPoint y: 240, distance: 79.8
click at [1232, 240] on div at bounding box center [1237, 243] width 23 height 18
click at [1277, 383] on button "View Results" at bounding box center [1282, 386] width 95 height 28
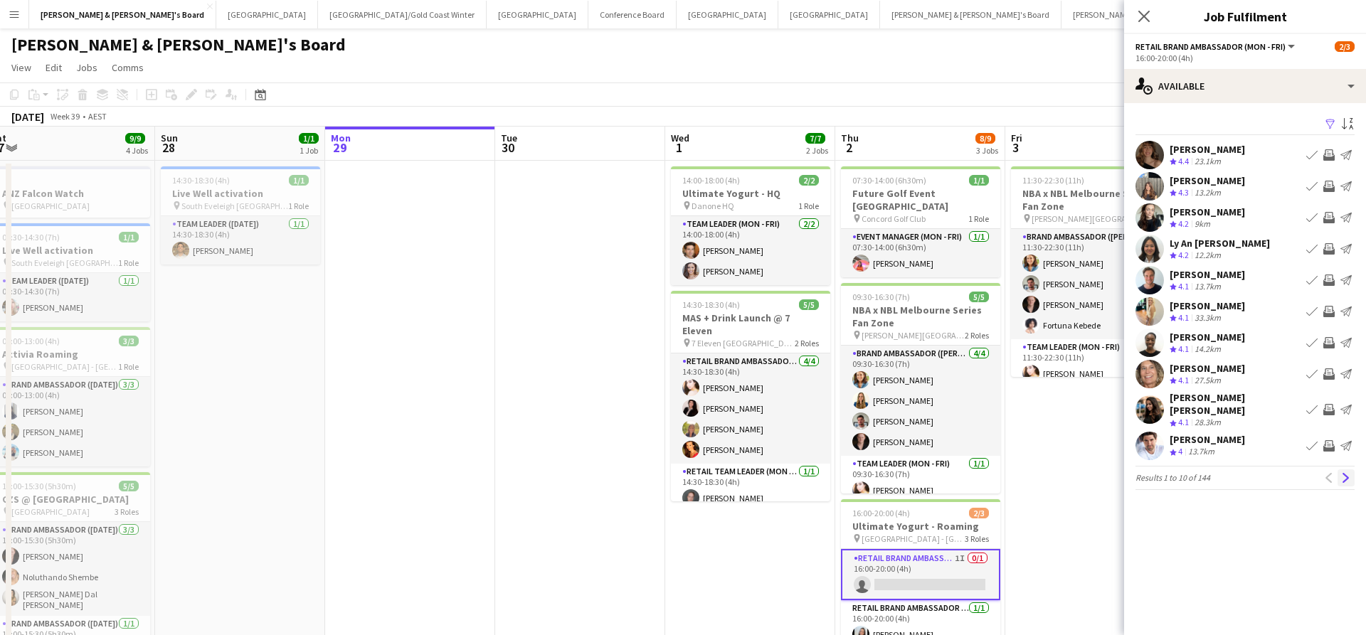
click at [1346, 473] on app-icon "Next" at bounding box center [1346, 478] width 10 height 10
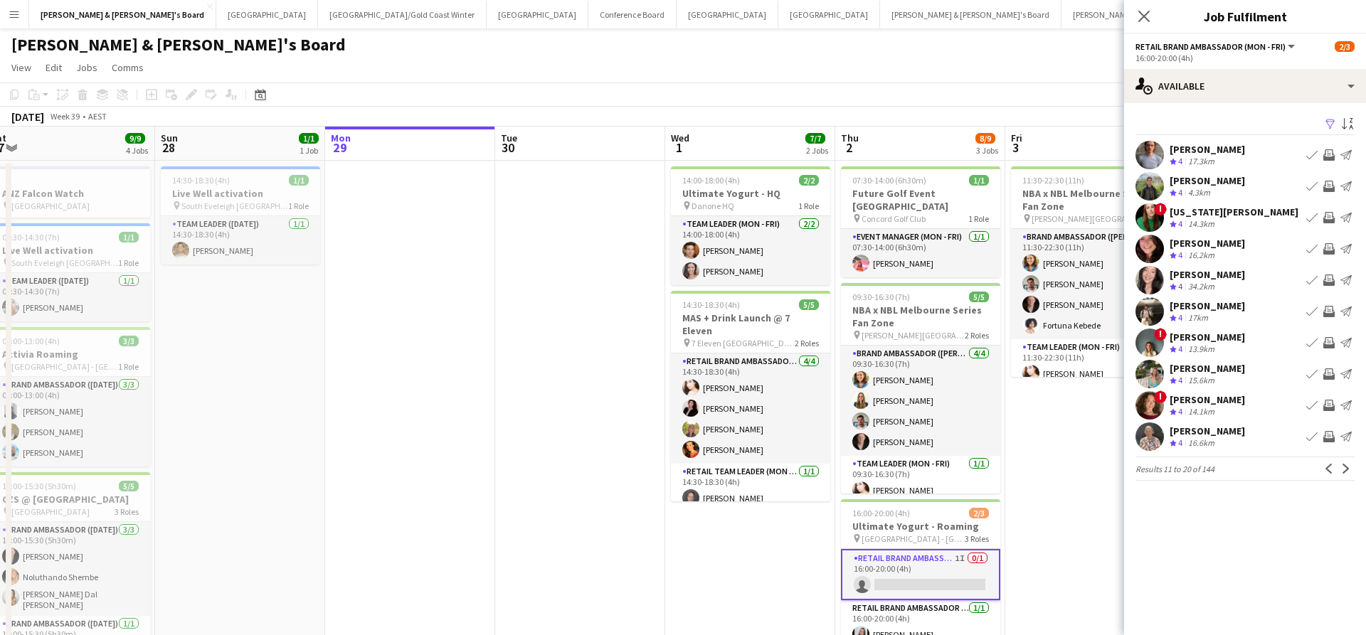
click at [1346, 469] on app-icon "Next" at bounding box center [1346, 469] width 10 height 10
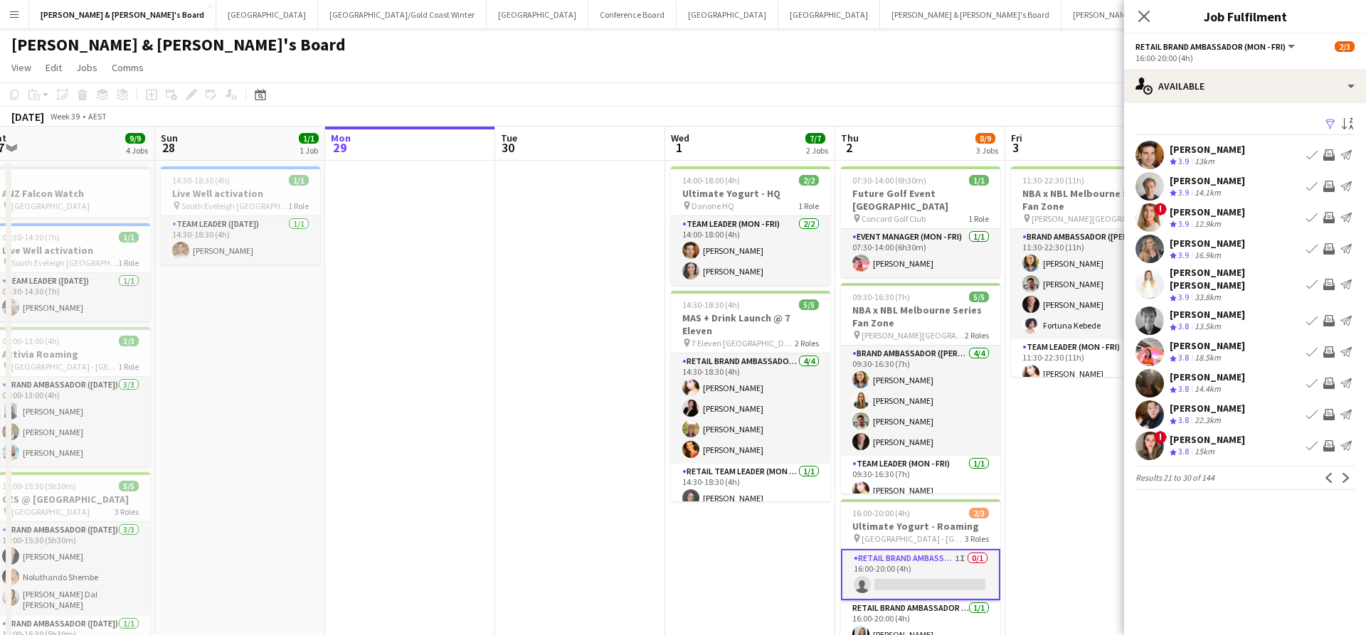
click at [1346, 470] on button "Next" at bounding box center [1345, 478] width 17 height 17
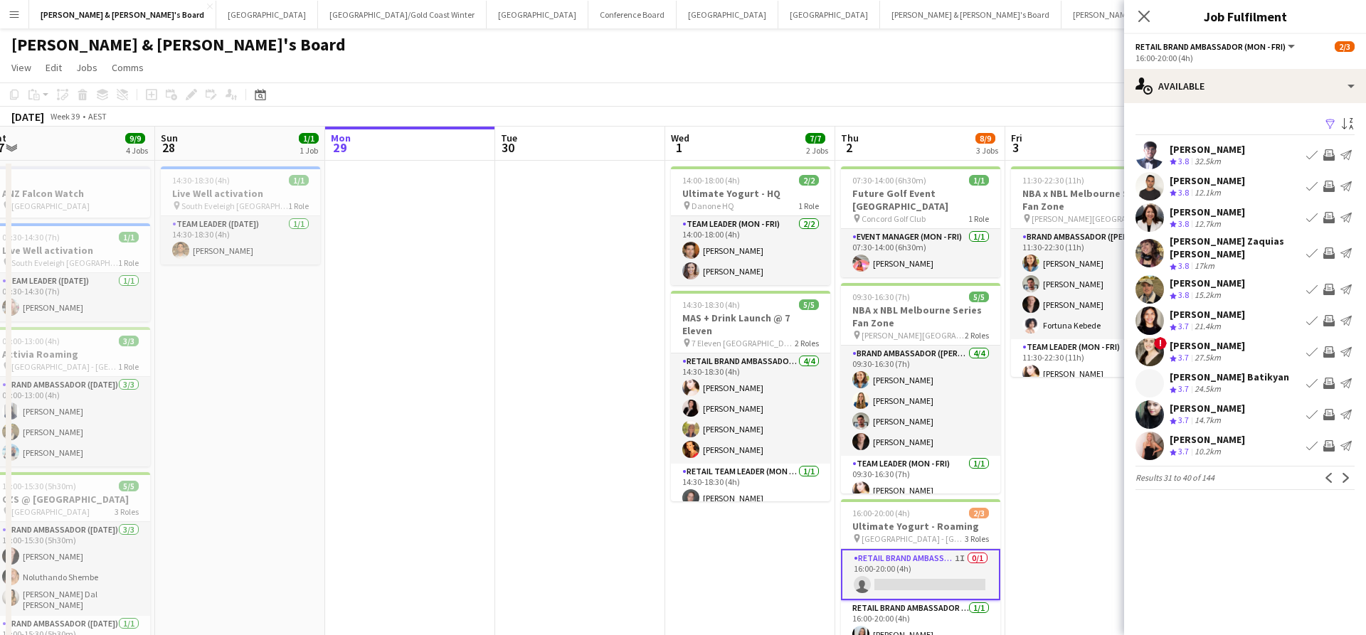
click at [1346, 473] on app-icon "Next" at bounding box center [1346, 478] width 10 height 10
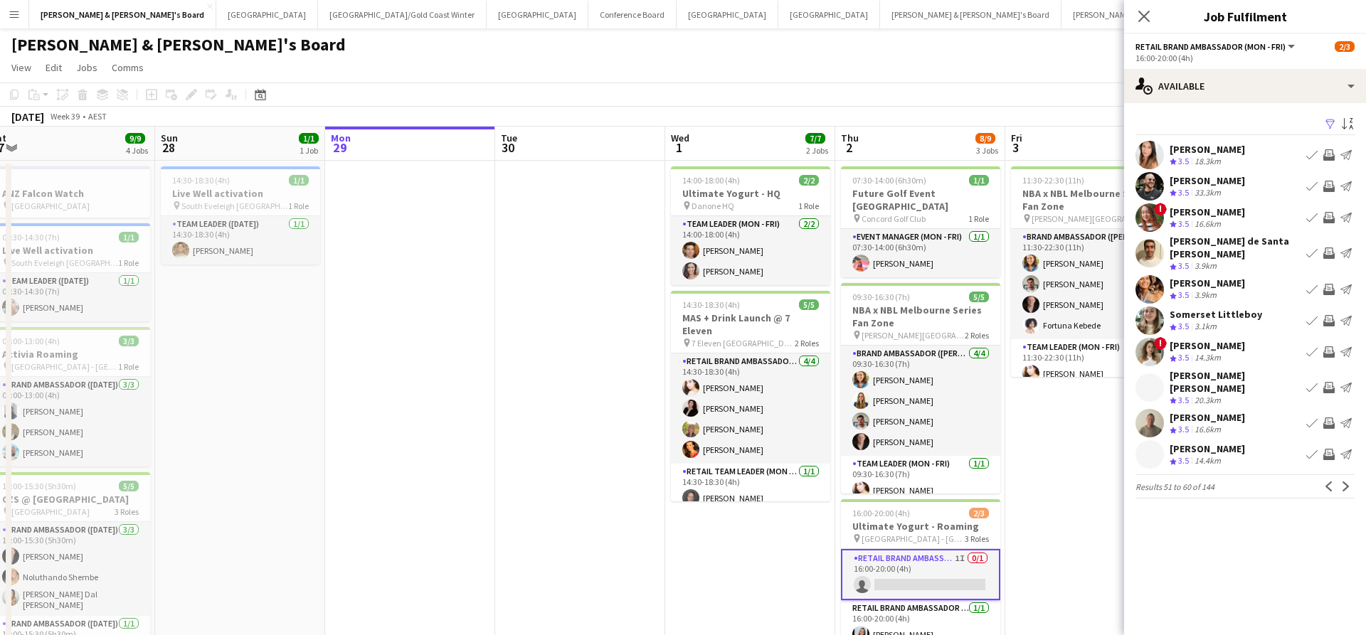
click at [1346, 482] on app-icon "Next" at bounding box center [1346, 487] width 10 height 10
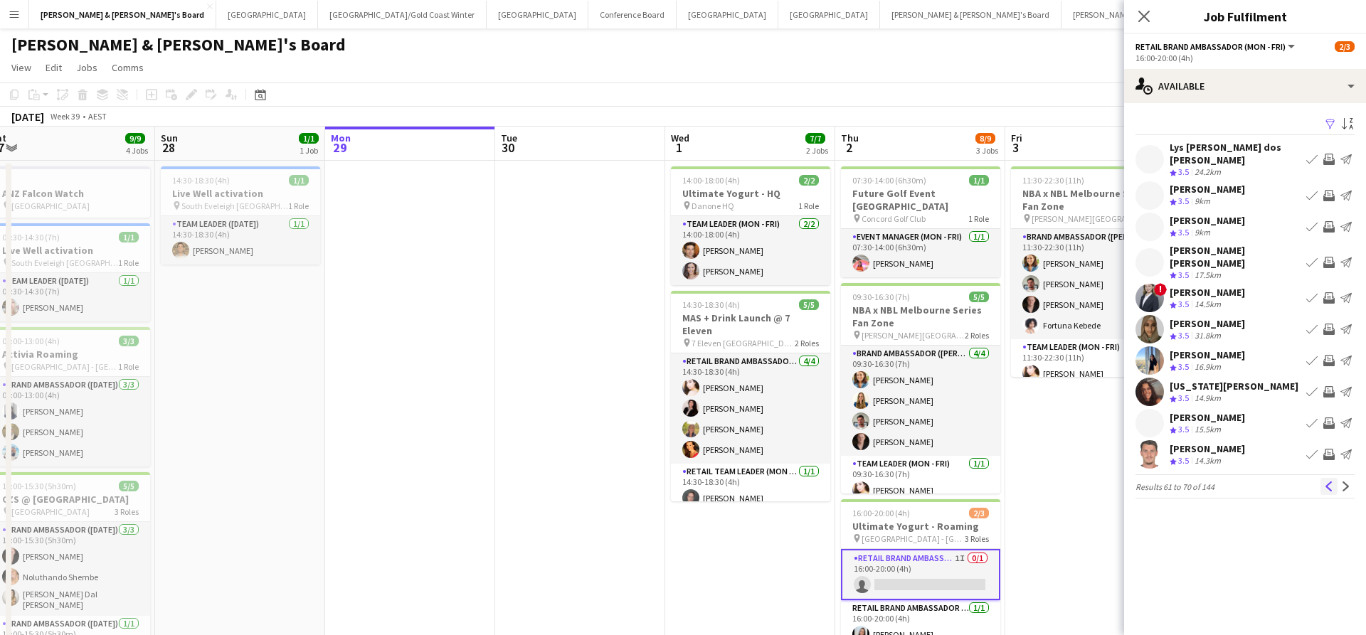
click at [1328, 482] on app-icon "Previous" at bounding box center [1329, 487] width 10 height 10
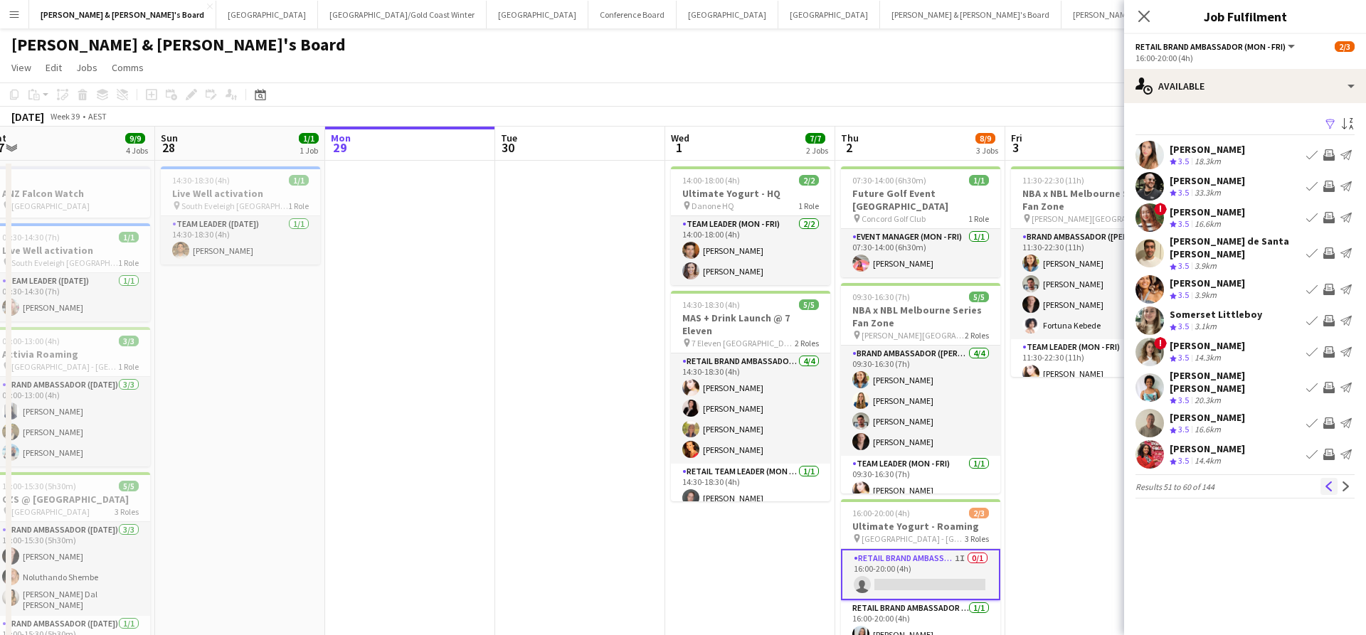
click at [1327, 482] on app-icon "Previous" at bounding box center [1329, 487] width 10 height 10
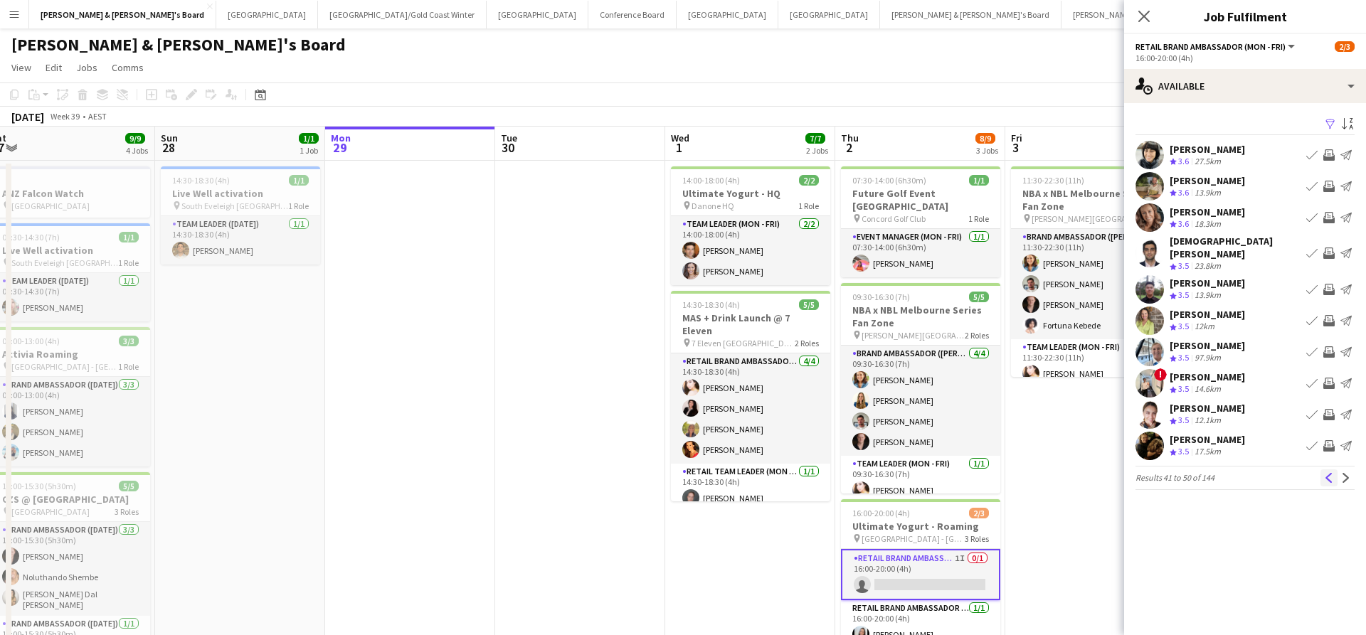
click at [1330, 473] on app-icon "Previous" at bounding box center [1329, 478] width 10 height 10
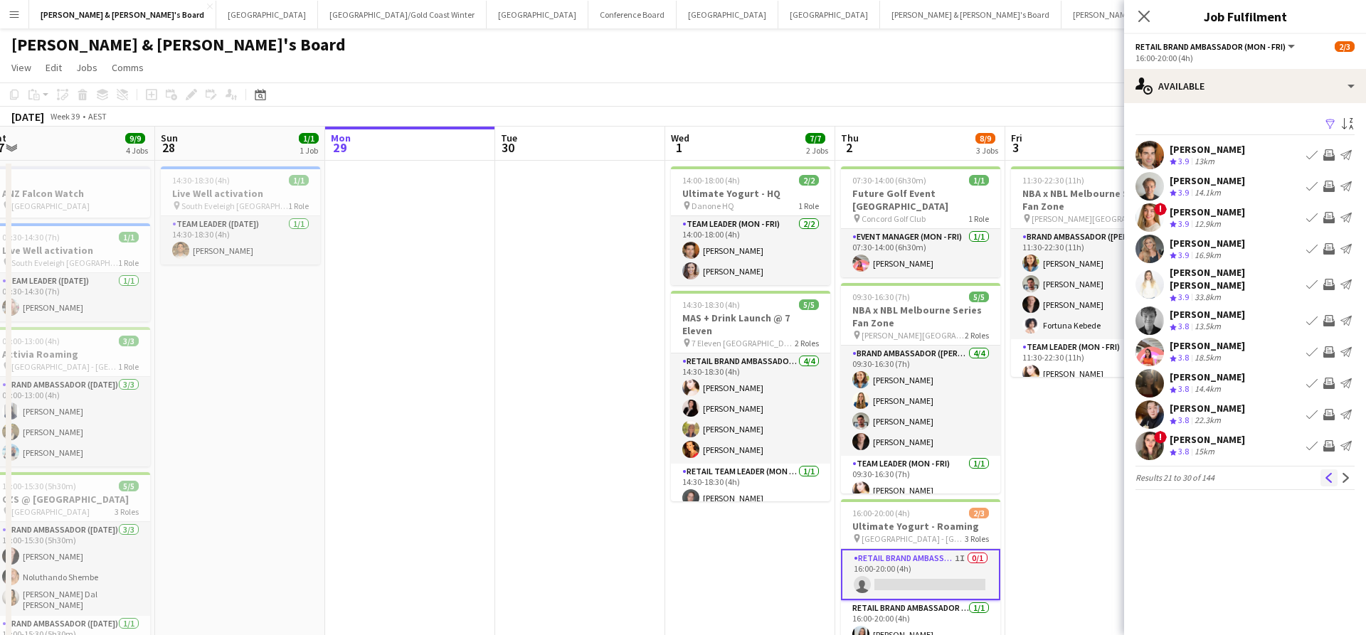
click at [1327, 477] on app-icon "Previous" at bounding box center [1329, 478] width 10 height 10
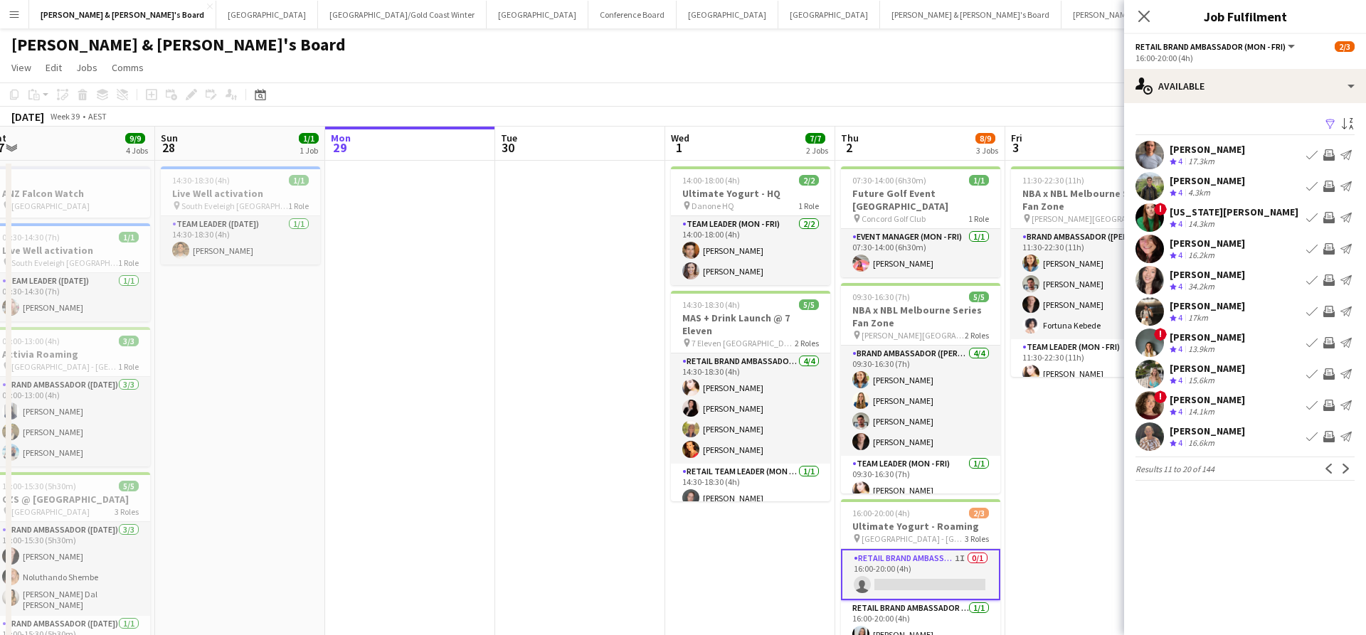
click at [1202, 187] on div "4.3km" at bounding box center [1199, 193] width 28 height 12
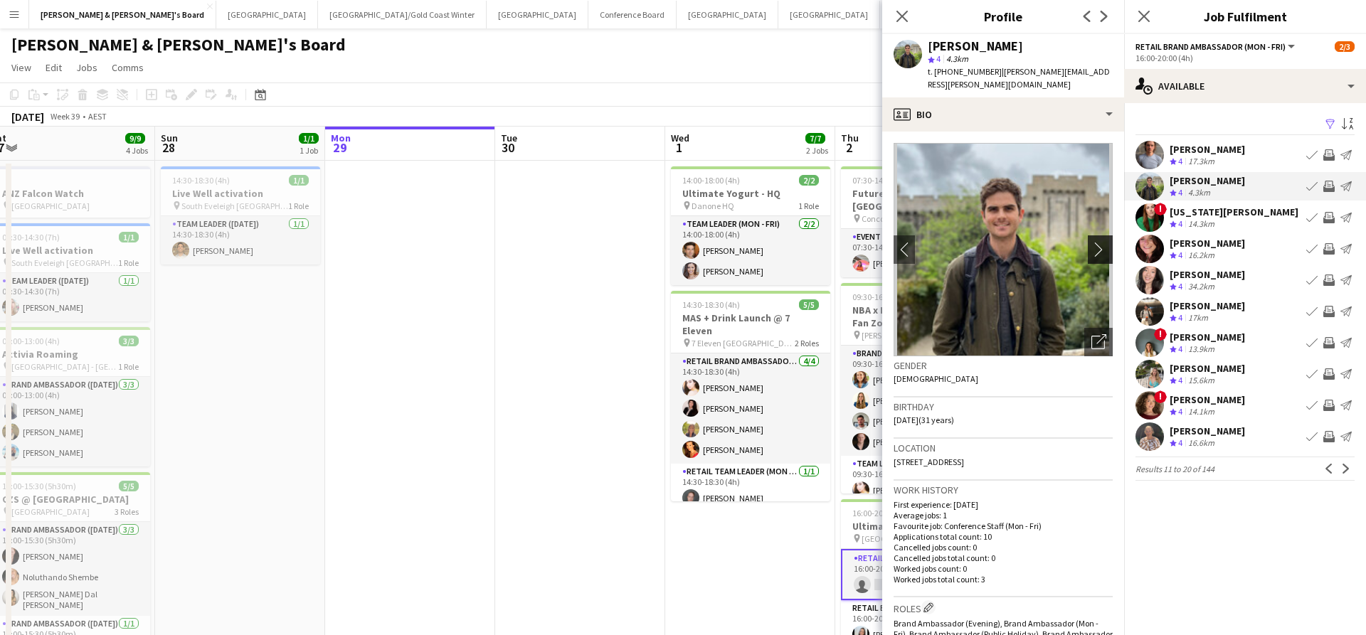
click at [1106, 242] on app-icon "chevron-right" at bounding box center [1102, 249] width 22 height 15
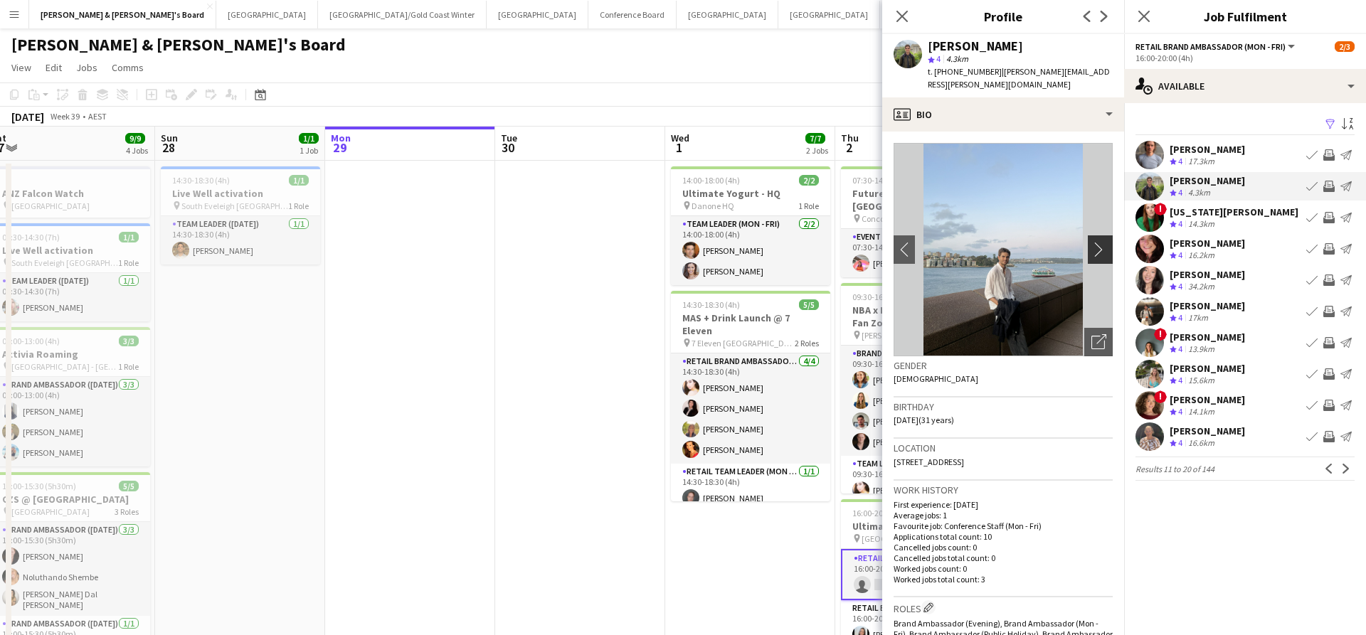
click at [1098, 242] on app-icon "chevron-right" at bounding box center [1102, 249] width 22 height 15
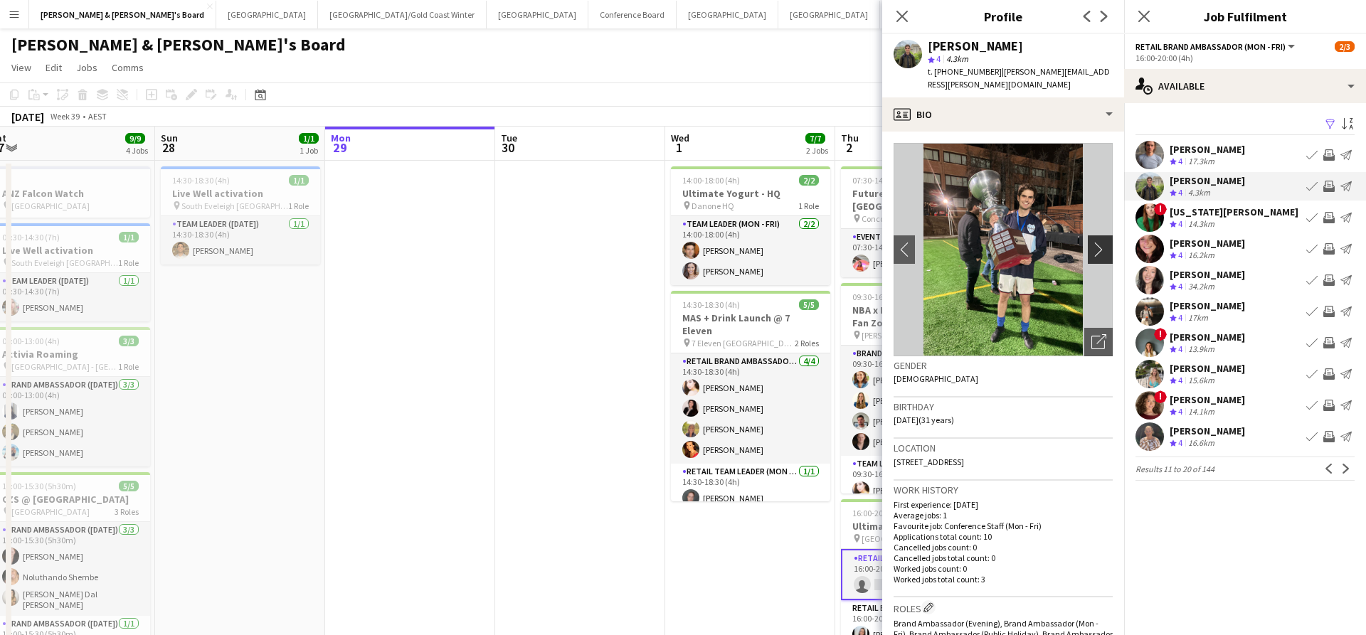
click at [1098, 242] on app-icon "chevron-right" at bounding box center [1102, 249] width 22 height 15
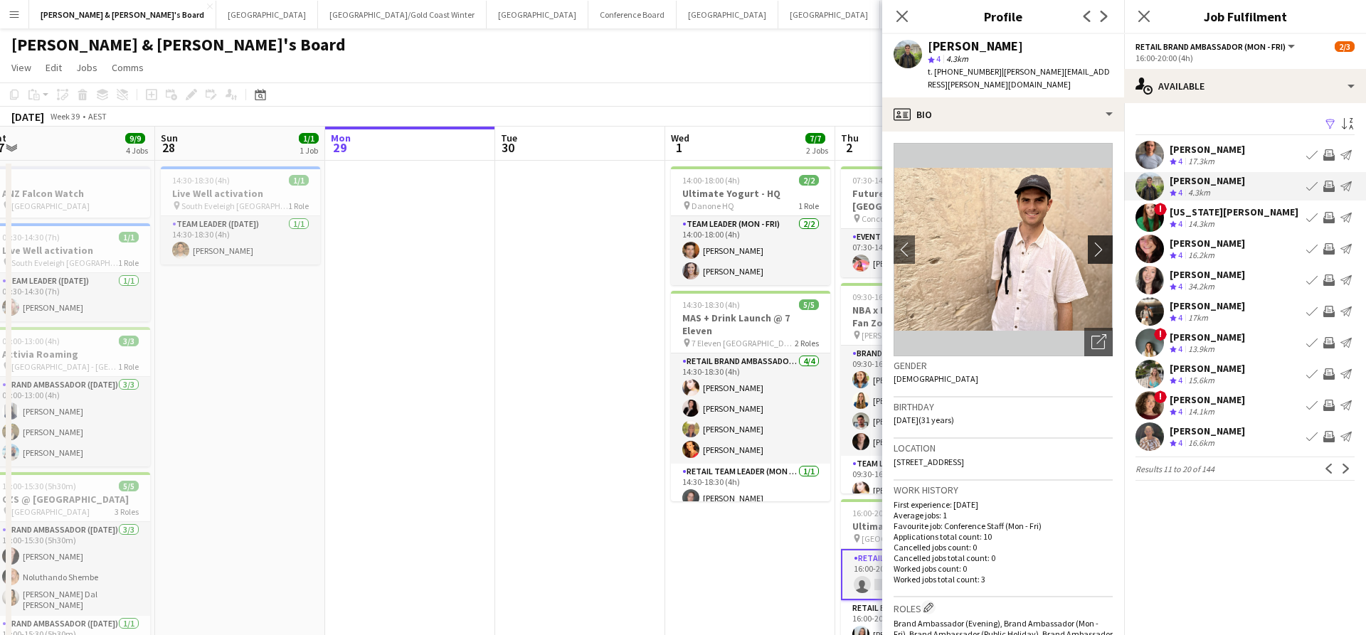
click at [1098, 242] on app-icon "chevron-right" at bounding box center [1102, 249] width 22 height 15
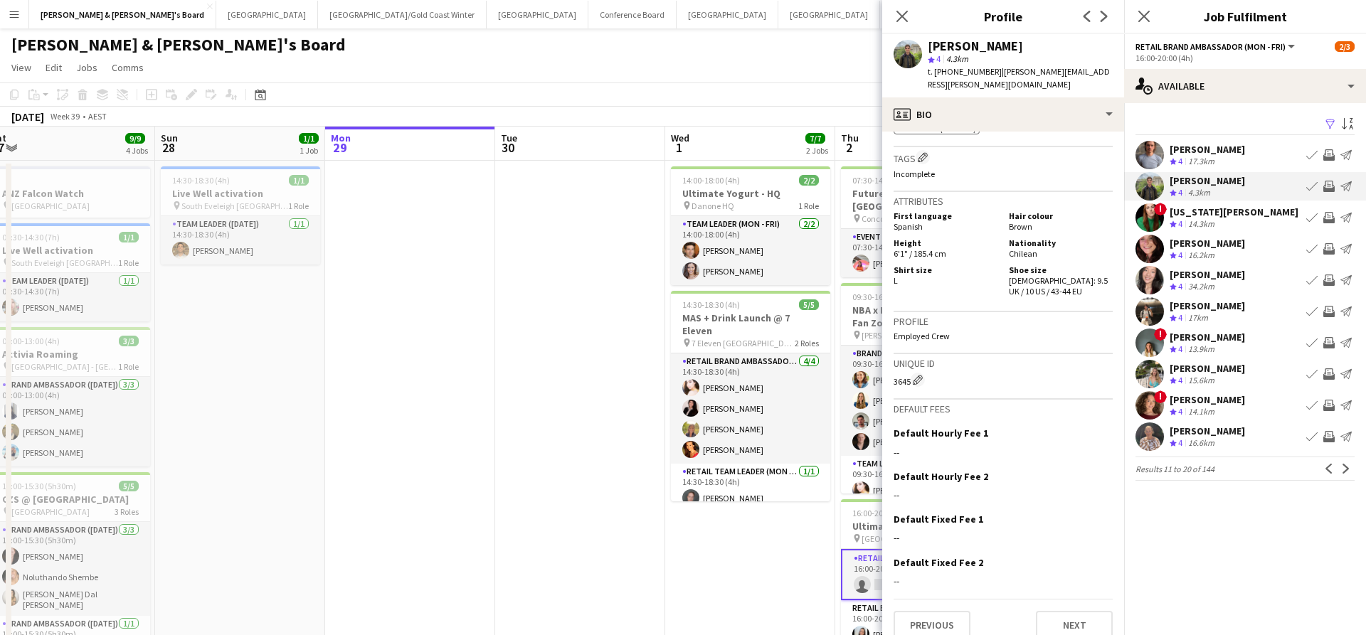
scroll to position [672, 0]
click at [1073, 620] on button "Next" at bounding box center [1074, 626] width 77 height 28
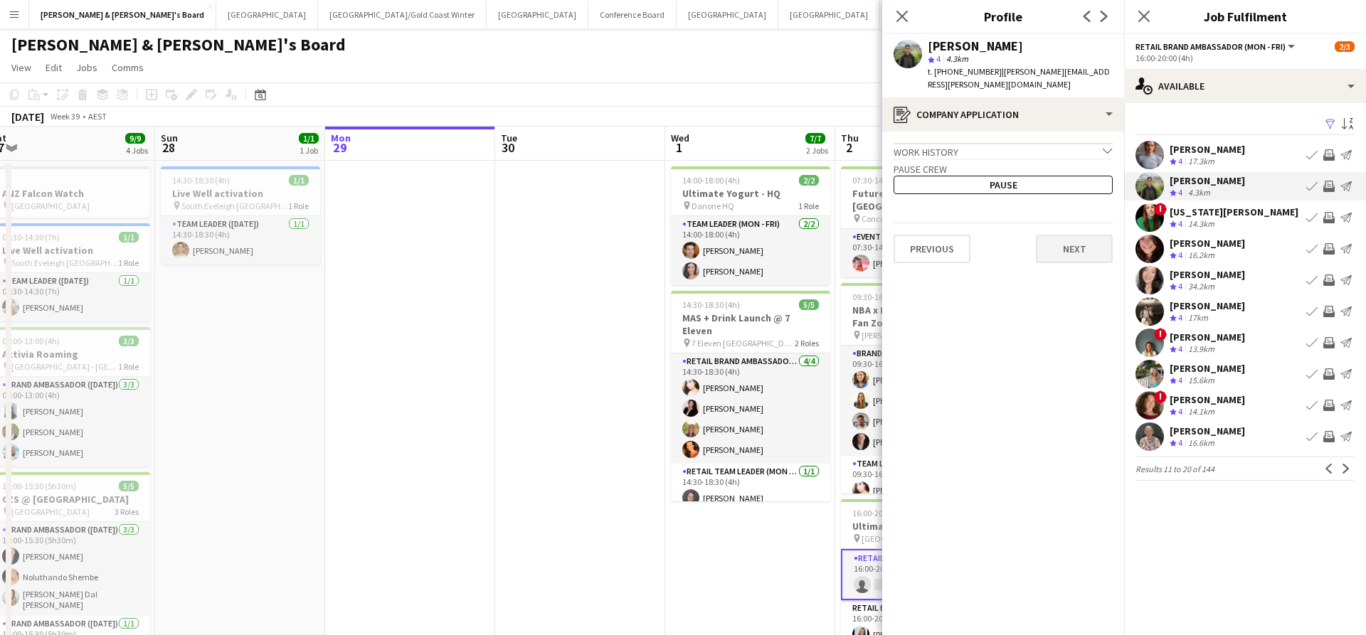
click at [1076, 242] on button "Next" at bounding box center [1074, 249] width 77 height 28
click at [1078, 195] on button "Next" at bounding box center [1074, 198] width 77 height 28
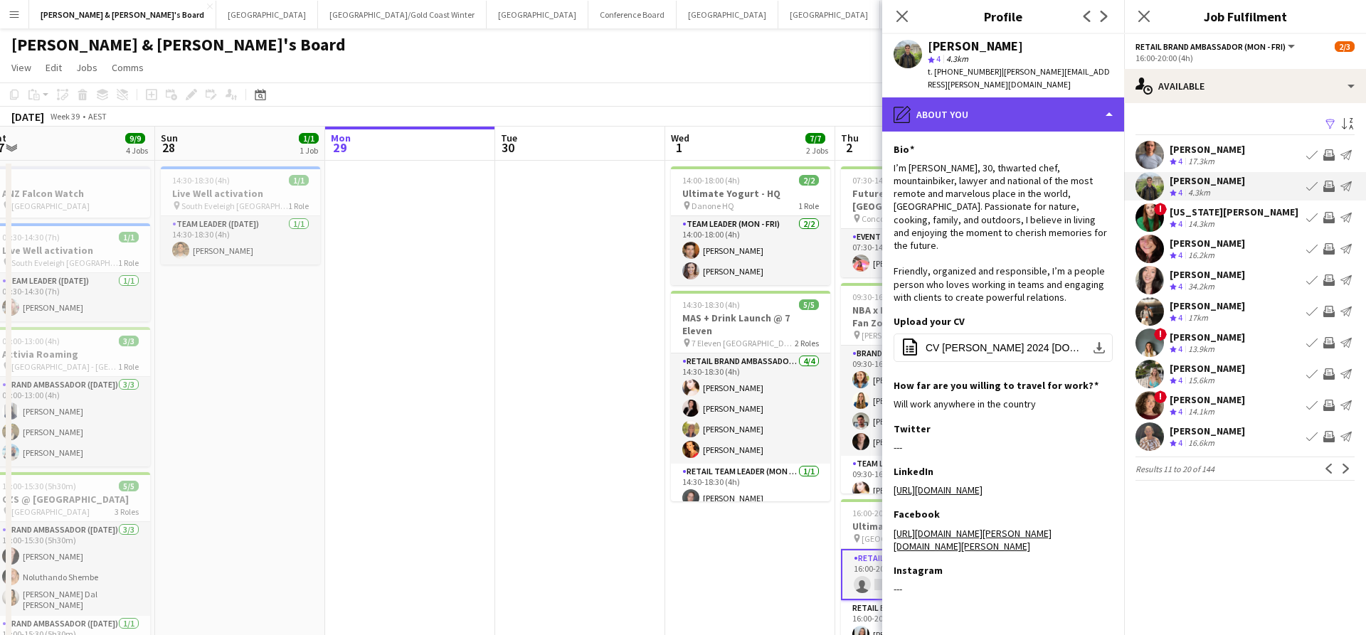
click at [1066, 97] on div "pencil4 About you" at bounding box center [1003, 114] width 242 height 34
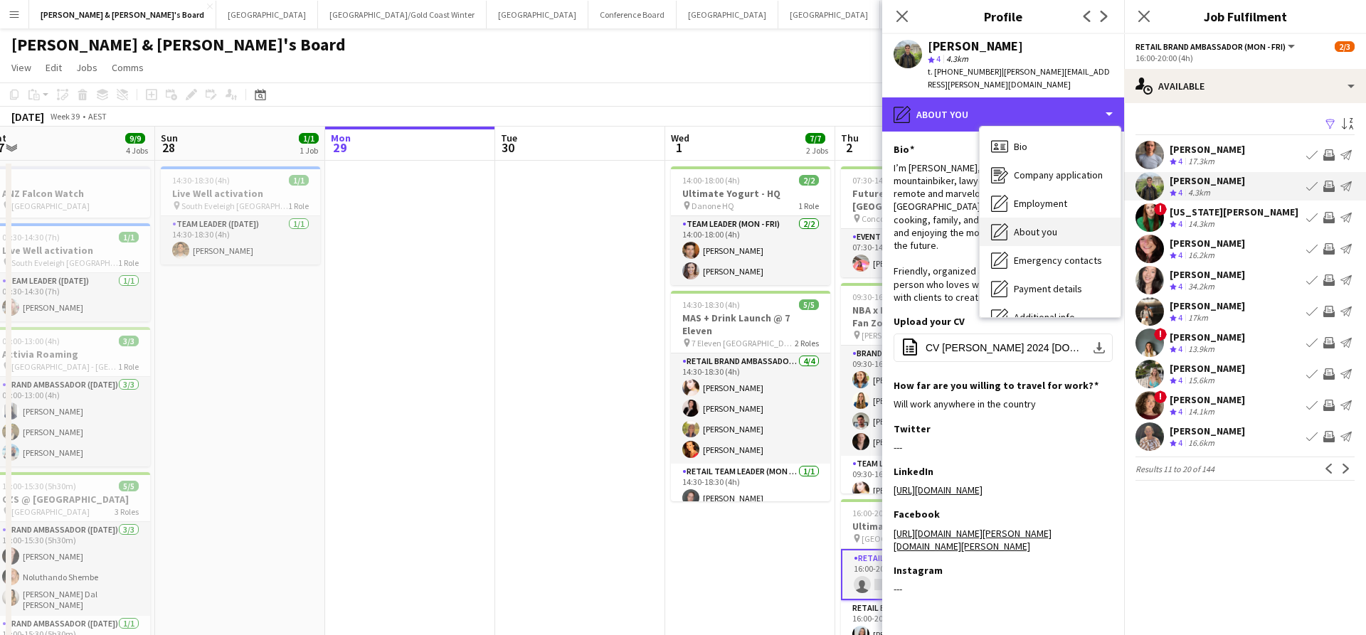
scroll to position [90, 0]
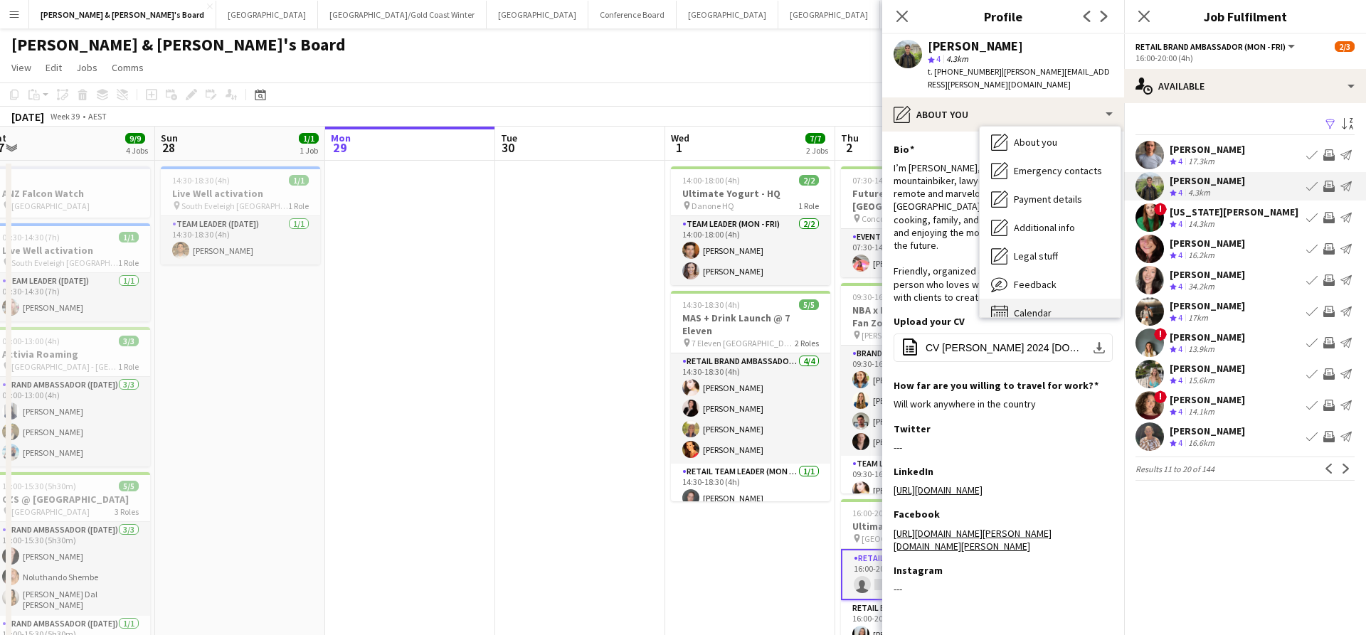
click at [1044, 307] on span "Calendar" at bounding box center [1033, 313] width 38 height 13
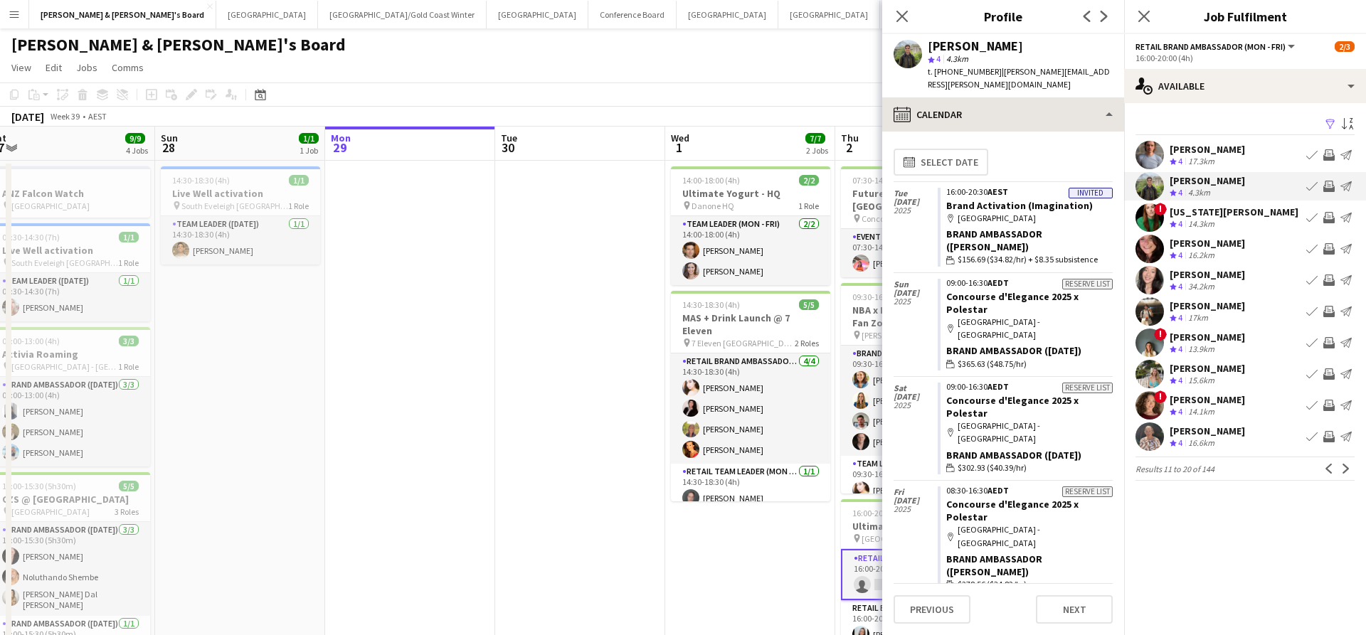
scroll to position [-1, 0]
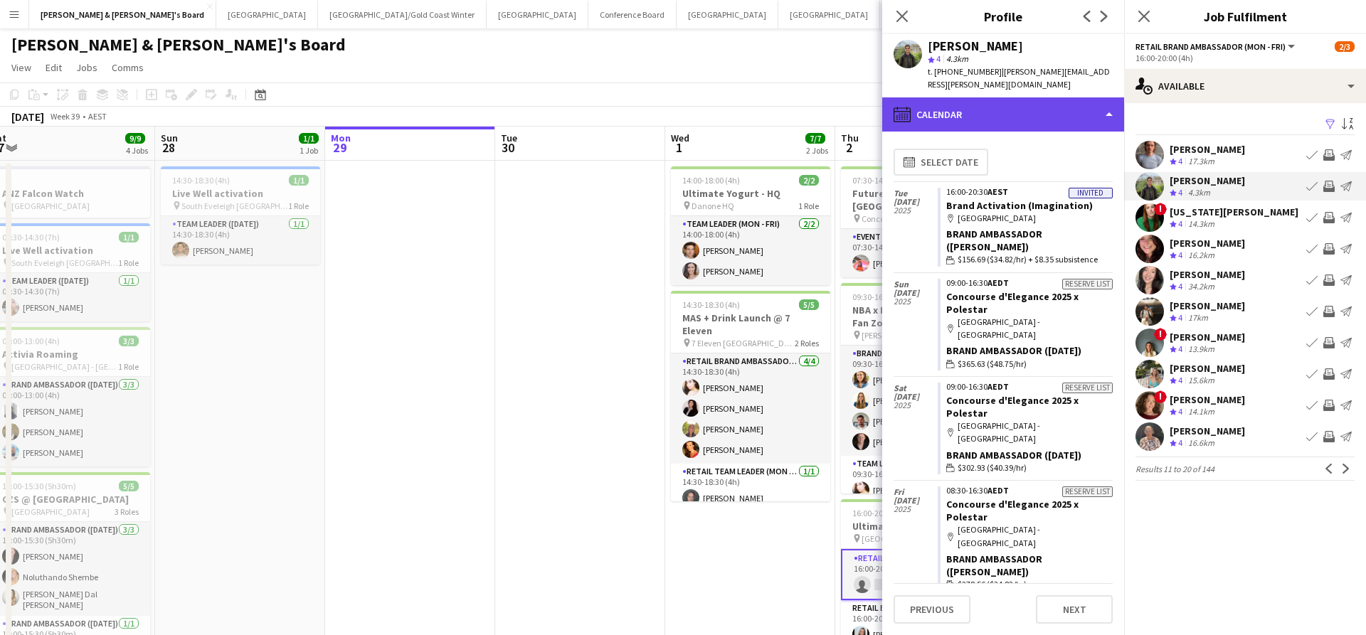
click at [1010, 97] on div "calendar-full Calendar" at bounding box center [1003, 114] width 242 height 34
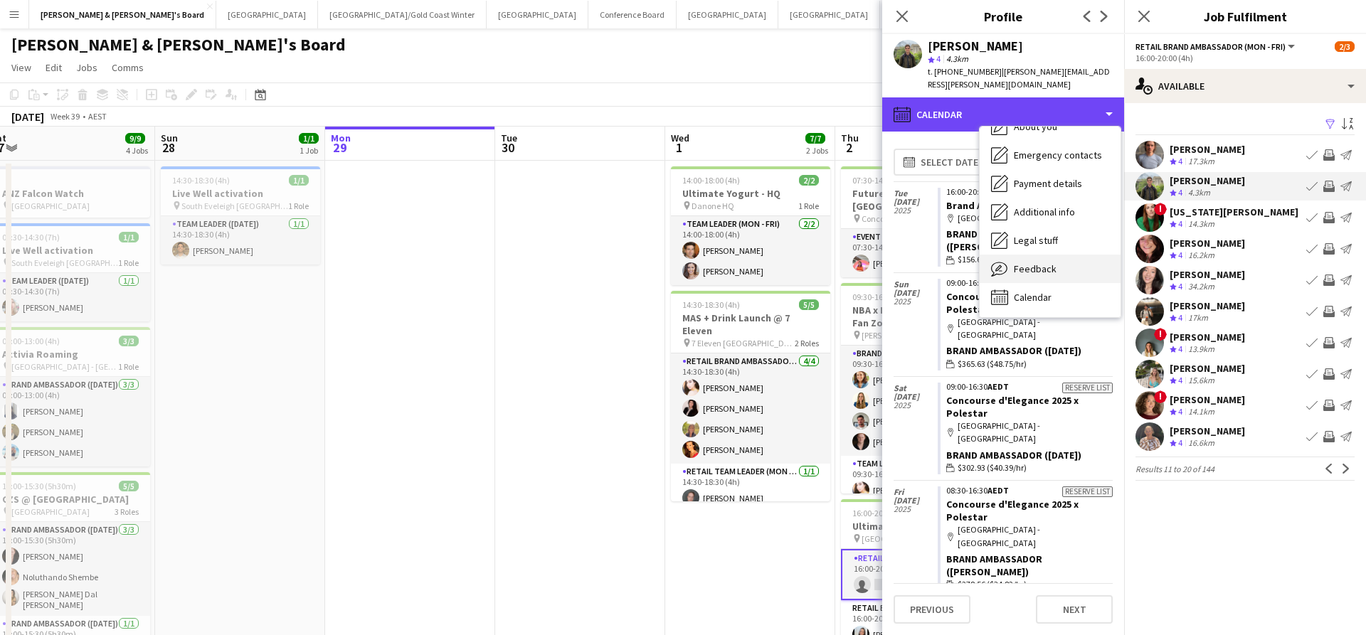
scroll to position [105, 0]
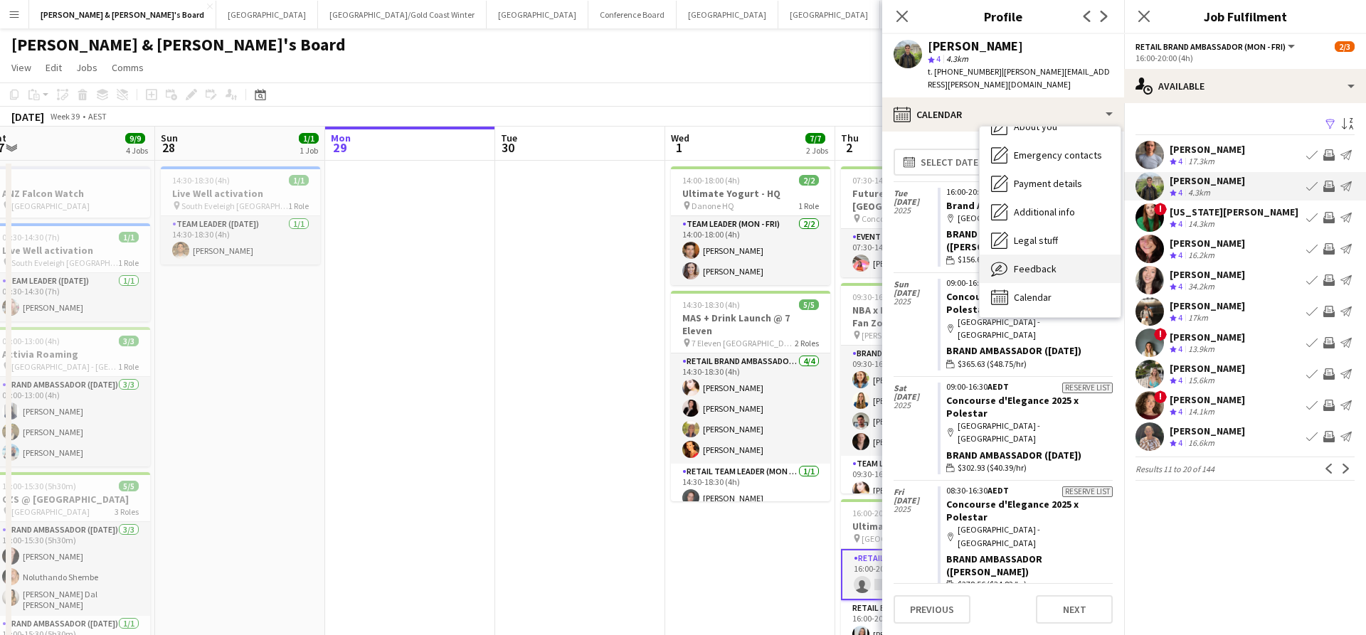
click at [1043, 262] on span "Feedback" at bounding box center [1035, 268] width 43 height 13
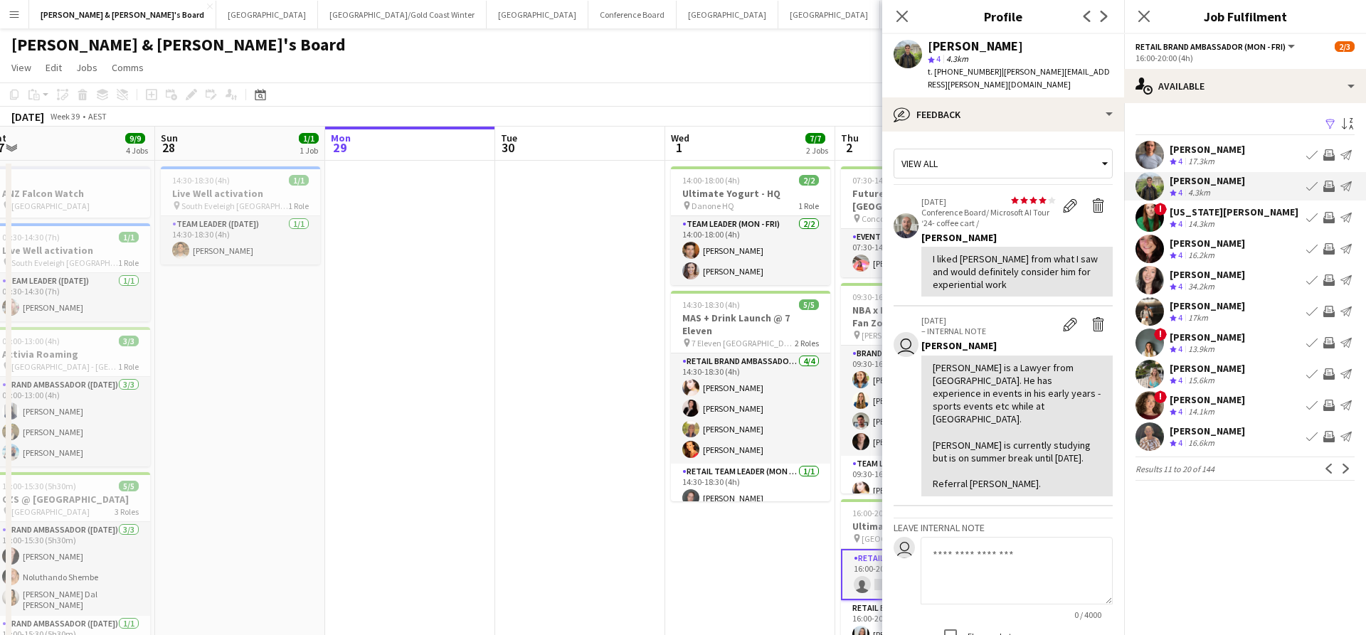
click at [746, 546] on app-date-cell "14:00-18:00 (4h) 2/2 Ultimate Yogurt - HQ pin Danone HQ 1 Role Team Leader (Mon…" at bounding box center [750, 457] width 170 height 593
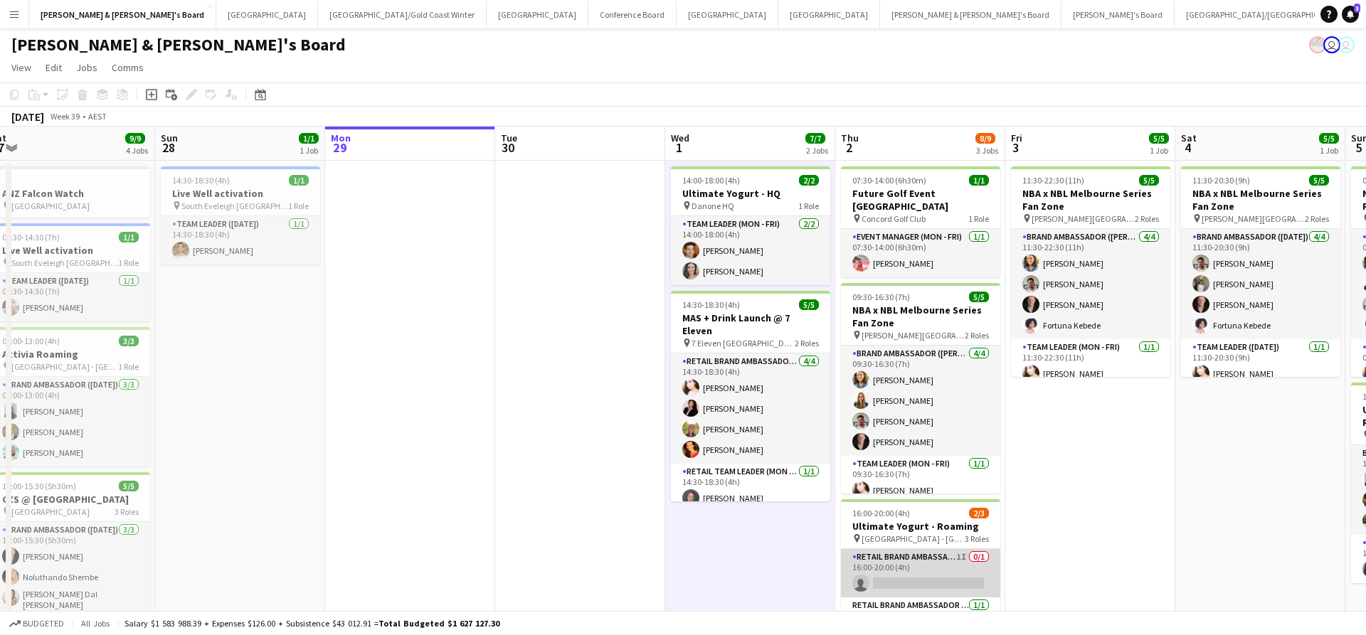
scroll to position [0, 524]
click at [919, 572] on app-card-role "RETAIL Brand Ambassador (Mon - Fri) 1I 0/1 16:00-20:00 (4h) single-neutral-acti…" at bounding box center [921, 573] width 159 height 48
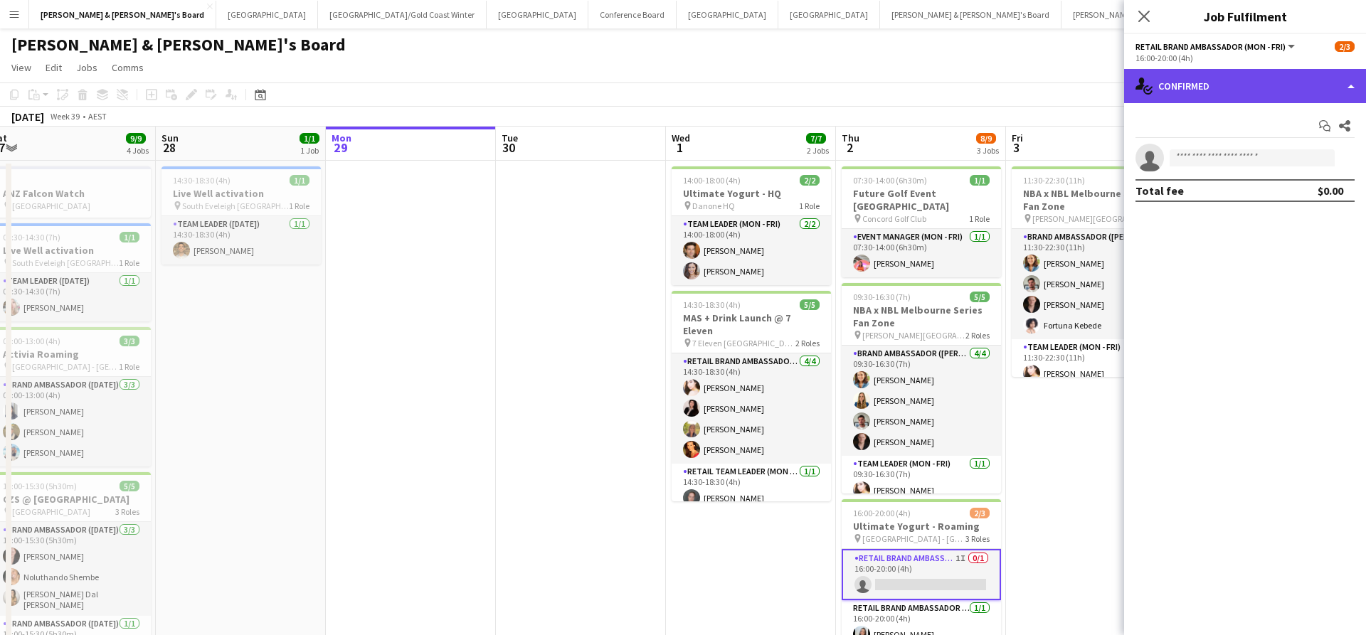
click at [1226, 76] on div "single-neutral-actions-check-2 Confirmed" at bounding box center [1245, 86] width 242 height 34
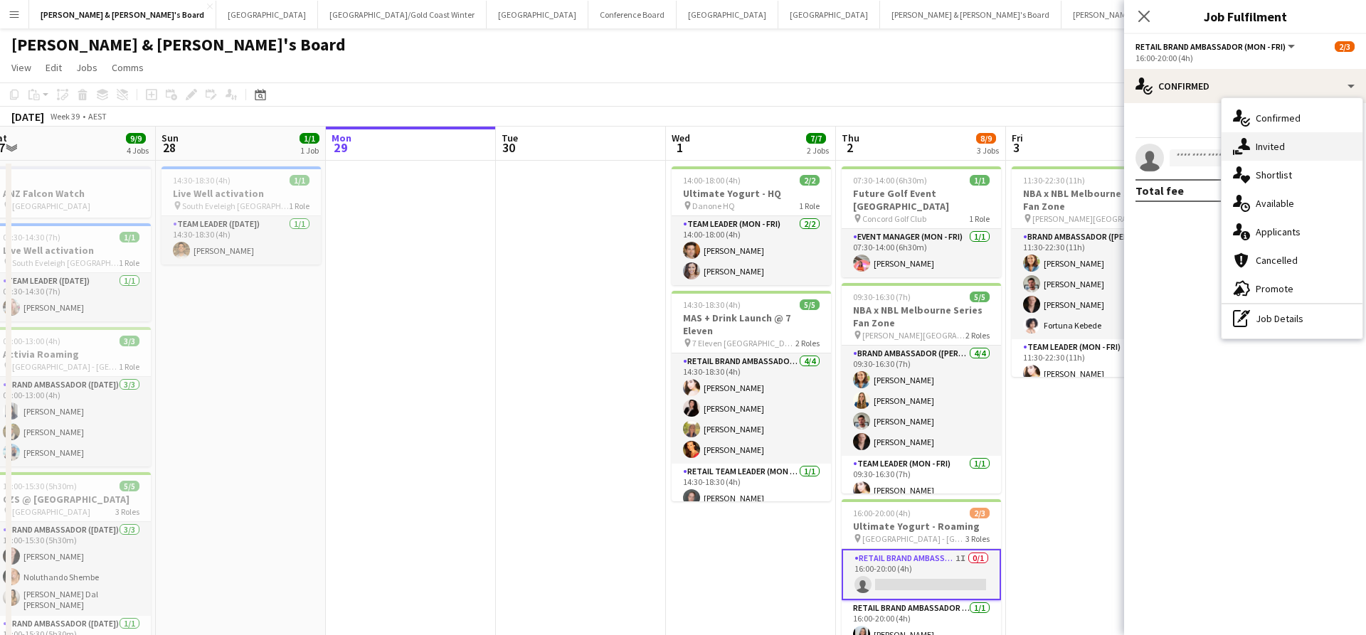
click at [1281, 147] on span "Invited" at bounding box center [1270, 146] width 29 height 13
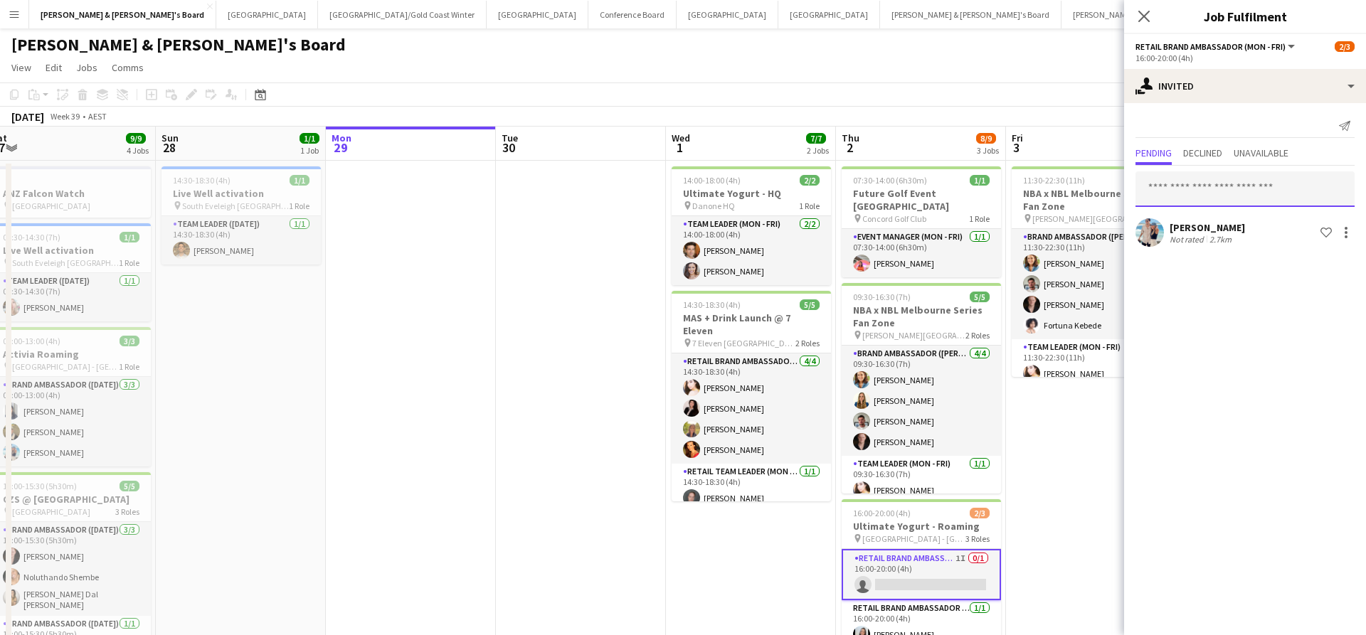
click at [1248, 189] on input "text" at bounding box center [1244, 189] width 219 height 36
type input "*****"
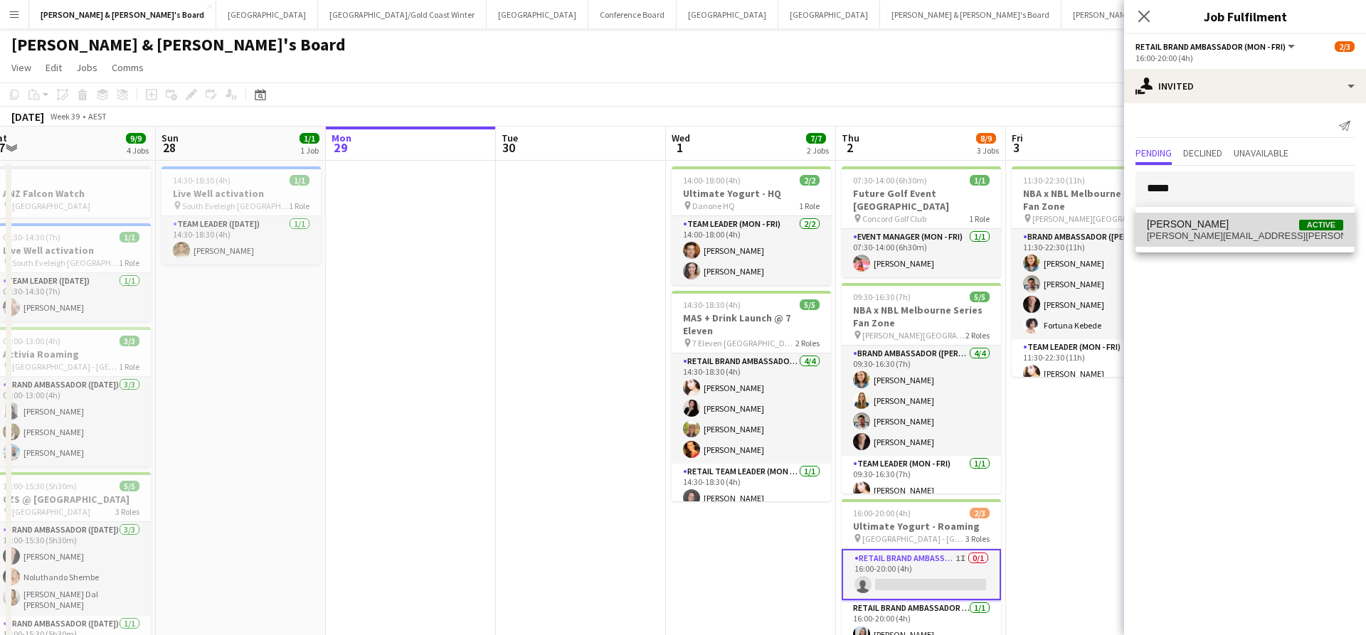
click at [1239, 241] on mat-option "Tim Jarzynski Active tim.jarzynski@gmail.com" at bounding box center [1244, 230] width 219 height 34
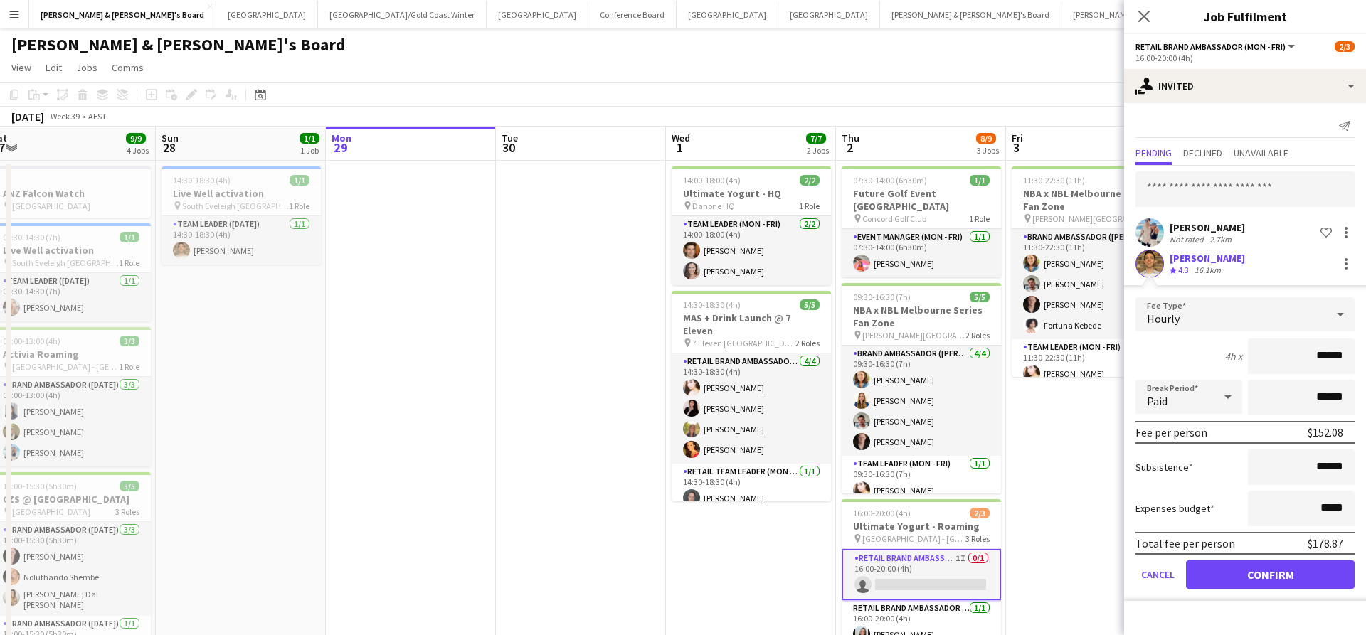
click at [1189, 265] on span "4.3" at bounding box center [1183, 270] width 11 height 11
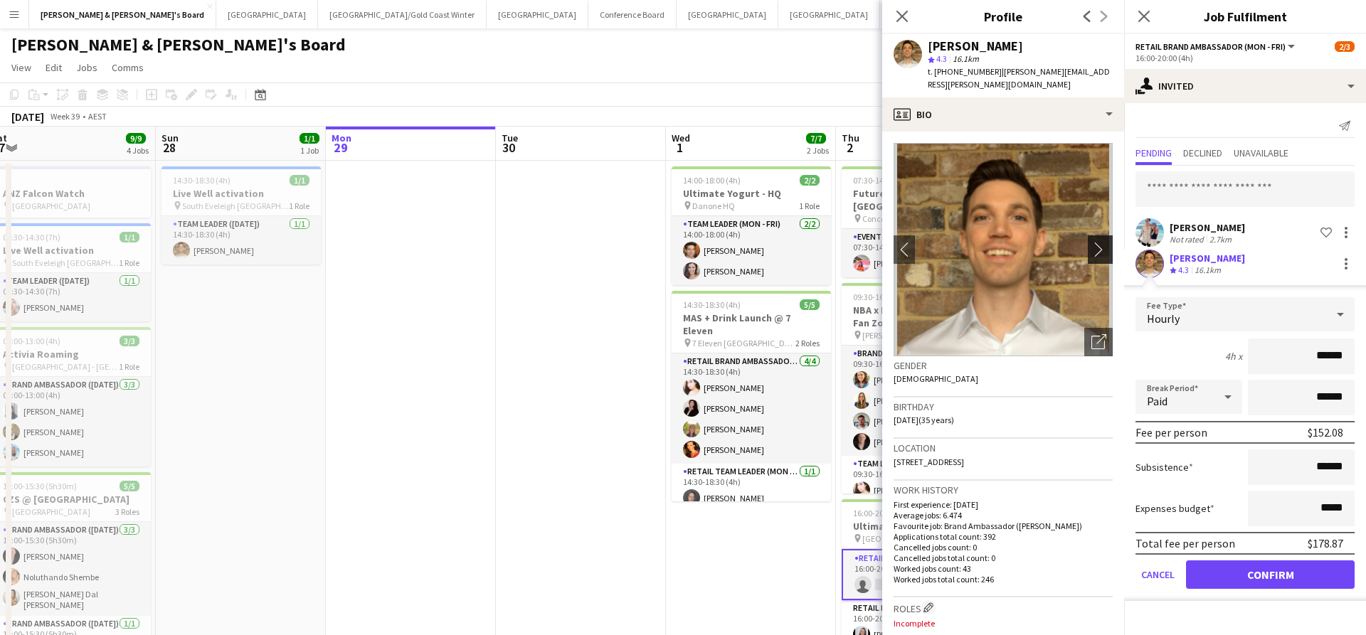
click at [1100, 242] on app-icon "chevron-right" at bounding box center [1102, 249] width 22 height 15
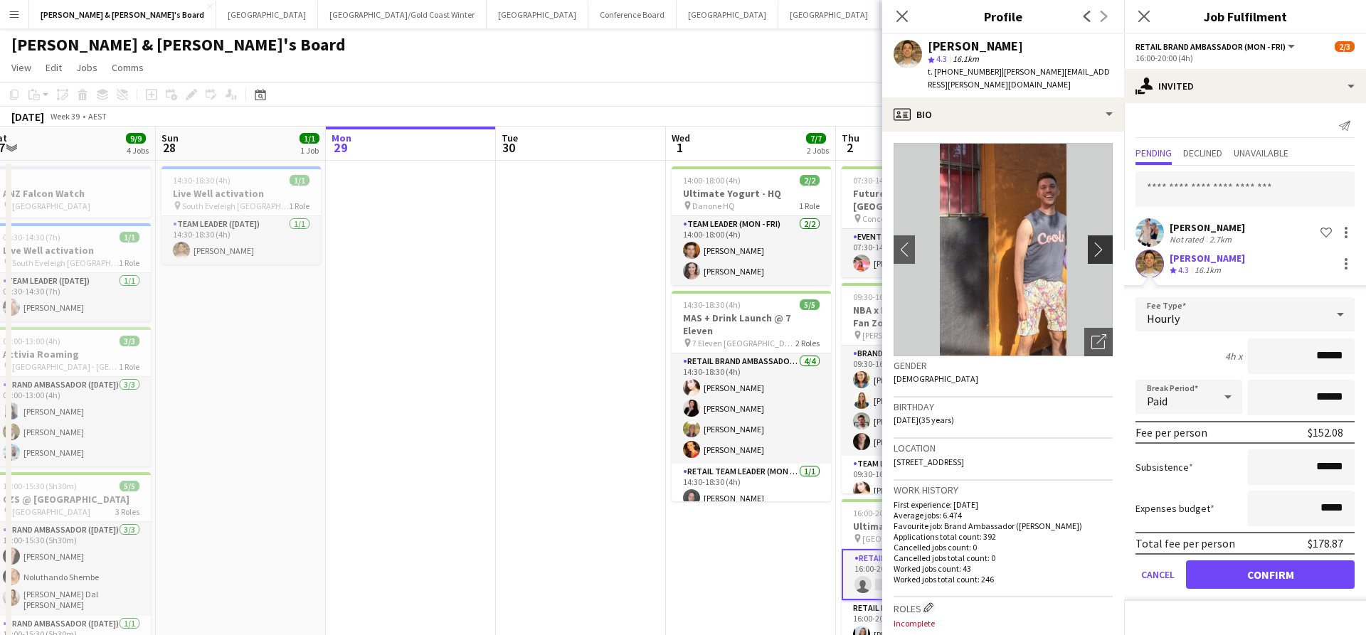
click at [1100, 242] on app-icon "chevron-right" at bounding box center [1102, 249] width 22 height 15
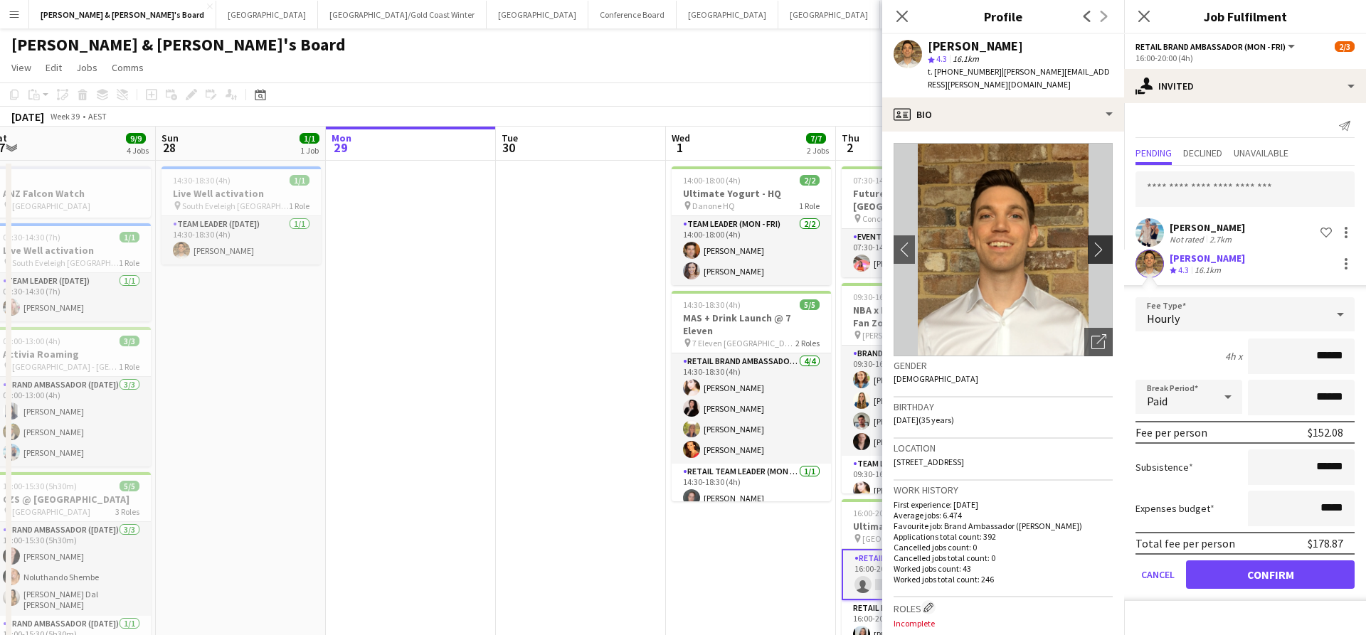
click at [1100, 242] on app-icon "chevron-right" at bounding box center [1102, 249] width 22 height 15
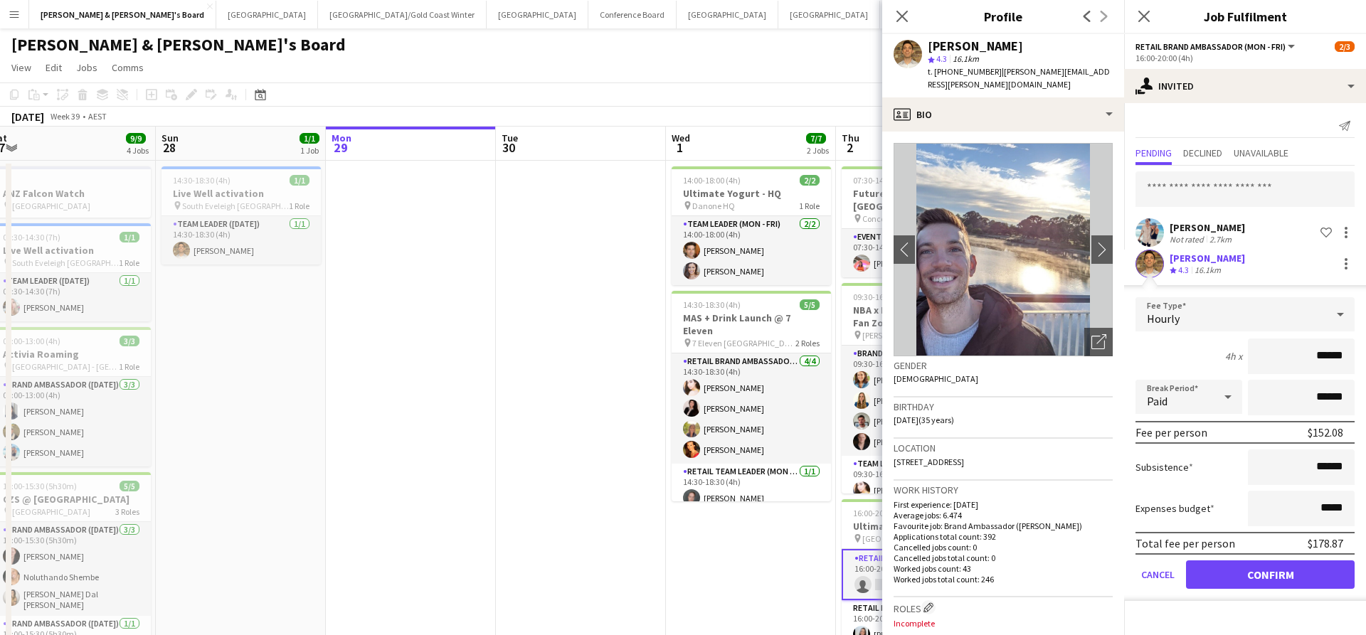
click at [1232, 574] on button "Confirm" at bounding box center [1270, 575] width 169 height 28
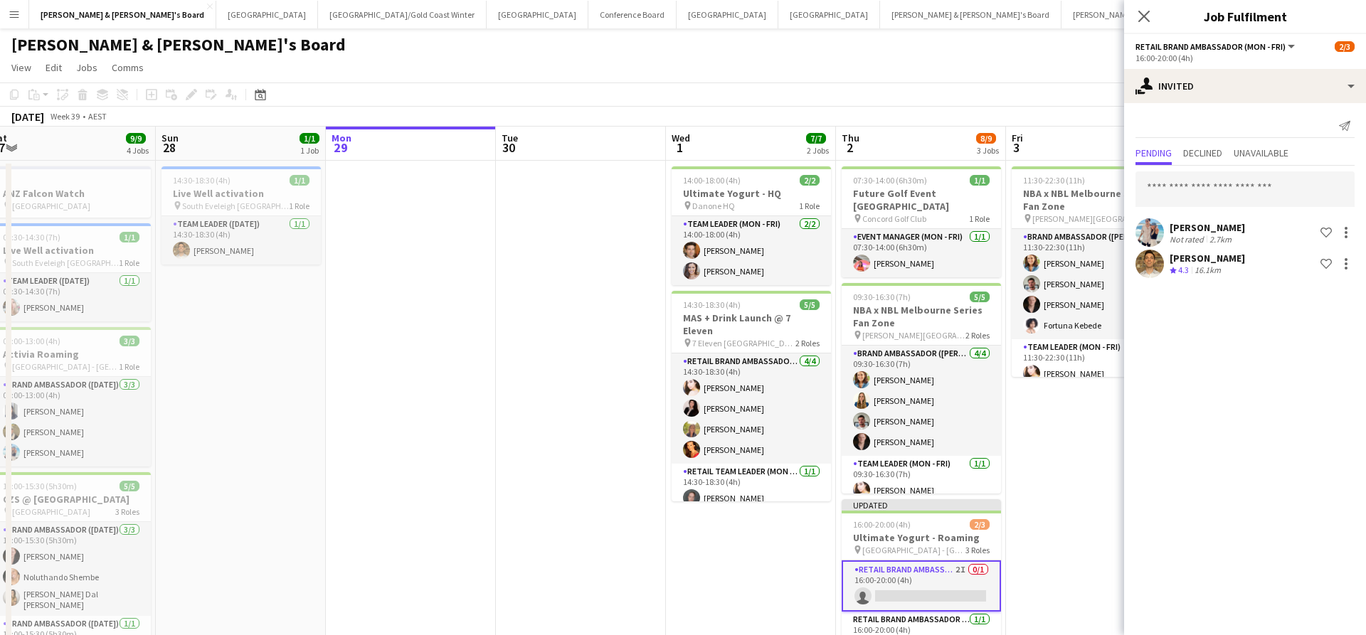
click at [1081, 415] on app-date-cell "11:30-22:30 (11h) 5/5 NBA x NBL Melbourne Series Fan Zone pin [PERSON_NAME][GEO…" at bounding box center [1091, 457] width 170 height 593
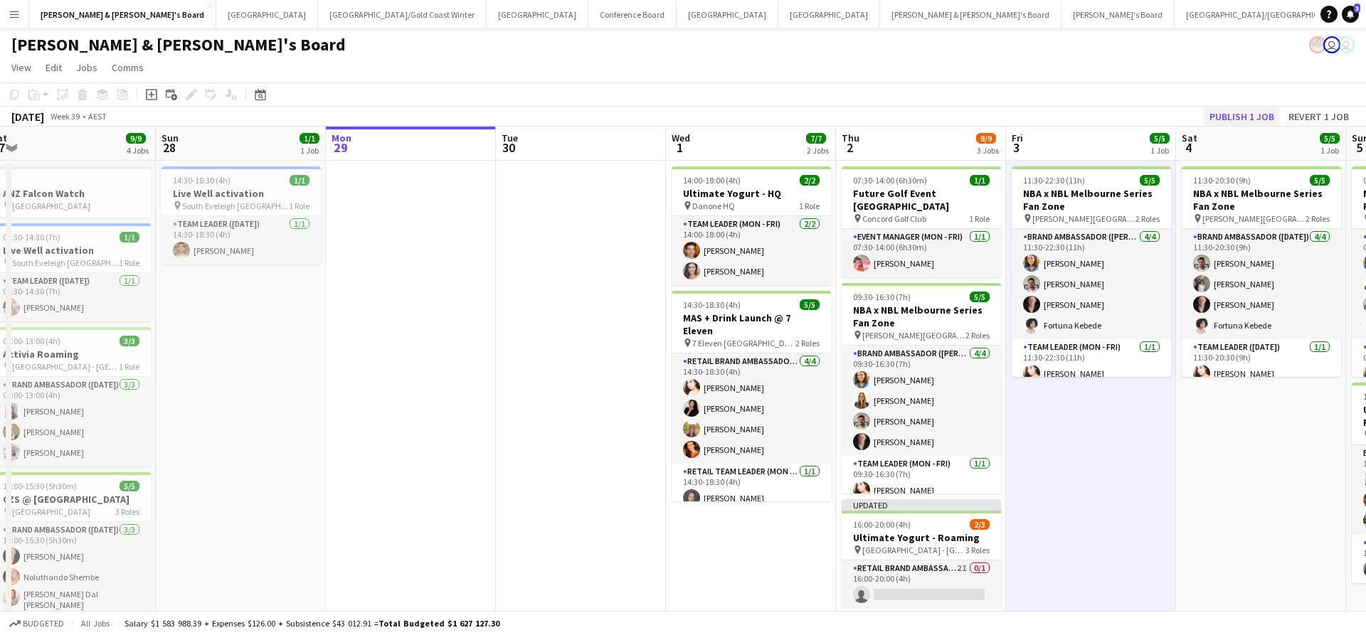
click at [1247, 118] on button "Publish 1 job" at bounding box center [1242, 116] width 76 height 18
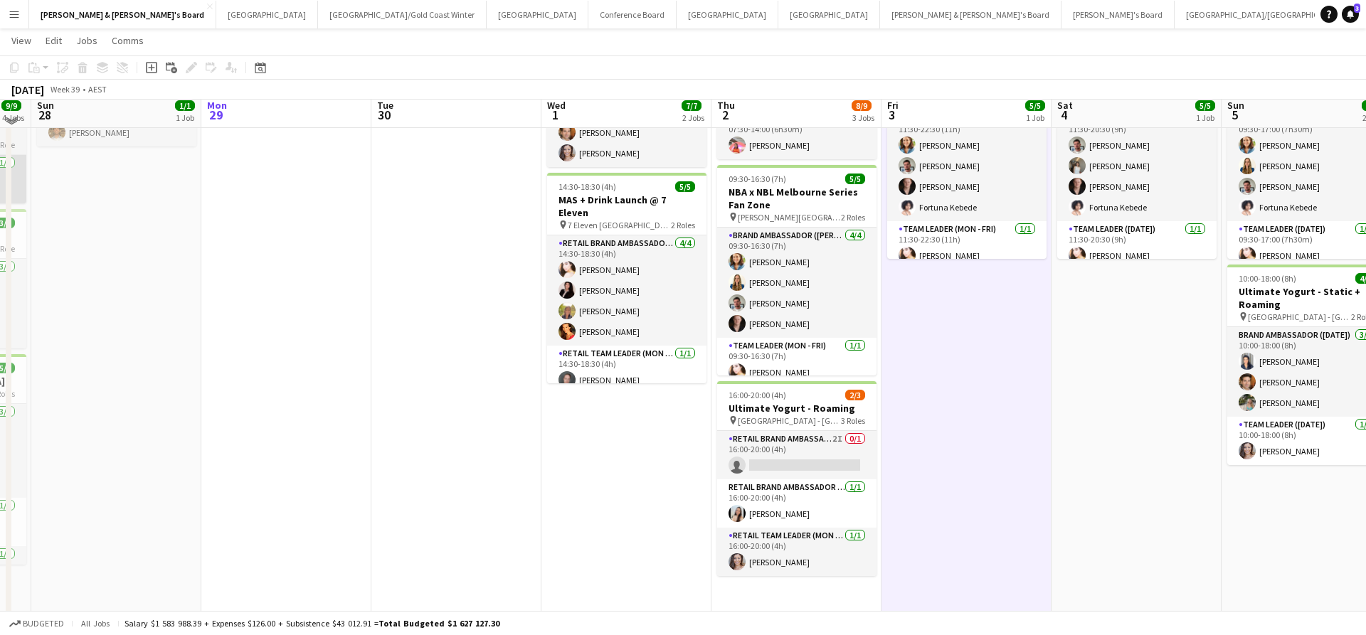
scroll to position [120, 0]
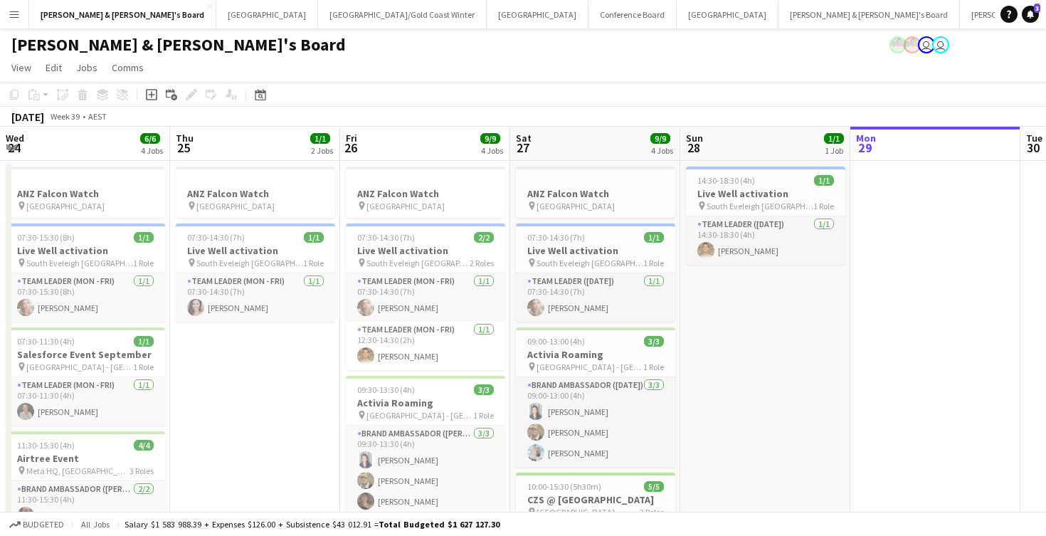
scroll to position [0, 340]
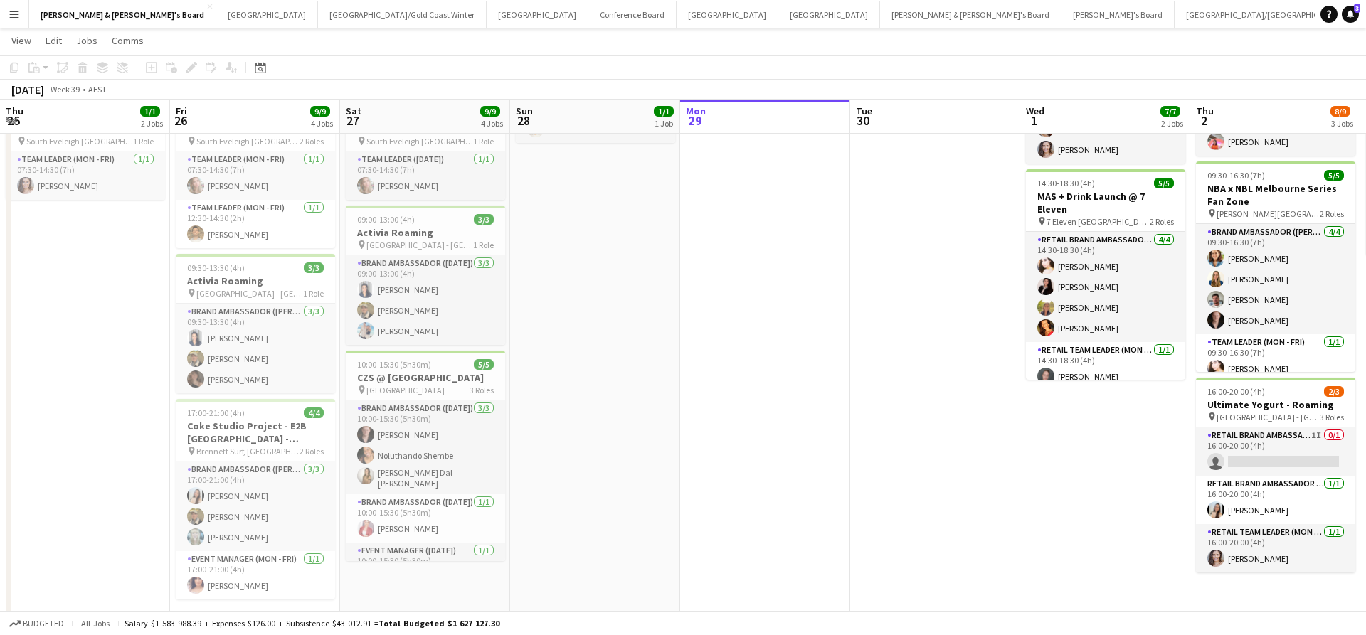
scroll to position [0, 649]
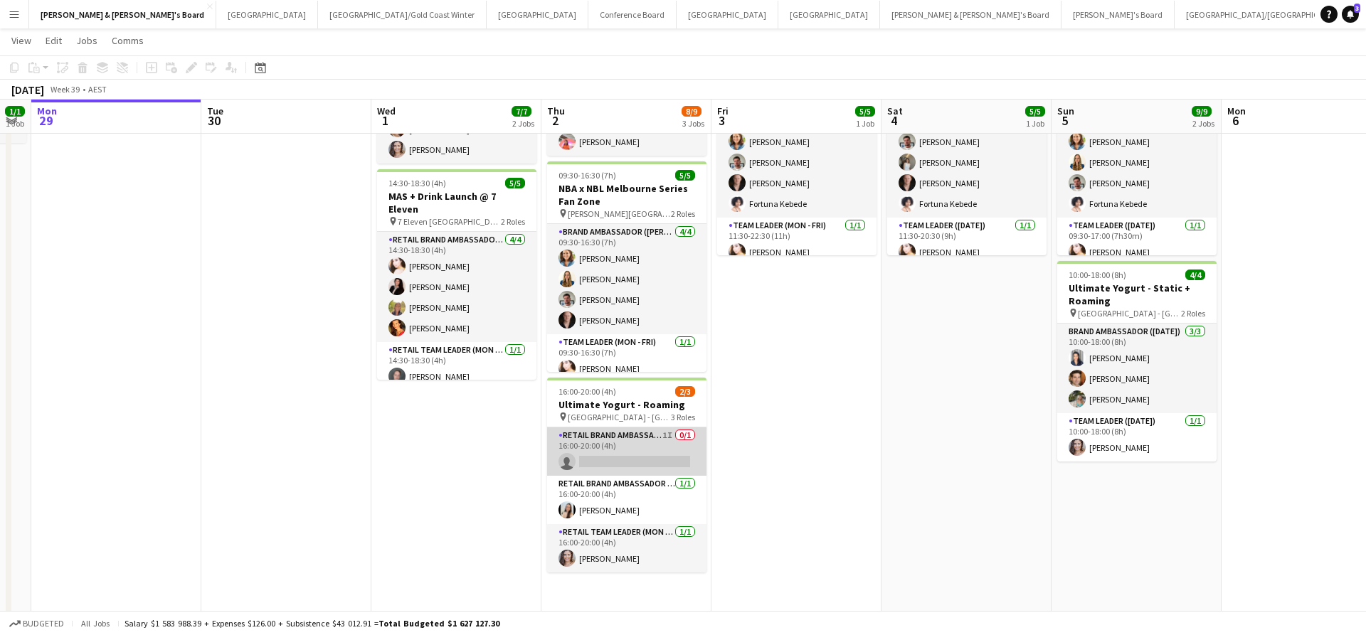
click at [642, 450] on app-card-role "RETAIL Brand Ambassador (Mon - Fri) 1I 0/1 16:00-20:00 (4h) single-neutral-acti…" at bounding box center [626, 452] width 159 height 48
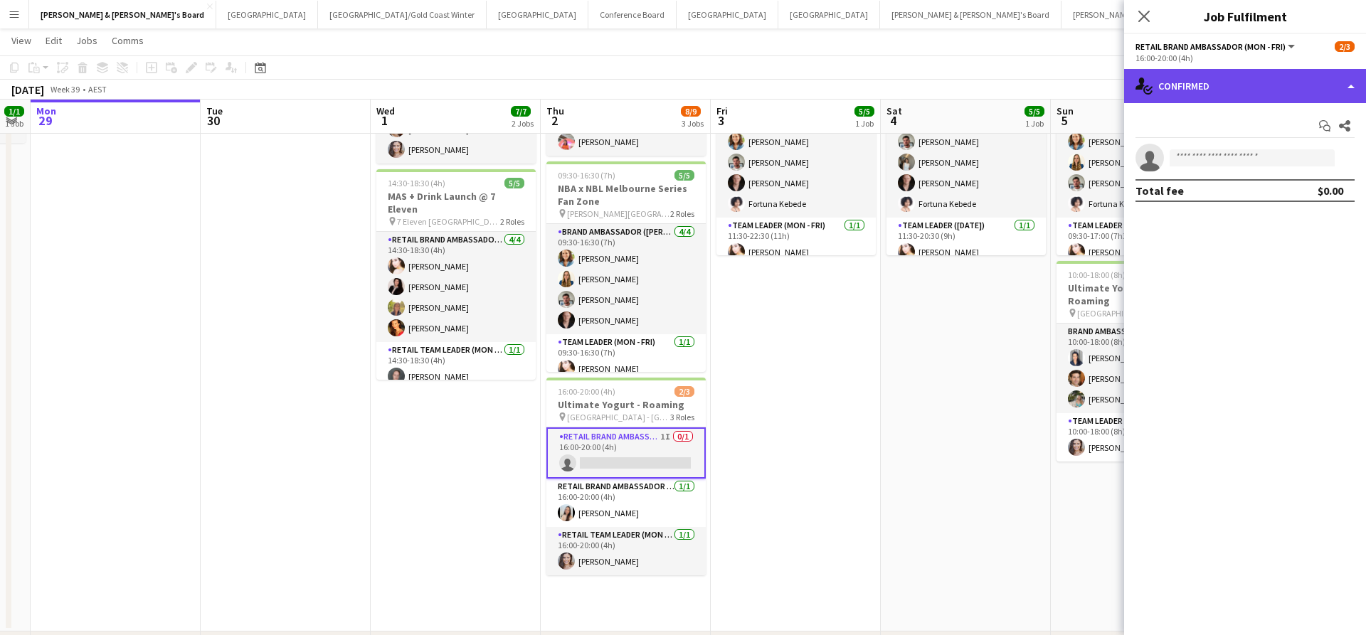
click at [1230, 82] on div "single-neutral-actions-check-2 Confirmed" at bounding box center [1245, 86] width 242 height 34
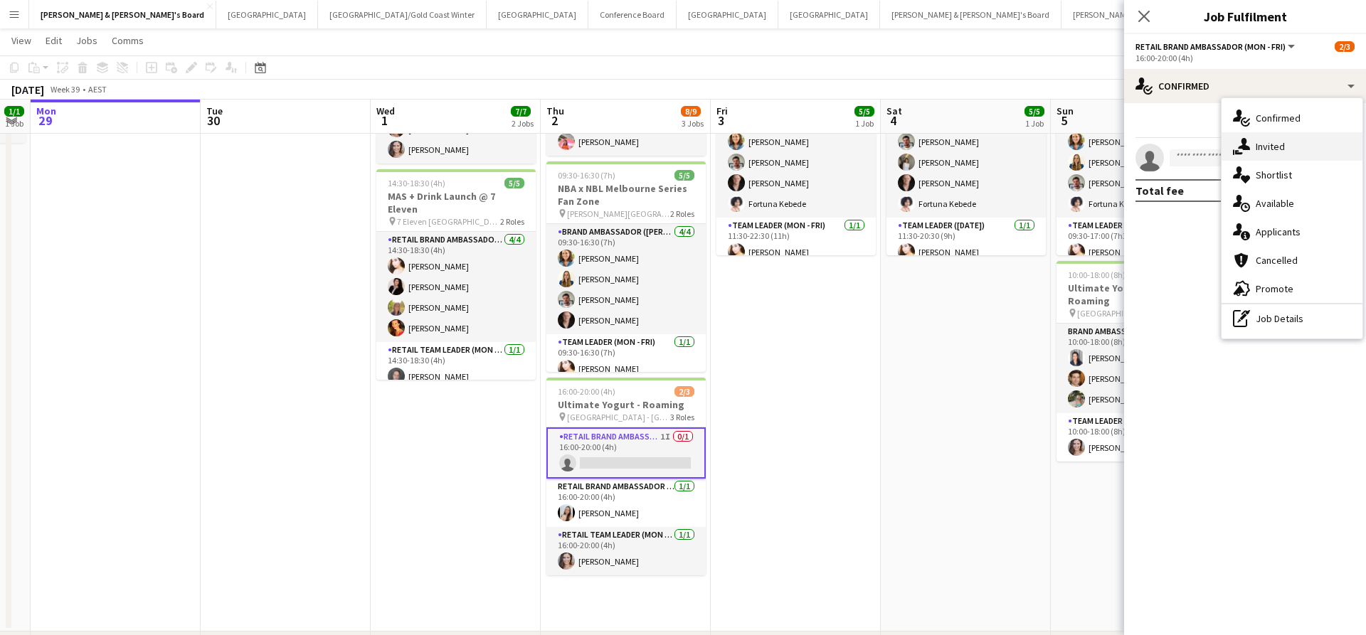
click at [1287, 152] on div "single-neutral-actions-share-1 Invited" at bounding box center [1291, 146] width 141 height 28
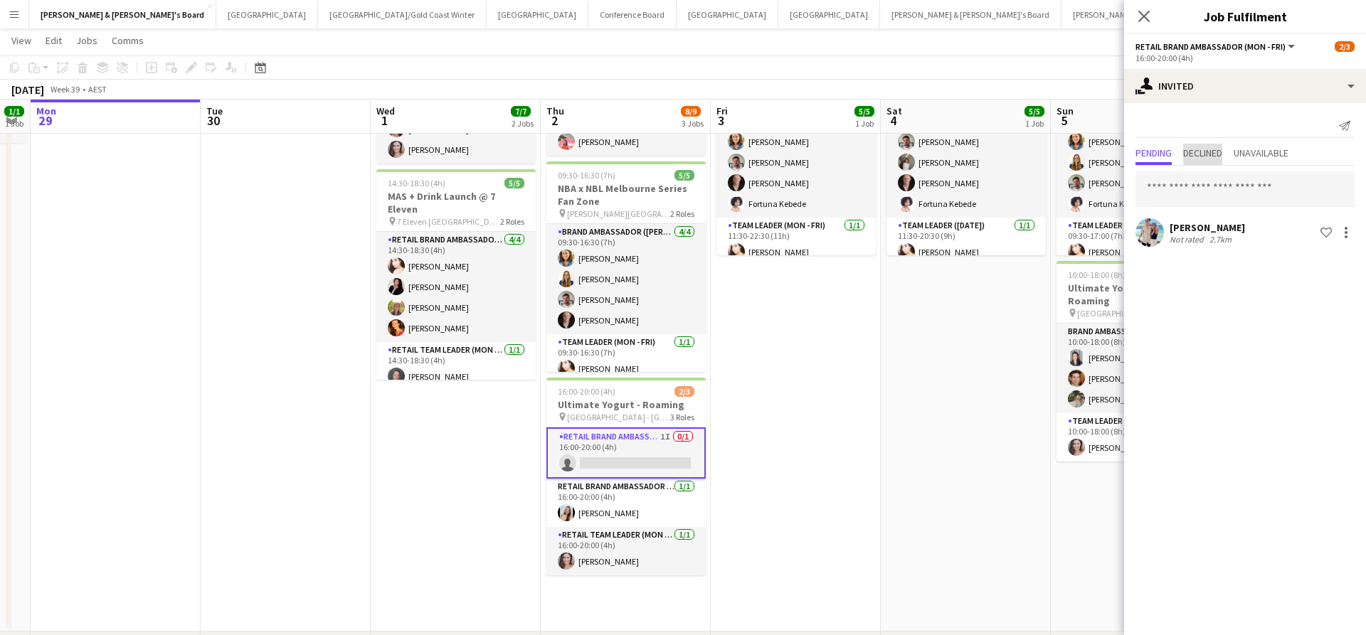
click at [1207, 153] on span "Declined" at bounding box center [1202, 153] width 39 height 10
click at [1147, 158] on span "Pending" at bounding box center [1153, 153] width 36 height 10
click at [927, 428] on app-date-cell "11:30-20:30 (9h) 5/5 NBA x NBL Melbourne Series Fan Zone pin [PERSON_NAME][GEOG…" at bounding box center [966, 335] width 170 height 593
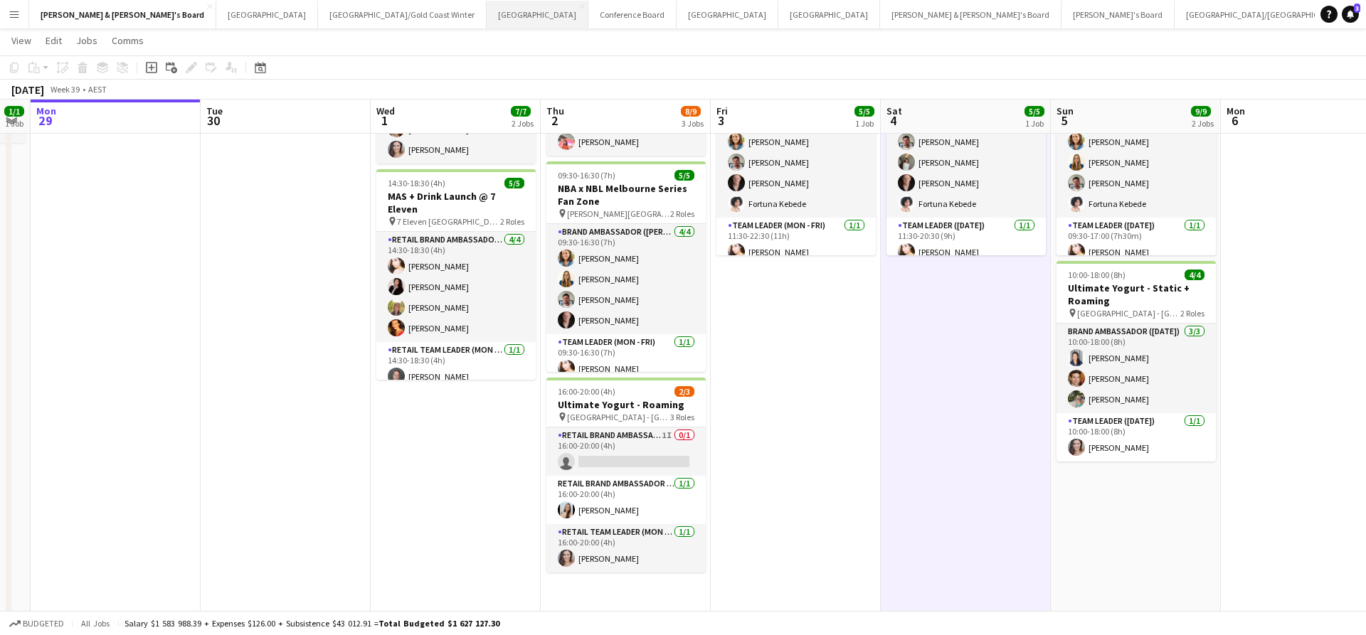
click at [487, 17] on button "Sydney Close" at bounding box center [538, 15] width 102 height 28
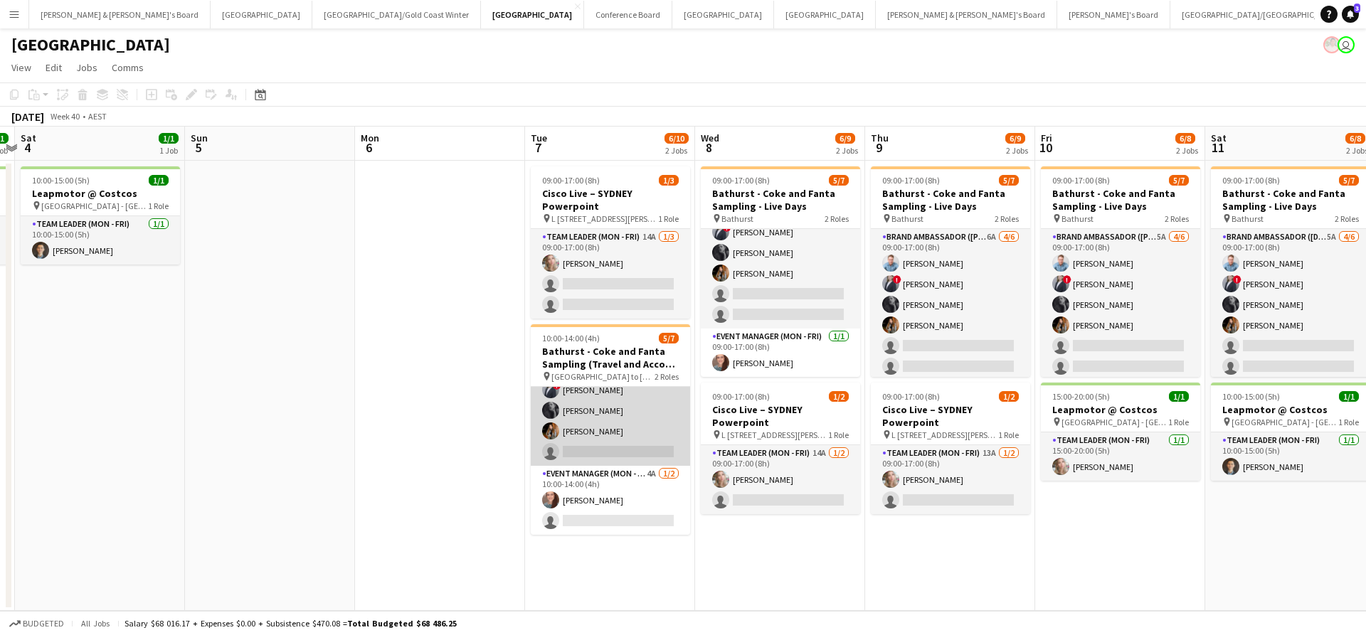
scroll to position [52, 0]
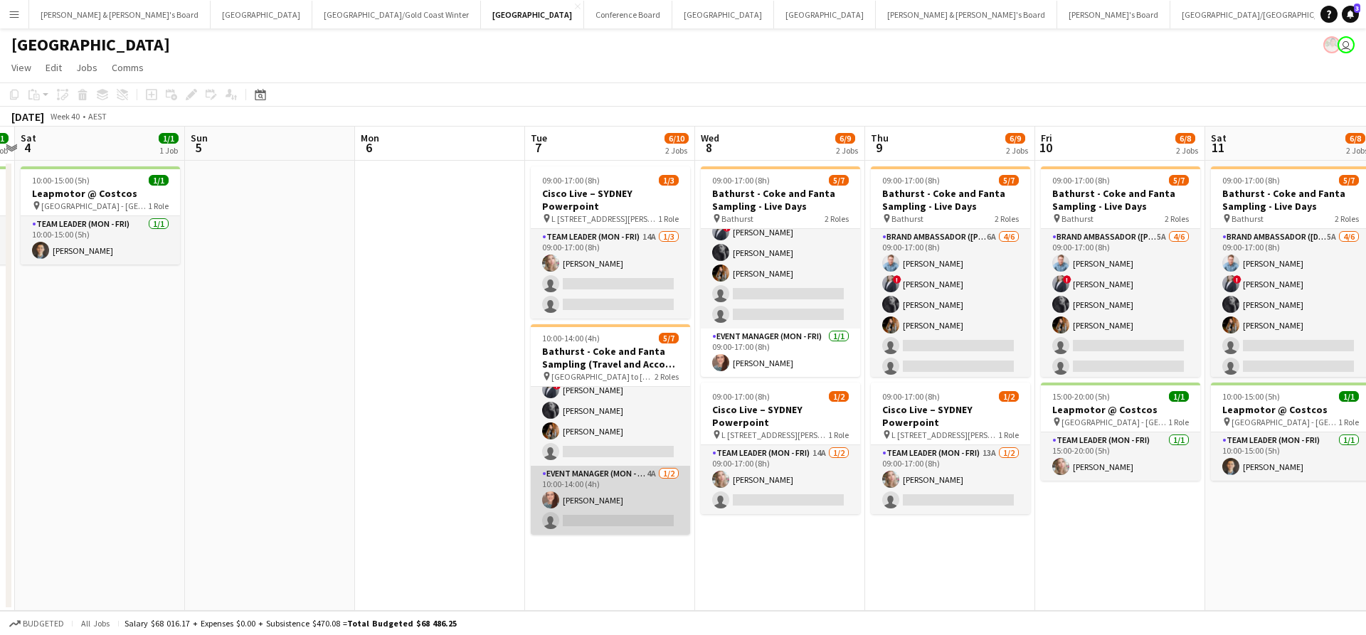
click at [637, 496] on app-card-role "Event Manager (Mon - Fri) 4A [DATE] 10:00-14:00 (4h) [PERSON_NAME] single-neutr…" at bounding box center [610, 500] width 159 height 69
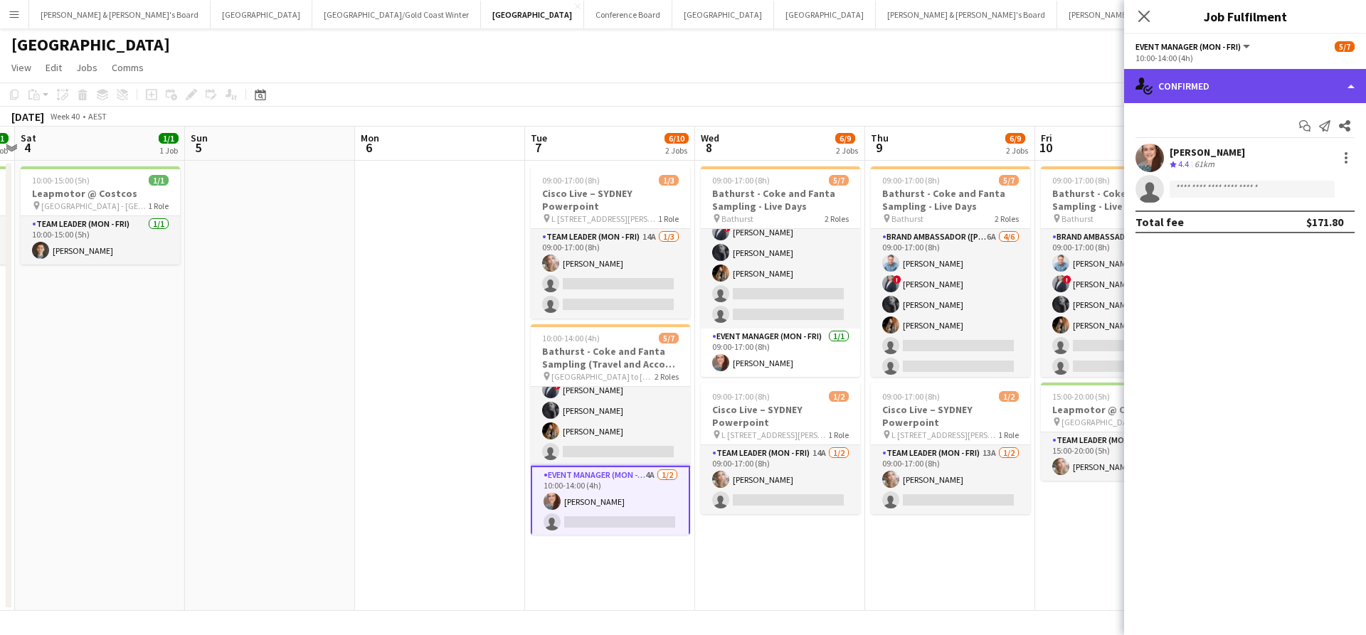
click at [1268, 78] on div "single-neutral-actions-check-2 Confirmed" at bounding box center [1245, 86] width 242 height 34
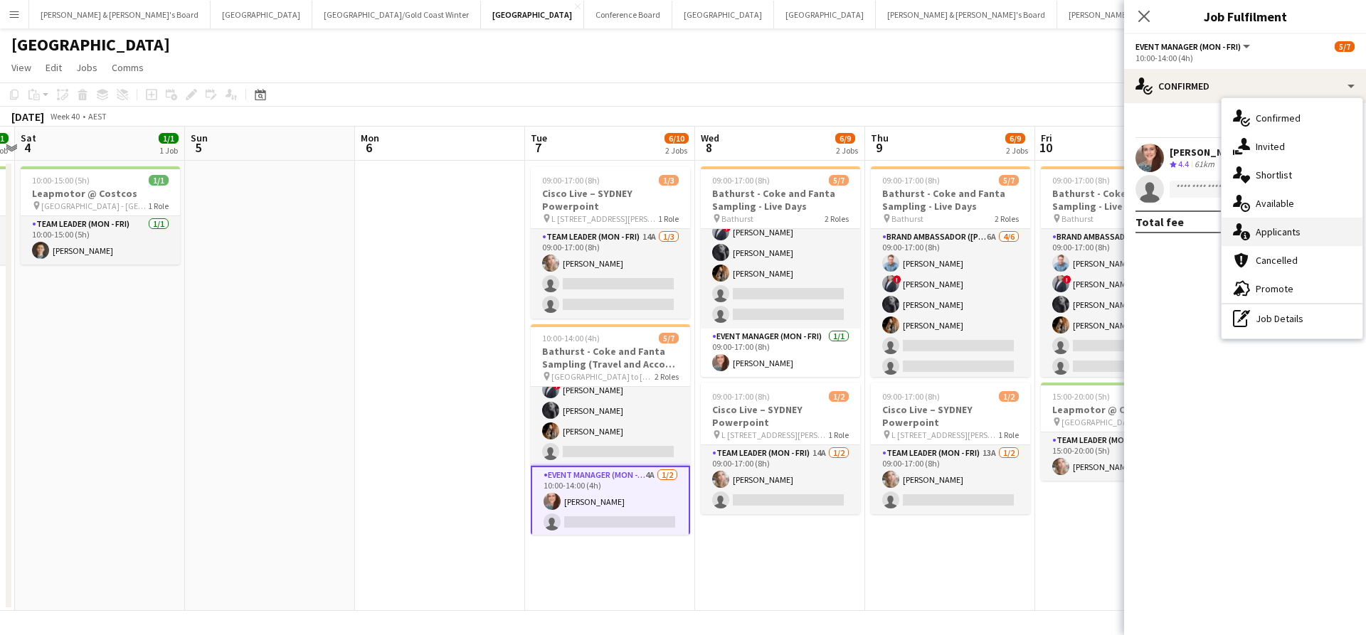
click at [1283, 229] on span "Applicants" at bounding box center [1278, 232] width 45 height 13
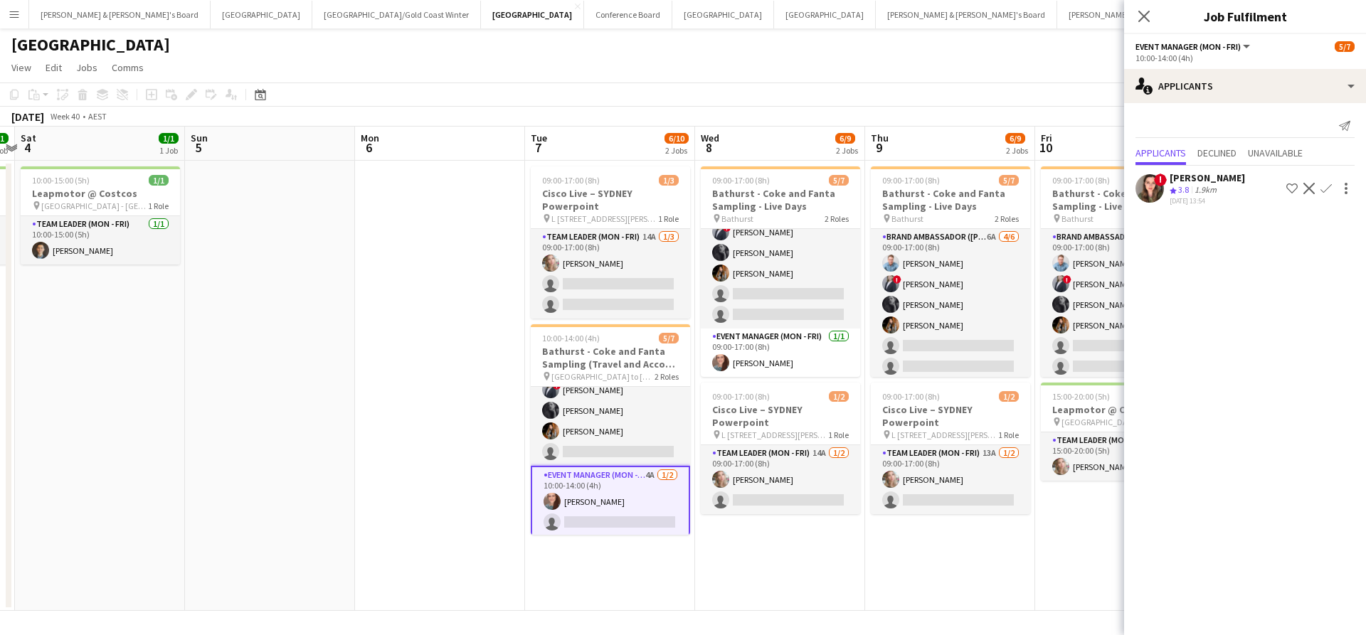
click at [391, 450] on app-date-cell at bounding box center [440, 386] width 170 height 450
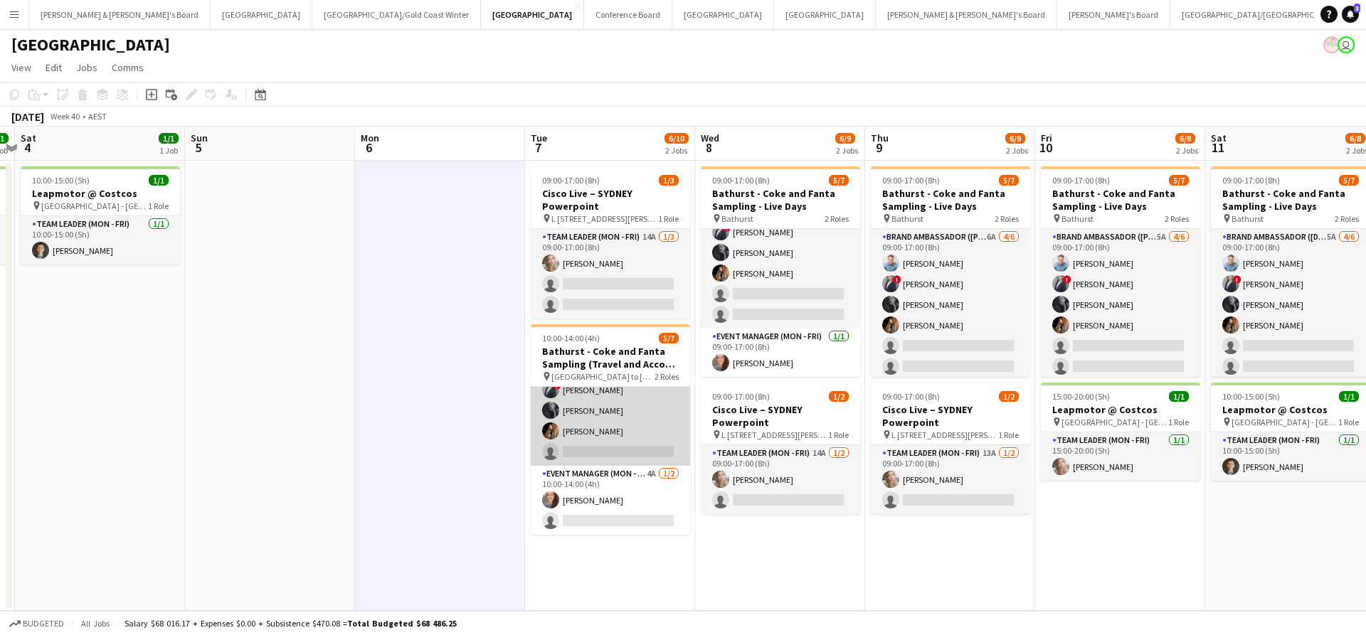
click at [597, 410] on app-card-role "Brand Ambassador (Mon - Fri) 7A [DATE] 10:00-14:00 (4h) [PERSON_NAME] ! [PERSON…" at bounding box center [610, 400] width 159 height 131
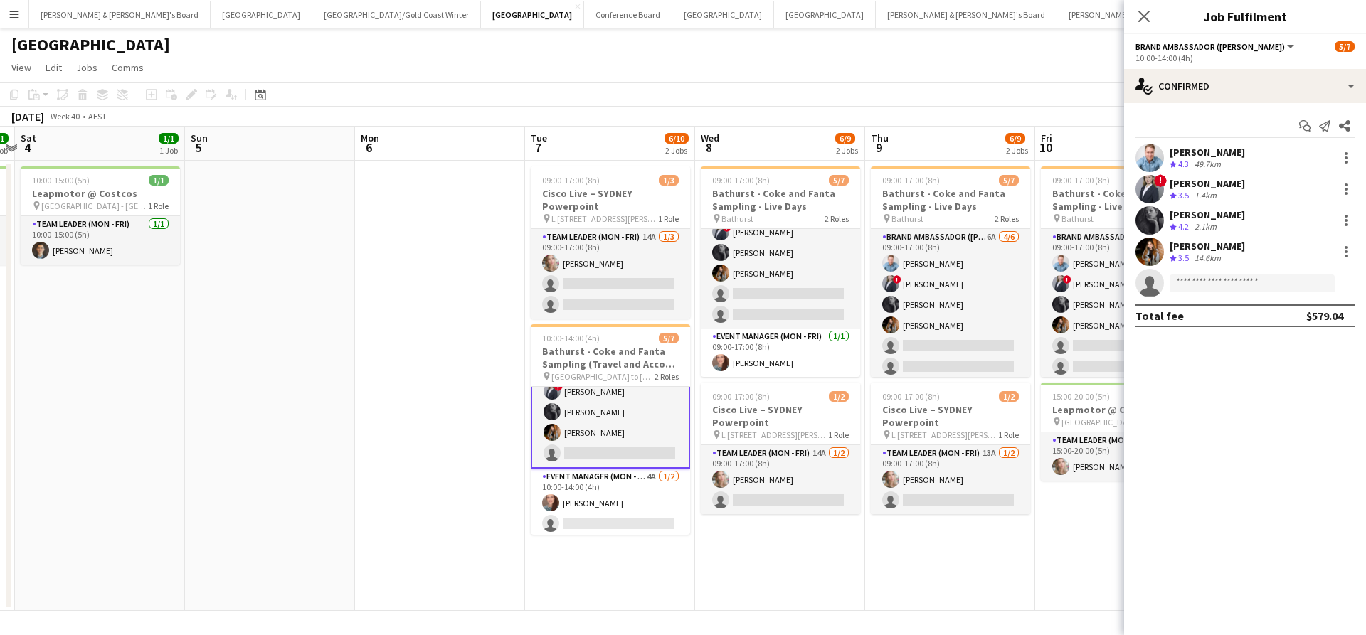
click at [1213, 214] on div "[PERSON_NAME]" at bounding box center [1206, 214] width 75 height 13
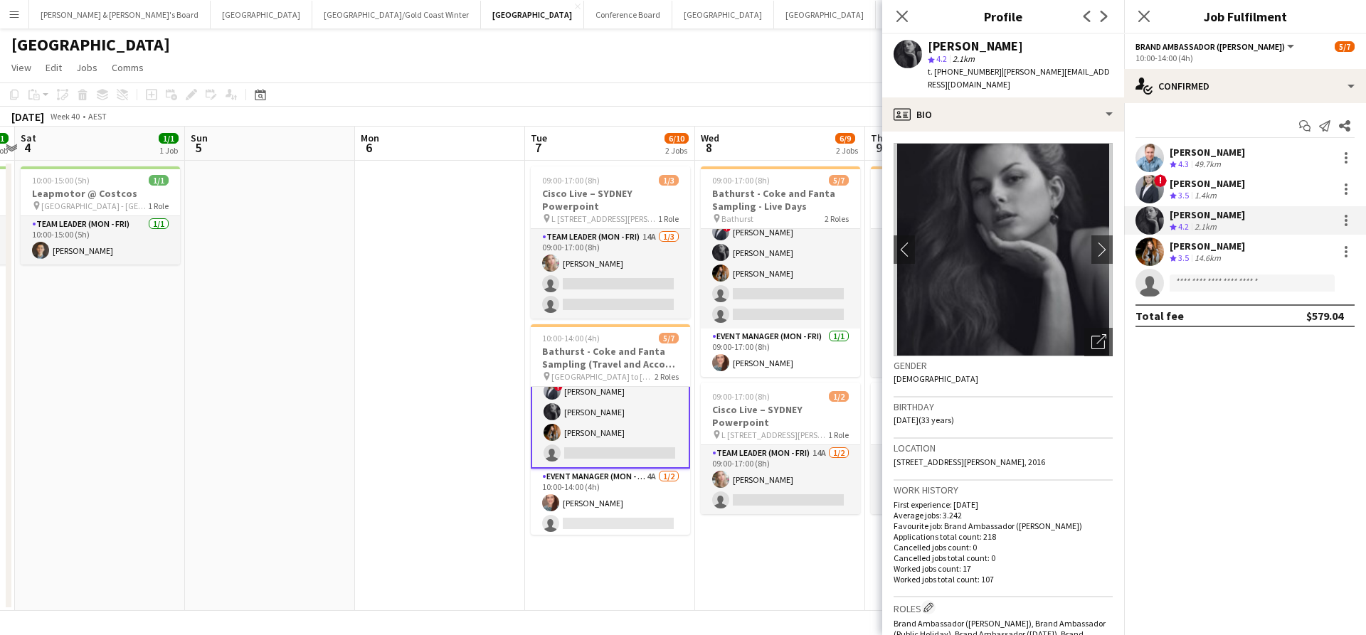
scroll to position [0, 0]
click at [755, 554] on app-date-cell "09:00-17:00 (8h) 5/7 Bathurst - Coke and Fanta Sampling - Live Days pin Bathurs…" at bounding box center [780, 386] width 170 height 450
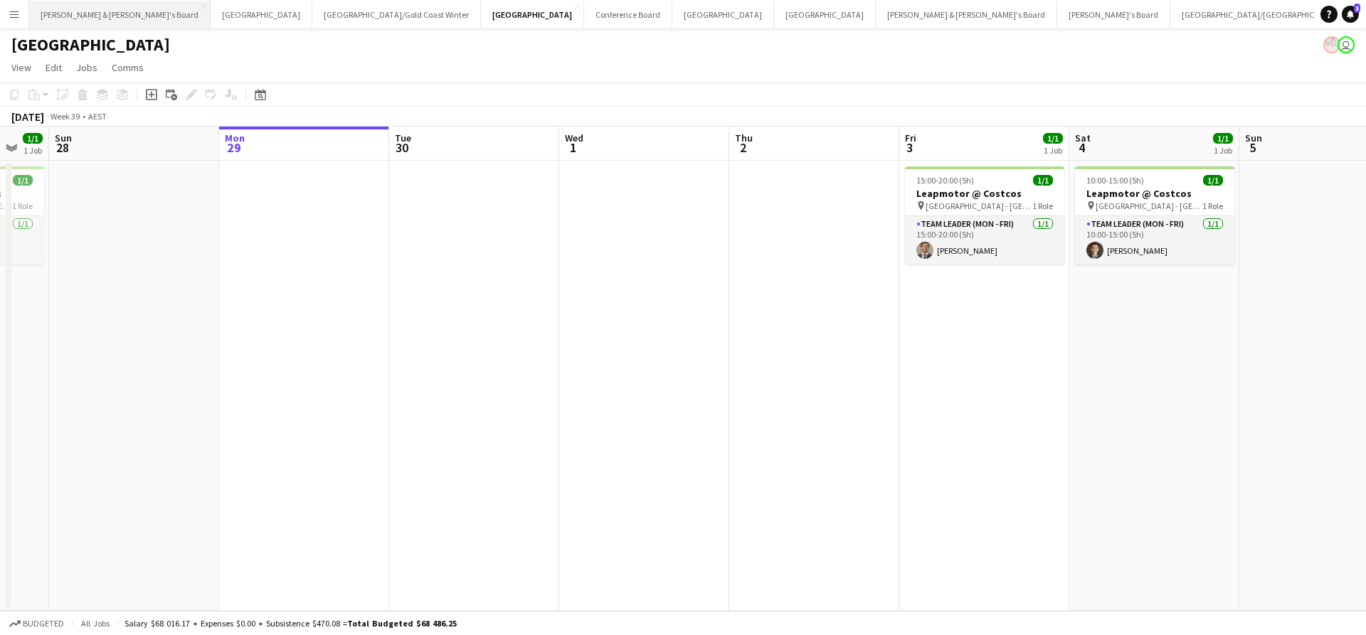
click at [68, 17] on button "[PERSON_NAME] & [PERSON_NAME]'s Board Close" at bounding box center [119, 15] width 181 height 28
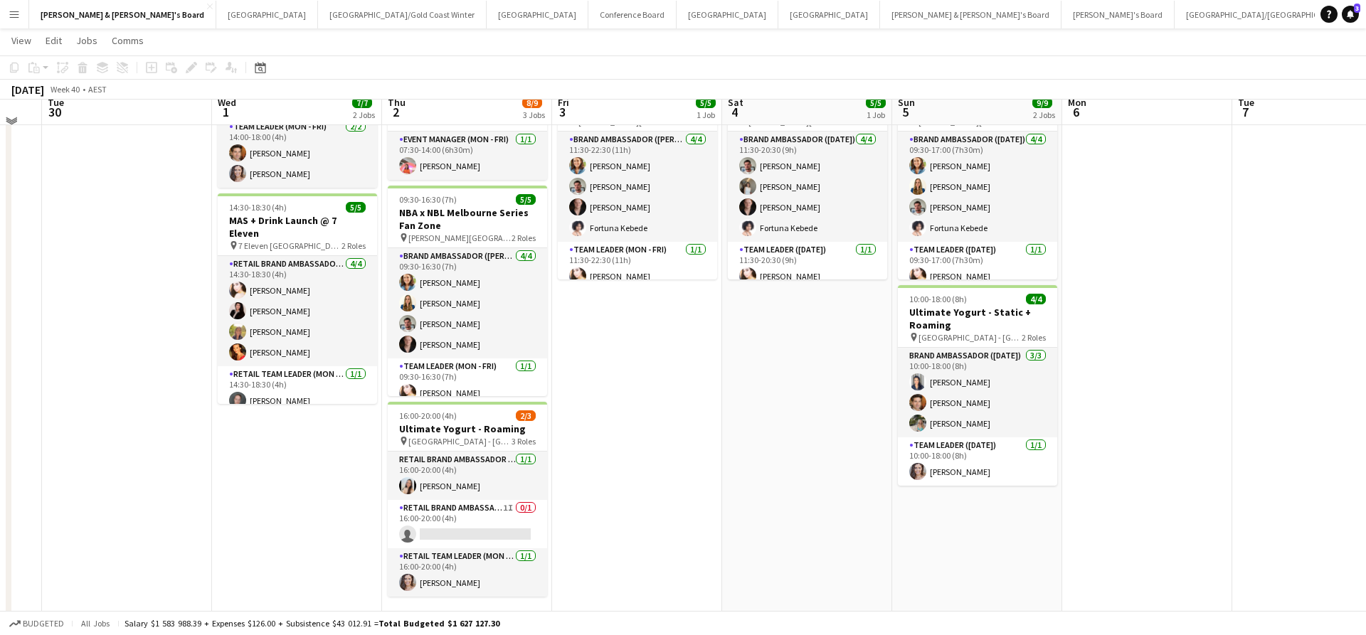
scroll to position [102, 0]
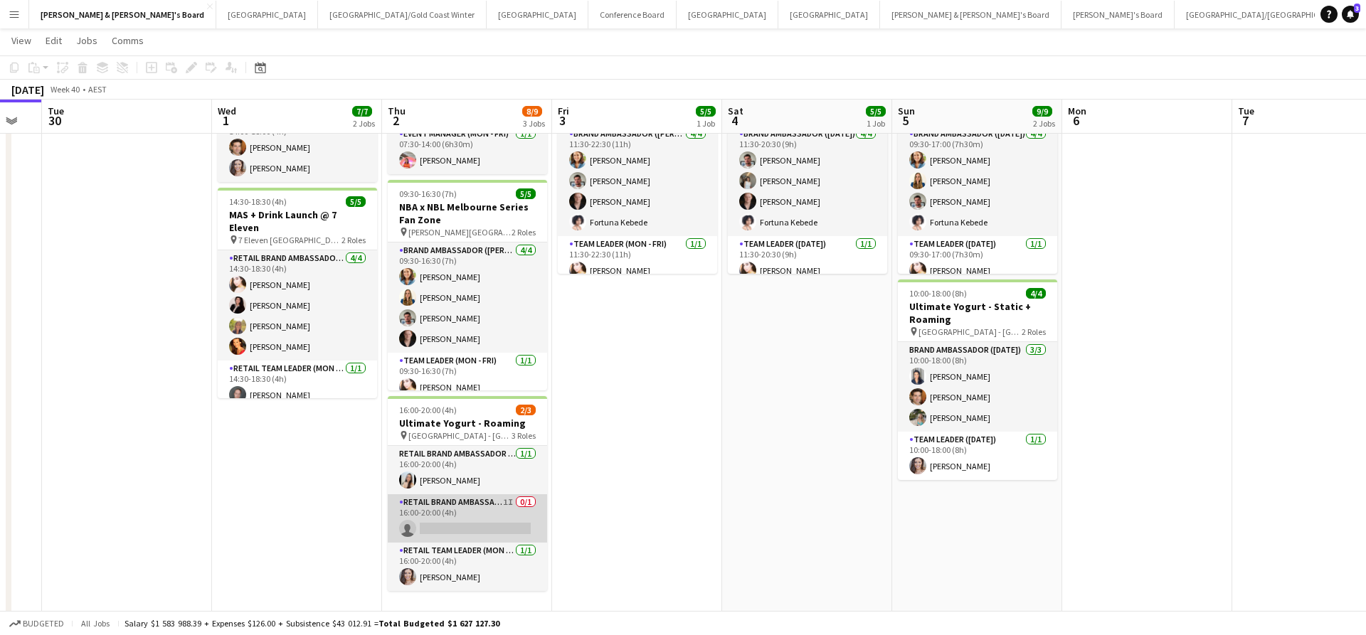
click at [465, 515] on app-card-role "RETAIL Brand Ambassador (Mon - Fri) 1I 0/1 16:00-20:00 (4h) single-neutral-acti…" at bounding box center [467, 518] width 159 height 48
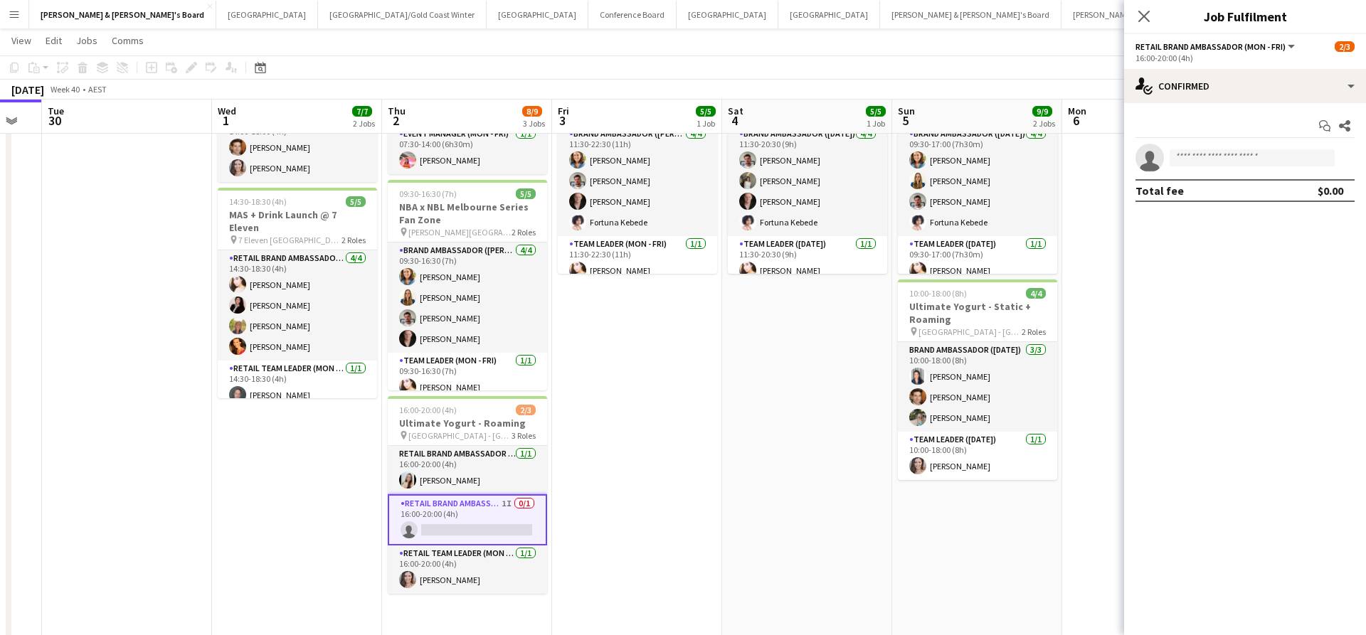
click at [651, 370] on app-date-cell "11:30-22:30 (11h) 5/5 NBA x NBL Melbourne Series Fan Zone pin [PERSON_NAME][GEO…" at bounding box center [637, 354] width 170 height 593
